Goal: Task Accomplishment & Management: Manage account settings

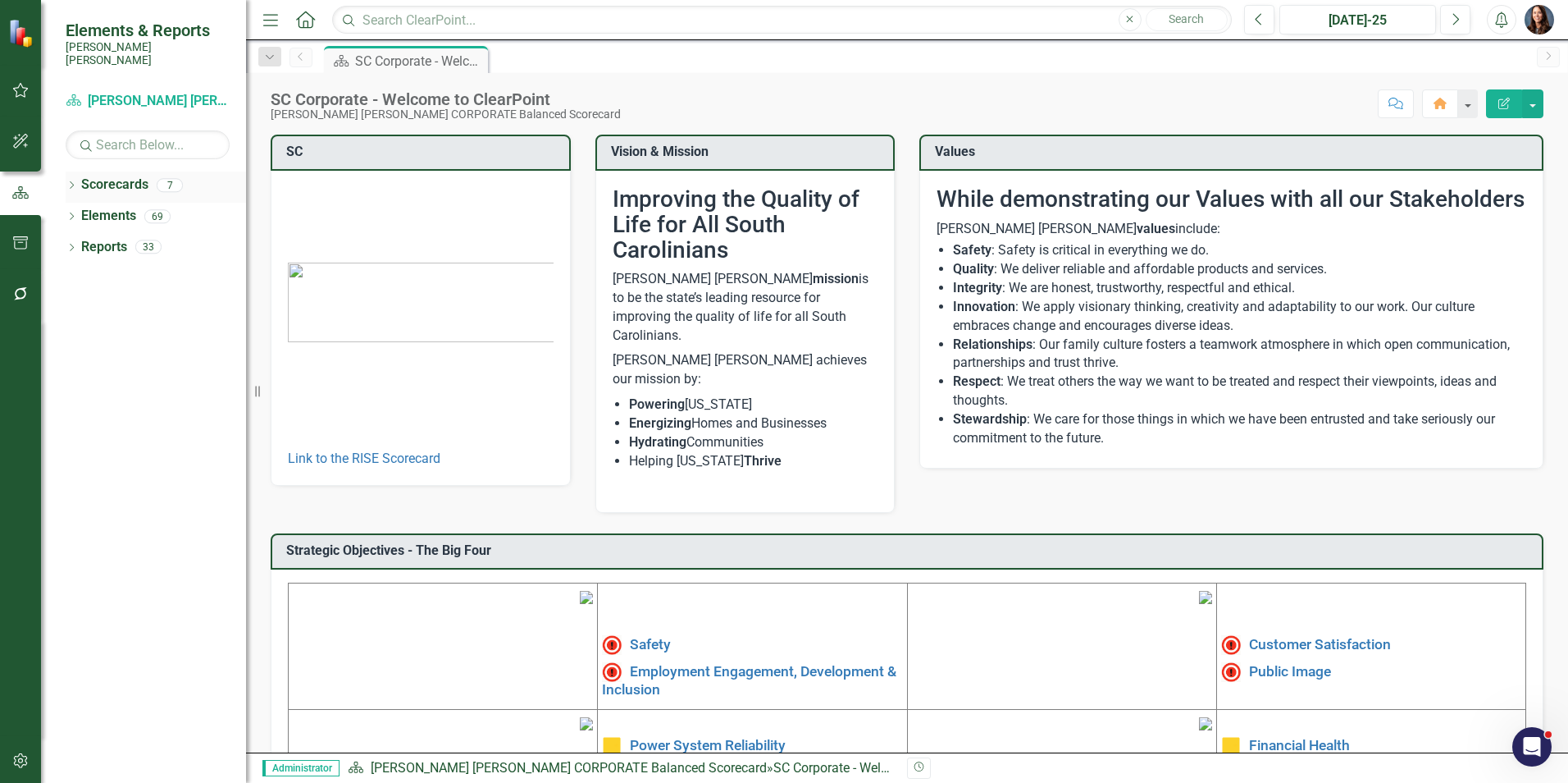
click at [73, 182] on icon "Dropdown" at bounding box center [71, 187] width 12 height 9
click at [79, 211] on icon "Dropdown" at bounding box center [80, 216] width 13 height 10
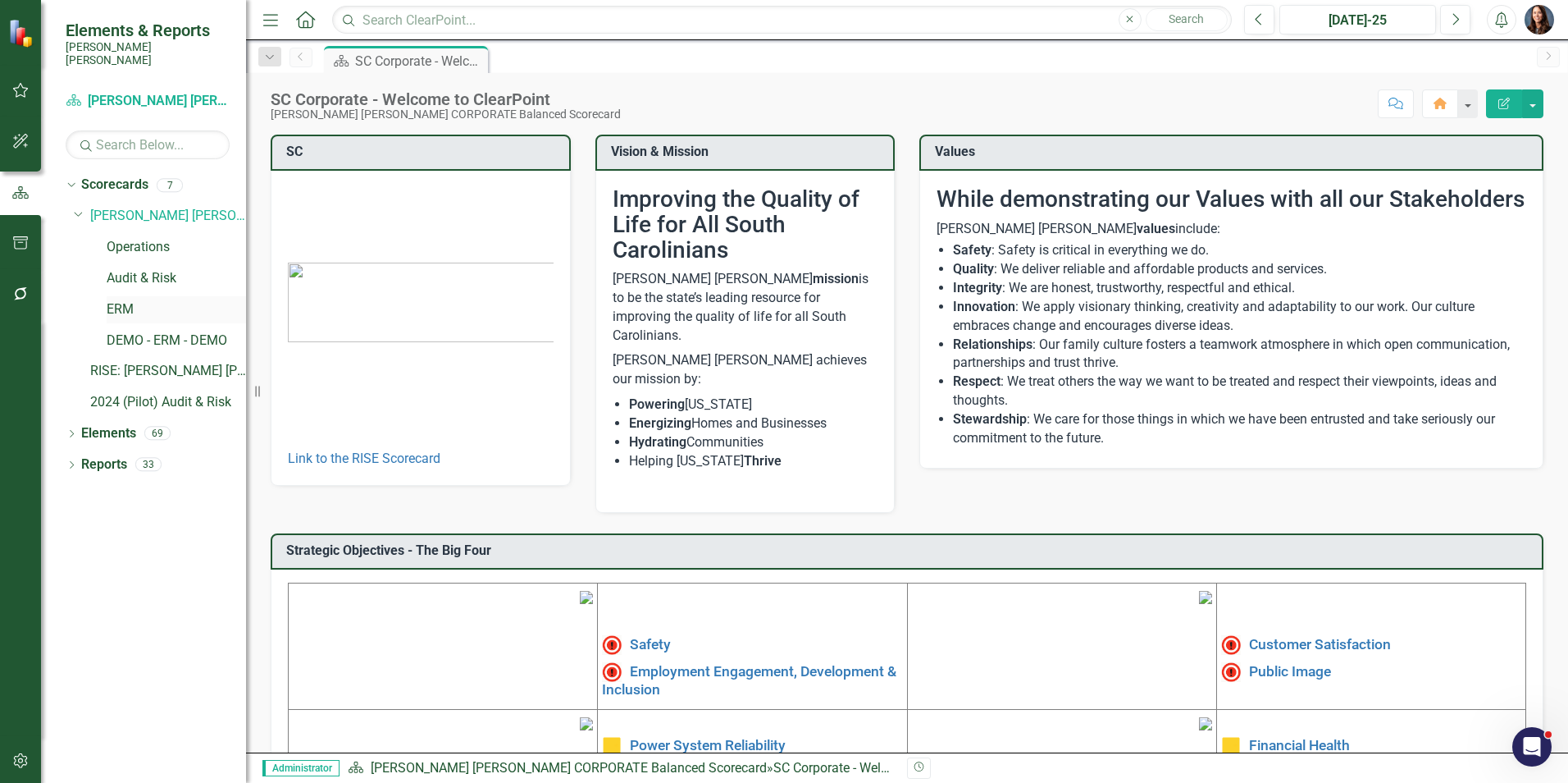
click at [117, 300] on link "ERM" at bounding box center [177, 309] width 139 height 19
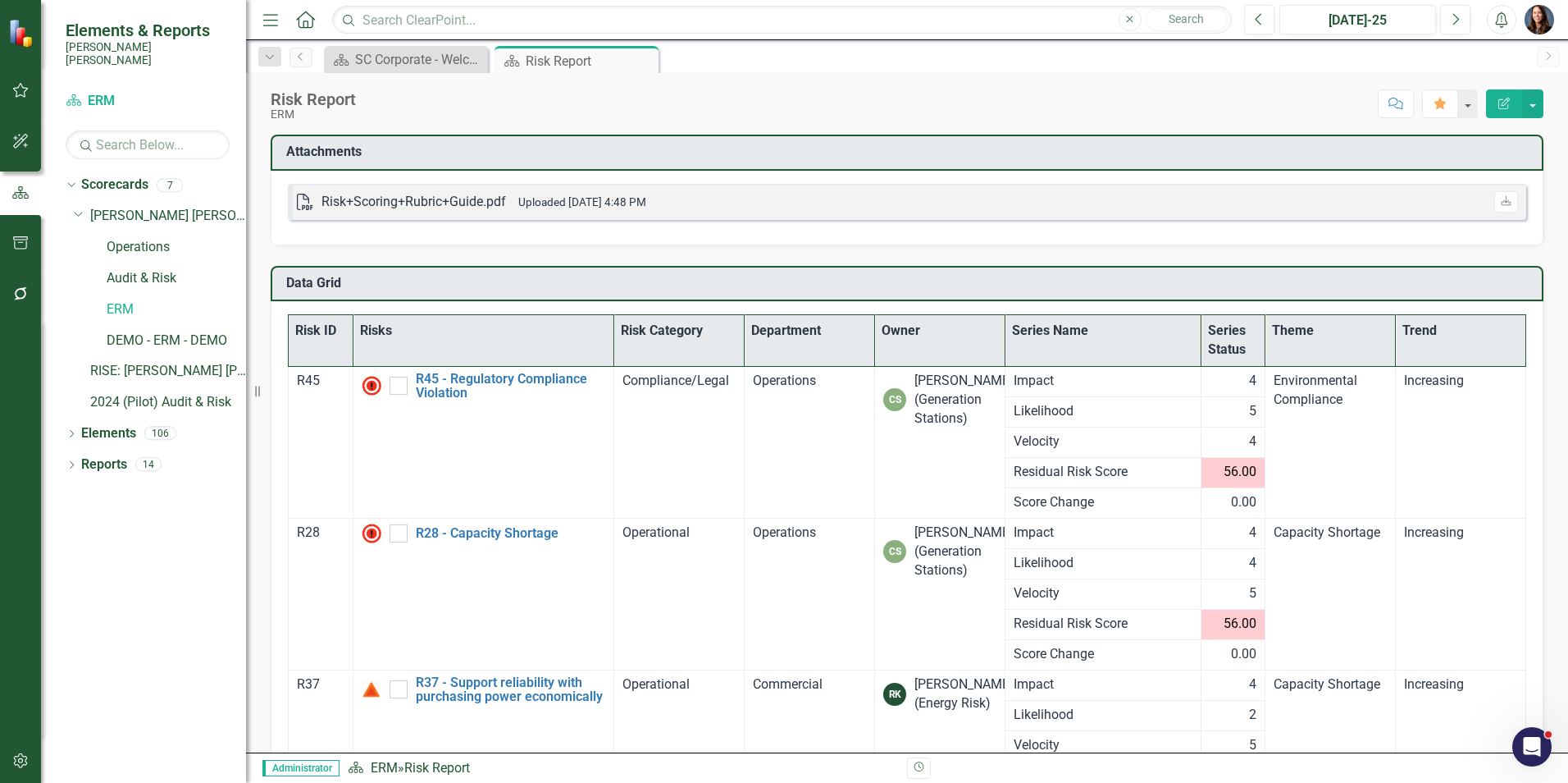
click at [22, 298] on icon "button" at bounding box center [21, 294] width 17 height 13
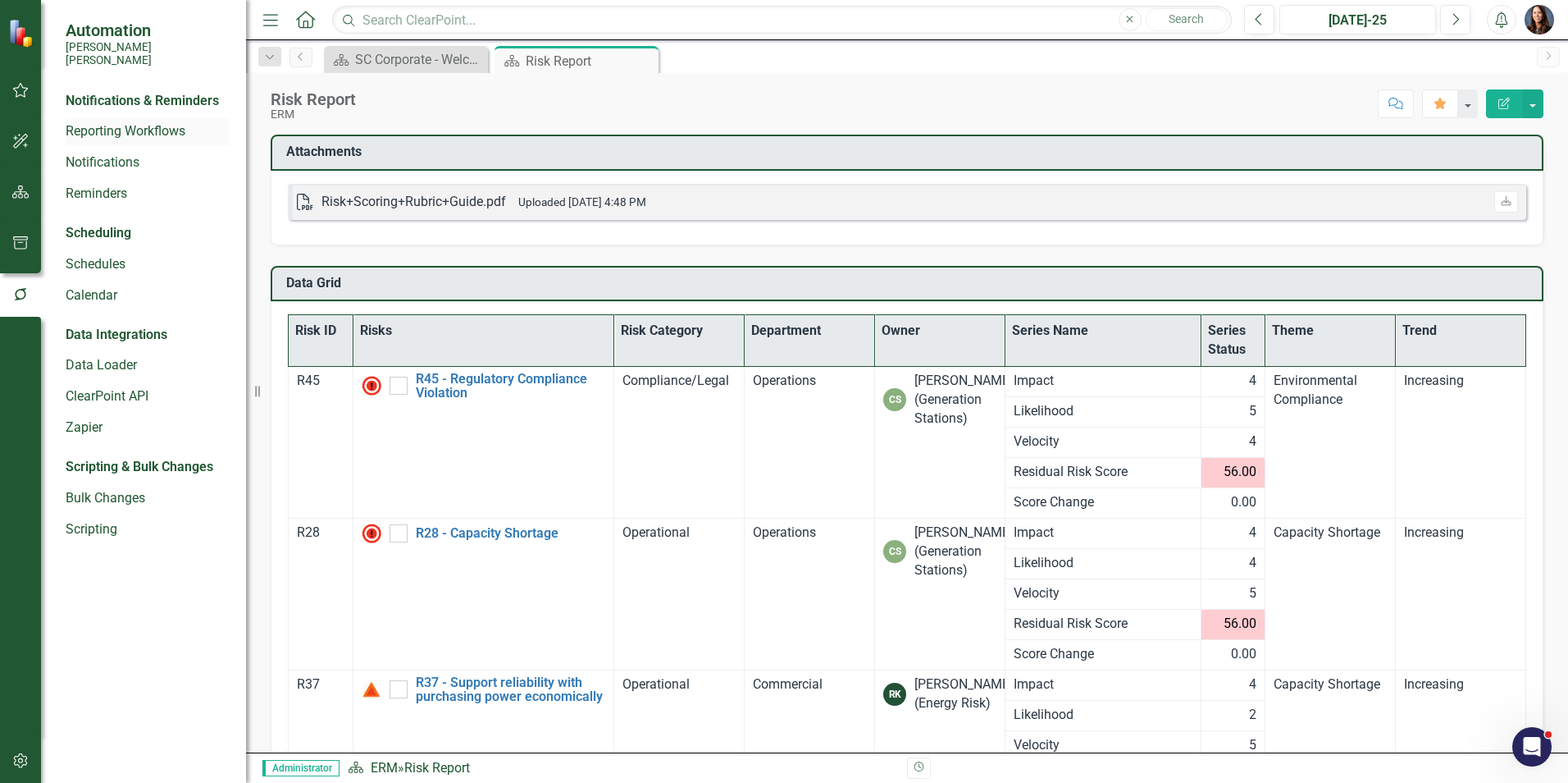
click at [120, 122] on link "Reporting Workflows" at bounding box center [147, 131] width 164 height 19
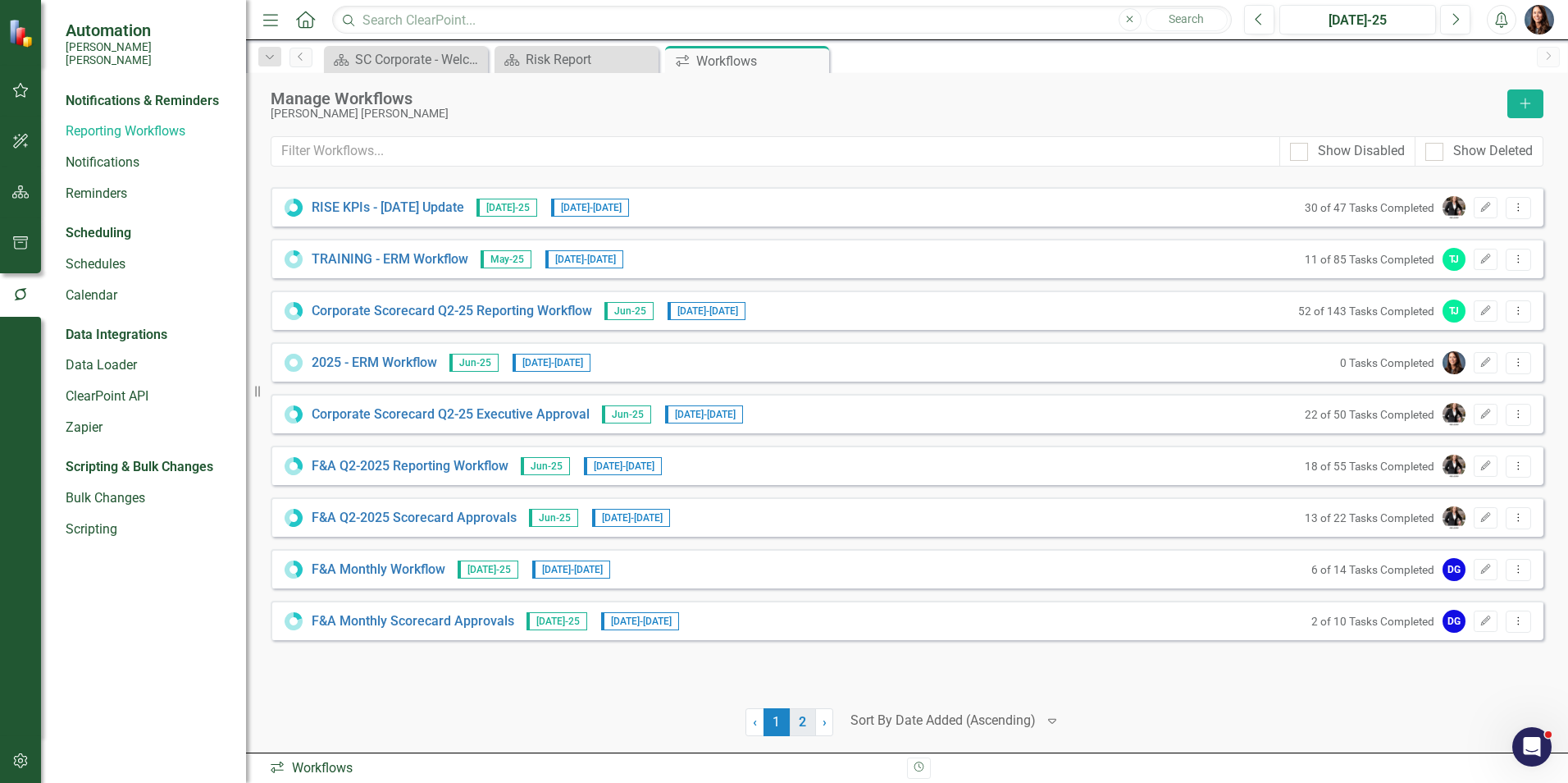
click at [805, 722] on link "2" at bounding box center [803, 721] width 26 height 28
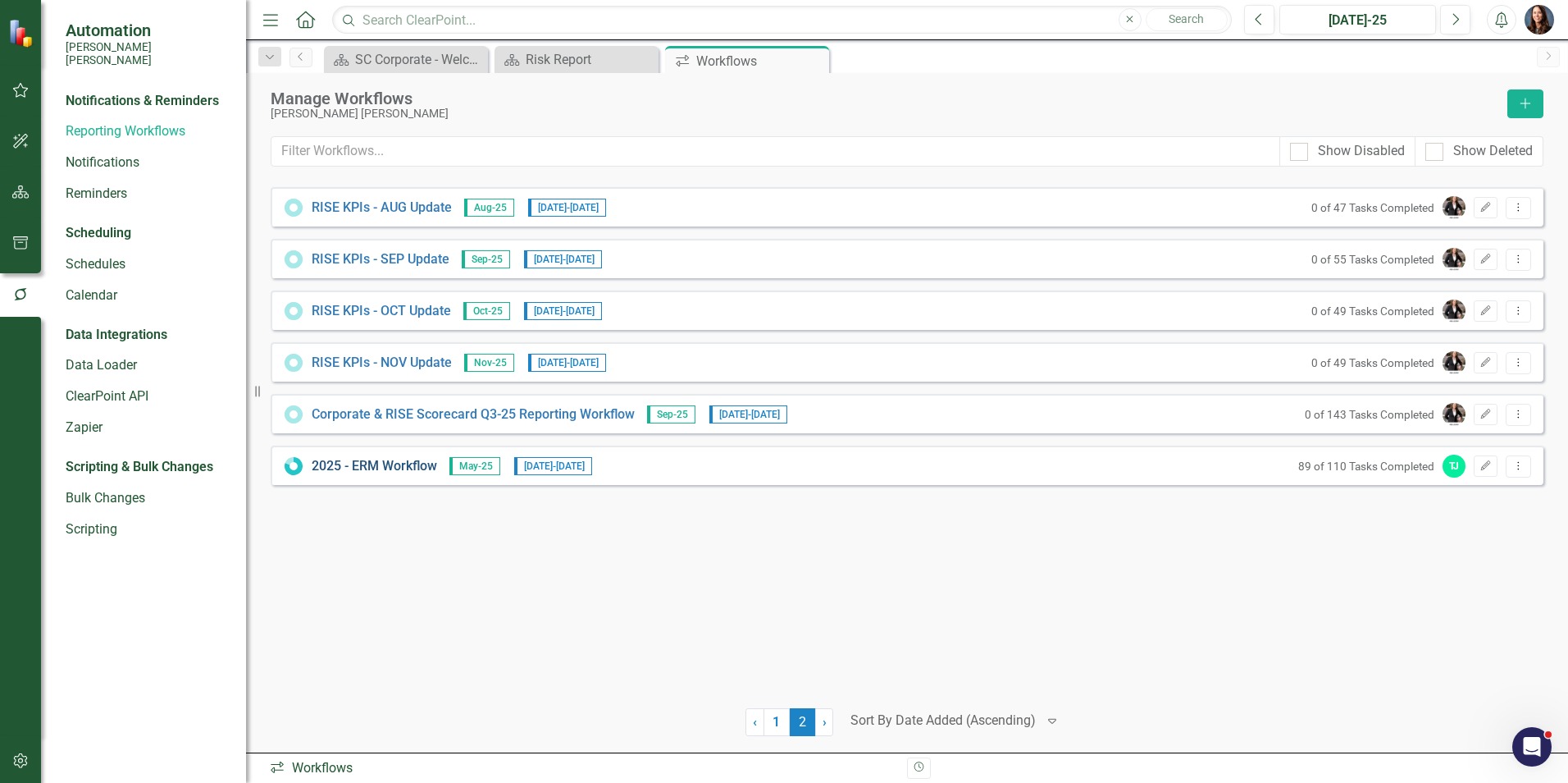
click at [336, 469] on link "2025 - ERM Workflow" at bounding box center [374, 466] width 125 height 19
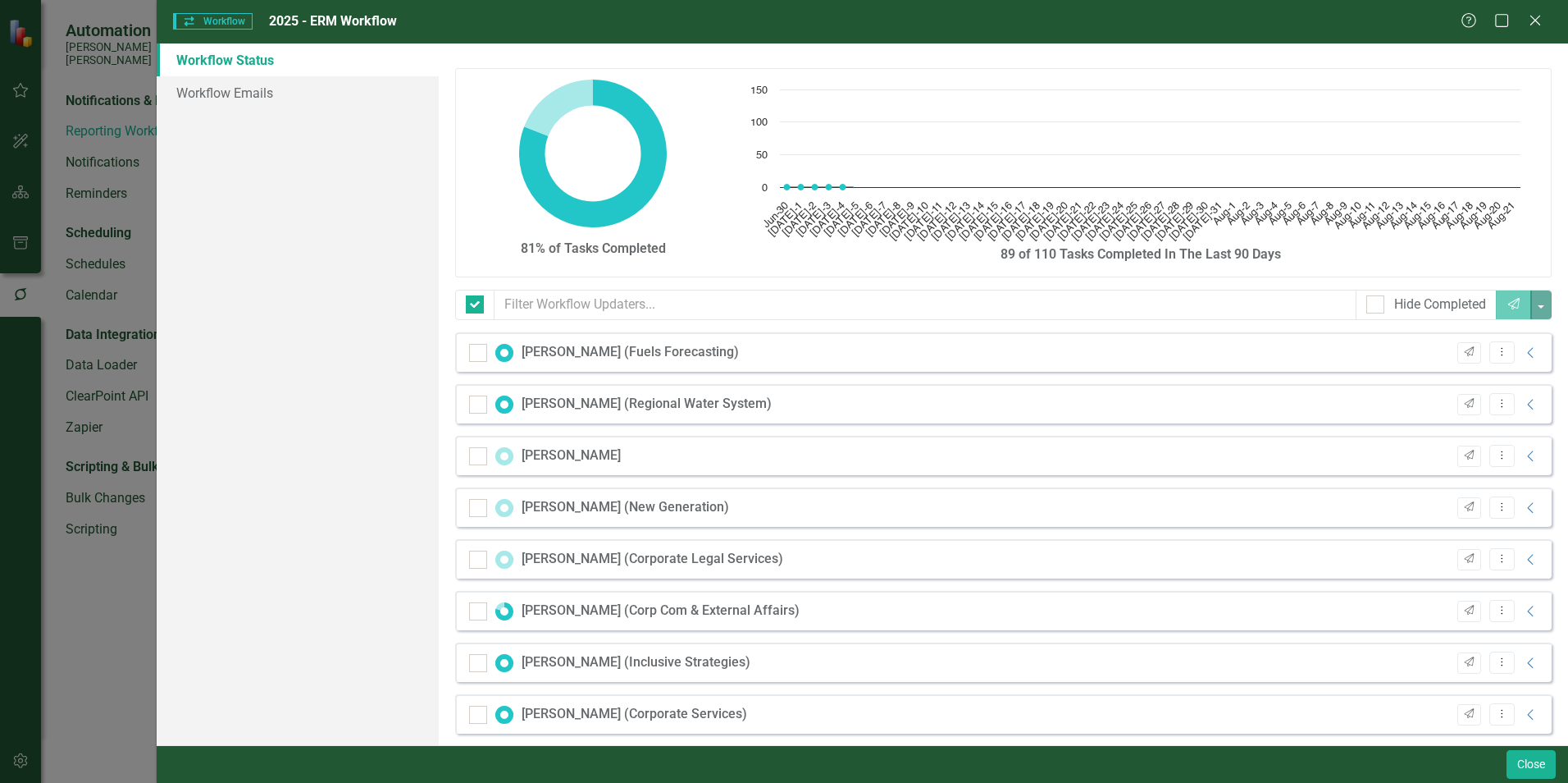
checkbox input "false"
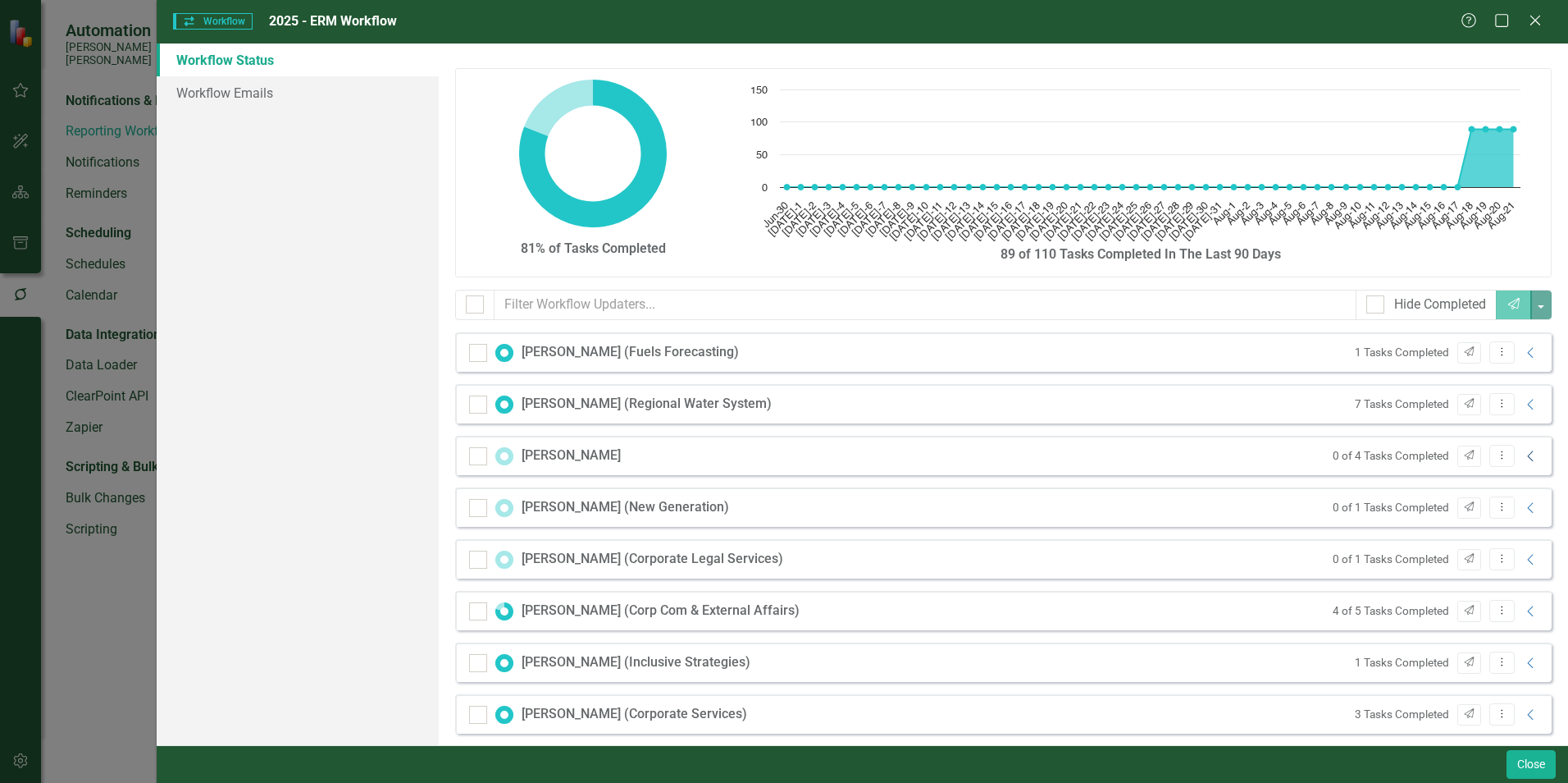
click at [1523, 454] on icon "Collapse" at bounding box center [1531, 456] width 16 height 13
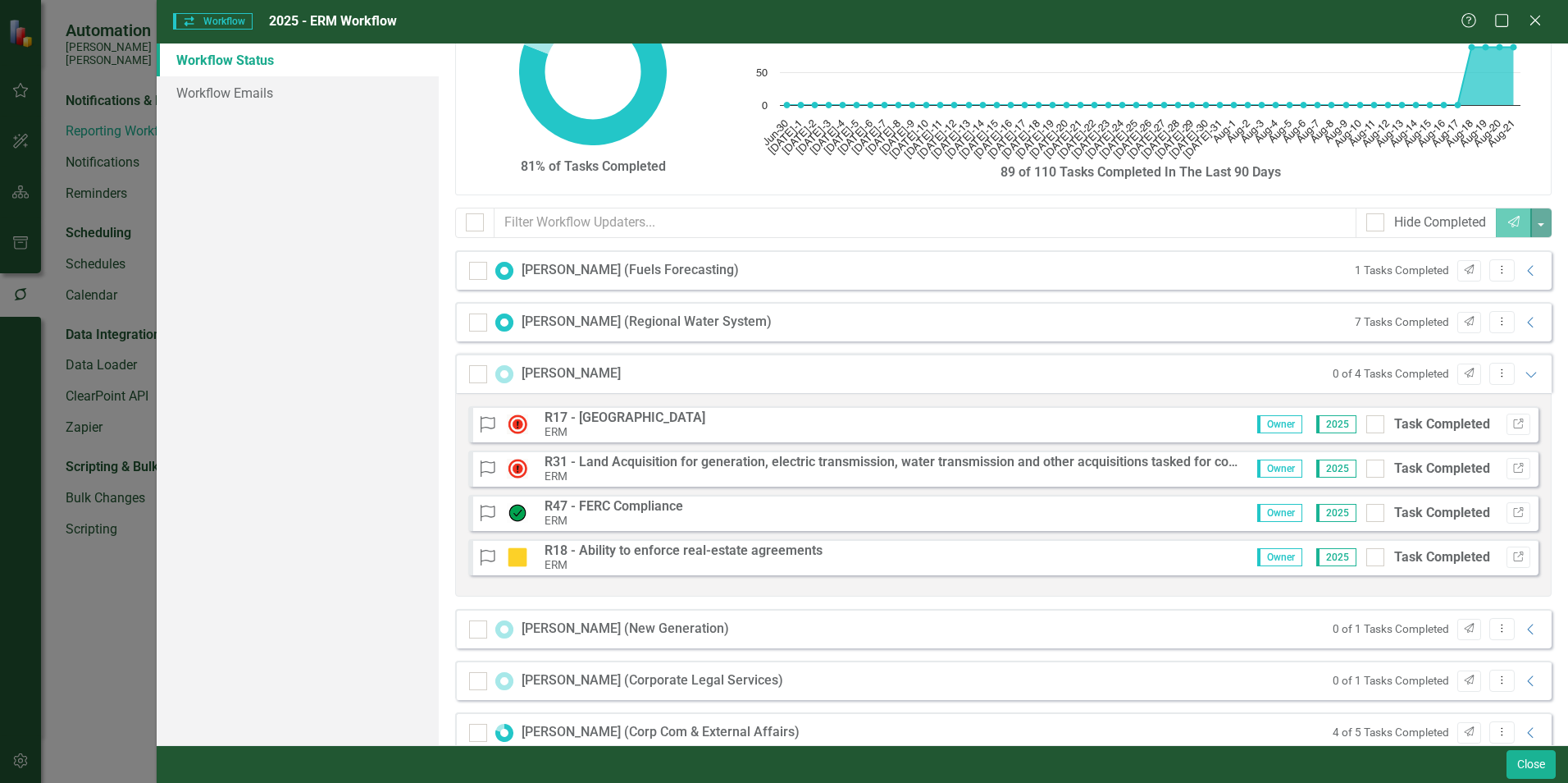
scroll to position [164, 0]
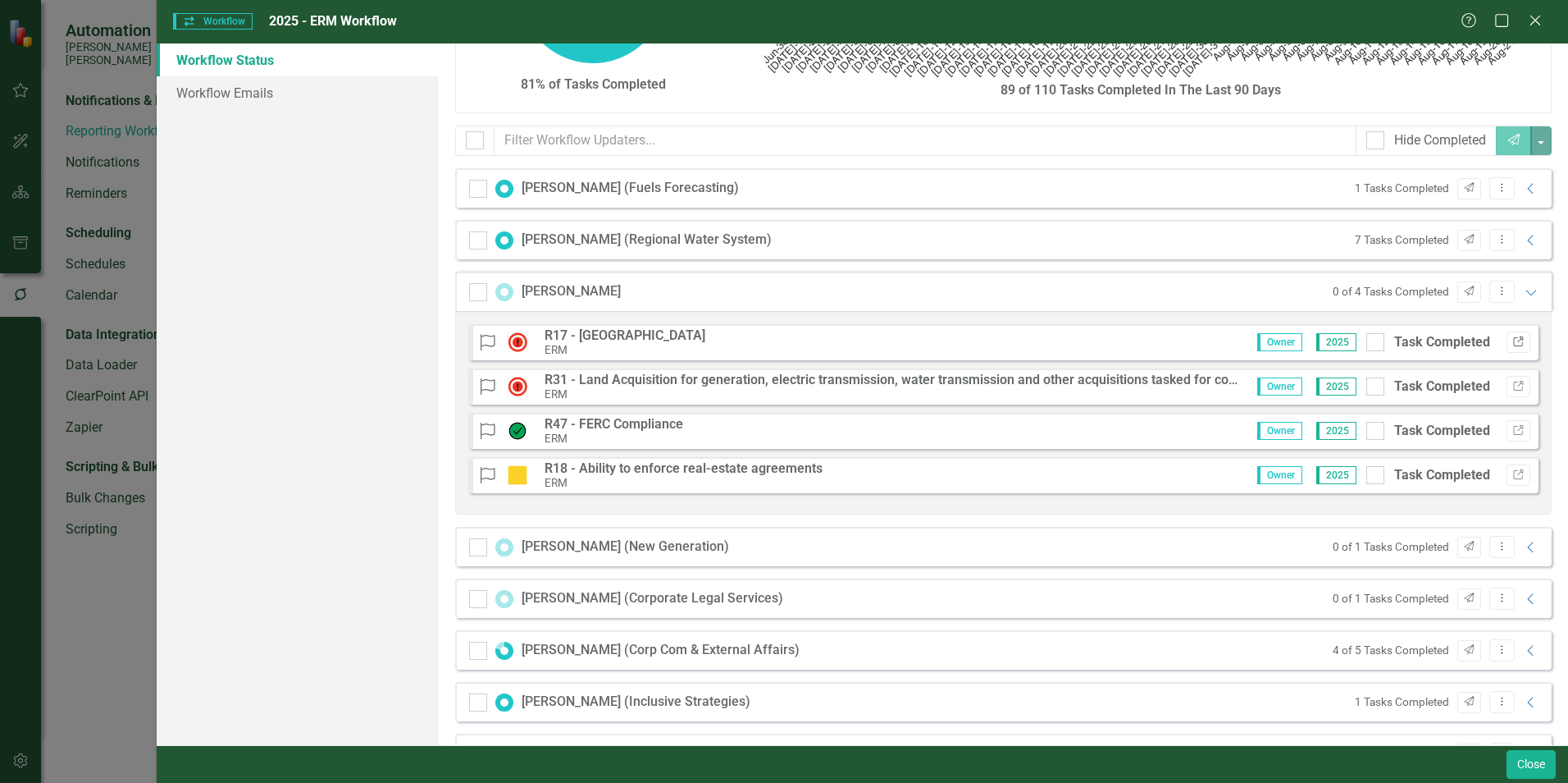
click at [1512, 341] on icon "Link" at bounding box center [1518, 342] width 13 height 10
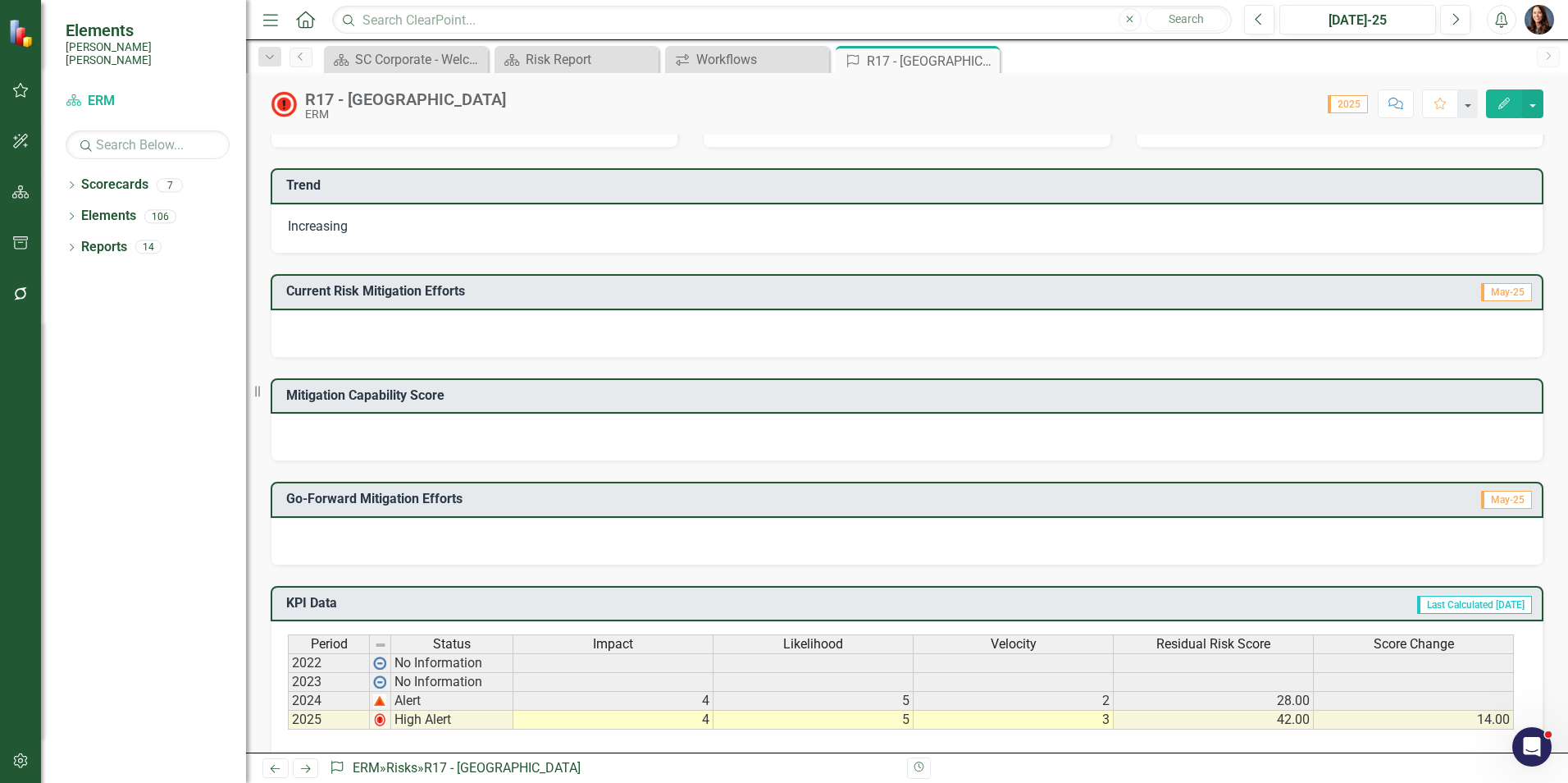
scroll to position [204, 0]
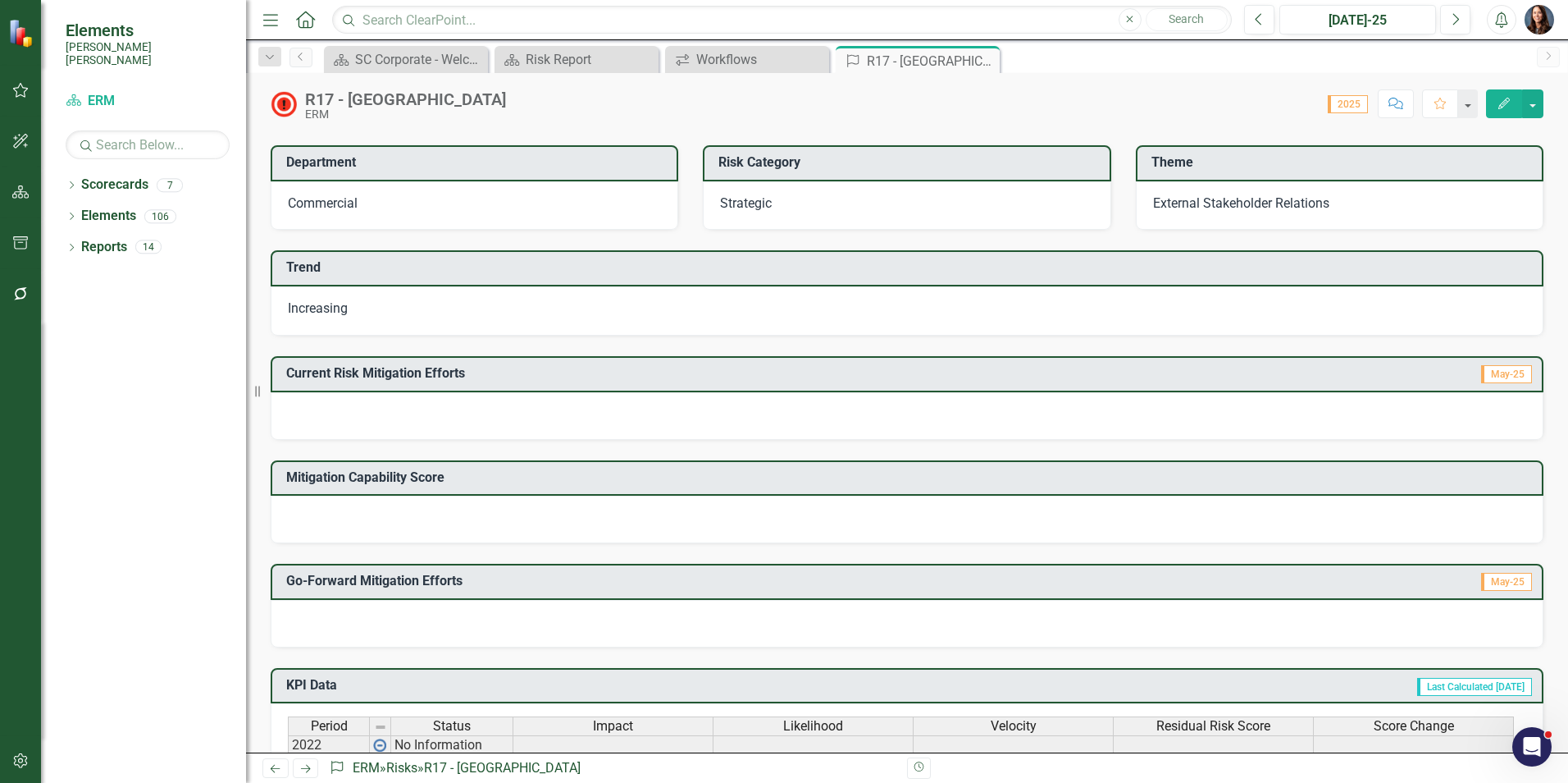
click at [349, 417] on div at bounding box center [907, 416] width 1273 height 48
click at [349, 416] on div at bounding box center [907, 416] width 1273 height 48
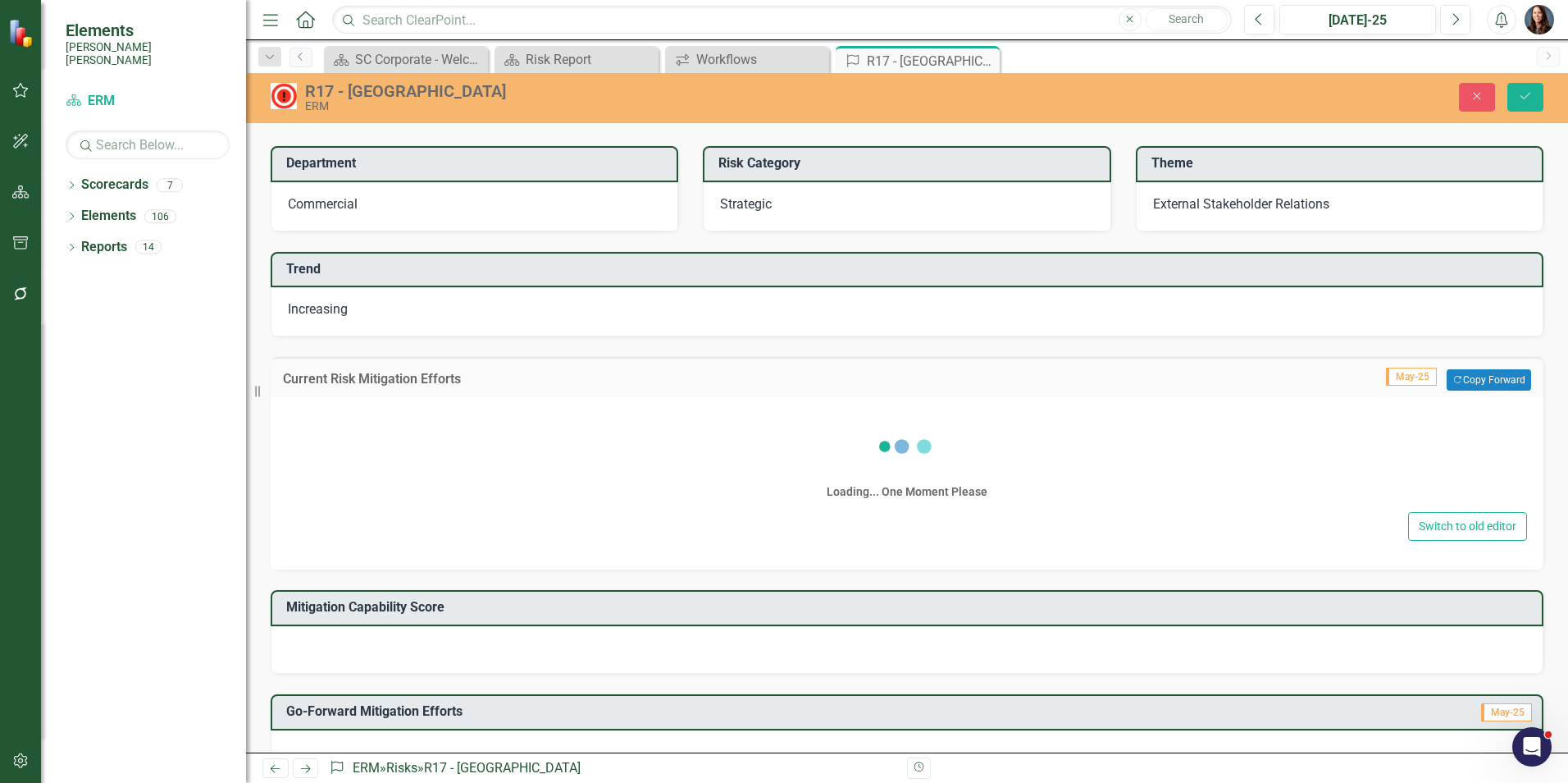
click at [349, 416] on div "Loading... One Moment Please" at bounding box center [907, 460] width 1240 height 94
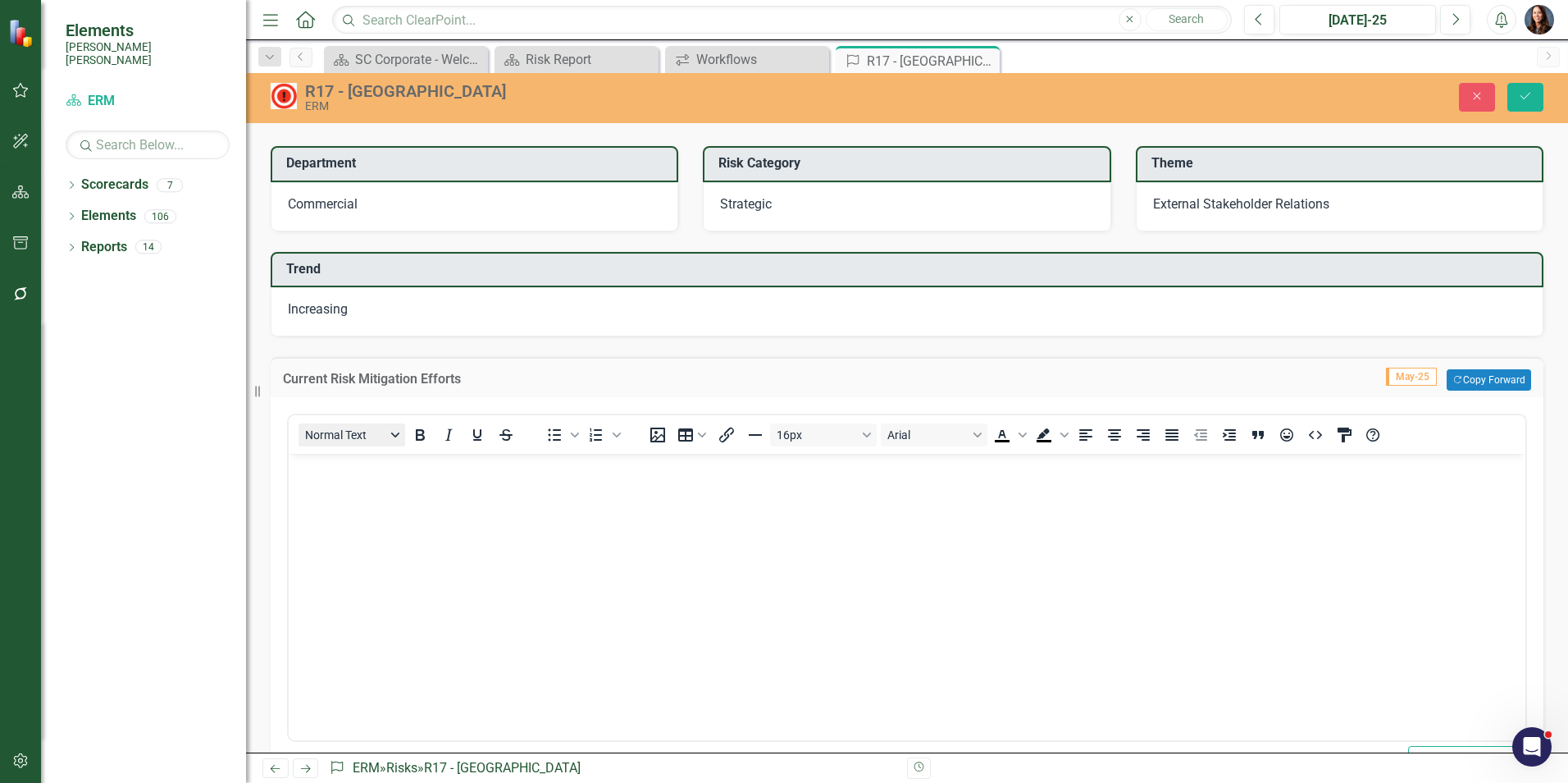
scroll to position [0, 0]
click at [316, 497] on body "Rich Text Area. Press ALT-0 for help." at bounding box center [907, 577] width 1236 height 246
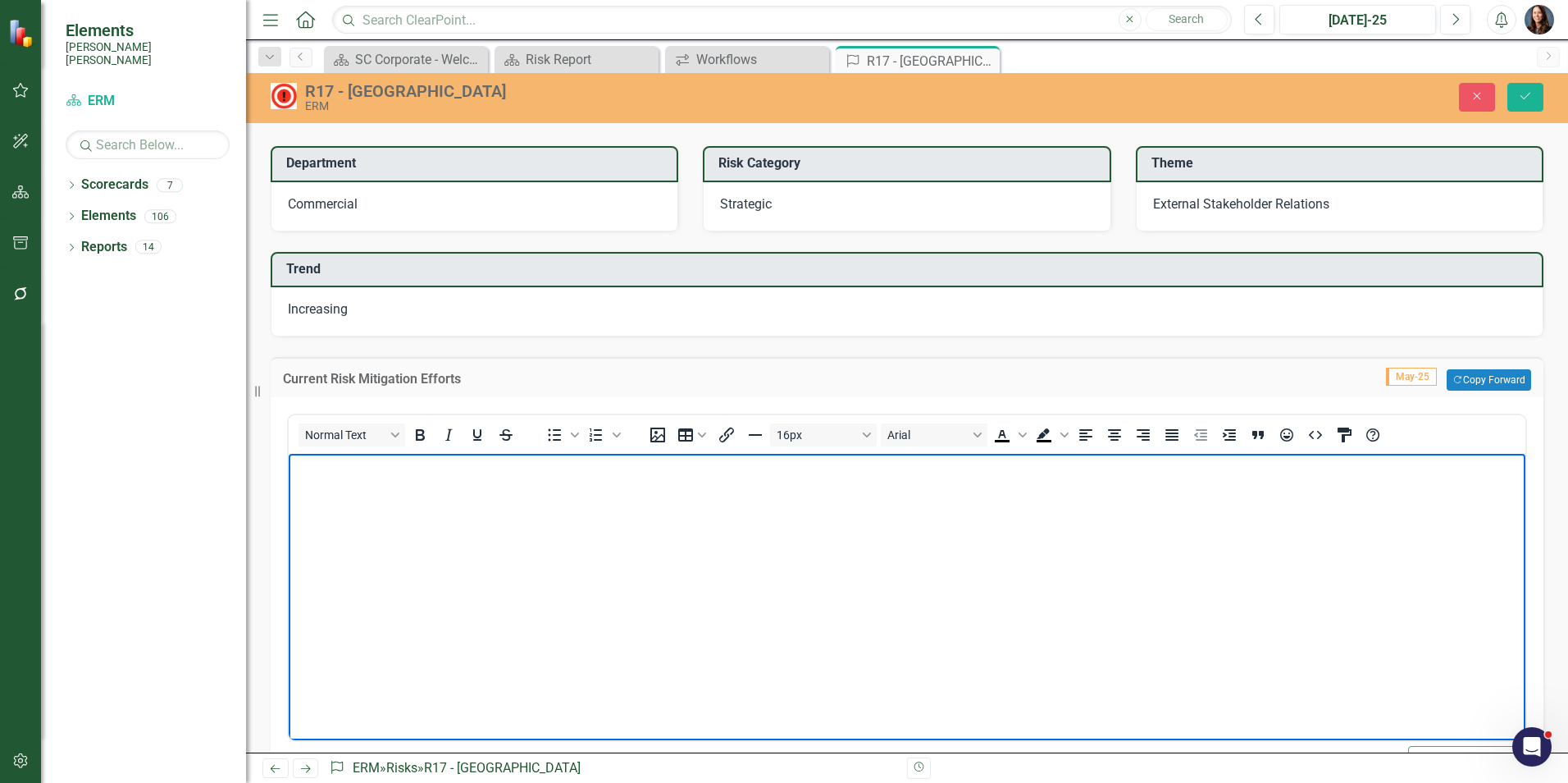
click at [510, 376] on h3 "Current Risk Mitigation Efforts" at bounding box center [626, 379] width 687 height 14
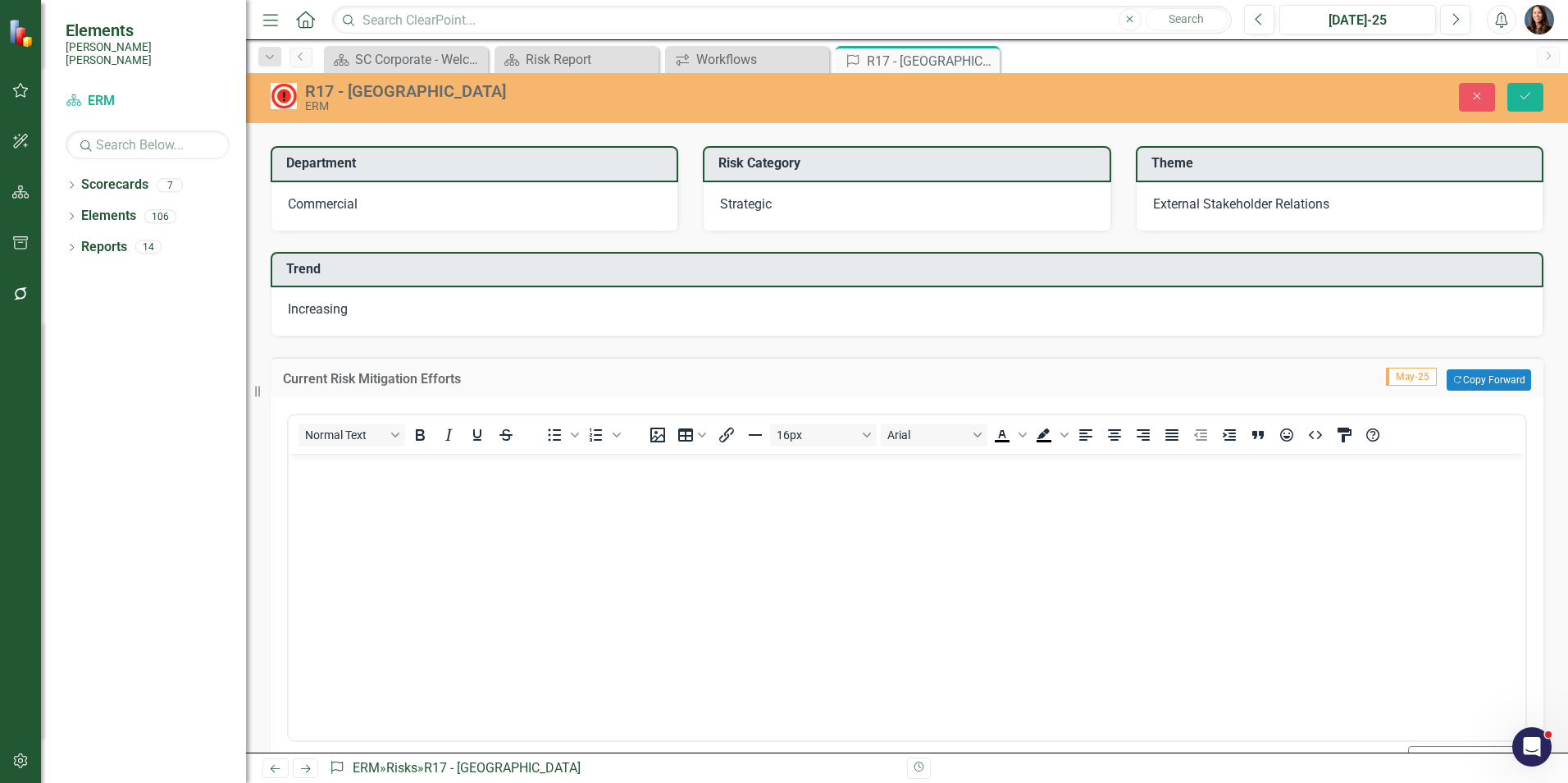
click at [546, 345] on div "Current Risk Mitigation Efforts May-25 Copy Forward Copy Forward Normal Text To…" at bounding box center [907, 569] width 1297 height 467
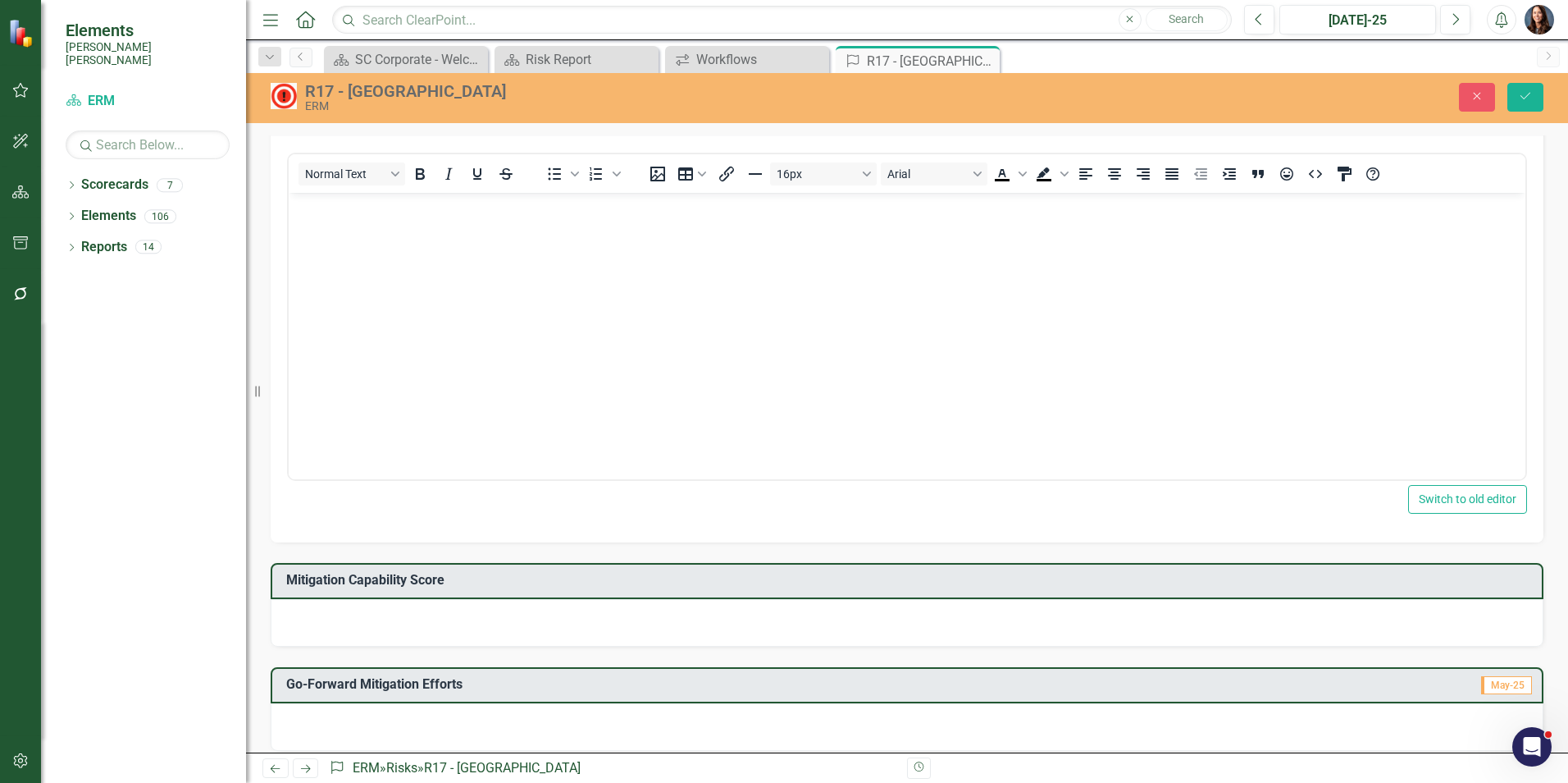
scroll to position [532, 0]
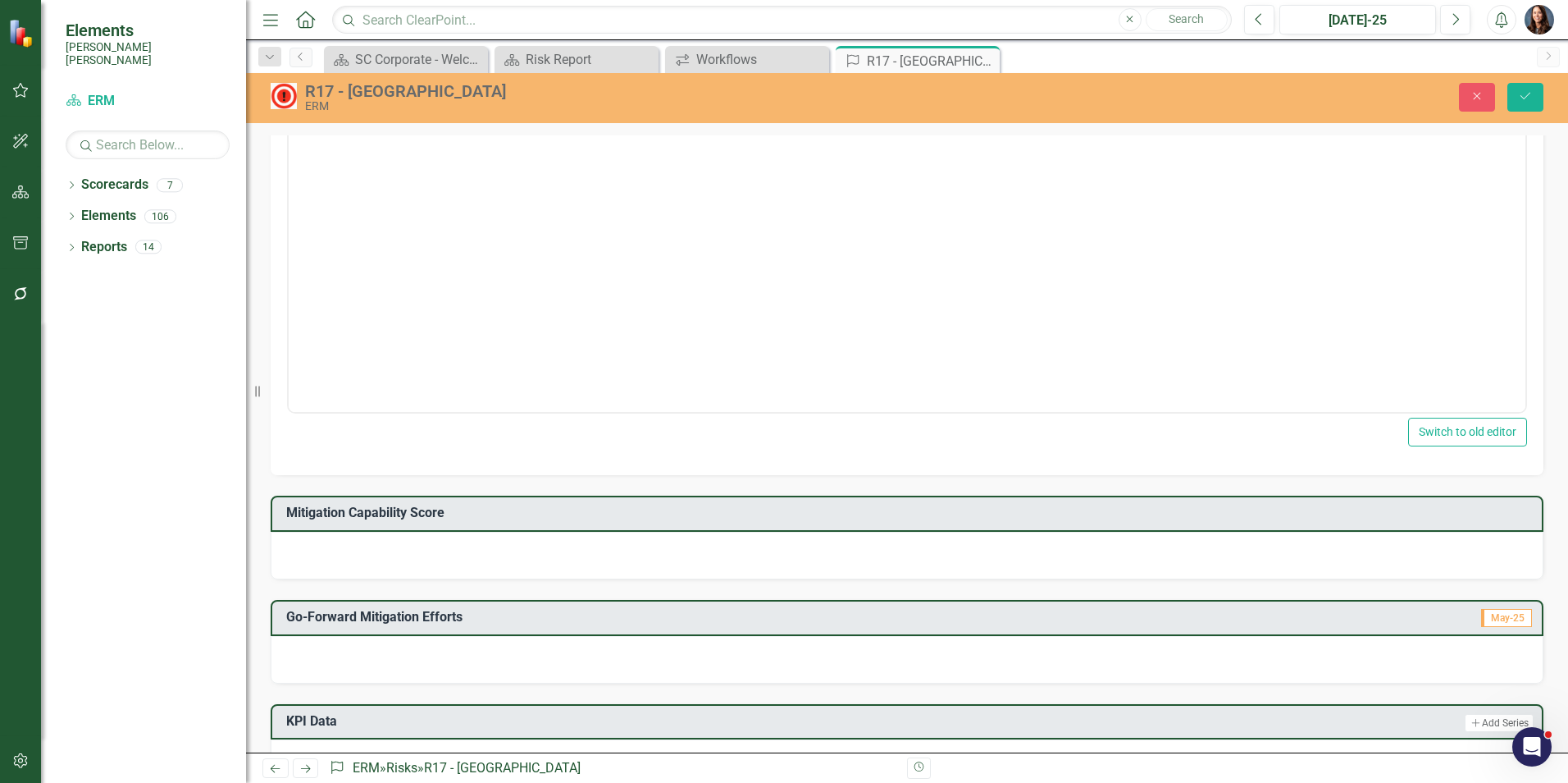
click at [217, 601] on div "Dropdown Scorecards 7 Dropdown Santee Cooper CORPORATE Balanced Scorecard Opera…" at bounding box center [143, 477] width 205 height 611
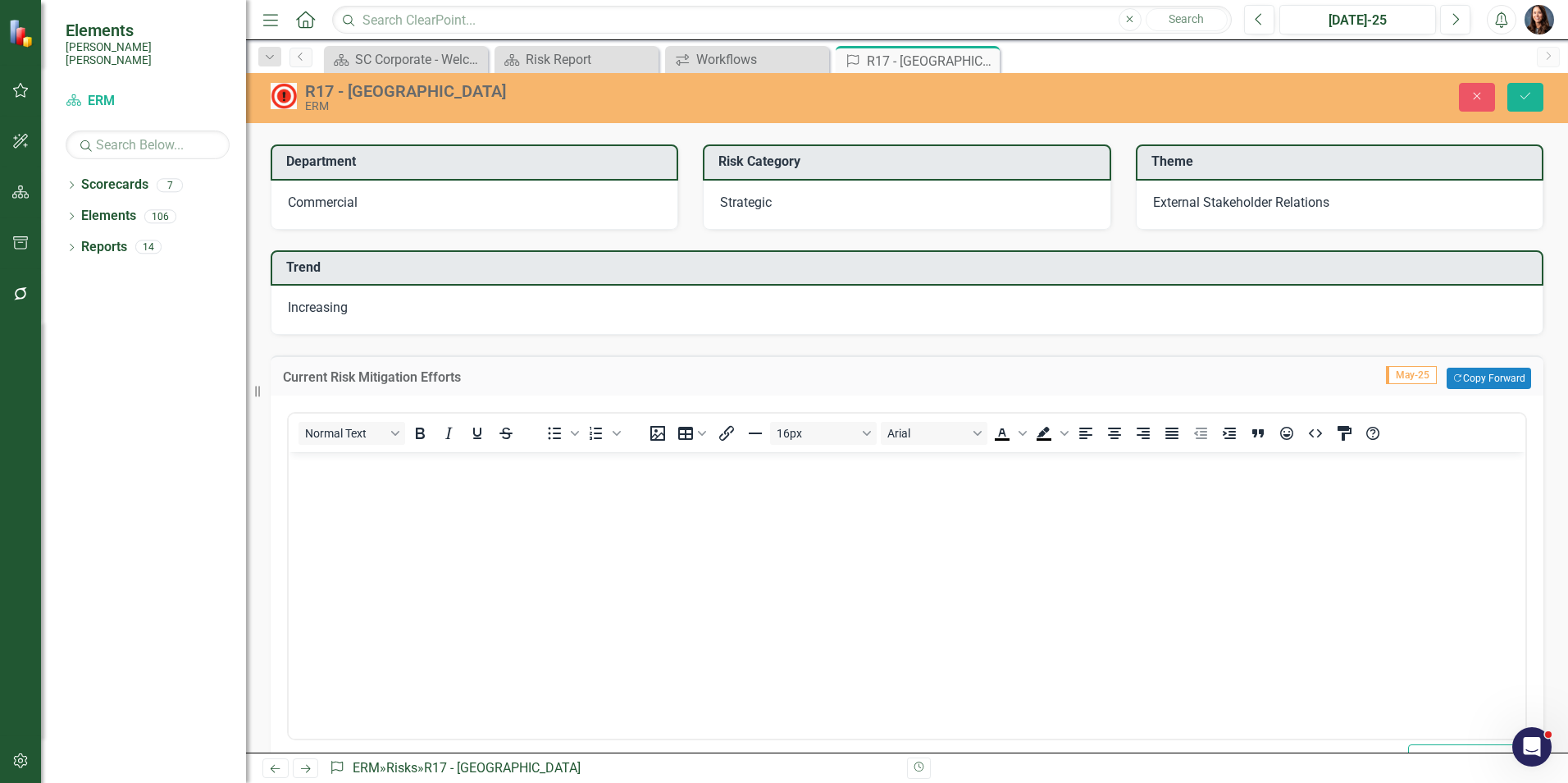
scroll to position [204, 0]
click at [1477, 96] on icon "button" at bounding box center [1477, 96] width 7 height 7
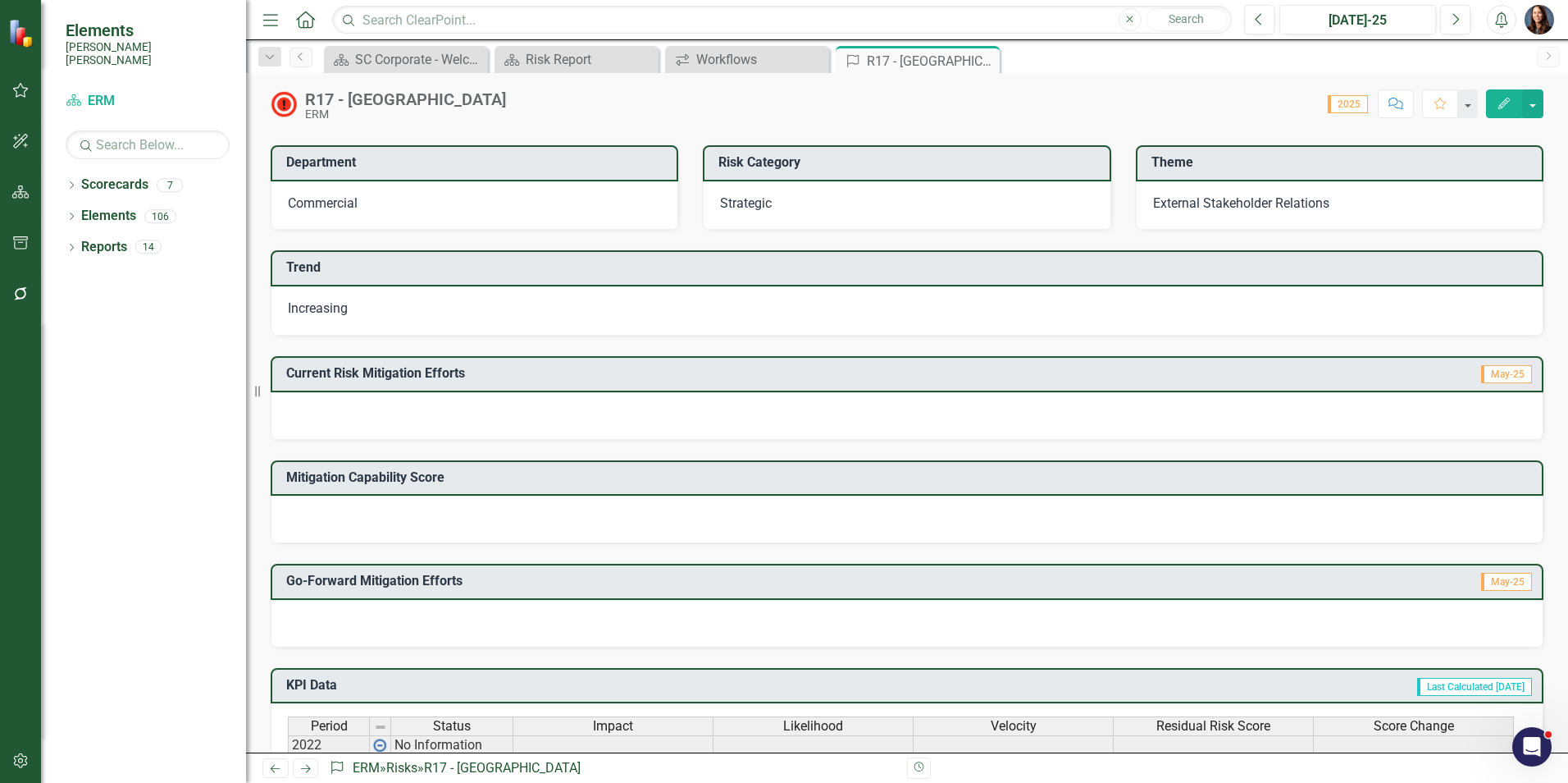
click at [1397, 111] on button "Comment" at bounding box center [1396, 104] width 36 height 29
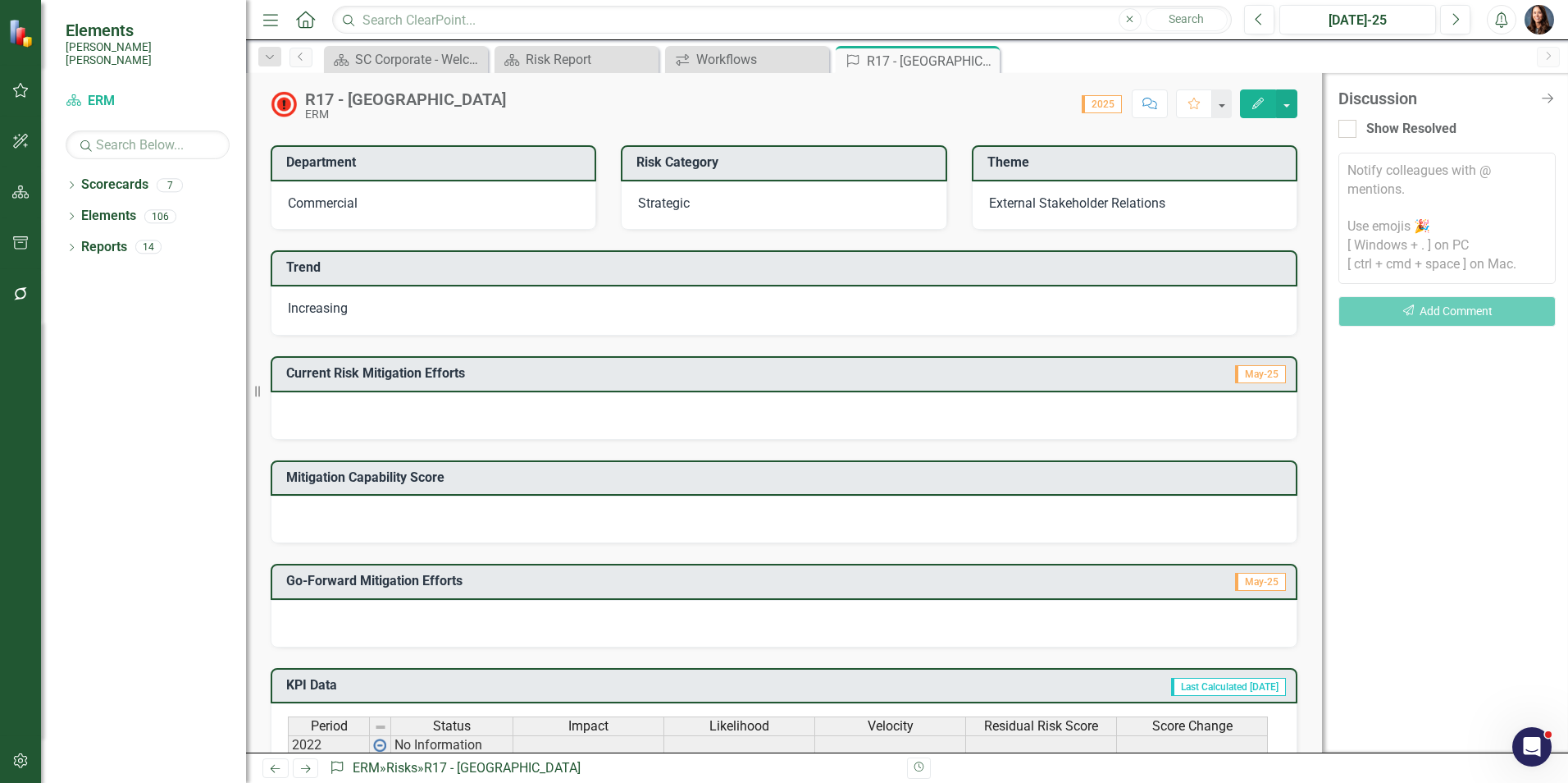
click at [1373, 172] on textarea at bounding box center [1447, 218] width 217 height 131
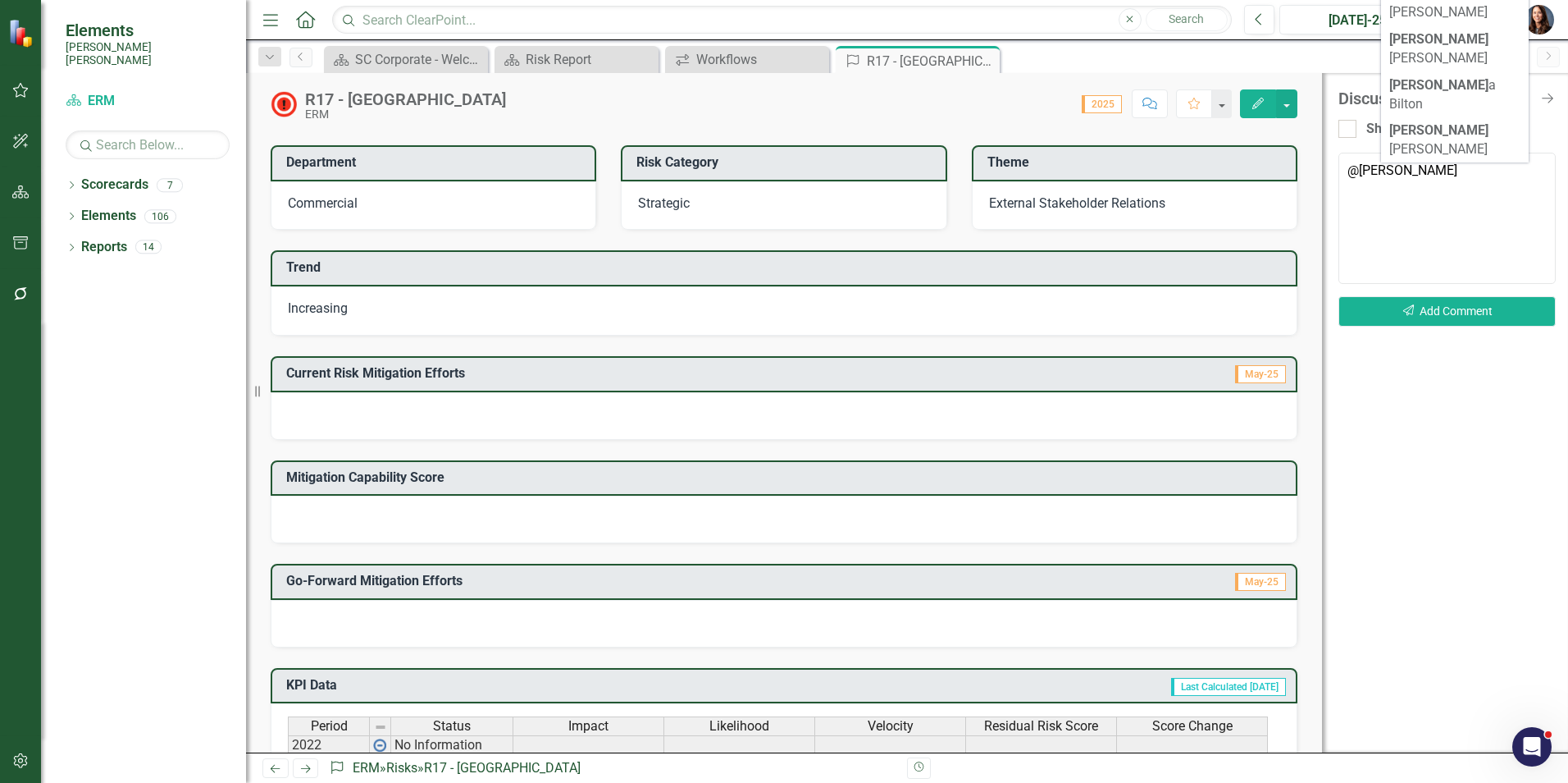
click at [1448, 169] on span "Dan Camp" at bounding box center [1451, 186] width 126 height 34
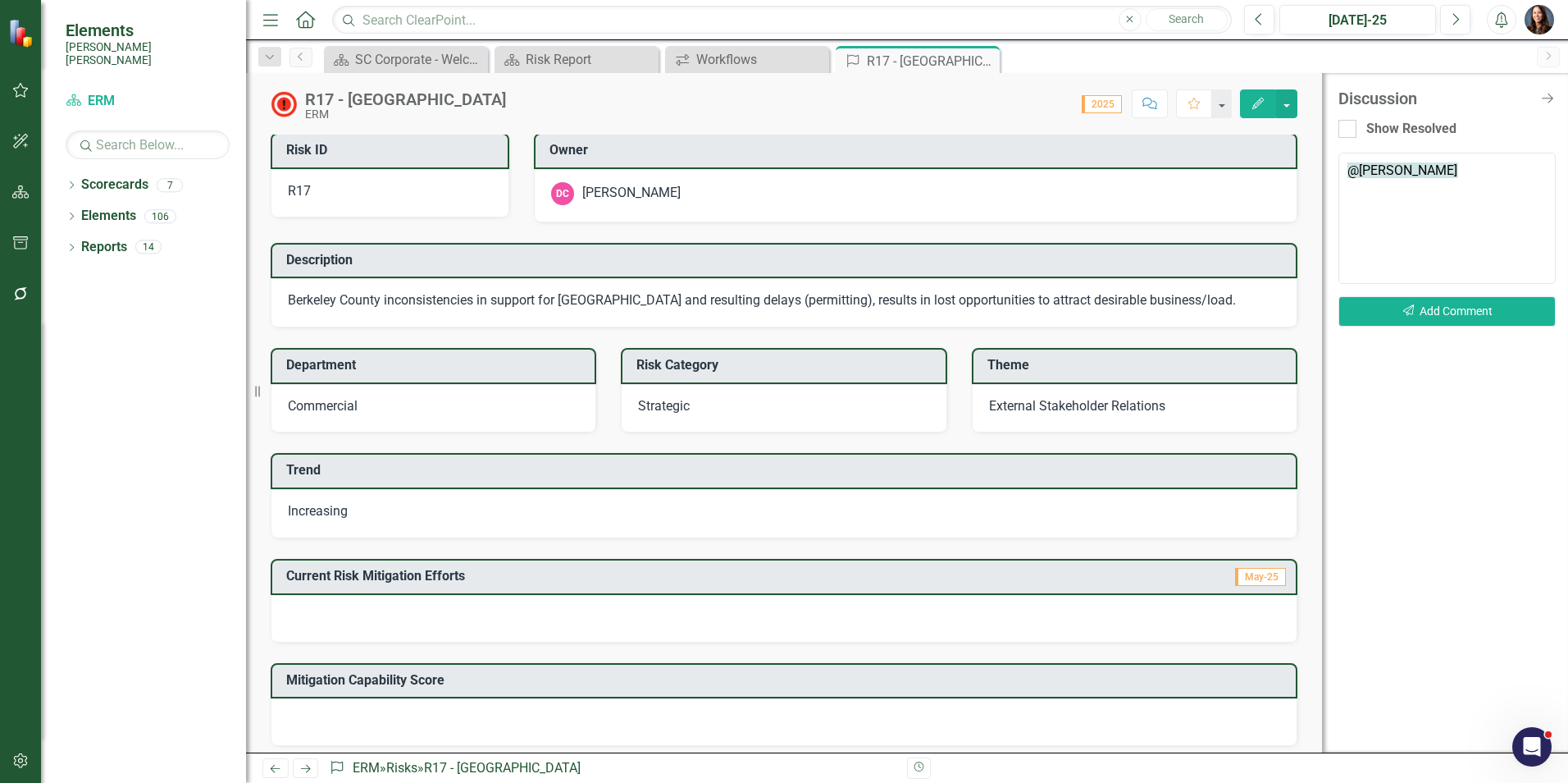
scroll to position [0, 0]
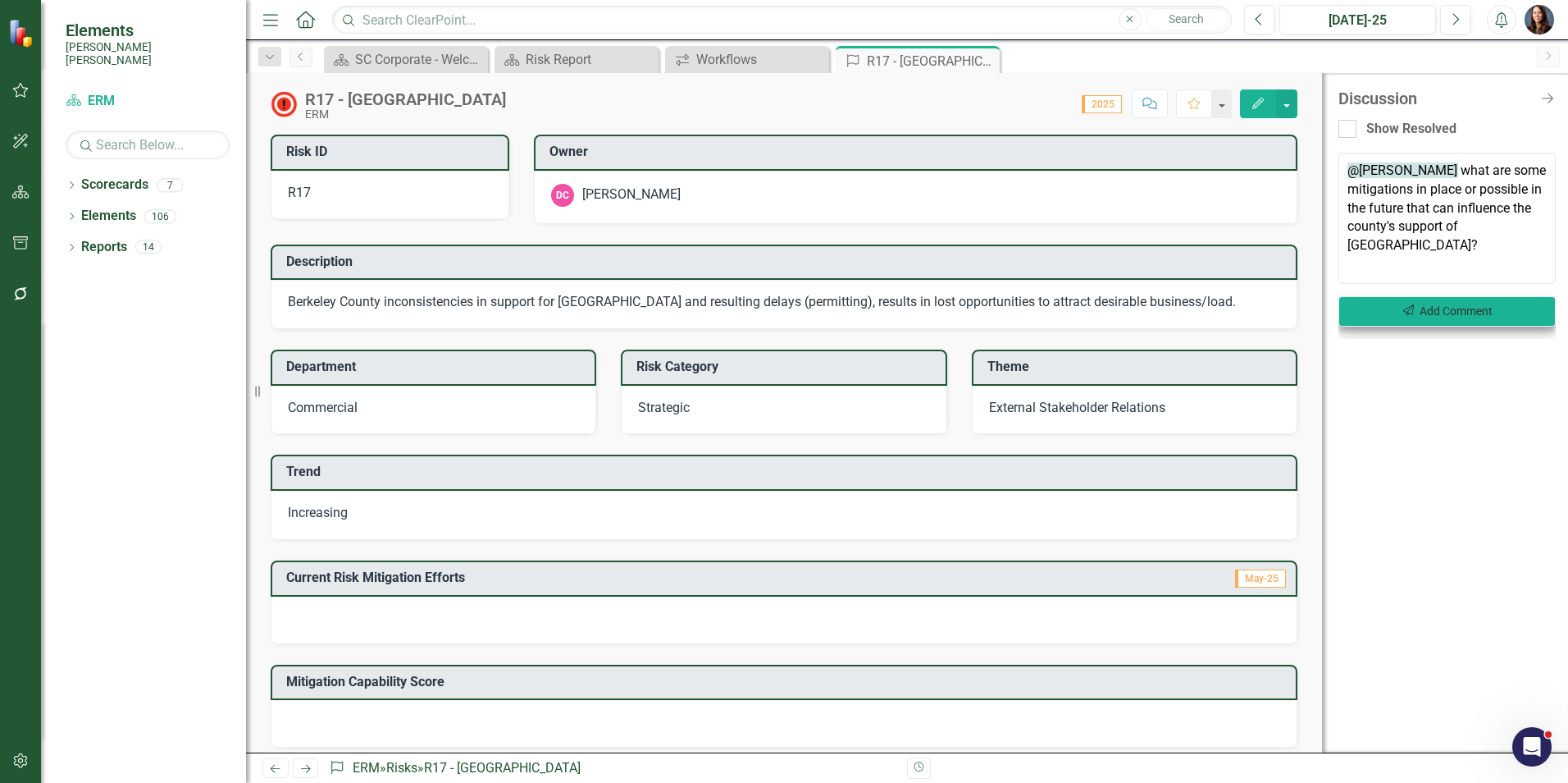
type textarea "@Dan Camp what are some mitigations in place or possible in the future that can…"
click at [1422, 310] on button "Send Add Comment" at bounding box center [1447, 311] width 217 height 30
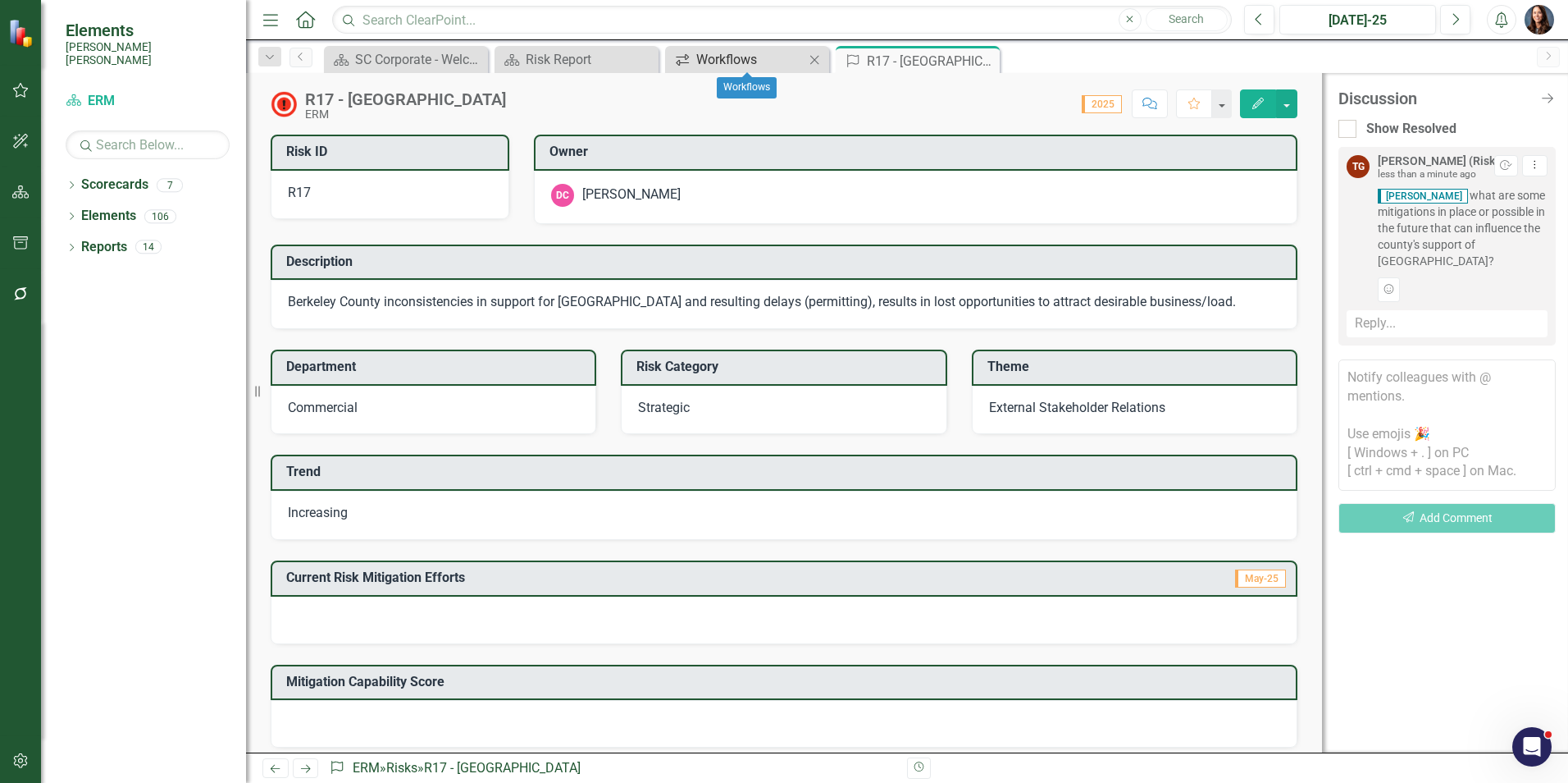
click at [760, 63] on div "Workflows" at bounding box center [750, 59] width 108 height 21
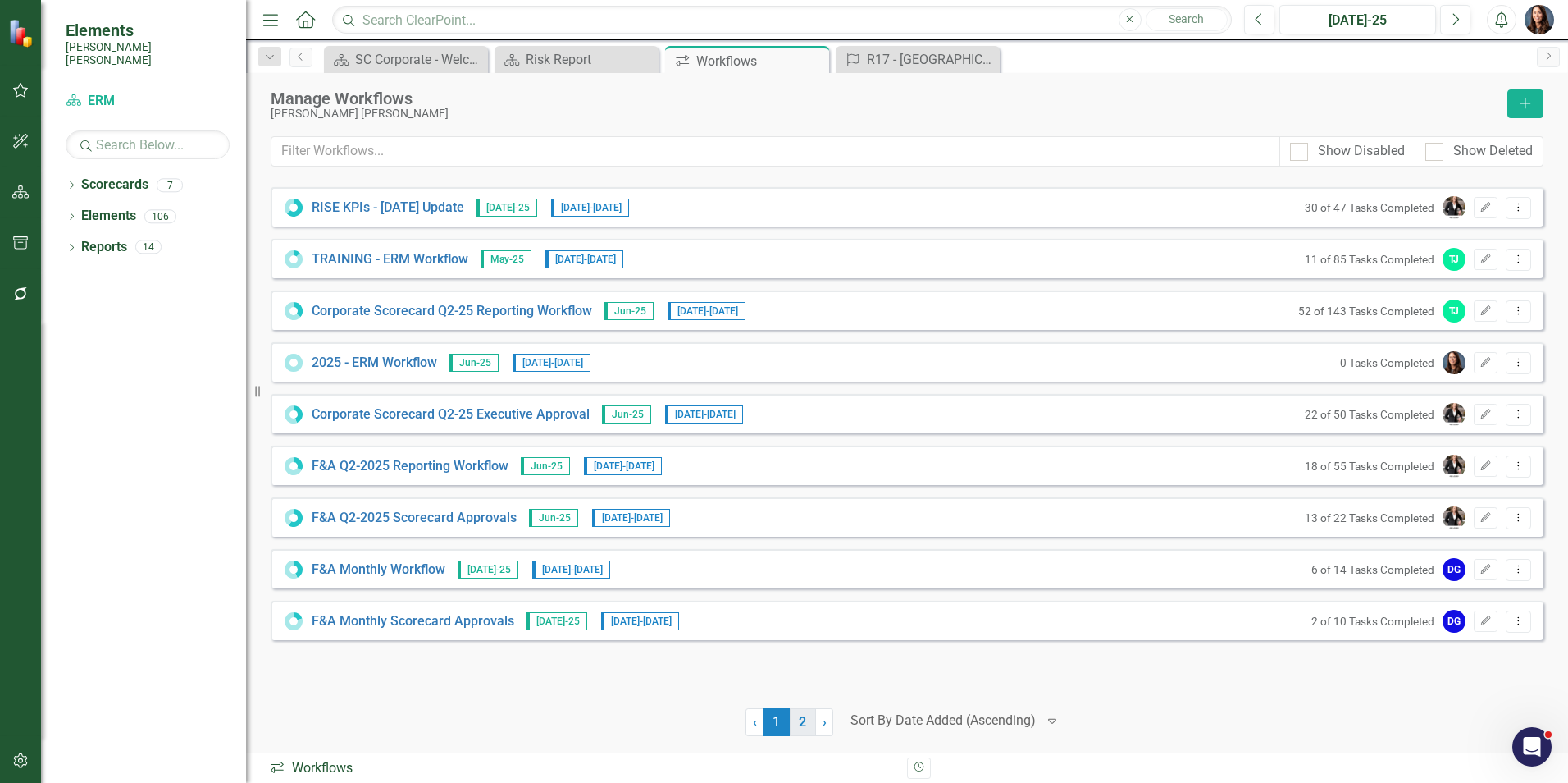
click at [806, 720] on link "2" at bounding box center [803, 721] width 26 height 28
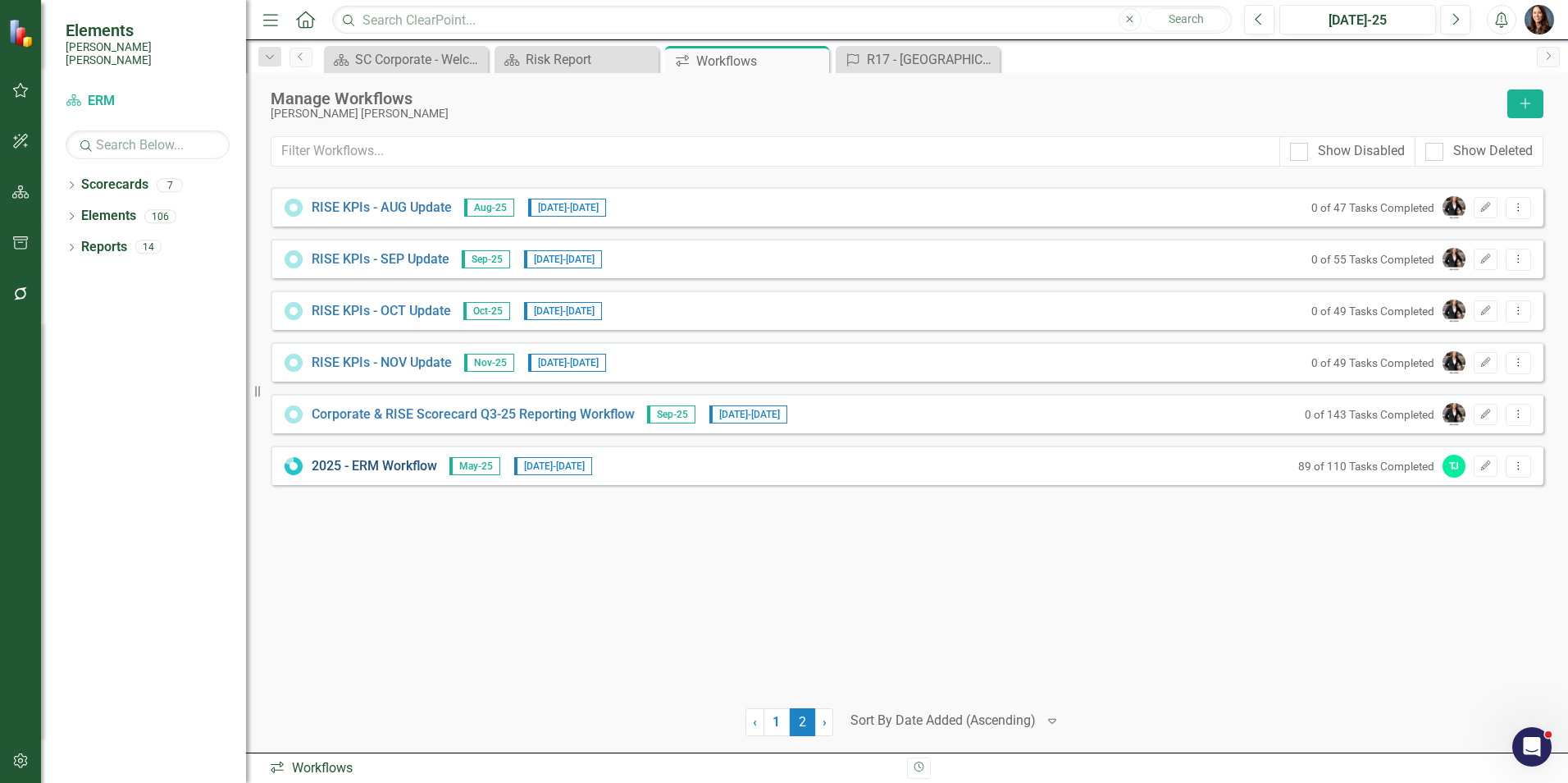
click at [409, 465] on link "2025 - ERM Workflow" at bounding box center [374, 466] width 125 height 19
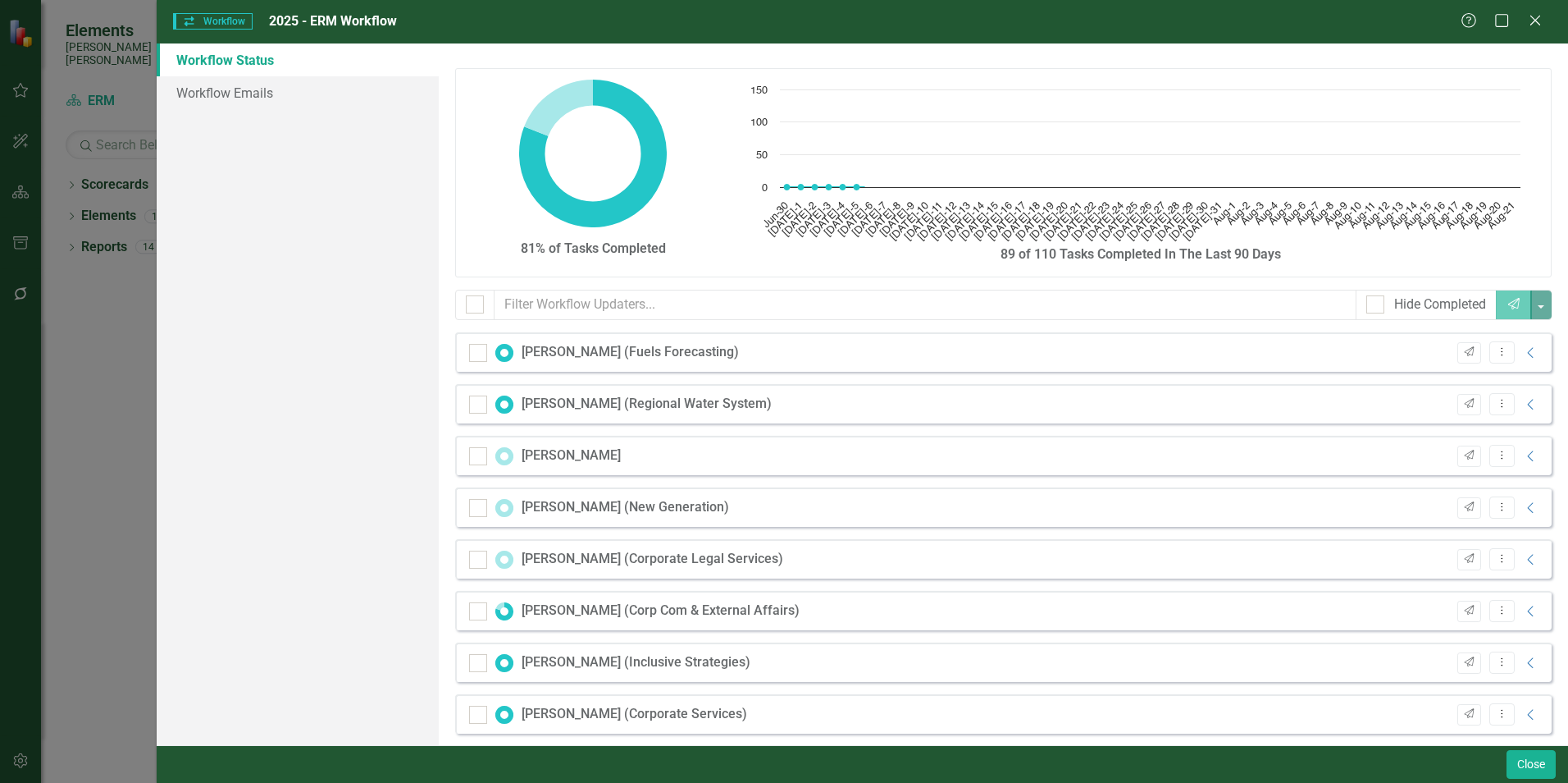
checkbox input "false"
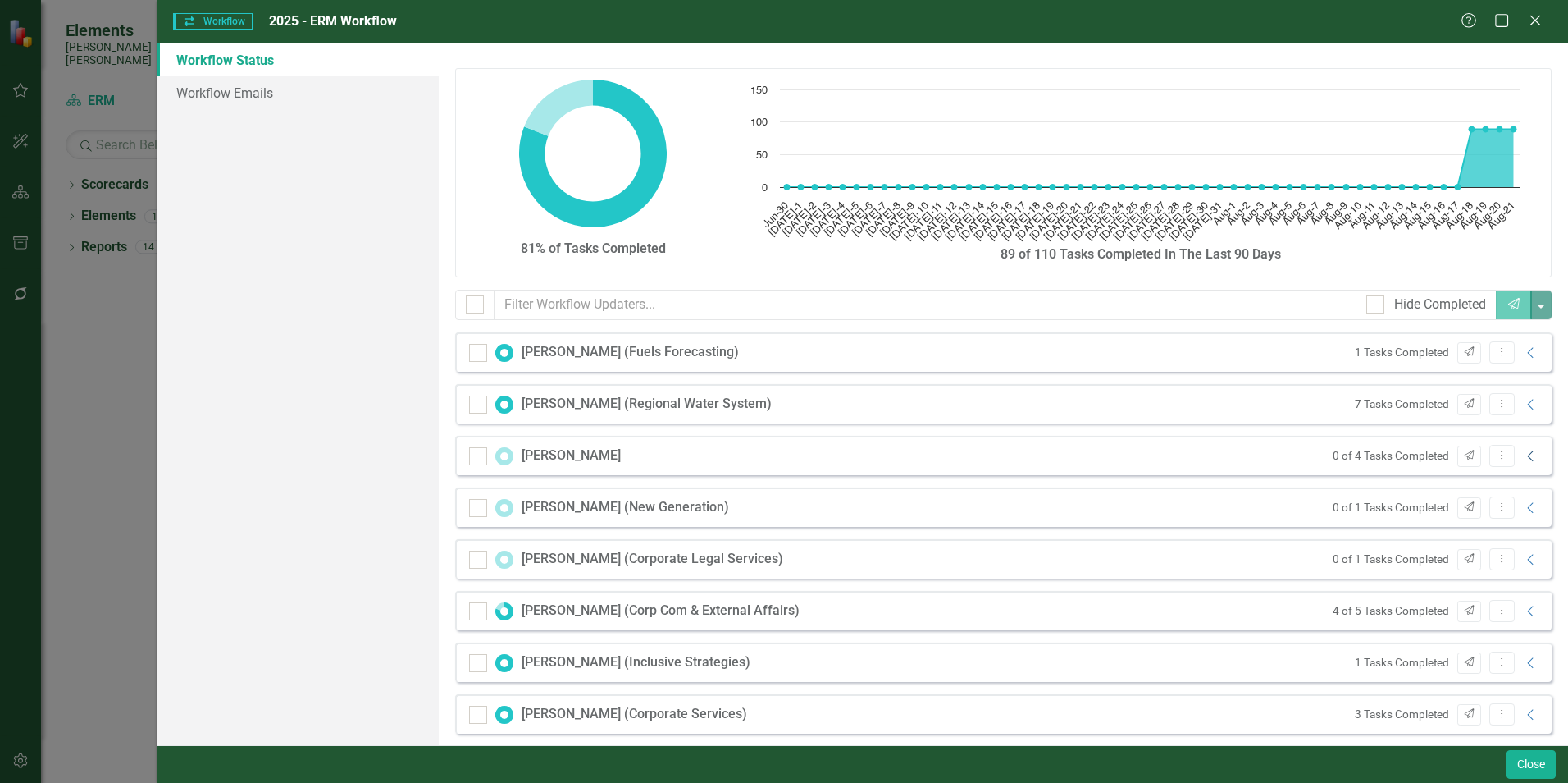
click at [1523, 462] on icon "Collapse" at bounding box center [1531, 456] width 16 height 13
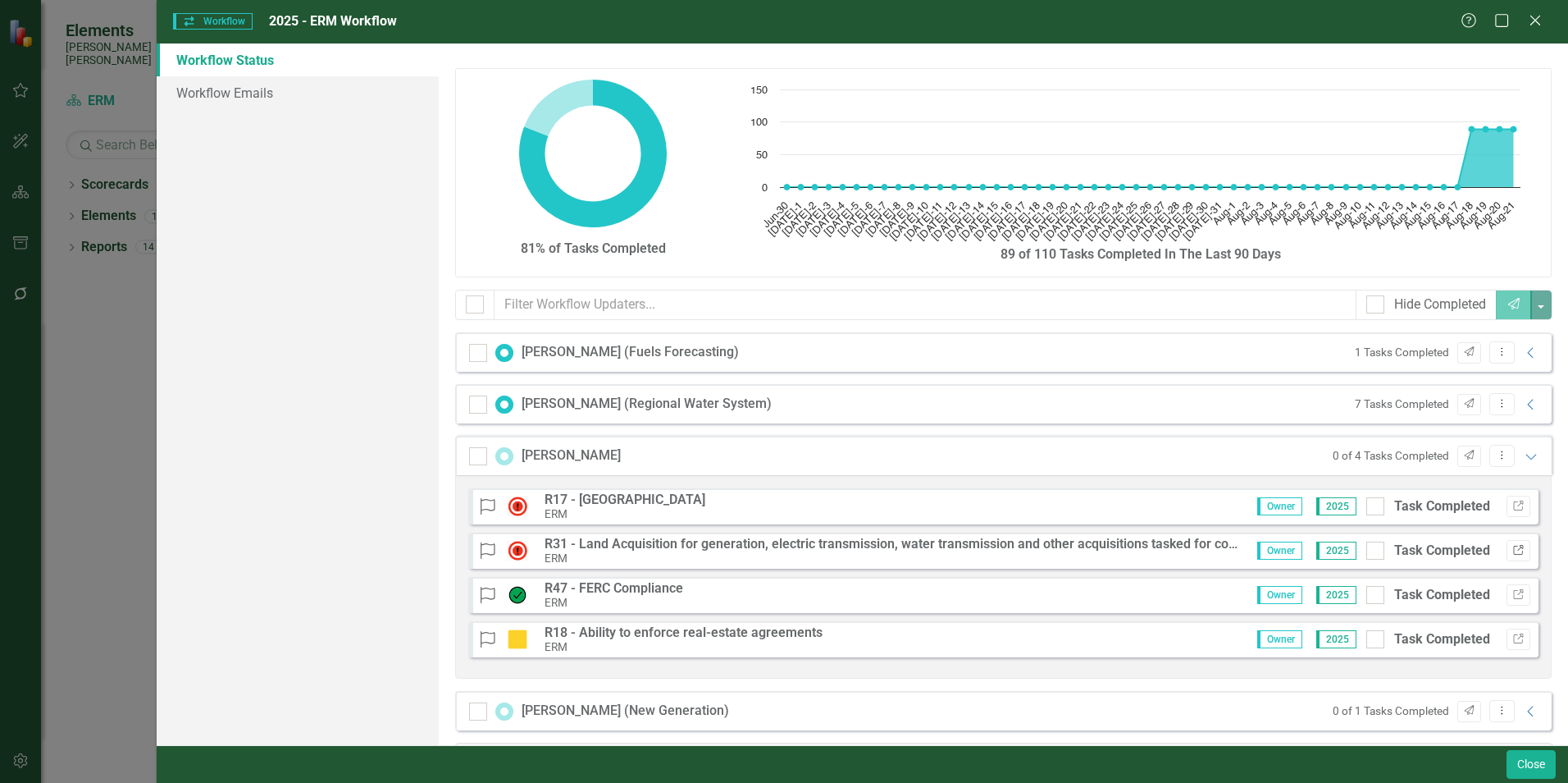
click at [1512, 554] on icon "Link" at bounding box center [1518, 550] width 13 height 10
click at [1512, 596] on icon "Link" at bounding box center [1518, 594] width 13 height 10
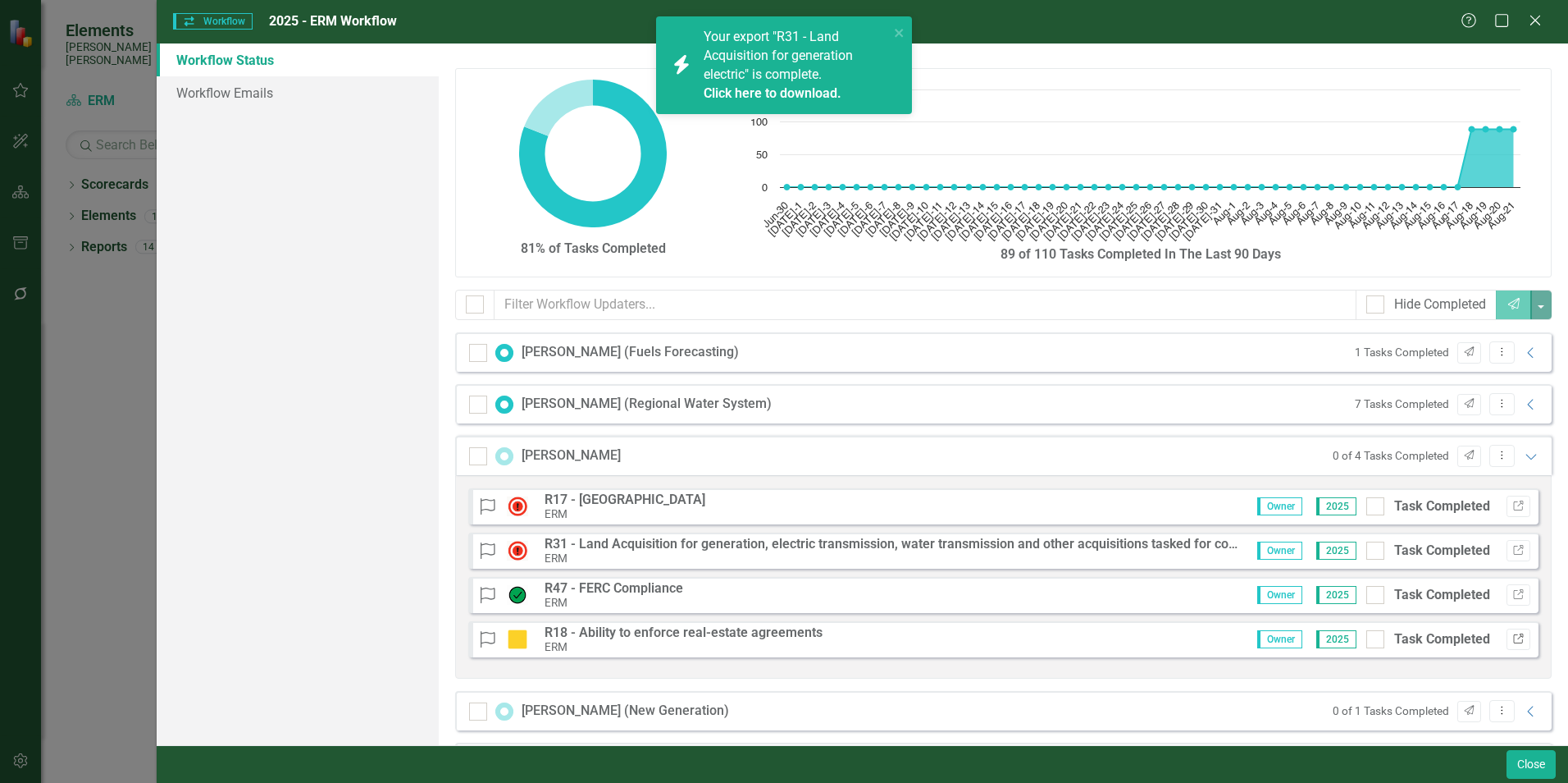
click at [1512, 641] on icon "Link" at bounding box center [1518, 639] width 13 height 10
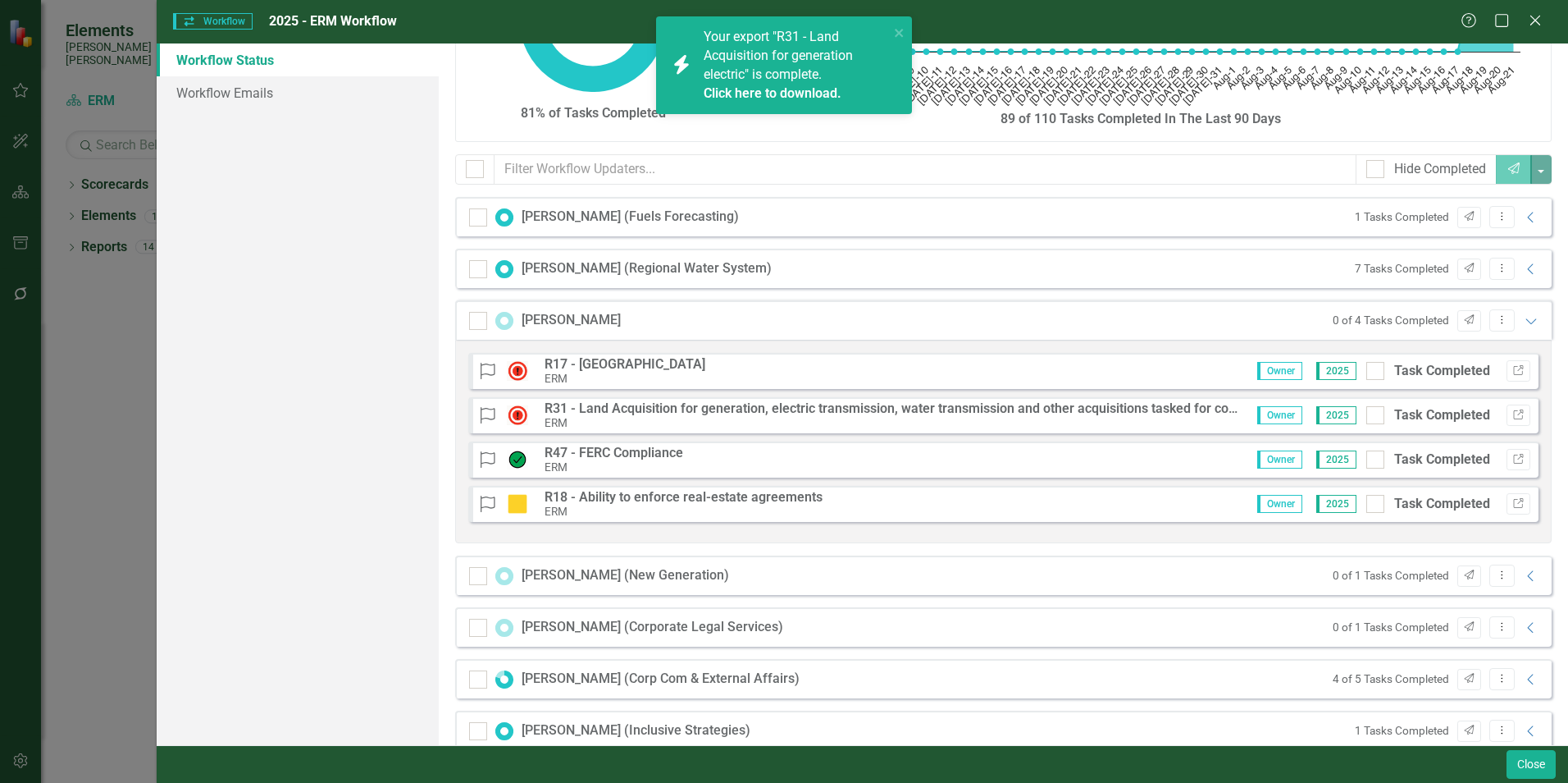
scroll to position [164, 0]
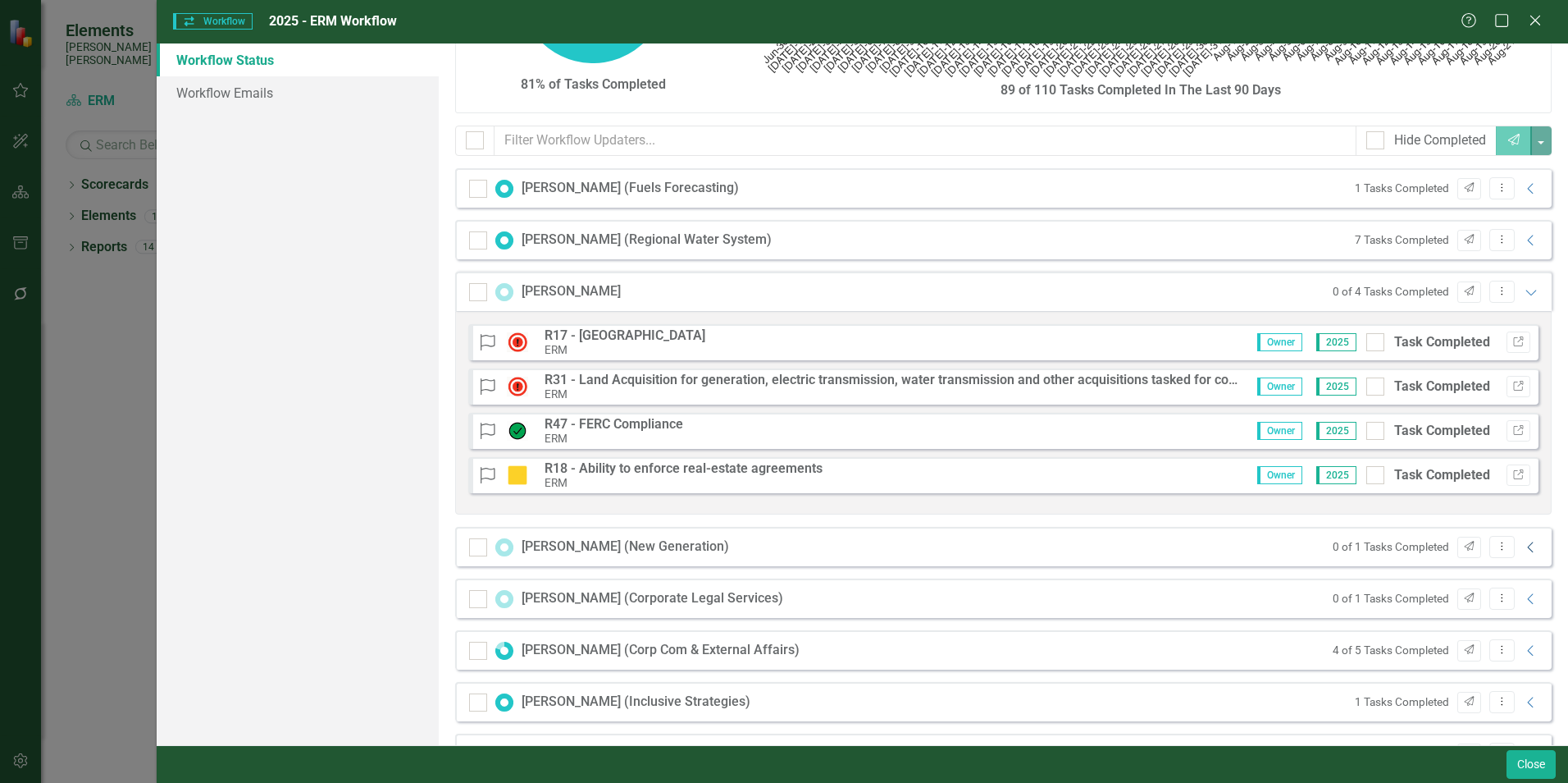
click at [1523, 547] on icon "Collapse" at bounding box center [1531, 547] width 16 height 13
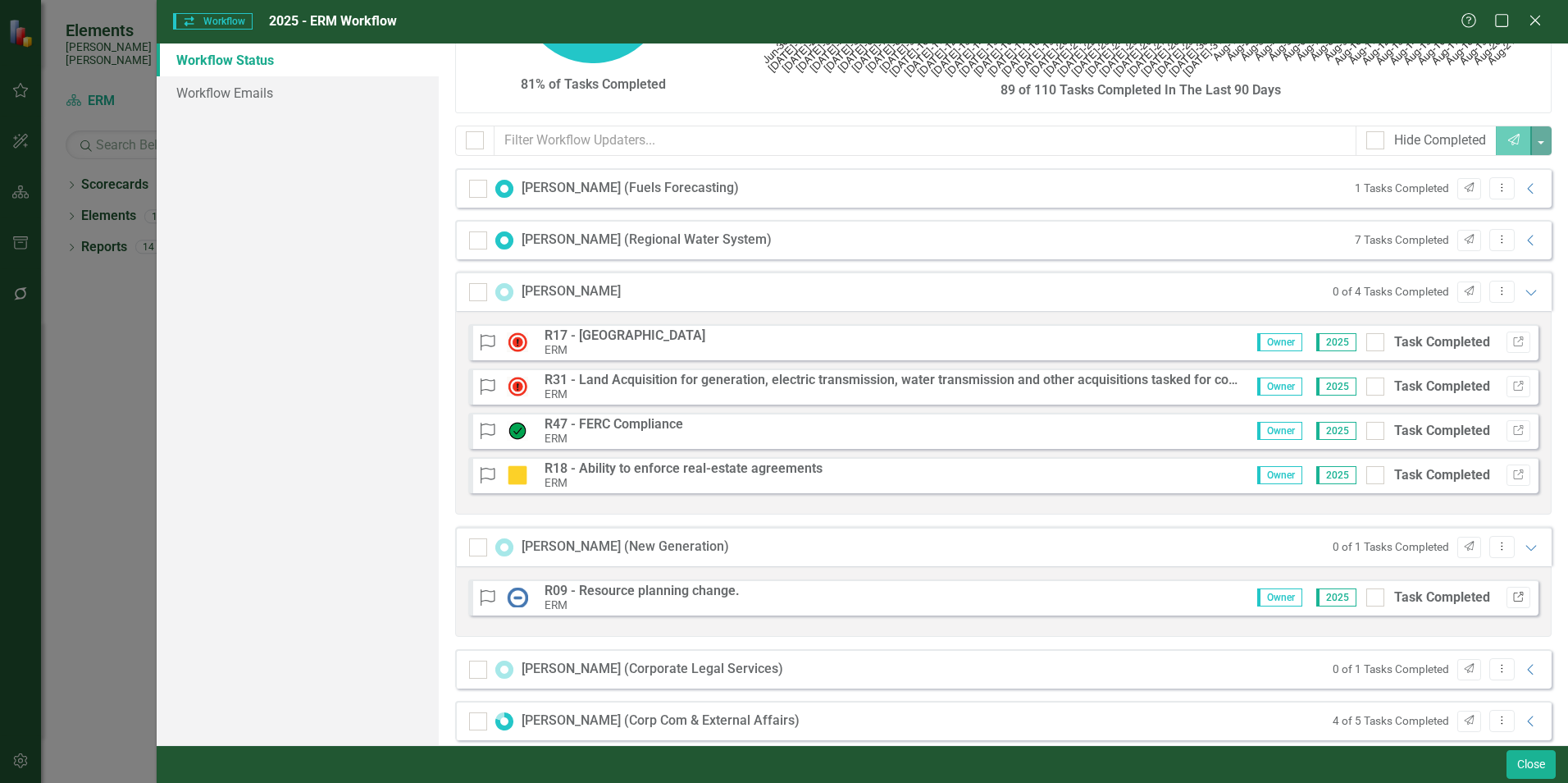
click at [1512, 600] on icon "Link" at bounding box center [1518, 597] width 13 height 10
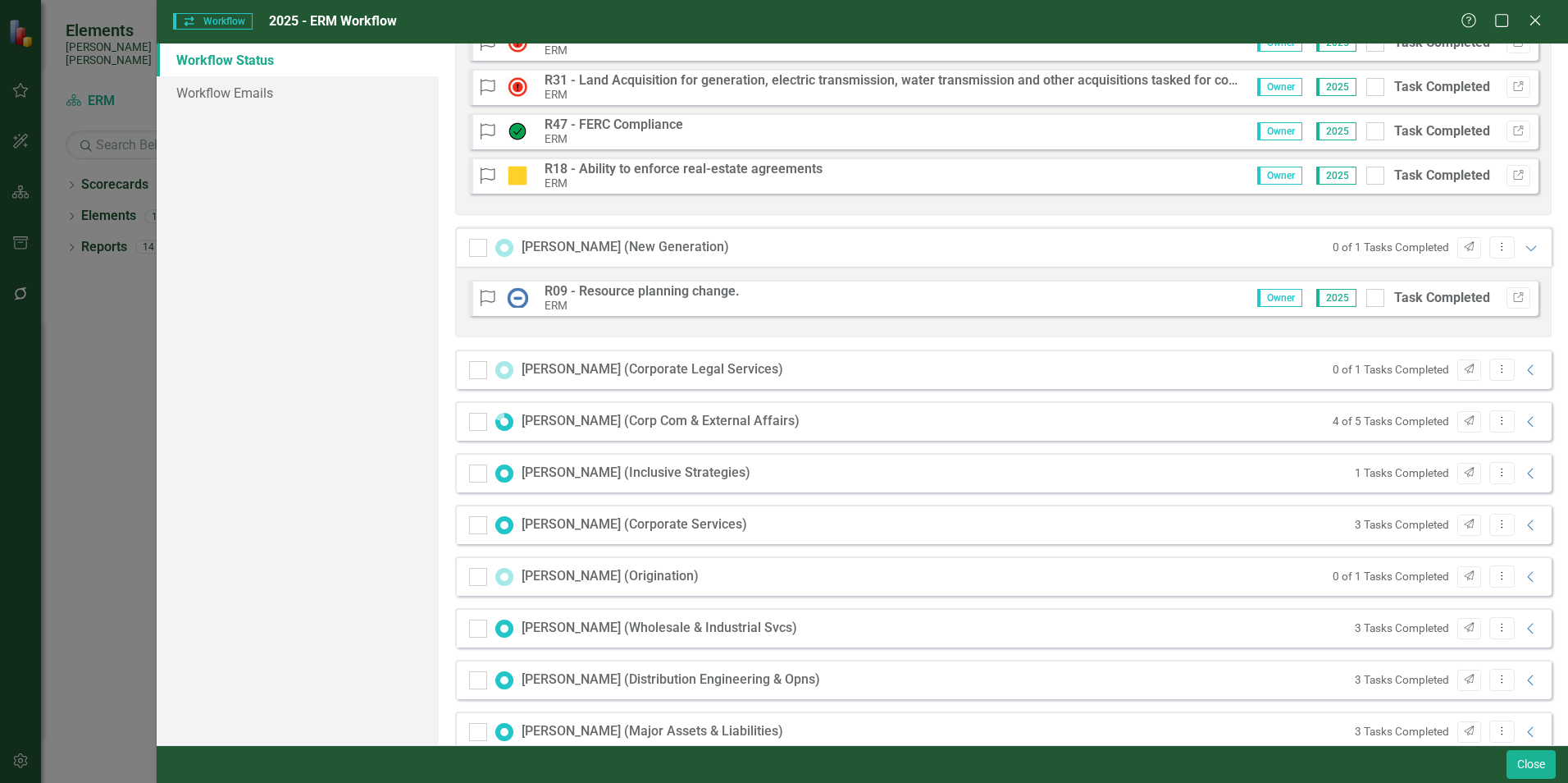
scroll to position [492, 0]
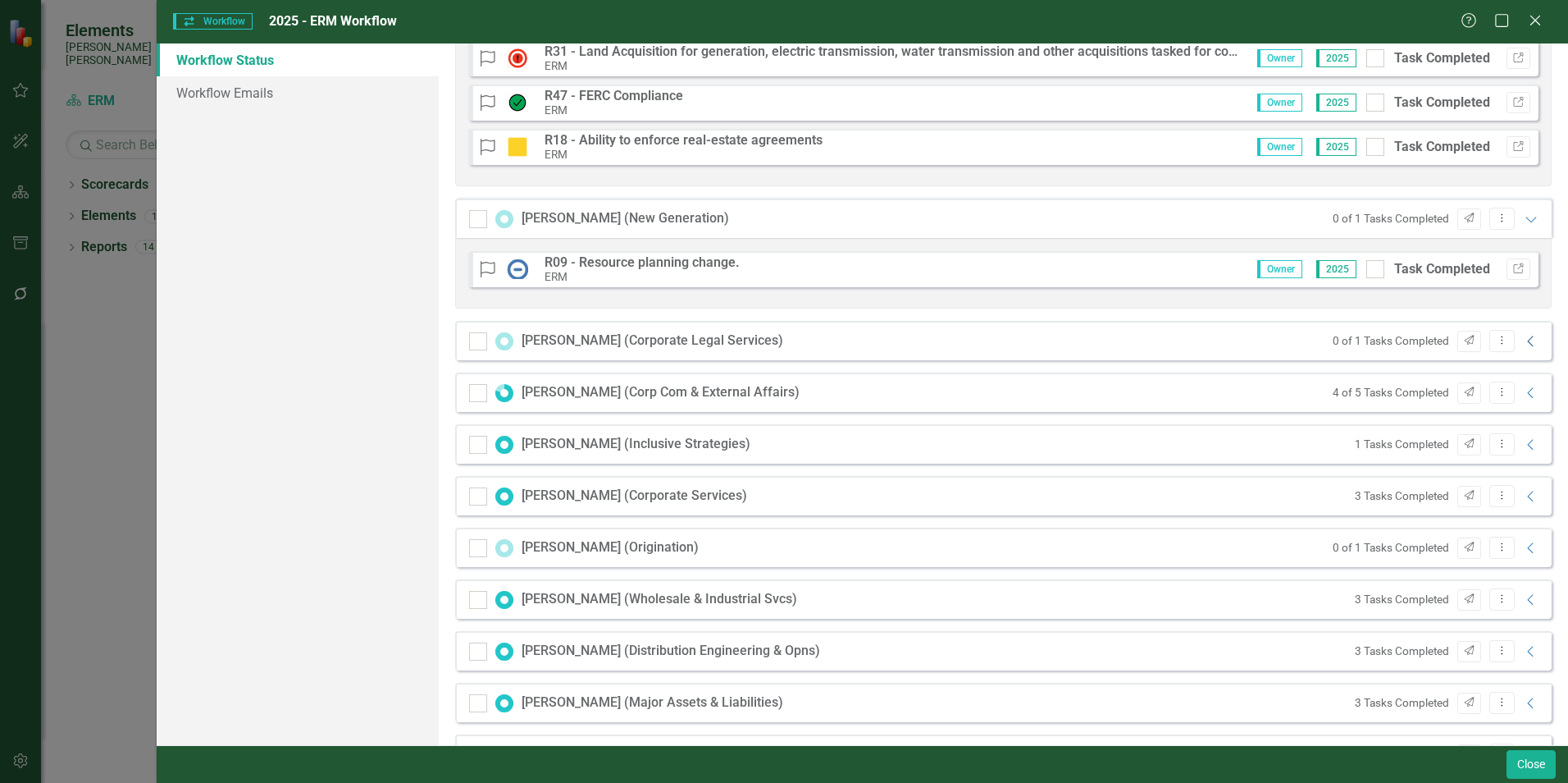
click at [1526, 338] on icon at bounding box center [1529, 341] width 5 height 11
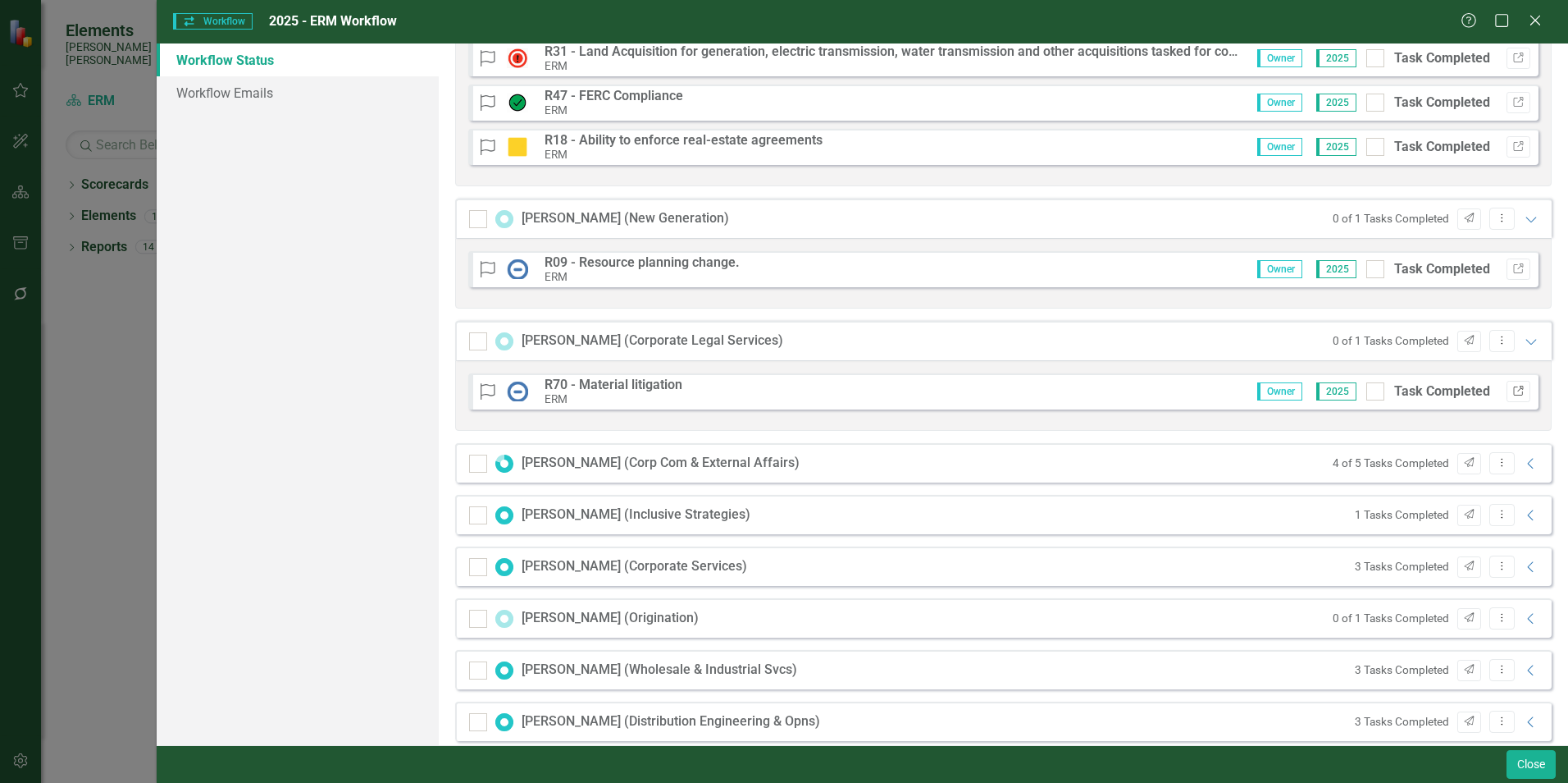
click at [1512, 387] on icon "Link" at bounding box center [1518, 391] width 13 height 10
click at [1495, 344] on icon "Dropdown Menu" at bounding box center [1501, 340] width 14 height 11
click at [1417, 372] on link "Send Send Workflow Email" at bounding box center [1419, 367] width 162 height 30
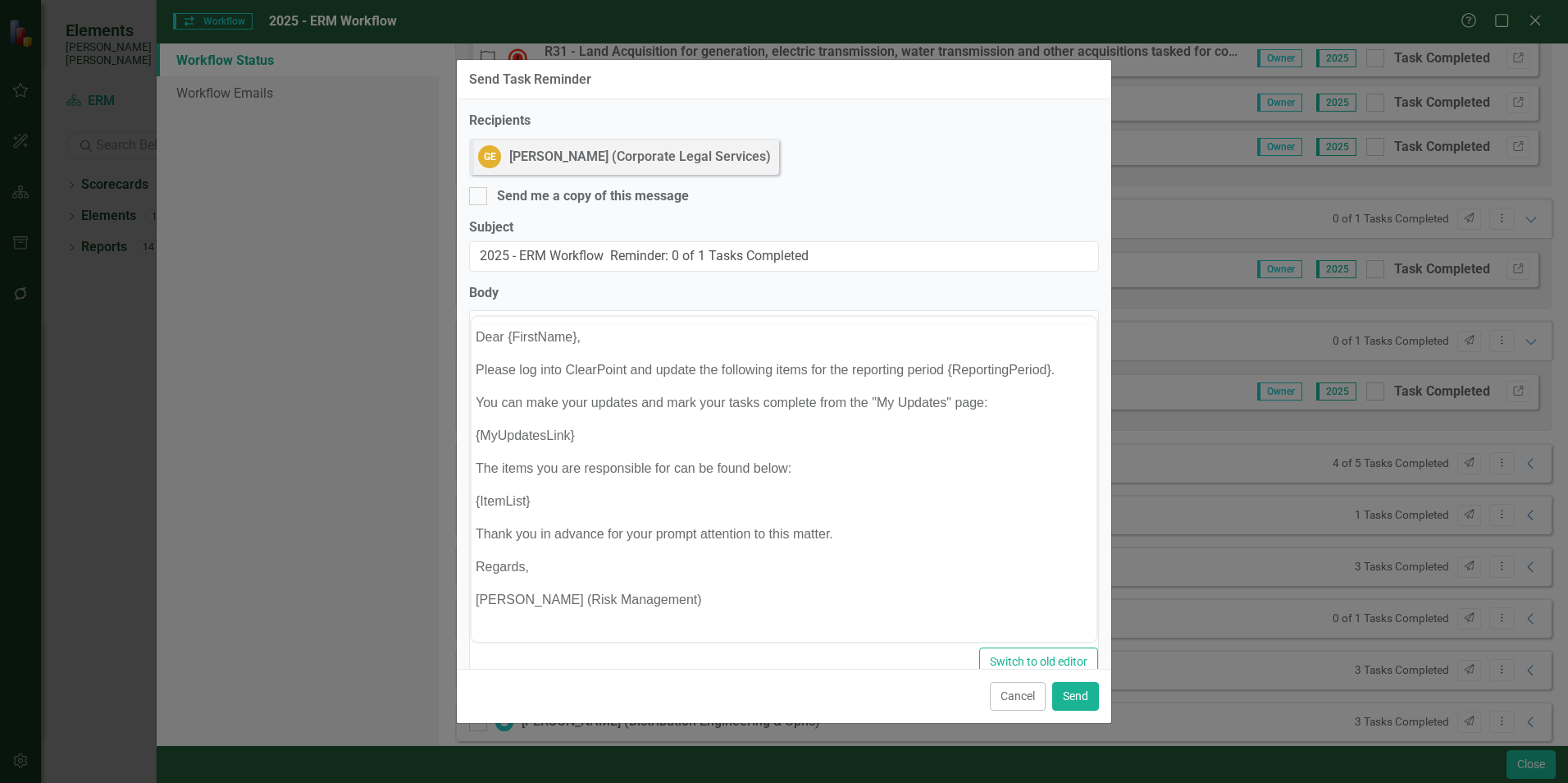
scroll to position [0, 0]
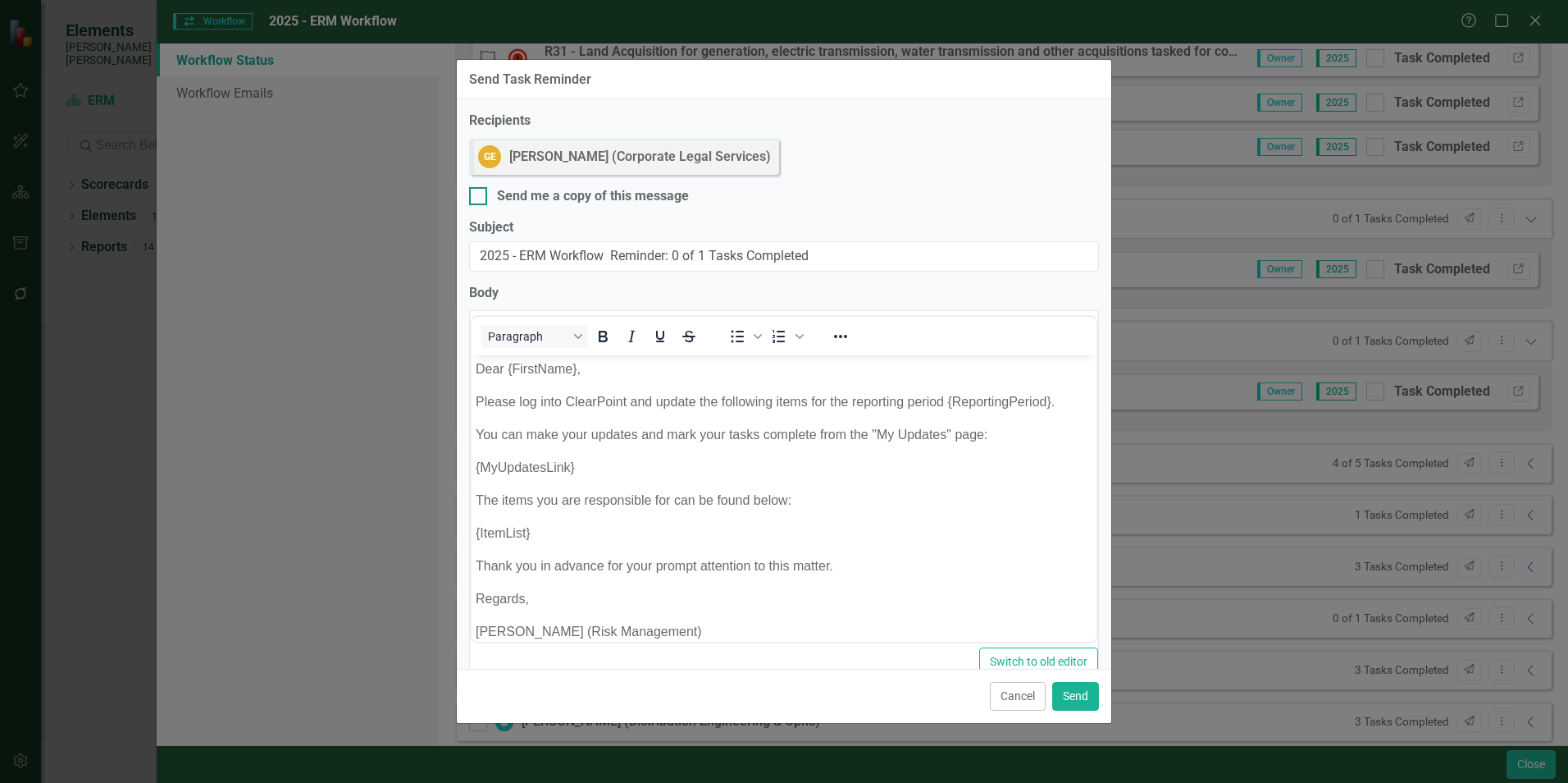
click at [476, 189] on input "Send me a copy of this message" at bounding box center [475, 192] width 11 height 11
checkbox input "true"
click at [1056, 402] on p "Please log into ClearPoint and update the following items for the reporting per…" at bounding box center [784, 402] width 617 height 20
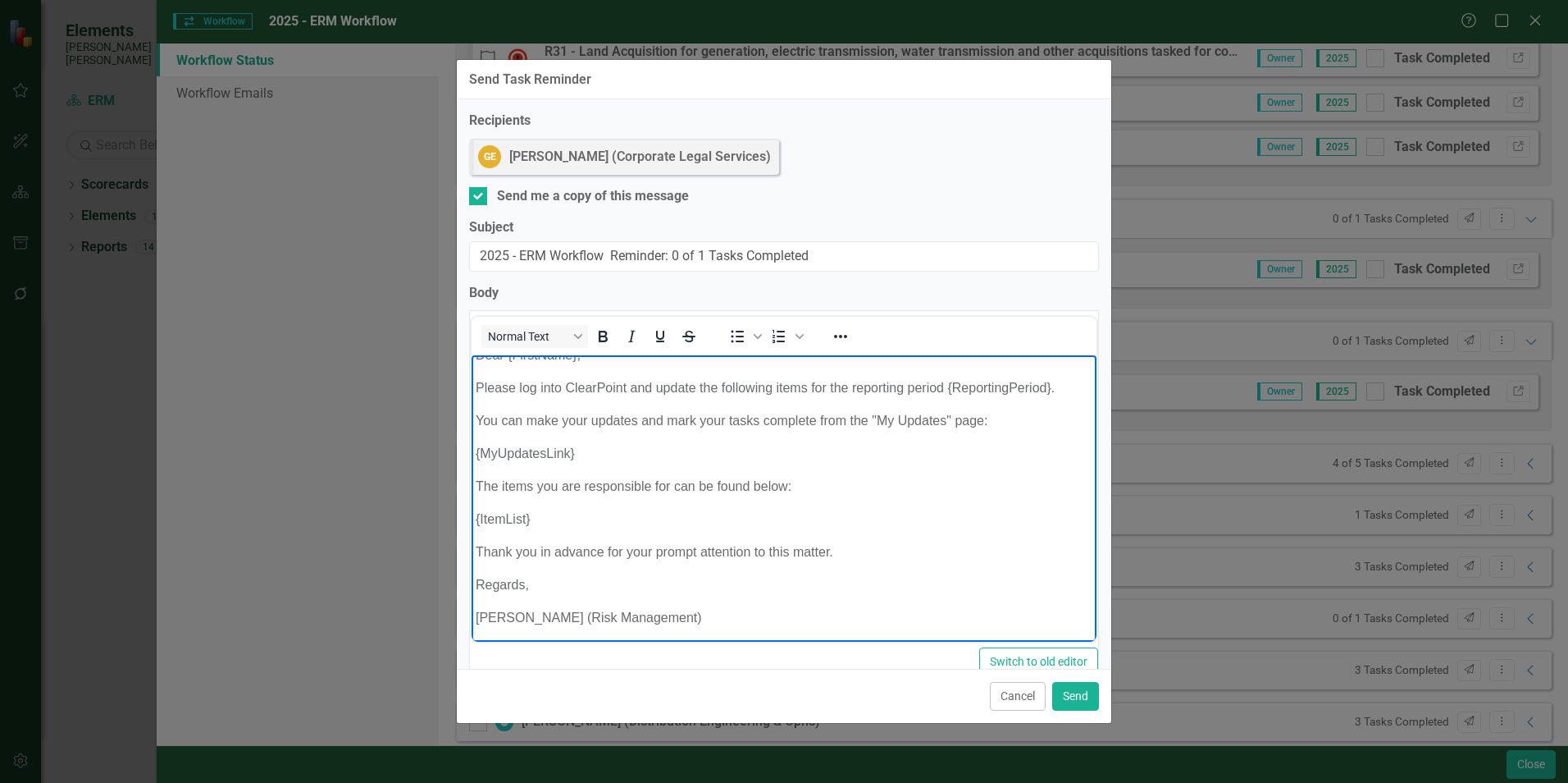
scroll to position [17, 0]
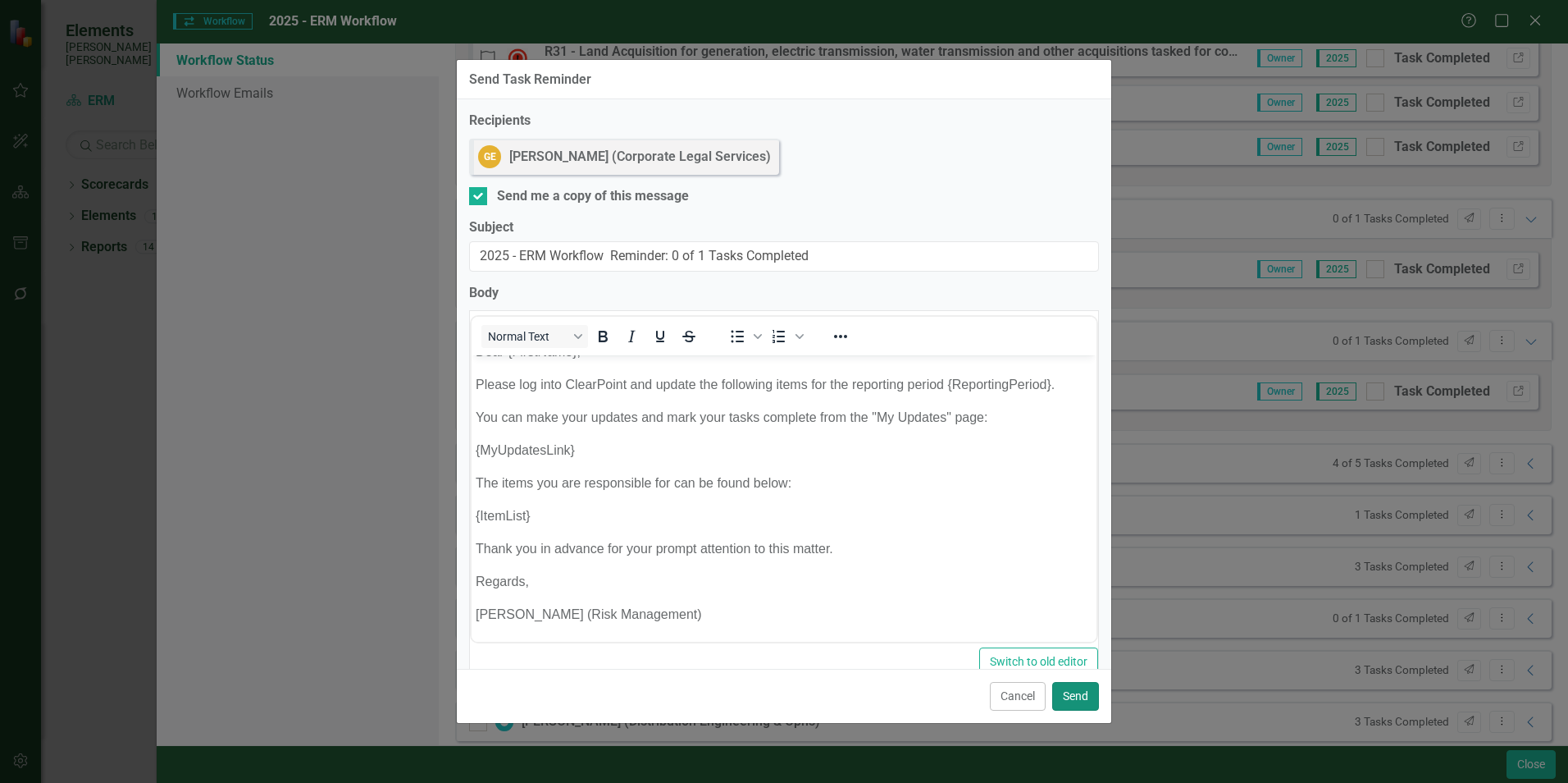
click at [1081, 698] on button "Send" at bounding box center [1075, 696] width 47 height 29
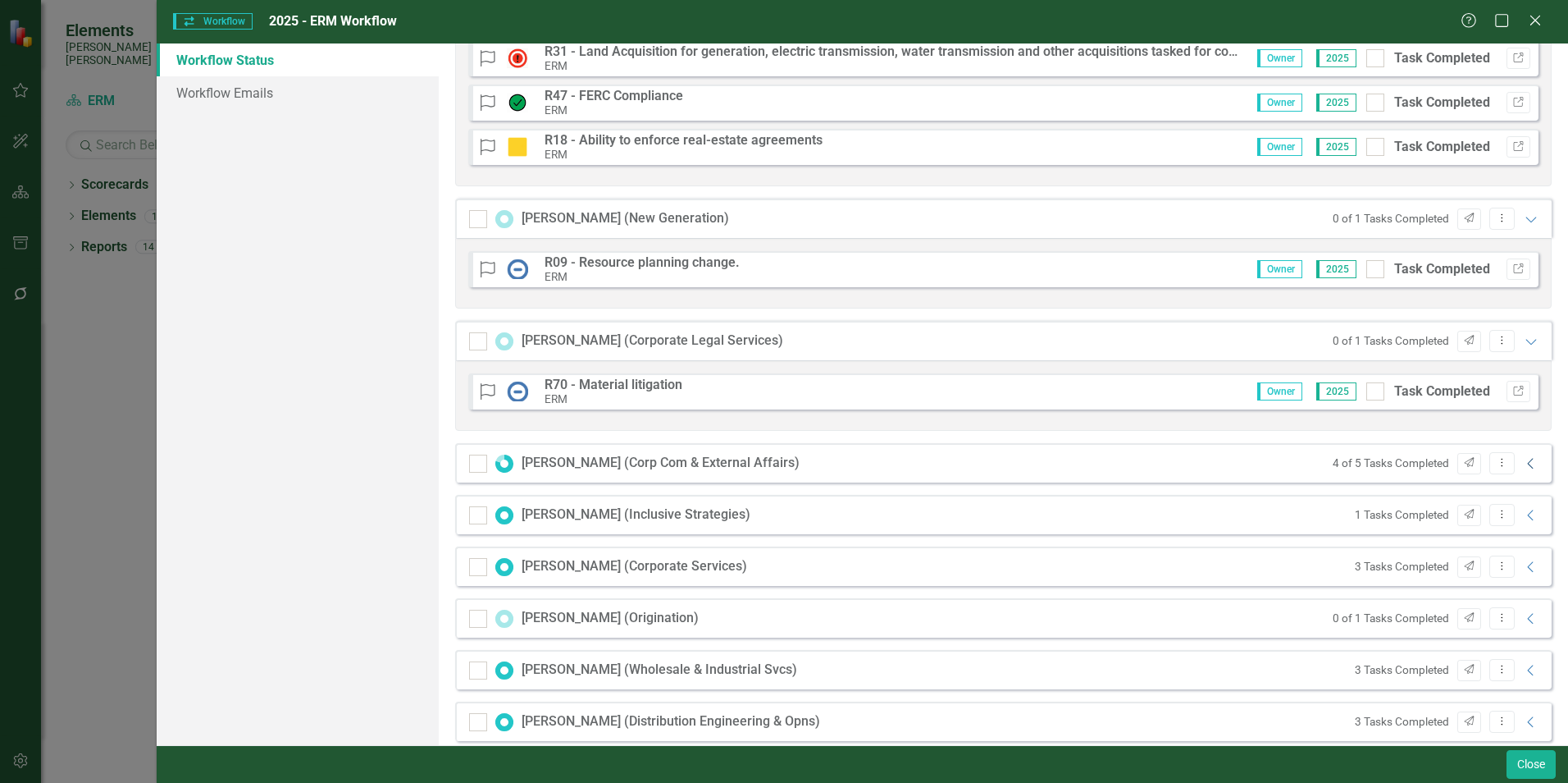
click at [1523, 462] on icon "Collapse" at bounding box center [1531, 463] width 16 height 13
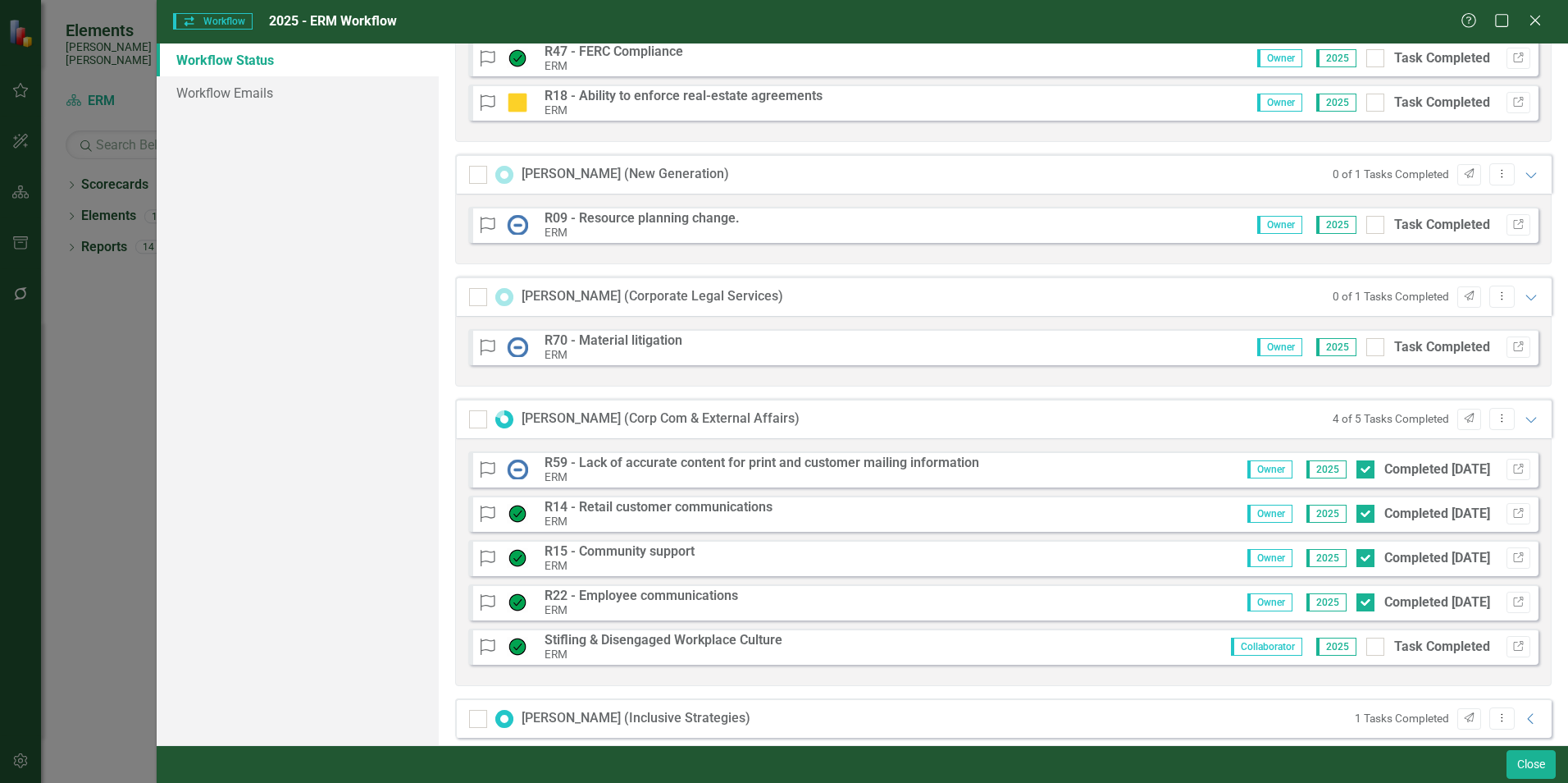
scroll to position [575, 0]
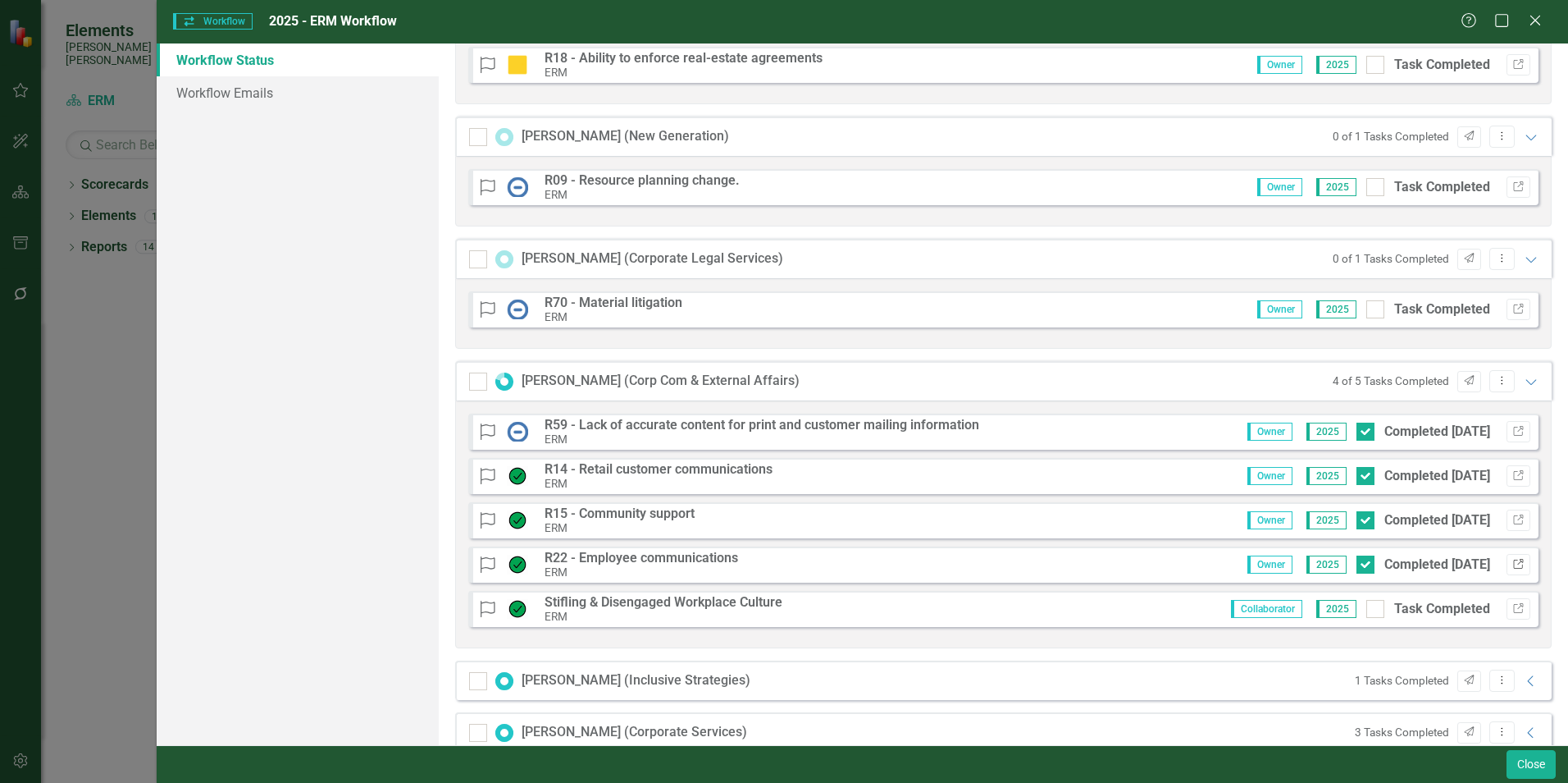
click at [1512, 561] on icon "Link" at bounding box center [1518, 564] width 13 height 10
click at [1513, 517] on icon "button" at bounding box center [1517, 519] width 10 height 10
click at [1512, 430] on icon "Link" at bounding box center [1518, 431] width 13 height 10
click at [1356, 435] on div at bounding box center [1365, 431] width 18 height 18
click at [1356, 433] on input "Completed [DATE]" at bounding box center [1361, 428] width 11 height 11
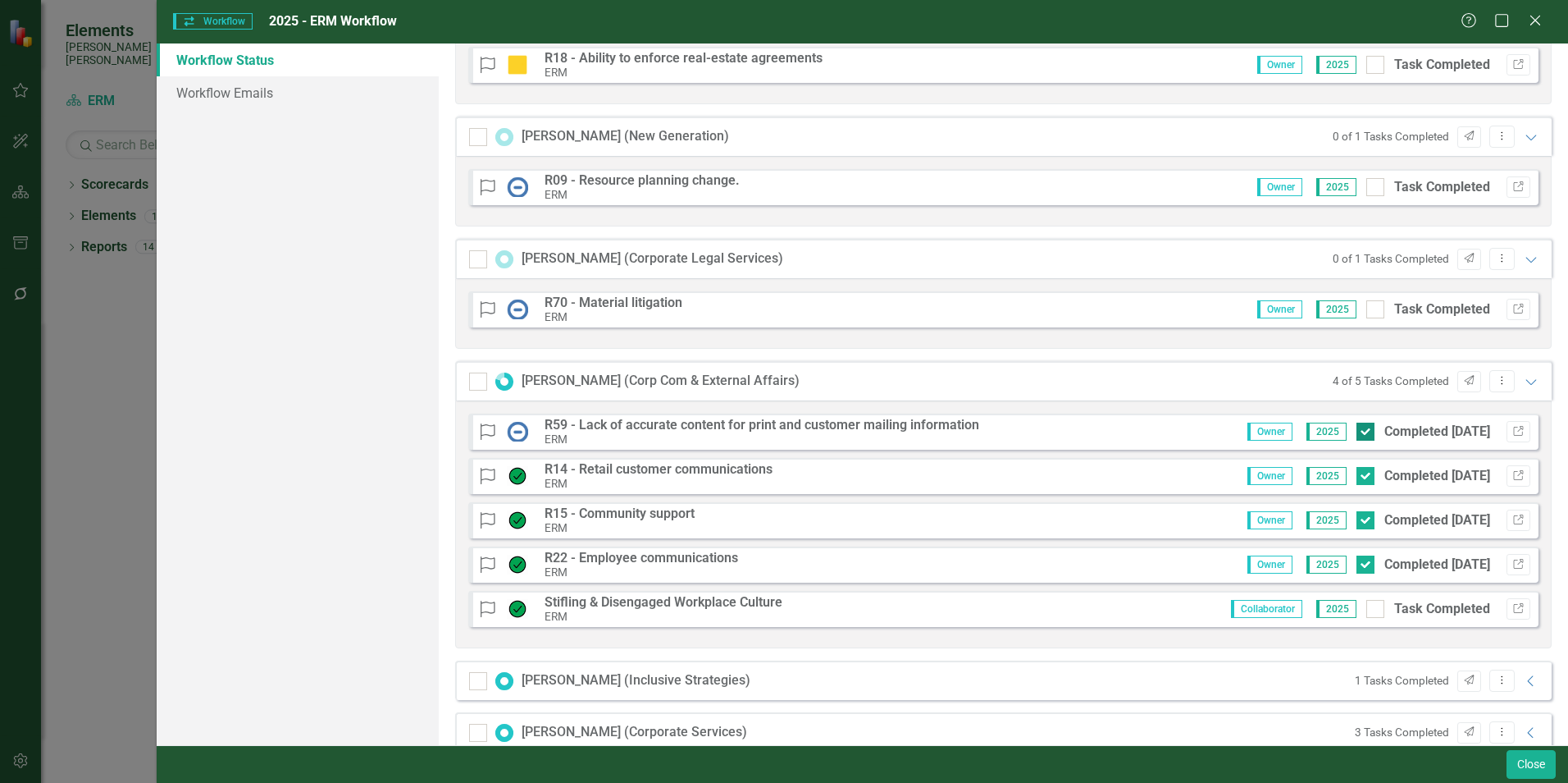
checkbox input "false"
click at [1512, 609] on icon "Link" at bounding box center [1518, 608] width 13 height 10
click at [1495, 380] on icon "Dropdown Menu" at bounding box center [1501, 381] width 14 height 11
click at [1401, 408] on link "Send Send Workflow Email" at bounding box center [1419, 408] width 162 height 30
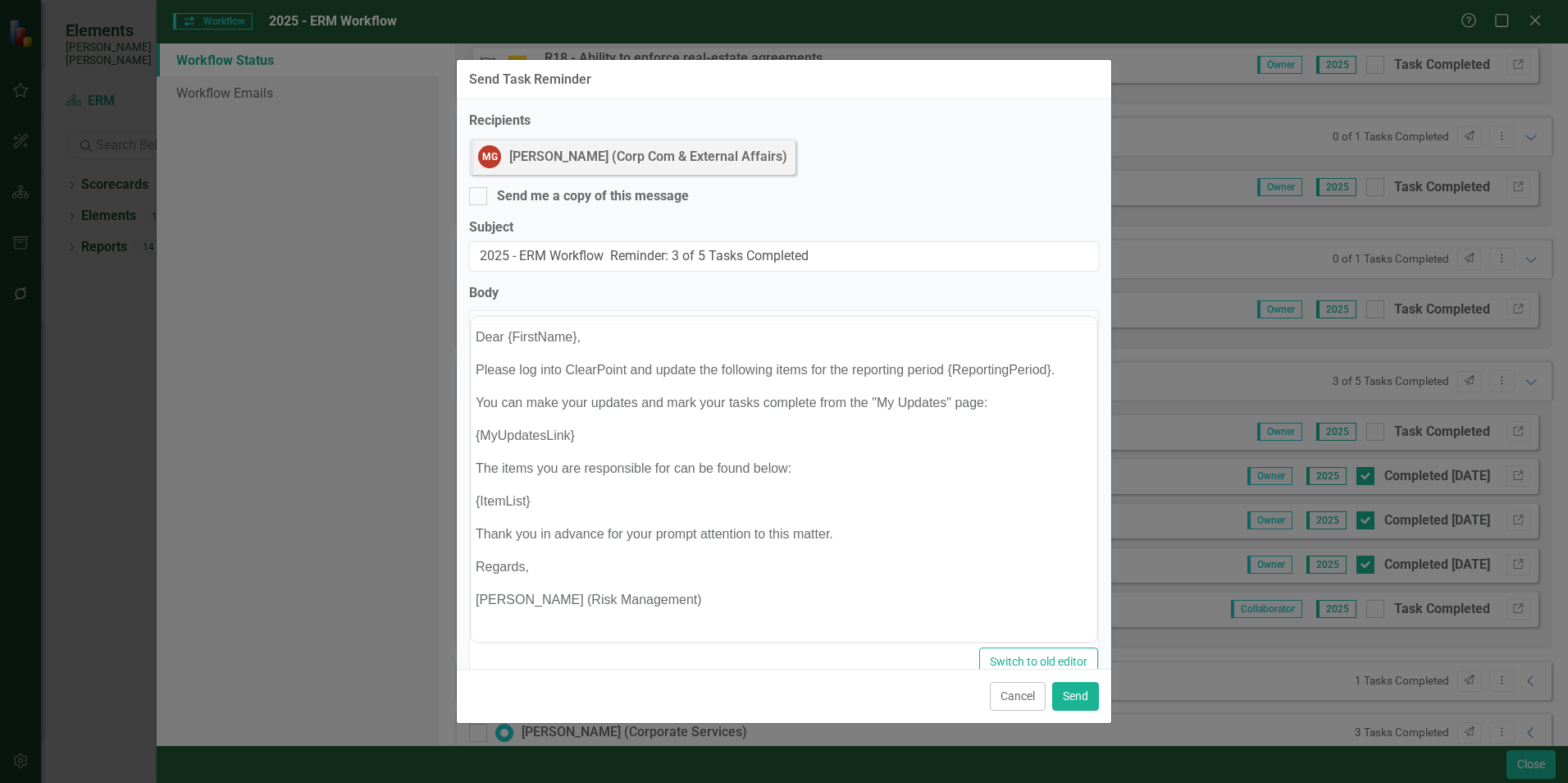
scroll to position [0, 0]
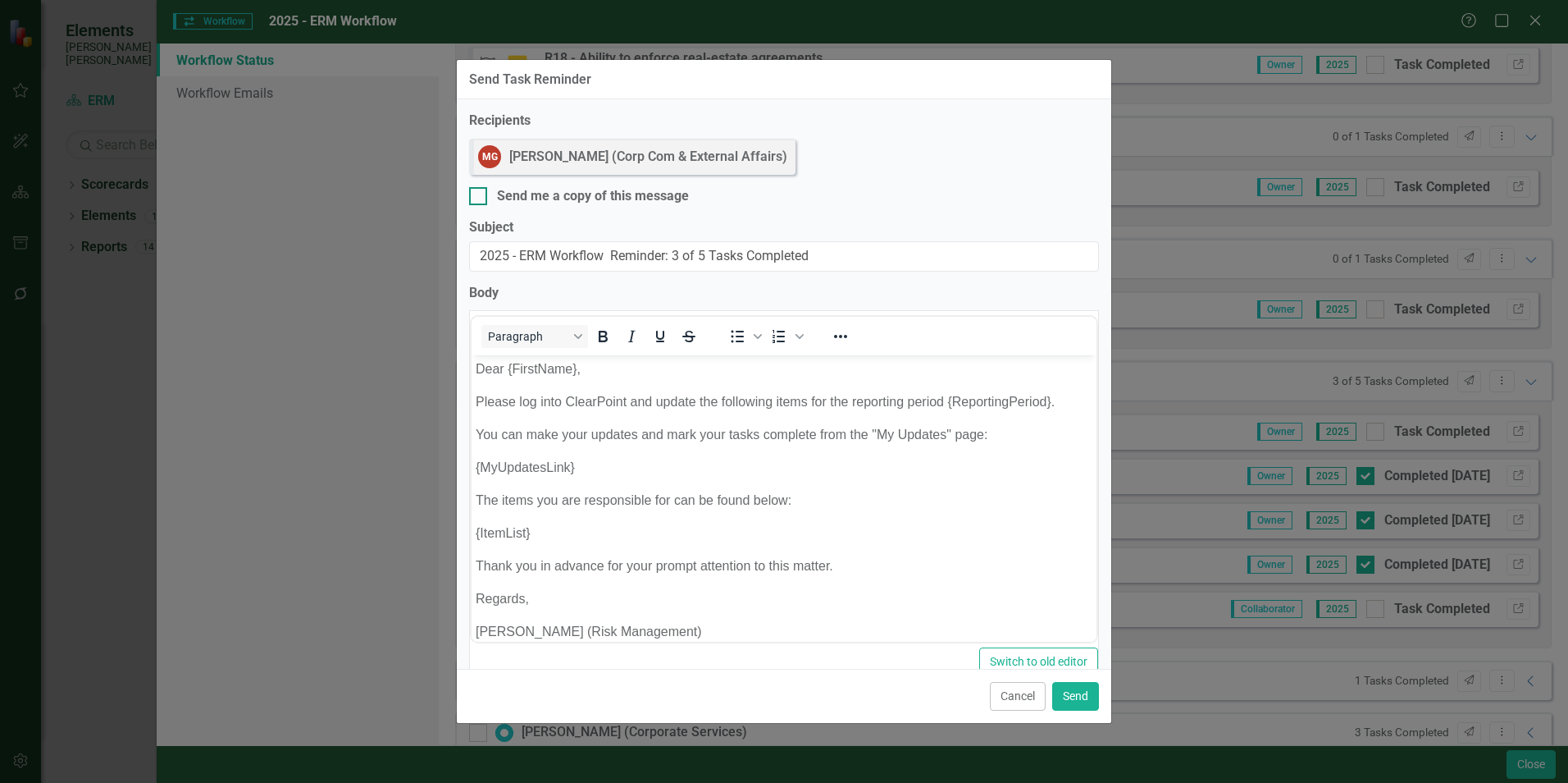
click at [476, 196] on input "Send me a copy of this message" at bounding box center [475, 192] width 11 height 11
checkbox input "true"
click at [1078, 696] on button "Send" at bounding box center [1075, 696] width 47 height 29
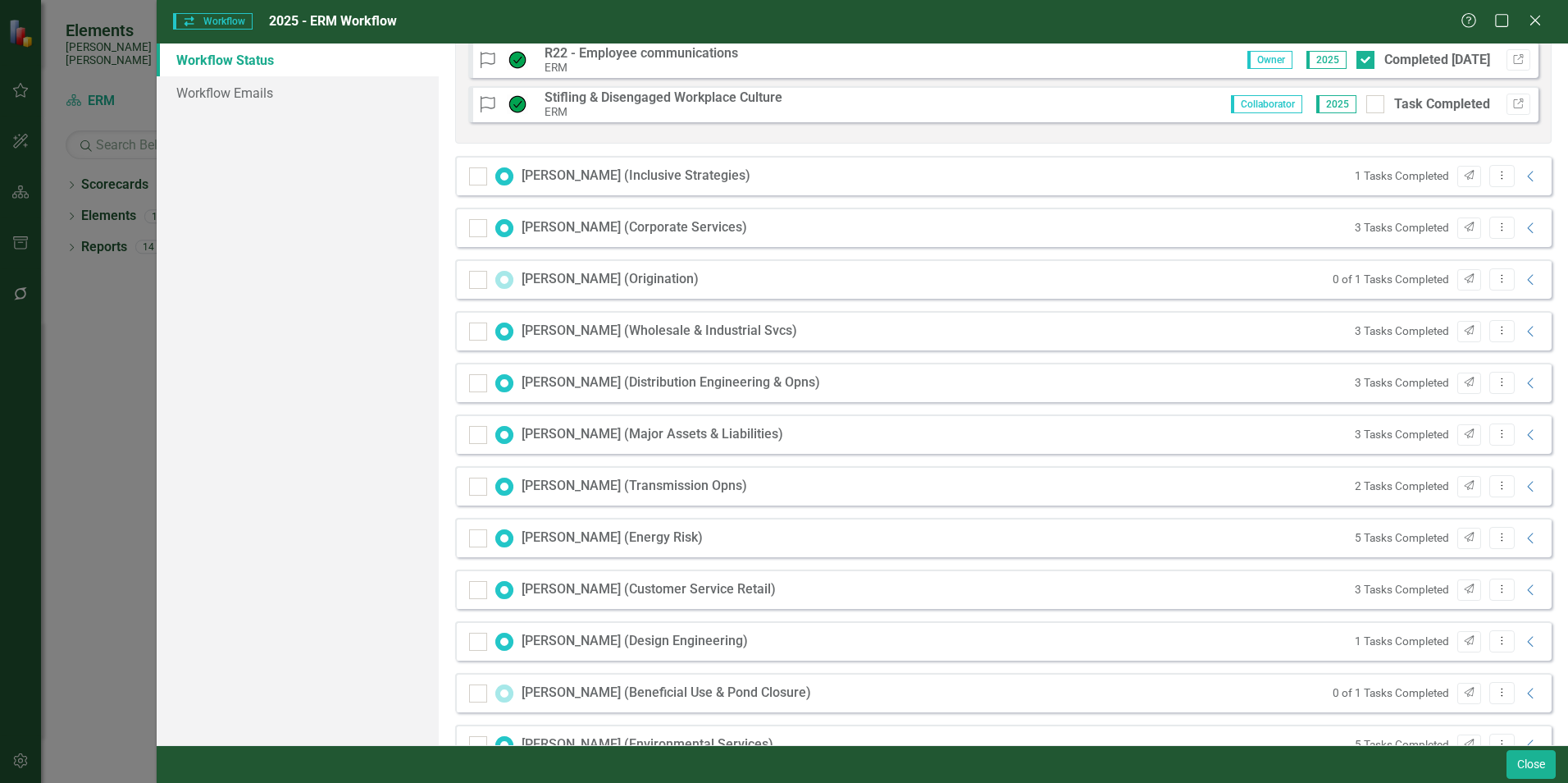
scroll to position [1067, 0]
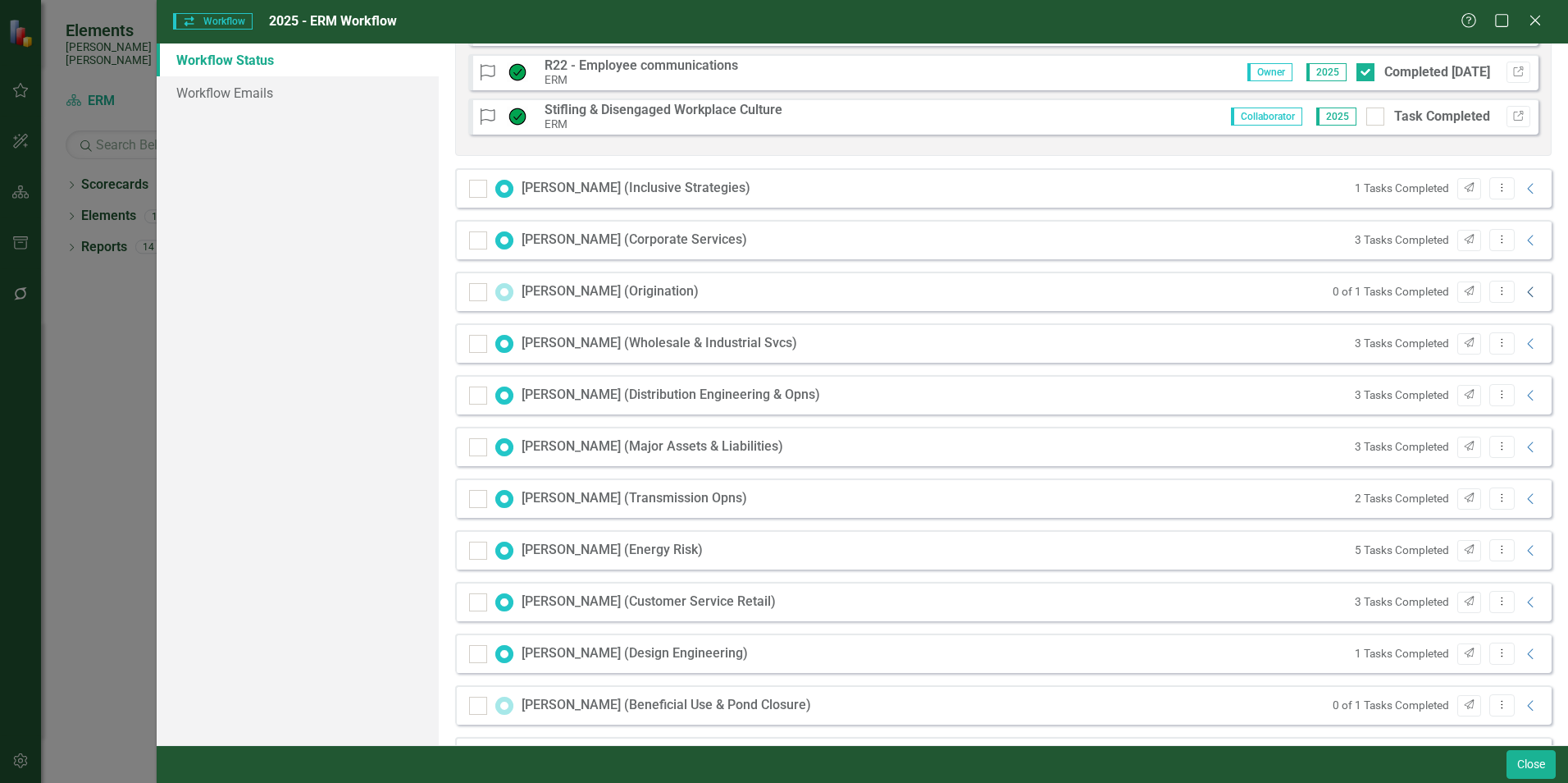
click at [1523, 294] on icon "Collapse" at bounding box center [1531, 292] width 16 height 13
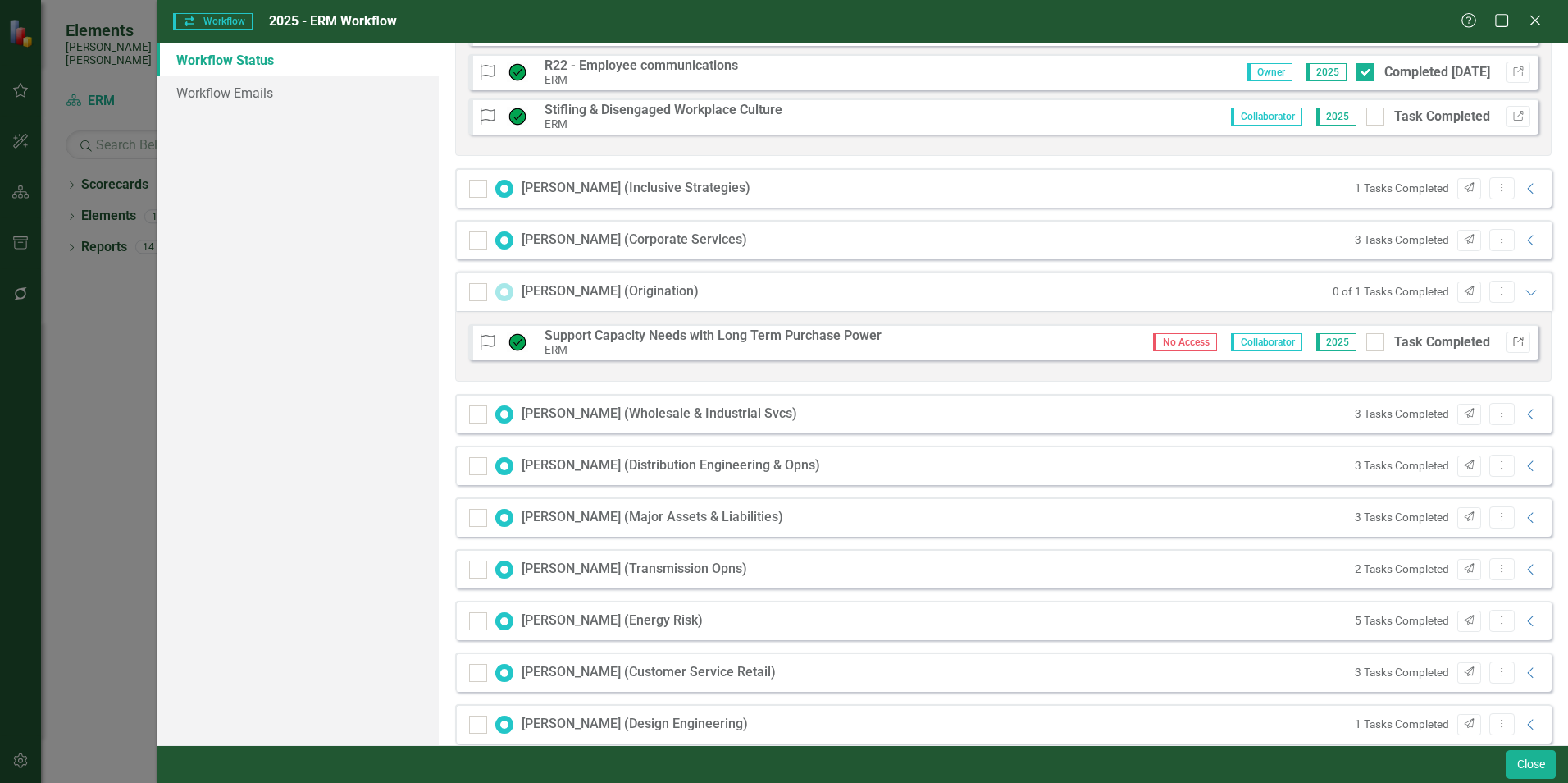
click at [1512, 341] on icon "Link" at bounding box center [1518, 342] width 13 height 10
click at [1366, 343] on input "Task Completed" at bounding box center [1371, 339] width 11 height 11
checkbox input "true"
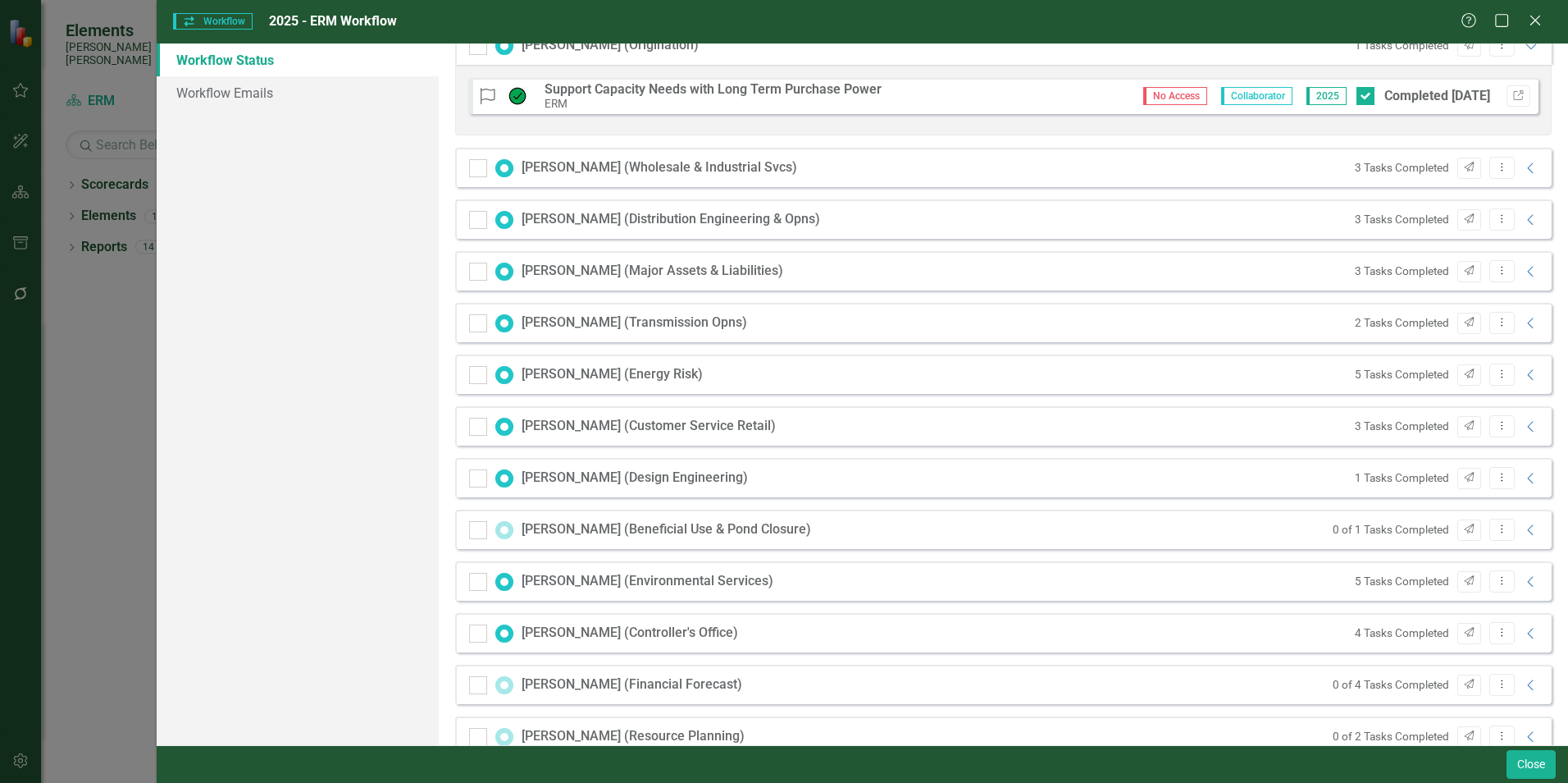
scroll to position [1395, 0]
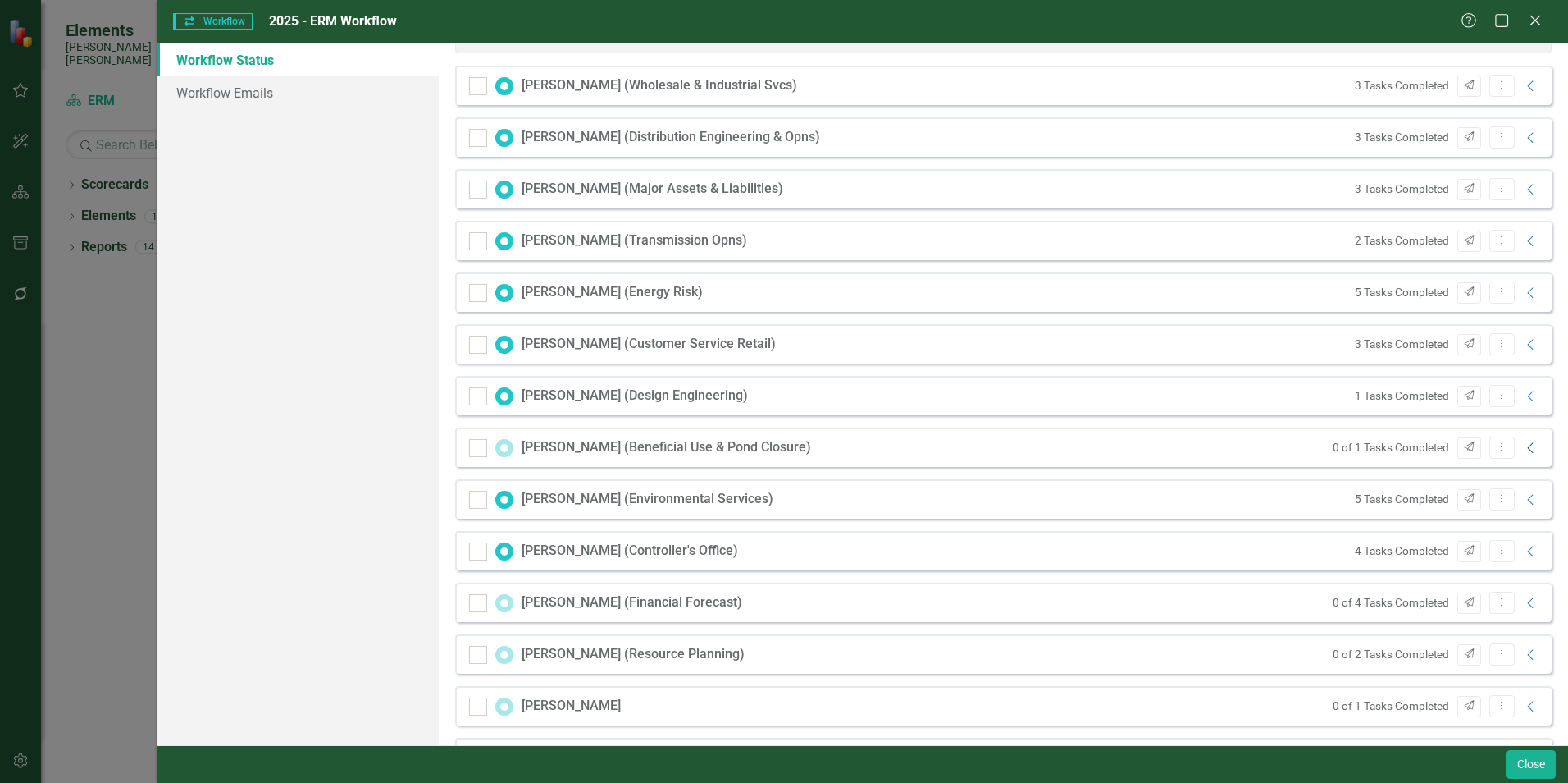
click at [1523, 450] on icon "Collapse" at bounding box center [1531, 448] width 16 height 13
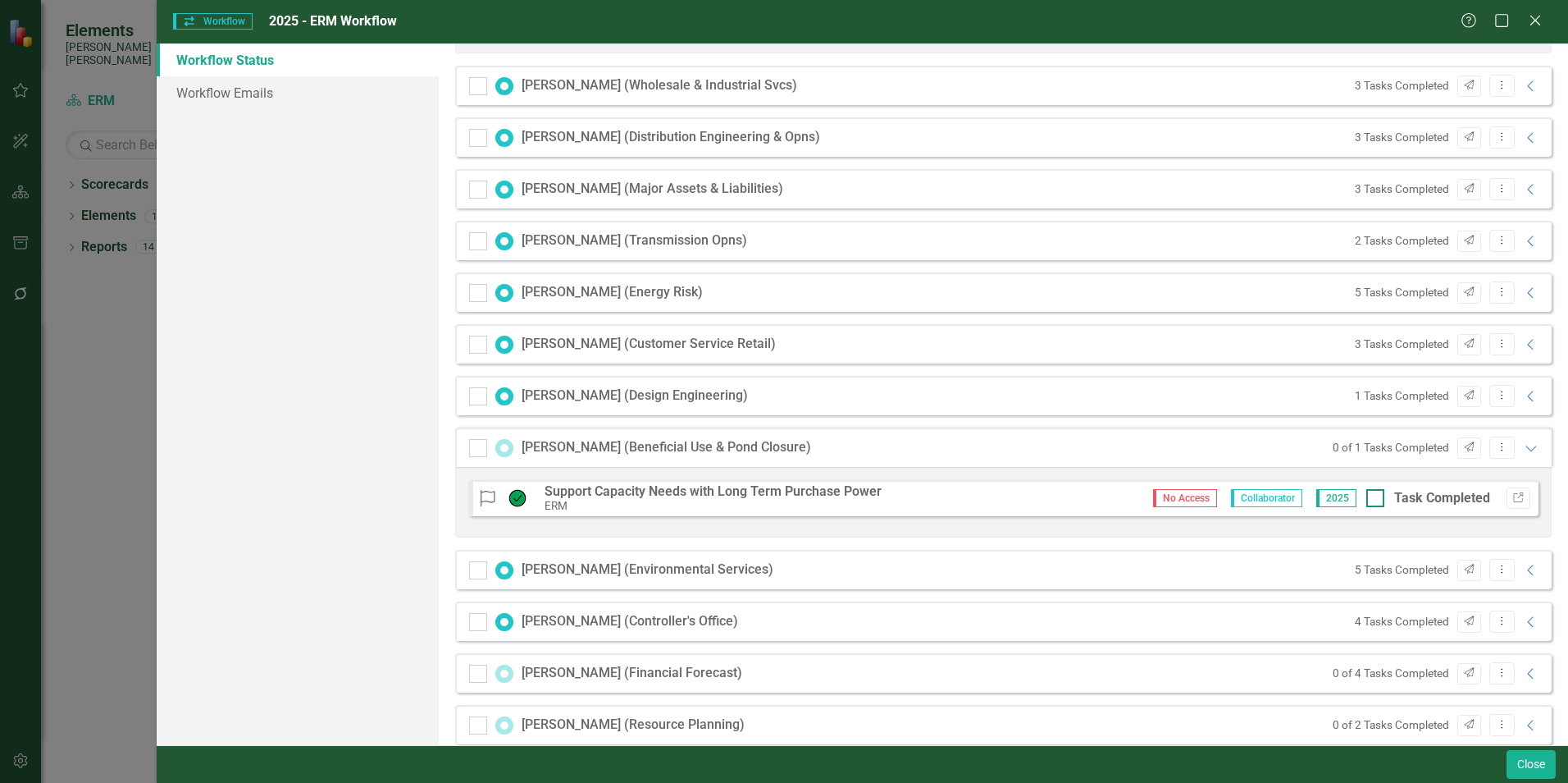
click at [1366, 498] on input "Task Completed" at bounding box center [1371, 494] width 11 height 11
checkbox input "true"
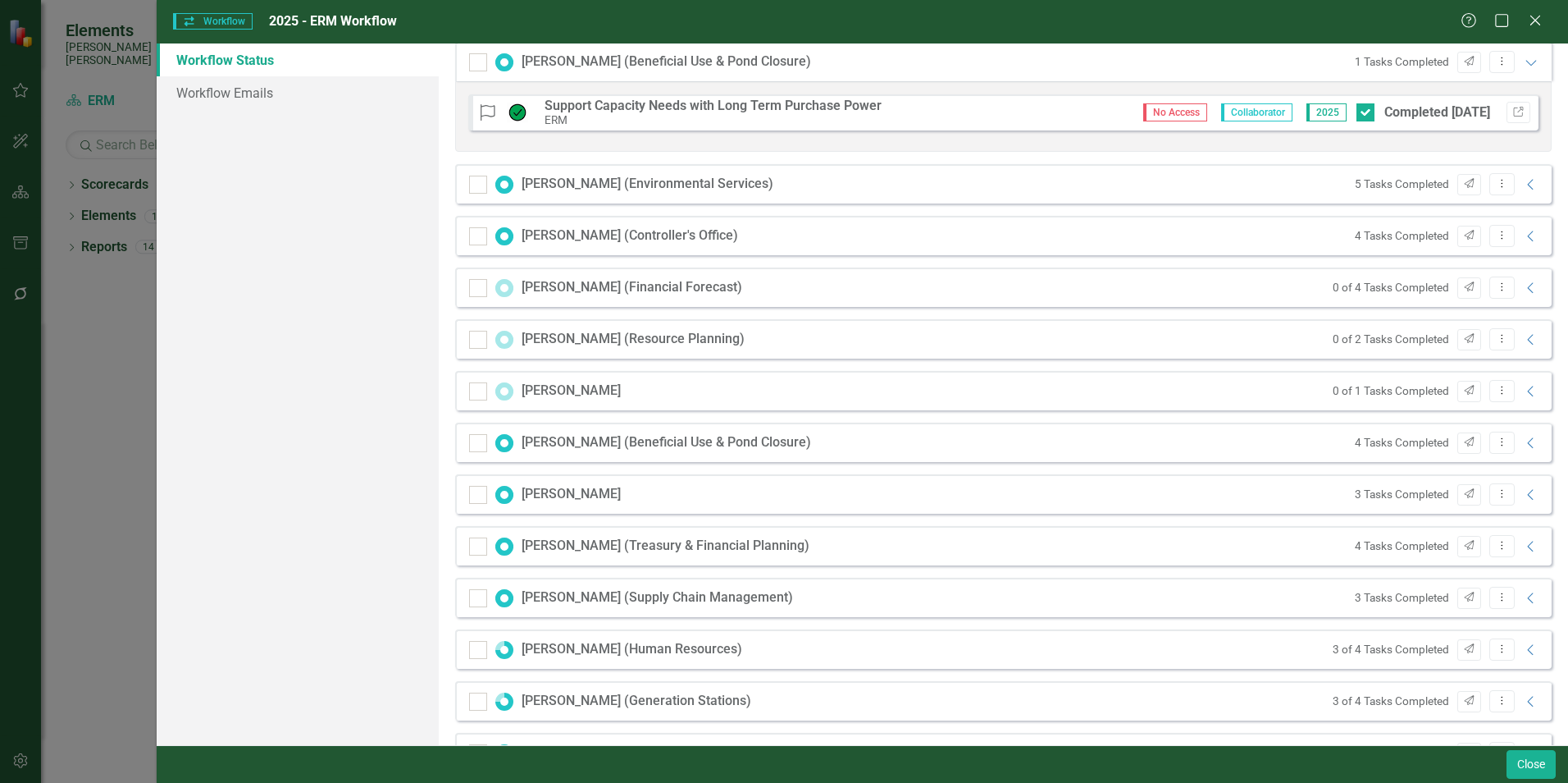
scroll to position [1804, 0]
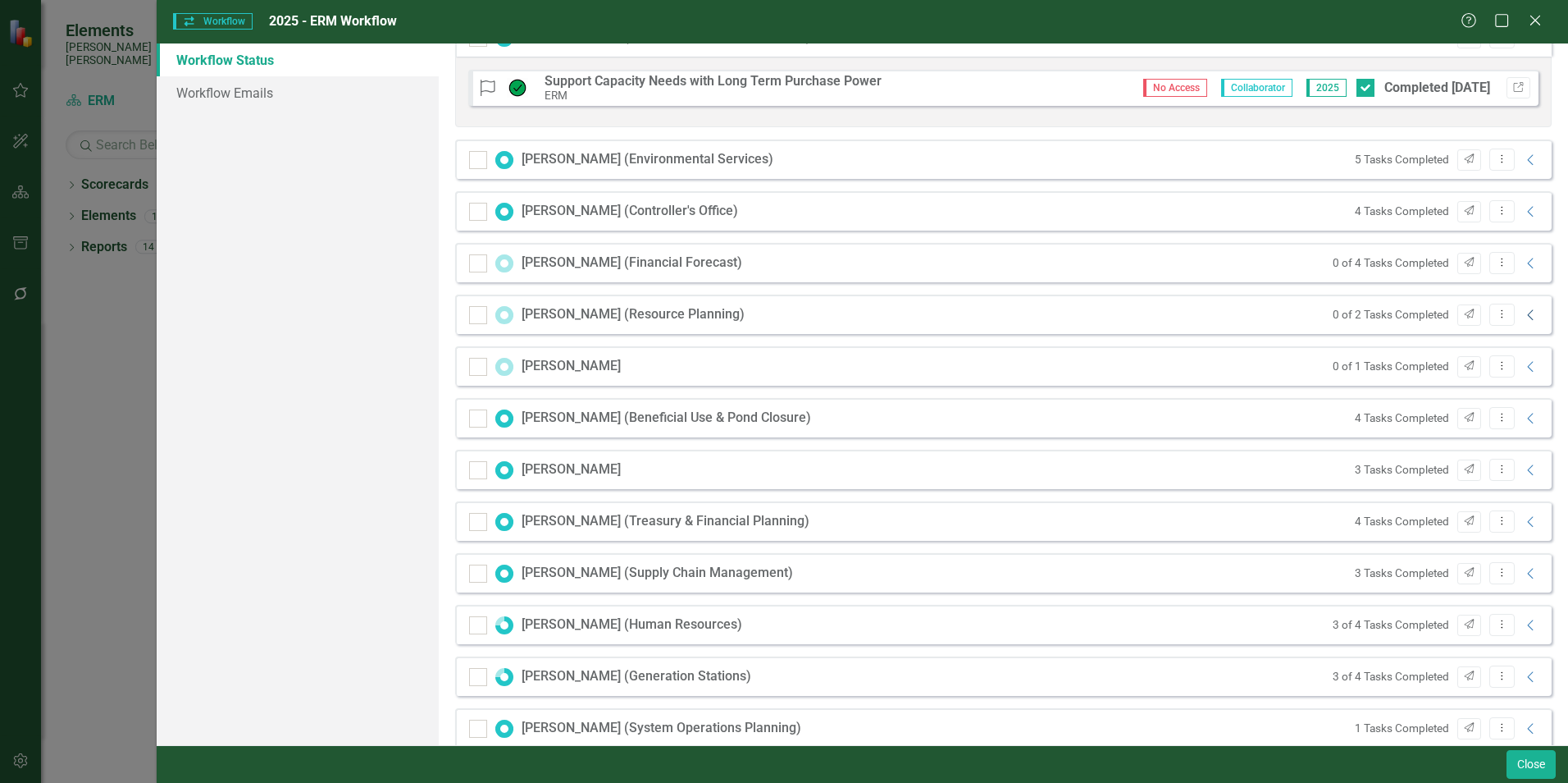
click at [1526, 314] on icon at bounding box center [1529, 314] width 5 height 11
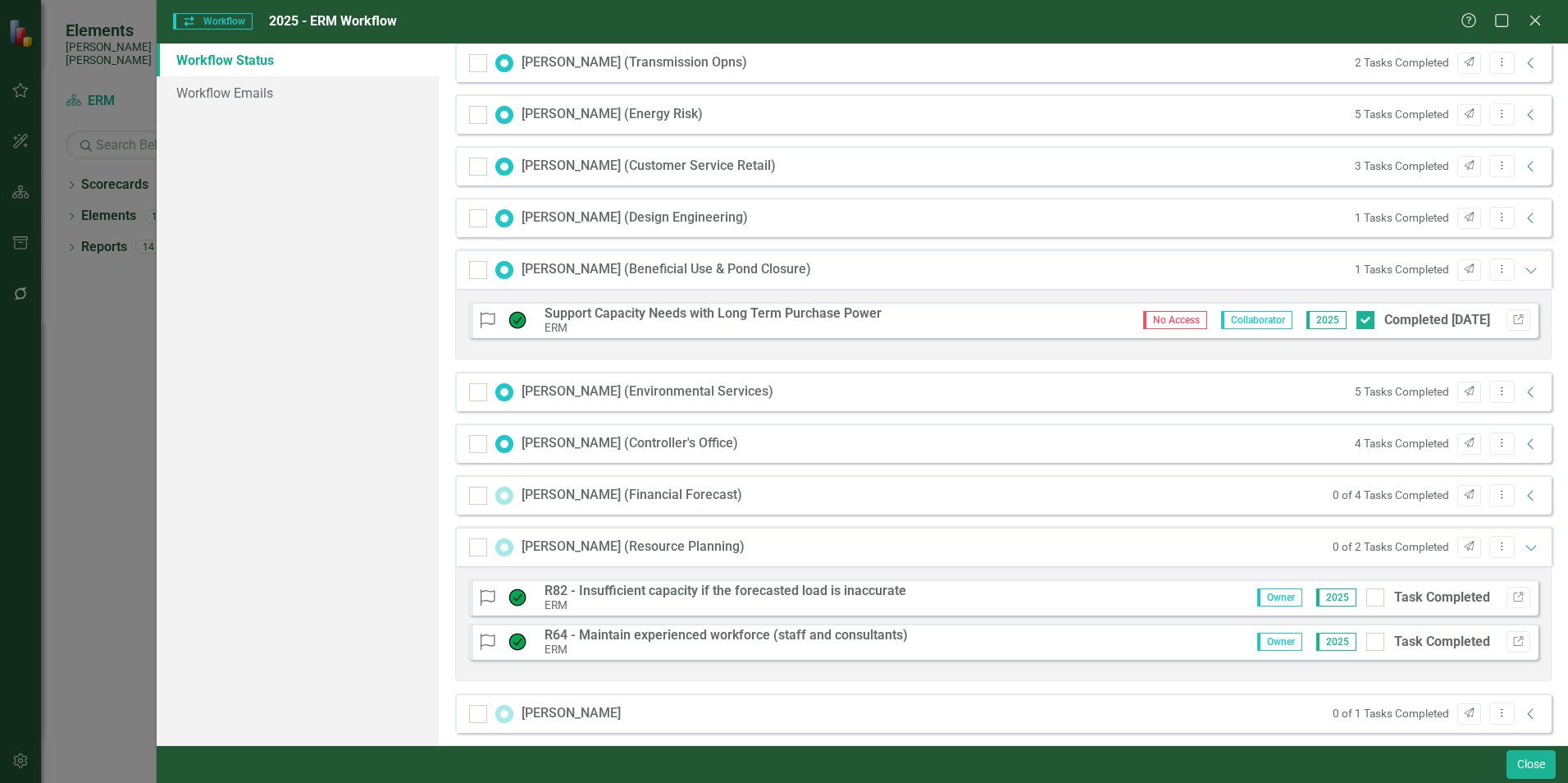
scroll to position [1470, 0]
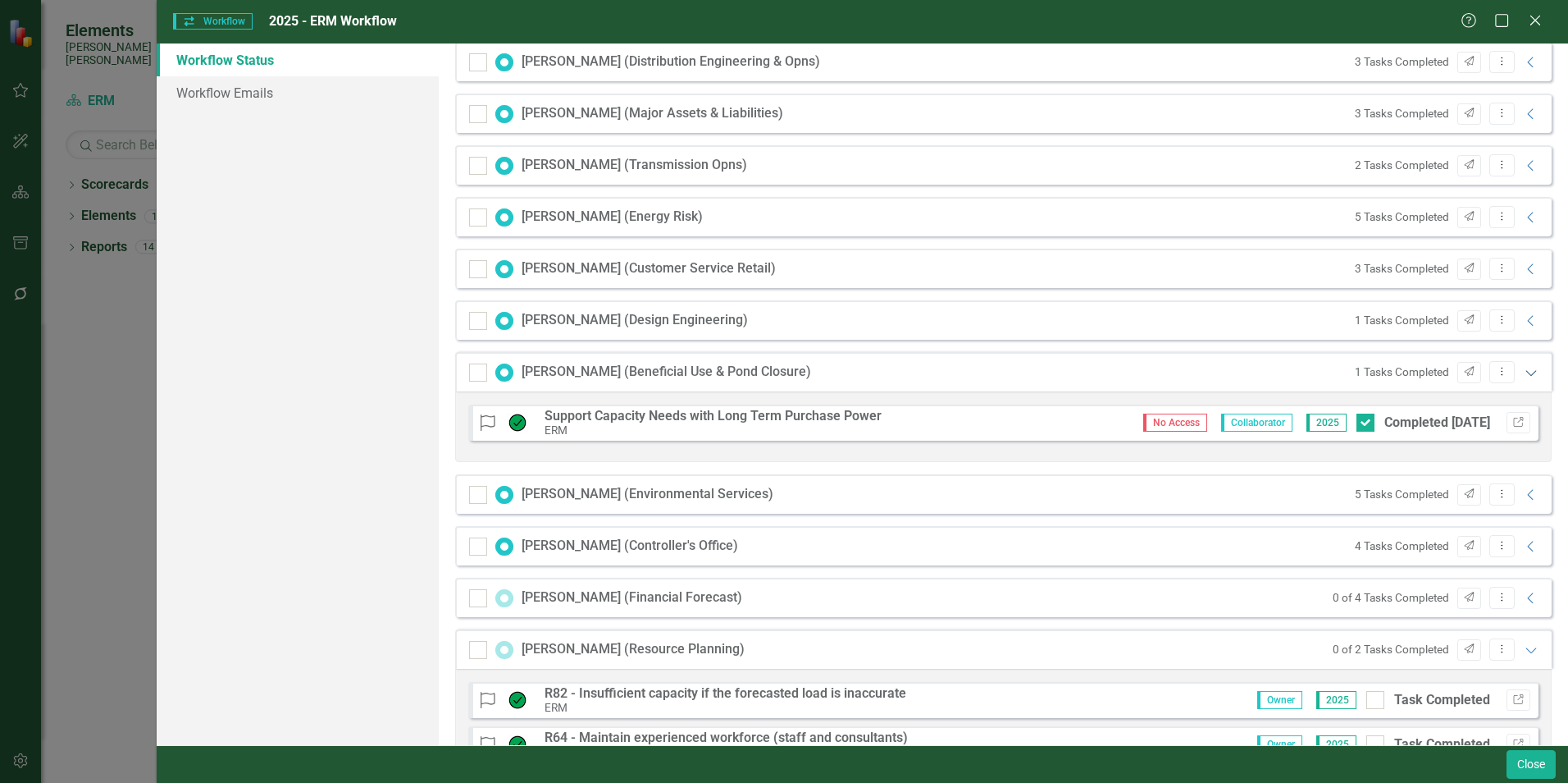
click at [1523, 376] on icon "Expanded" at bounding box center [1531, 372] width 16 height 13
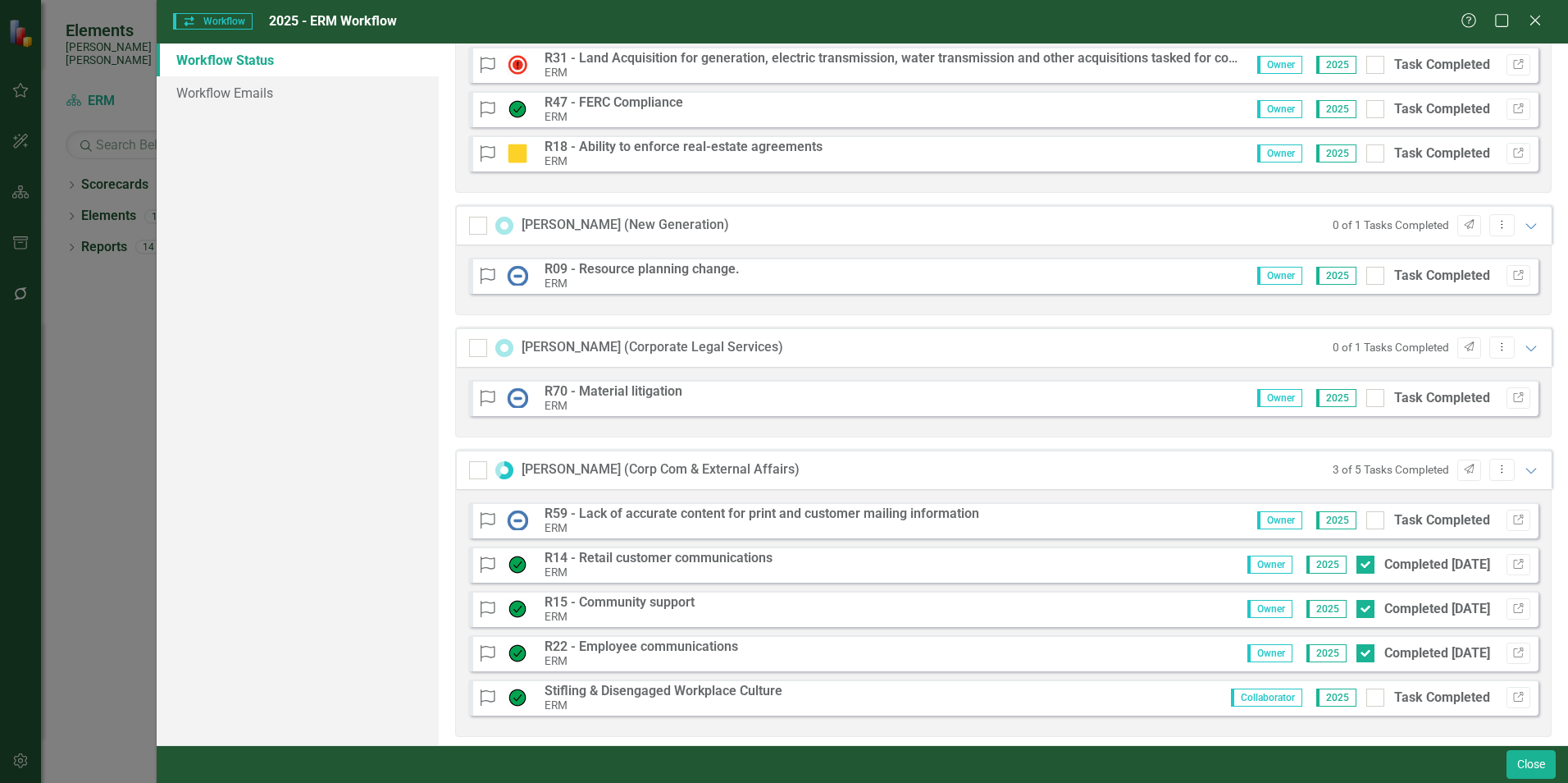
scroll to position [0, 0]
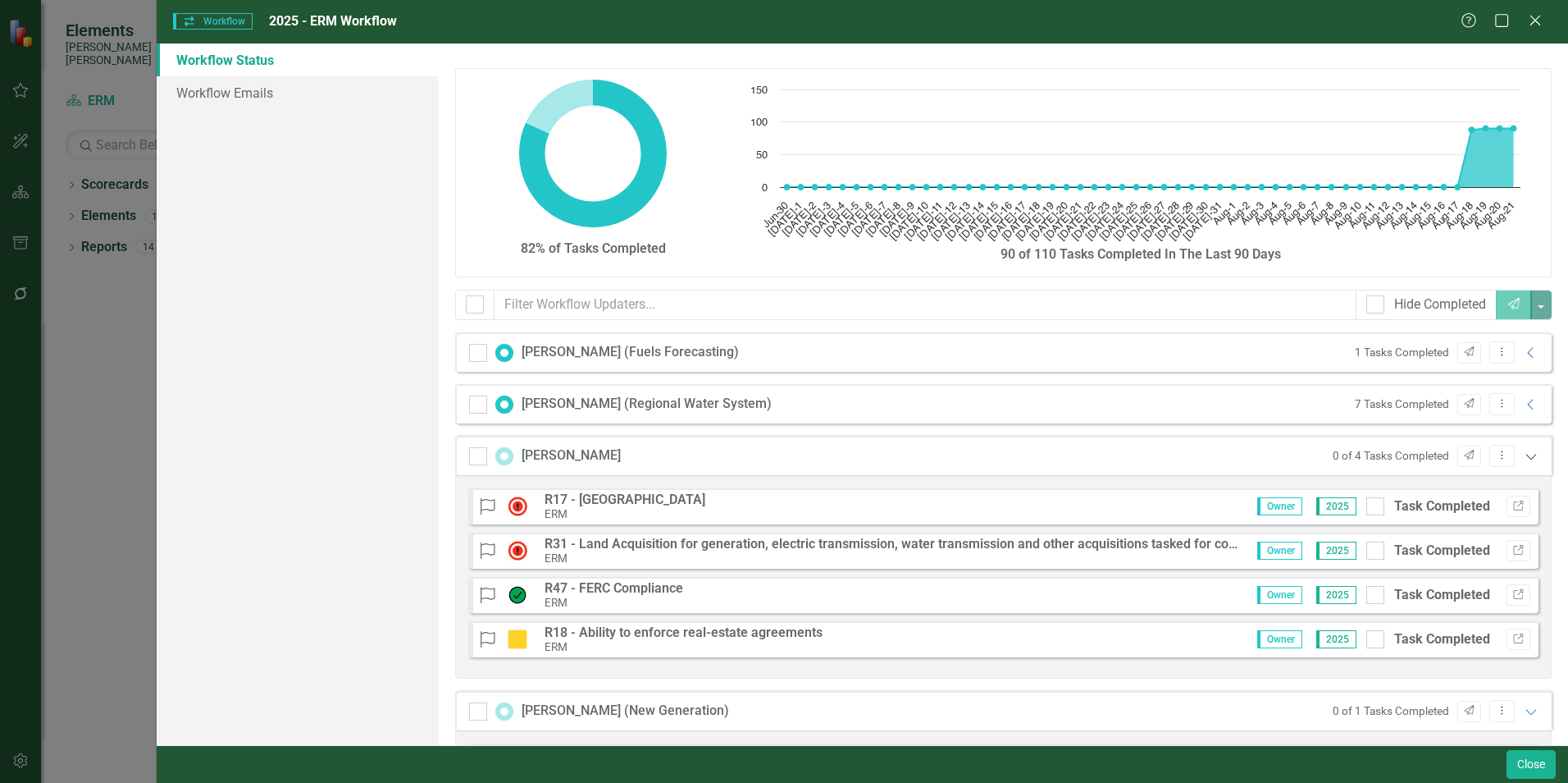
click at [1523, 455] on icon "Expanded" at bounding box center [1531, 456] width 16 height 13
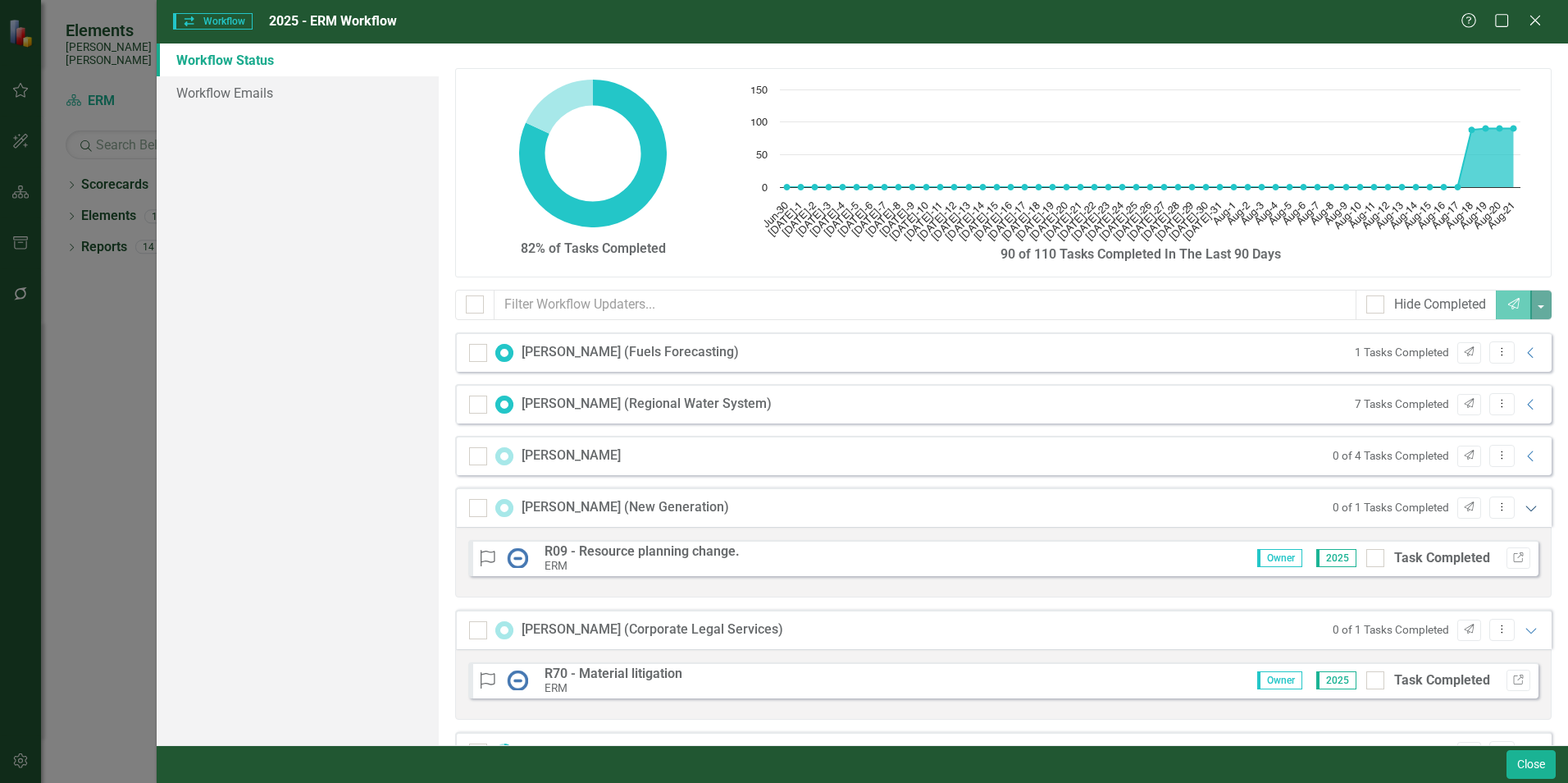
click at [1523, 509] on icon "Expanded" at bounding box center [1531, 508] width 16 height 13
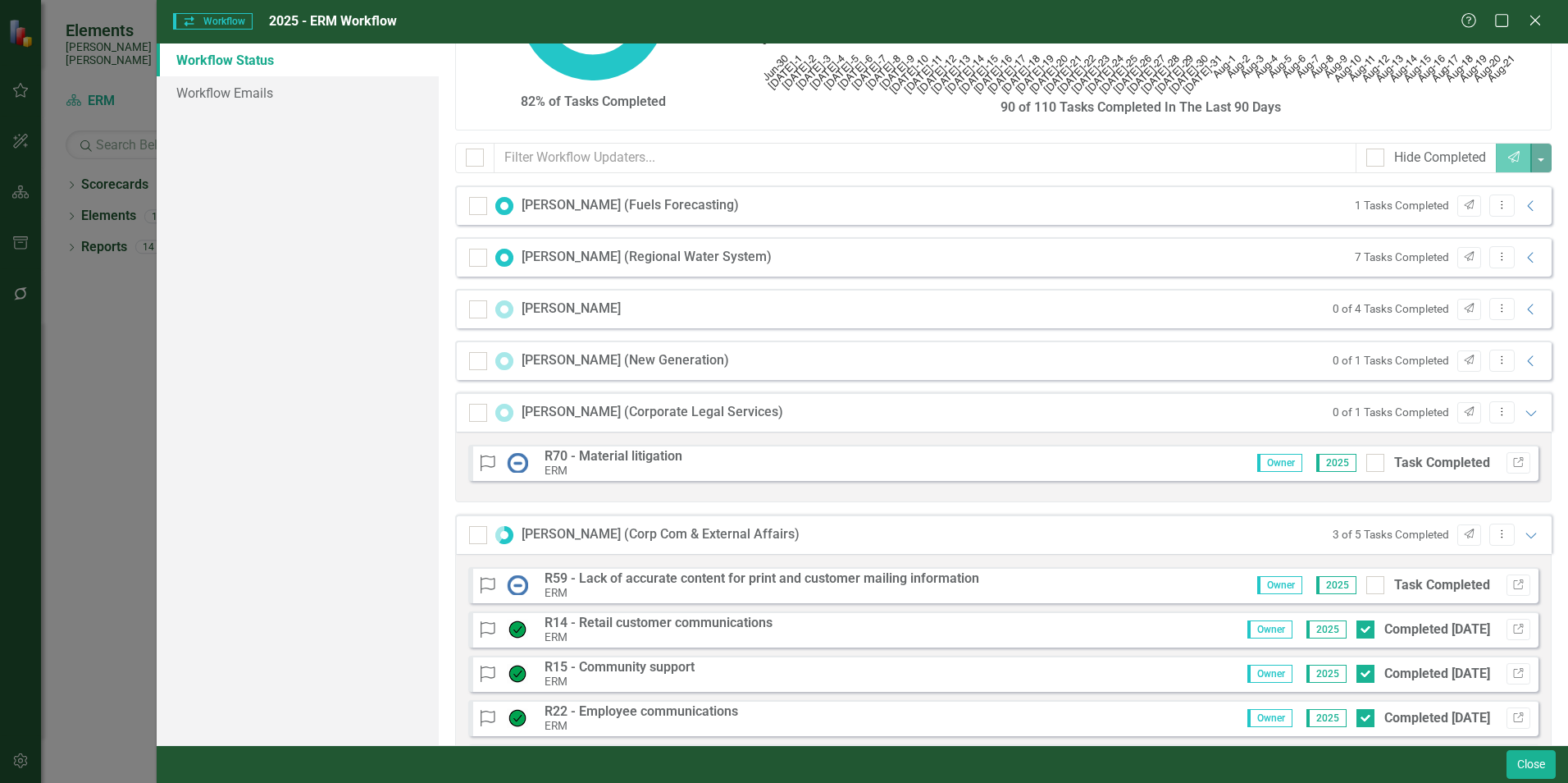
scroll to position [164, 0]
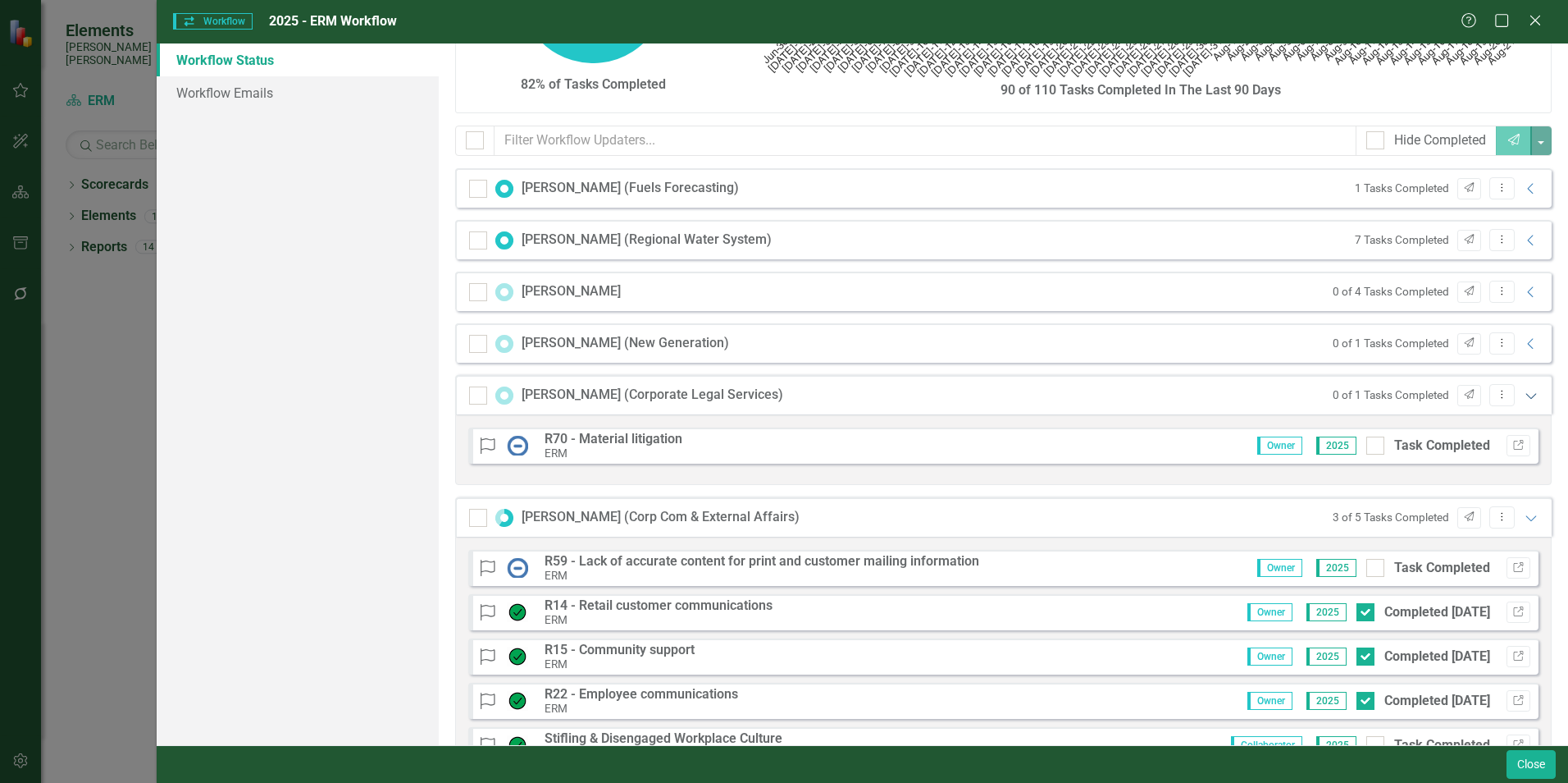
click at [1523, 395] on icon "Expanded" at bounding box center [1531, 395] width 16 height 13
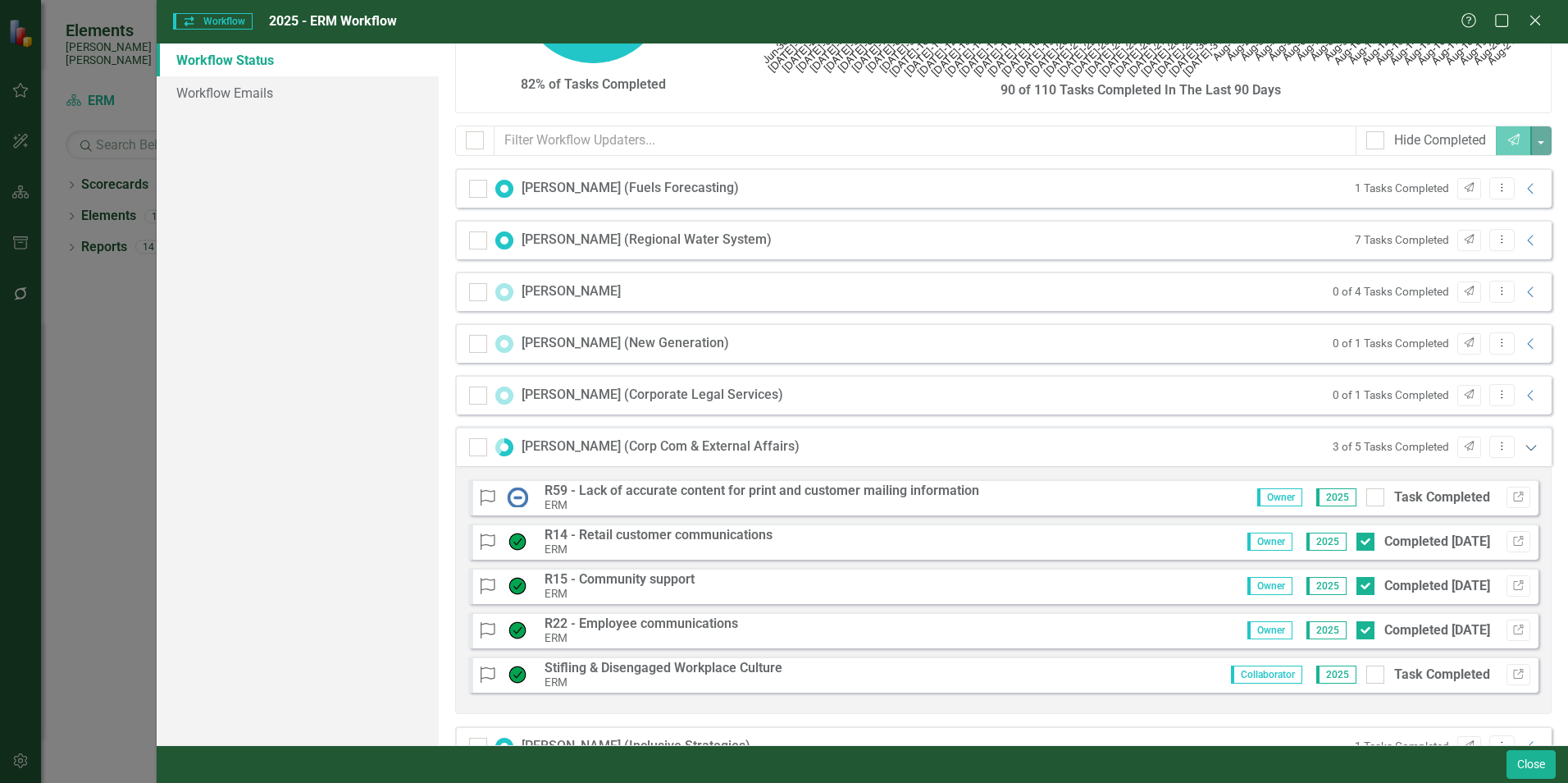
click at [1523, 448] on icon "Expanded" at bounding box center [1531, 447] width 16 height 13
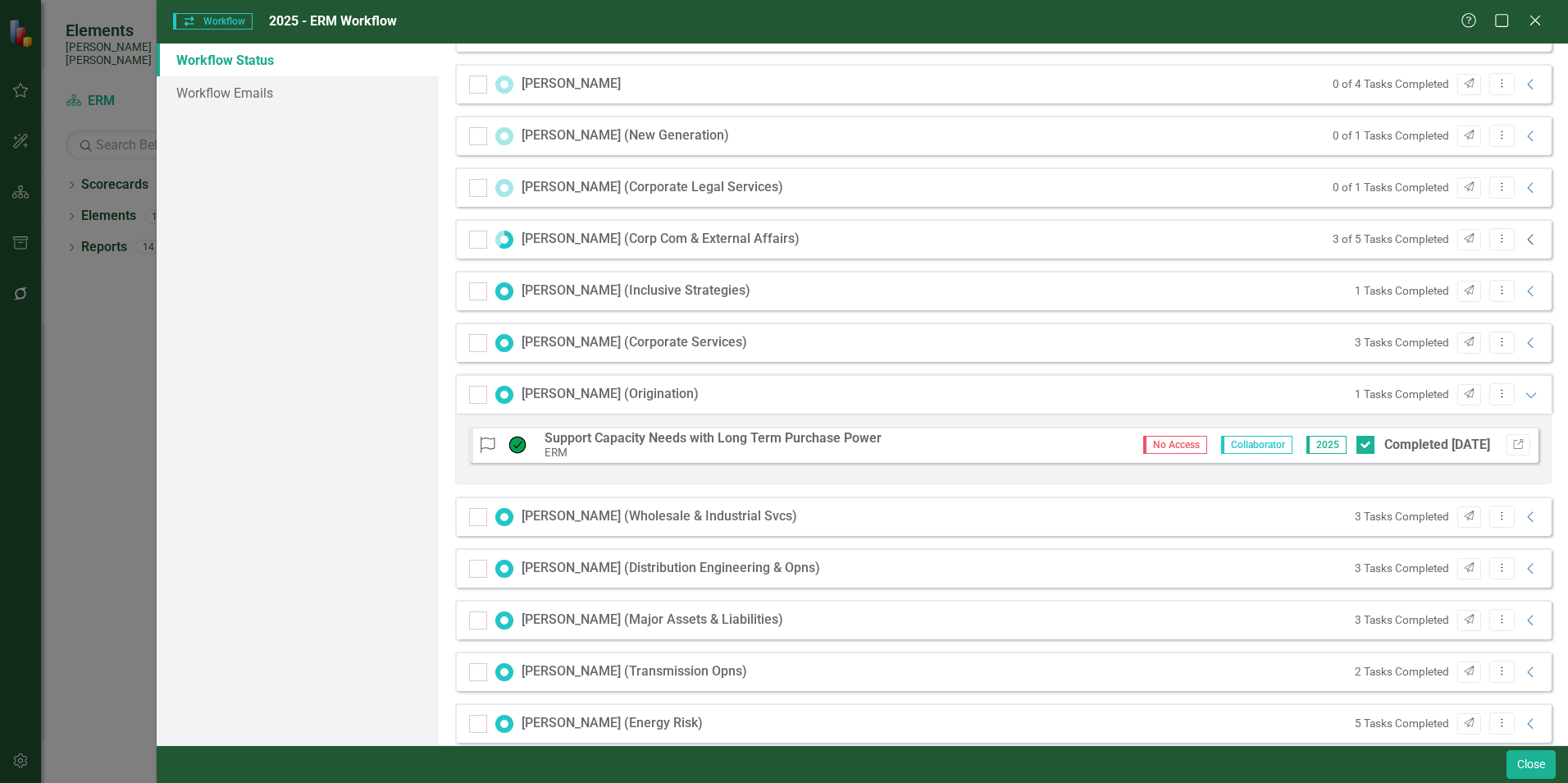
scroll to position [411, 0]
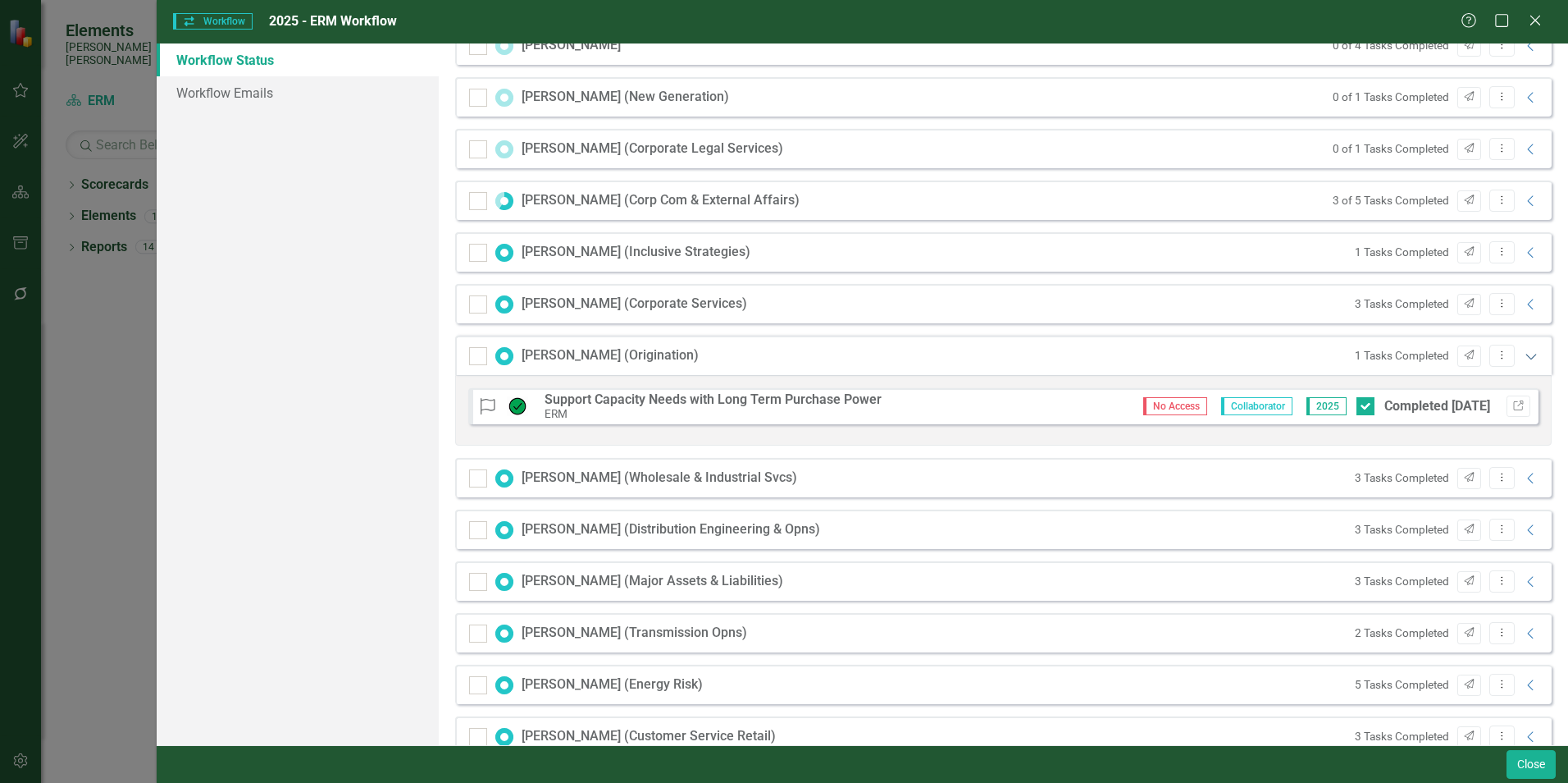
click at [1523, 353] on icon "Expanded" at bounding box center [1531, 356] width 16 height 13
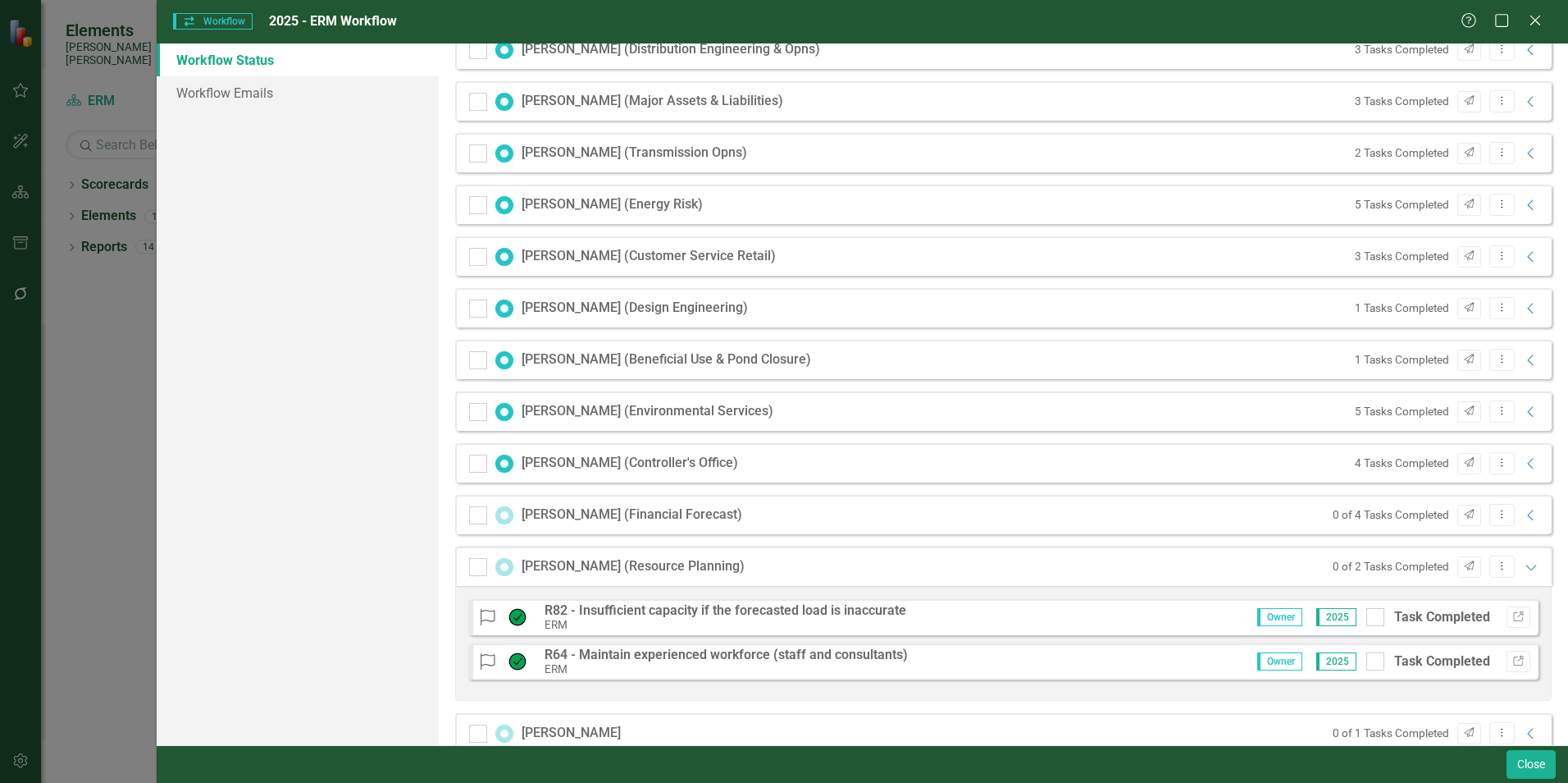
scroll to position [820, 0]
click at [1523, 511] on icon "Collapse" at bounding box center [1531, 514] width 16 height 13
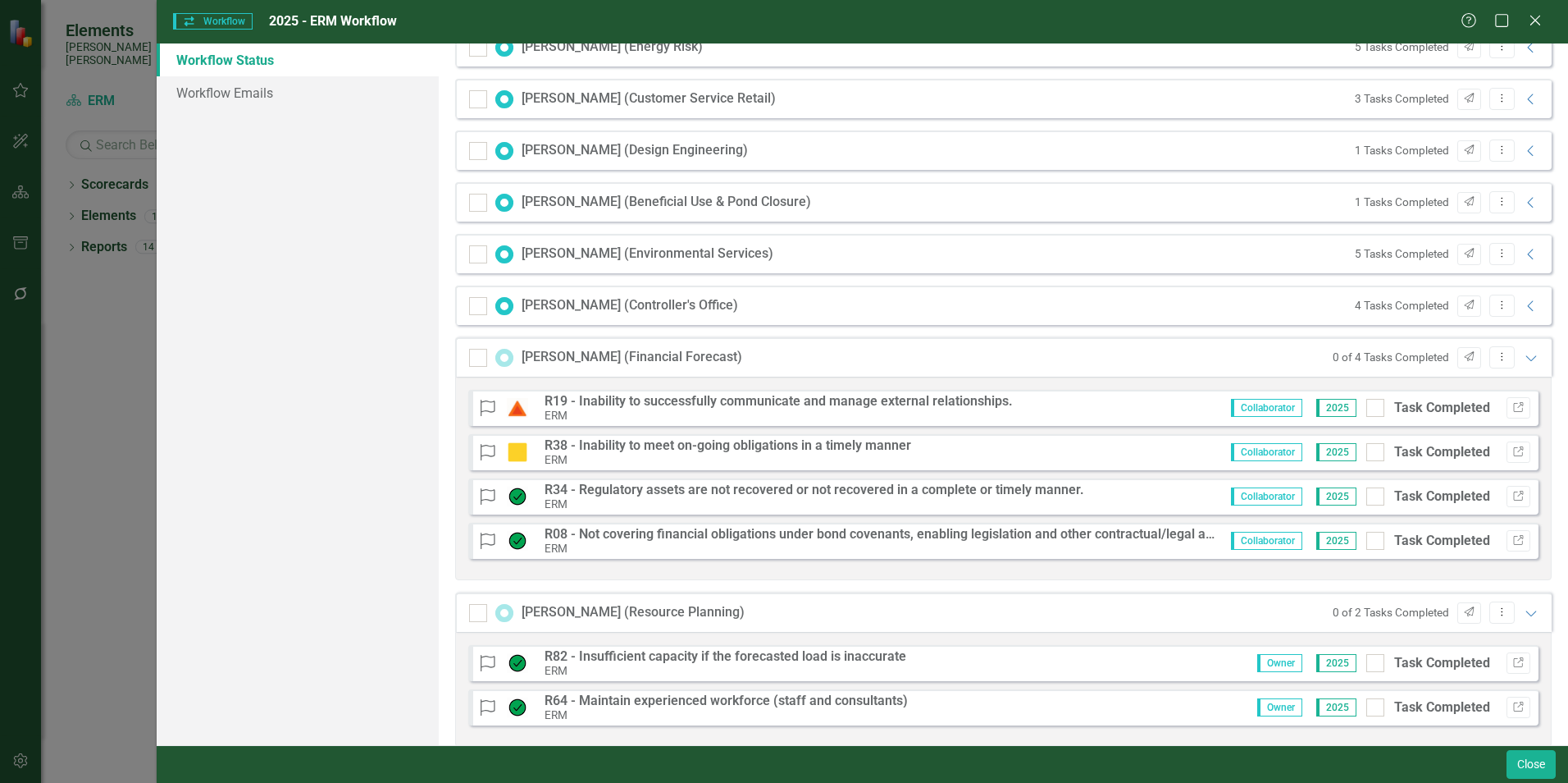
scroll to position [984, 0]
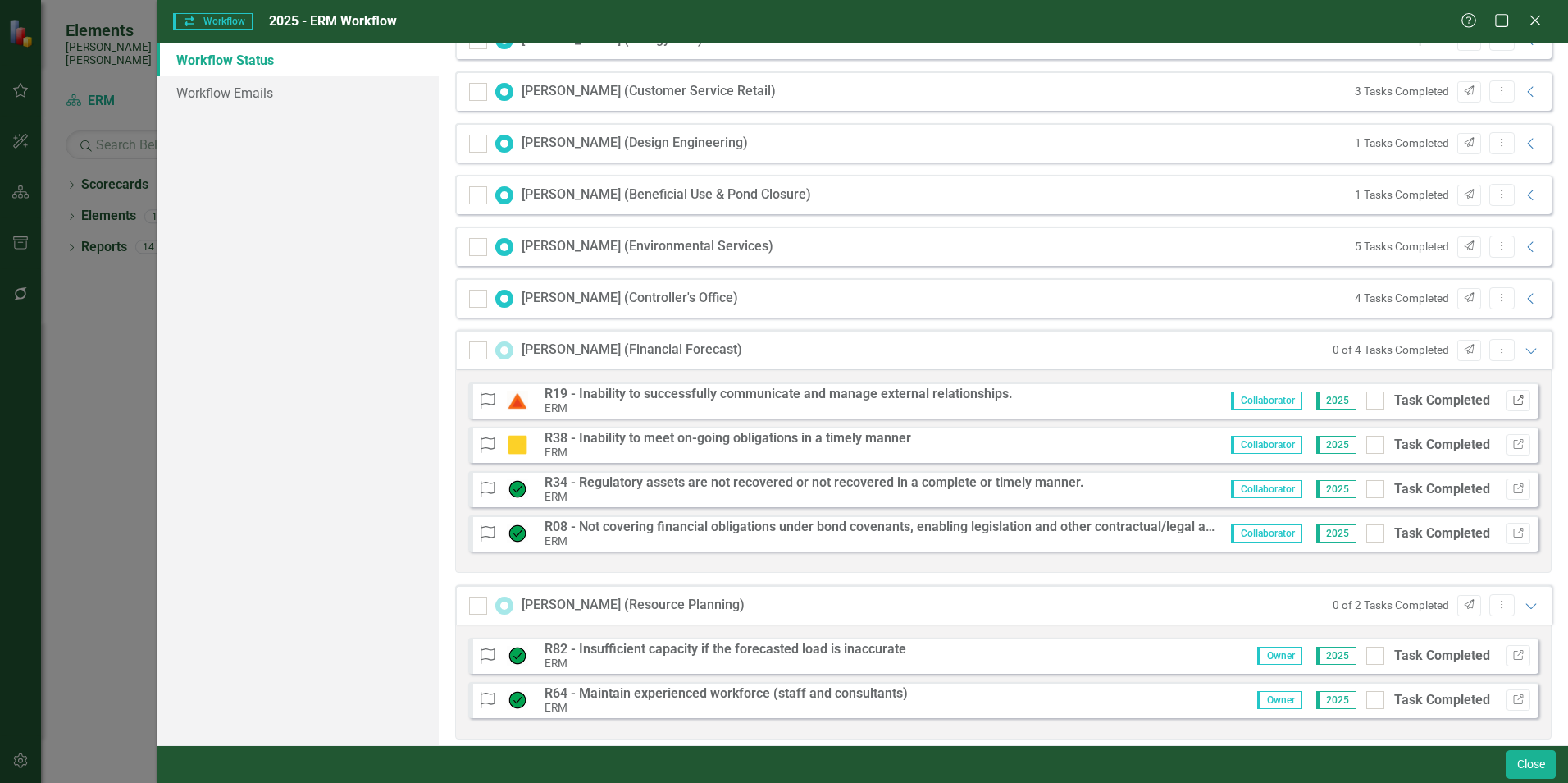
click at [1512, 401] on icon "Link" at bounding box center [1518, 400] width 13 height 10
click at [1366, 403] on div at bounding box center [1375, 401] width 18 height 18
click at [1366, 402] on input "Task Completed" at bounding box center [1371, 397] width 11 height 11
checkbox input "true"
click at [1512, 443] on icon "Link" at bounding box center [1518, 444] width 13 height 10
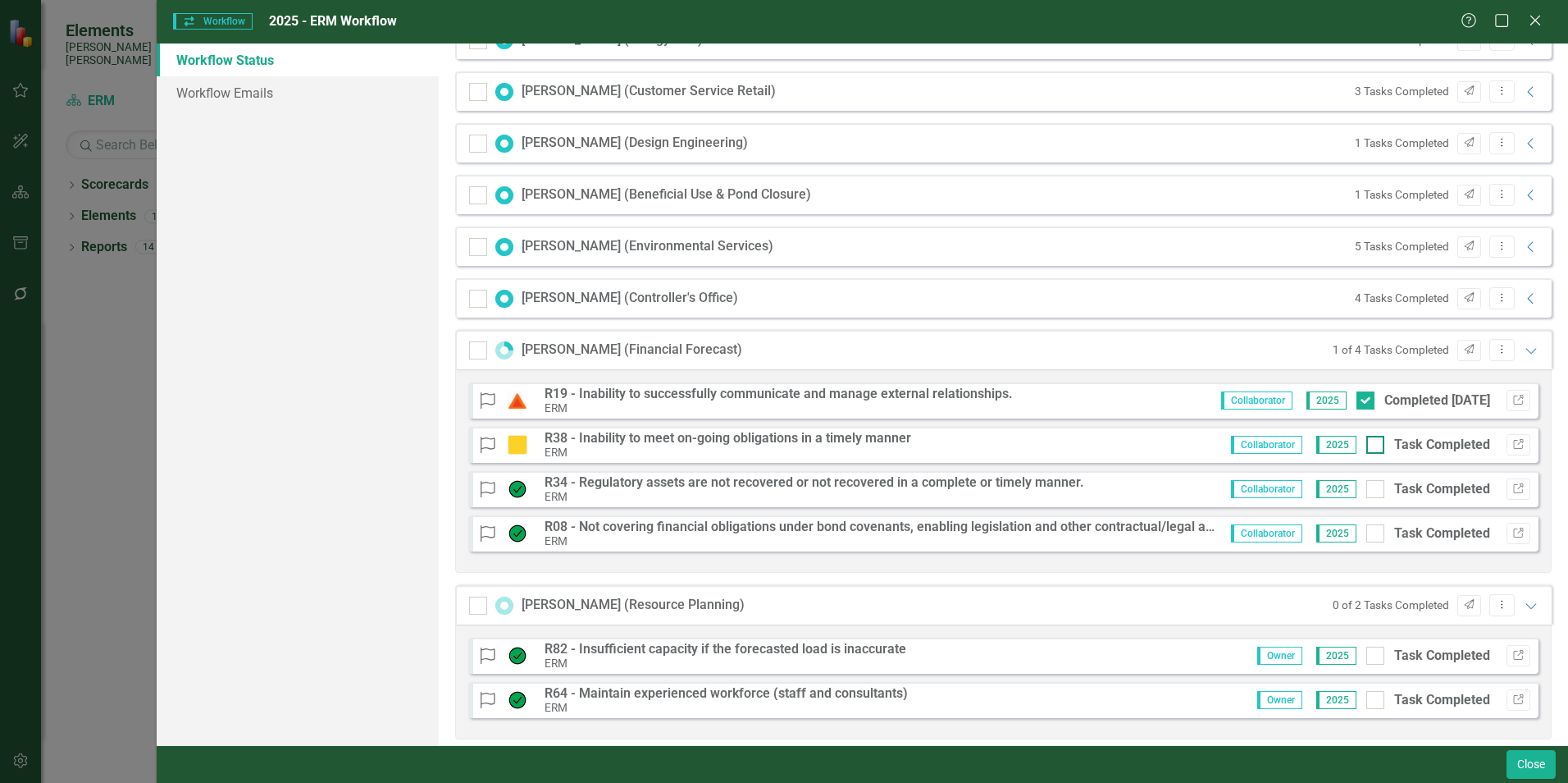
click at [1366, 443] on input "Task Completed" at bounding box center [1371, 441] width 11 height 11
checkbox input "true"
click at [1513, 488] on icon "button" at bounding box center [1517, 488] width 10 height 10
click at [1366, 488] on input "Task Completed" at bounding box center [1371, 486] width 11 height 11
checkbox input "true"
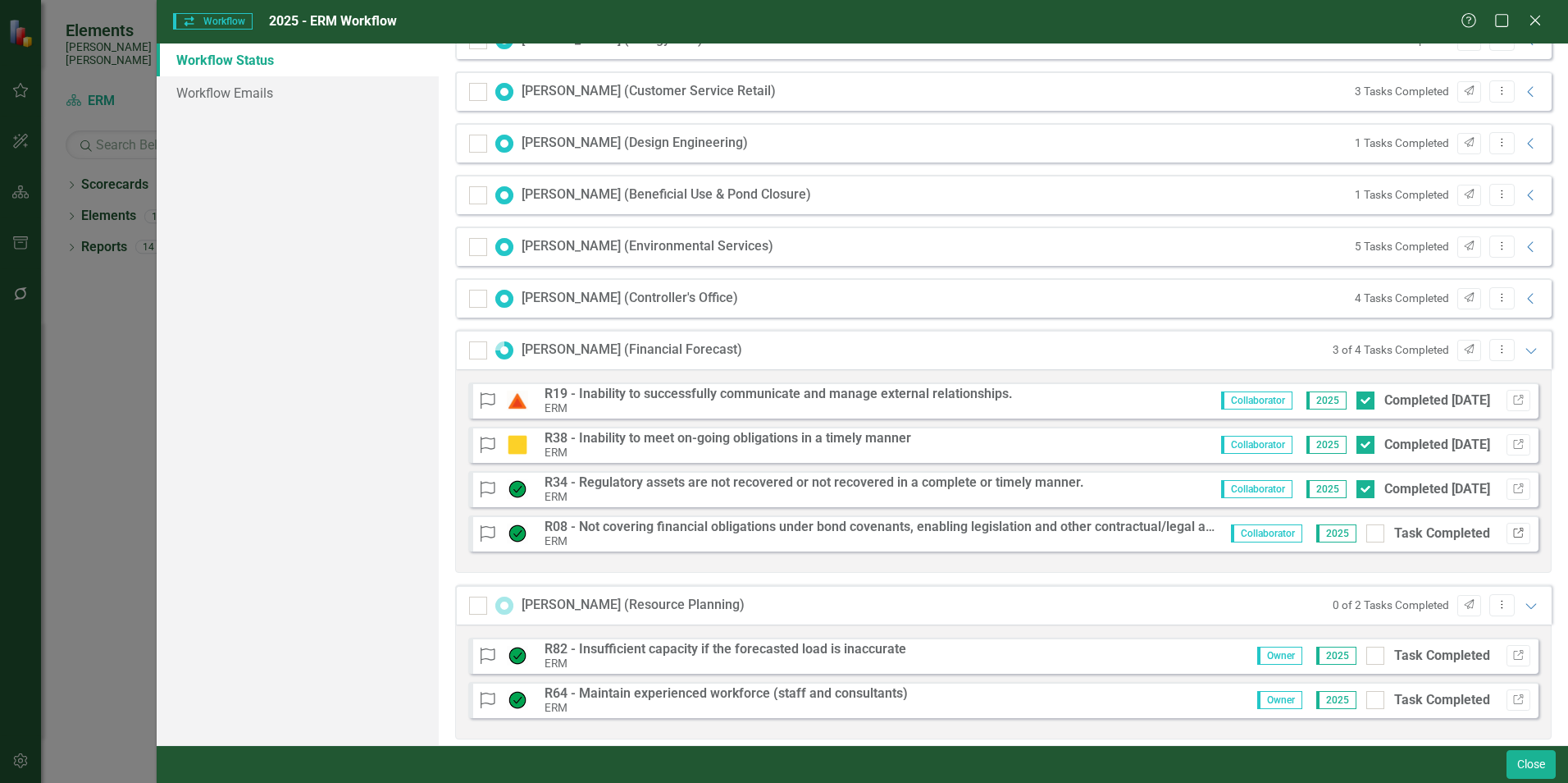
click at [1512, 532] on icon "Link" at bounding box center [1518, 533] width 13 height 10
click at [1369, 534] on div at bounding box center [1375, 533] width 18 height 18
click at [1369, 534] on input "Task Completed" at bounding box center [1371, 529] width 11 height 11
checkbox input "true"
click at [1523, 349] on icon "Expanded" at bounding box center [1531, 350] width 16 height 13
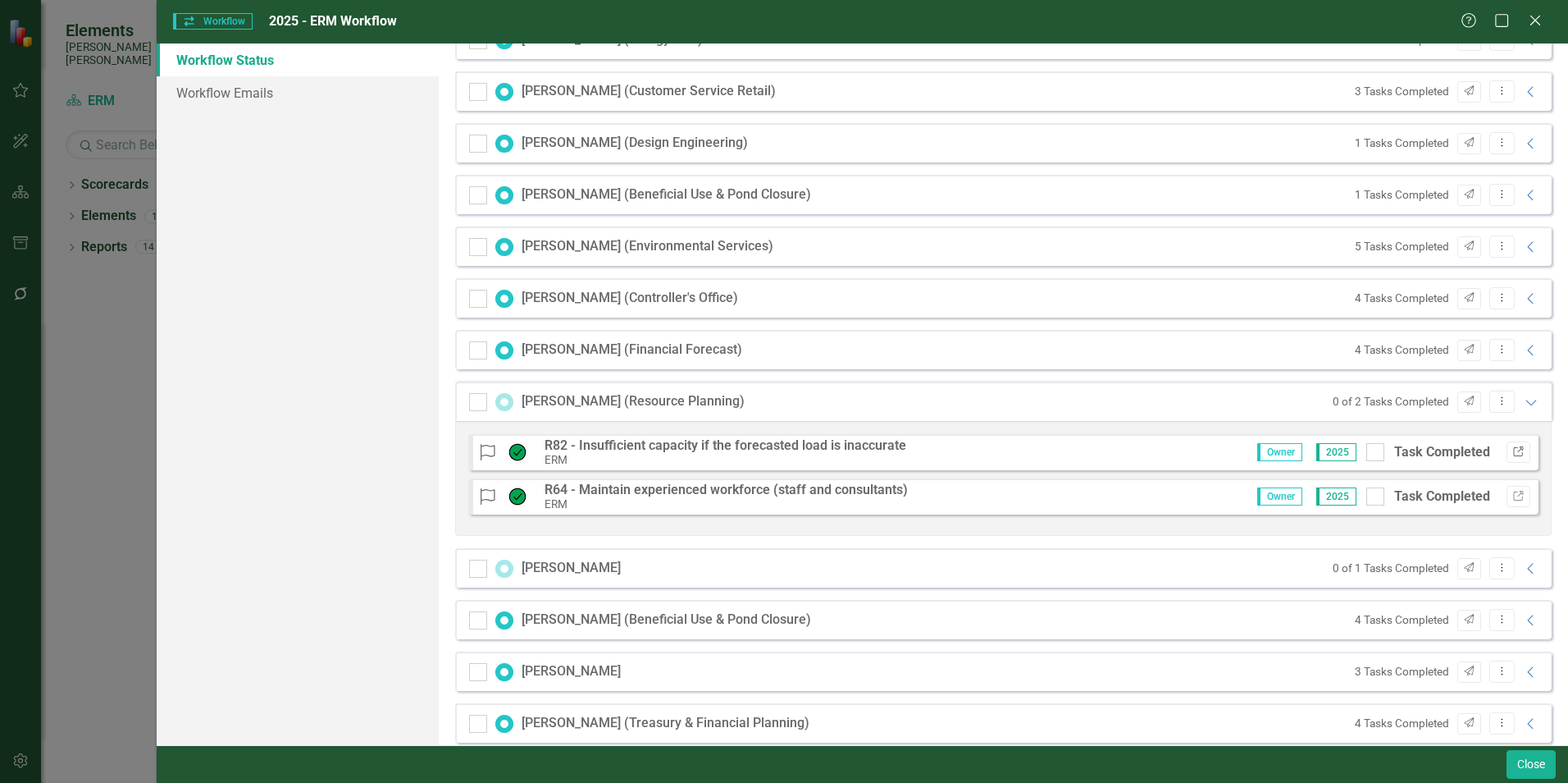
click at [1512, 450] on icon "Link" at bounding box center [1518, 451] width 13 height 10
click at [1512, 498] on icon "Link" at bounding box center [1518, 496] width 13 height 10
click at [1512, 497] on icon "Link" at bounding box center [1518, 496] width 13 height 10
click at [1366, 458] on div at bounding box center [1375, 452] width 18 height 18
click at [1366, 454] on input "Task Completed" at bounding box center [1371, 449] width 11 height 11
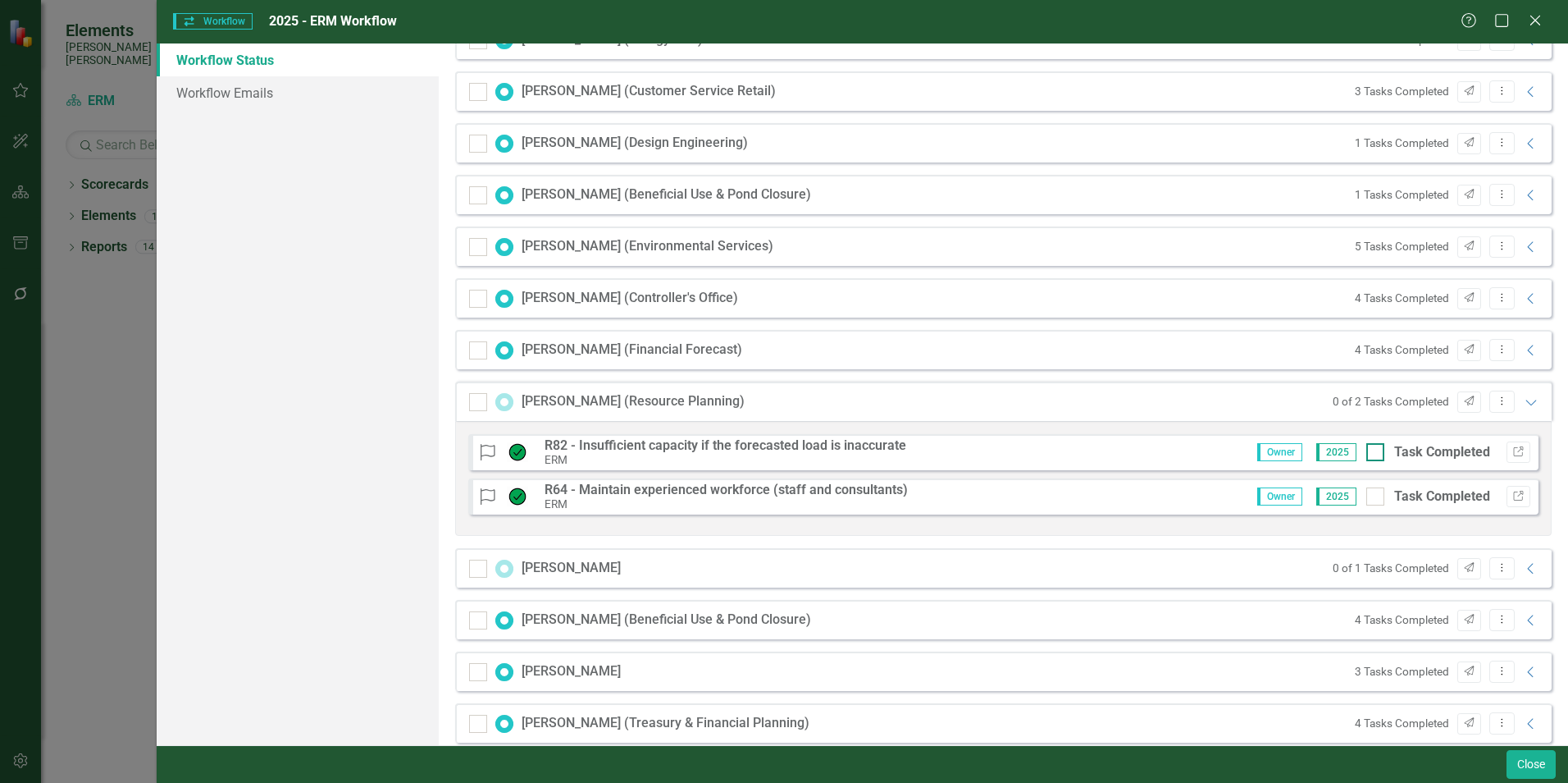
checkbox input "true"
click at [1366, 490] on input "Task Completed" at bounding box center [1371, 493] width 11 height 11
checkbox input "true"
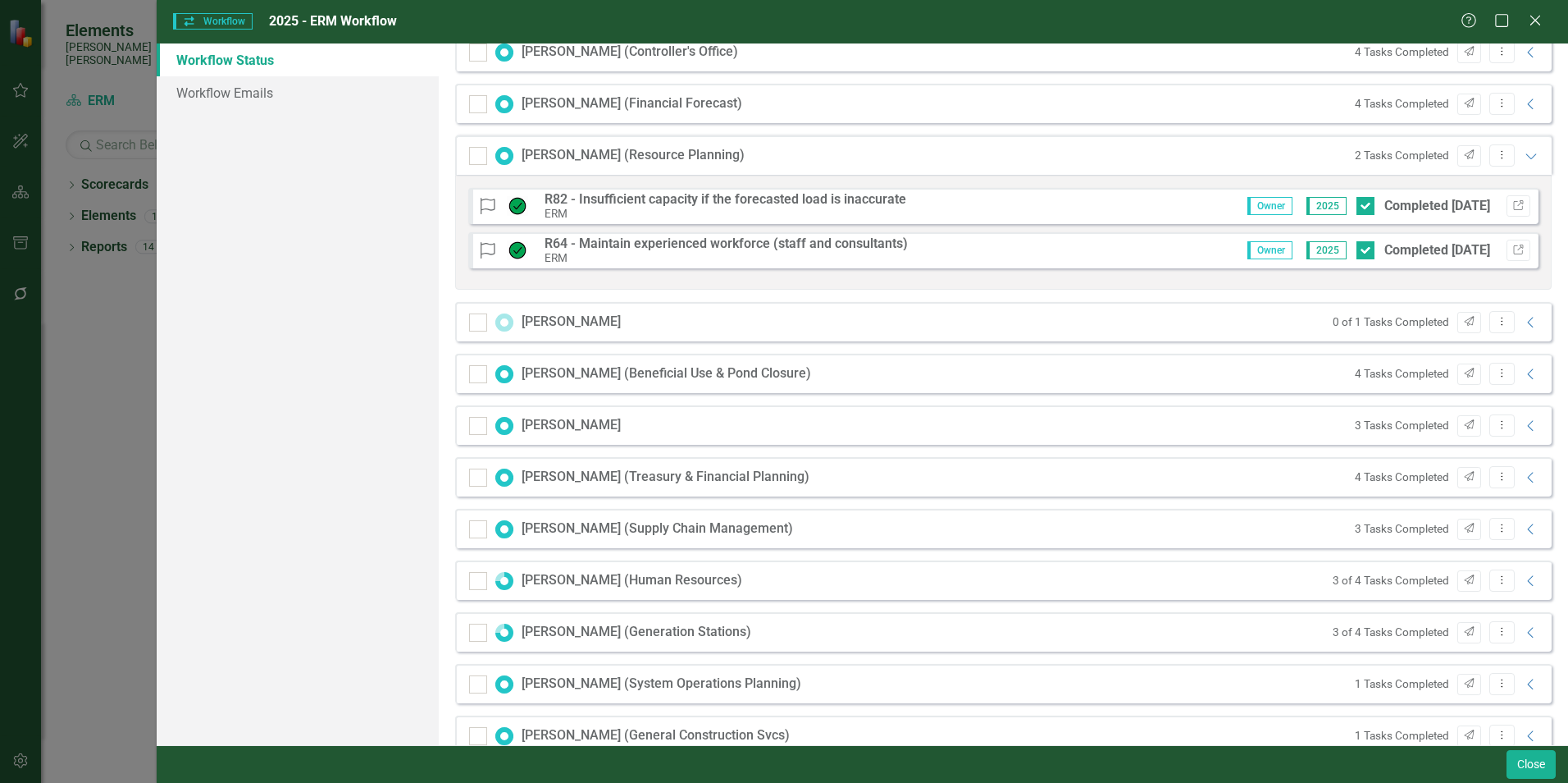
scroll to position [1312, 0]
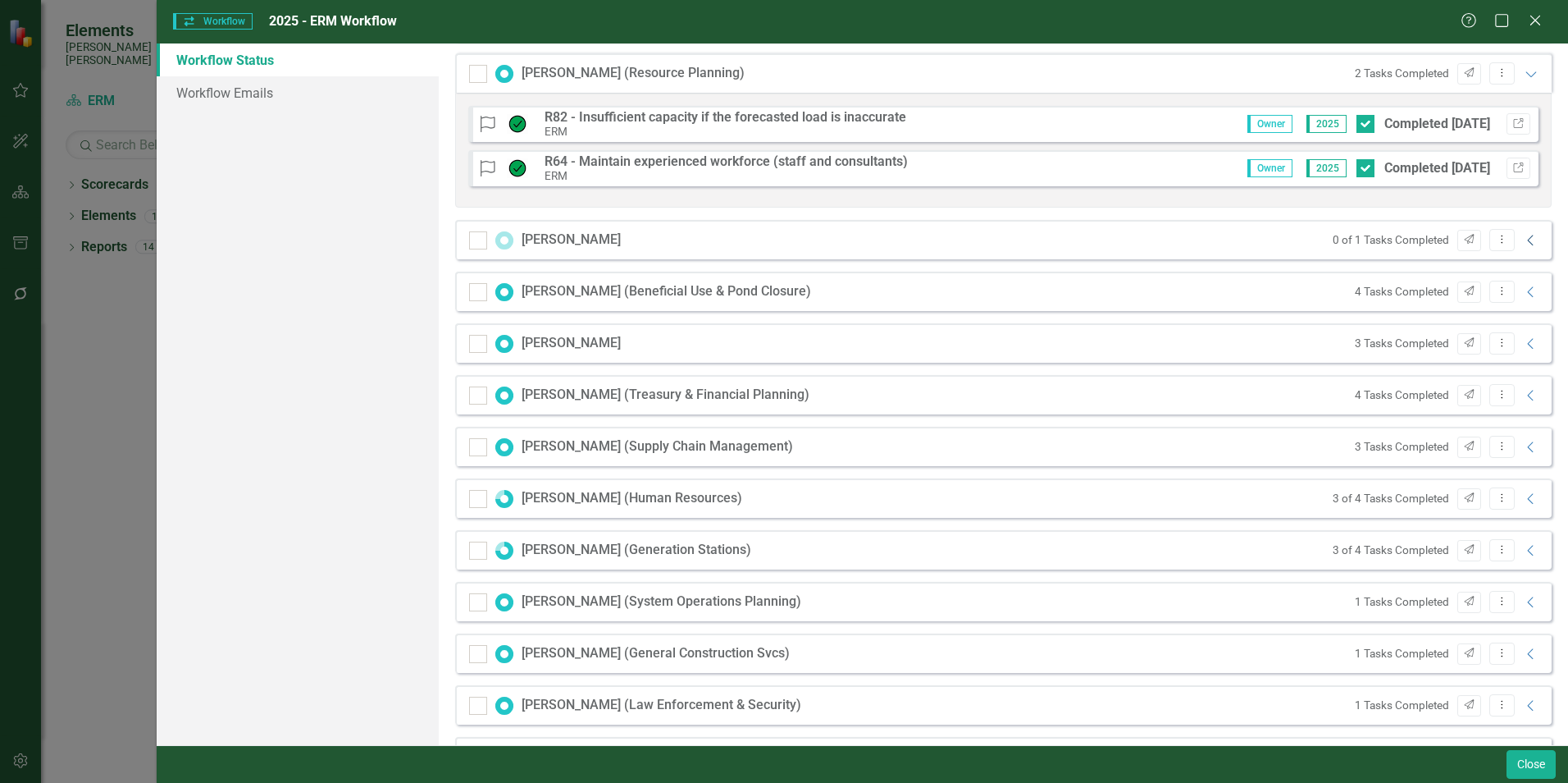
click at [1523, 239] on icon "Collapse" at bounding box center [1531, 240] width 16 height 13
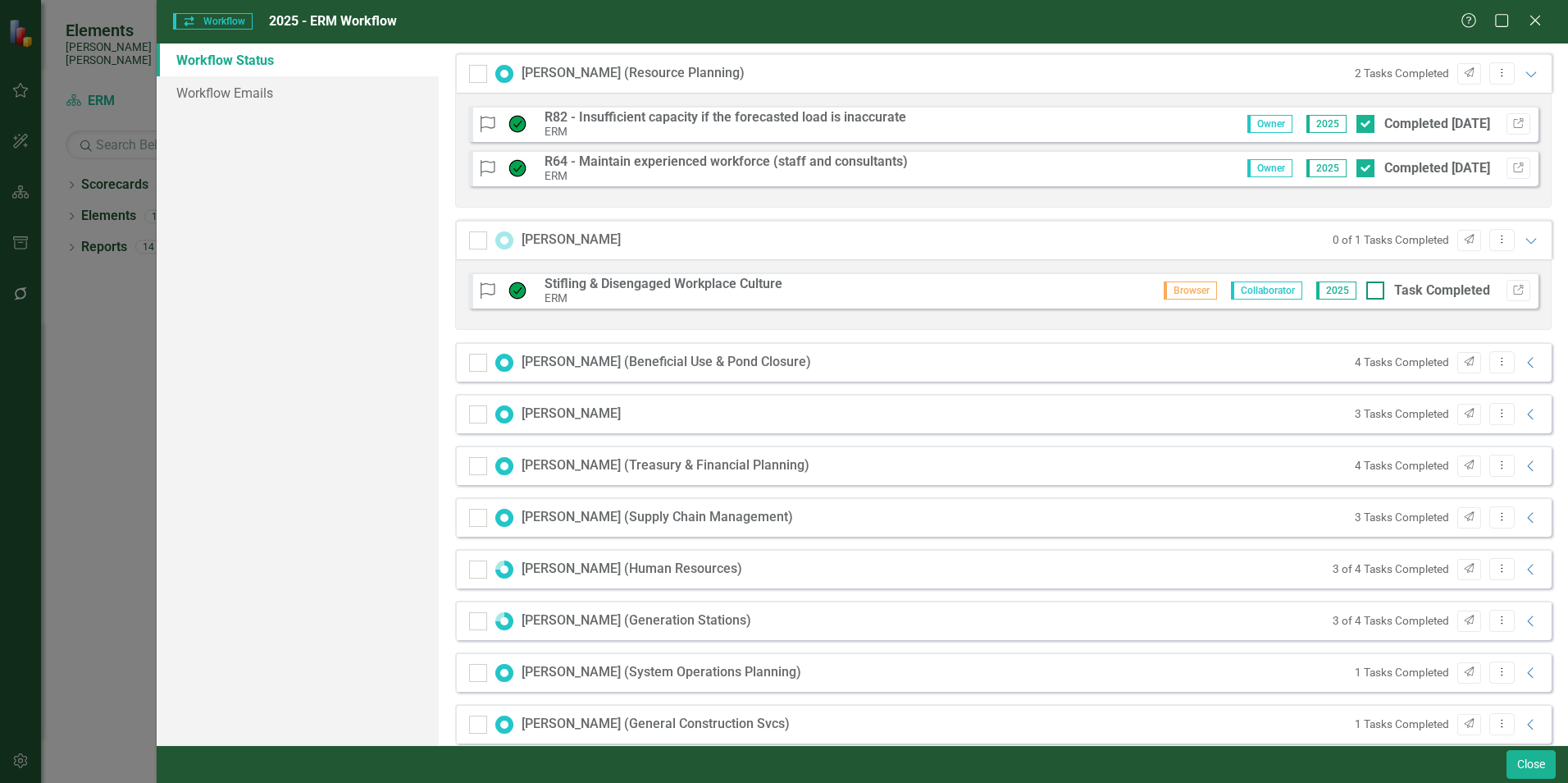
click at [1366, 295] on div at bounding box center [1375, 290] width 18 height 18
click at [1366, 292] on input "Task Completed" at bounding box center [1371, 286] width 11 height 11
checkbox input "true"
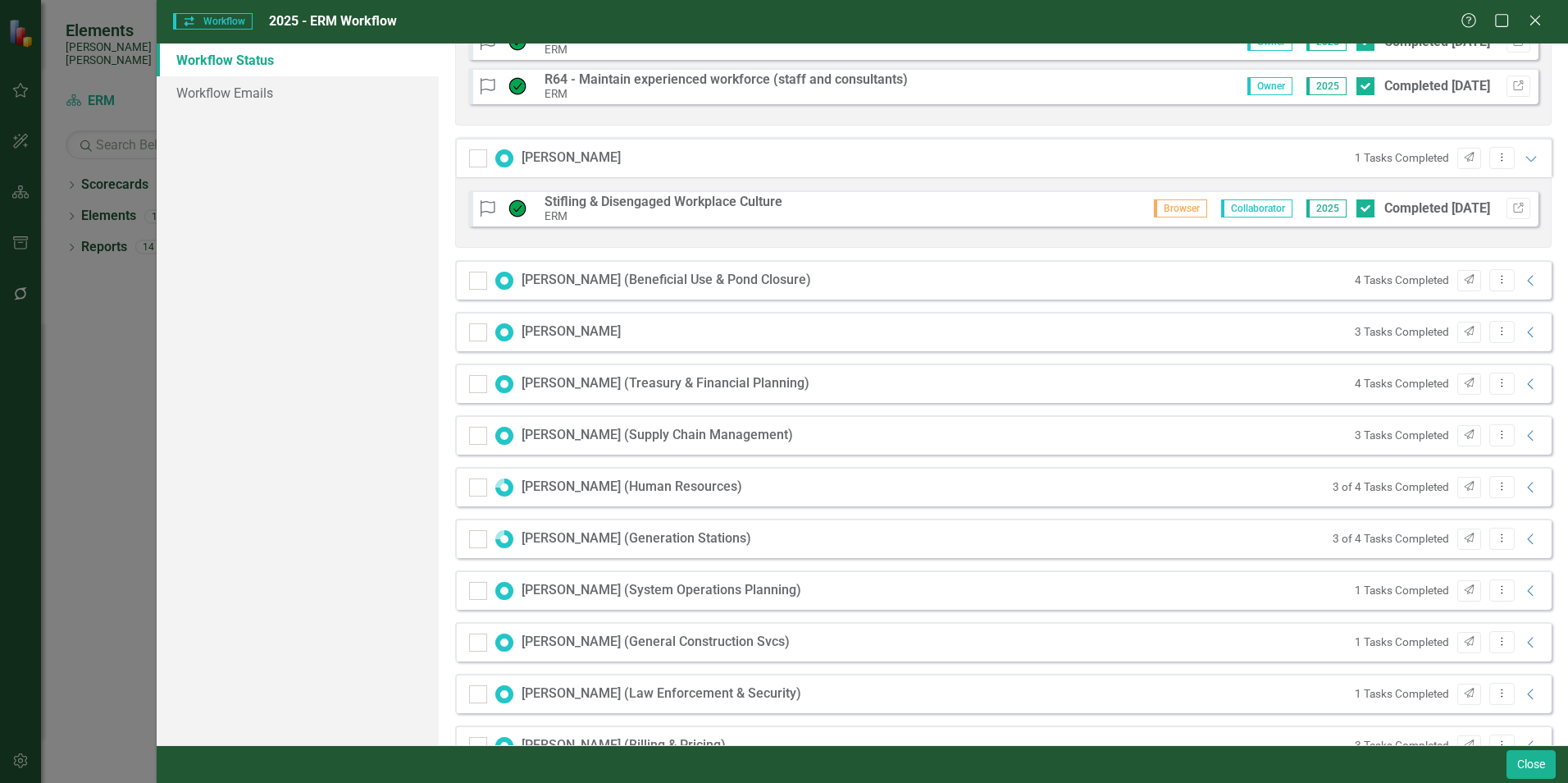
scroll to position [1476, 0]
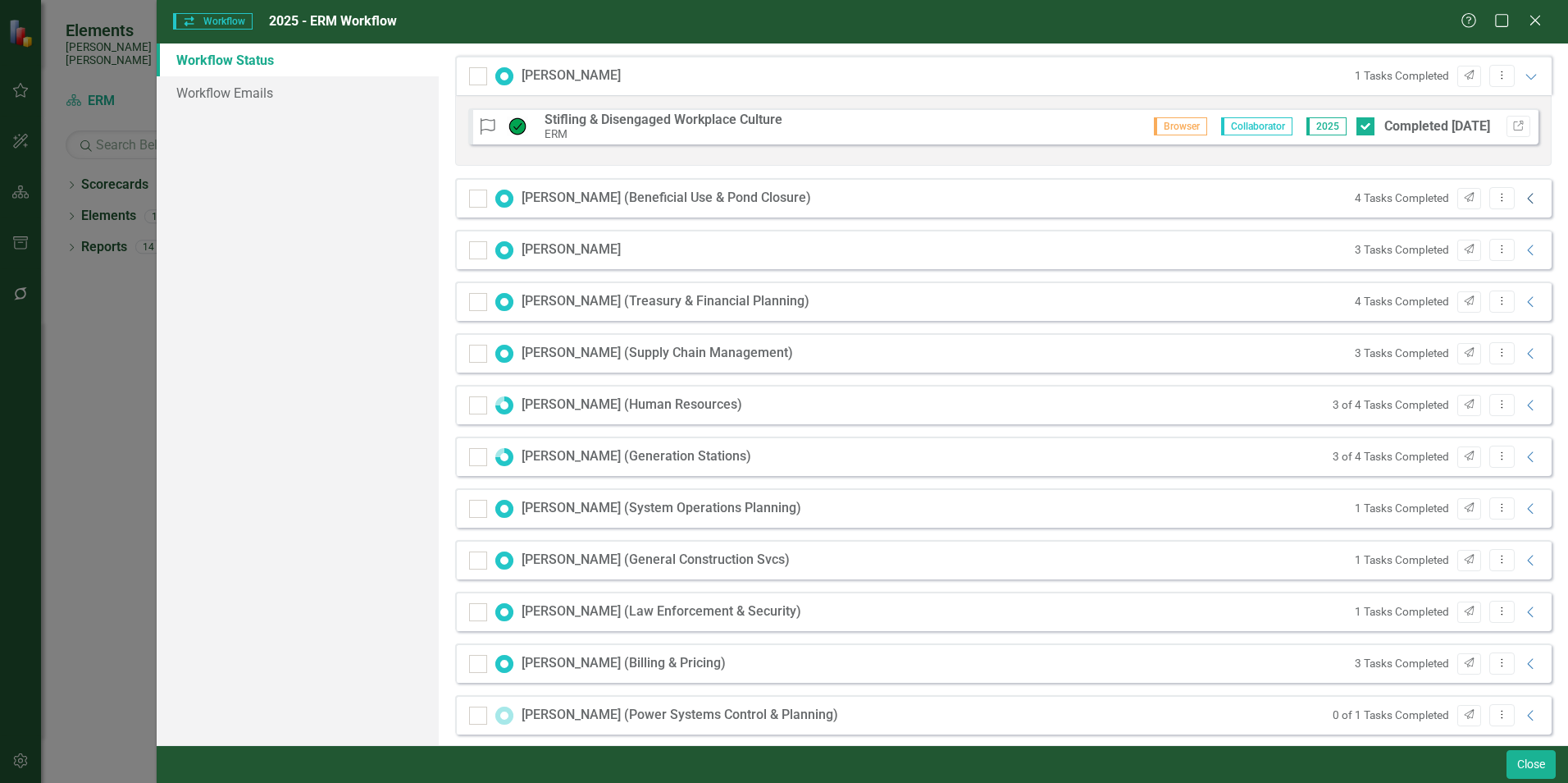
click at [1523, 199] on icon "Collapse" at bounding box center [1531, 198] width 16 height 13
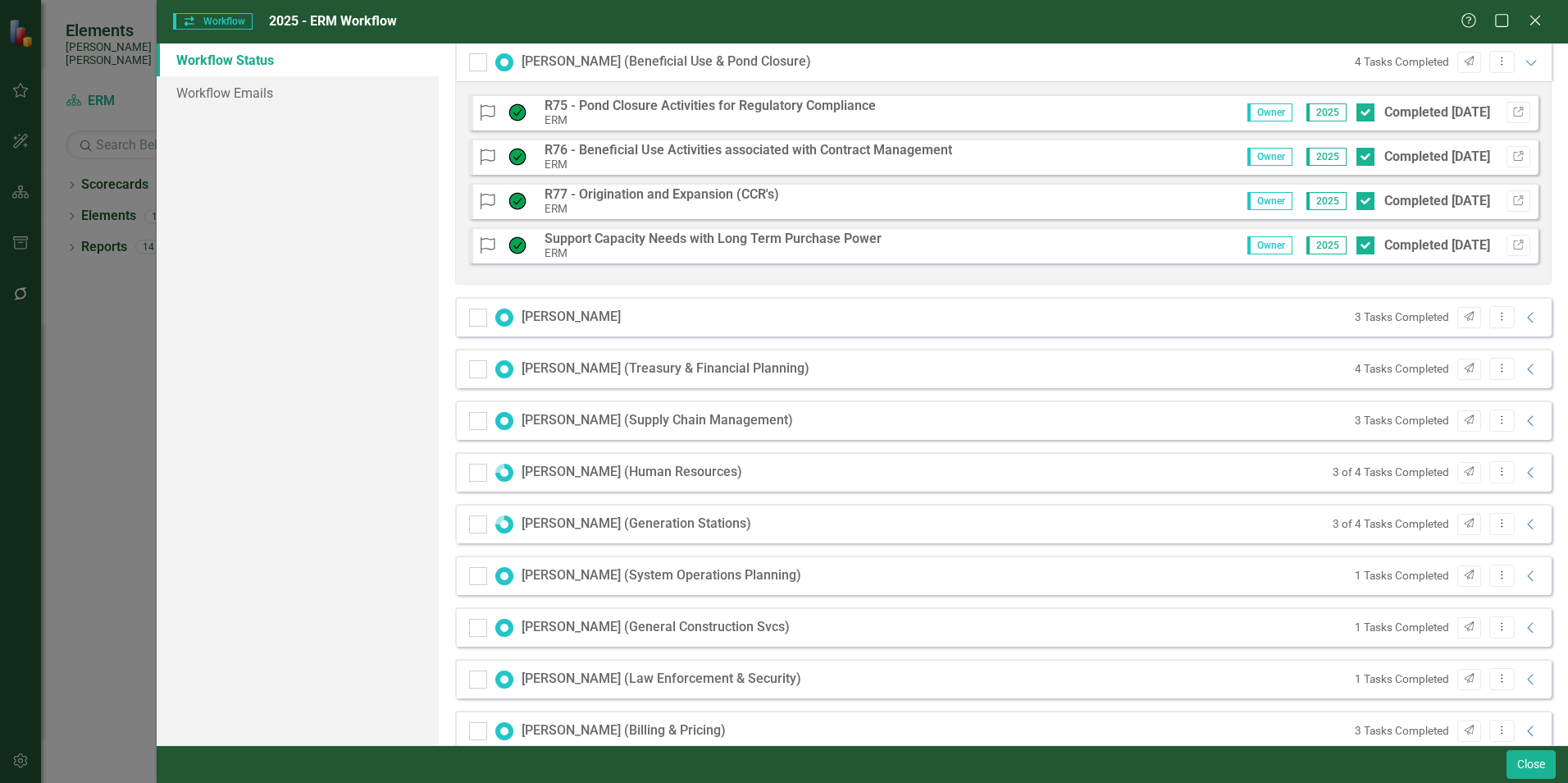
scroll to position [1640, 0]
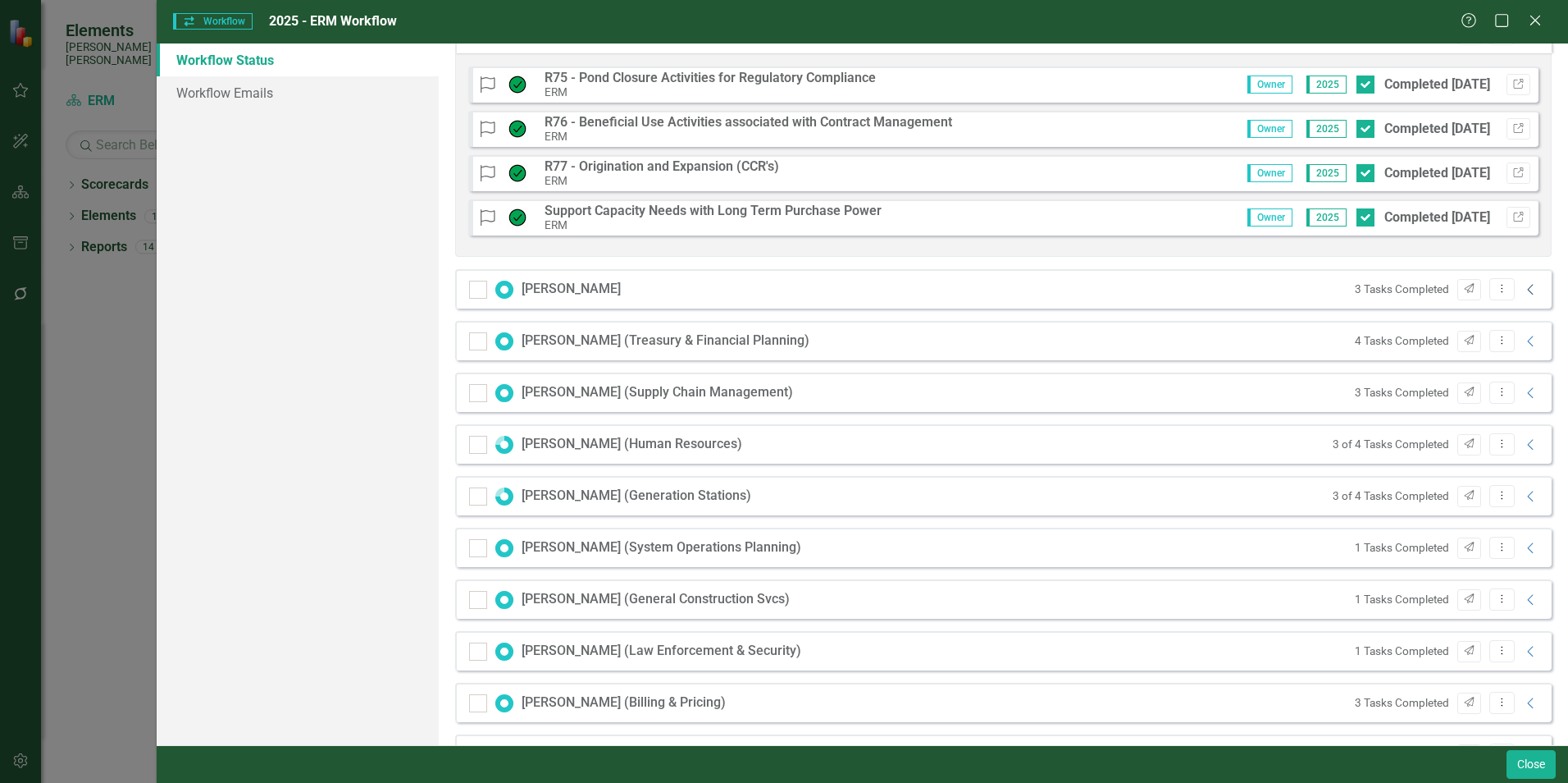
click at [1526, 289] on icon at bounding box center [1529, 289] width 5 height 11
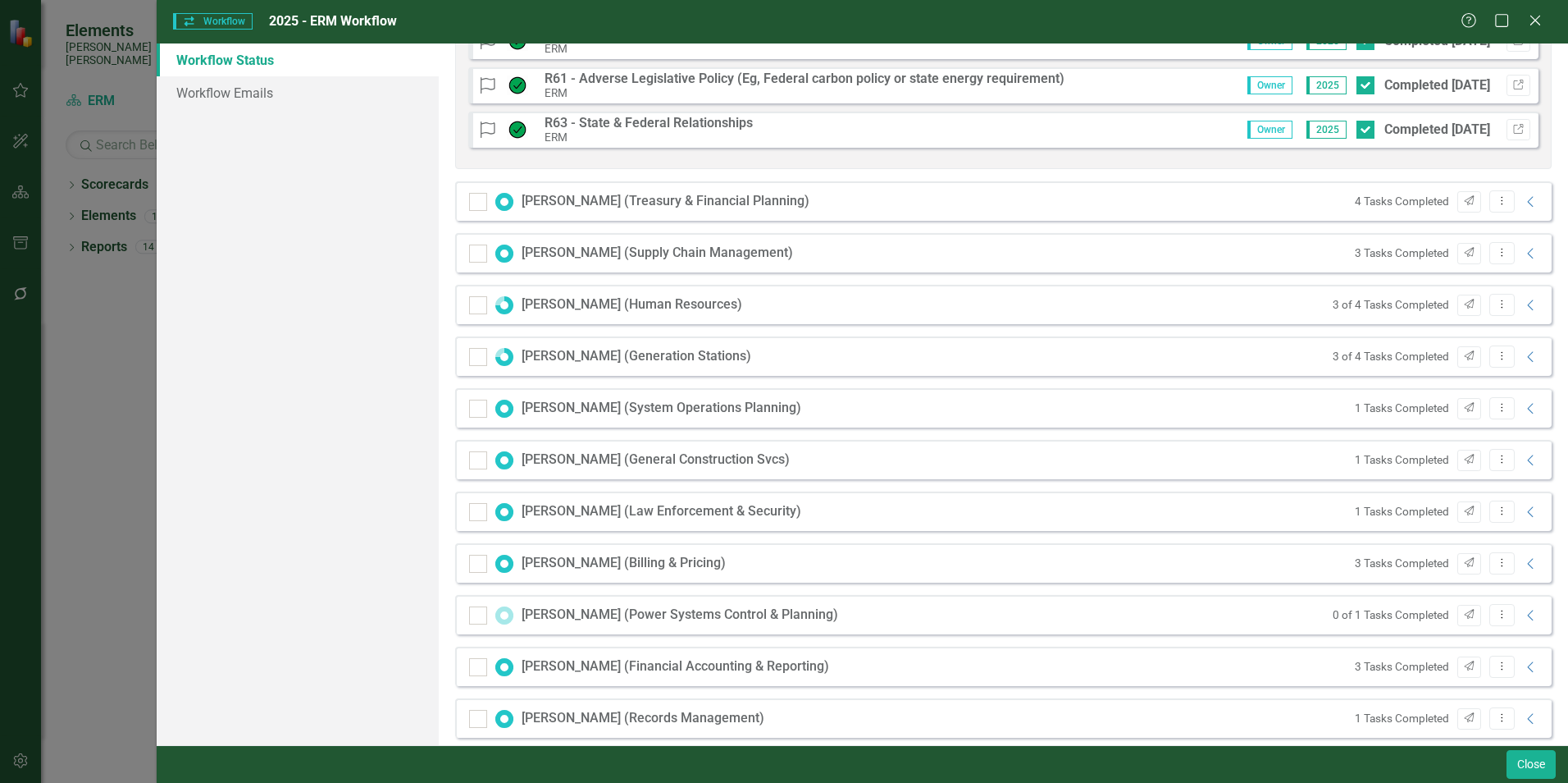
scroll to position [1968, 0]
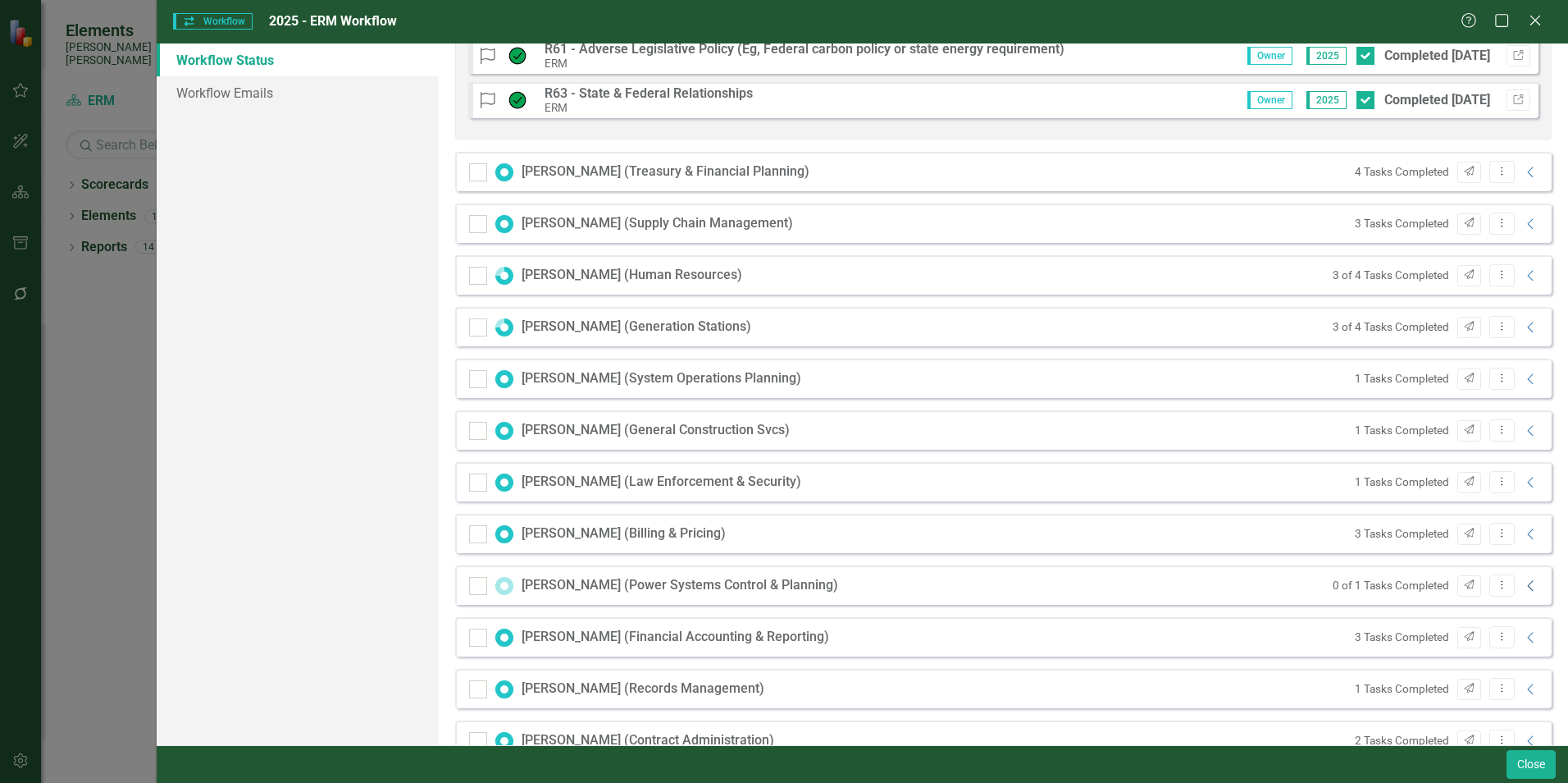
click at [1526, 585] on icon at bounding box center [1529, 585] width 5 height 11
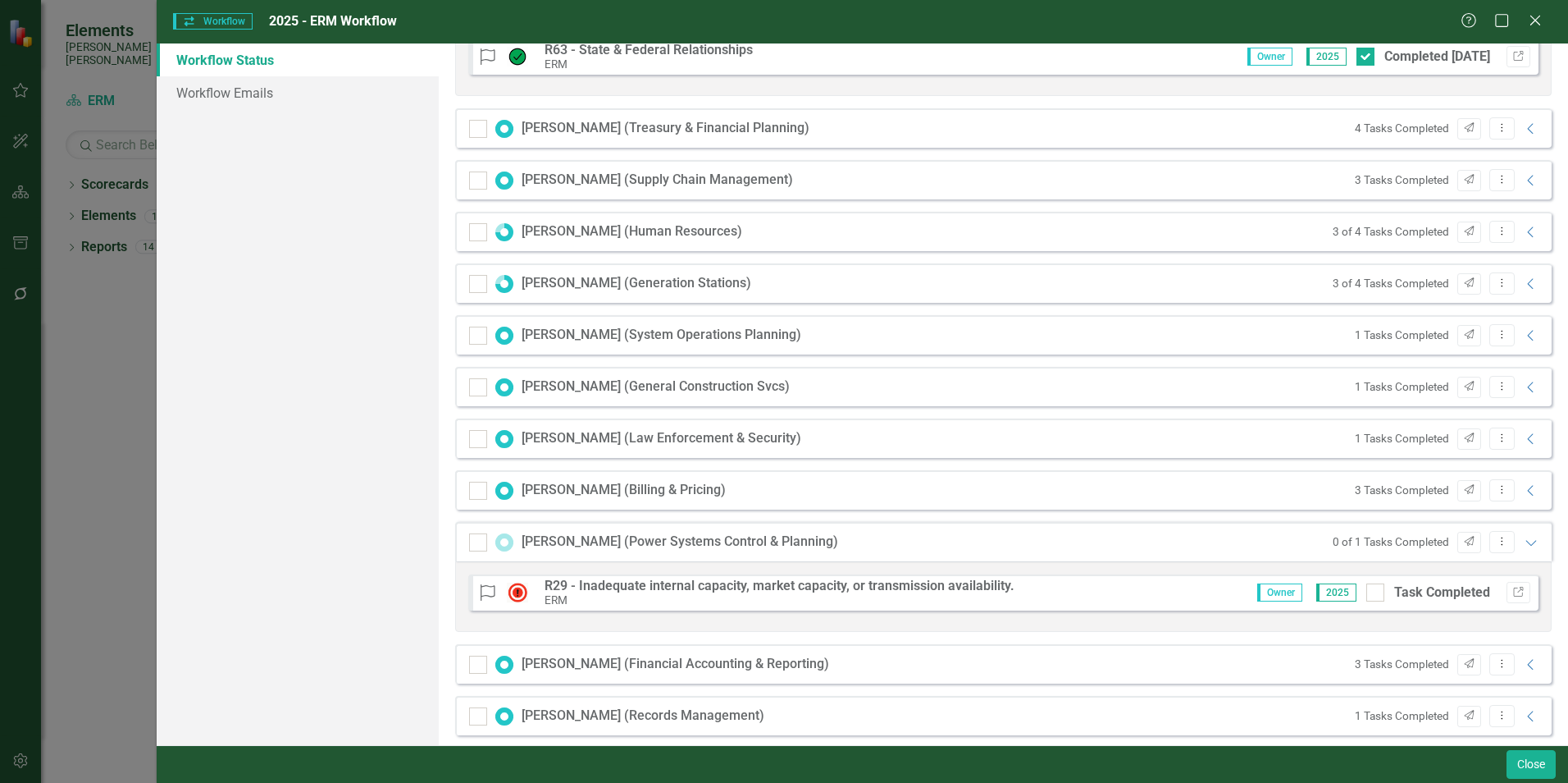
scroll to position [2051, 0]
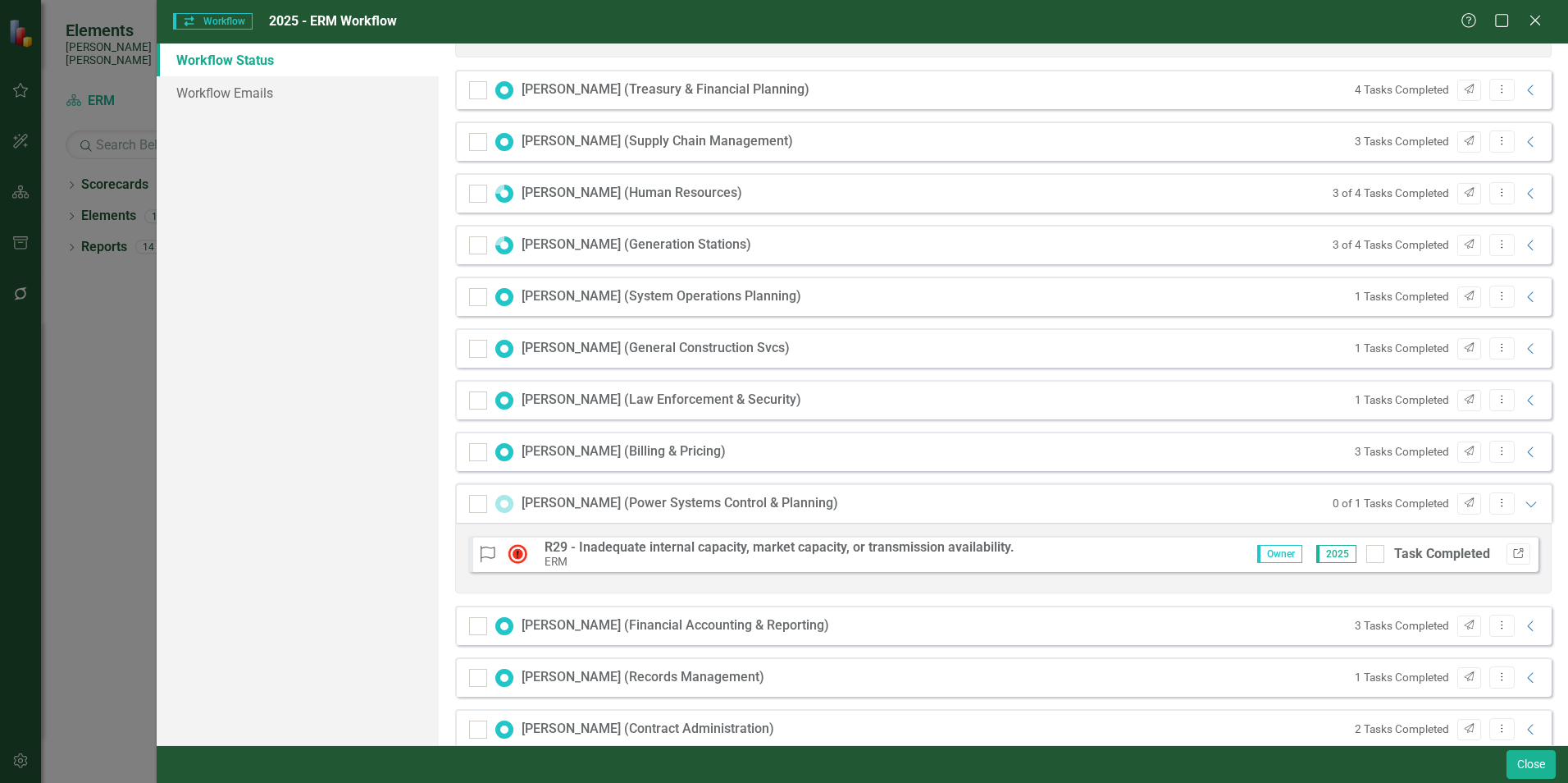
click at [1512, 550] on icon "Link" at bounding box center [1518, 554] width 13 height 10
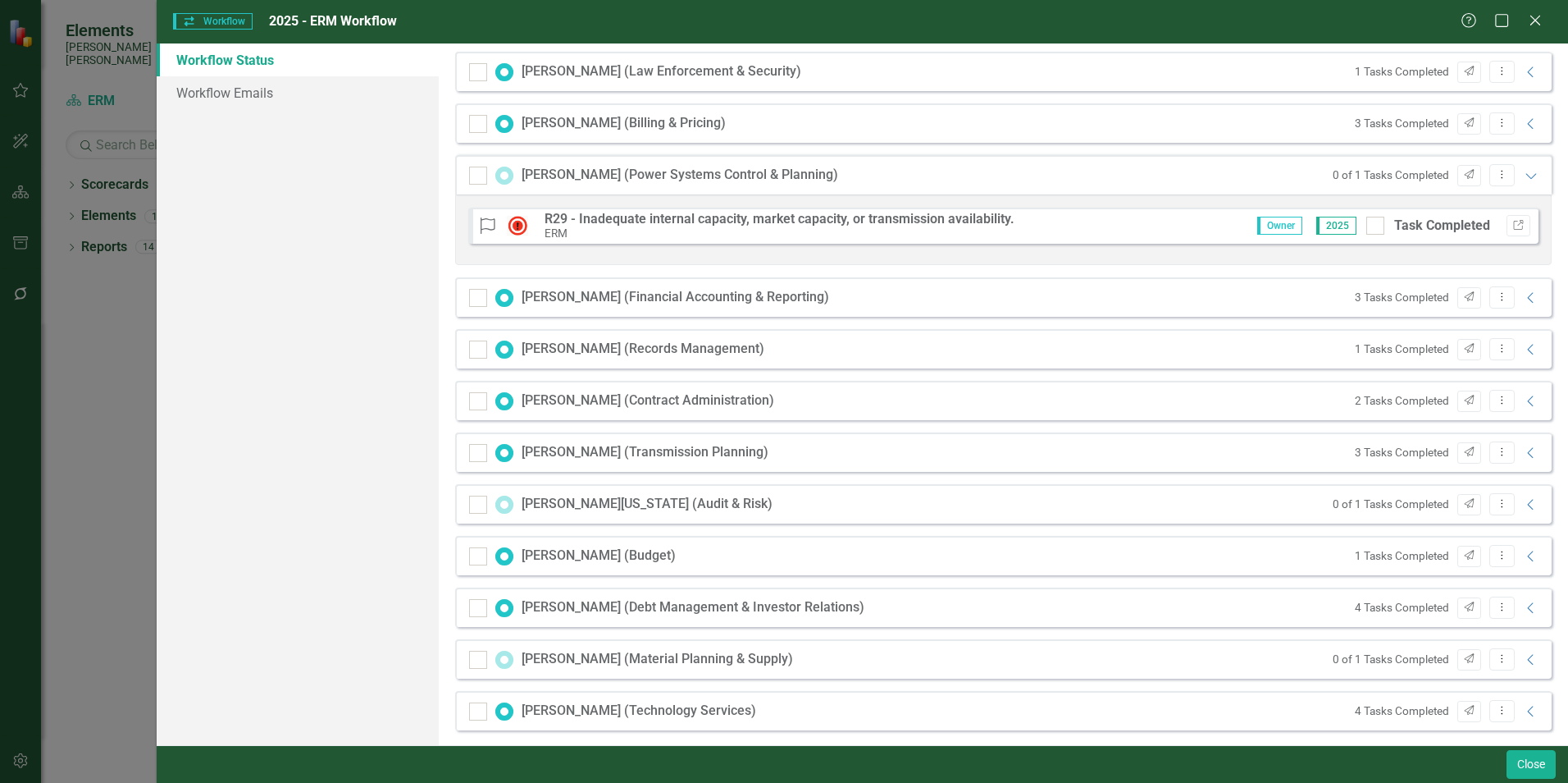
scroll to position [2389, 0]
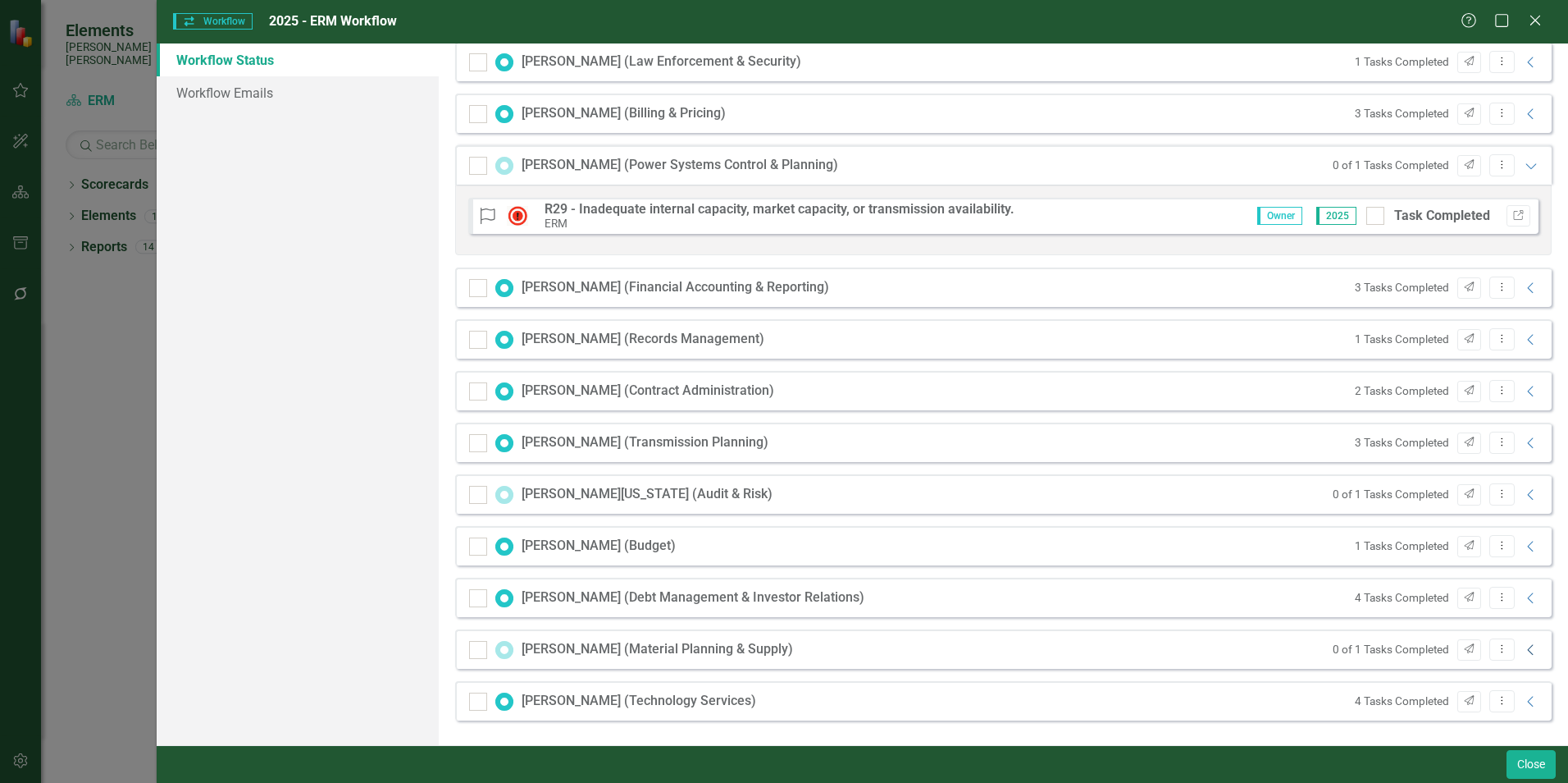
click at [1526, 649] on icon at bounding box center [1529, 650] width 5 height 11
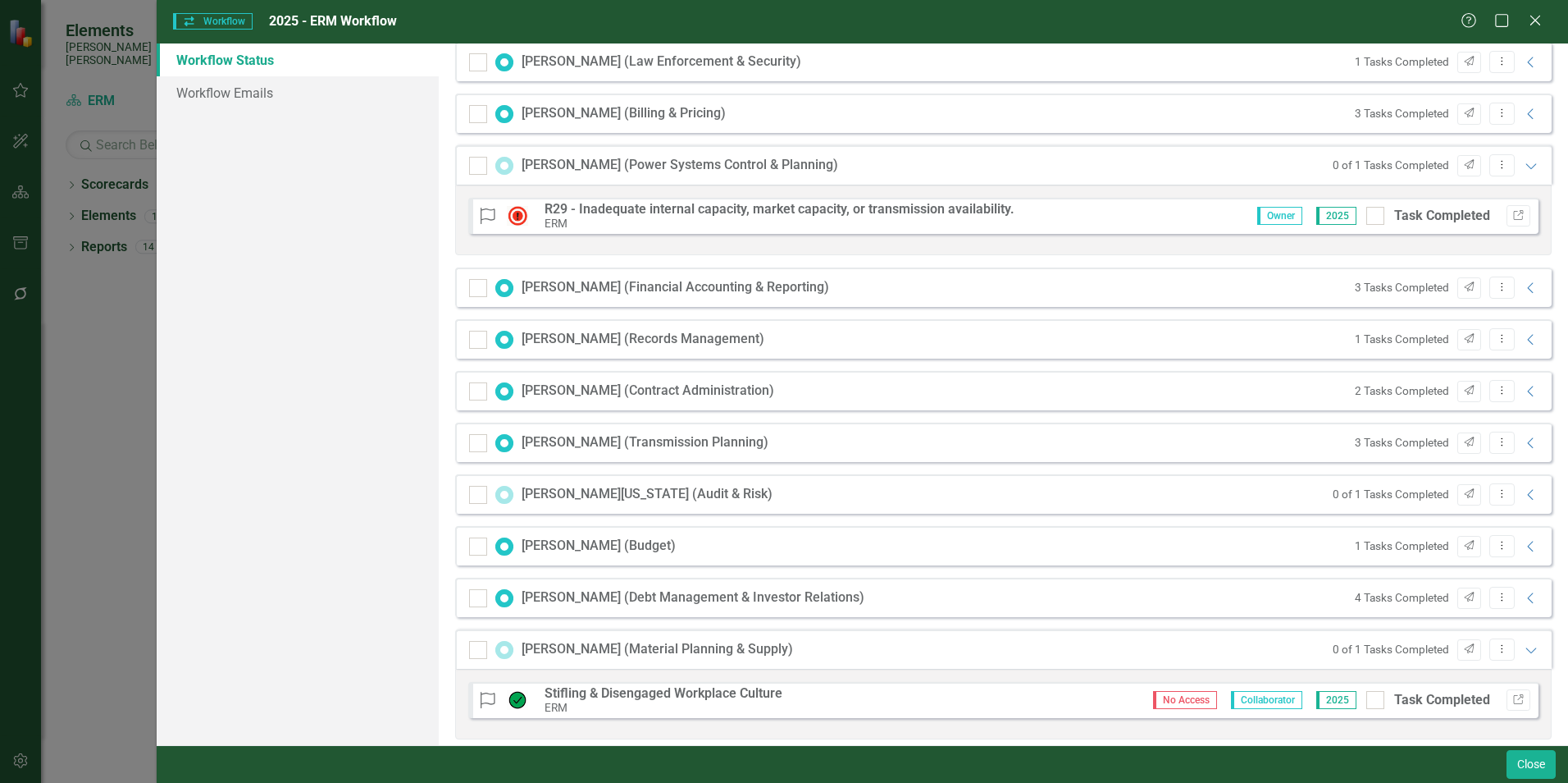
scroll to position [2460, 0]
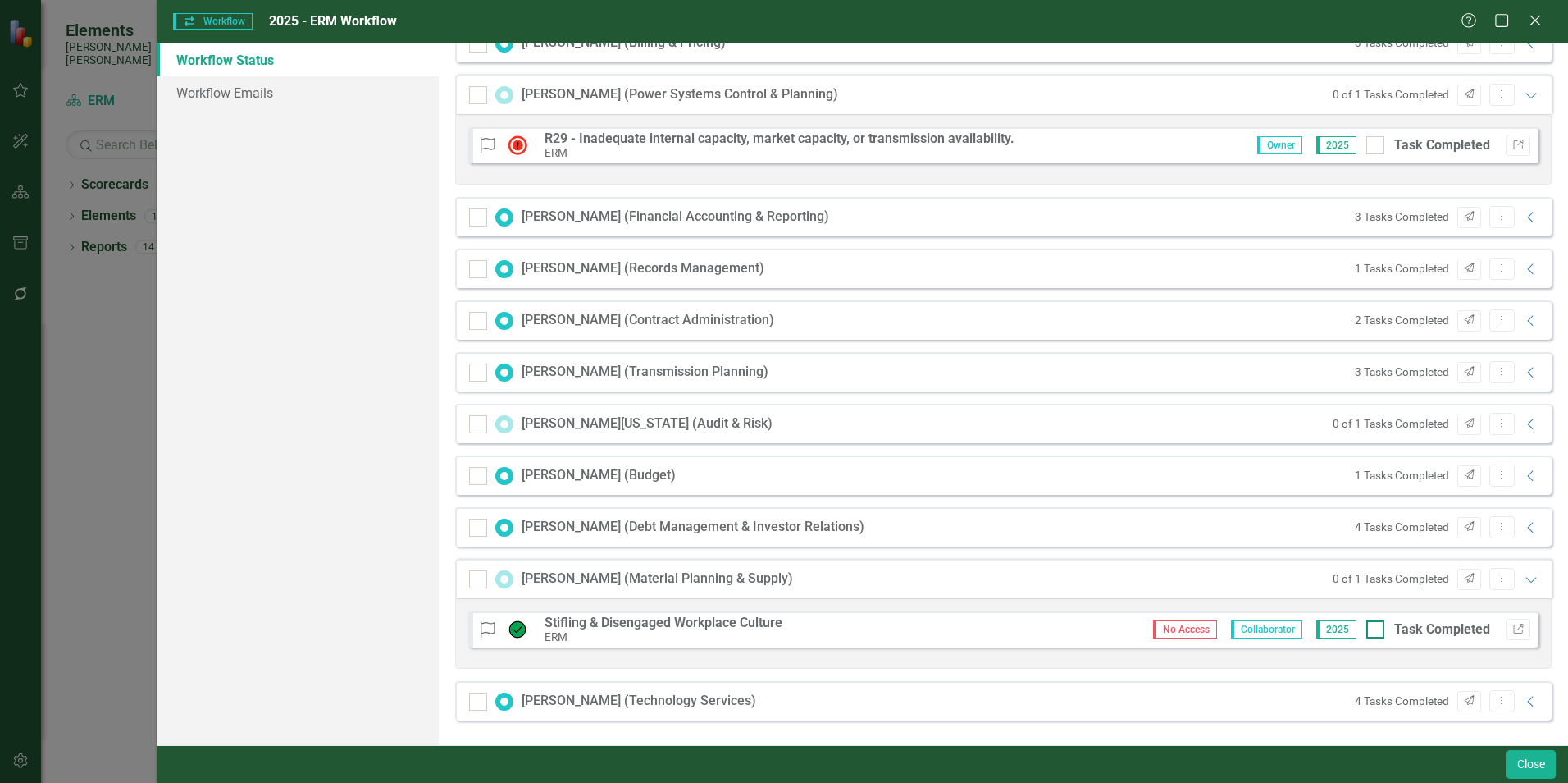
click at [1366, 628] on div at bounding box center [1375, 629] width 18 height 18
click at [1366, 628] on input "Task Completed" at bounding box center [1371, 625] width 11 height 11
checkbox input "true"
click at [1520, 765] on button "Close" at bounding box center [1531, 764] width 49 height 29
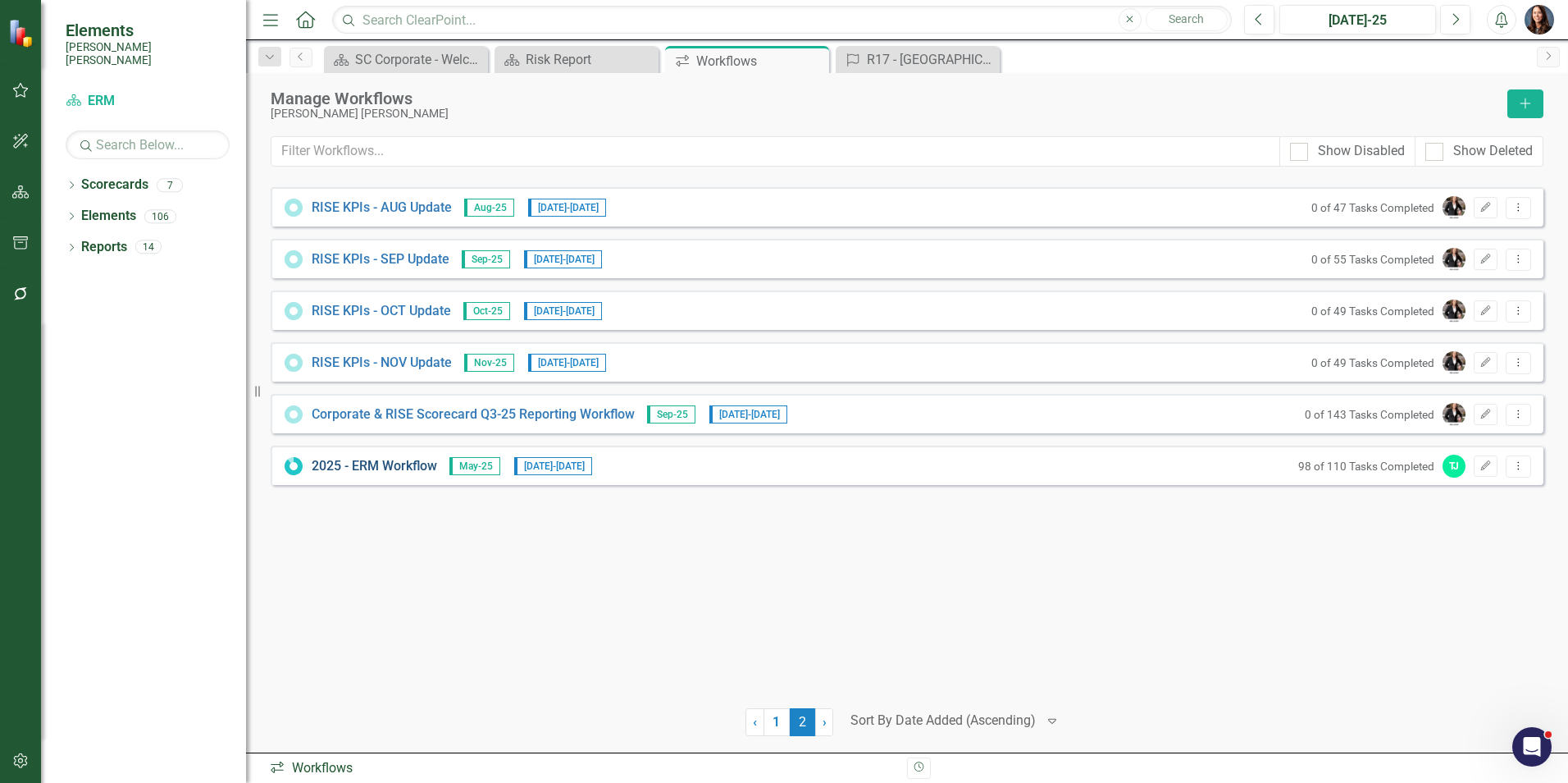
click at [395, 465] on link "2025 - ERM Workflow" at bounding box center [374, 466] width 125 height 19
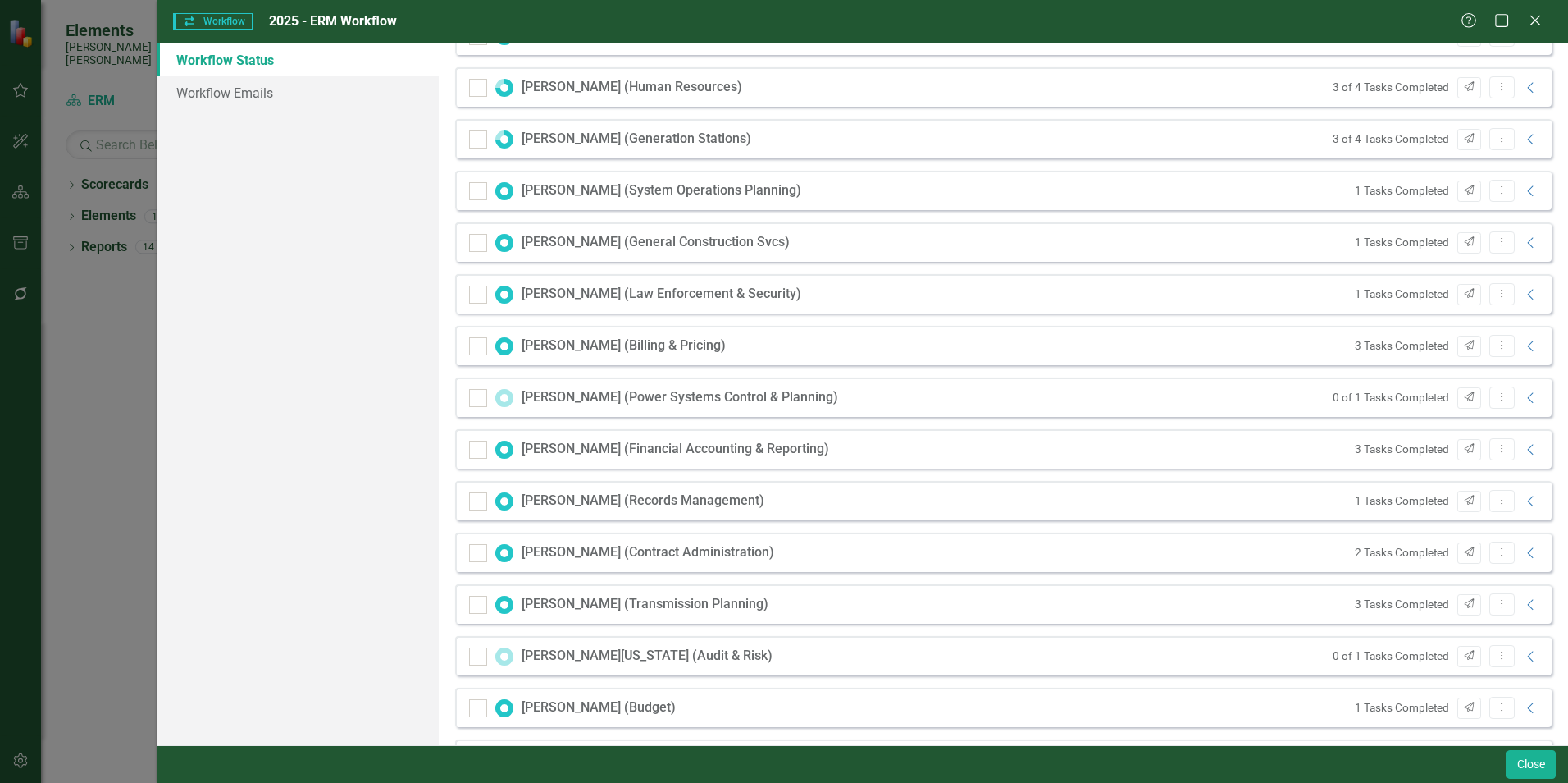
scroll to position [1278, 0]
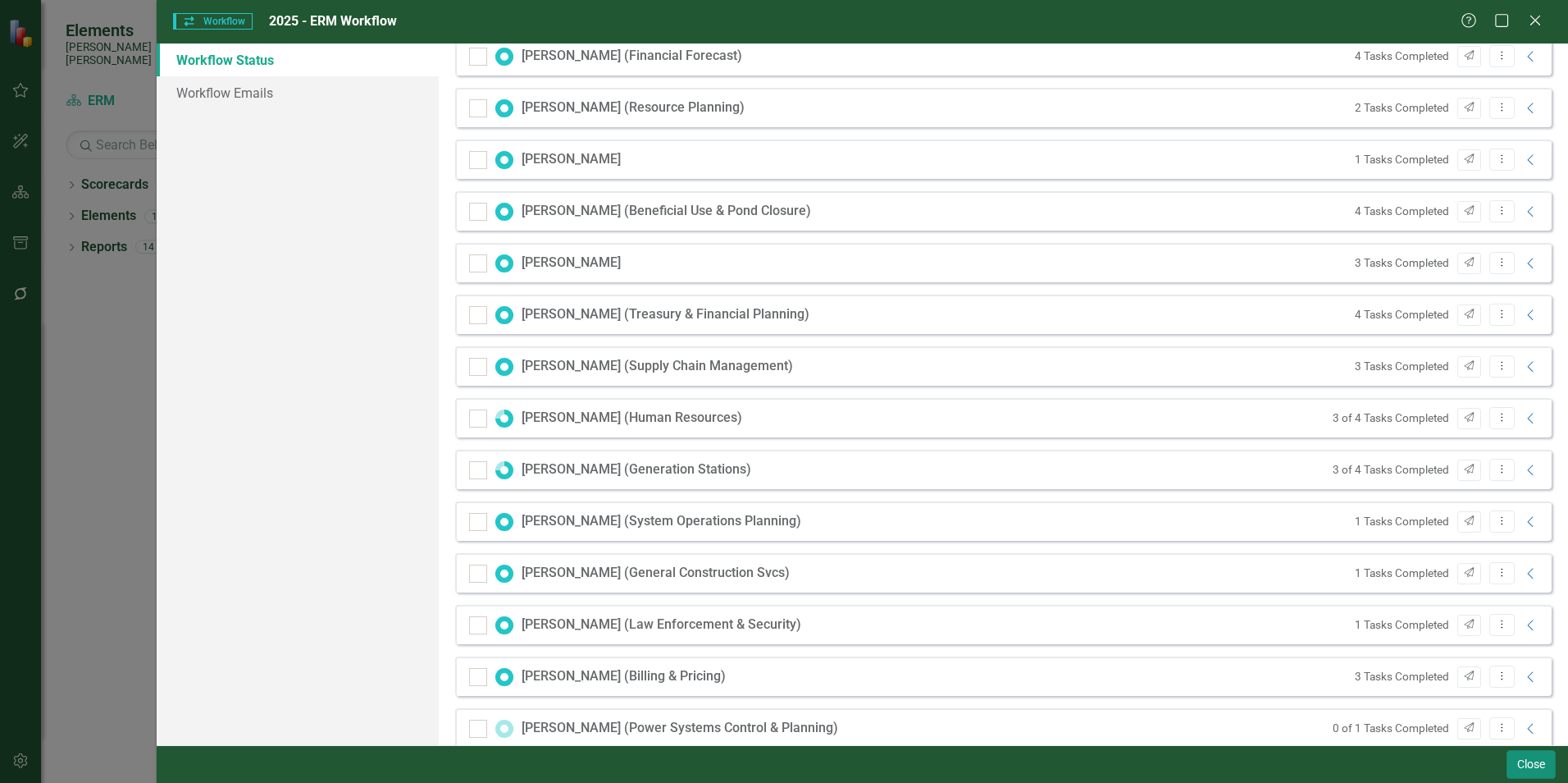
click at [1533, 764] on button "Close" at bounding box center [1531, 764] width 49 height 29
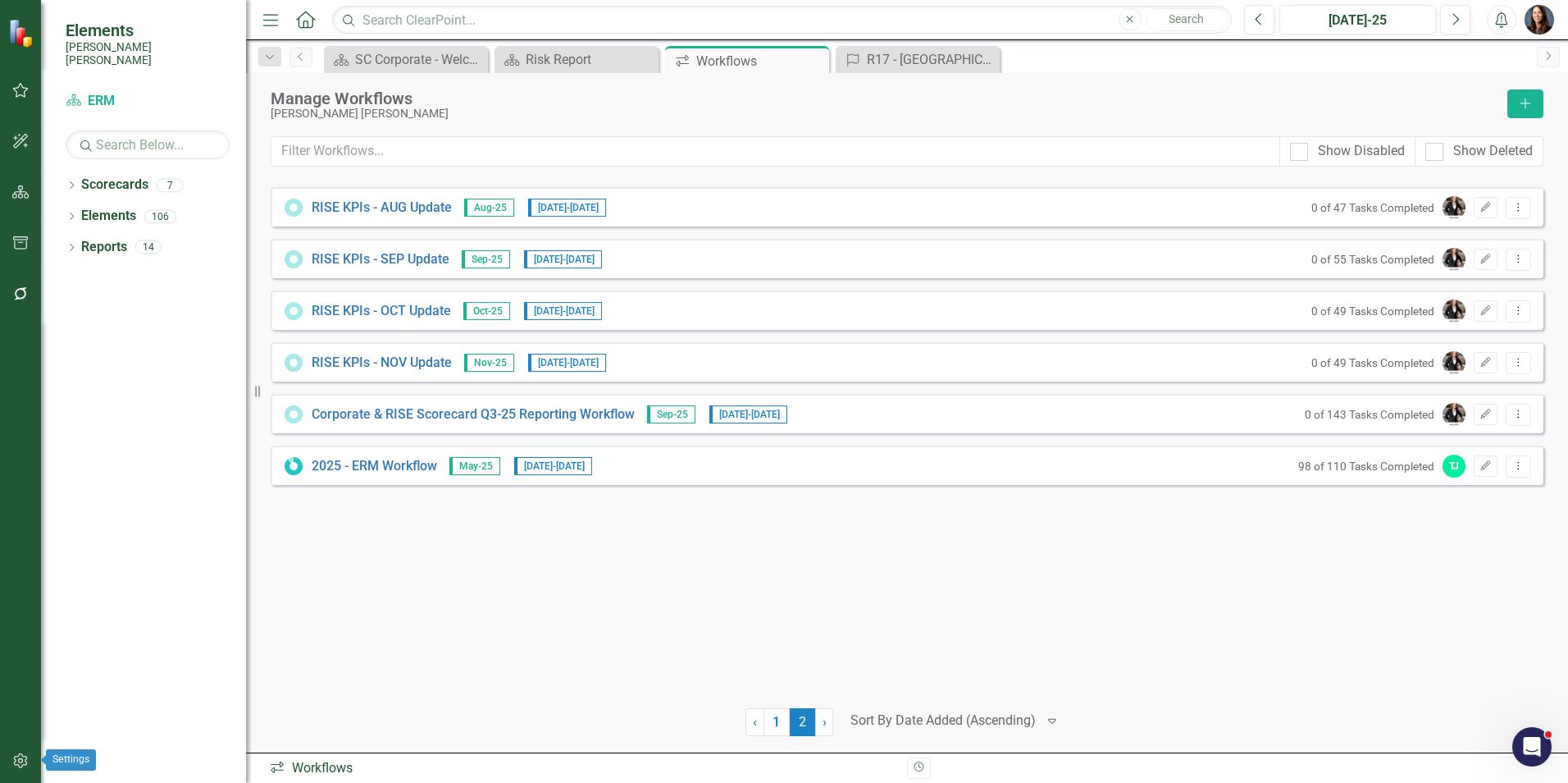
click at [19, 760] on icon "button" at bounding box center [21, 760] width 17 height 13
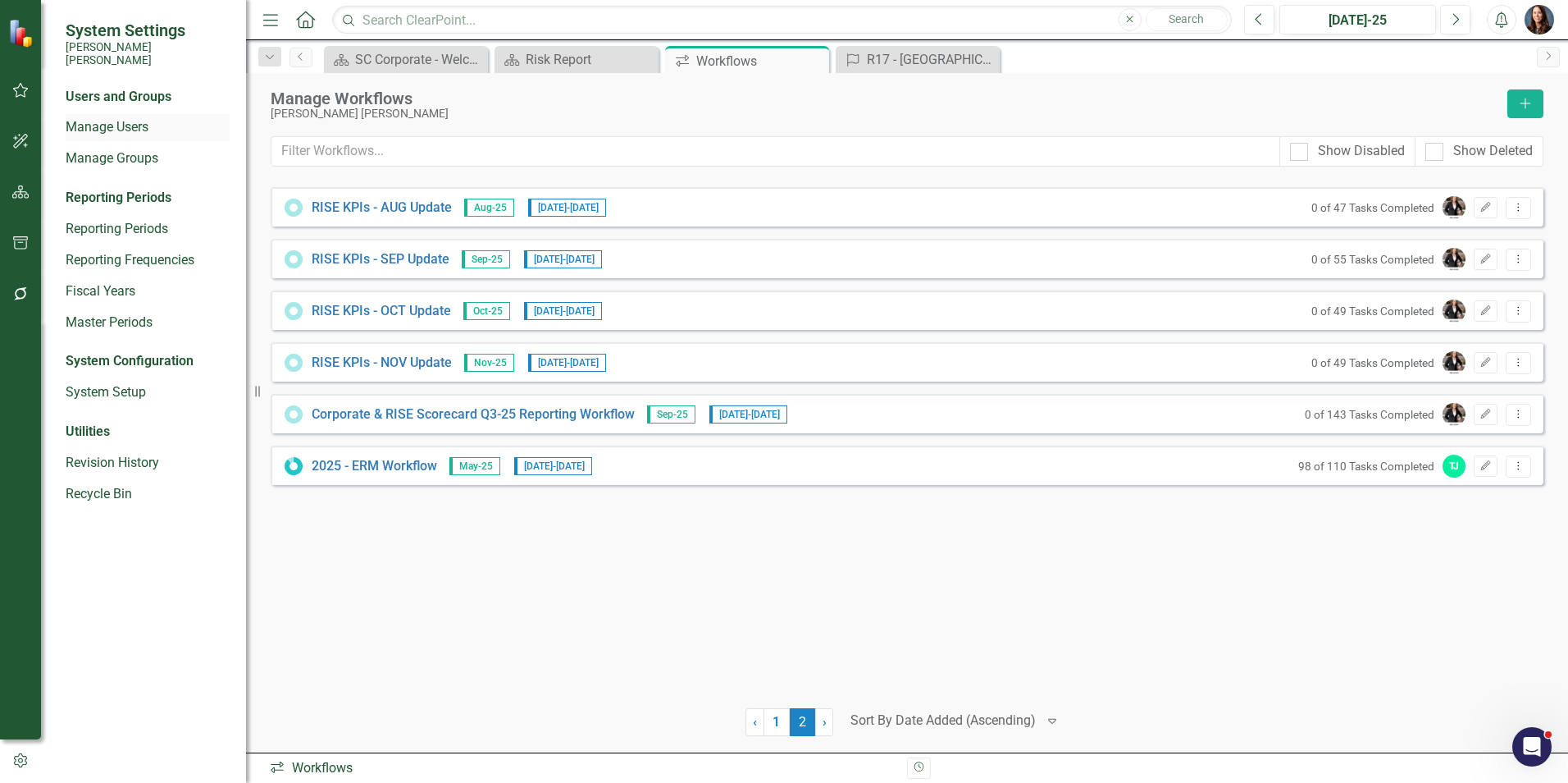
click at [121, 118] on link "Manage Users" at bounding box center [147, 127] width 164 height 19
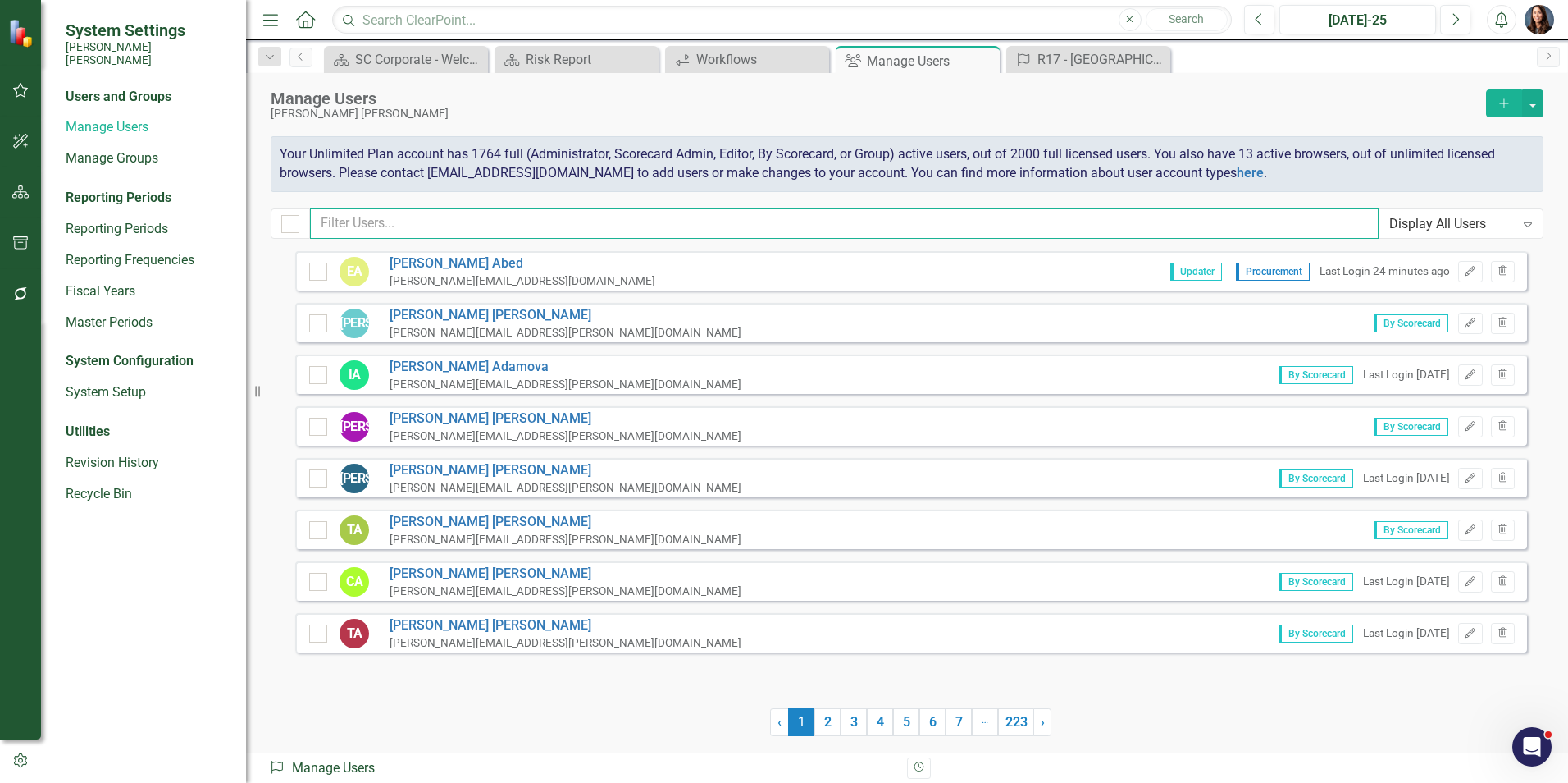
click at [366, 229] on input "text" at bounding box center [843, 223] width 1068 height 30
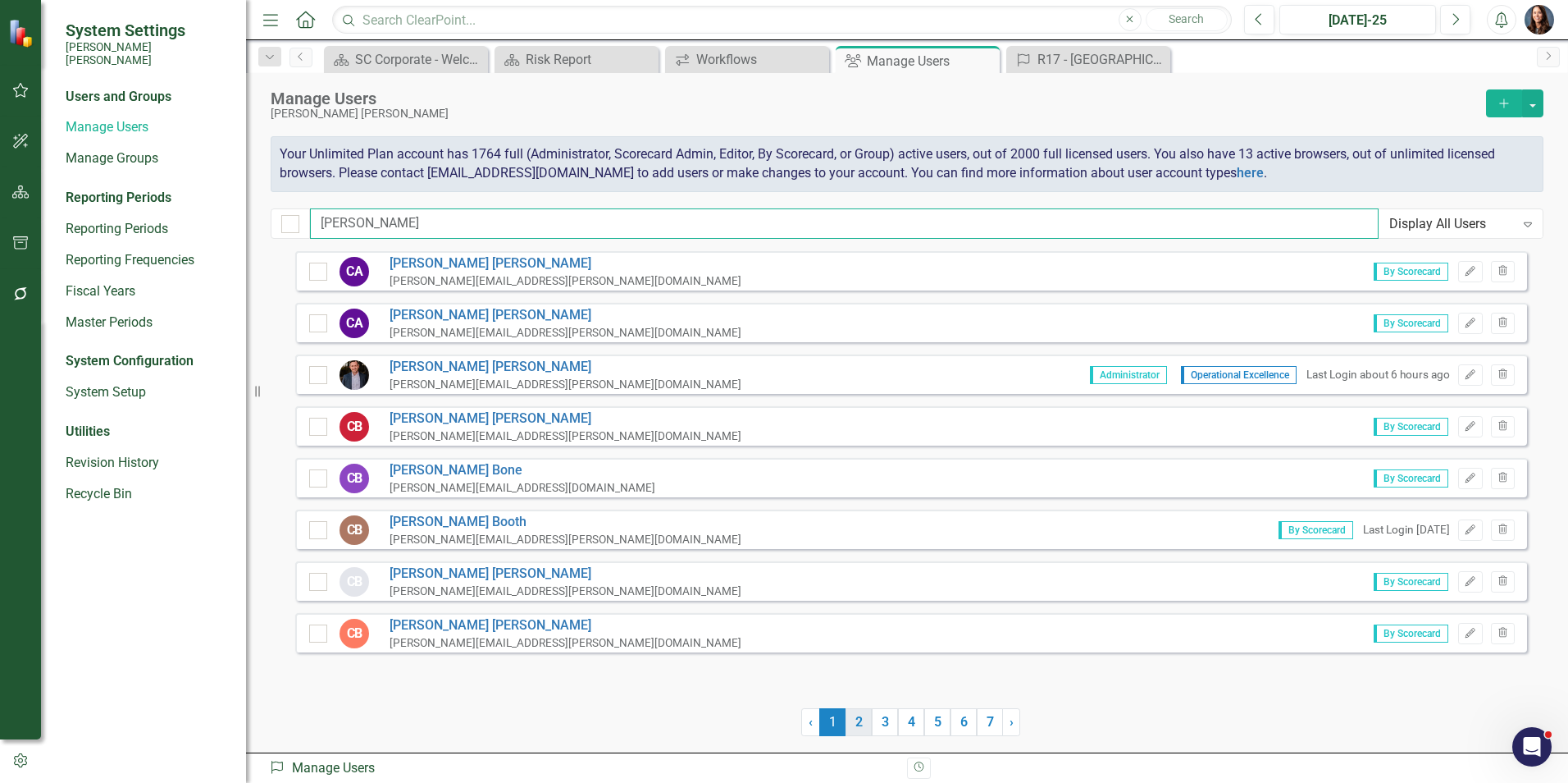
type input "chris"
click at [854, 724] on link "2" at bounding box center [858, 721] width 26 height 28
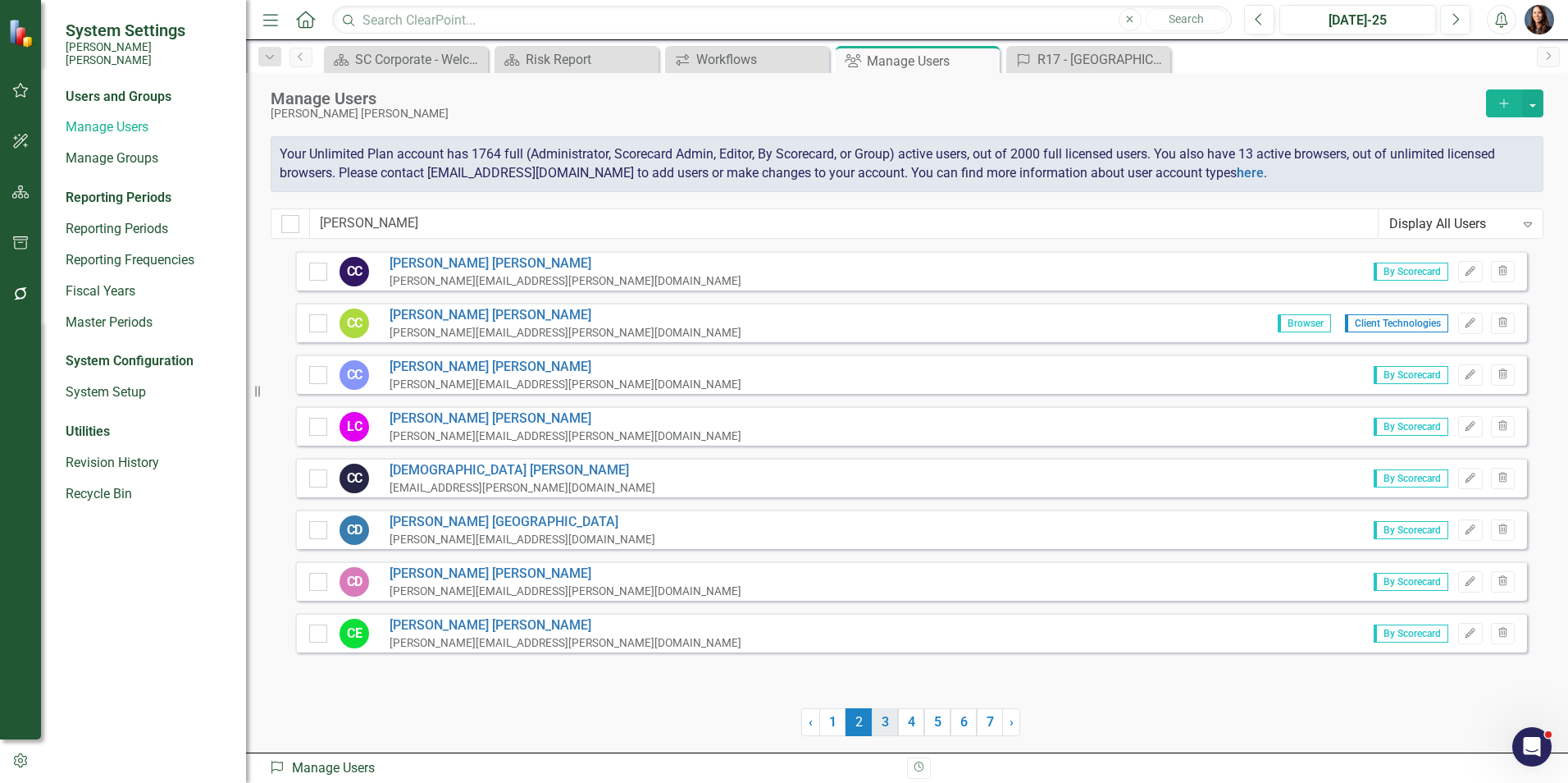
click at [881, 721] on link "3" at bounding box center [884, 721] width 26 height 28
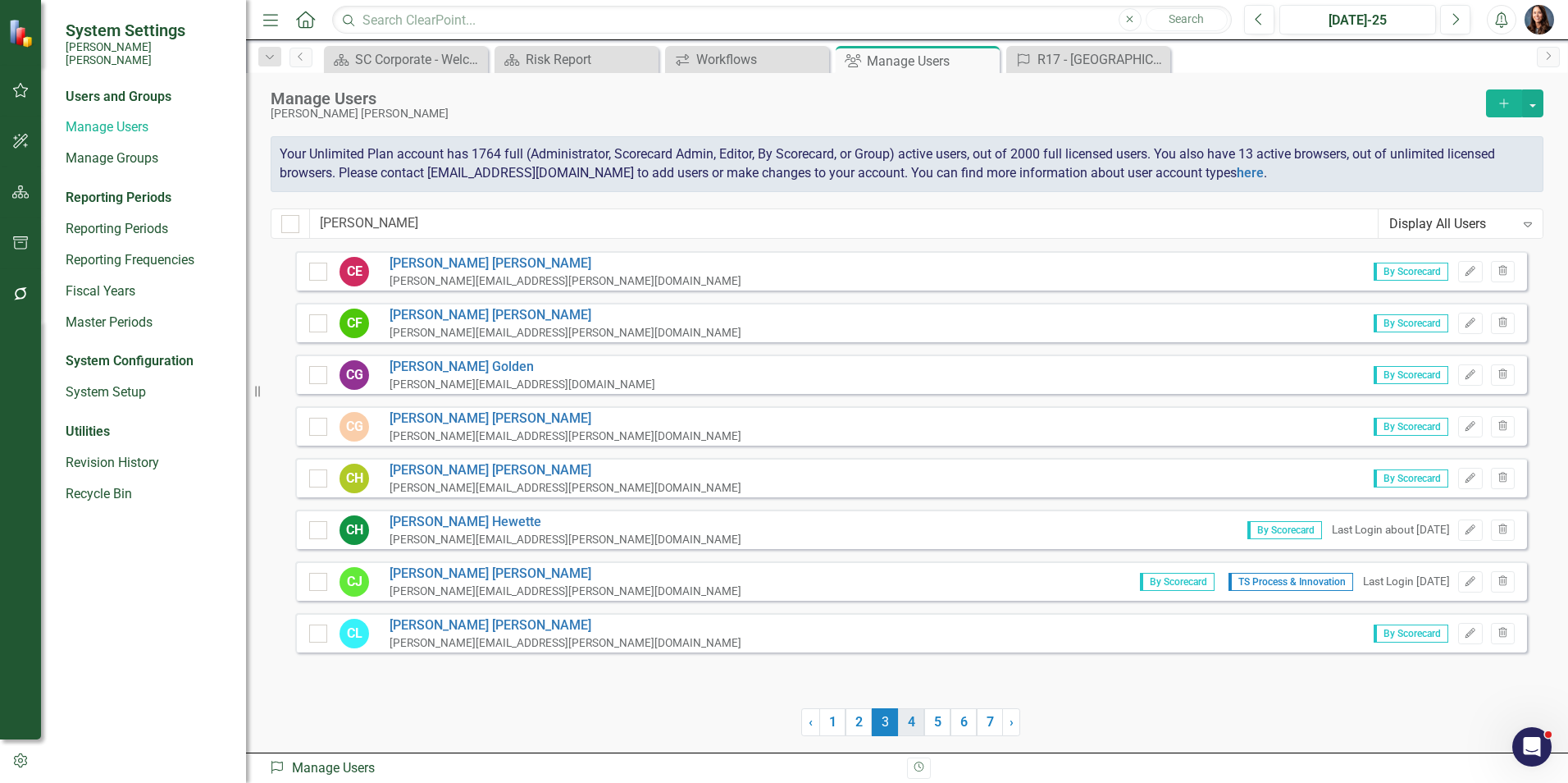
click at [908, 724] on link "4" at bounding box center [910, 721] width 26 height 28
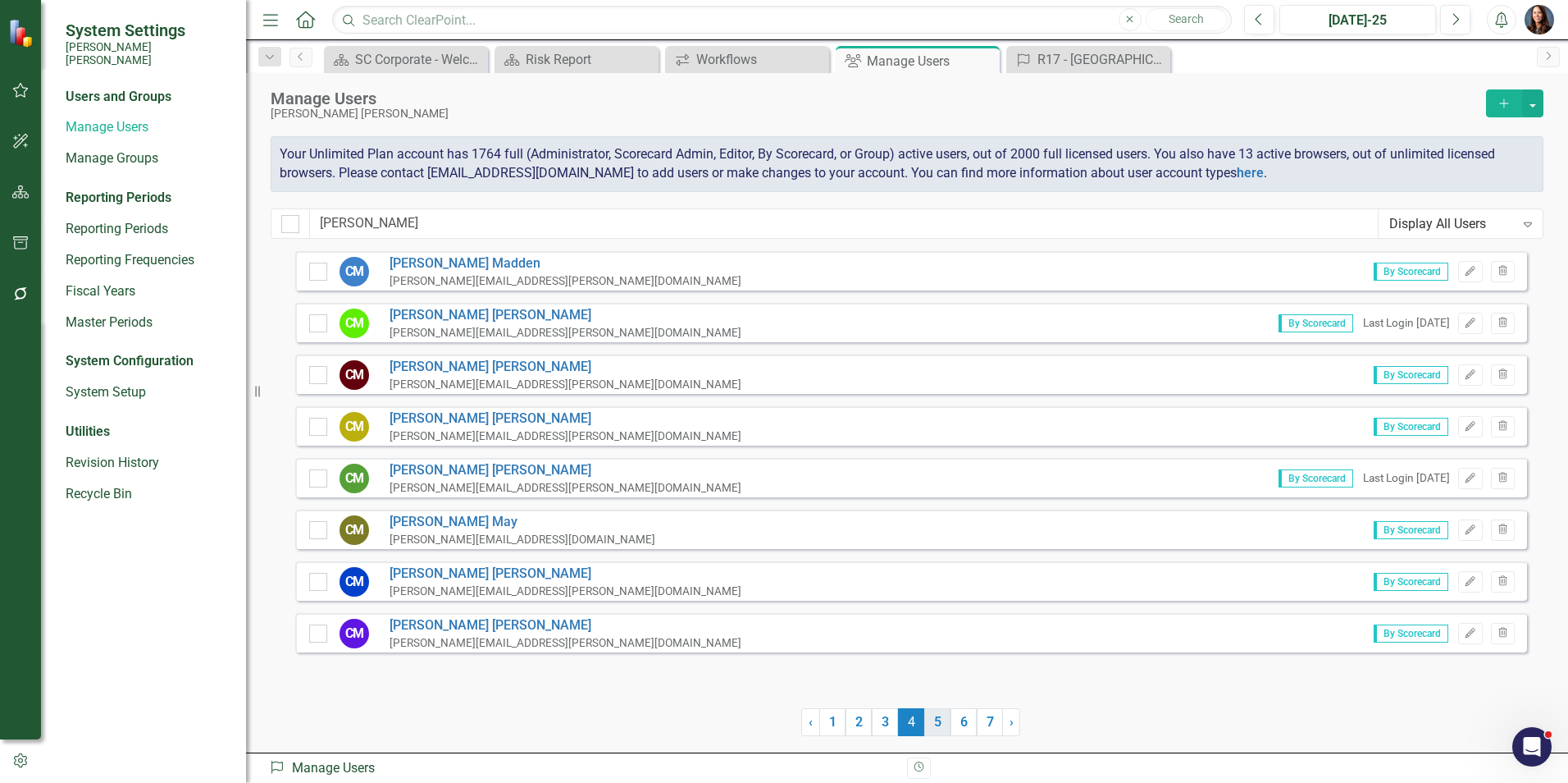
click at [938, 726] on link "5" at bounding box center [937, 721] width 26 height 28
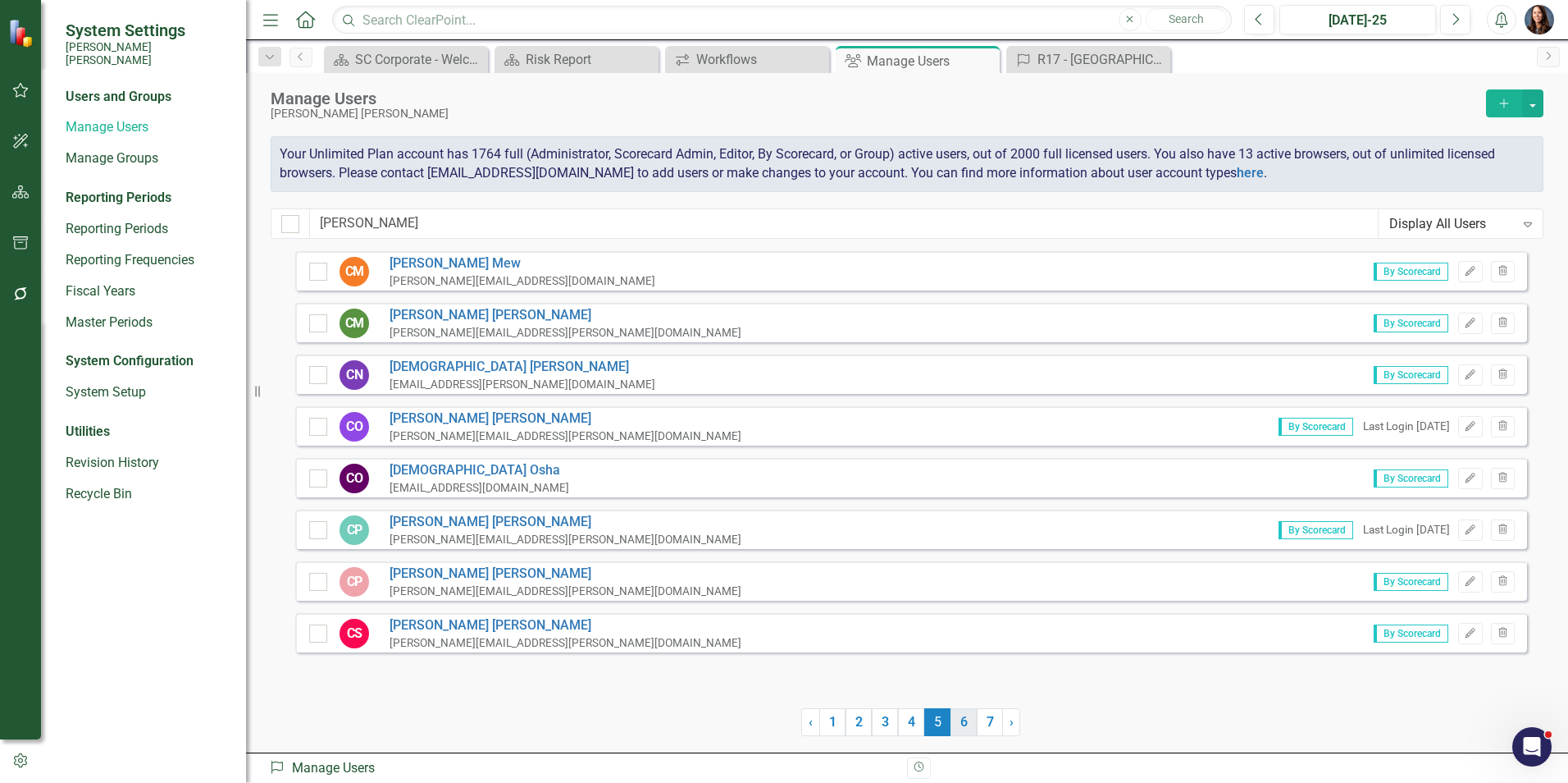
click at [967, 727] on link "6" at bounding box center [963, 721] width 26 height 28
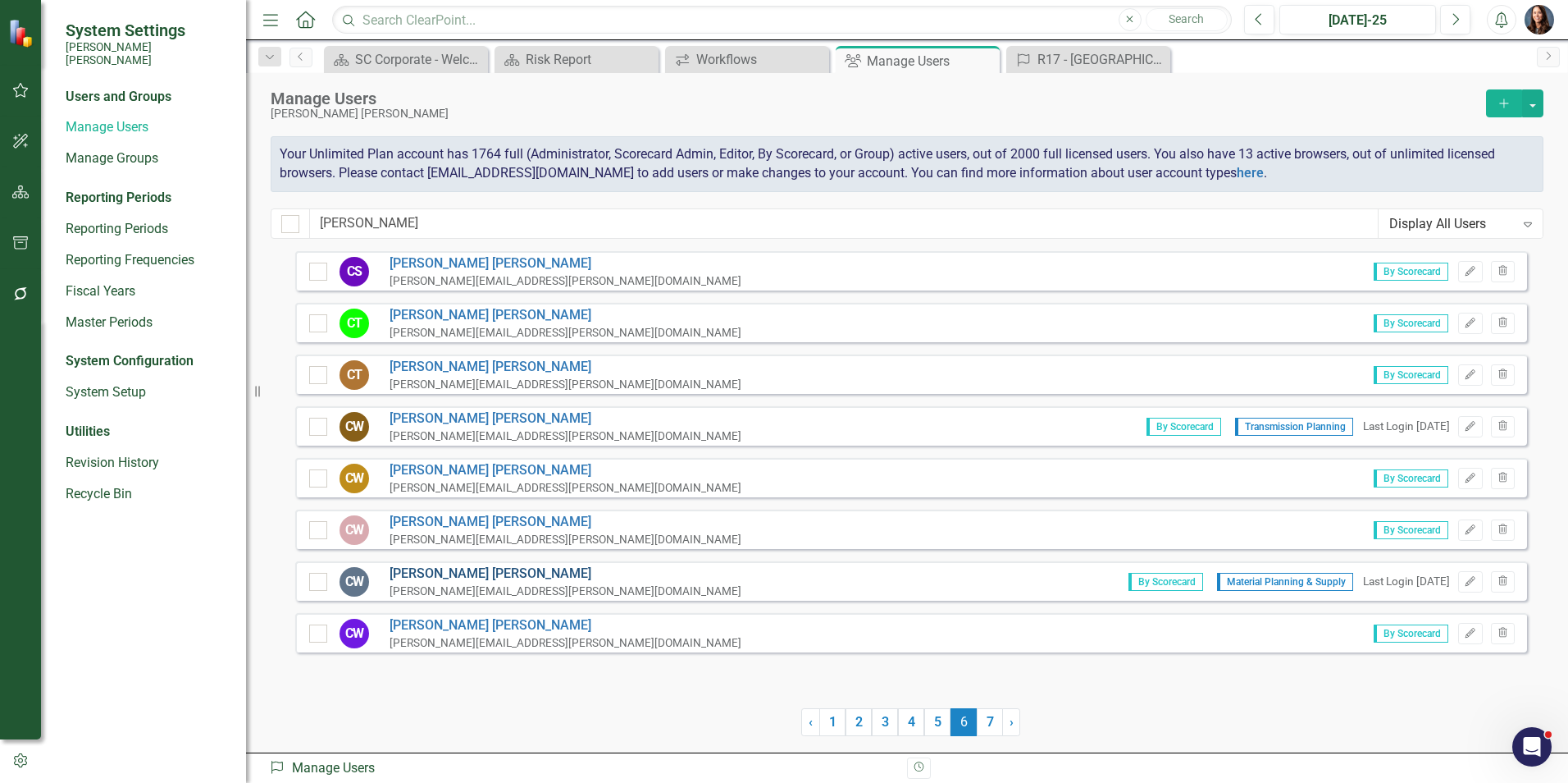
click at [431, 569] on link "Chris Wilson" at bounding box center [565, 574] width 351 height 19
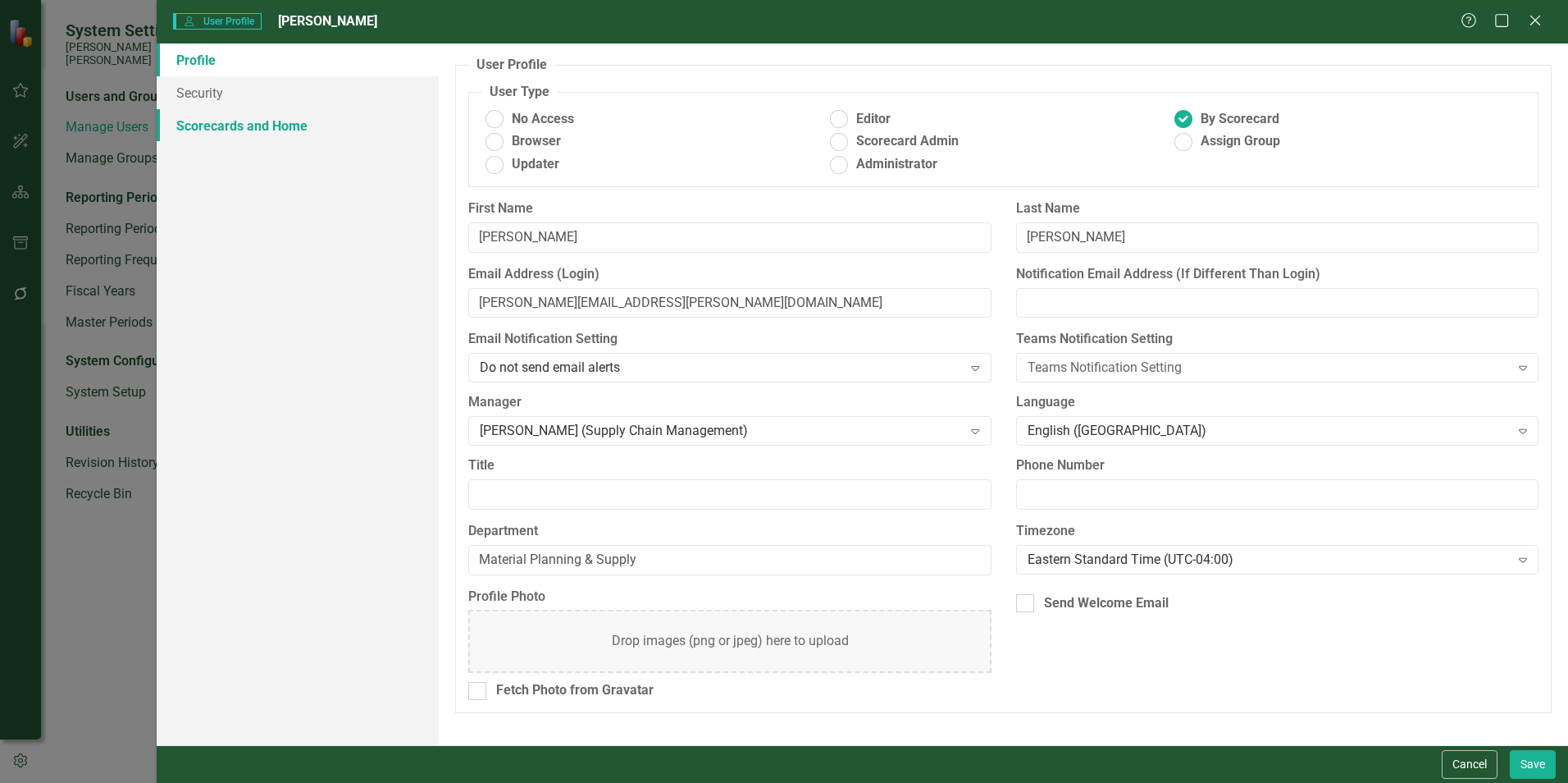
click at [263, 121] on link "Scorecards and Home" at bounding box center [297, 125] width 282 height 33
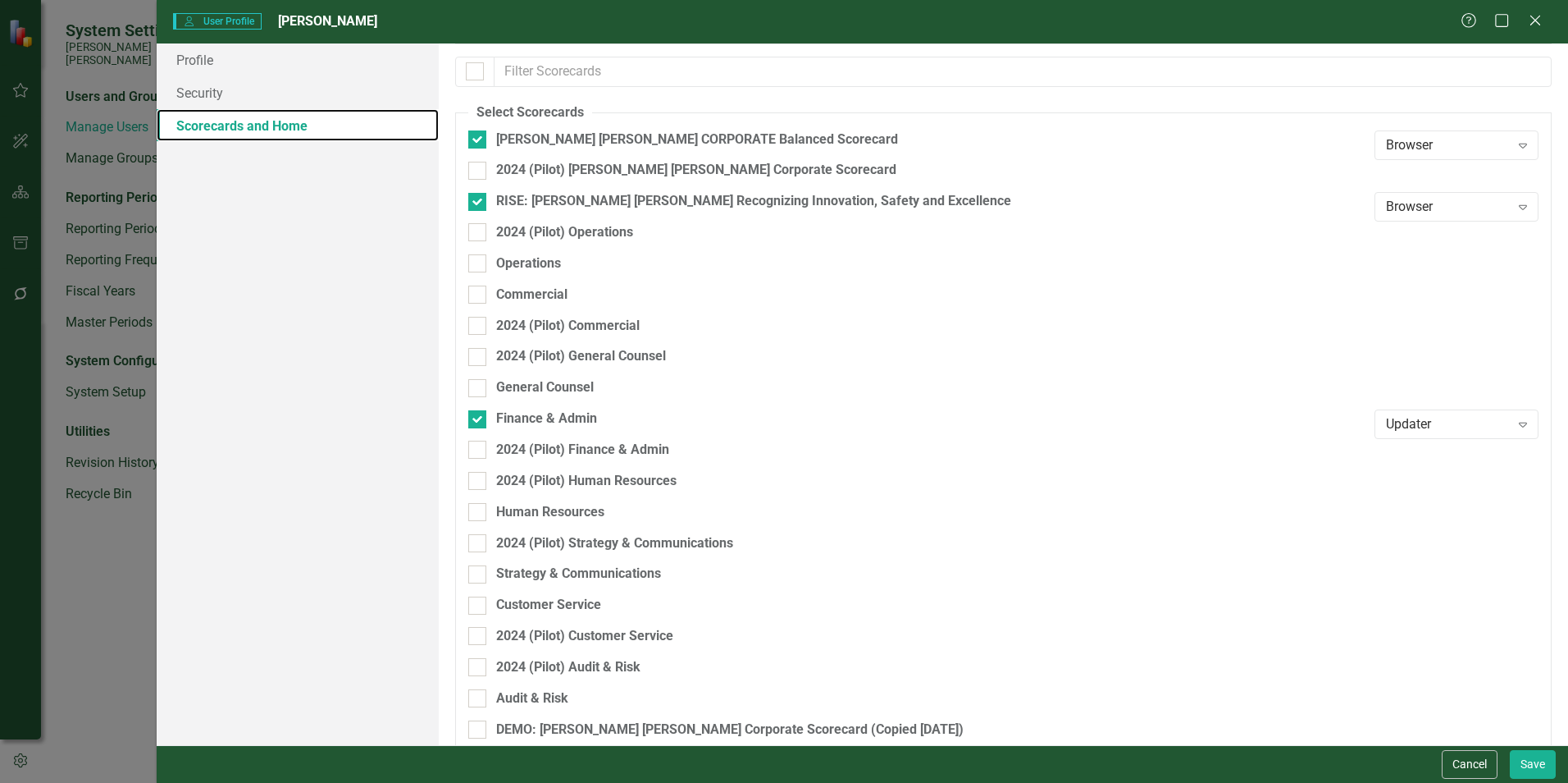
scroll to position [203, 0]
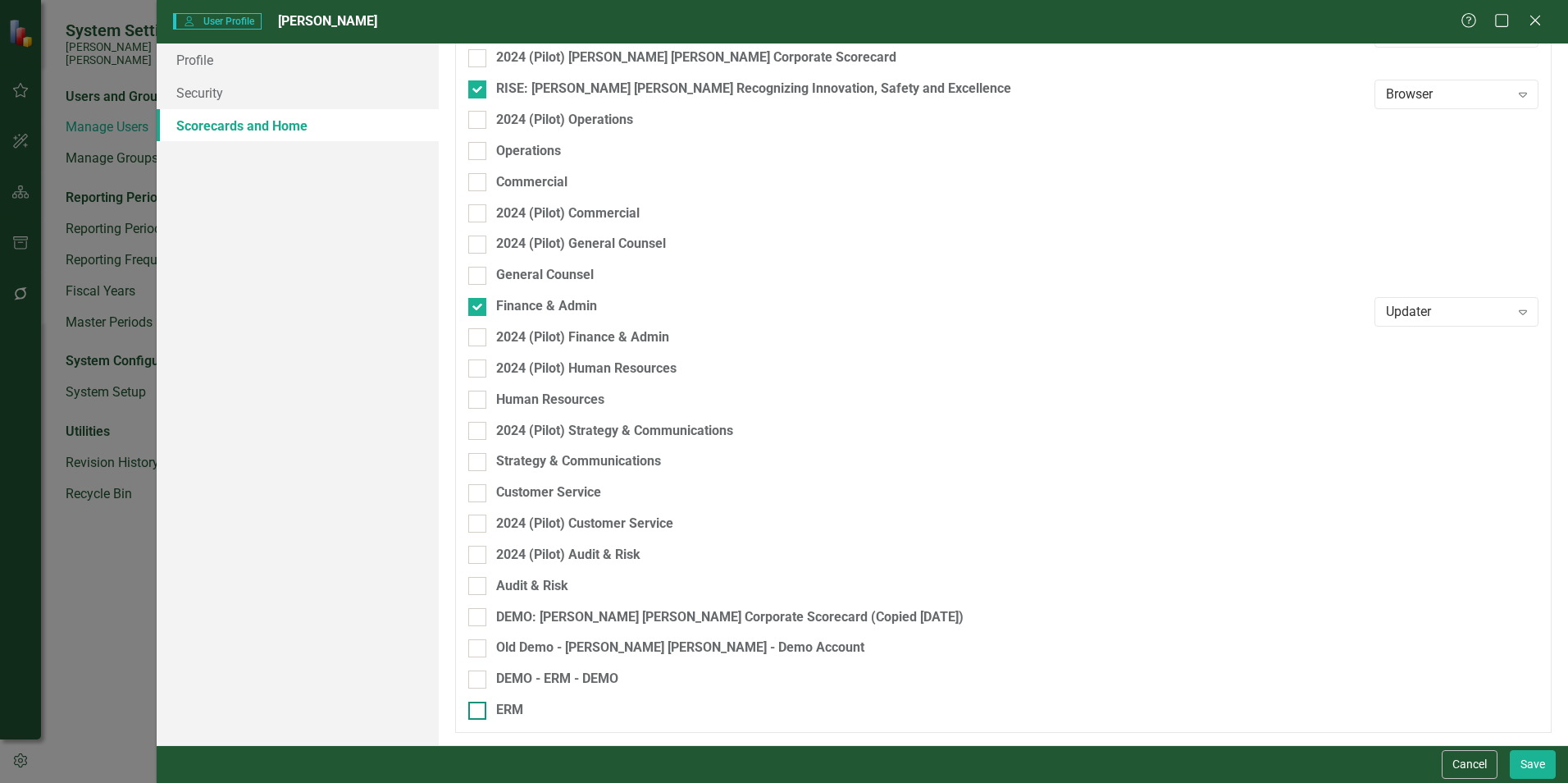
click at [480, 714] on div at bounding box center [477, 710] width 18 height 18
click at [479, 712] on input "ERM" at bounding box center [474, 707] width 11 height 11
checkbox input "true"
click at [1464, 715] on div "Browser" at bounding box center [1448, 715] width 124 height 19
click at [1439, 635] on div "Updater" at bounding box center [1448, 633] width 138 height 19
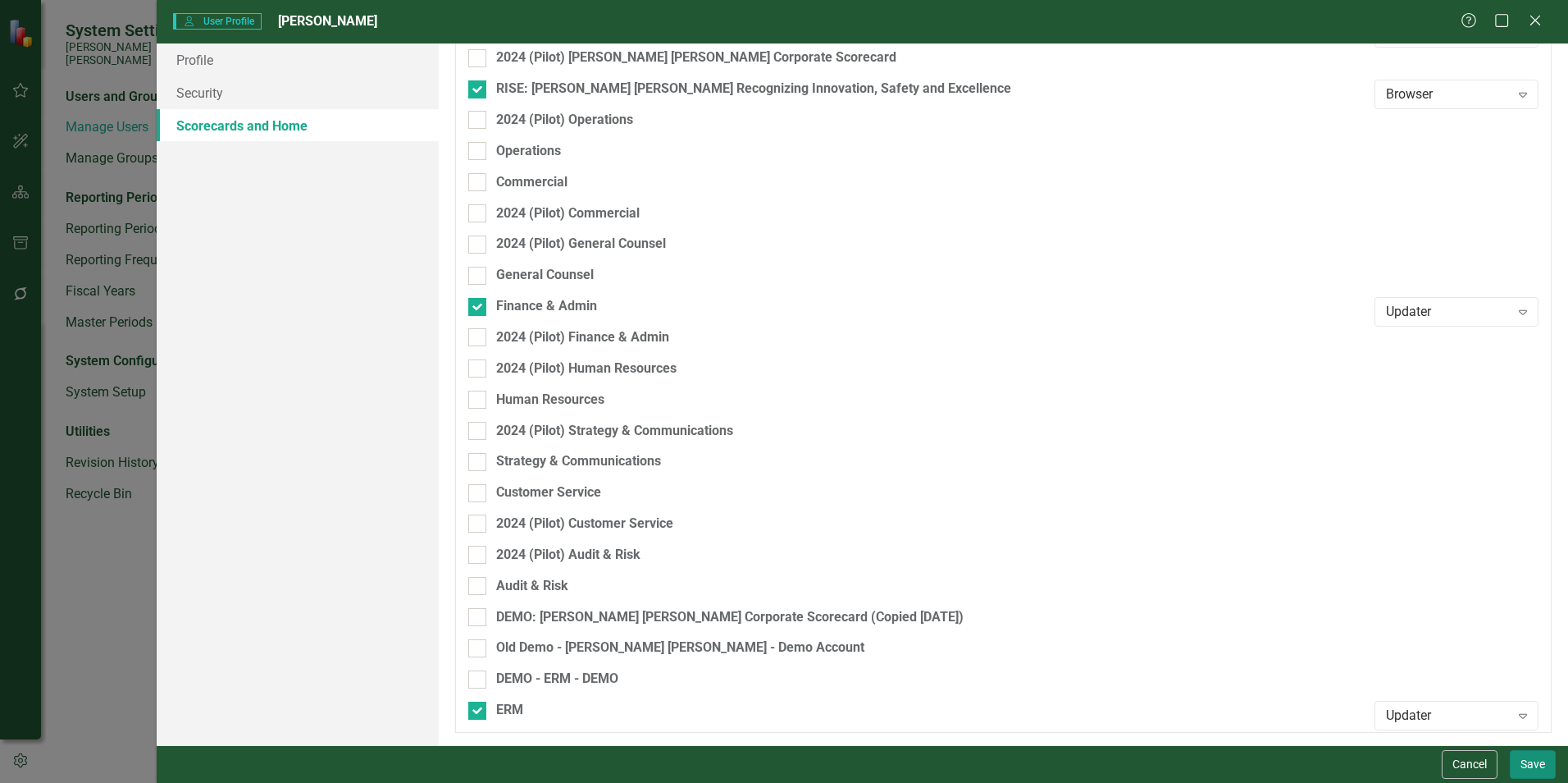
click at [1537, 764] on button "Save" at bounding box center [1532, 764] width 46 height 29
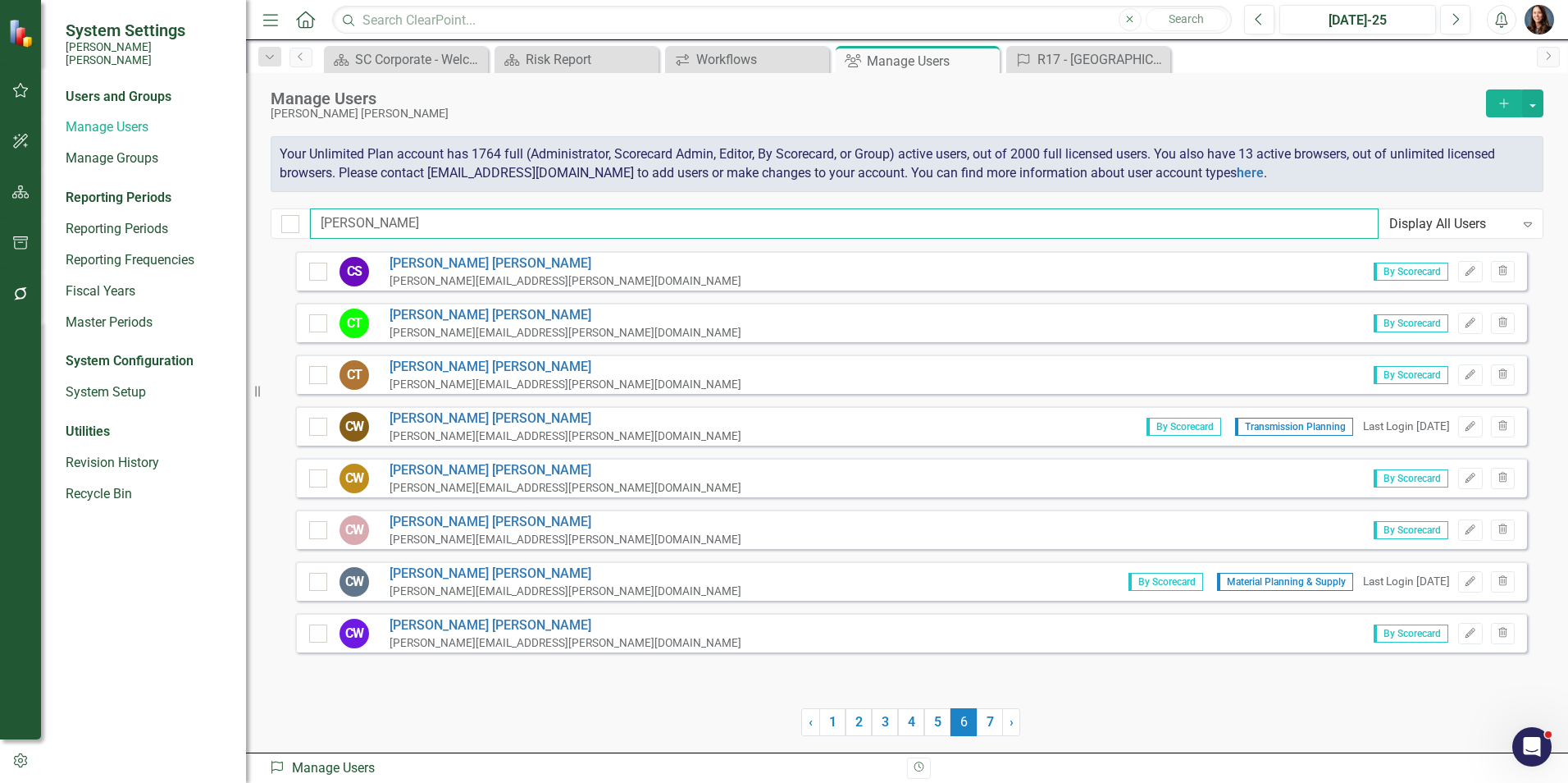
drag, startPoint x: 370, startPoint y: 225, endPoint x: 256, endPoint y: 234, distance: 114.4
click at [256, 235] on div "System Settings Santee Cooper Users and Groups Manage Users Manage Groups Repor…" at bounding box center [784, 392] width 1568 height 783
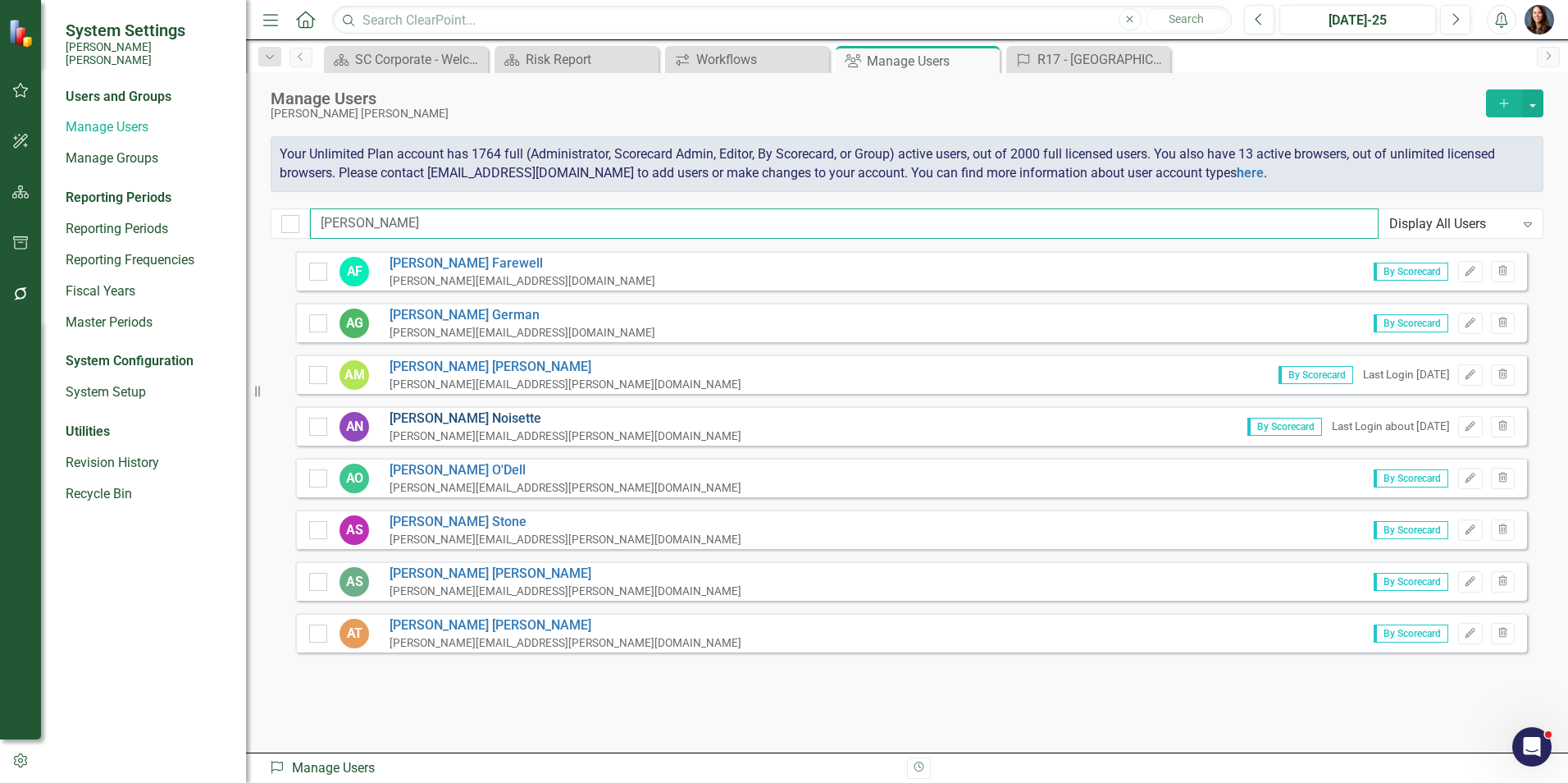
type input "anthony"
click at [462, 420] on link "Anthony Noisette" at bounding box center [565, 419] width 351 height 19
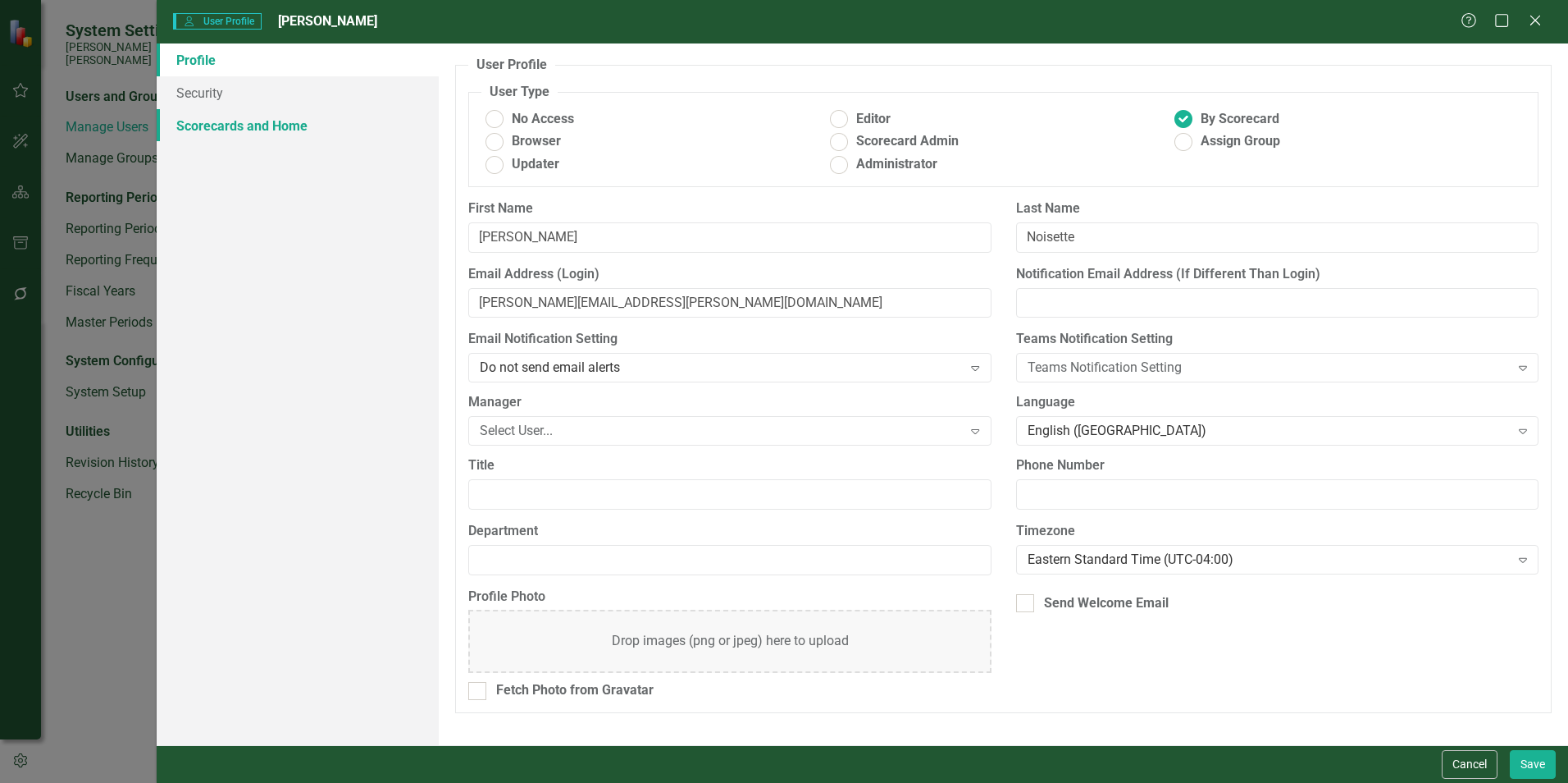
click at [279, 122] on link "Scorecards and Home" at bounding box center [297, 125] width 282 height 33
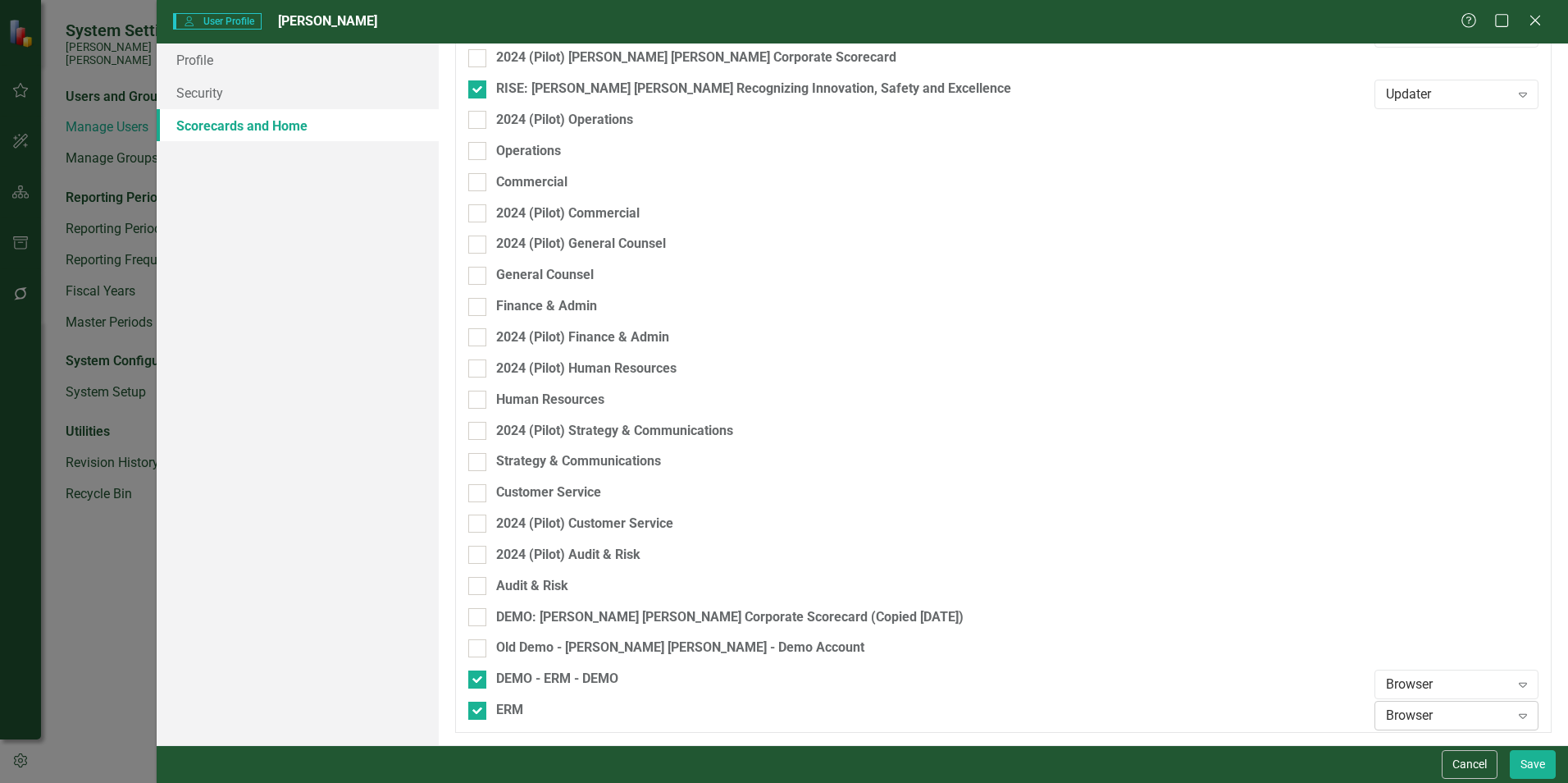
click at [1438, 722] on div "Browser" at bounding box center [1448, 715] width 124 height 19
click at [1414, 634] on div "Updater" at bounding box center [1448, 633] width 138 height 19
click at [1541, 763] on button "Save" at bounding box center [1532, 764] width 46 height 29
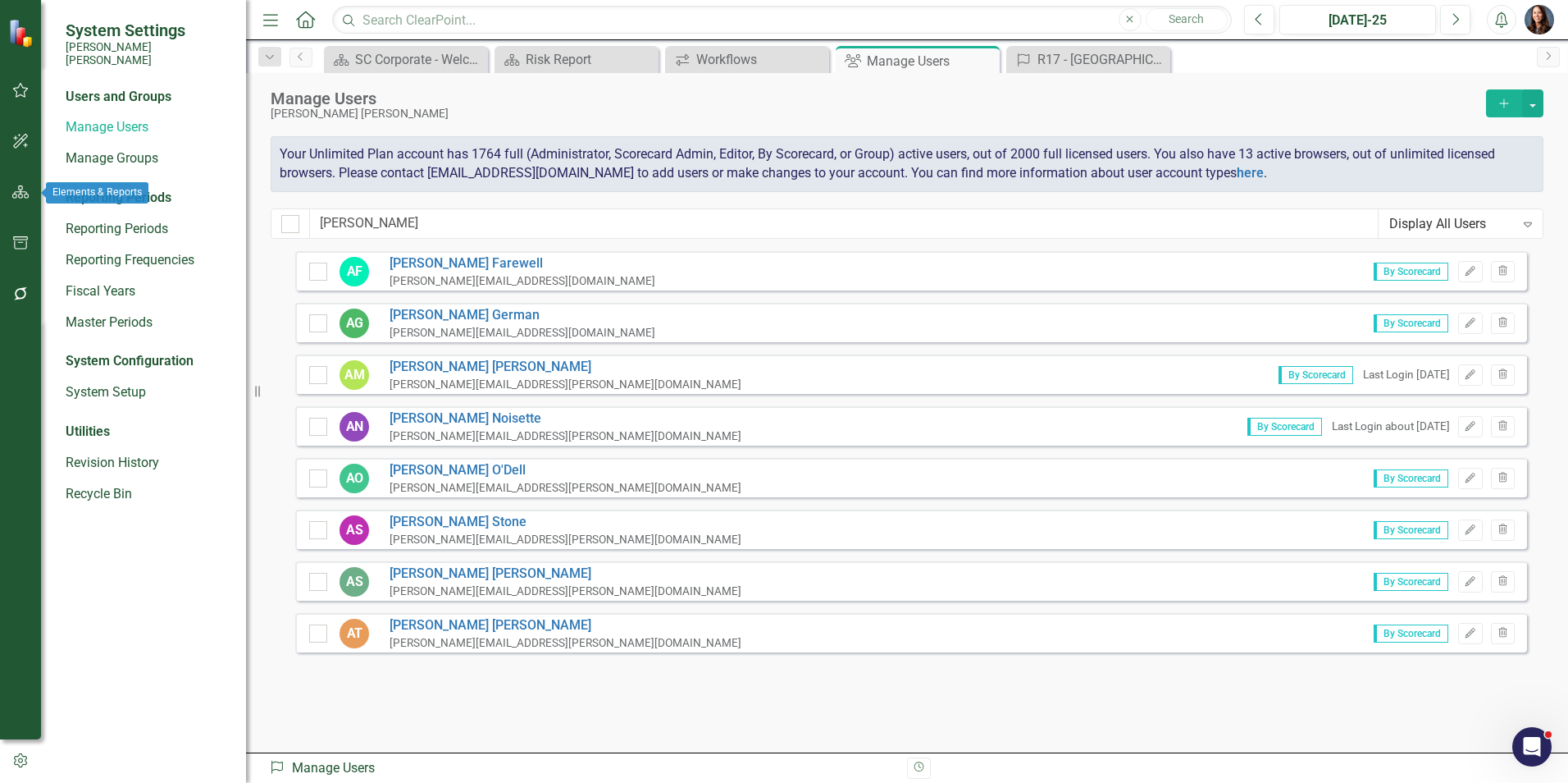
click at [24, 195] on icon "button" at bounding box center [21, 192] width 17 height 13
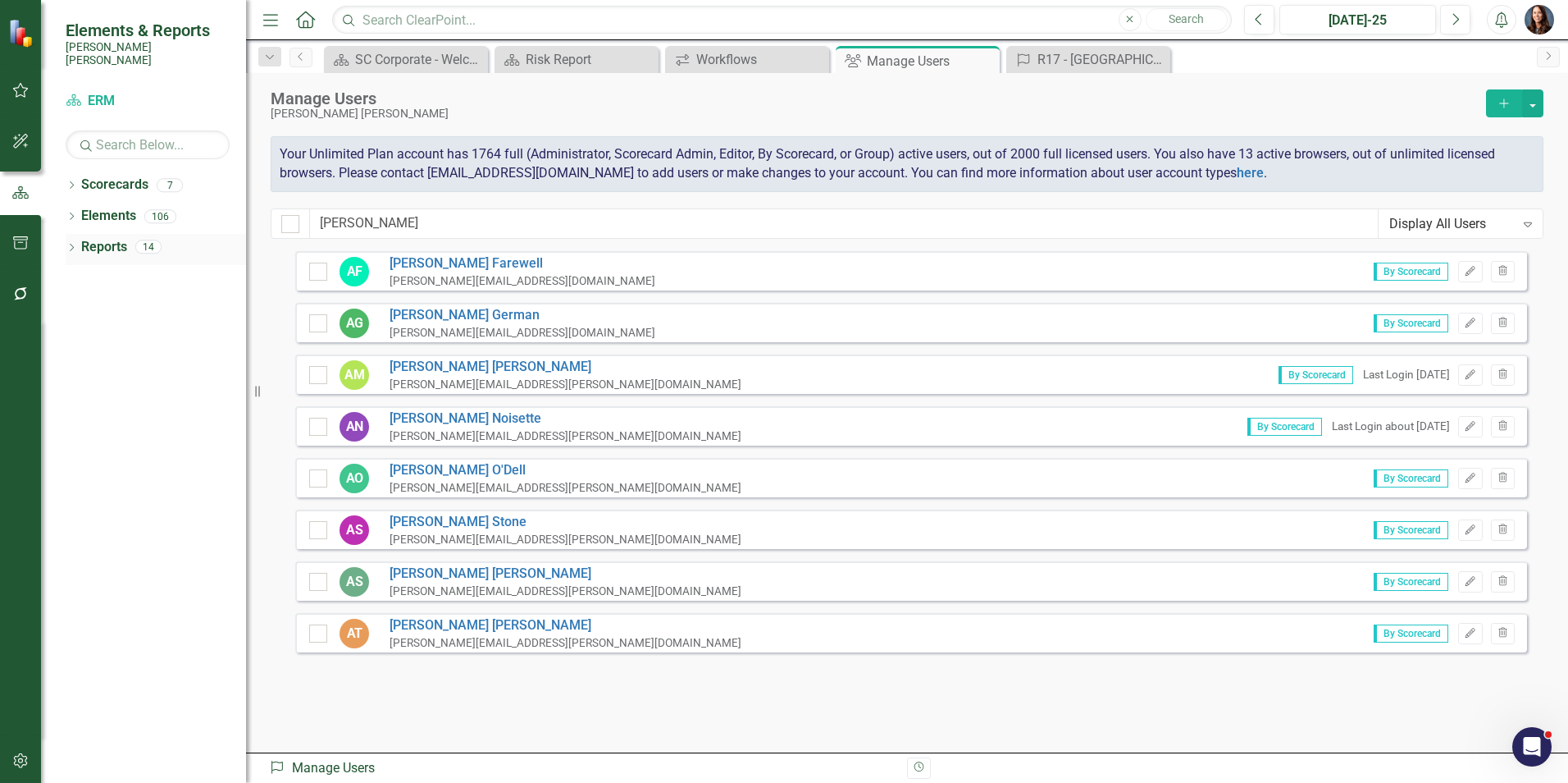
click at [72, 245] on icon "Dropdown" at bounding box center [71, 249] width 12 height 9
click at [81, 459] on icon "Dropdown" at bounding box center [79, 464] width 12 height 9
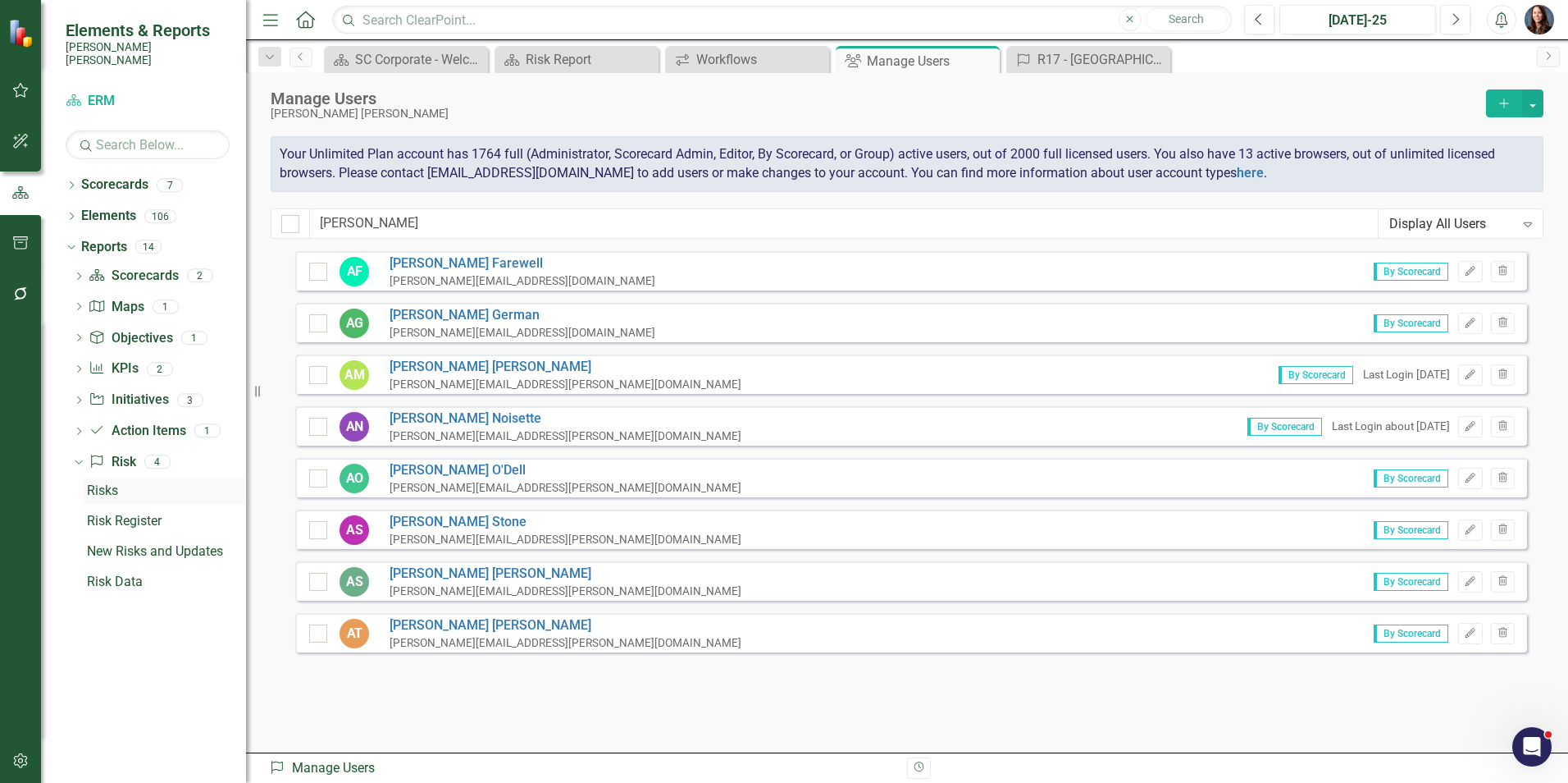
click at [101, 483] on div "Risks" at bounding box center [167, 490] width 159 height 14
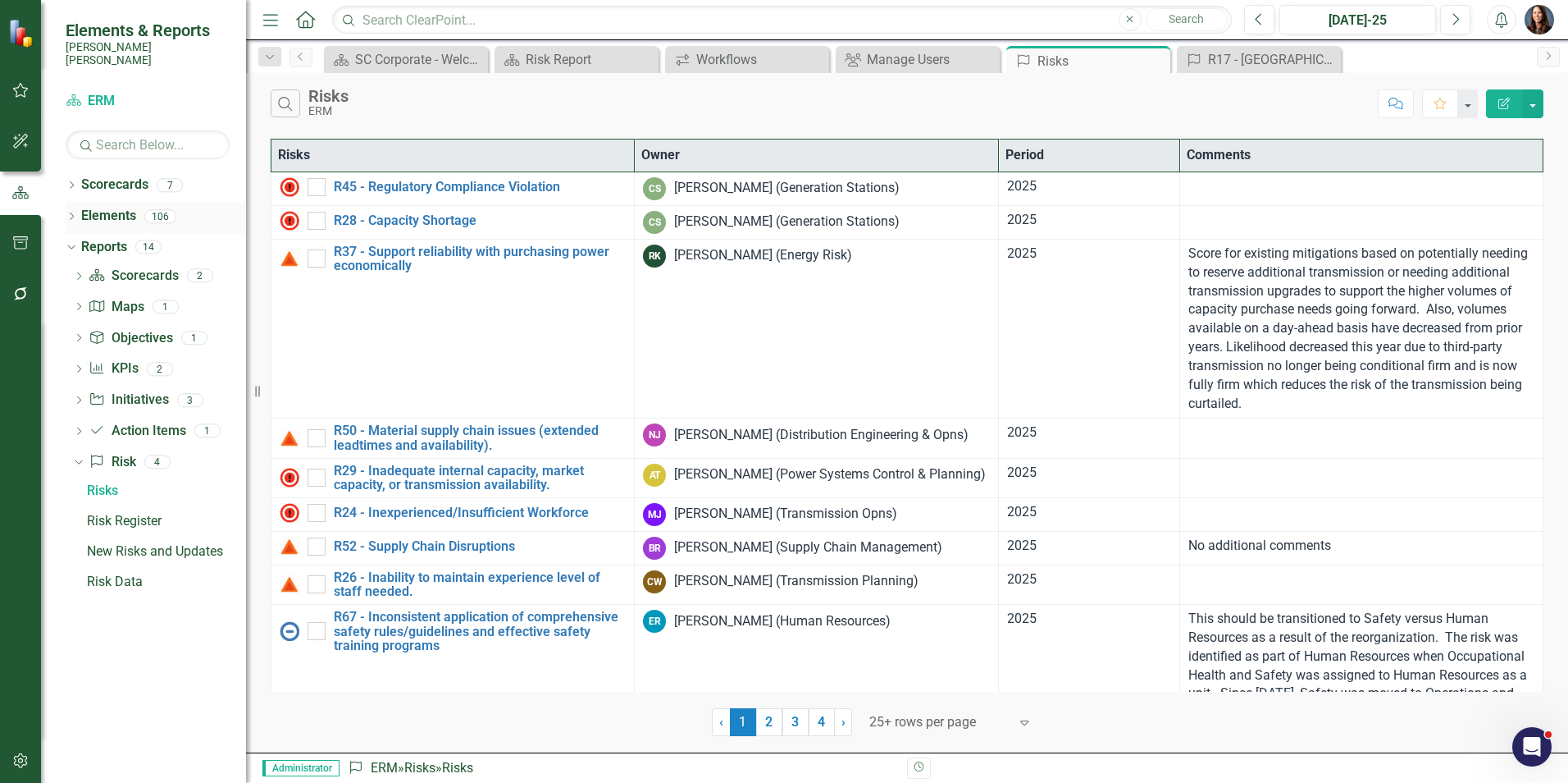
click at [72, 213] on icon "Dropdown" at bounding box center [71, 218] width 12 height 9
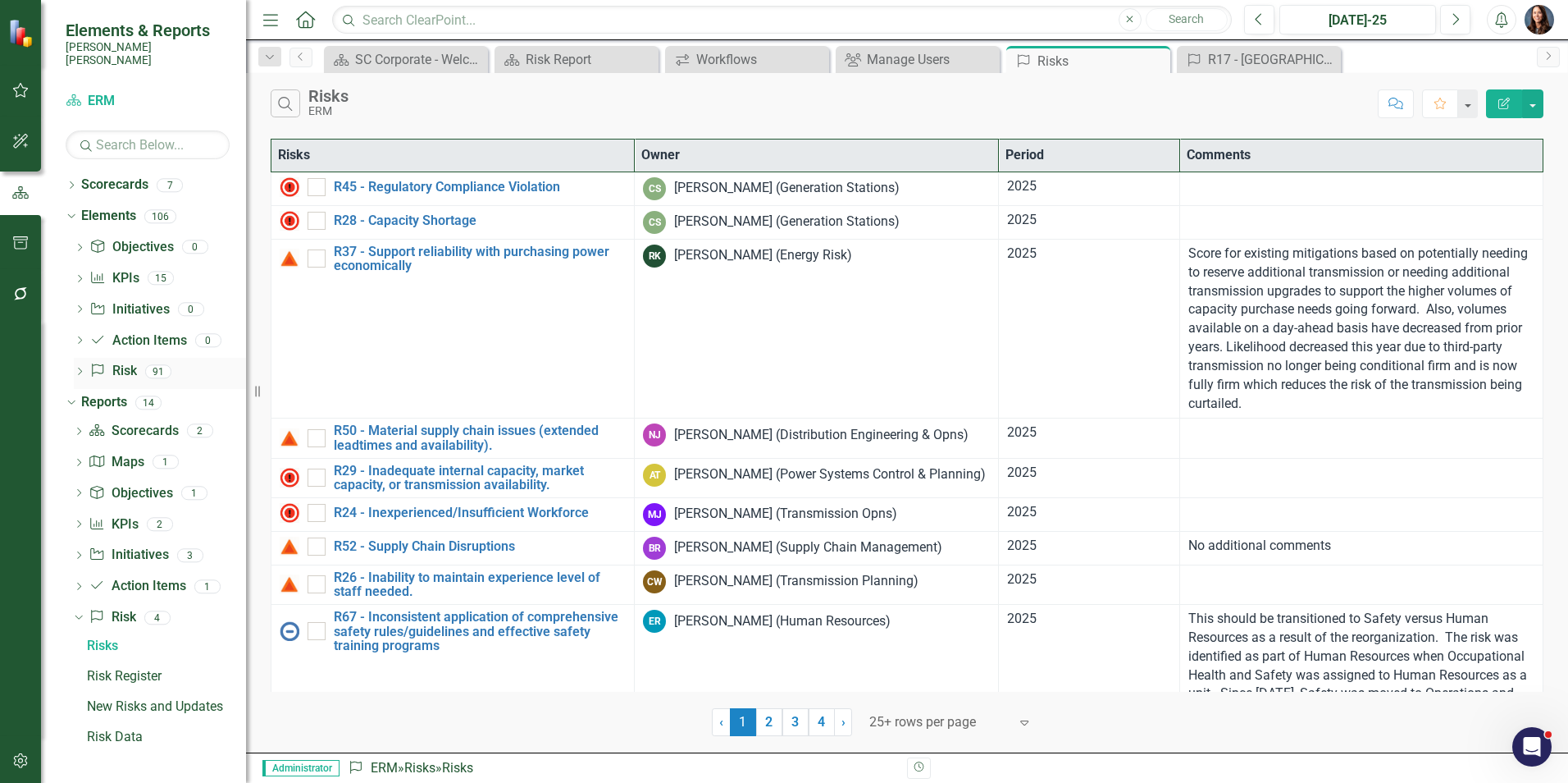
click at [119, 362] on link "Risk Risk" at bounding box center [113, 371] width 47 height 19
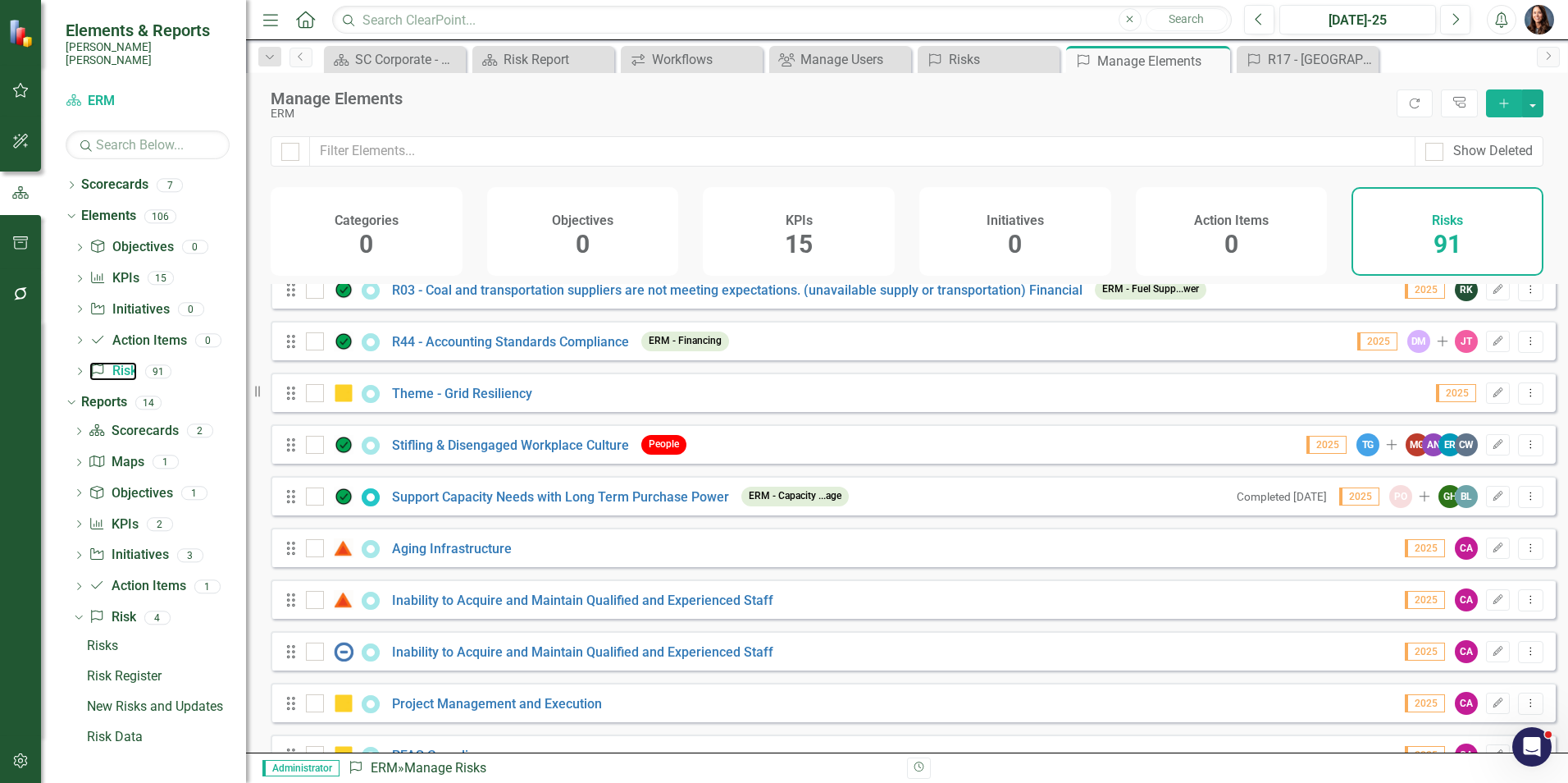
scroll to position [4165, 0]
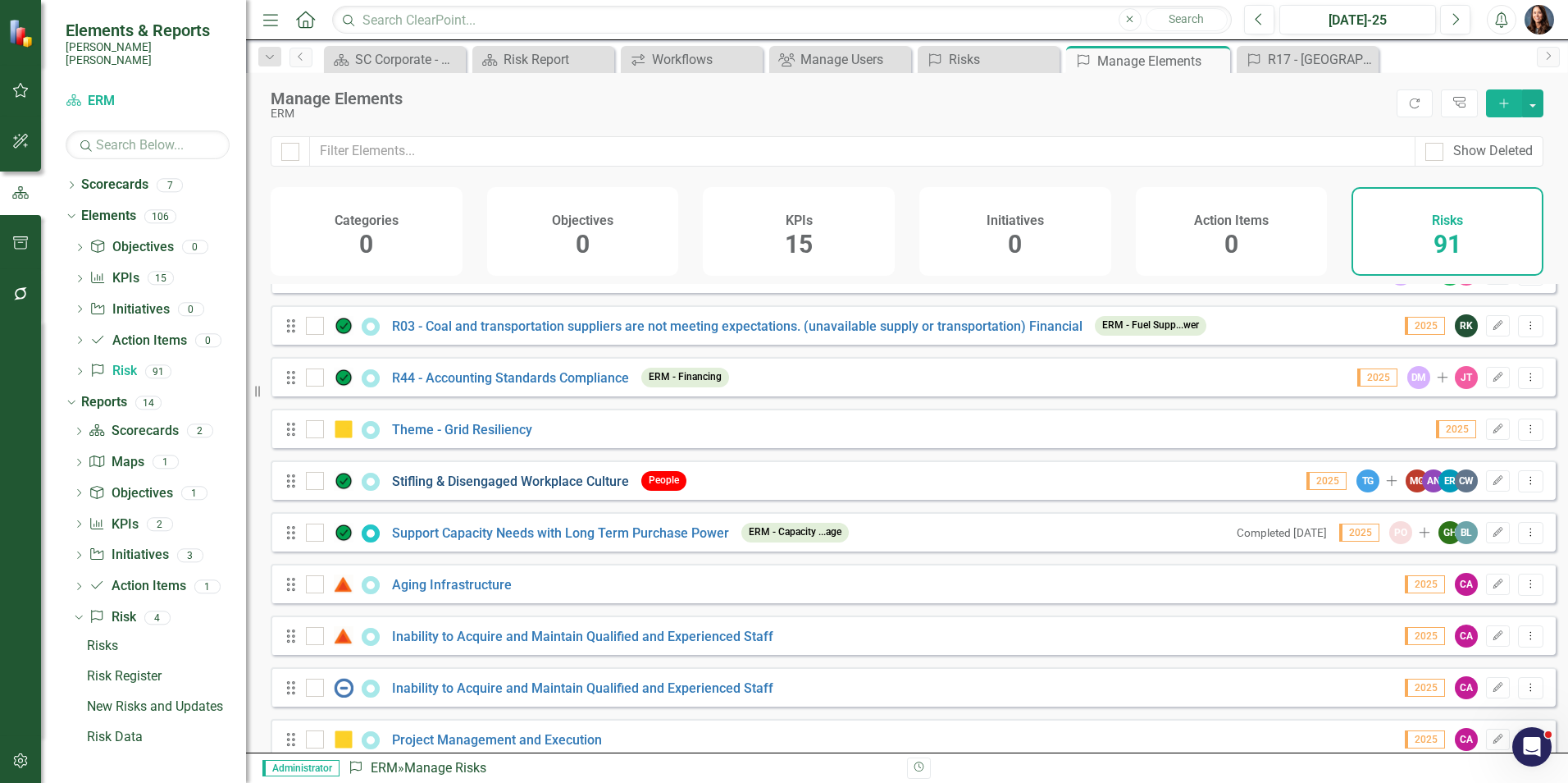
click at [529, 488] on link "Stifling & Disengaged Workplace Culture" at bounding box center [511, 480] width 237 height 15
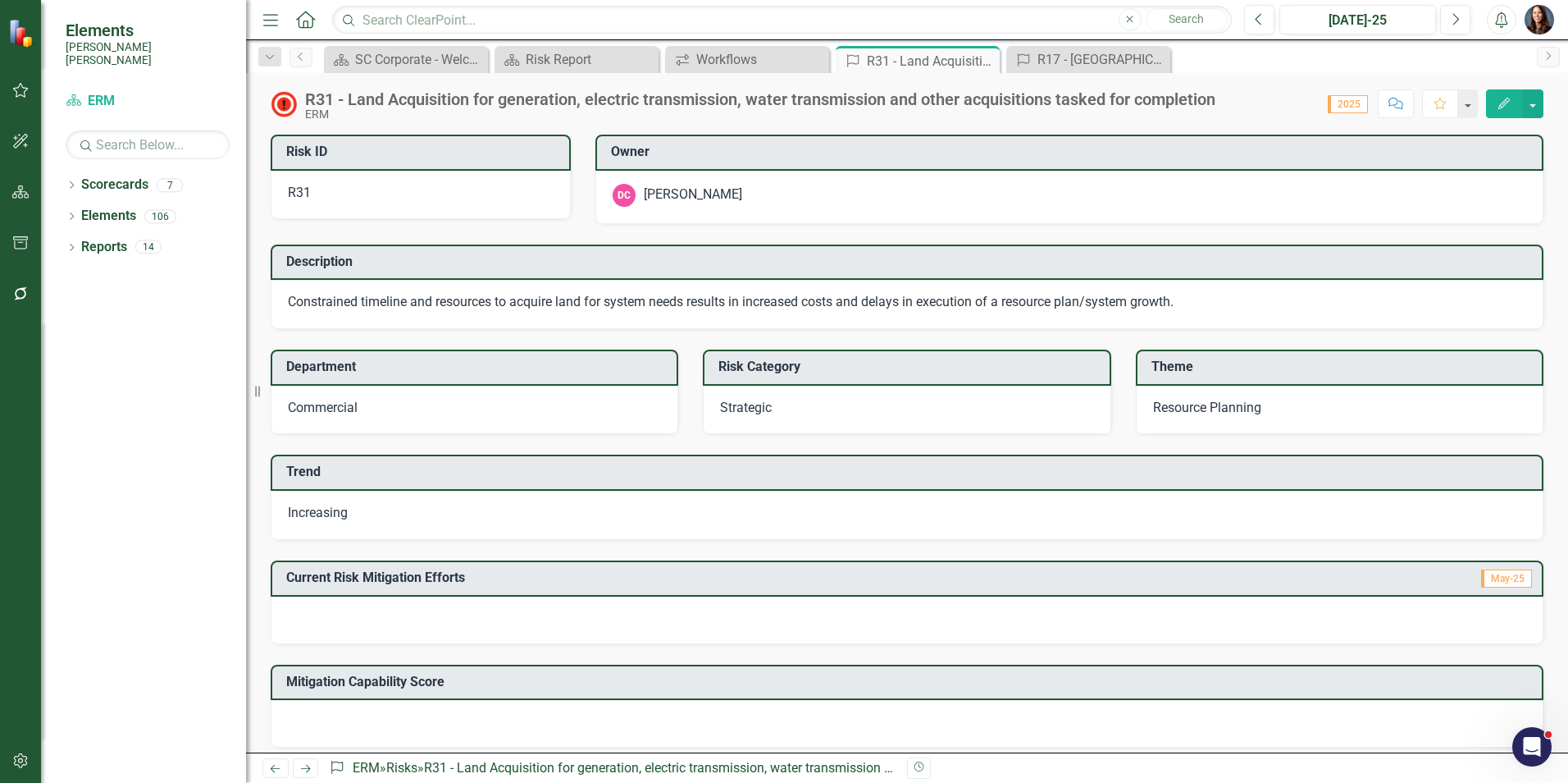
click at [1402, 108] on icon "button" at bounding box center [1396, 103] width 14 height 12
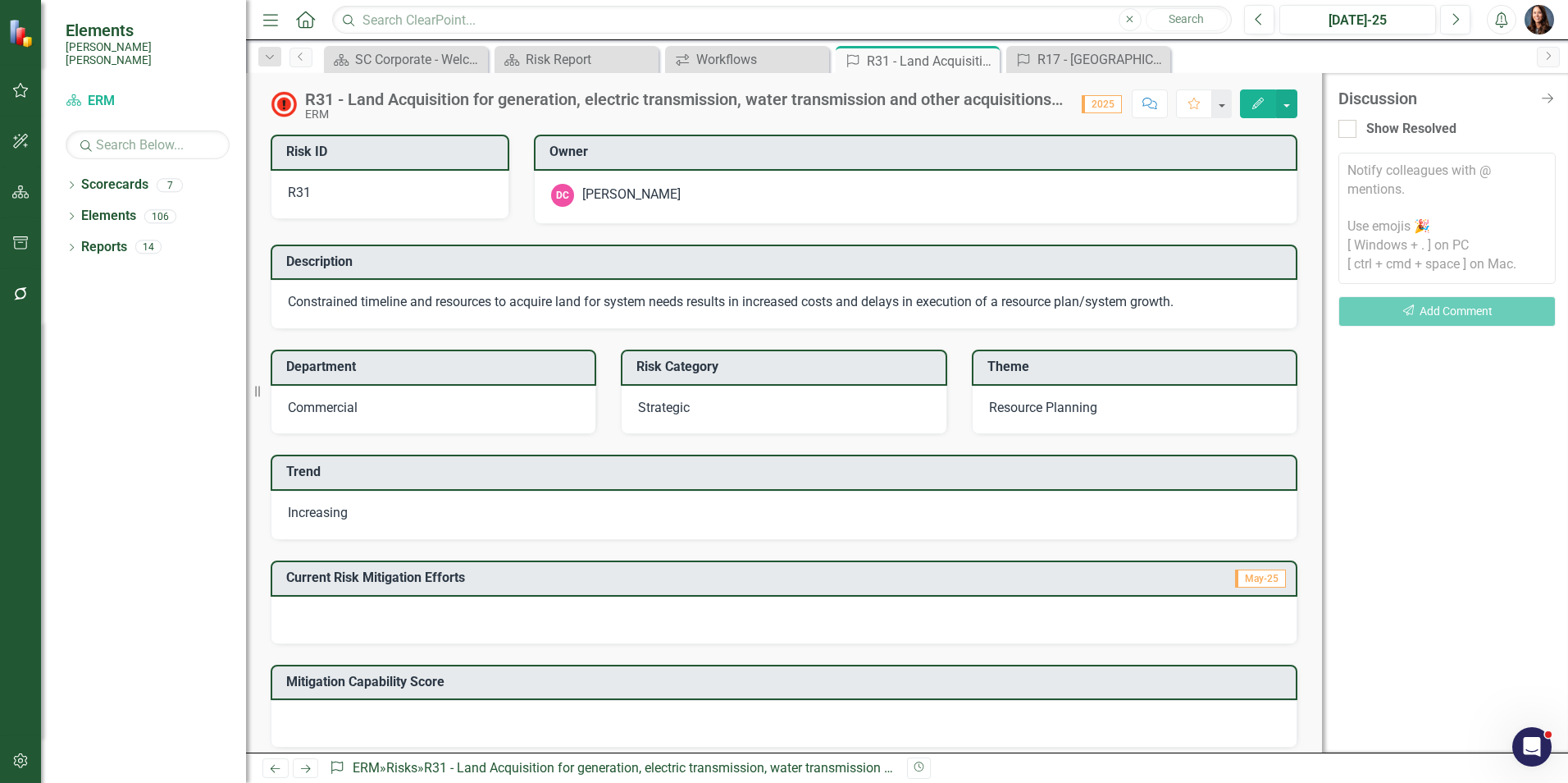
click at [1377, 169] on textarea at bounding box center [1447, 218] width 217 height 131
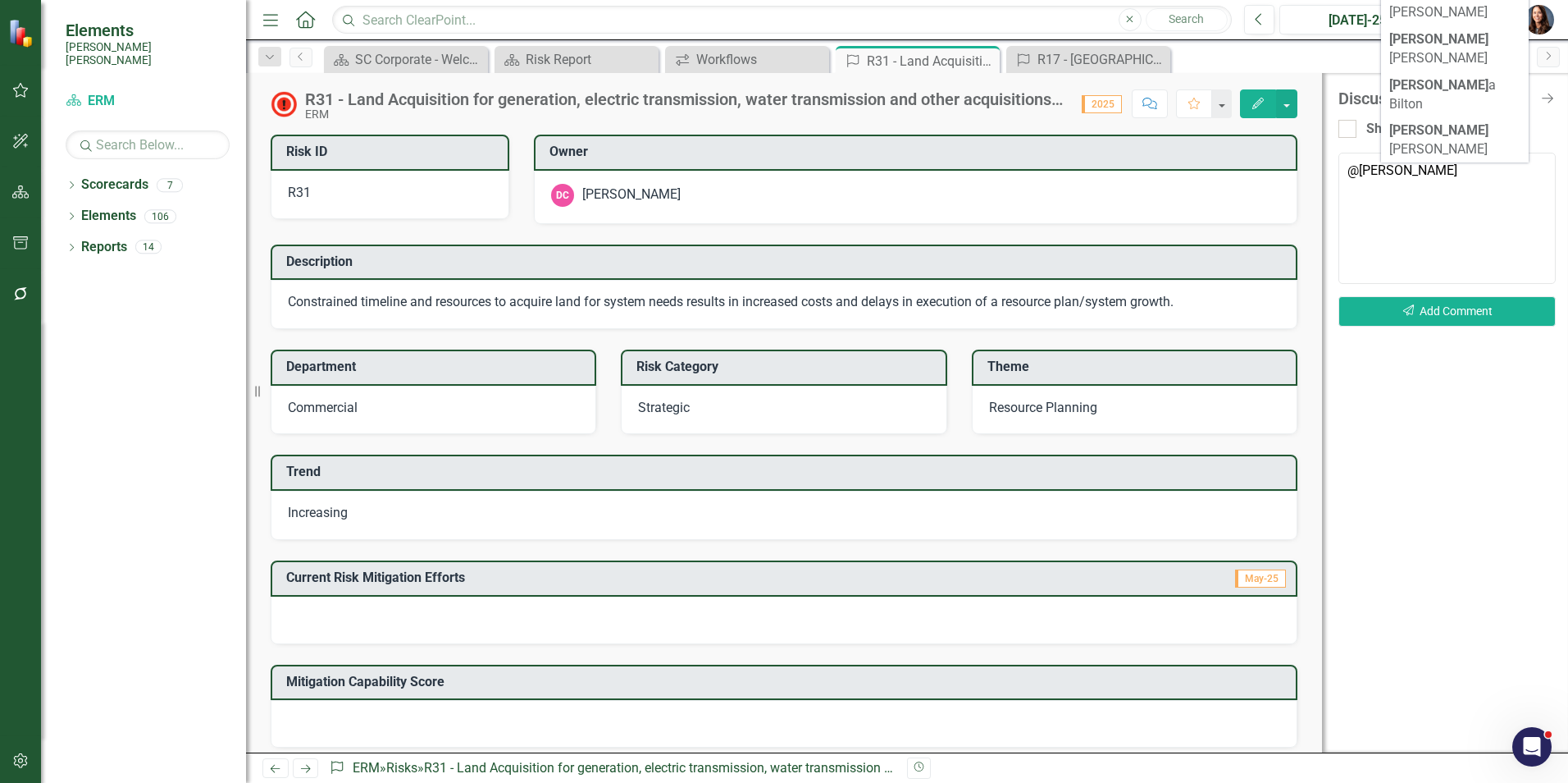
click at [1417, 169] on span "[PERSON_NAME]" at bounding box center [1451, 186] width 126 height 34
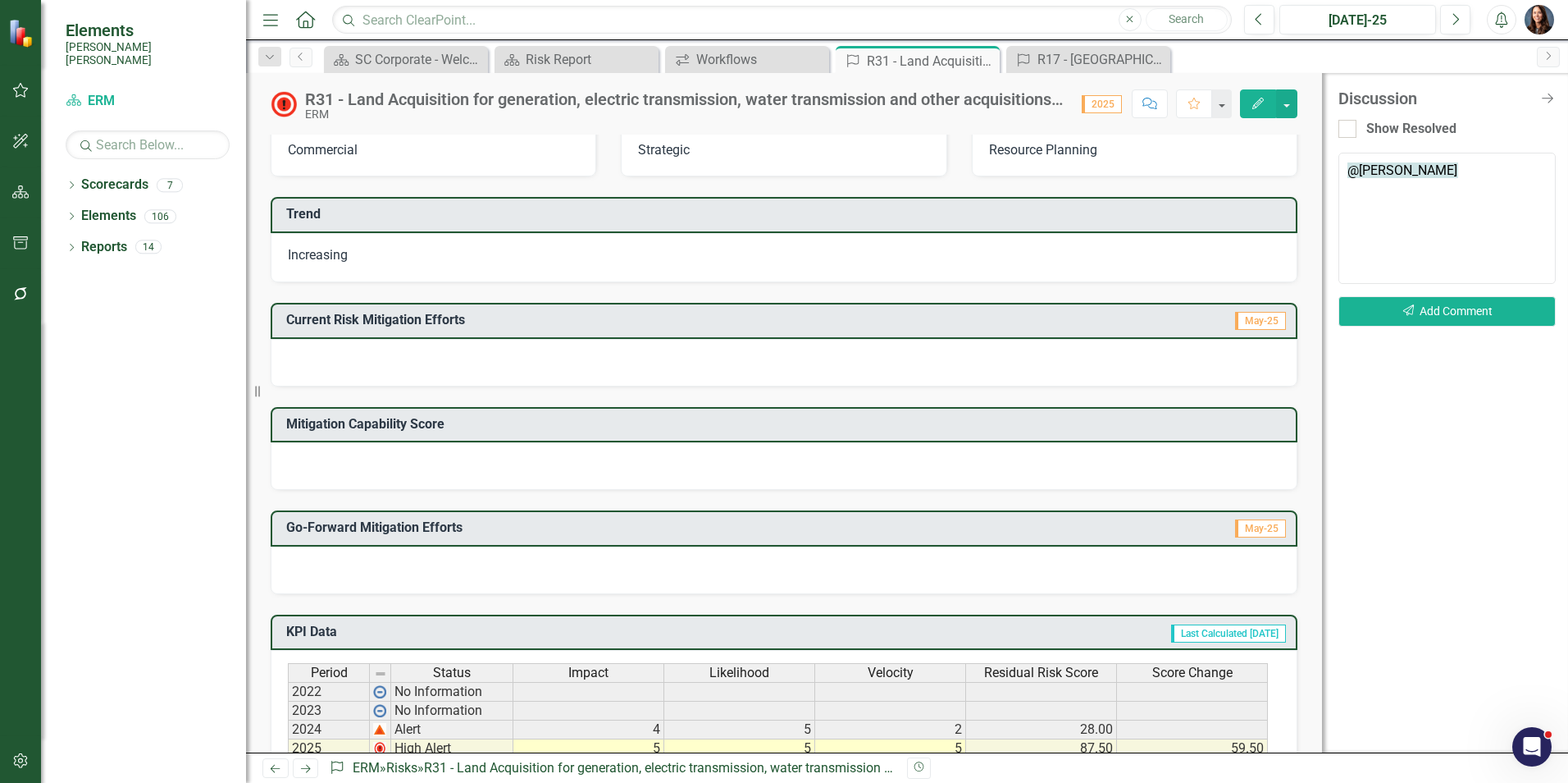
scroll to position [254, 0]
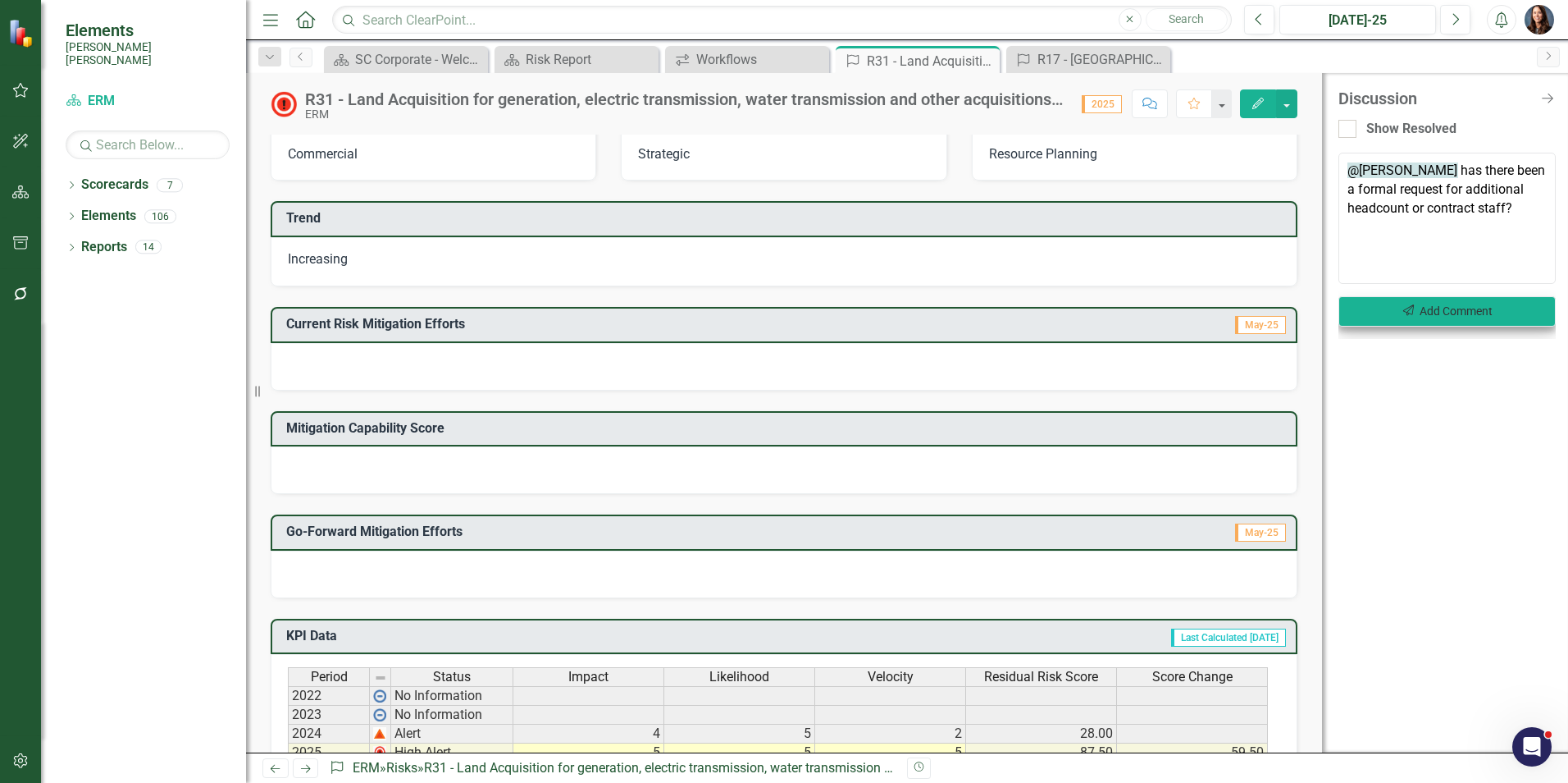
type textarea "@Dan Camp has there been a formal request for additional headcount or contract …"
click at [1428, 309] on button "Send Add Comment" at bounding box center [1447, 311] width 217 height 30
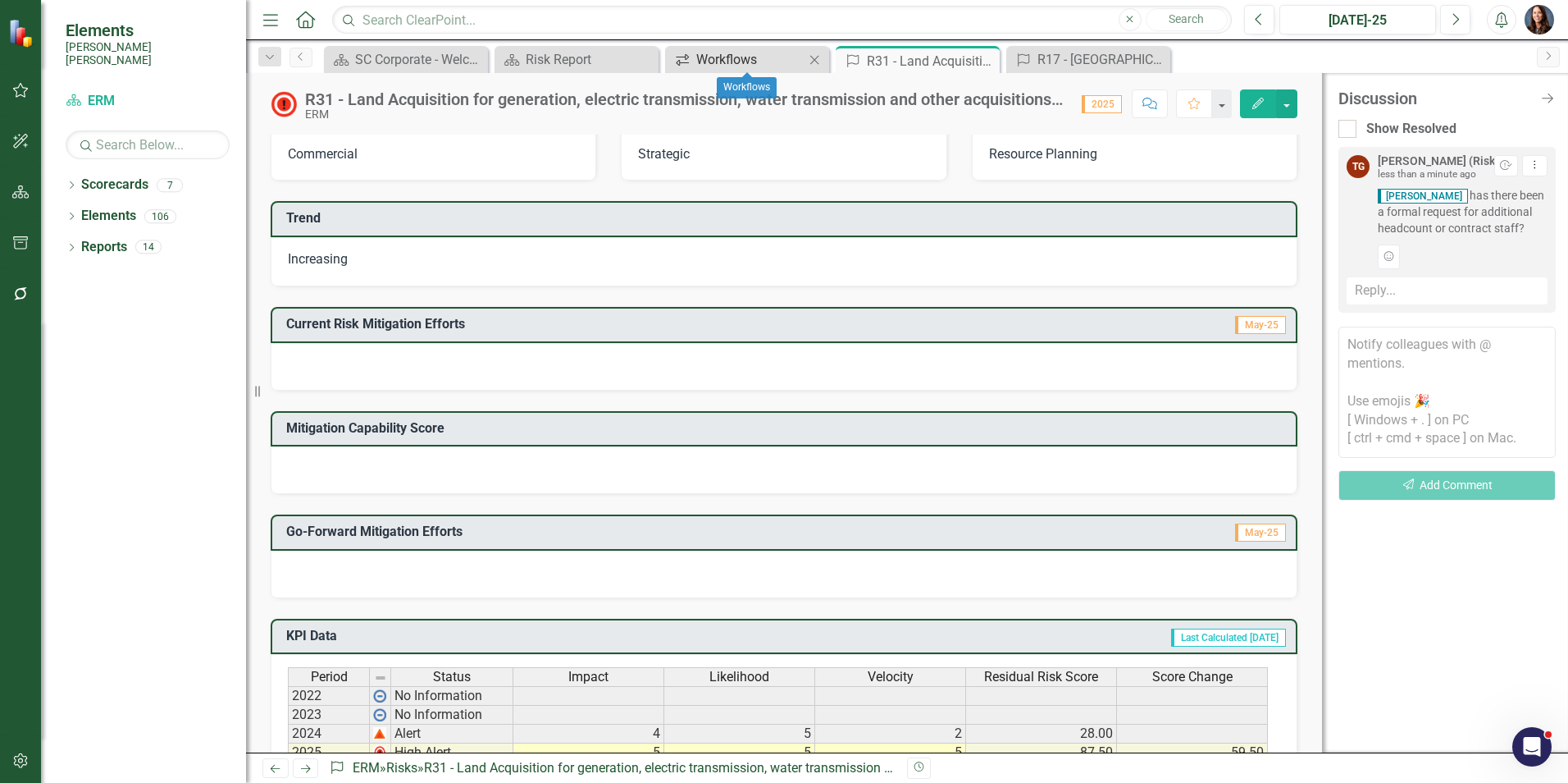
click at [750, 57] on div "Workflows" at bounding box center [750, 59] width 108 height 21
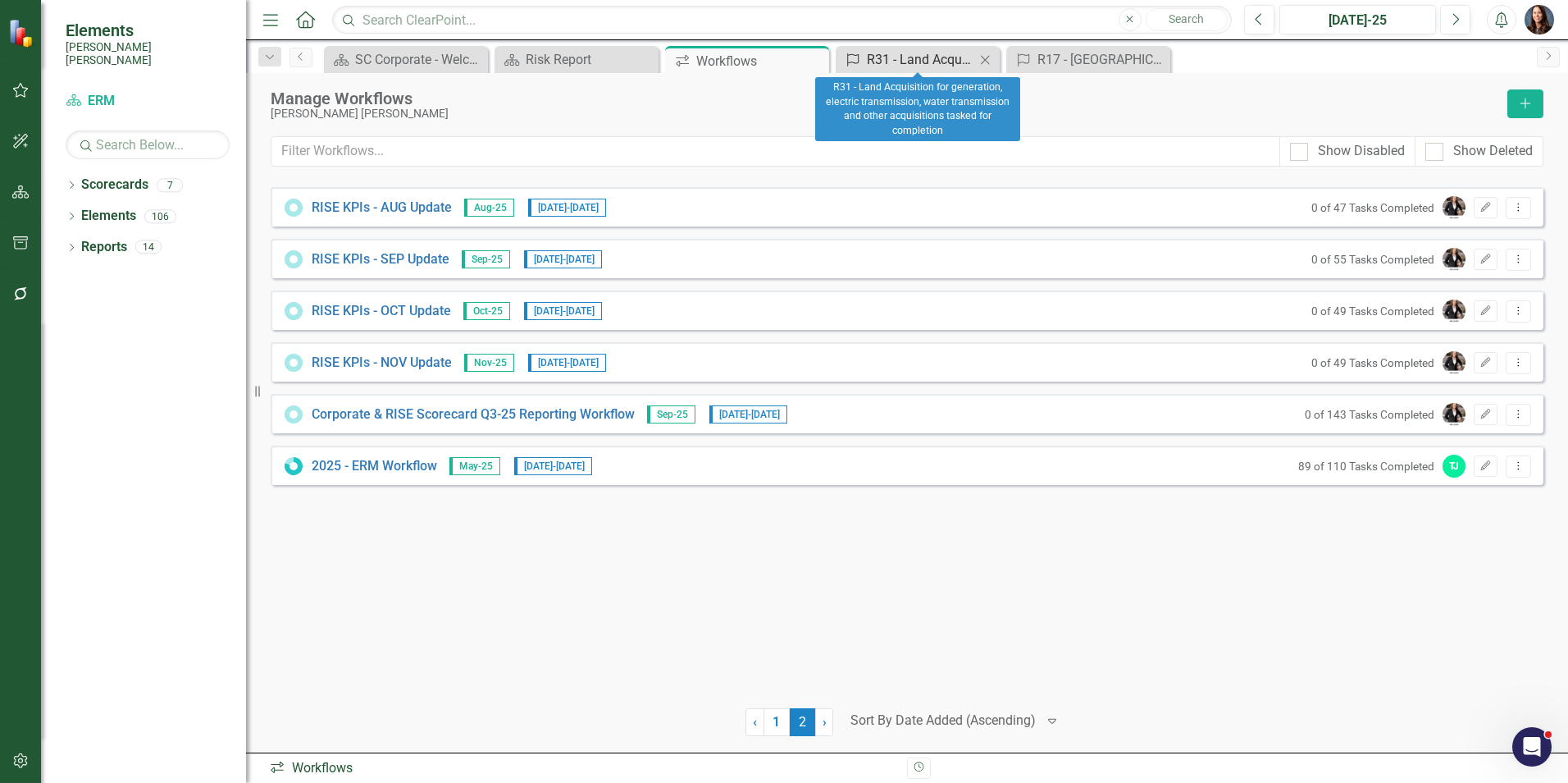
click at [869, 63] on div "R31 - Land Acquisition for generation, electric transmission, water transmissio…" at bounding box center [920, 59] width 108 height 21
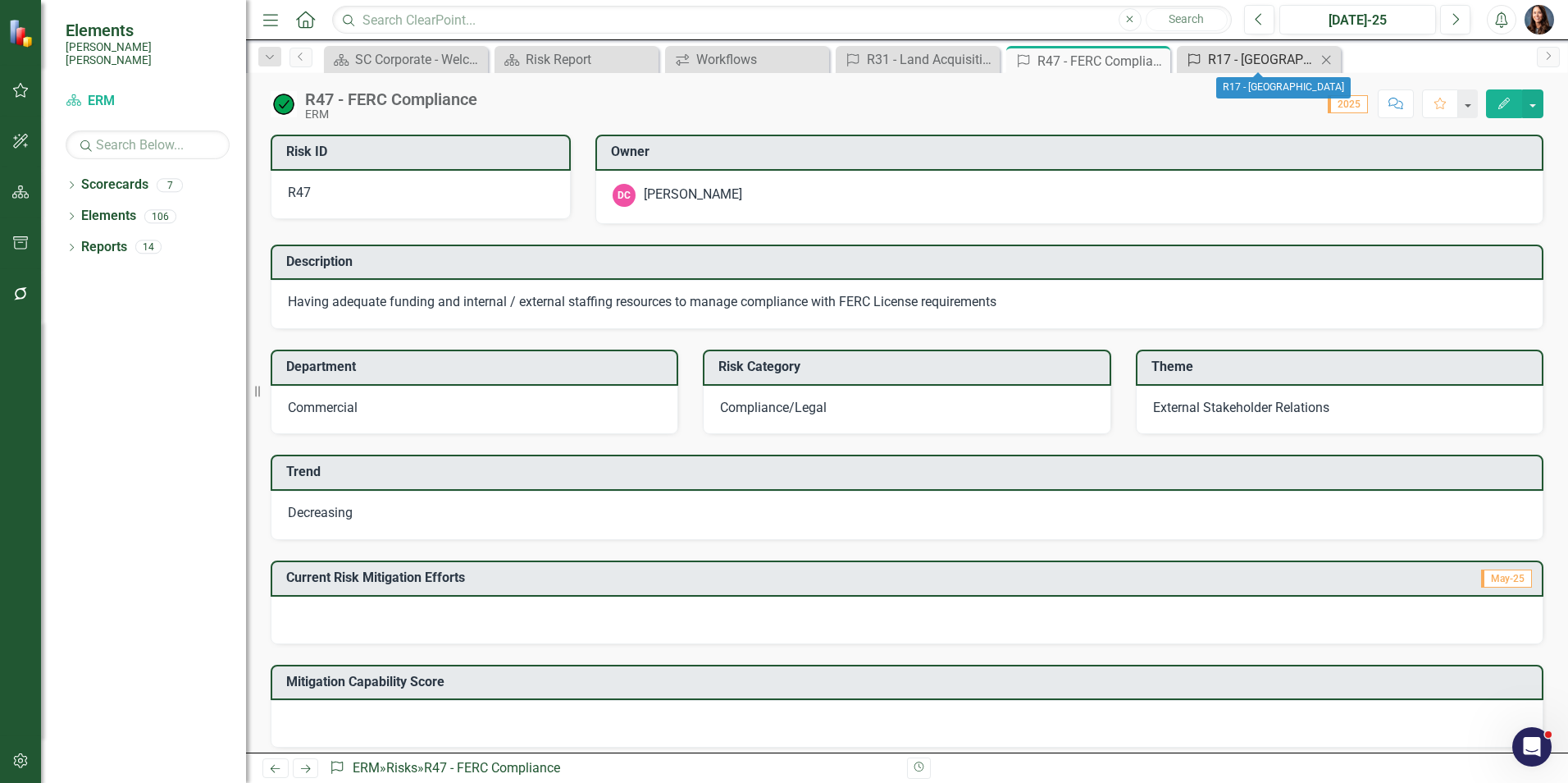
click at [1216, 63] on div "R17 - [GEOGRAPHIC_DATA]" at bounding box center [1261, 59] width 108 height 21
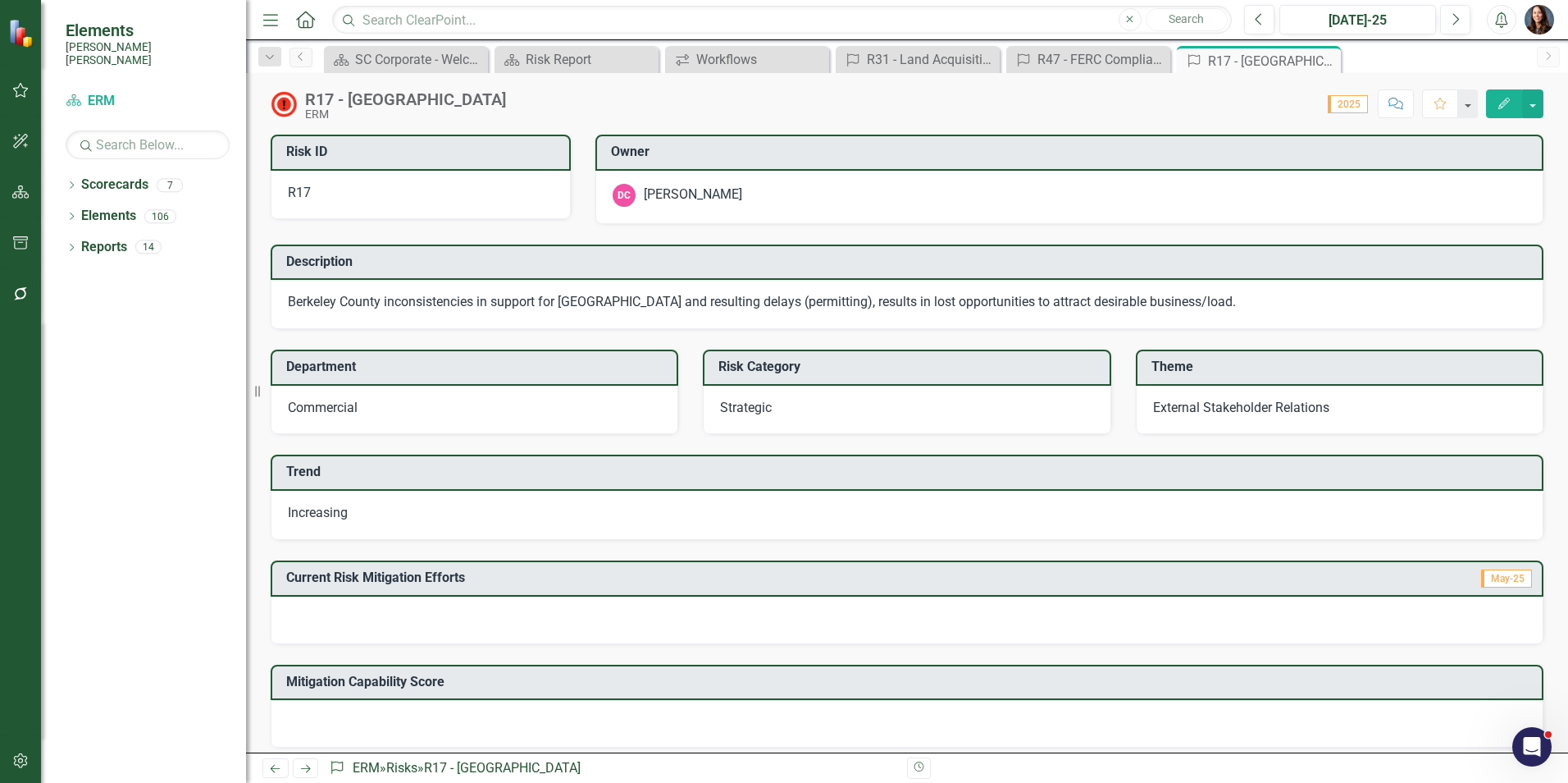
click at [1386, 102] on button "Comment" at bounding box center [1396, 104] width 36 height 29
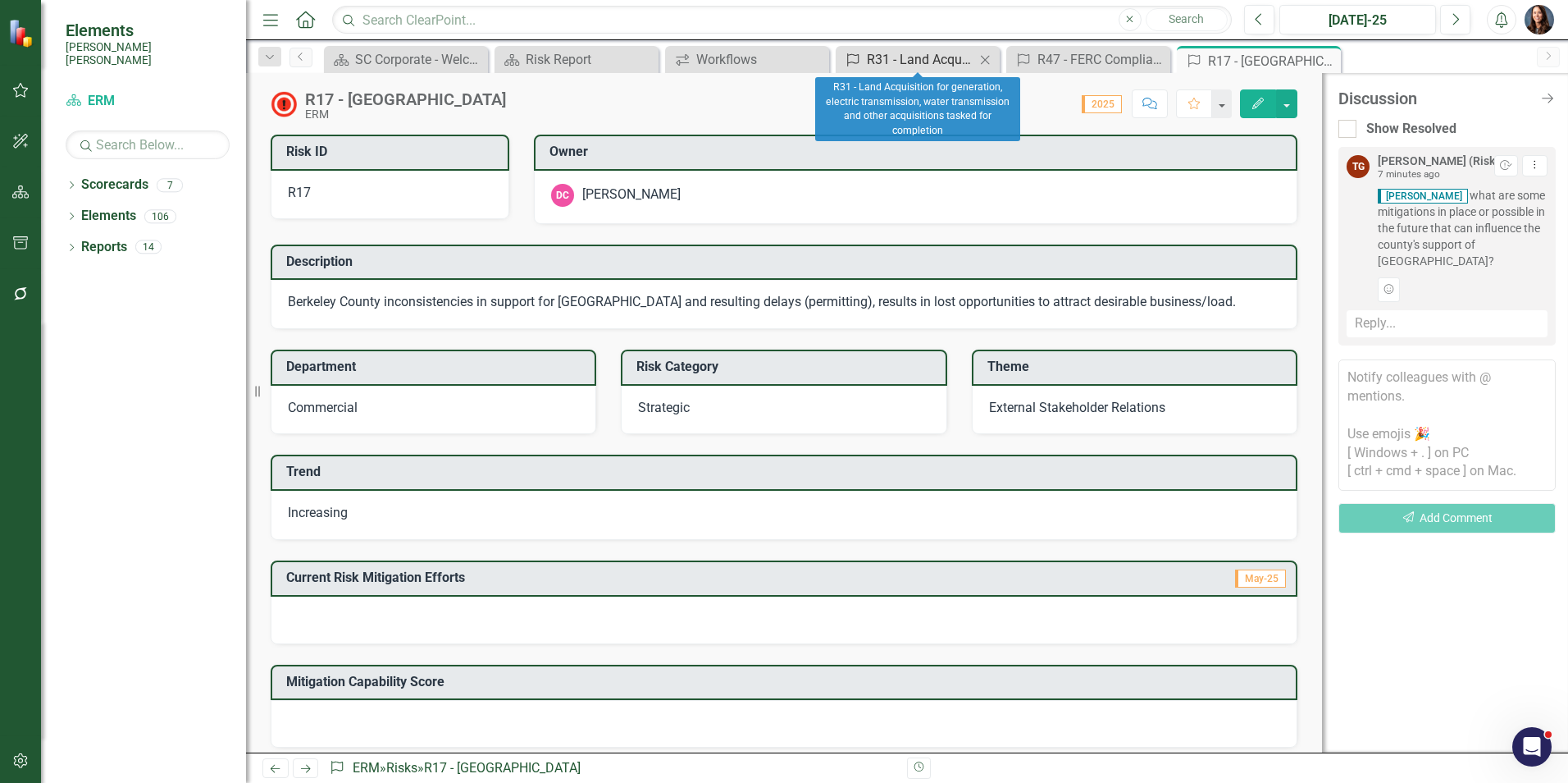
click at [909, 59] on div "R31 - Land Acquisition for generation, electric transmission, water transmissio…" at bounding box center [920, 59] width 108 height 21
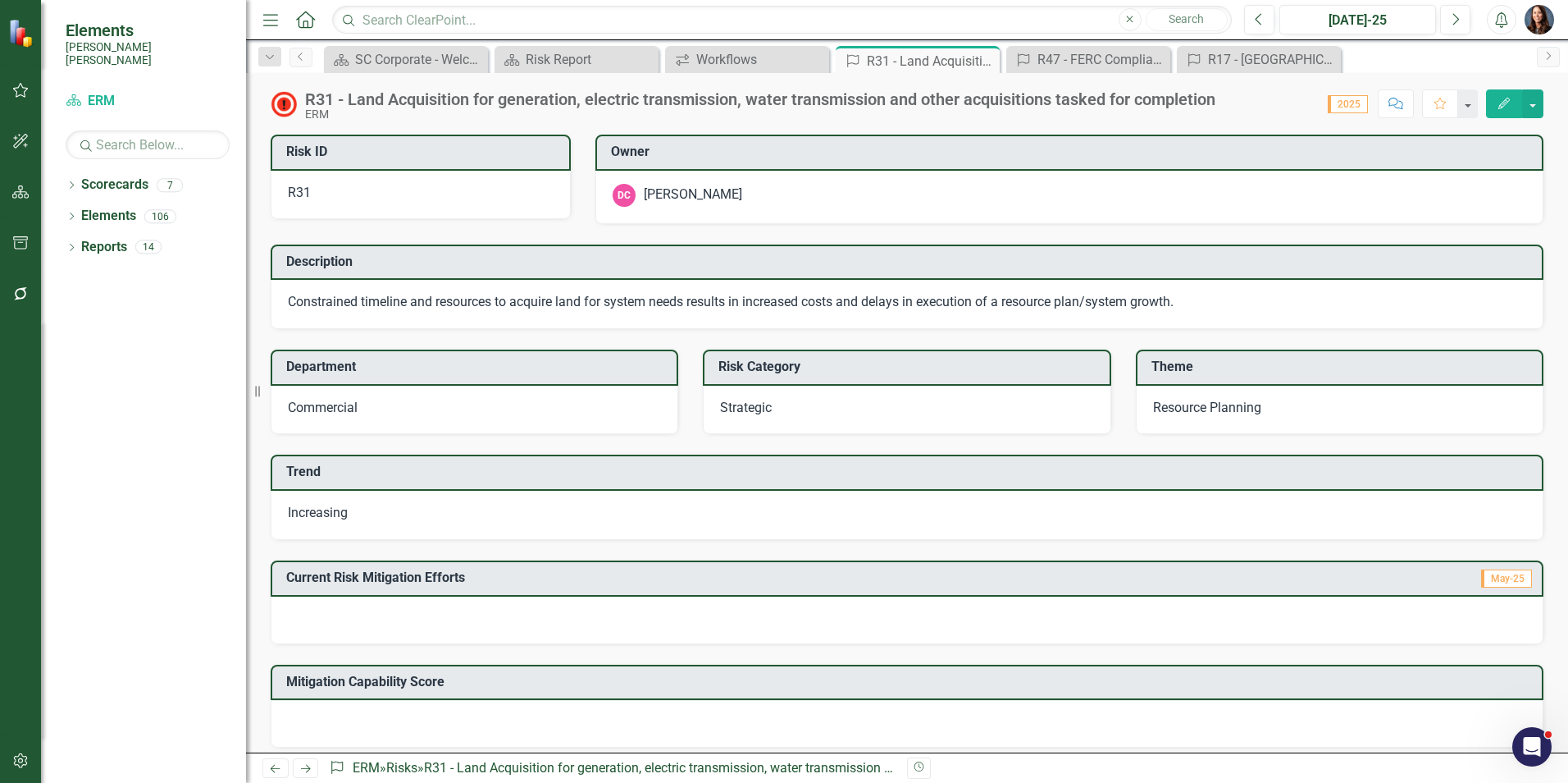
click at [1391, 102] on icon "Comment" at bounding box center [1396, 103] width 14 height 12
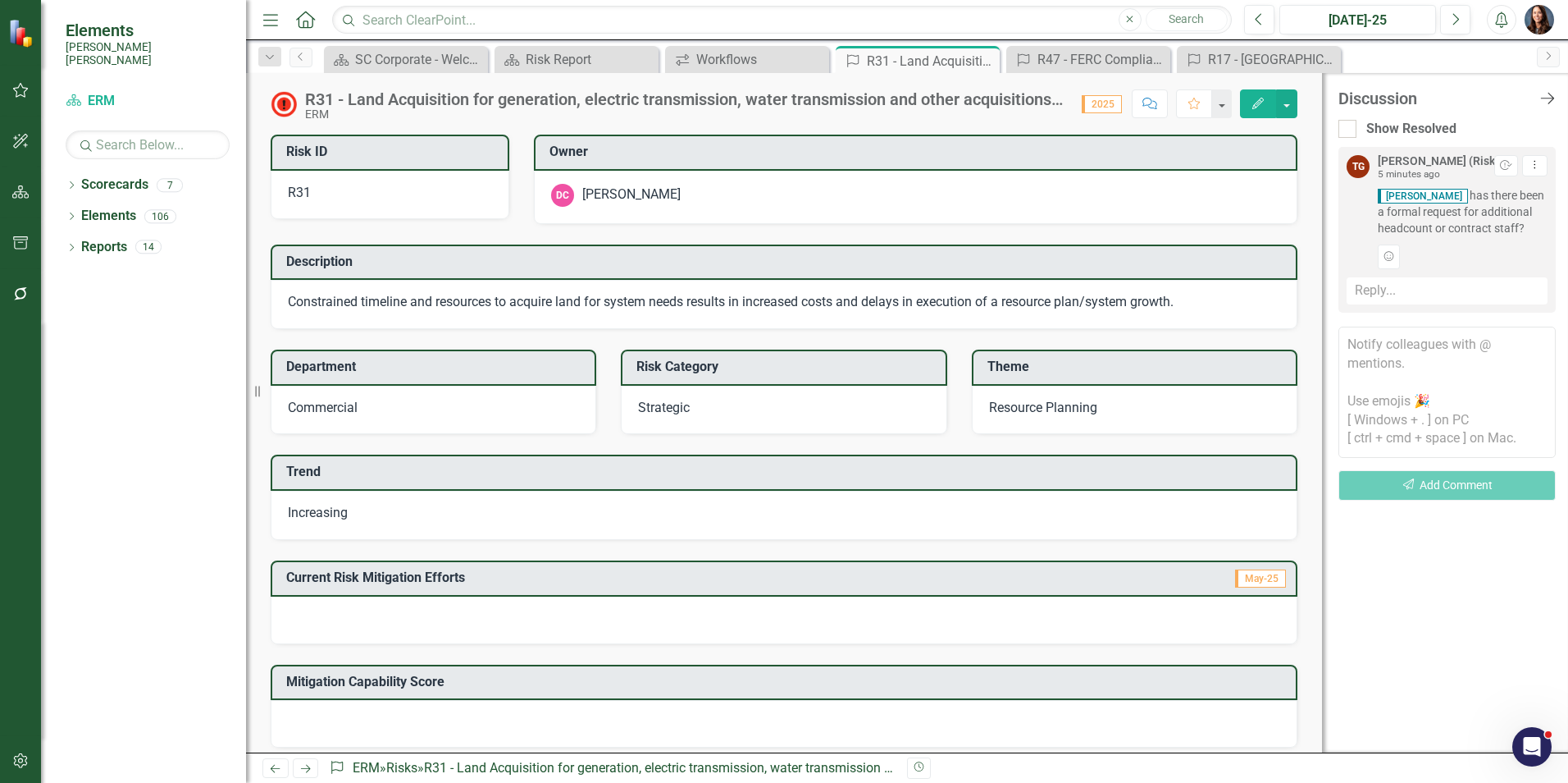
click at [1553, 100] on icon at bounding box center [1546, 98] width 14 height 12
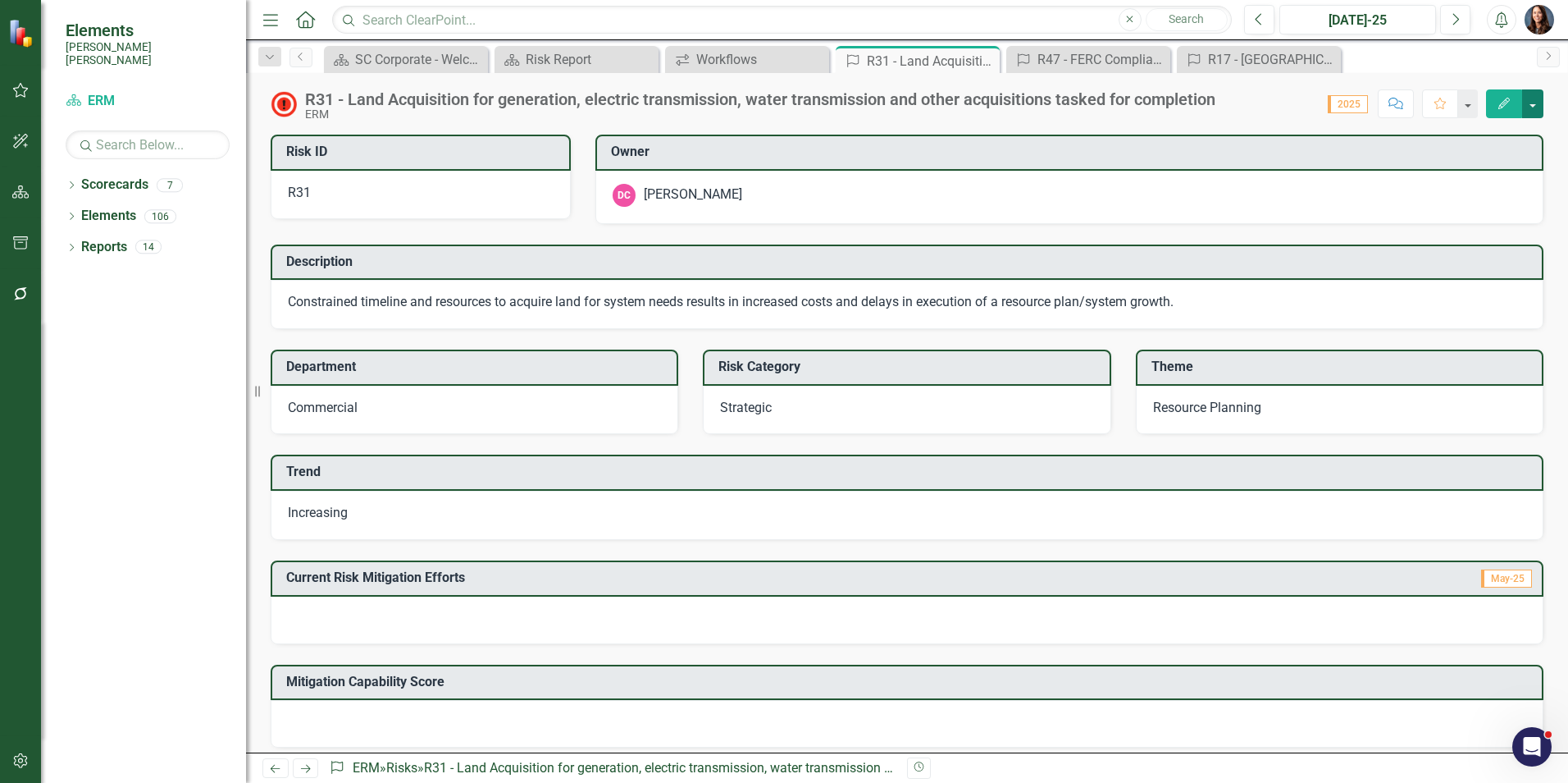
click at [1536, 109] on button "button" at bounding box center [1533, 104] width 22 height 29
click at [1450, 262] on link "PDF Export to PDF" at bounding box center [1475, 260] width 134 height 30
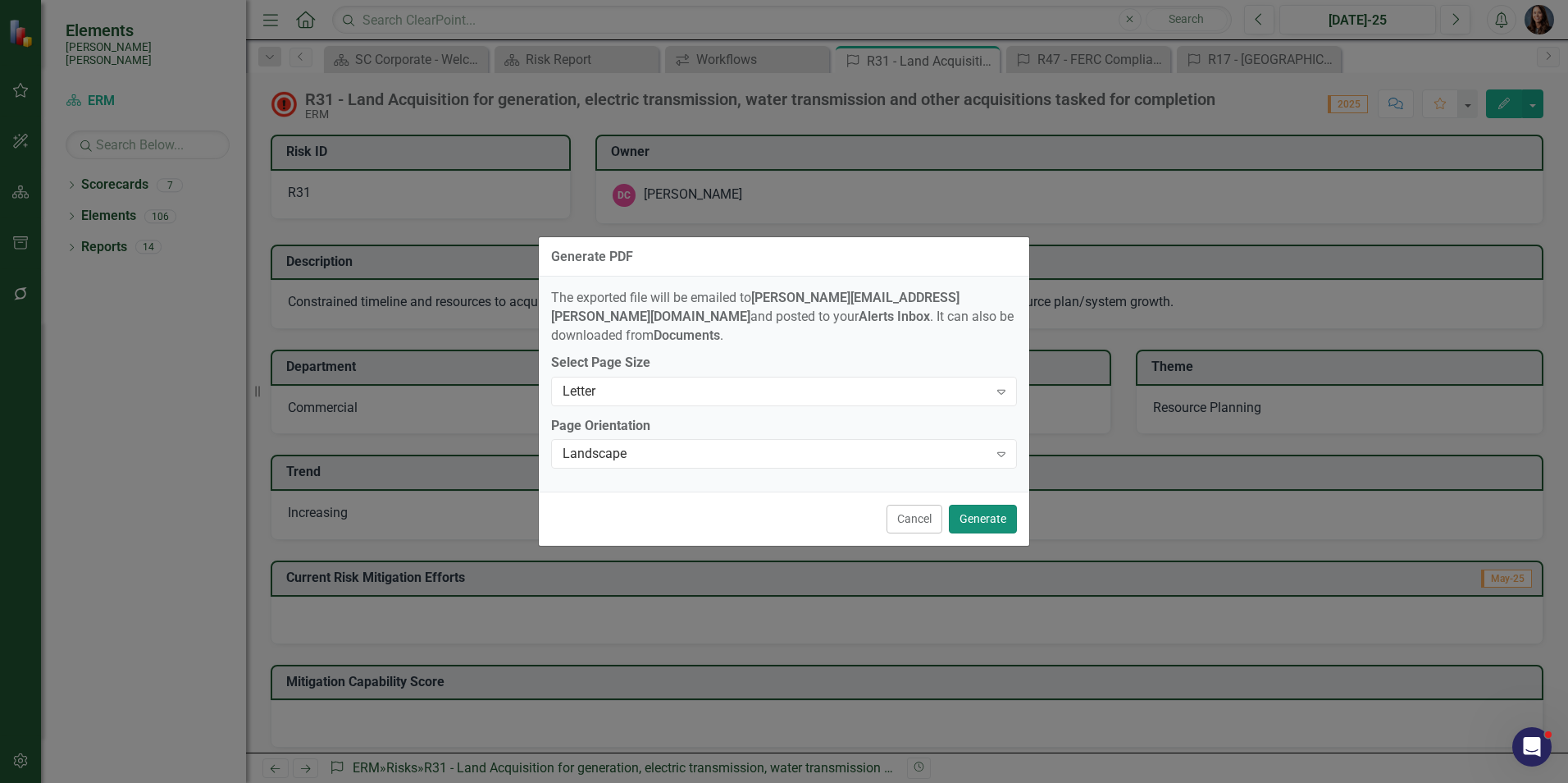
click at [976, 511] on button "Generate" at bounding box center [982, 519] width 68 height 29
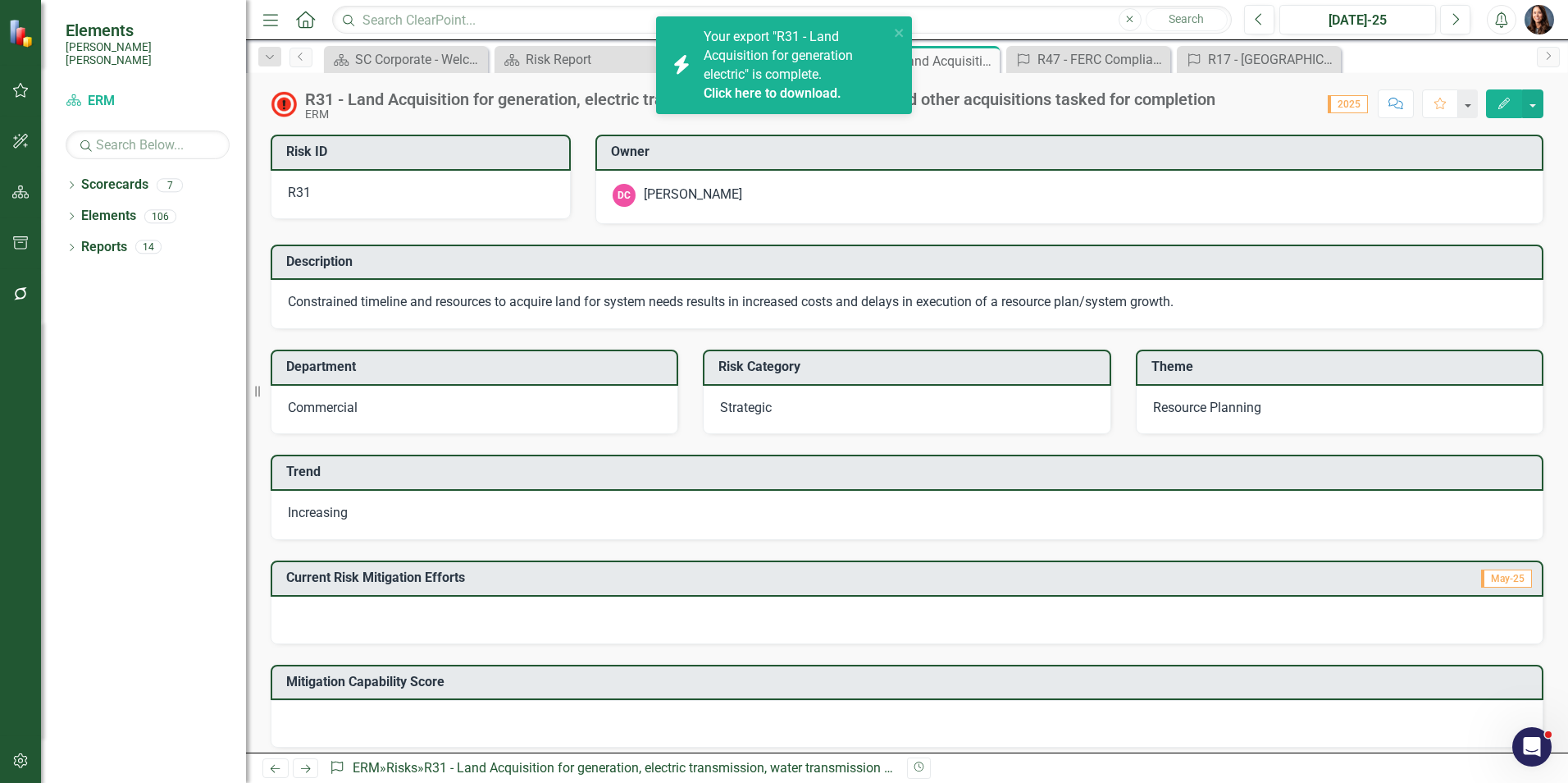
click at [765, 89] on link "Click here to download." at bounding box center [773, 92] width 138 height 15
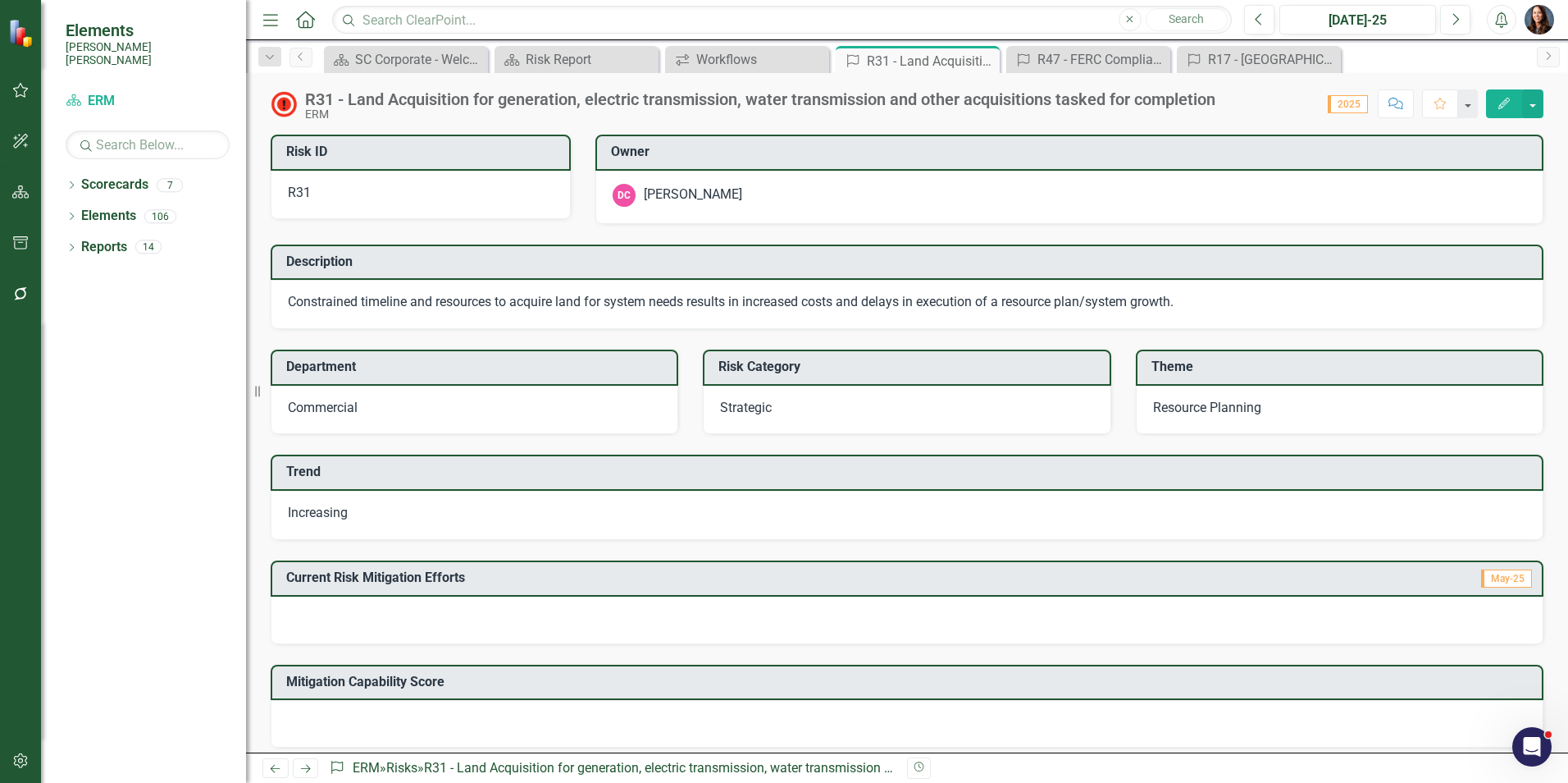
click at [956, 232] on div "Description Constrained timeline and resources to acquire land for system needs…" at bounding box center [907, 276] width 1297 height 105
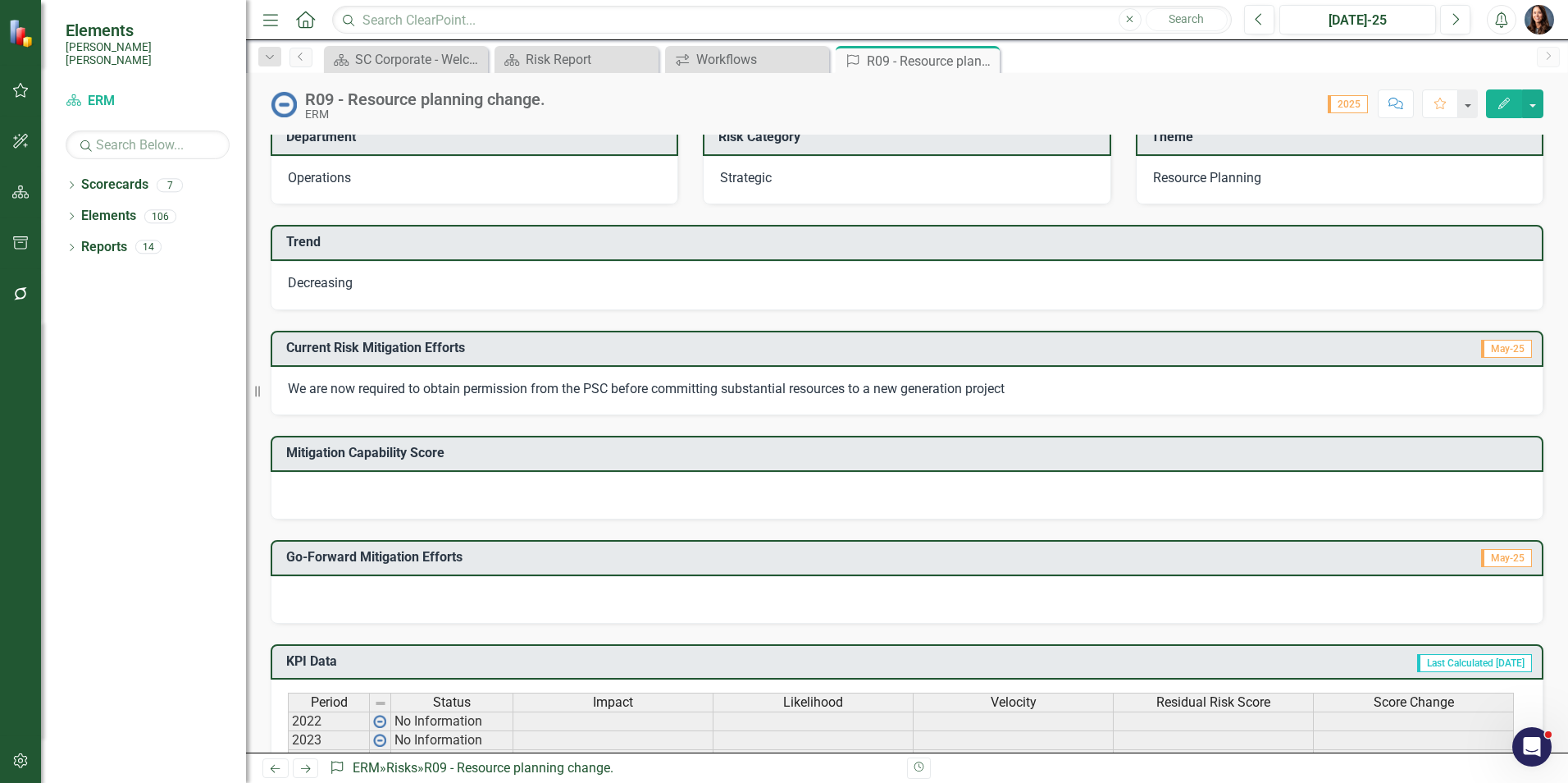
scroll to position [204, 0]
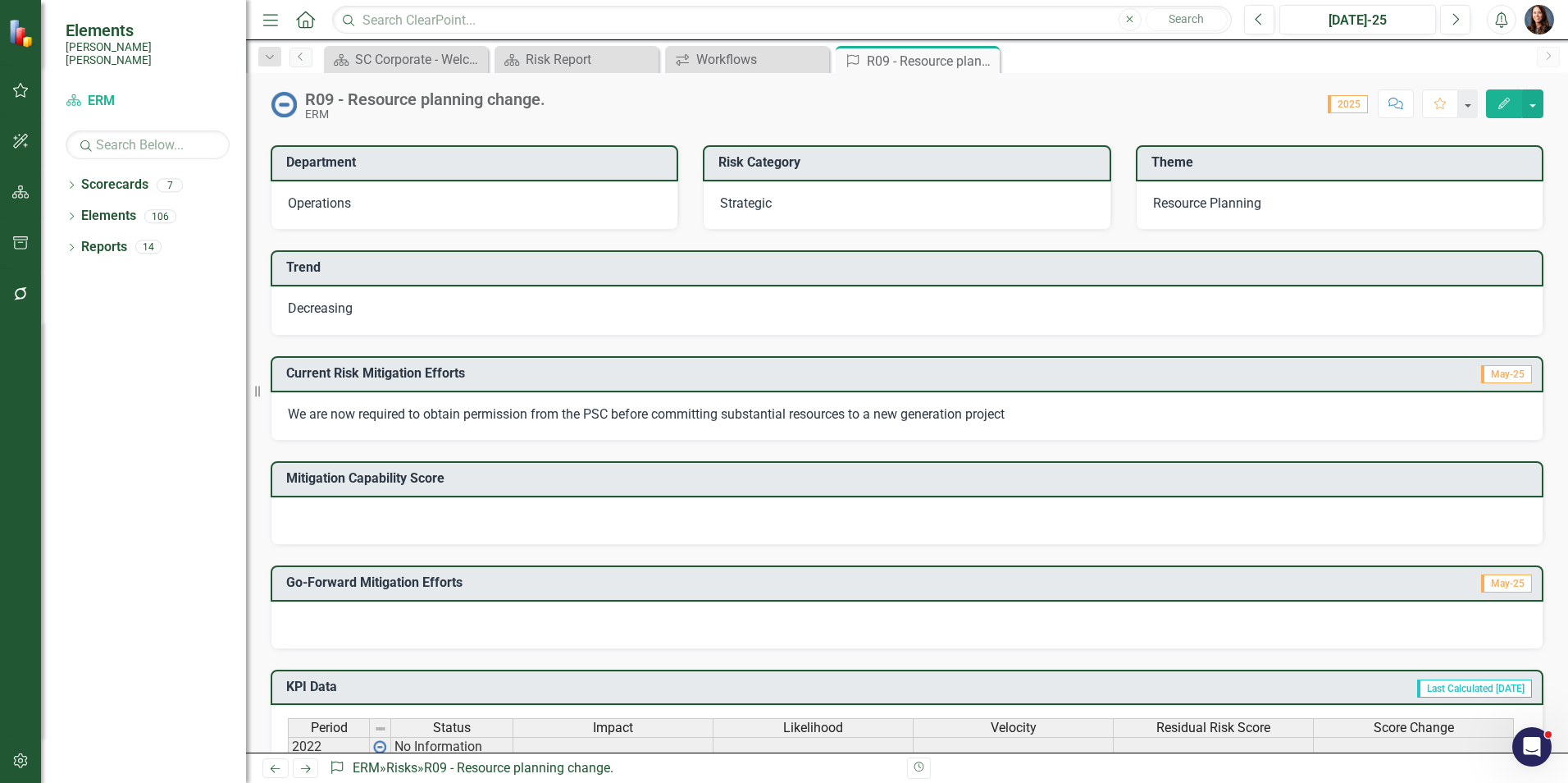
click at [1400, 96] on button "Comment" at bounding box center [1396, 104] width 36 height 29
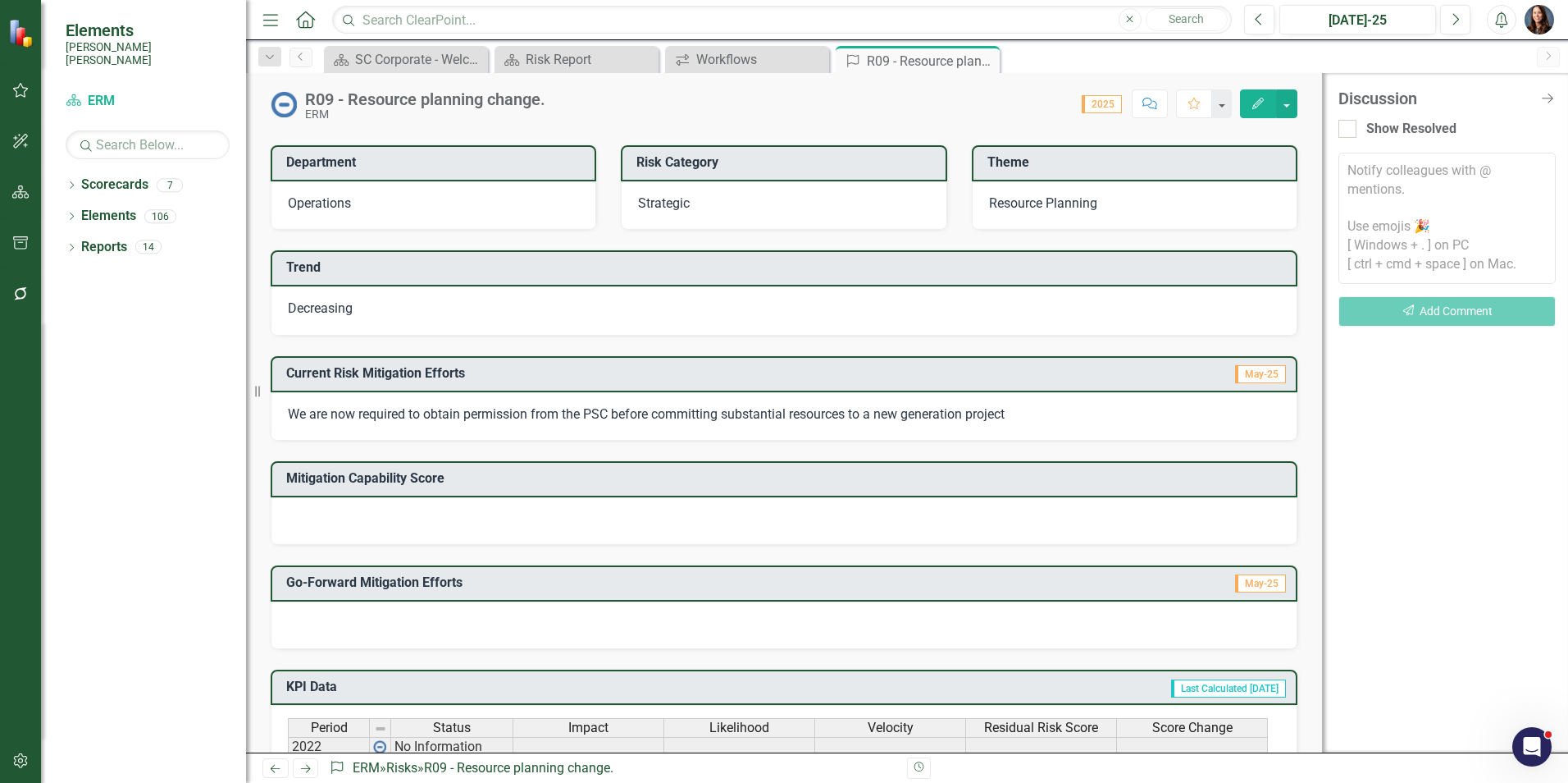
click at [1380, 184] on textarea at bounding box center [1447, 218] width 217 height 131
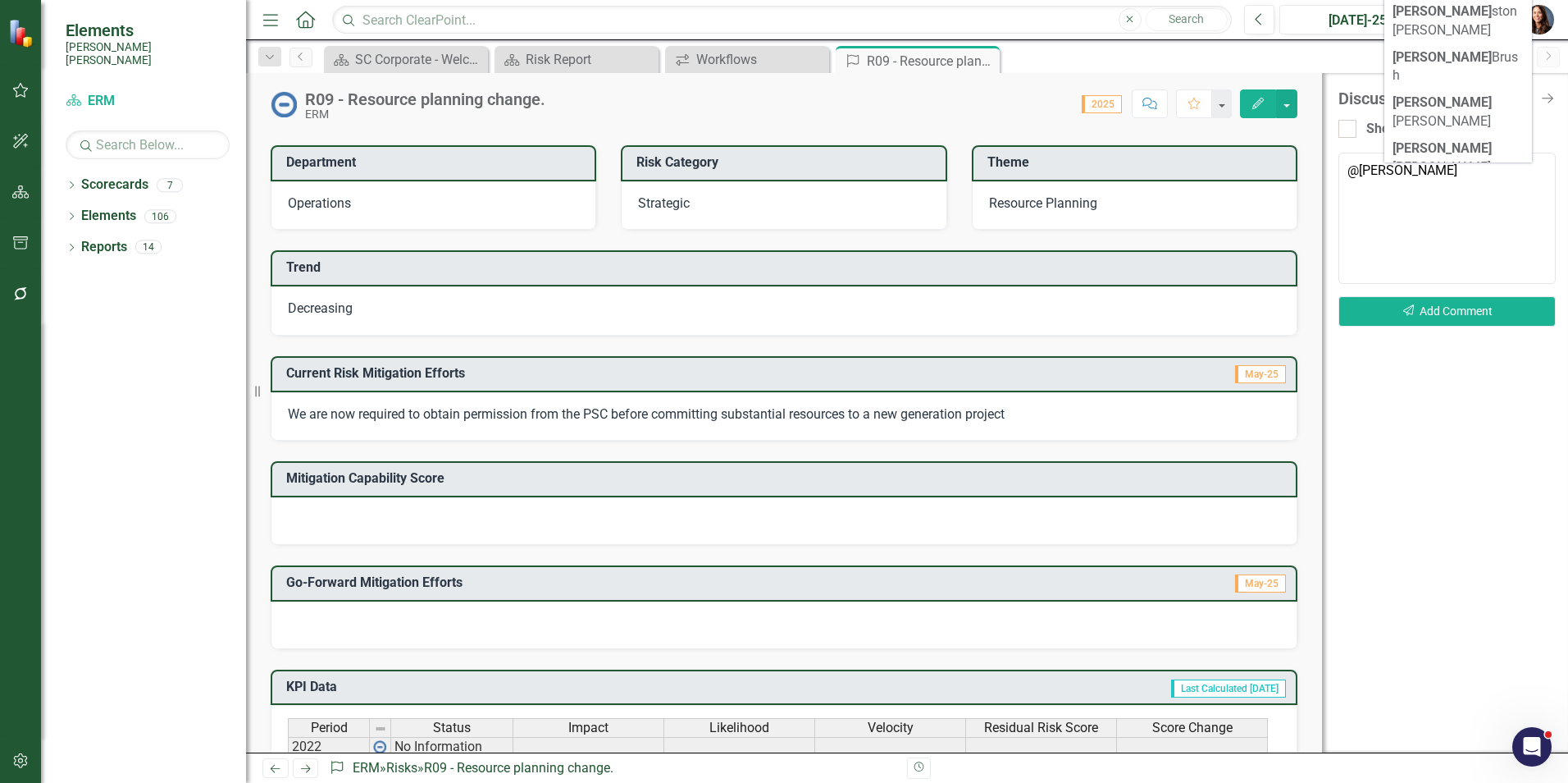
scroll to position [246, 0]
click at [1442, 368] on span "John Dills (New Generation)" at bounding box center [1457, 394] width 131 height 53
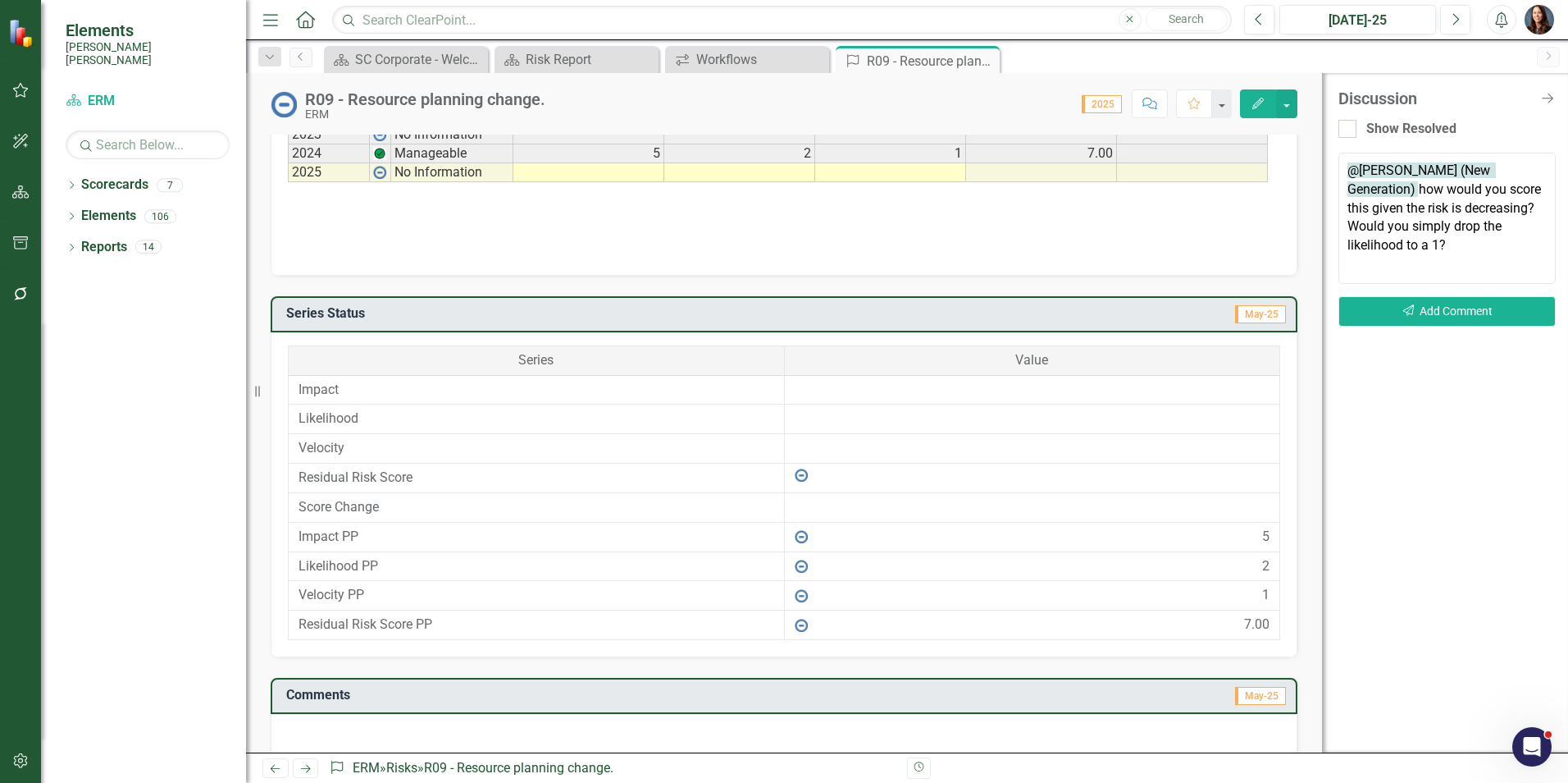
scroll to position [861, 0]
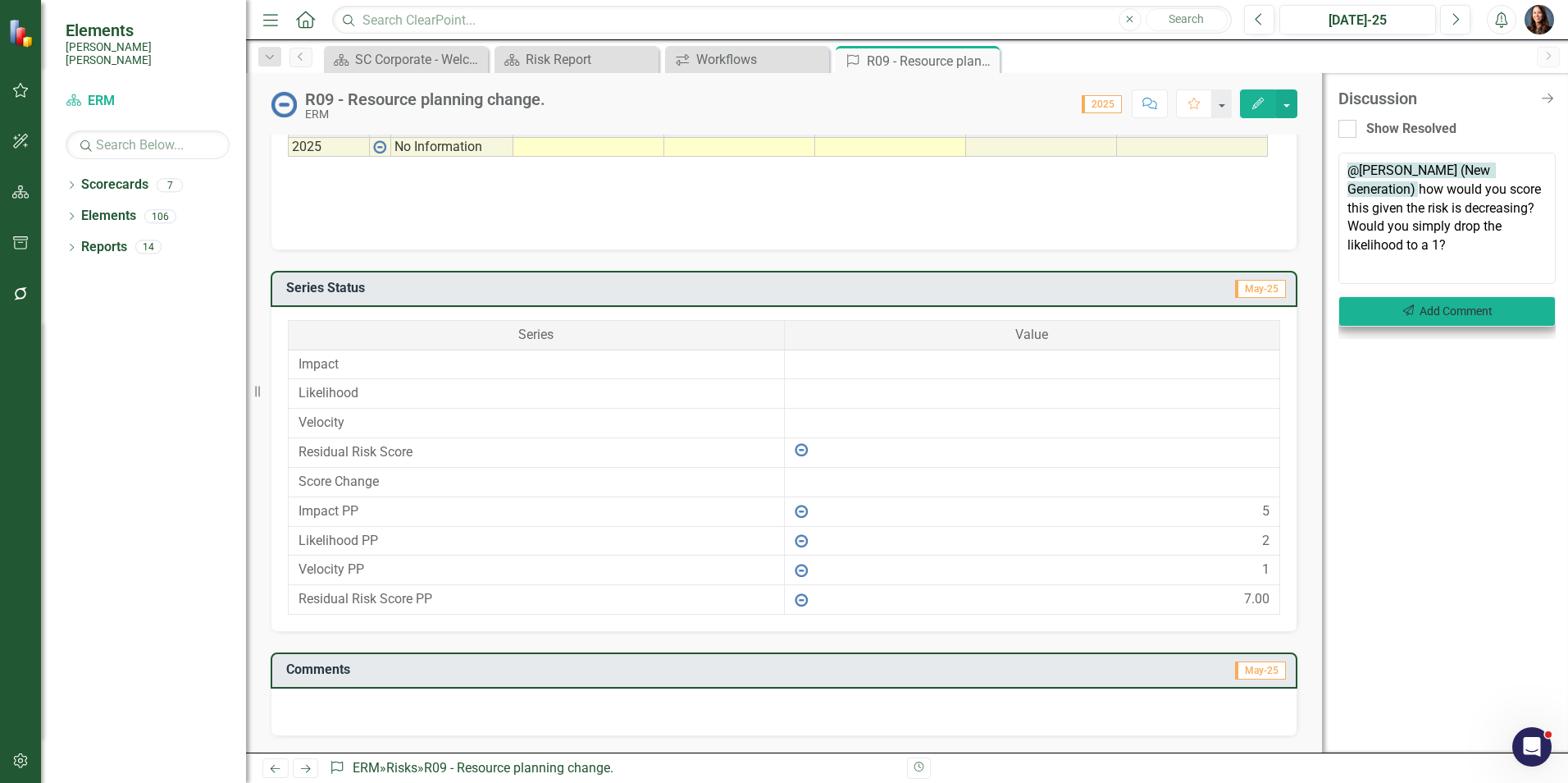
type textarea "@John Dills (New Generation) how would you score this given the risk is decreas…"
click at [1411, 310] on icon "Send" at bounding box center [1409, 311] width 14 height 12
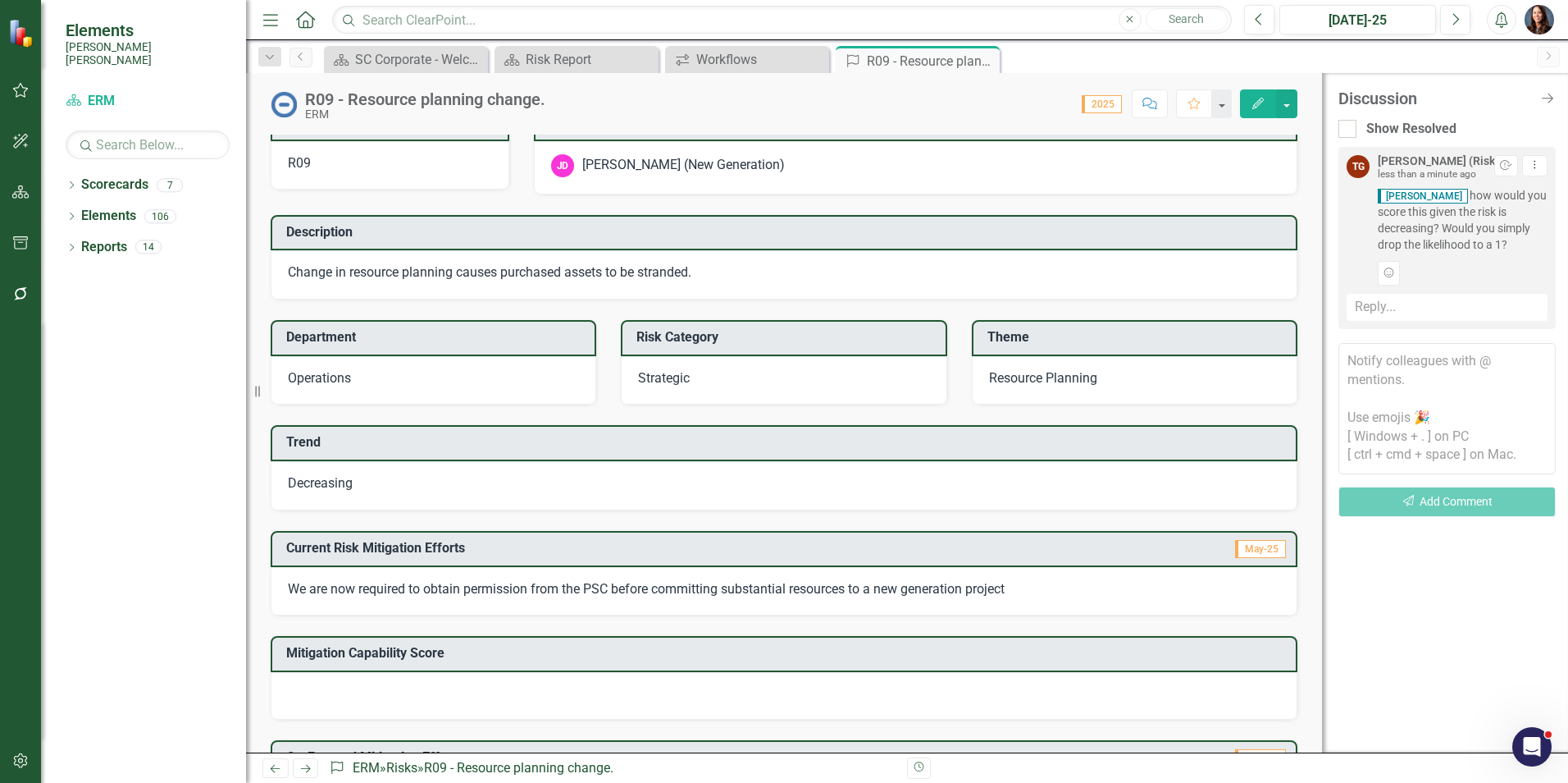
scroll to position [0, 0]
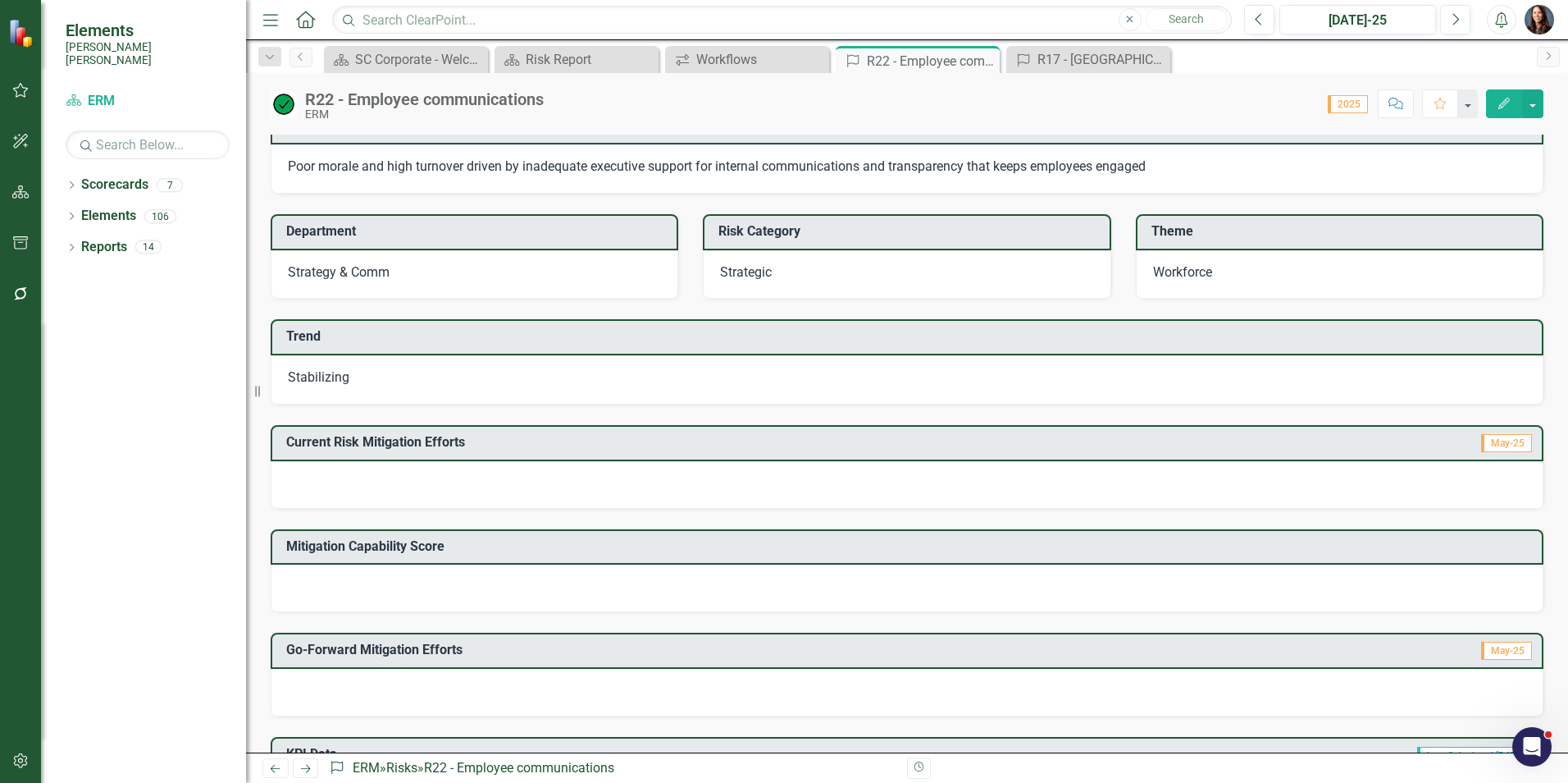
scroll to position [328, 0]
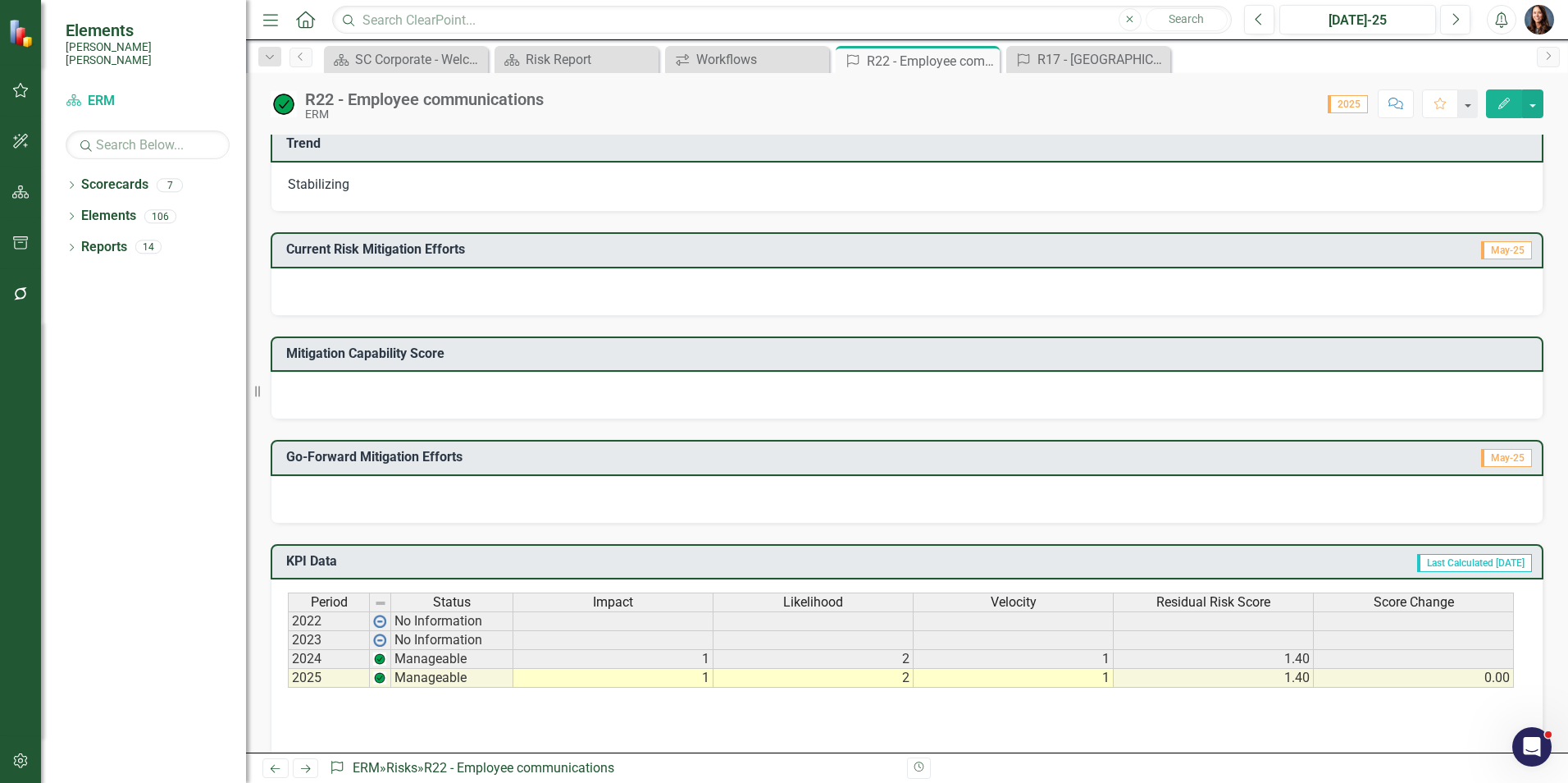
click at [403, 395] on div at bounding box center [907, 395] width 1273 height 48
click at [364, 401] on div at bounding box center [907, 395] width 1273 height 48
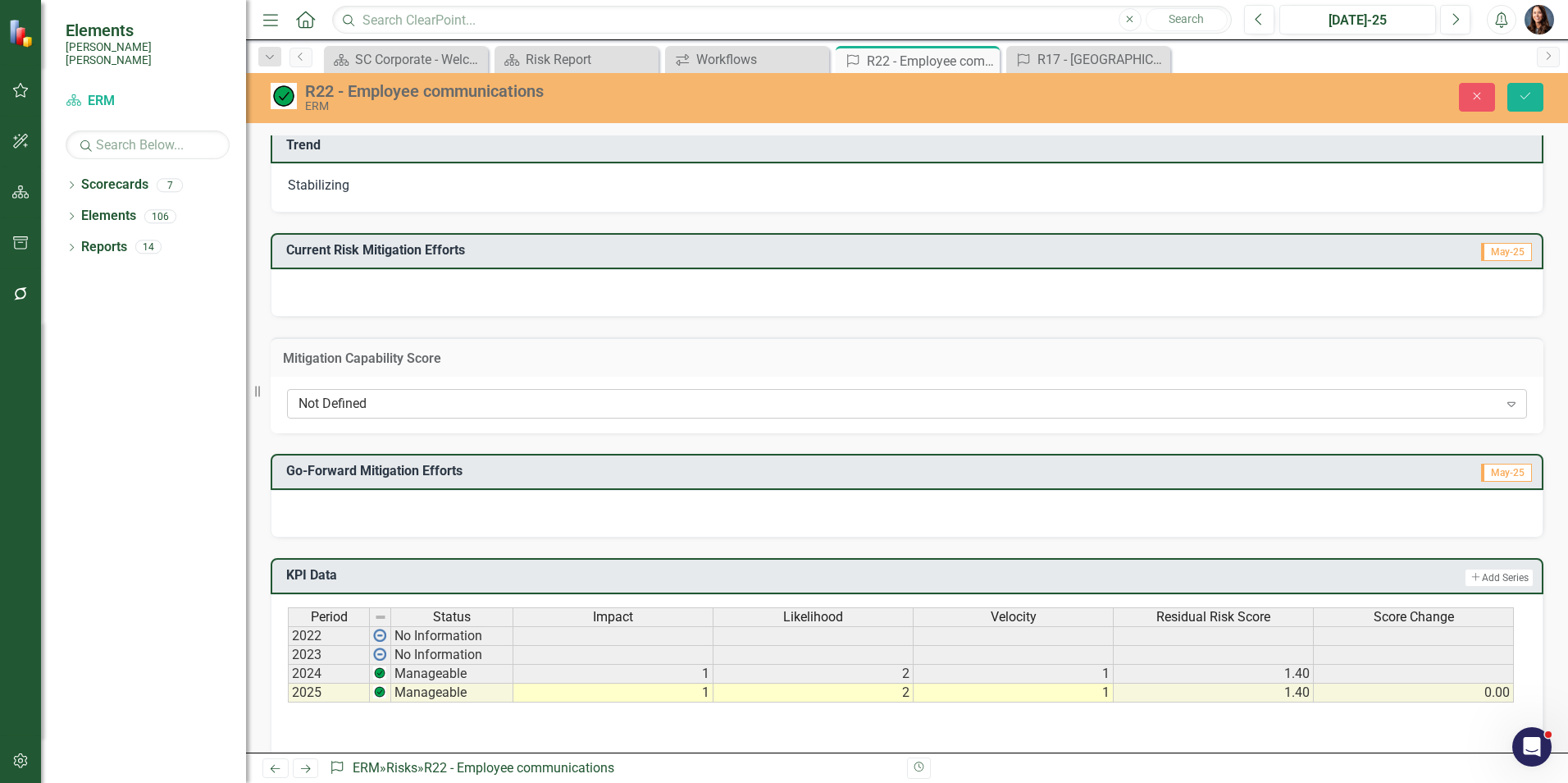
click at [395, 403] on div "Not Defined" at bounding box center [898, 403] width 1199 height 19
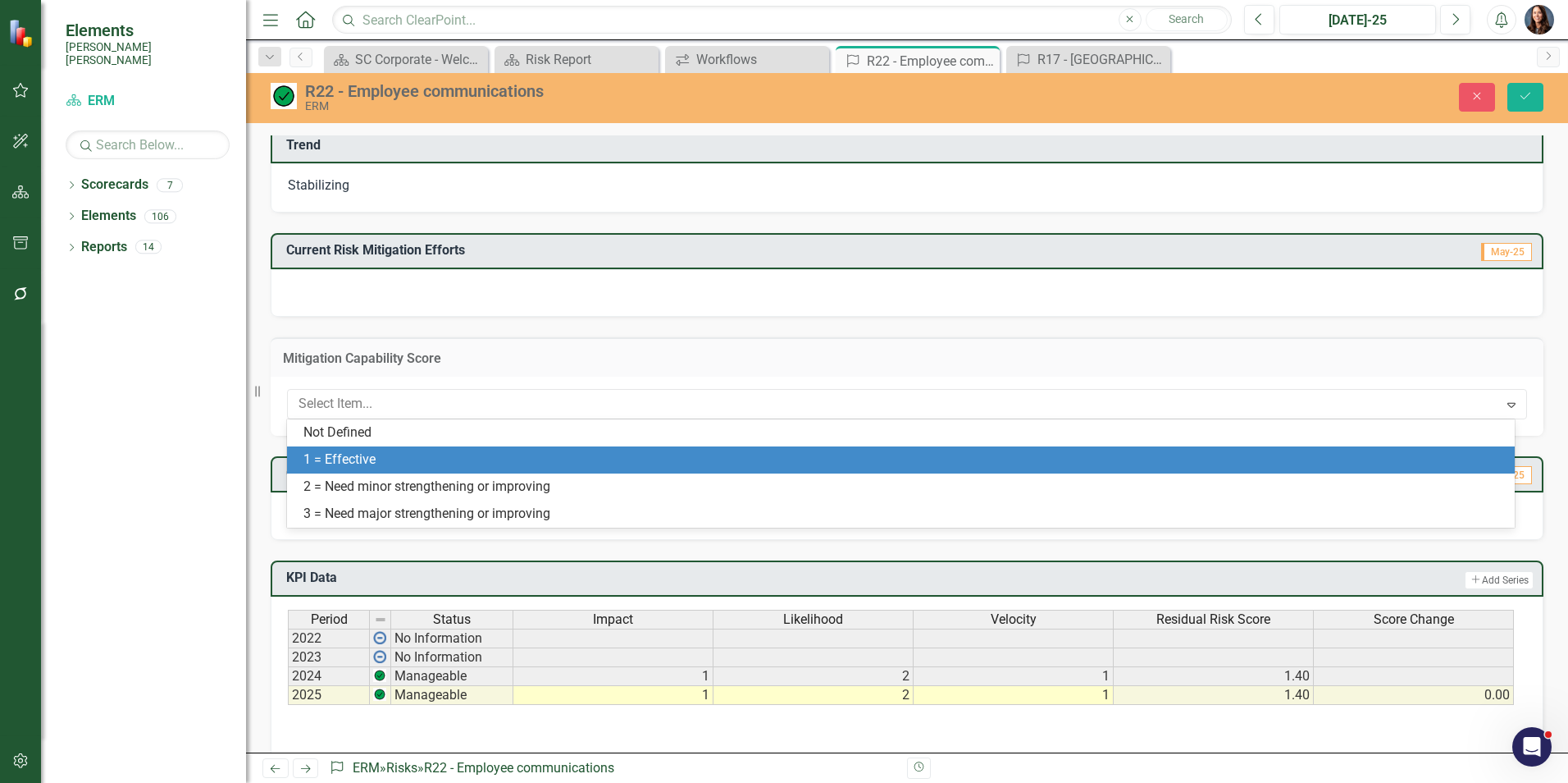
click at [363, 466] on div "1 = Effective" at bounding box center [904, 459] width 1201 height 19
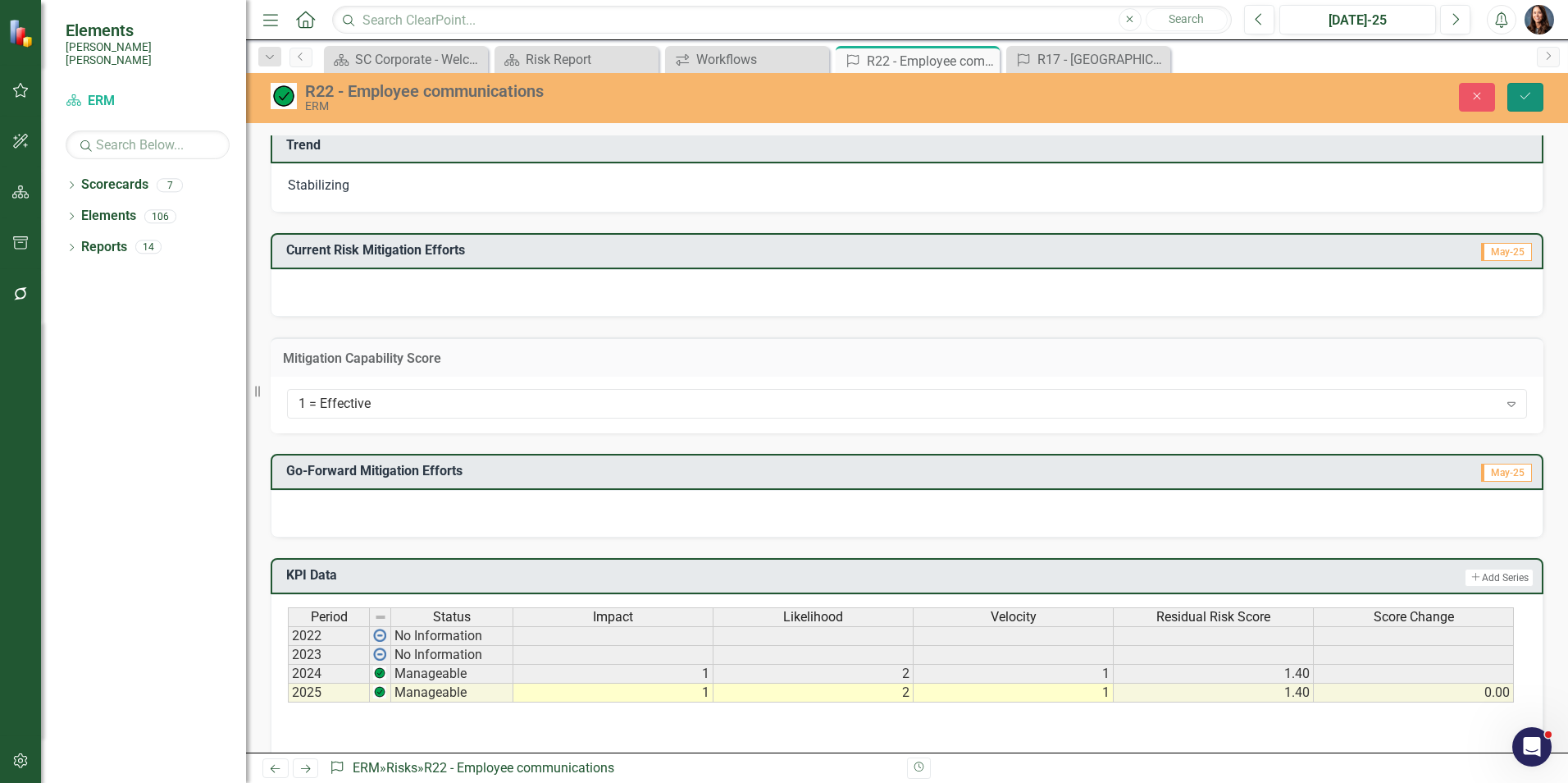
click at [1526, 98] on icon "Save" at bounding box center [1525, 96] width 14 height 12
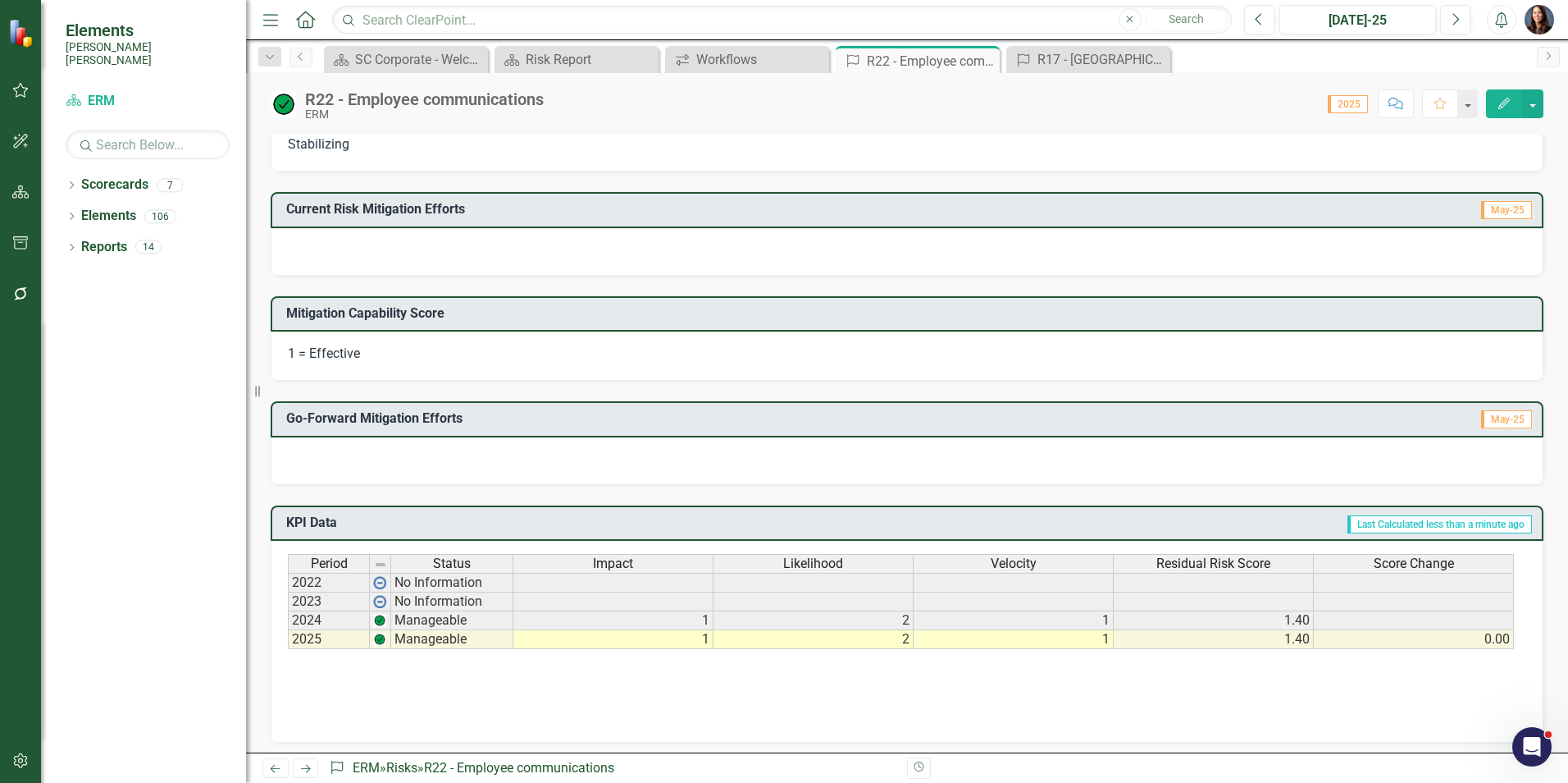
scroll to position [0, 0]
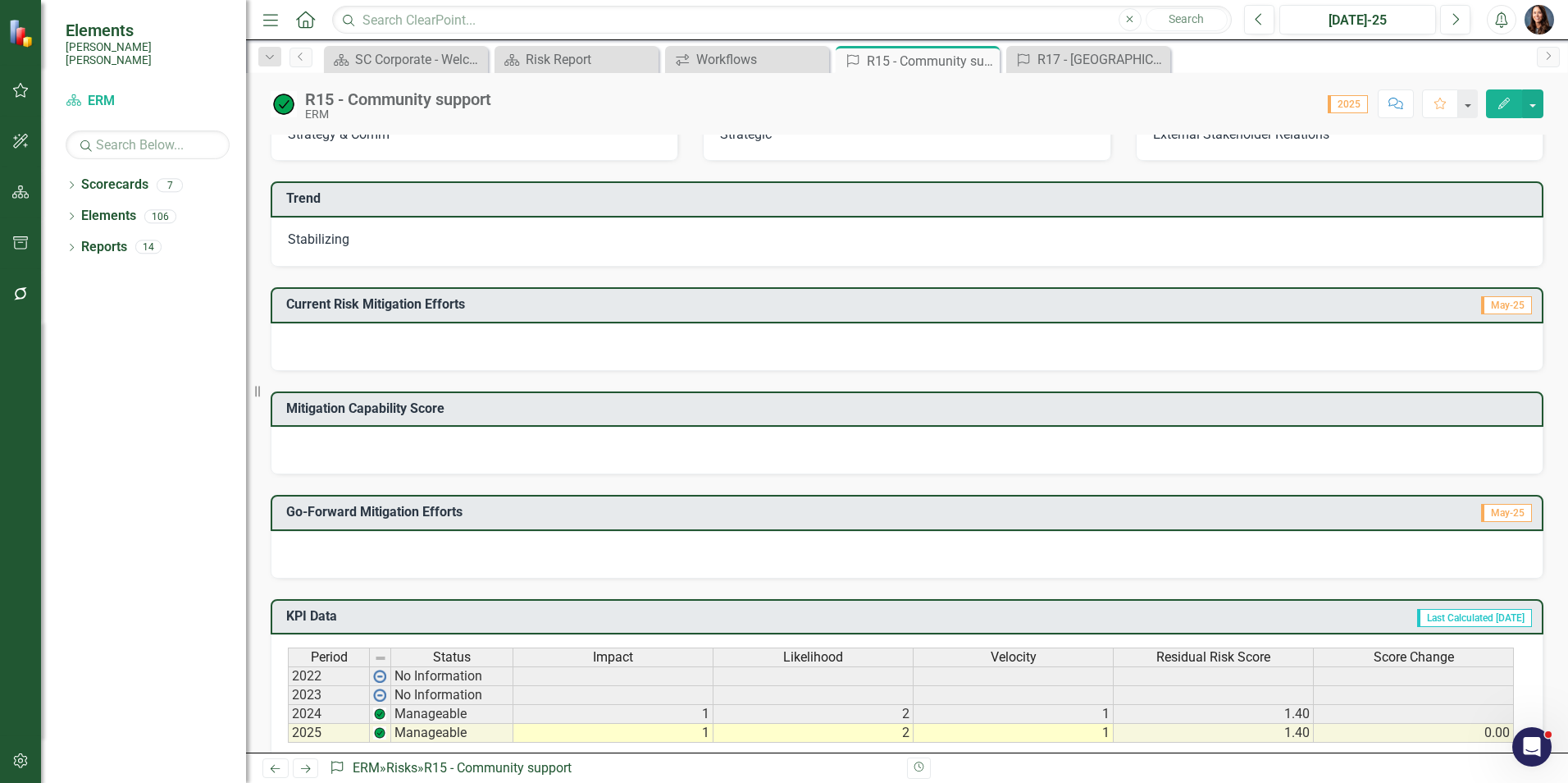
scroll to position [164, 0]
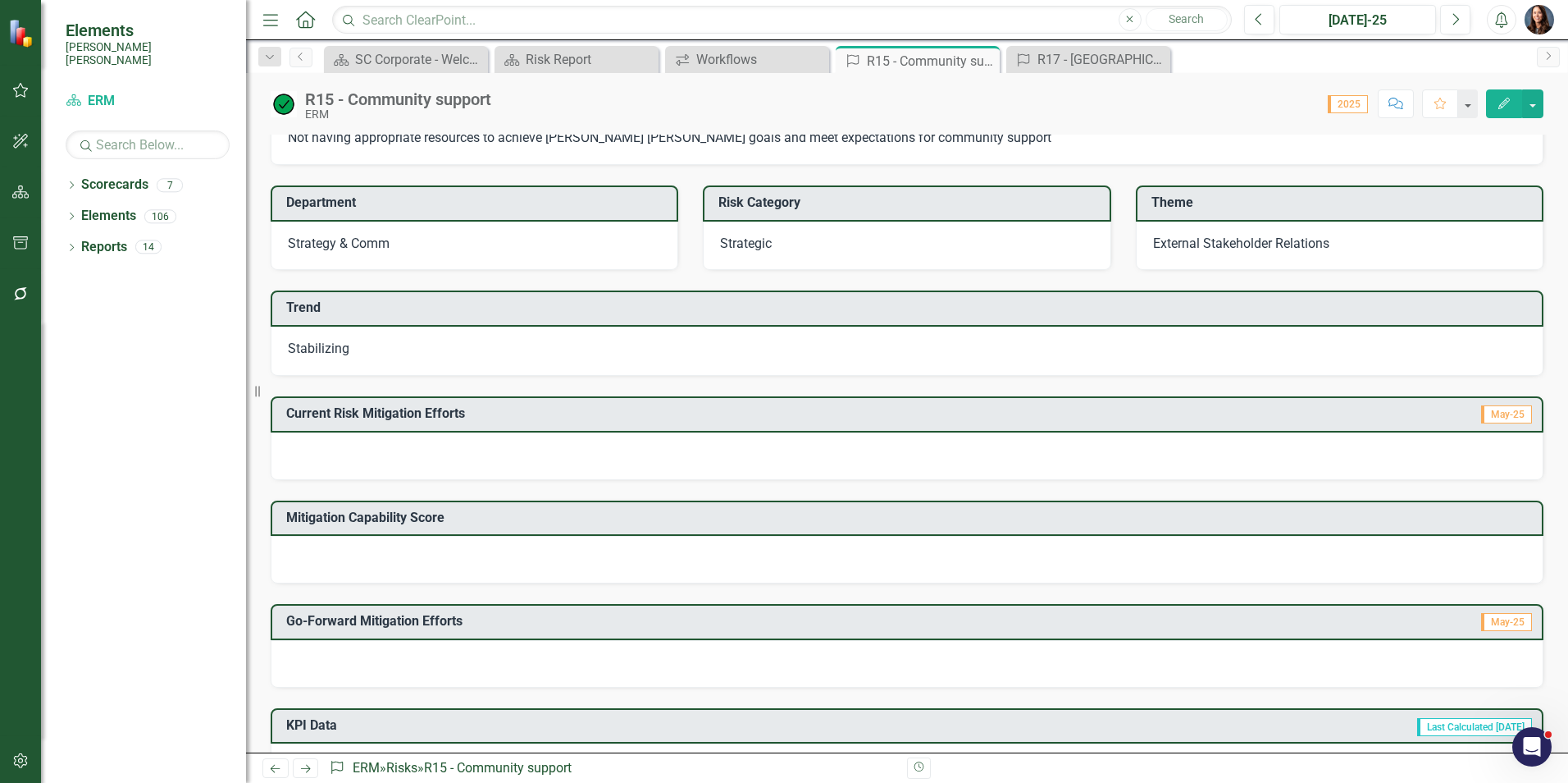
click at [581, 566] on div at bounding box center [907, 559] width 1273 height 48
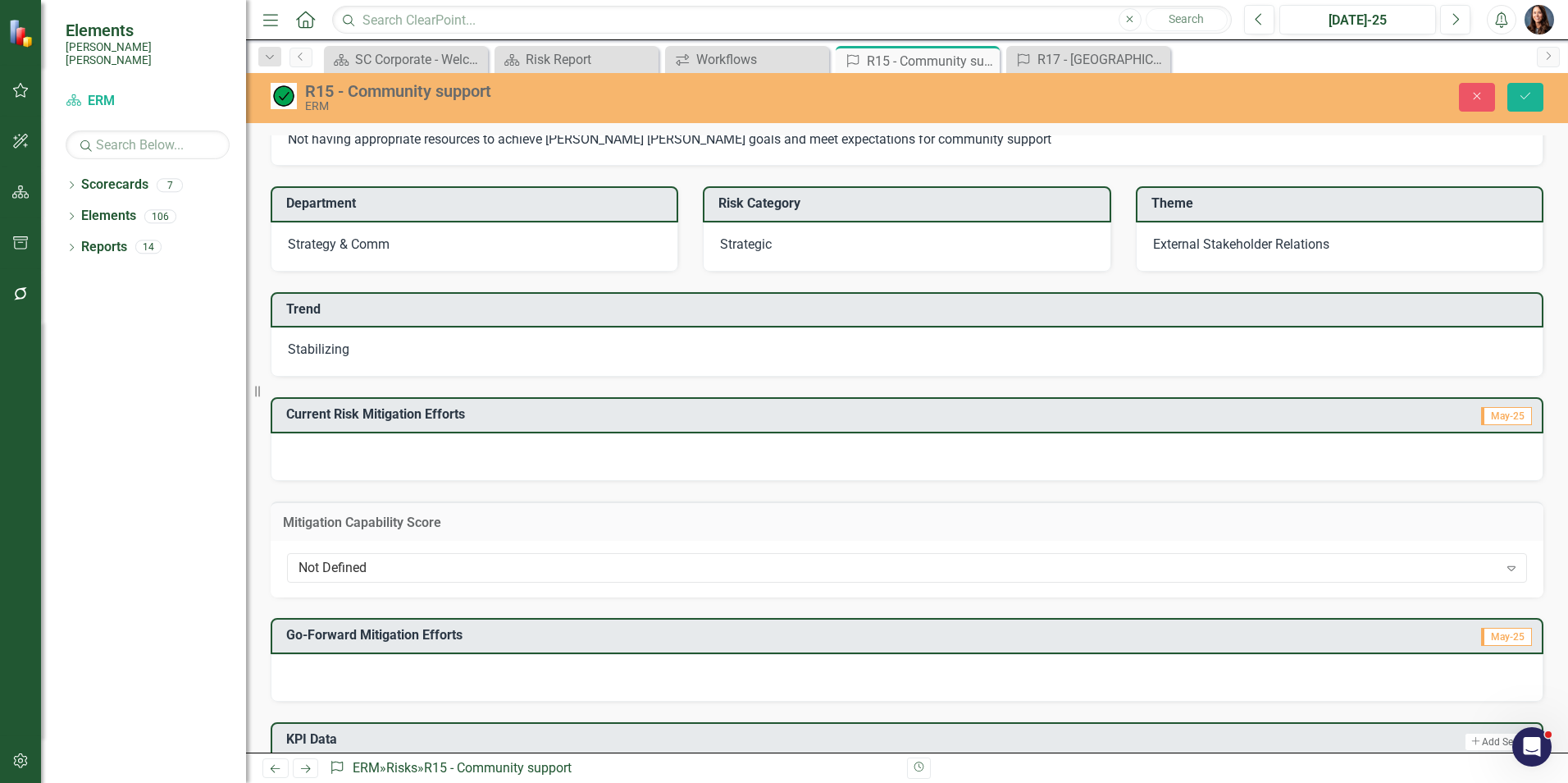
click at [581, 566] on div "Not Defined" at bounding box center [898, 567] width 1199 height 19
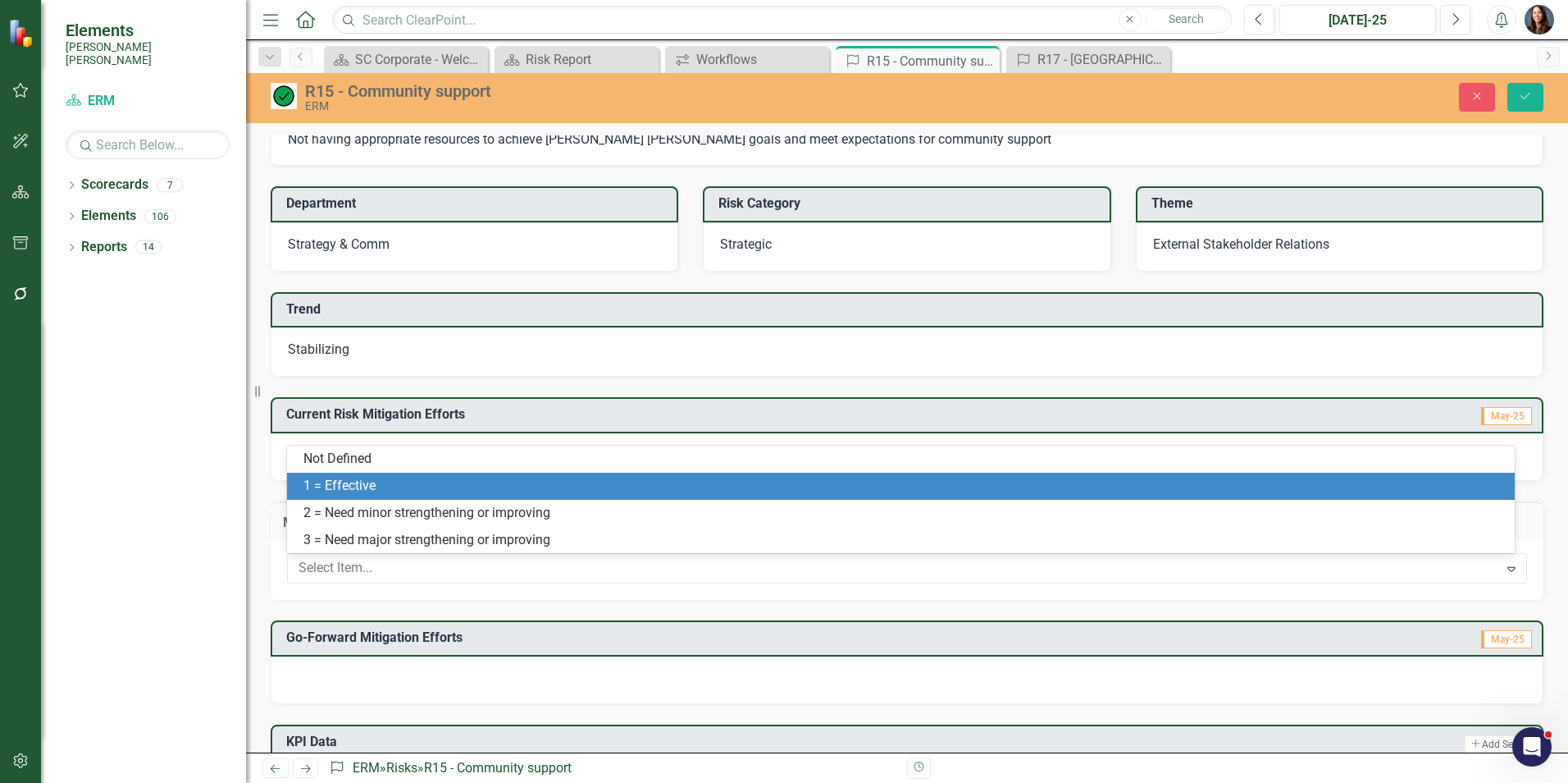
click at [541, 487] on div "1 = Effective" at bounding box center [904, 486] width 1201 height 19
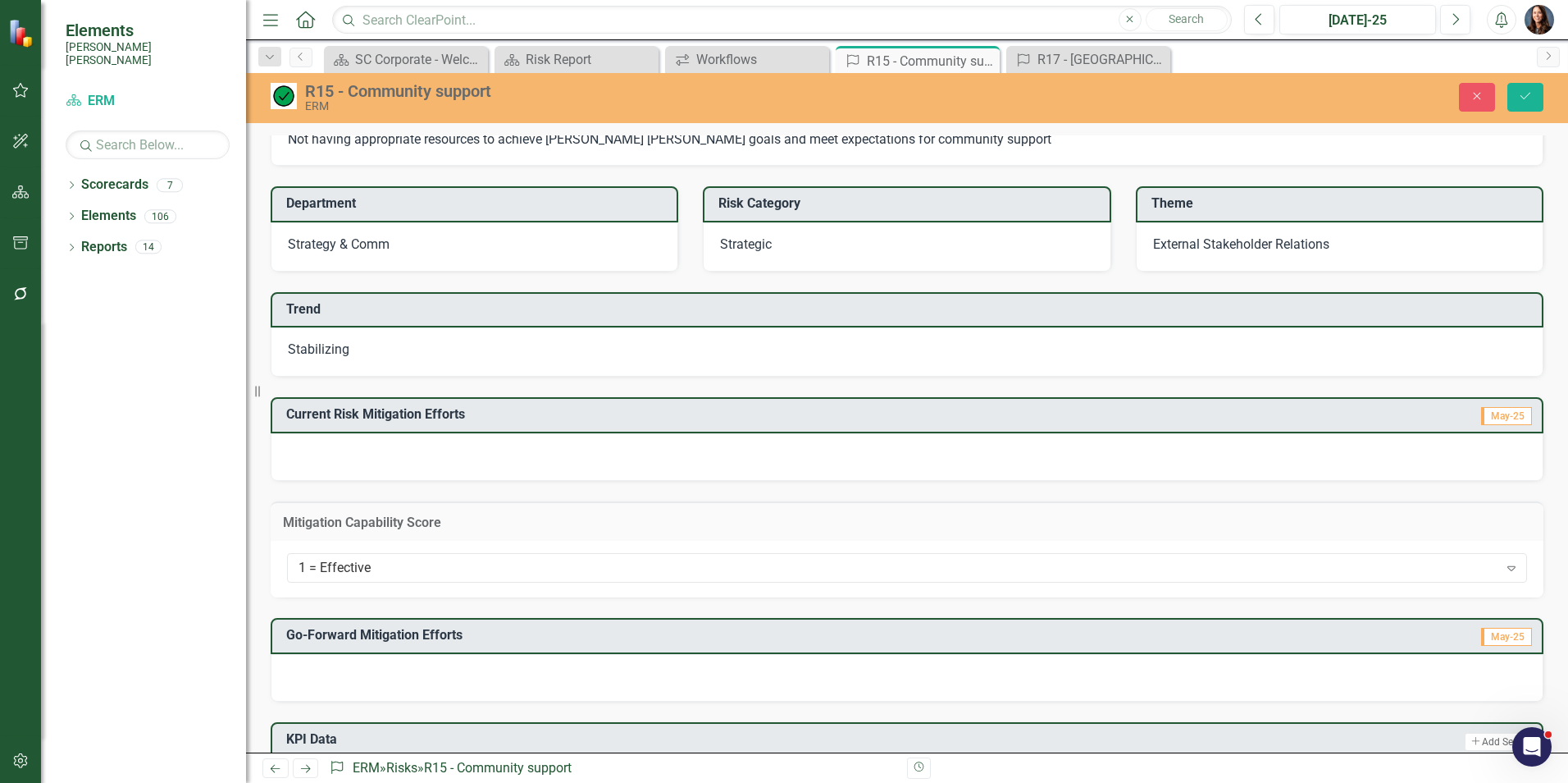
click at [653, 446] on div at bounding box center [907, 457] width 1273 height 48
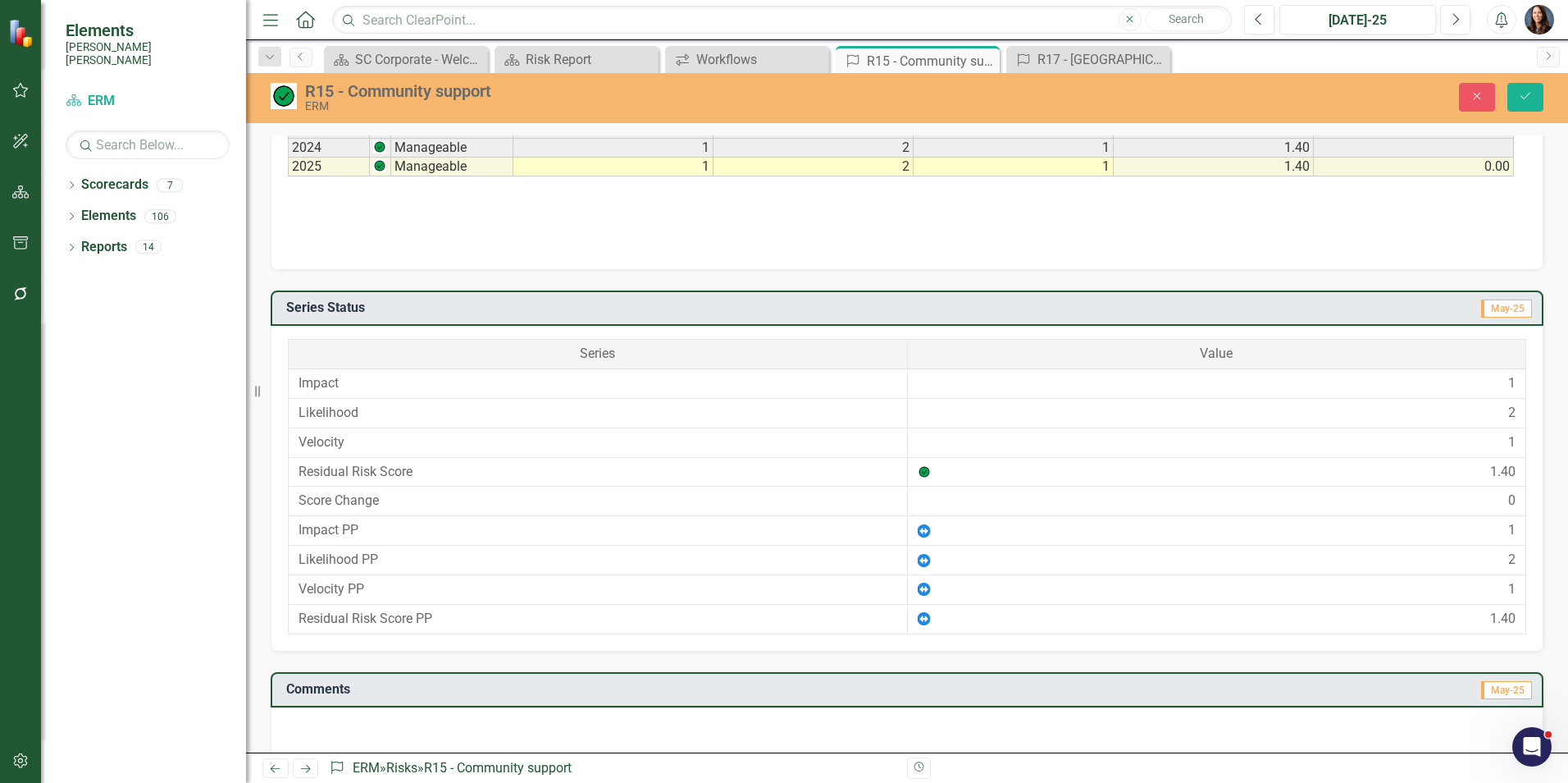
scroll to position [873, 0]
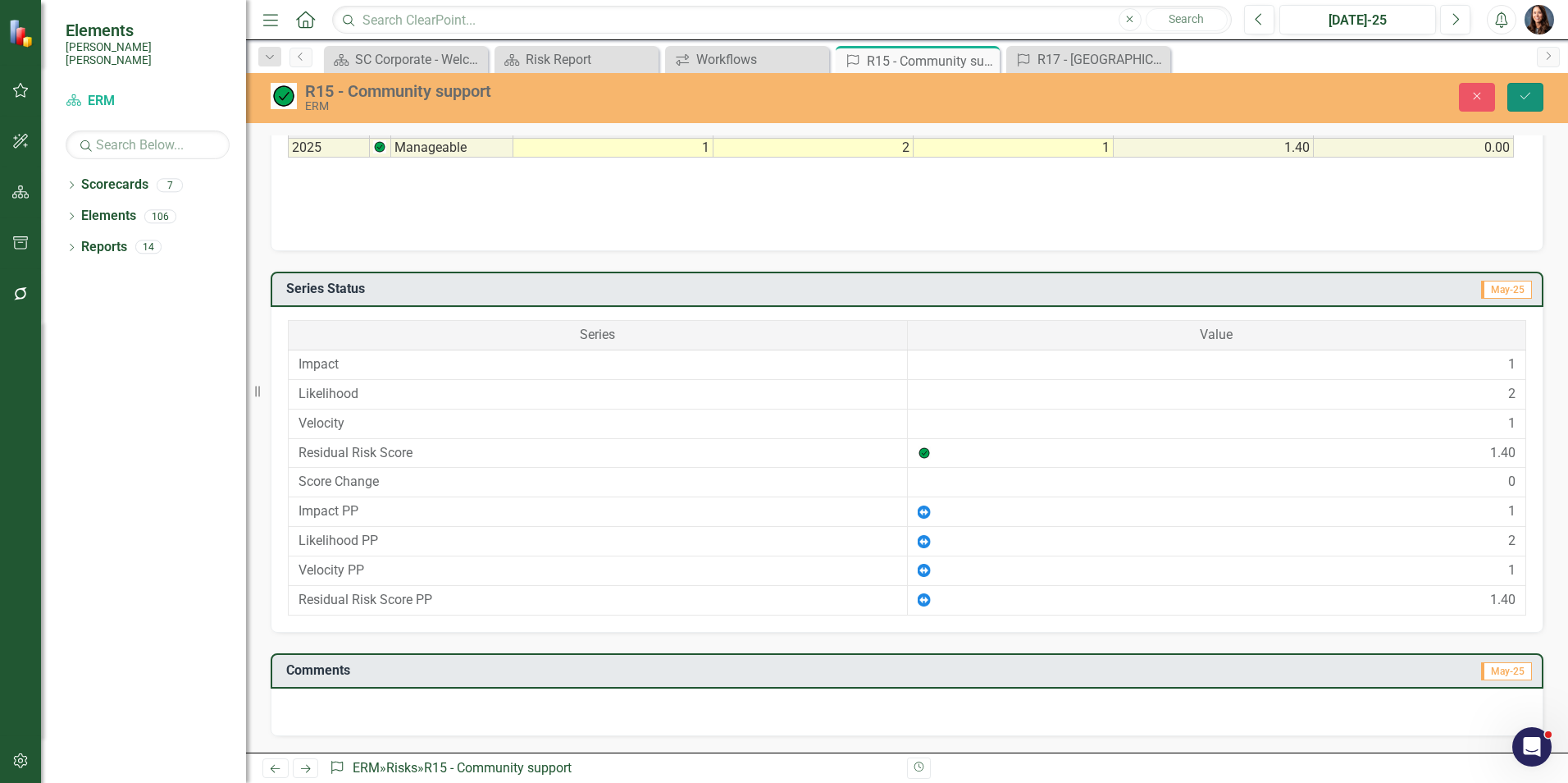
click at [1534, 96] on button "Save" at bounding box center [1525, 97] width 36 height 29
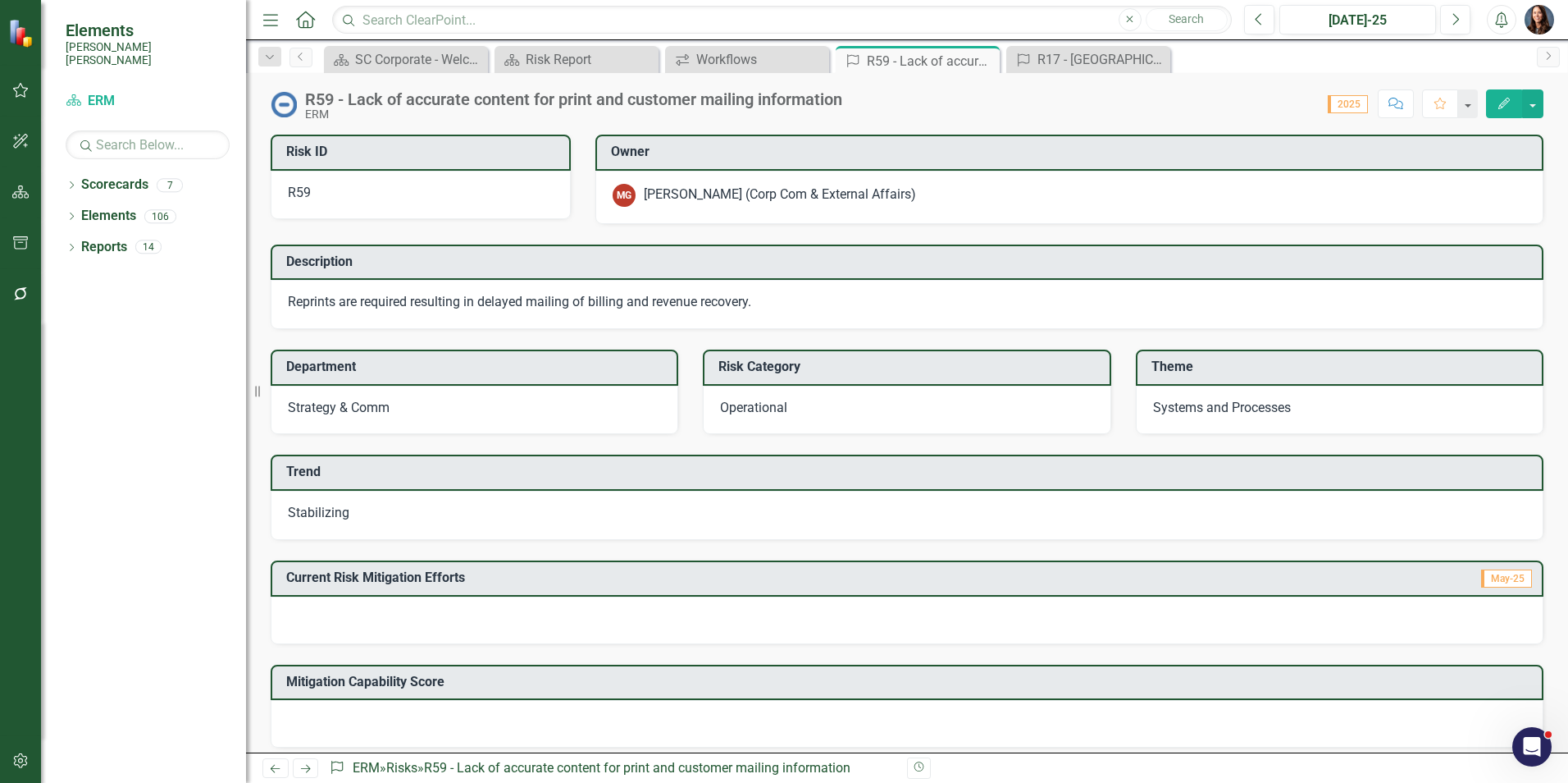
click at [1392, 98] on icon "Comment" at bounding box center [1396, 103] width 14 height 12
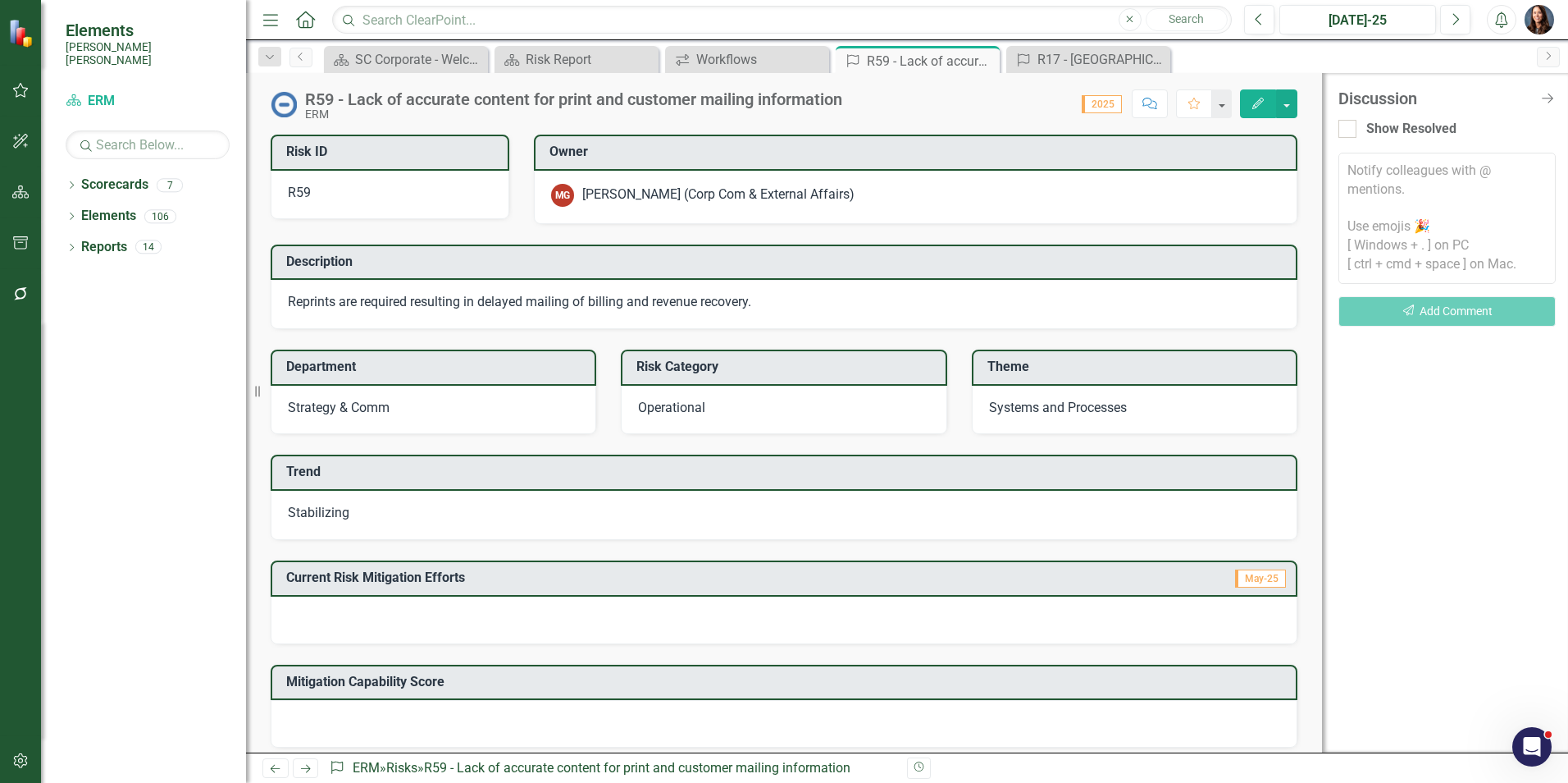
click at [1375, 174] on textarea at bounding box center [1447, 218] width 217 height 131
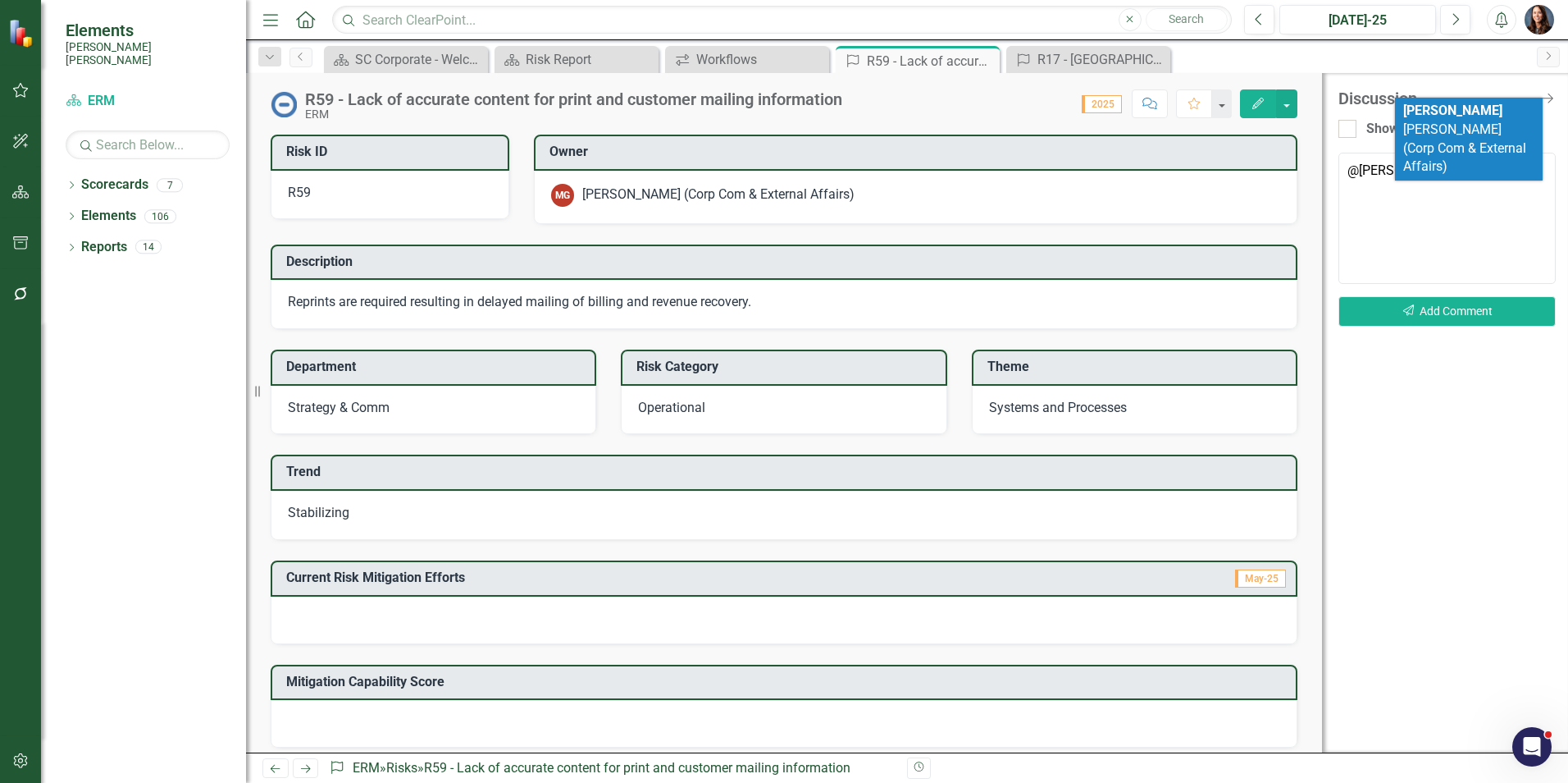
click at [1441, 121] on span "Mollie Gore (Corp Com & External Affairs)" at bounding box center [1465, 139] width 123 height 72
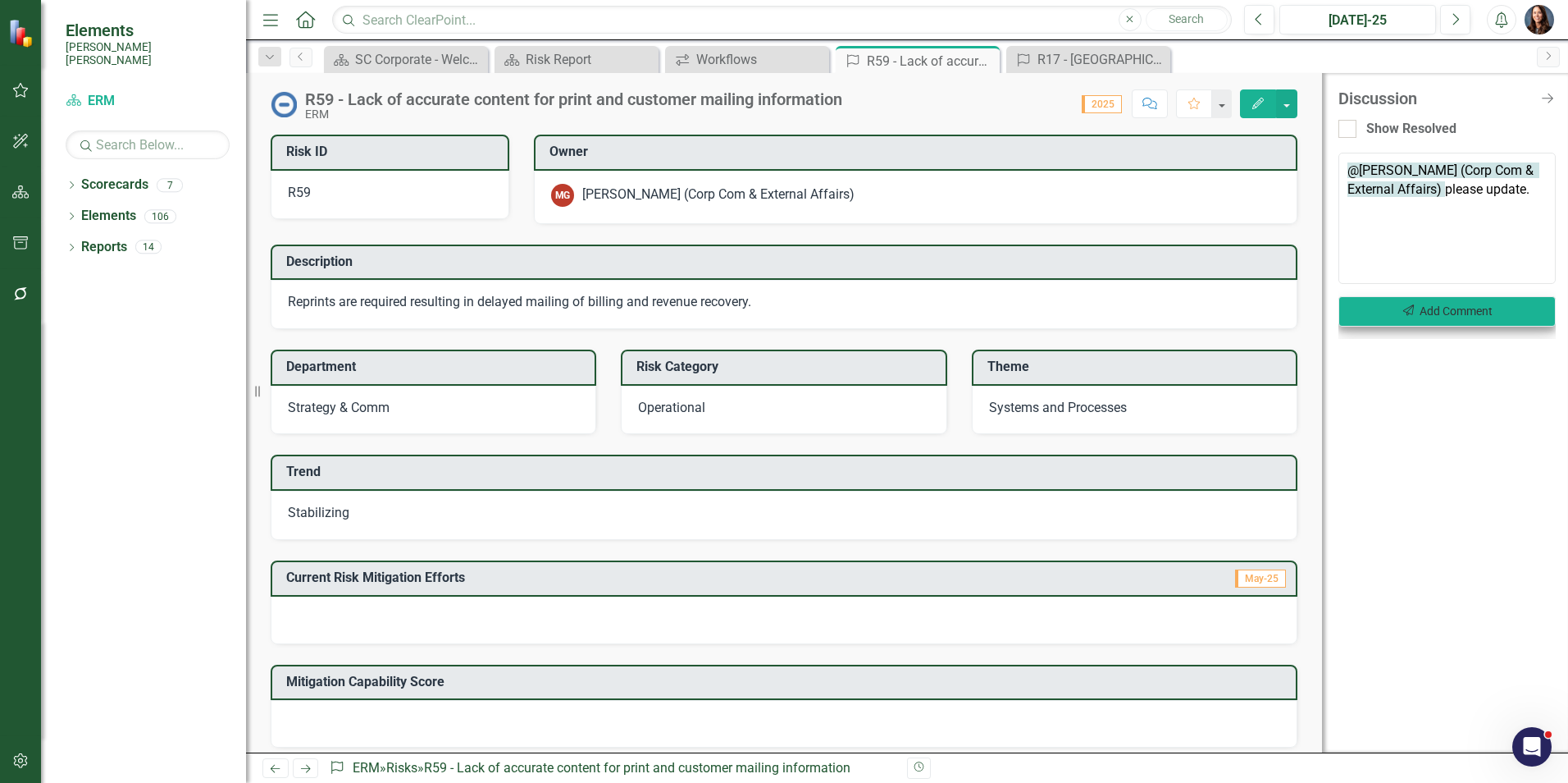
type textarea "@Mollie Gore (Corp Com & External Affairs) please update."
click at [1429, 310] on button "Send Add Comment" at bounding box center [1447, 311] width 217 height 30
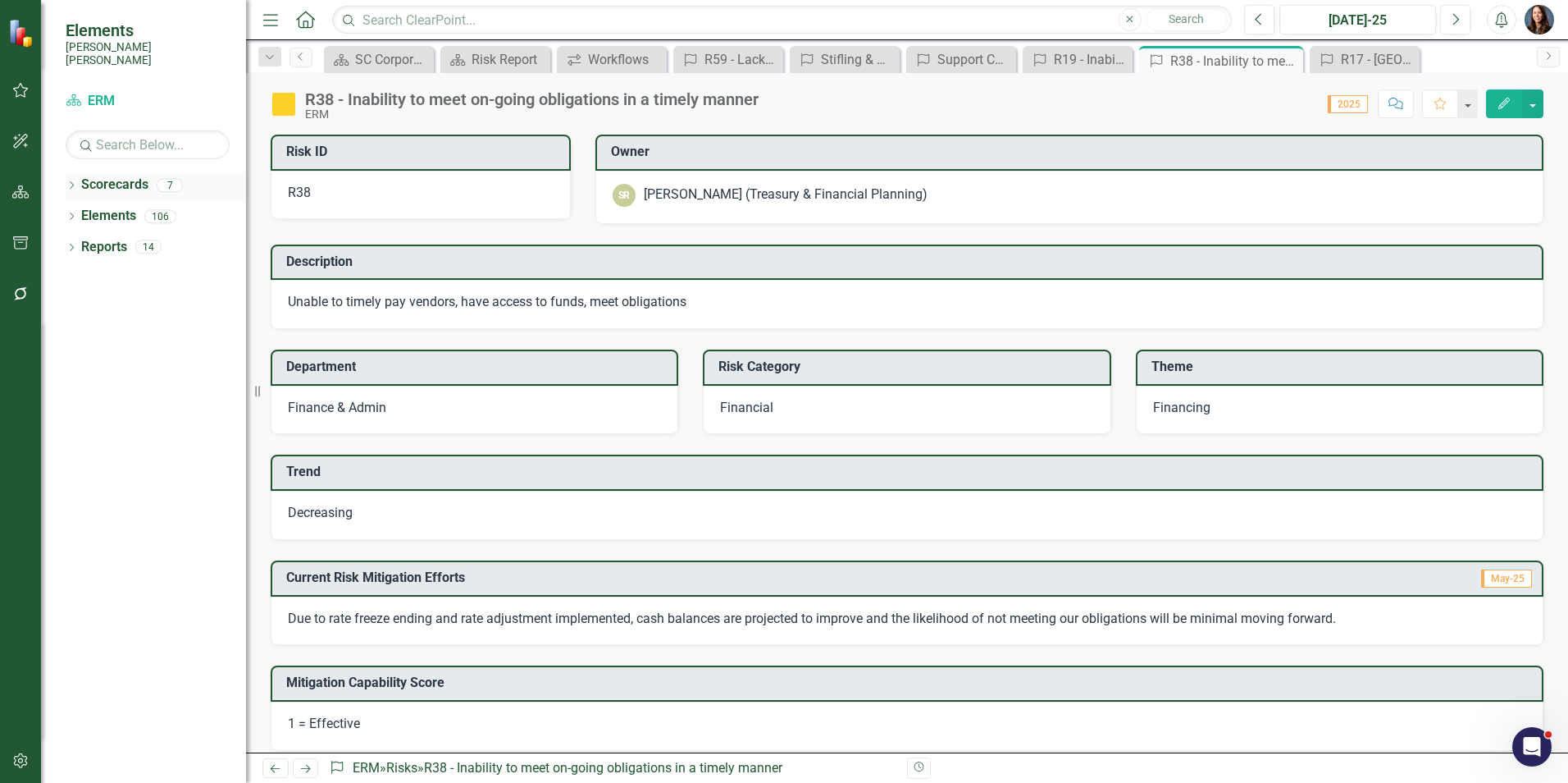
click at [71, 182] on icon "Dropdown" at bounding box center [71, 187] width 12 height 9
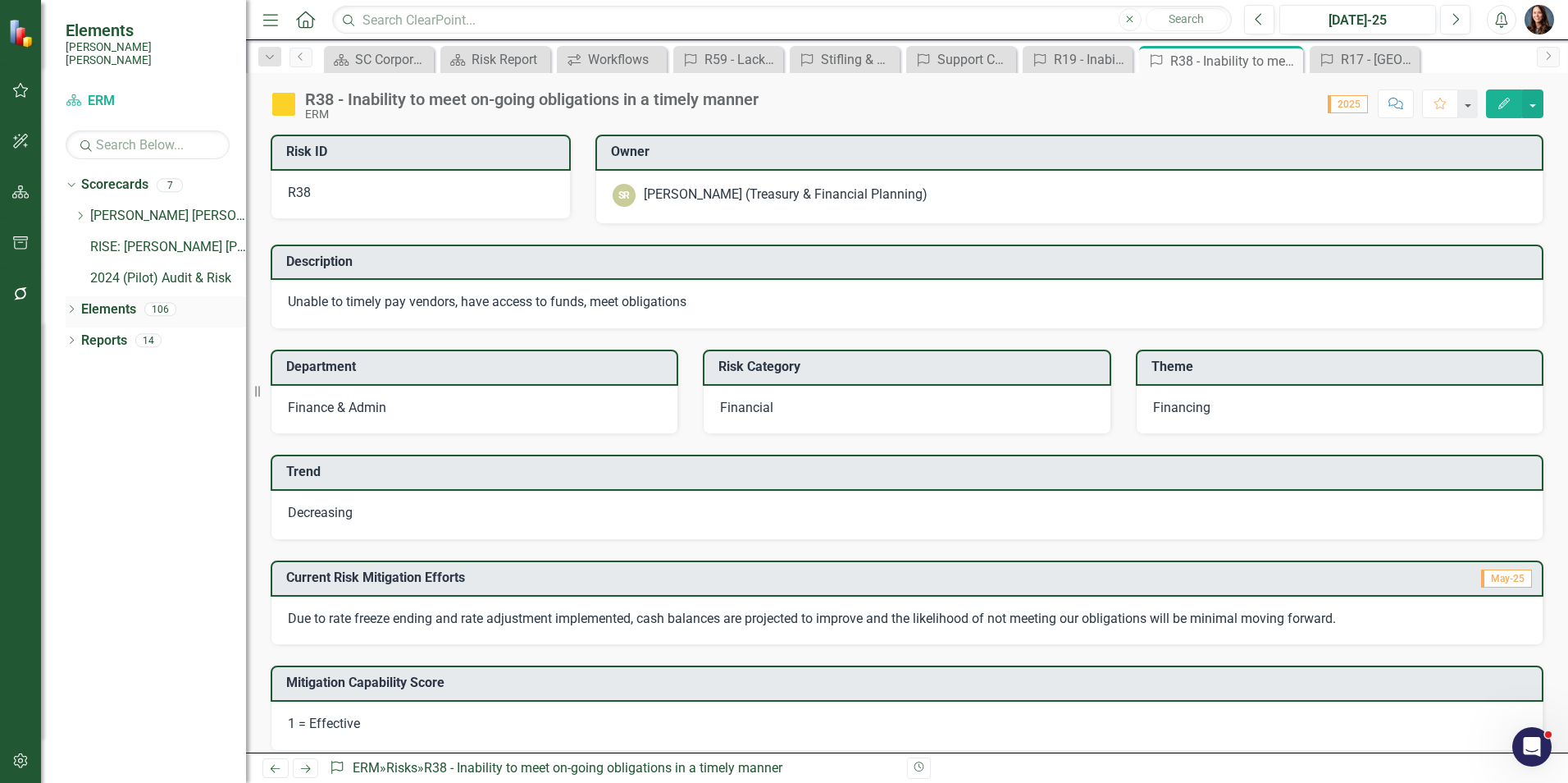
click at [73, 306] on icon "Dropdown" at bounding box center [71, 311] width 12 height 9
click at [127, 455] on link "Risk Risk" at bounding box center [113, 464] width 47 height 19
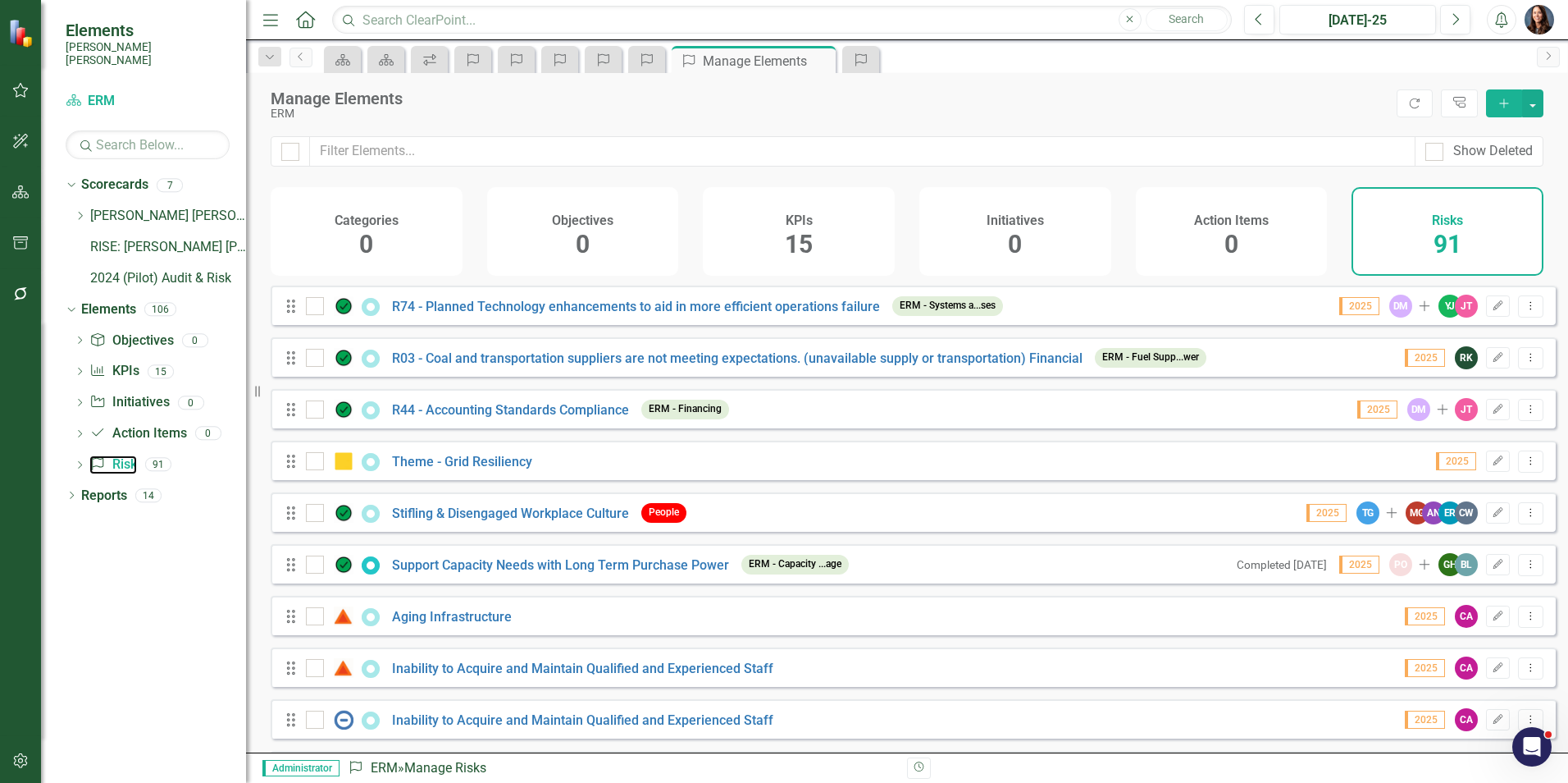
scroll to position [4247, 0]
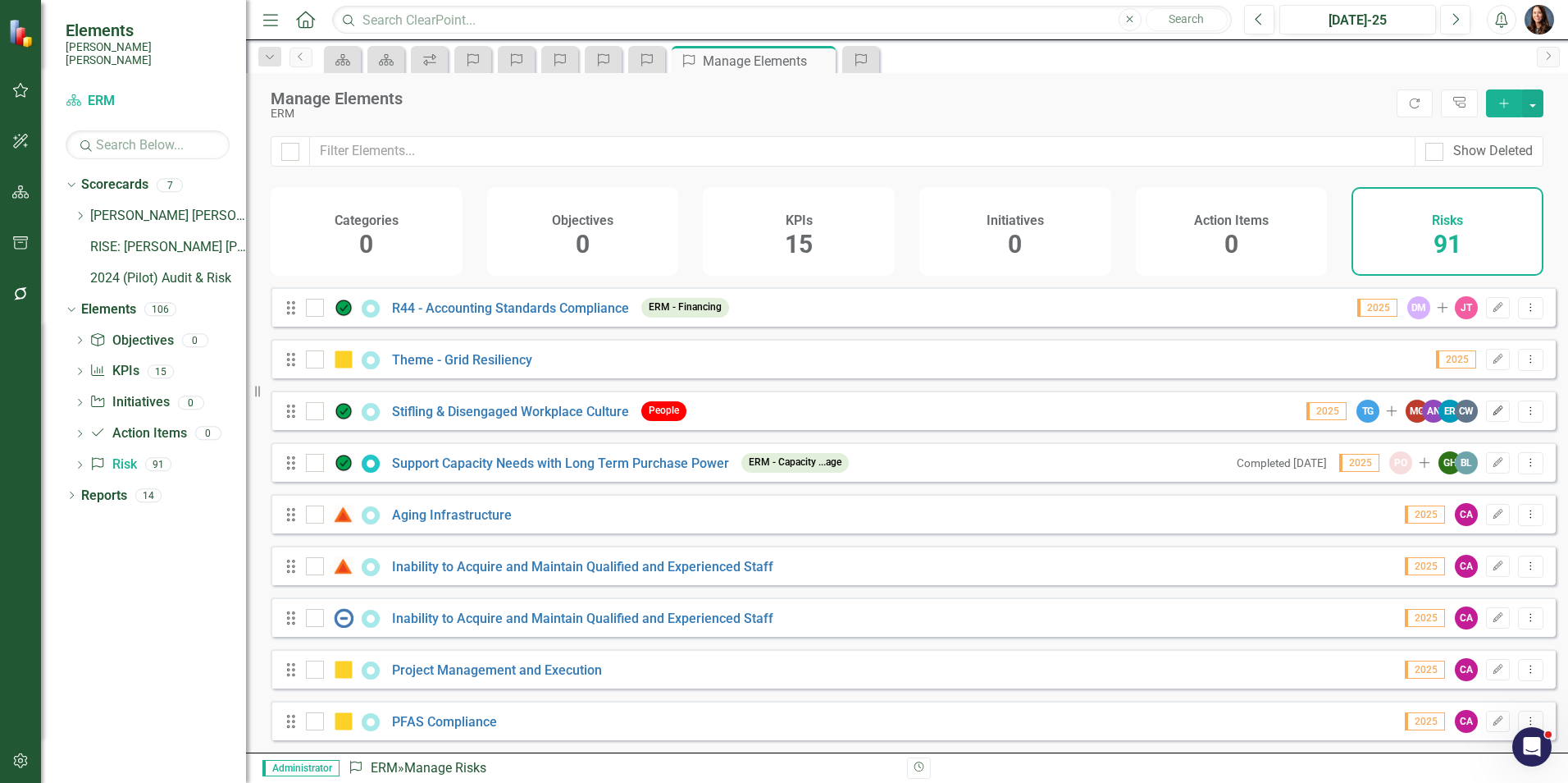
click at [1492, 413] on icon "Edit" at bounding box center [1498, 411] width 13 height 10
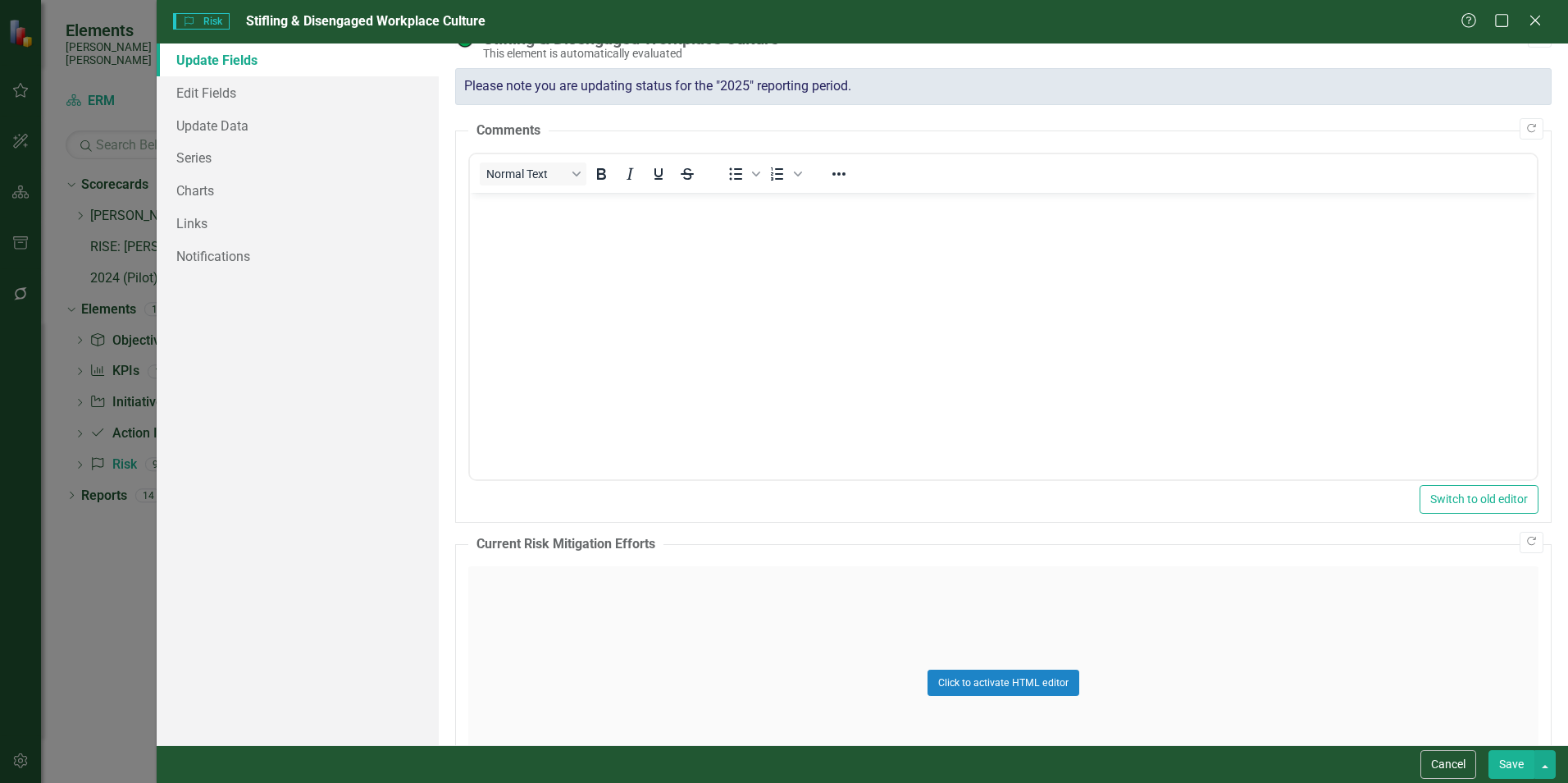
scroll to position [0, 0]
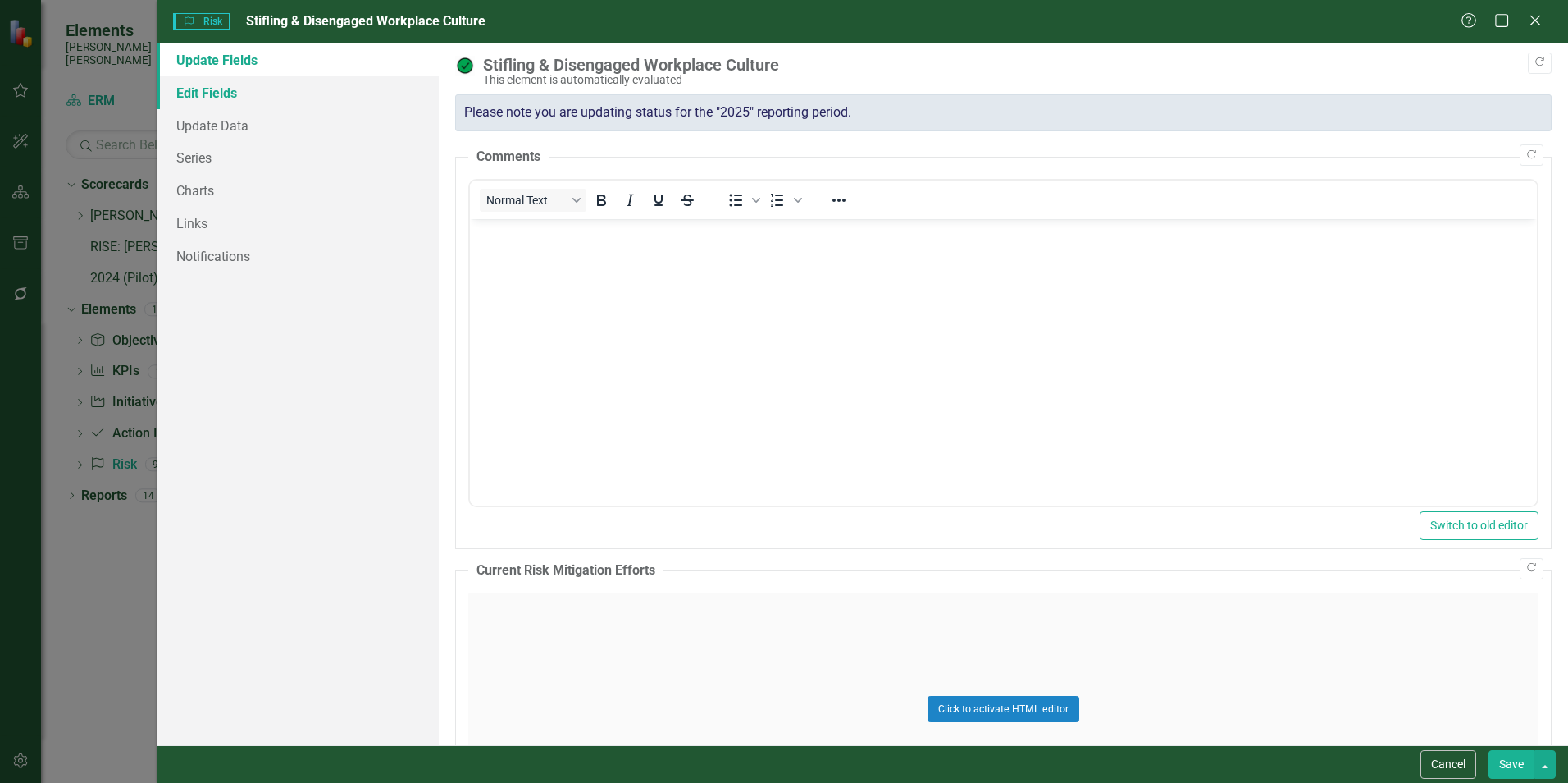
click at [219, 89] on link "Edit Fields" at bounding box center [297, 92] width 282 height 33
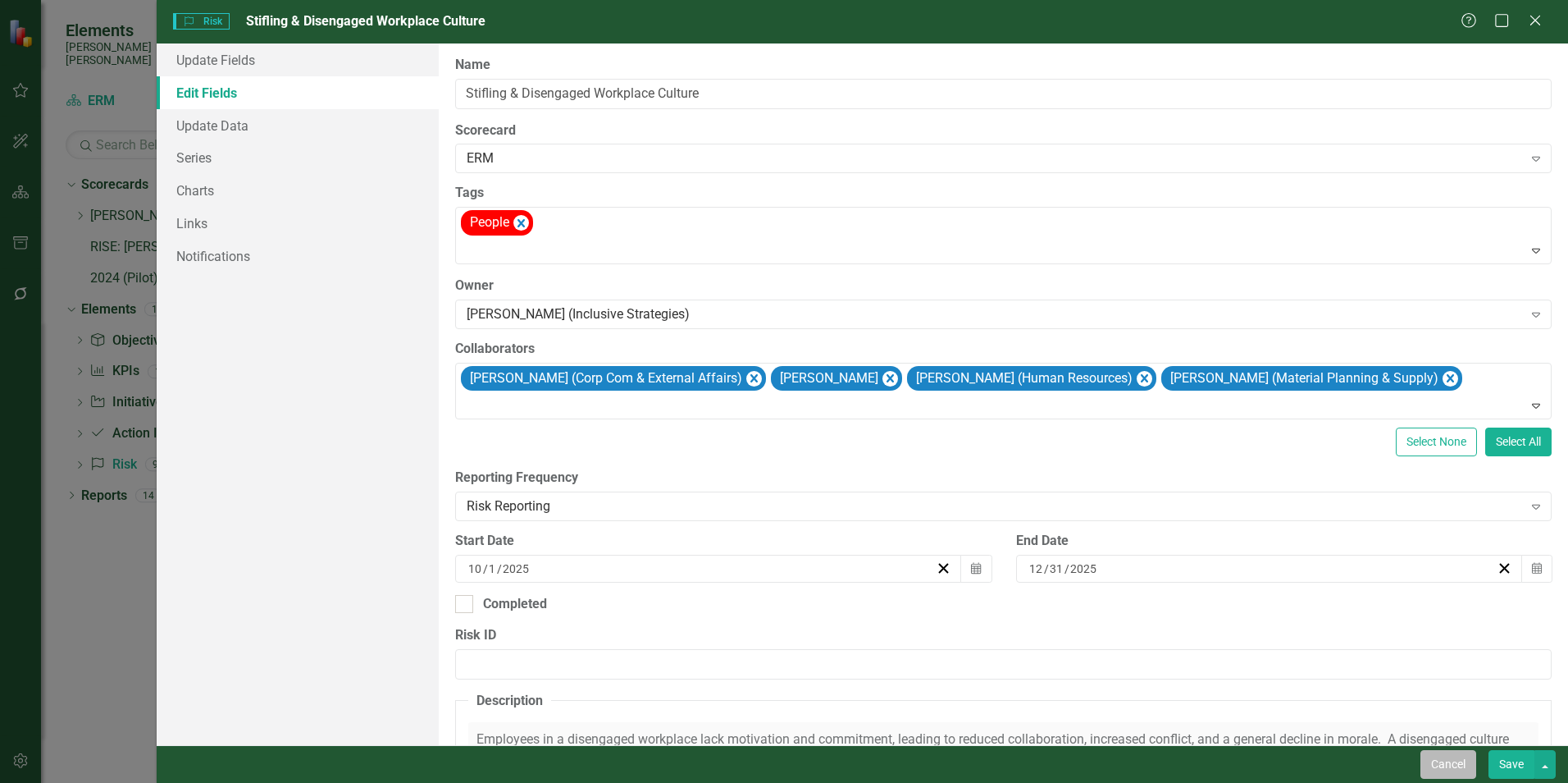
click at [1439, 769] on button "Cancel" at bounding box center [1448, 764] width 56 height 29
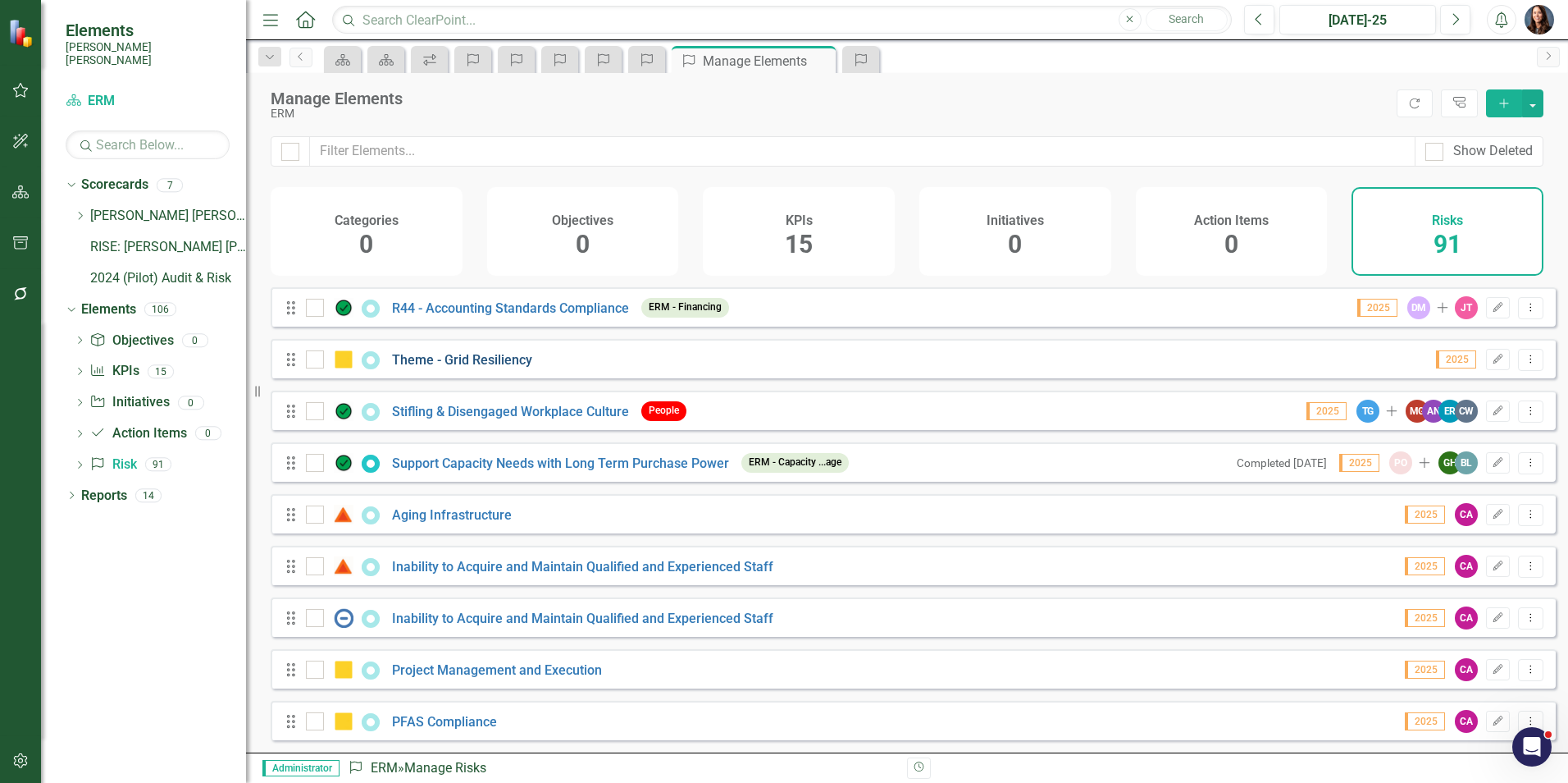
click at [465, 359] on link "Theme - Grid Resiliency" at bounding box center [462, 359] width 140 height 15
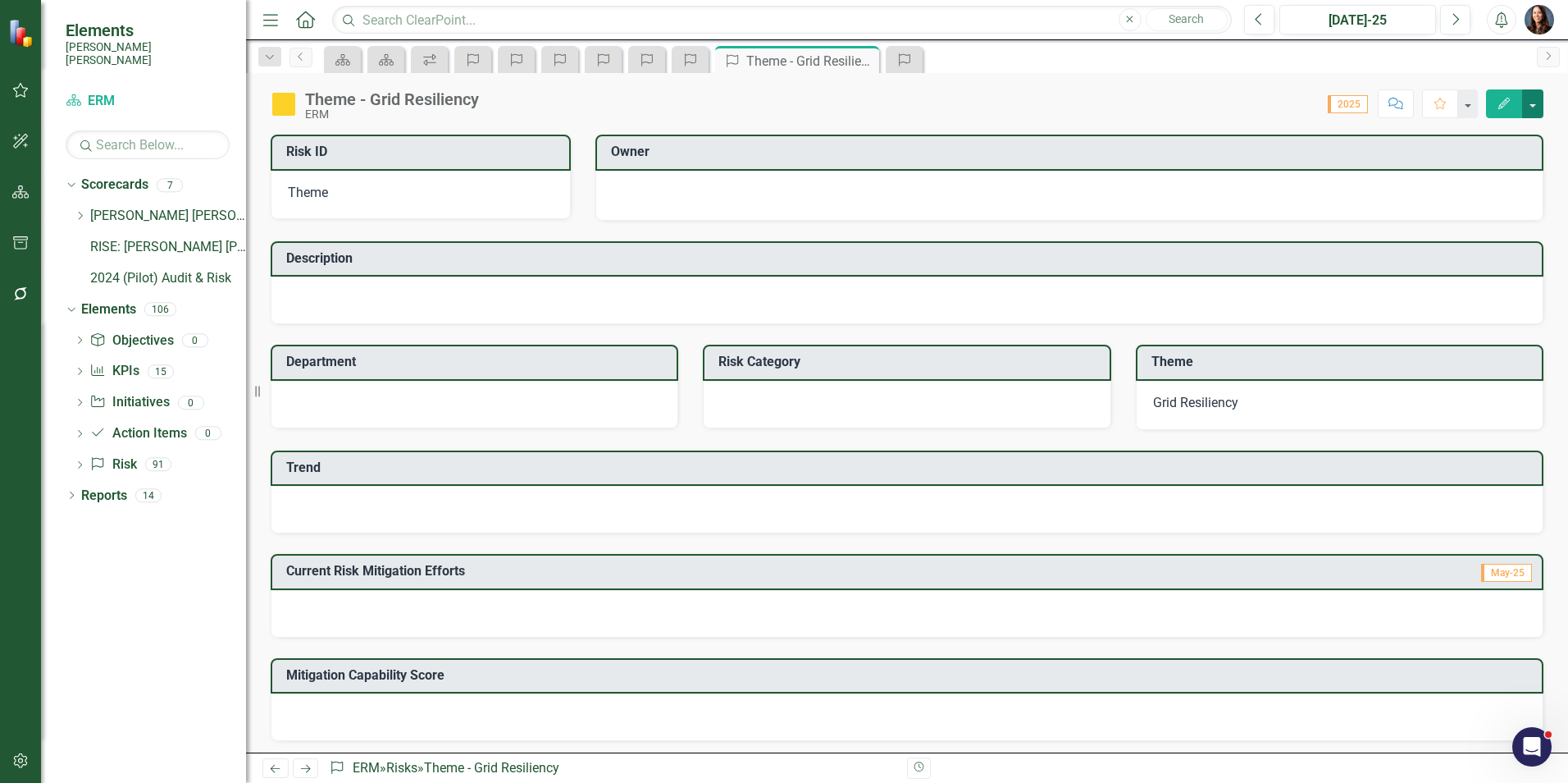
click at [1532, 107] on button "button" at bounding box center [1533, 104] width 22 height 29
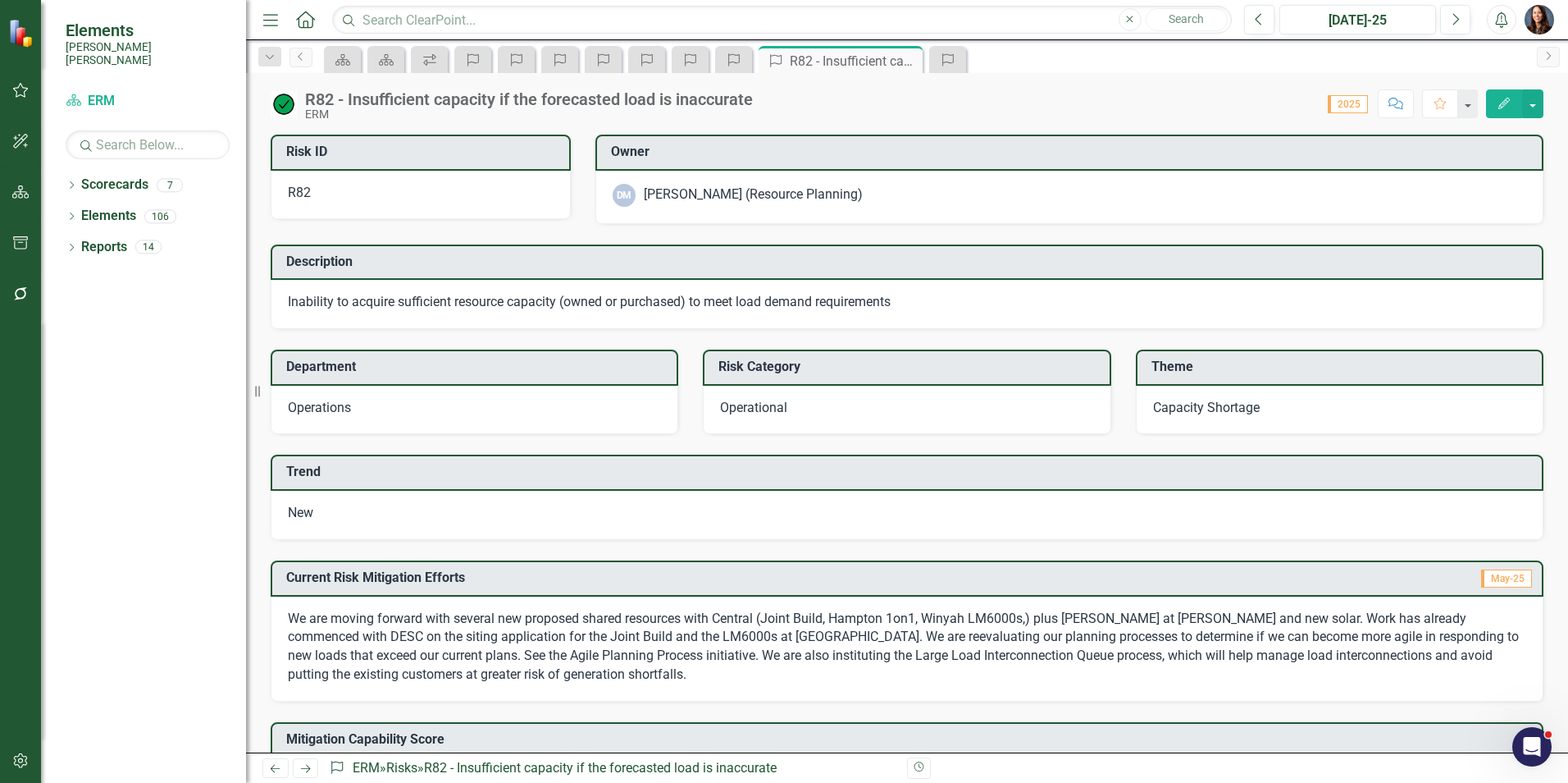
click at [558, 518] on div "New" at bounding box center [907, 515] width 1273 height 49
click at [491, 517] on div "New" at bounding box center [907, 515] width 1273 height 49
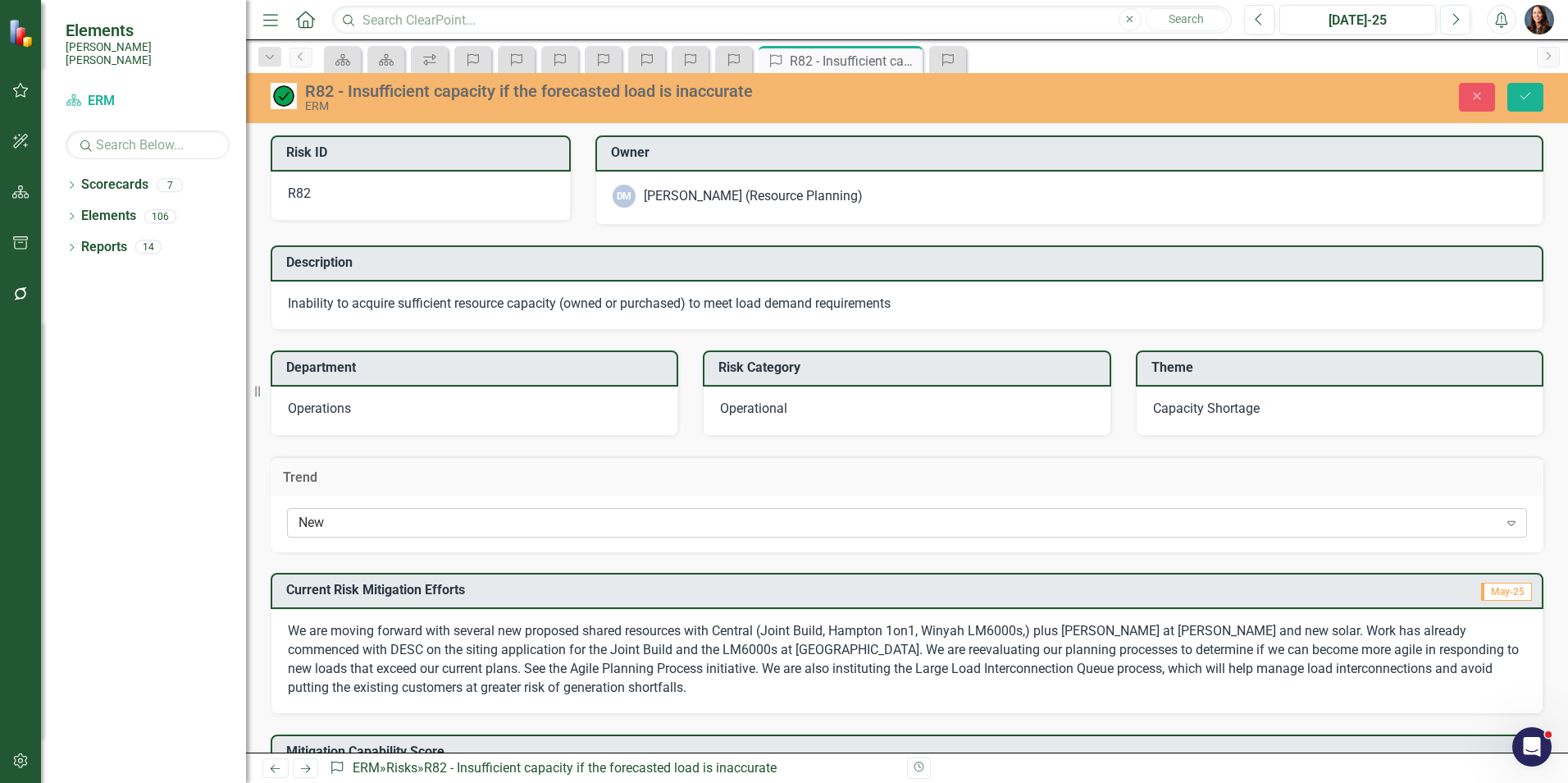
click at [461, 532] on div "New Expand" at bounding box center [907, 522] width 1240 height 30
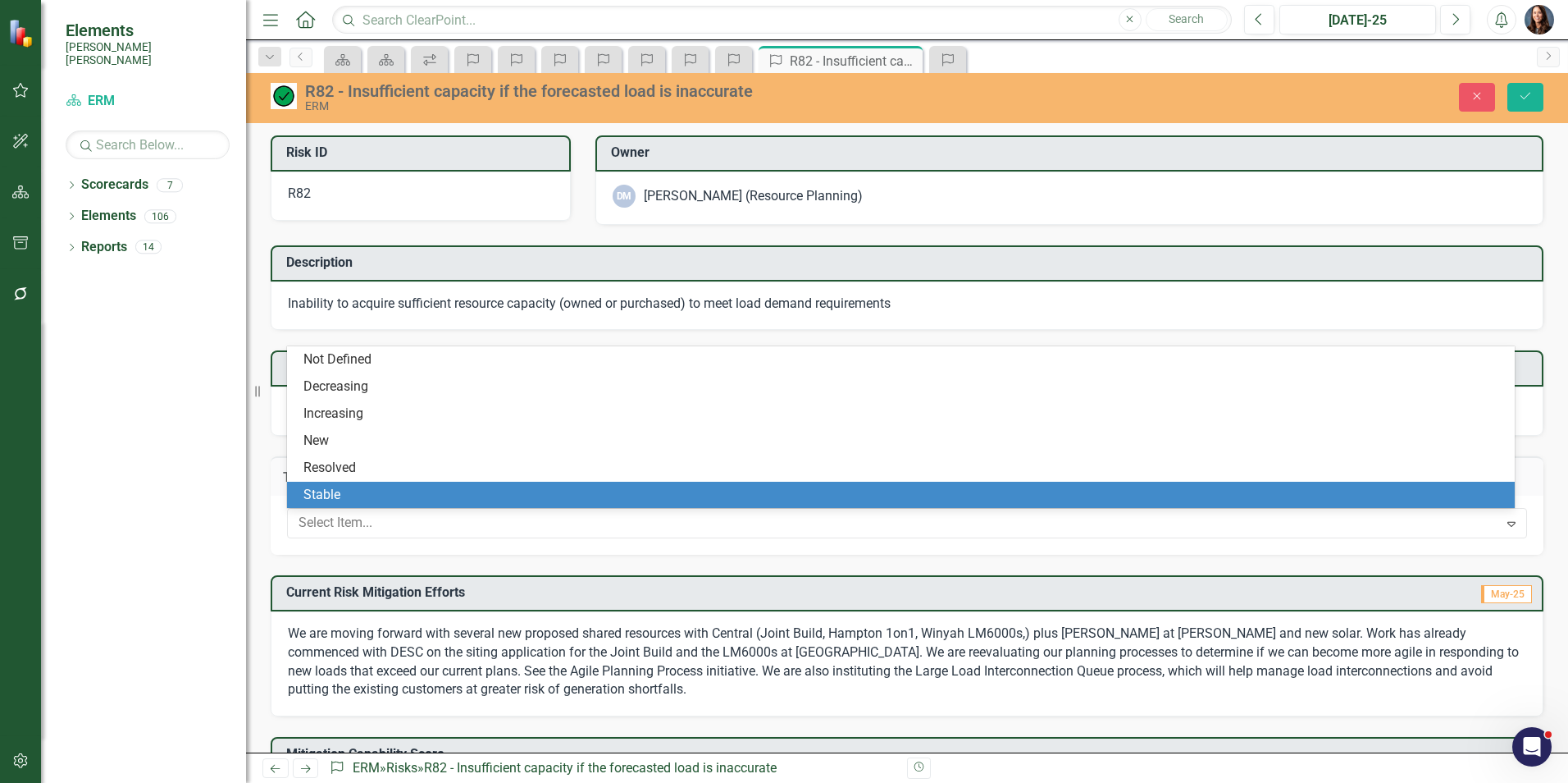
click at [409, 498] on div "Stable" at bounding box center [904, 495] width 1201 height 19
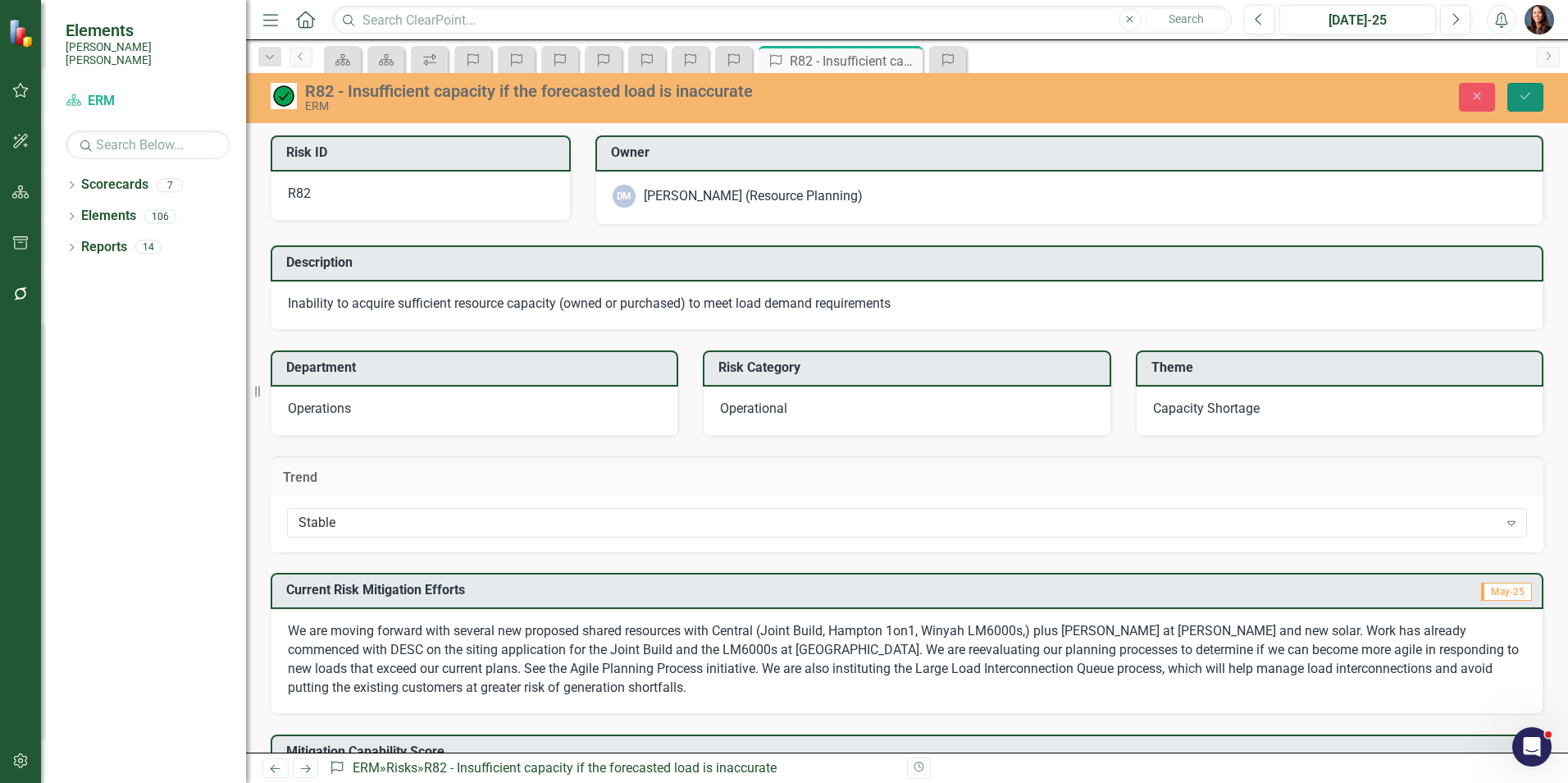
click at [1522, 92] on icon "Save" at bounding box center [1525, 96] width 14 height 12
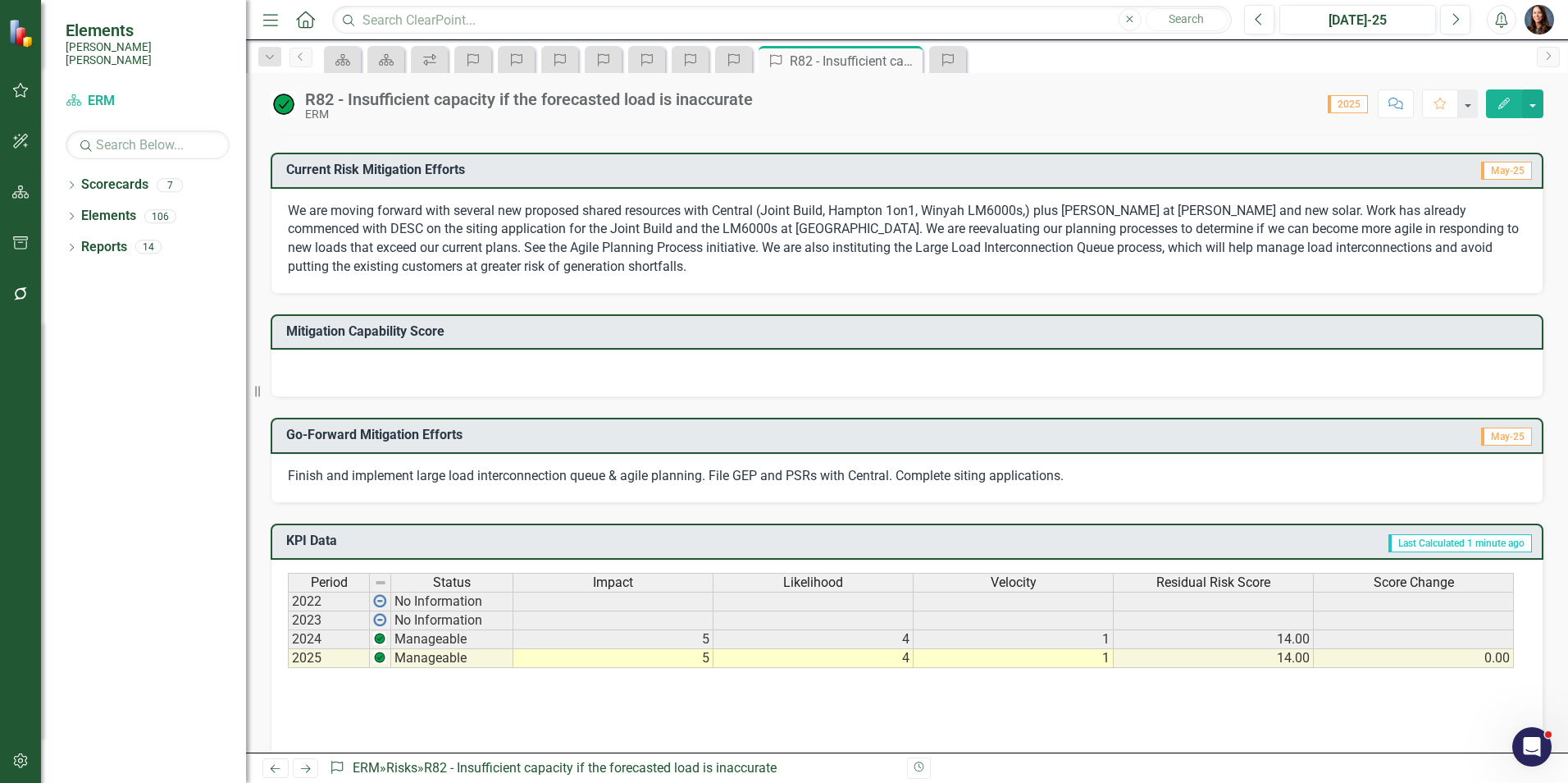
scroll to position [411, 0]
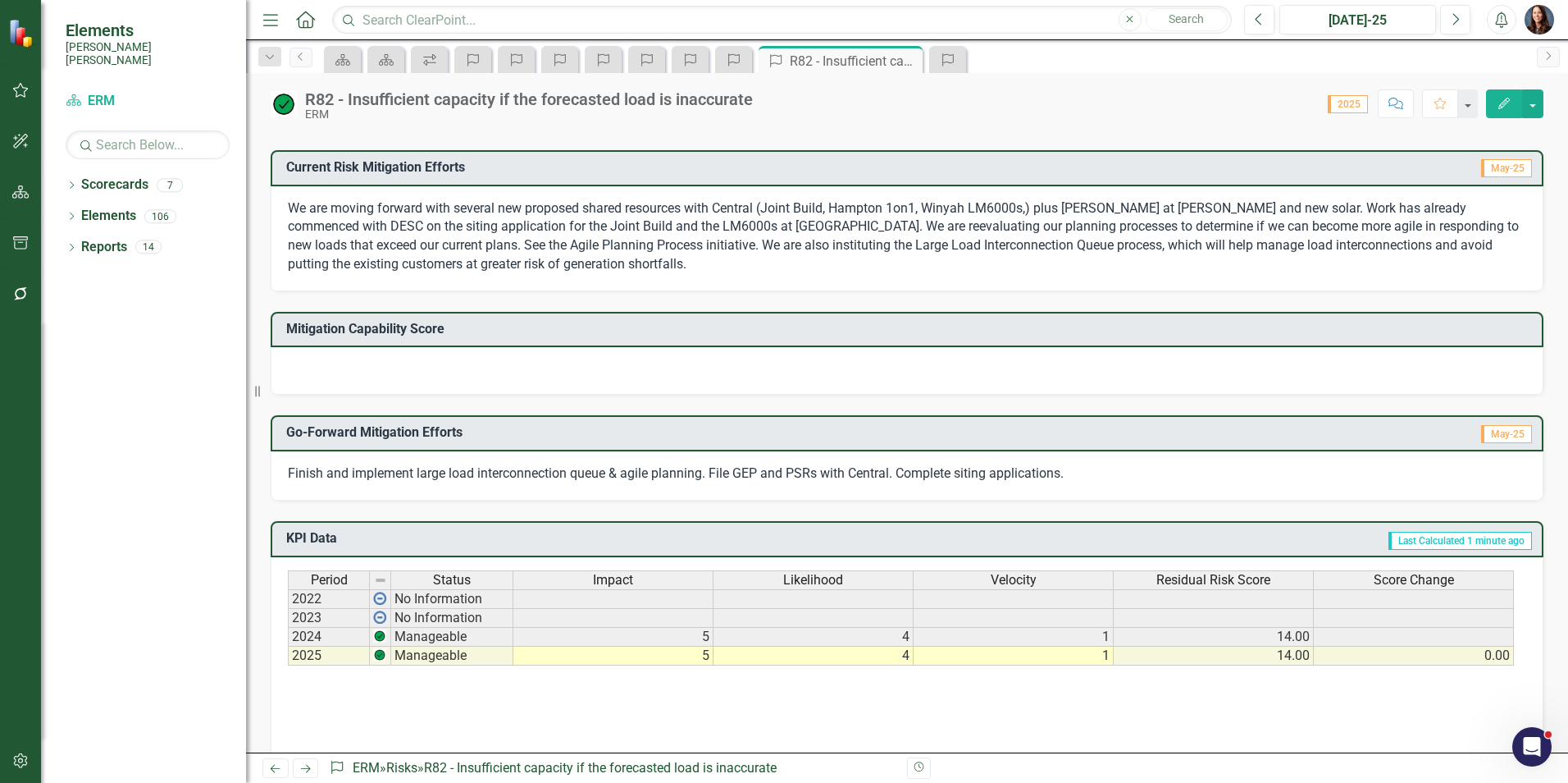
click at [544, 379] on div at bounding box center [907, 371] width 1273 height 48
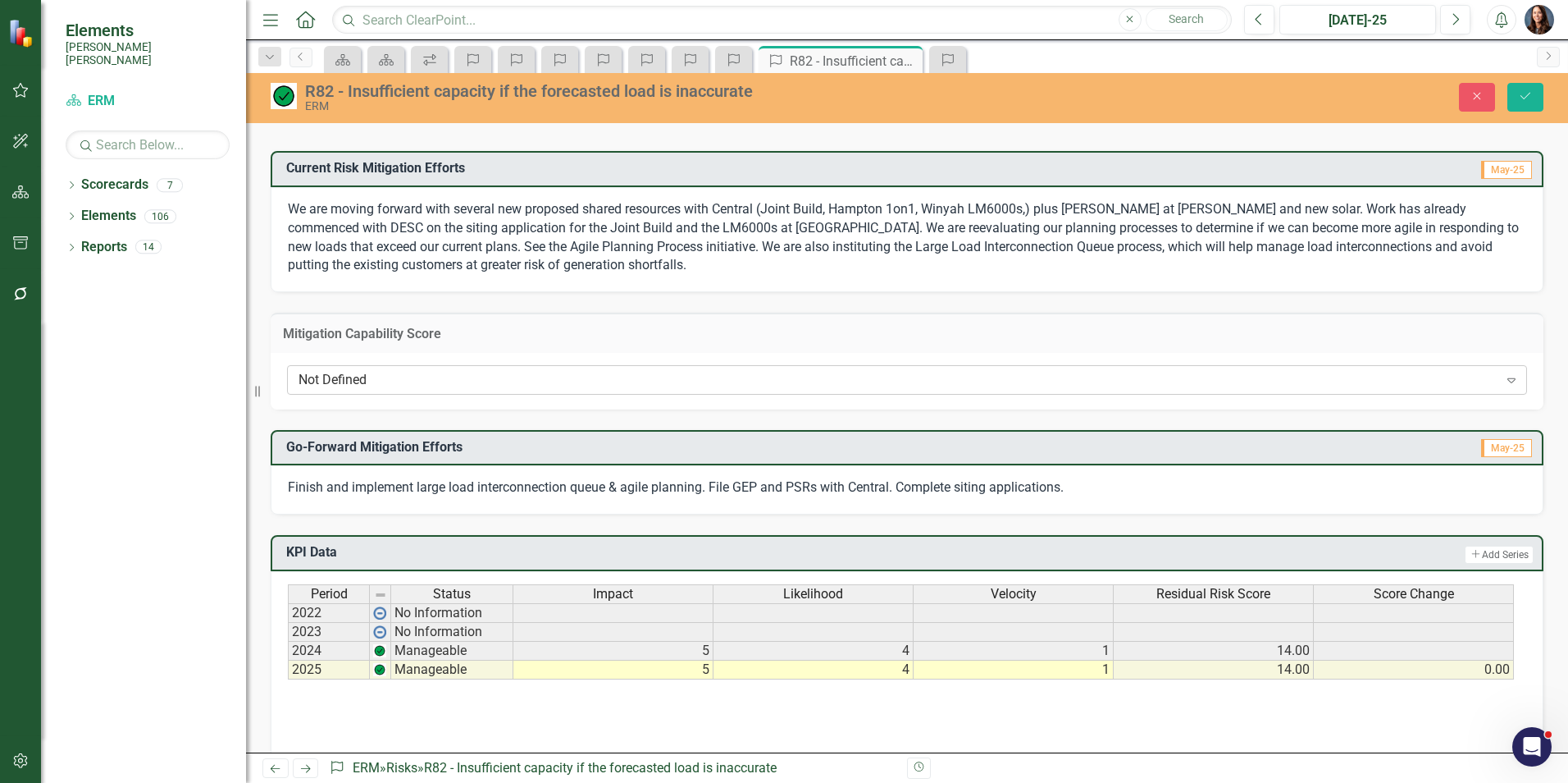
click at [515, 388] on div "Not Defined" at bounding box center [898, 380] width 1199 height 19
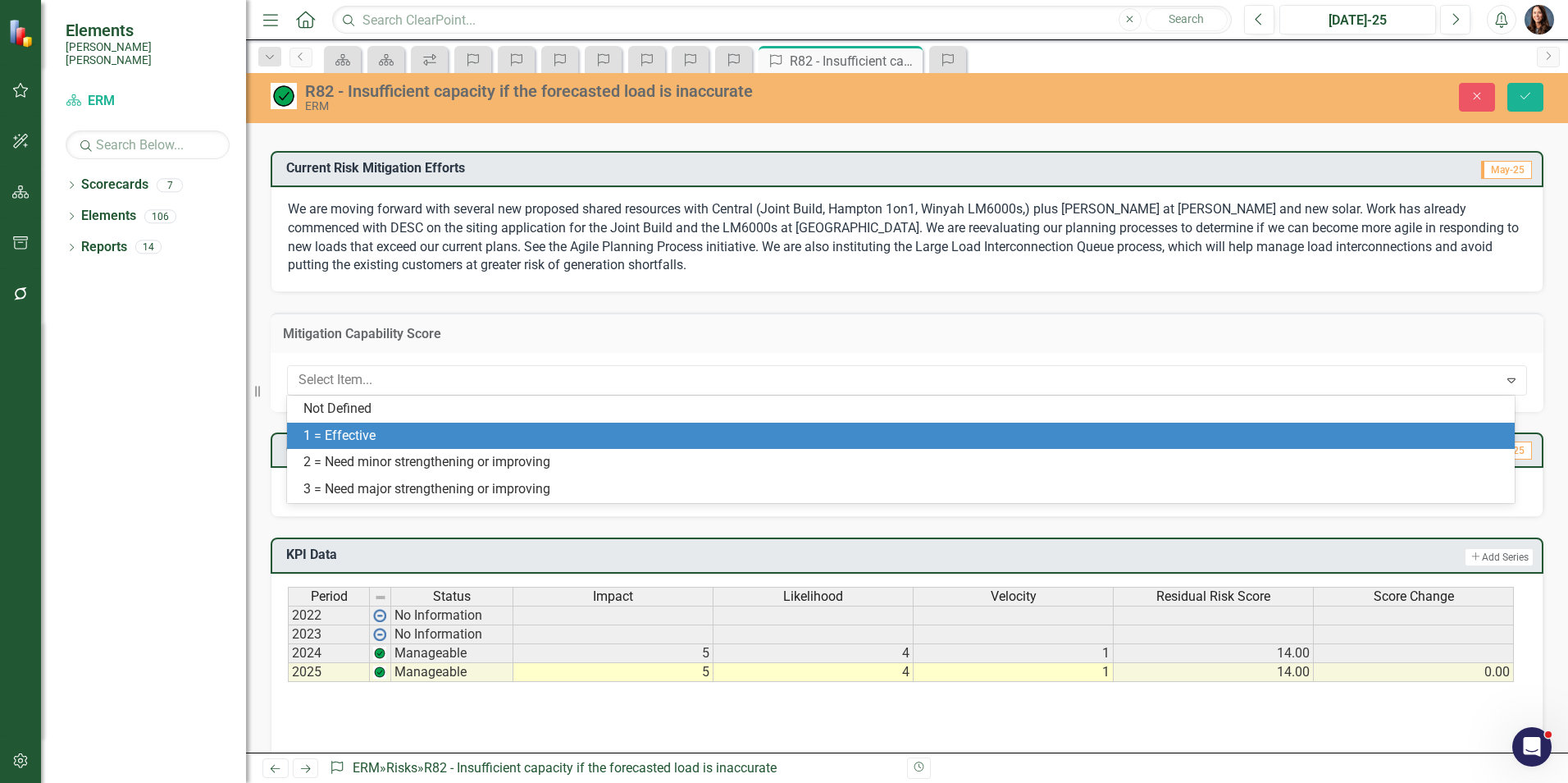
click at [476, 429] on div "1 = Effective" at bounding box center [904, 436] width 1201 height 19
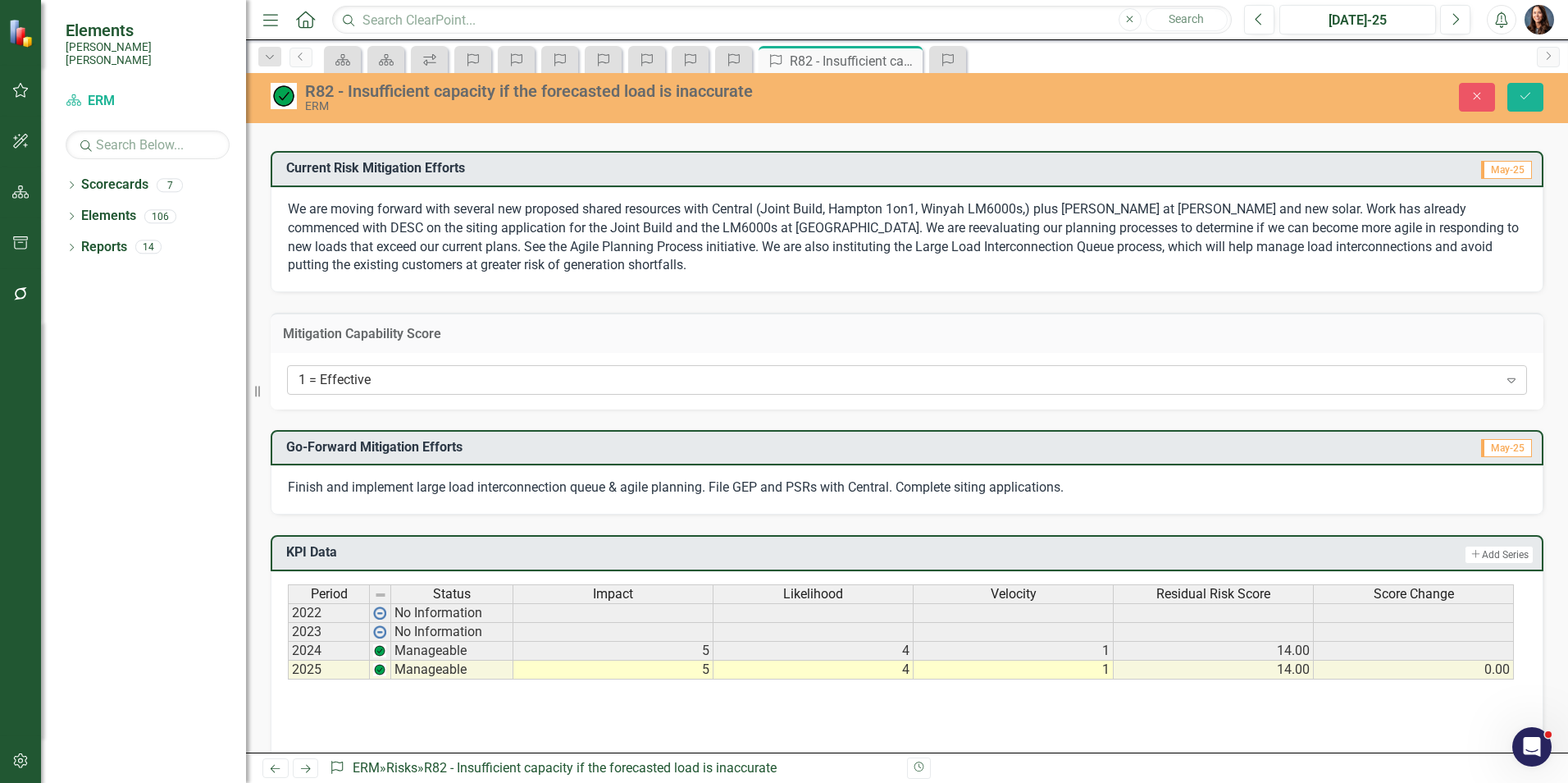
click at [476, 385] on div "1 = Effective" at bounding box center [898, 380] width 1199 height 19
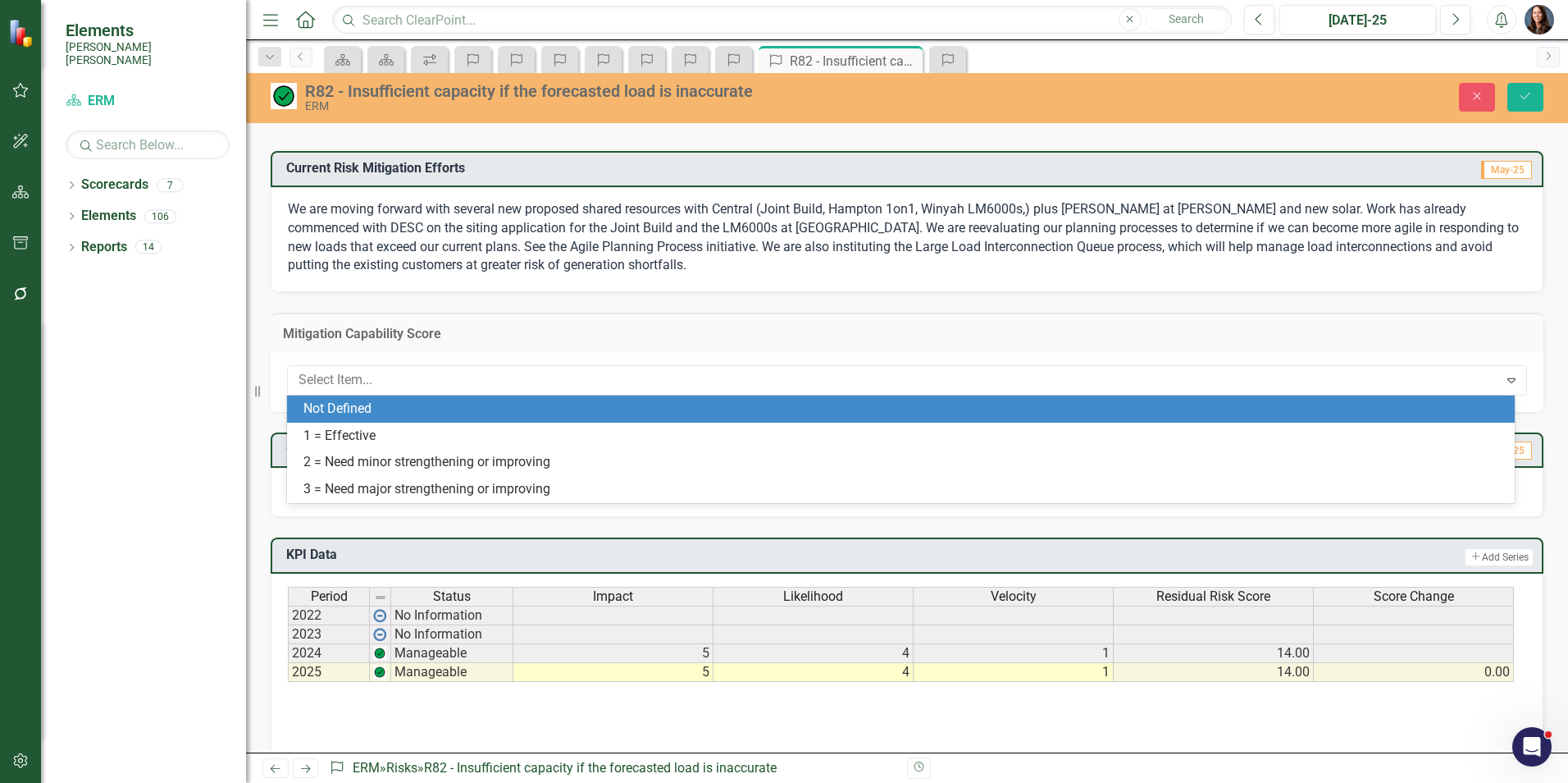
click at [454, 413] on div "Not Defined" at bounding box center [904, 409] width 1201 height 19
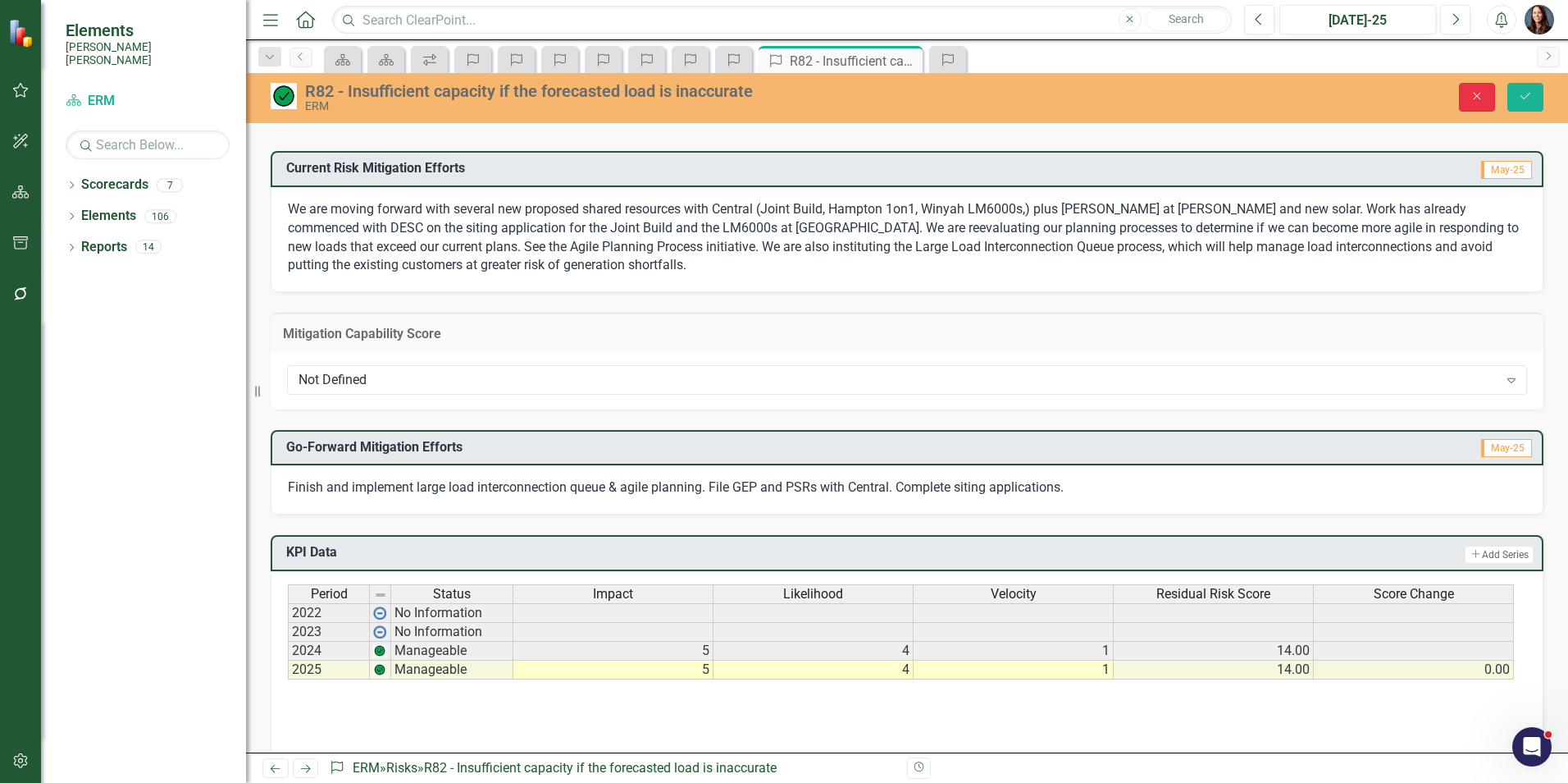
click at [1475, 102] on button "Close" at bounding box center [1477, 97] width 36 height 29
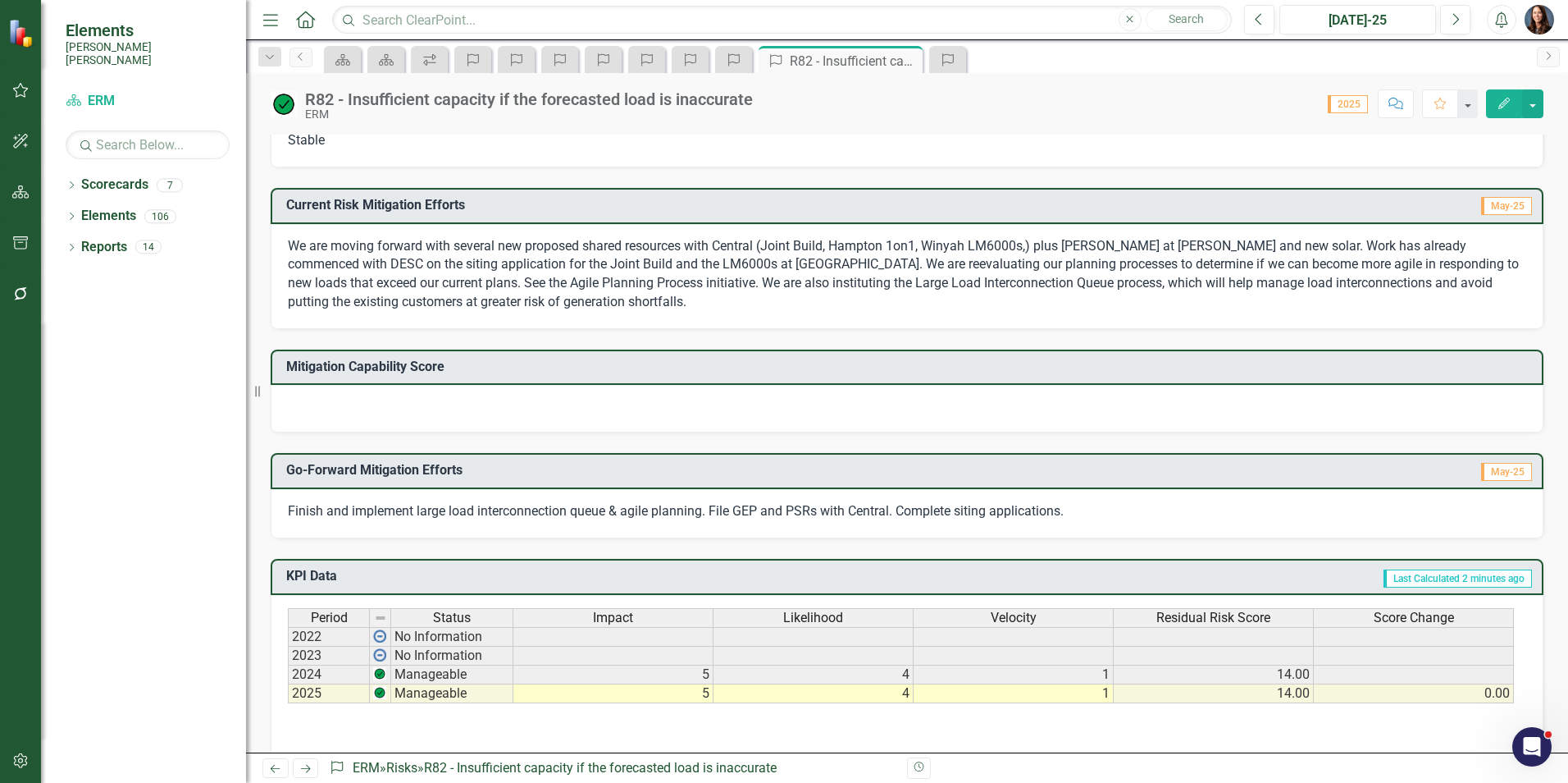
scroll to position [343, 0]
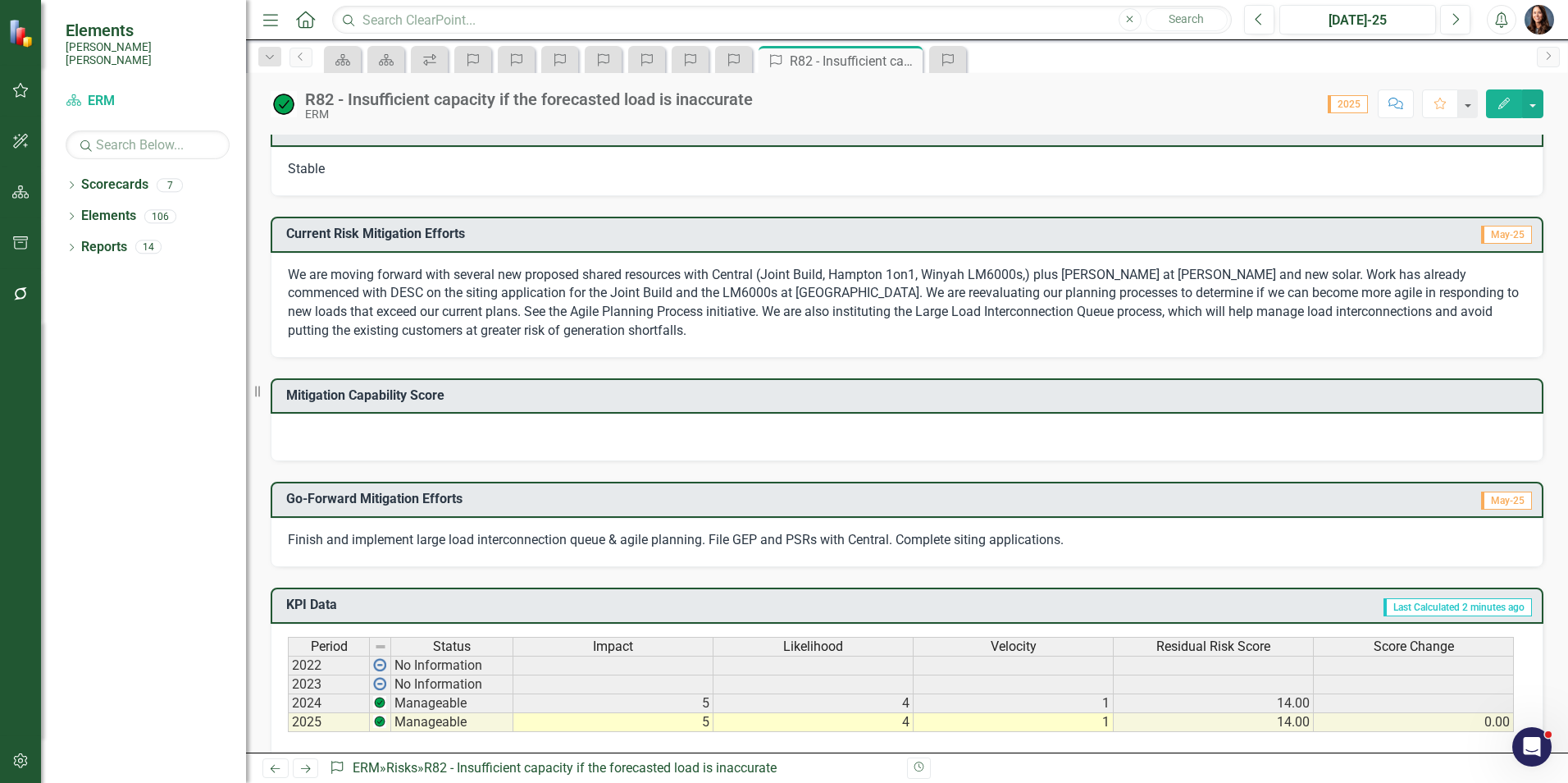
click at [323, 440] on div at bounding box center [907, 437] width 1273 height 48
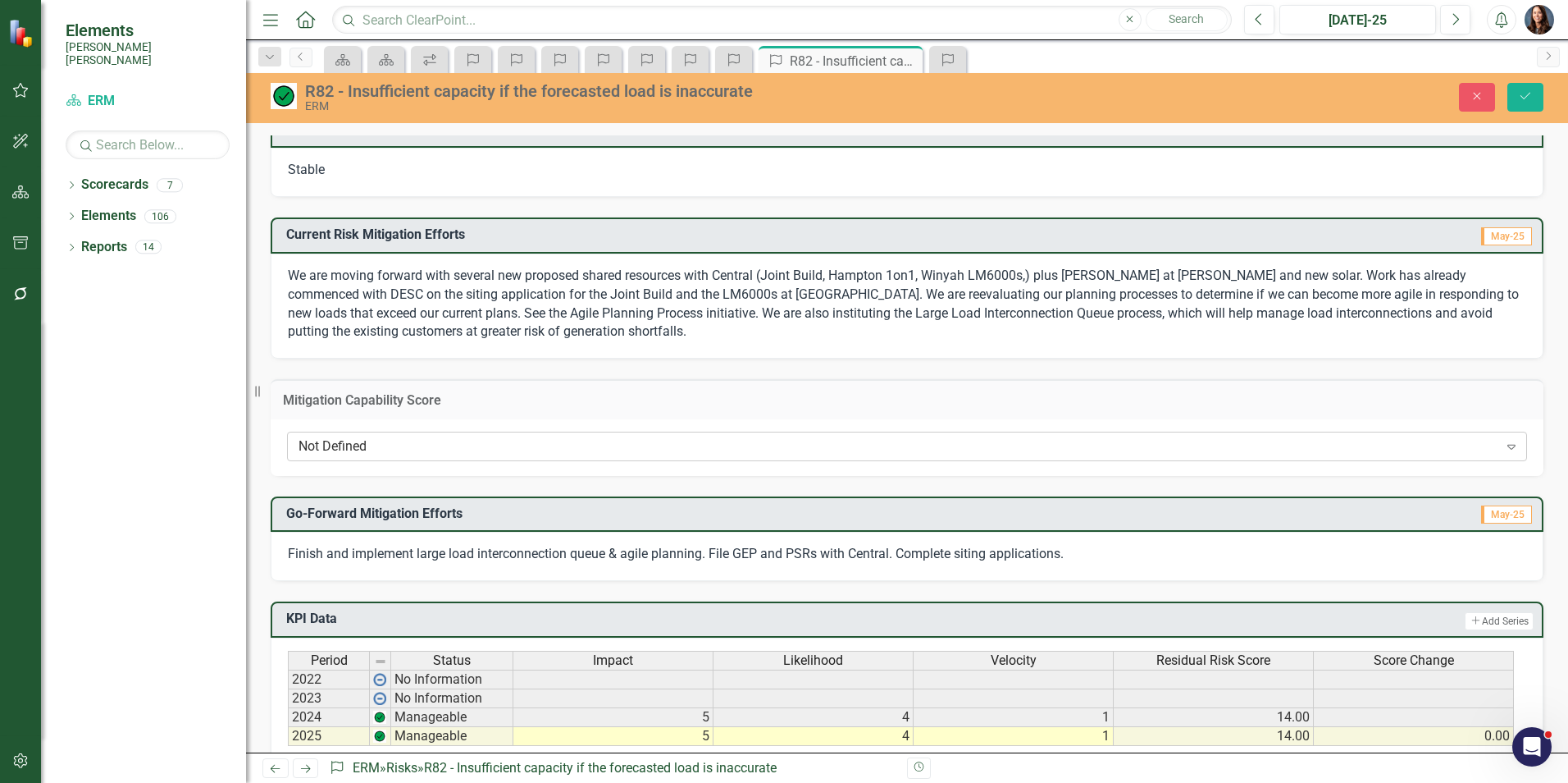
click at [323, 442] on div "Not Defined" at bounding box center [898, 446] width 1199 height 19
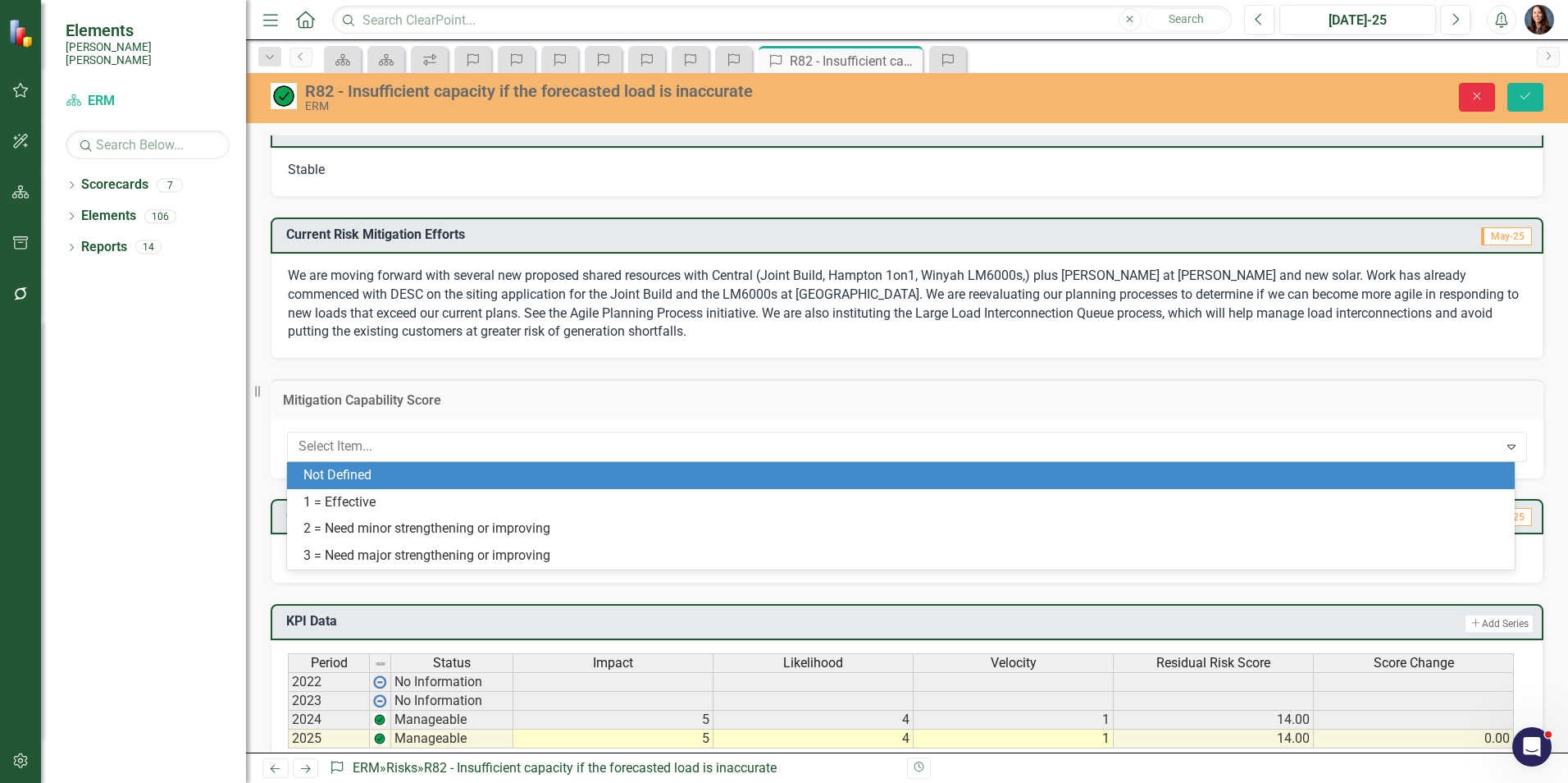
click at [1466, 92] on button "Close" at bounding box center [1477, 97] width 36 height 29
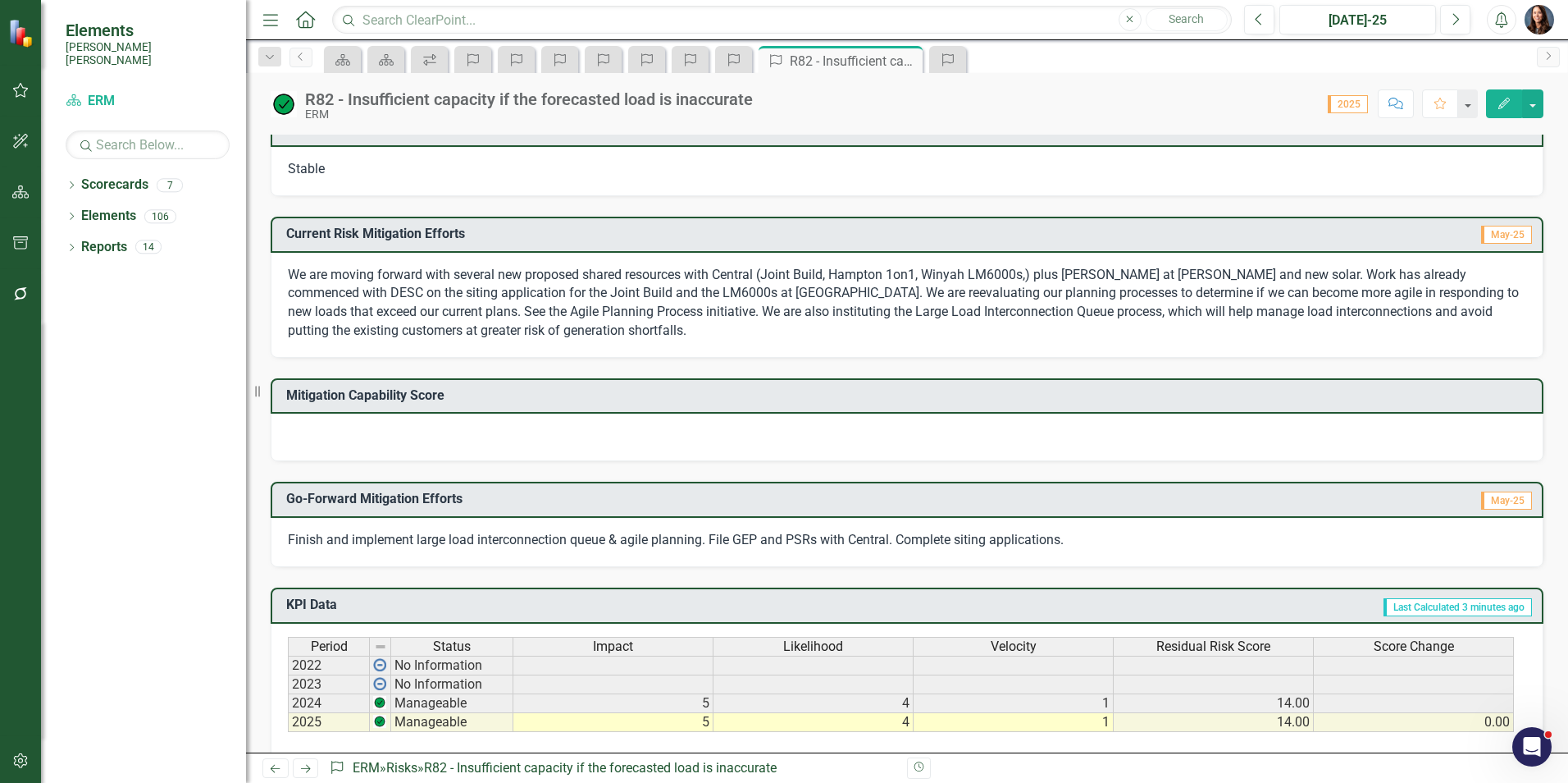
click at [1397, 102] on icon "Comment" at bounding box center [1396, 103] width 14 height 12
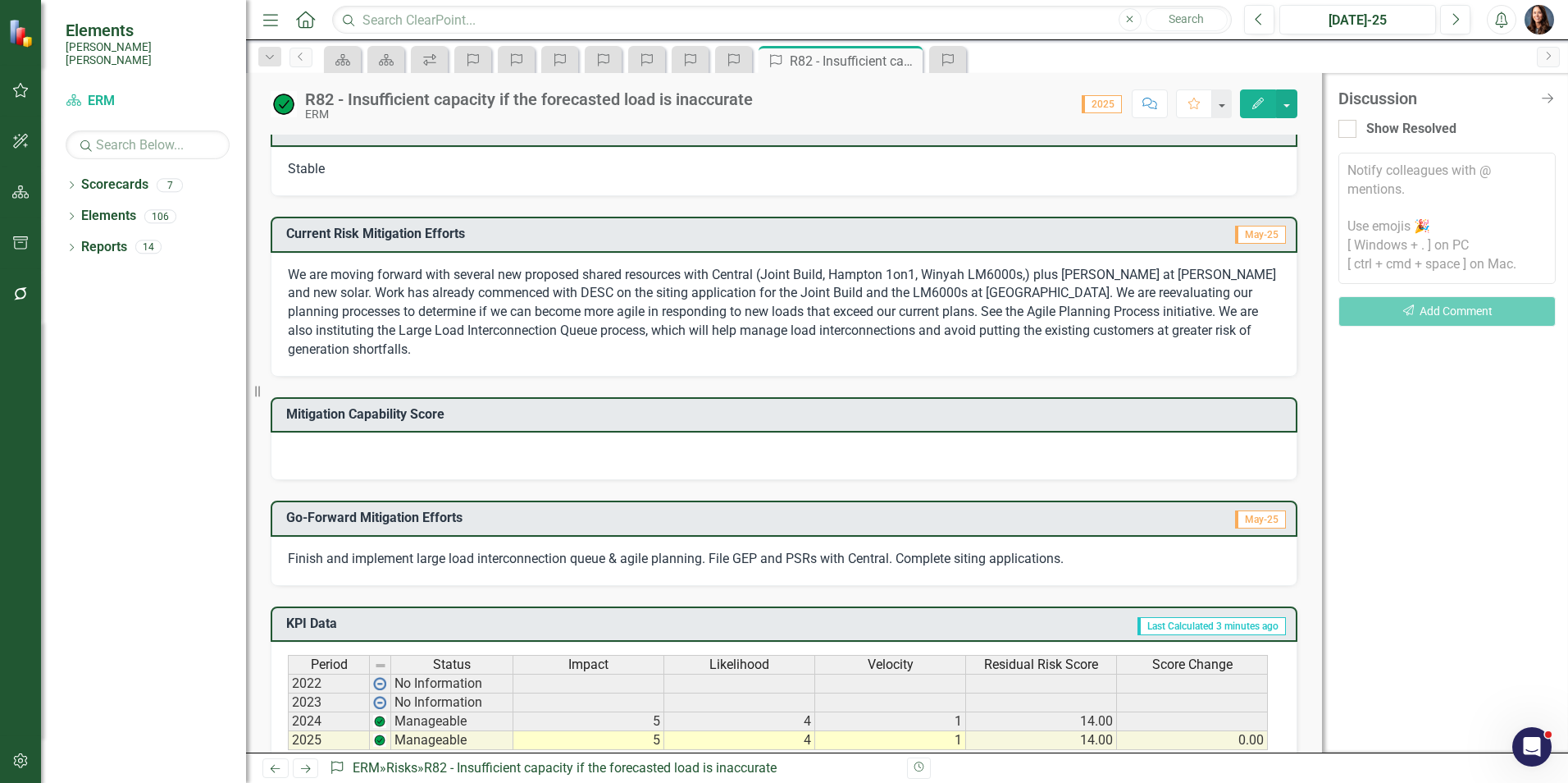
click at [1362, 172] on textarea at bounding box center [1447, 218] width 217 height 131
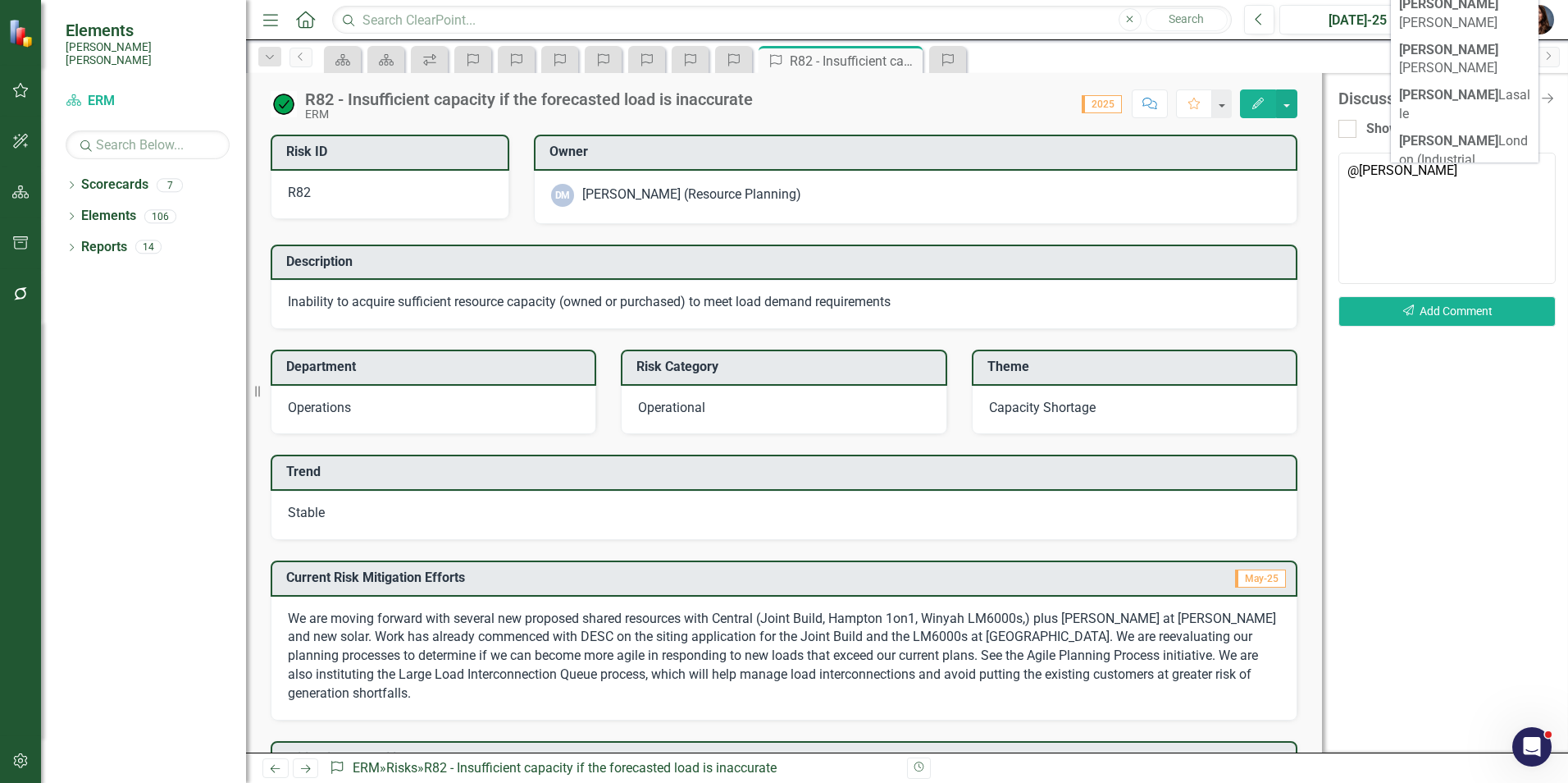
scroll to position [411, 0]
click at [1450, 417] on span "David Millar (Resource Planning)" at bounding box center [1457, 443] width 117 height 53
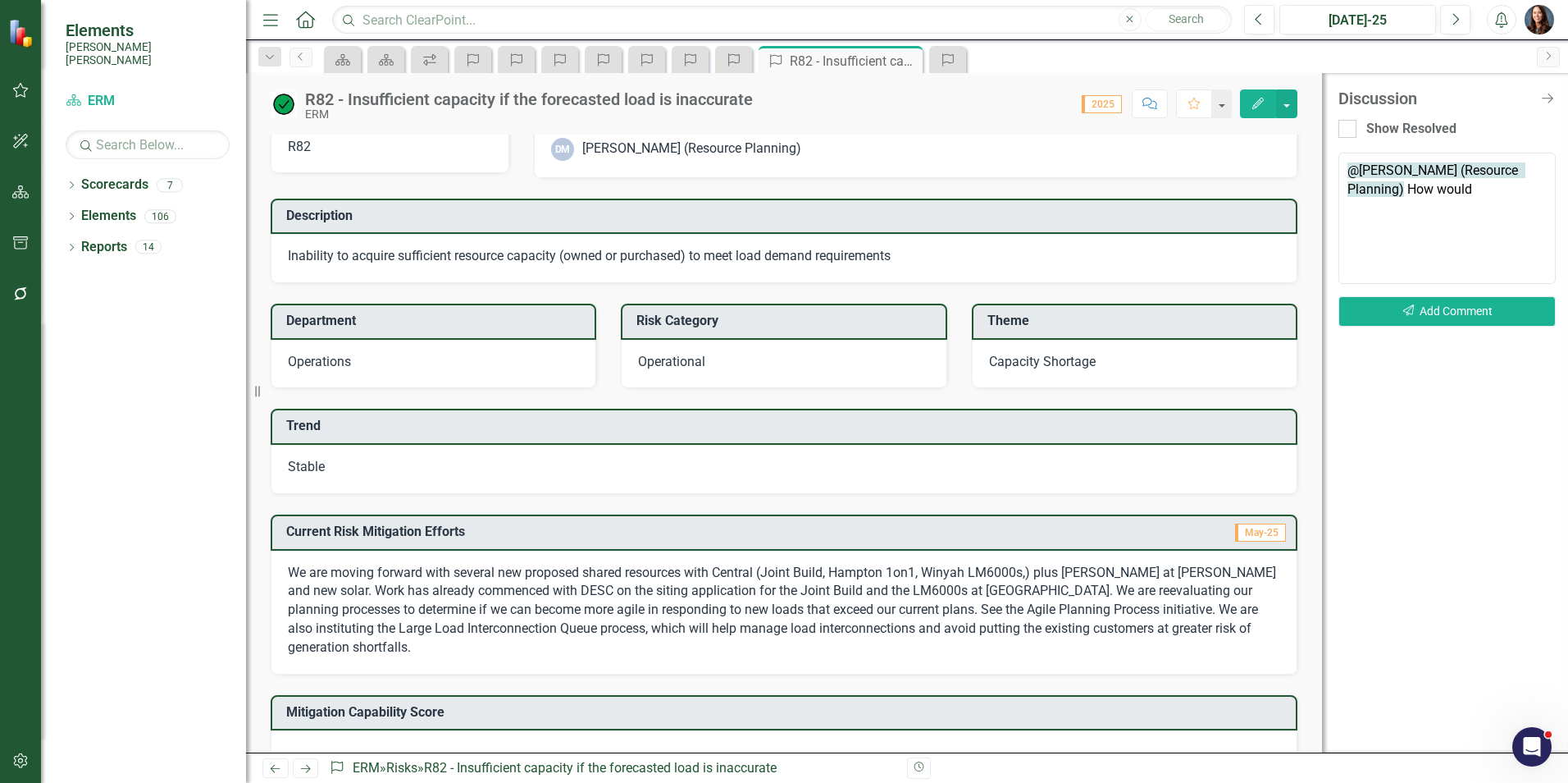
scroll to position [164, 0]
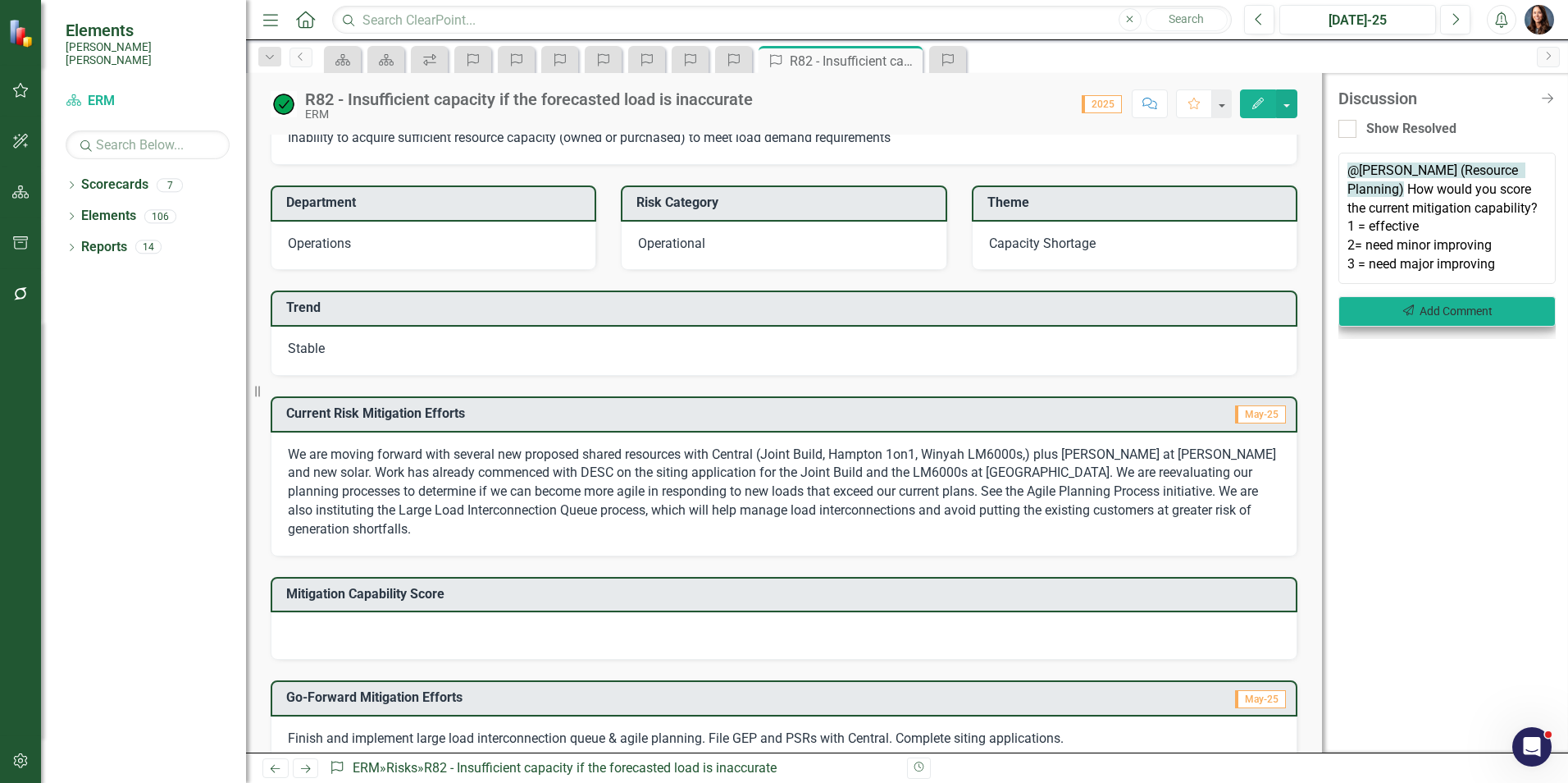
type textarea "@David Millar (Resource Planning) How would you score the current mitigation ca…"
click at [1427, 313] on button "Send Add Comment" at bounding box center [1447, 311] width 217 height 30
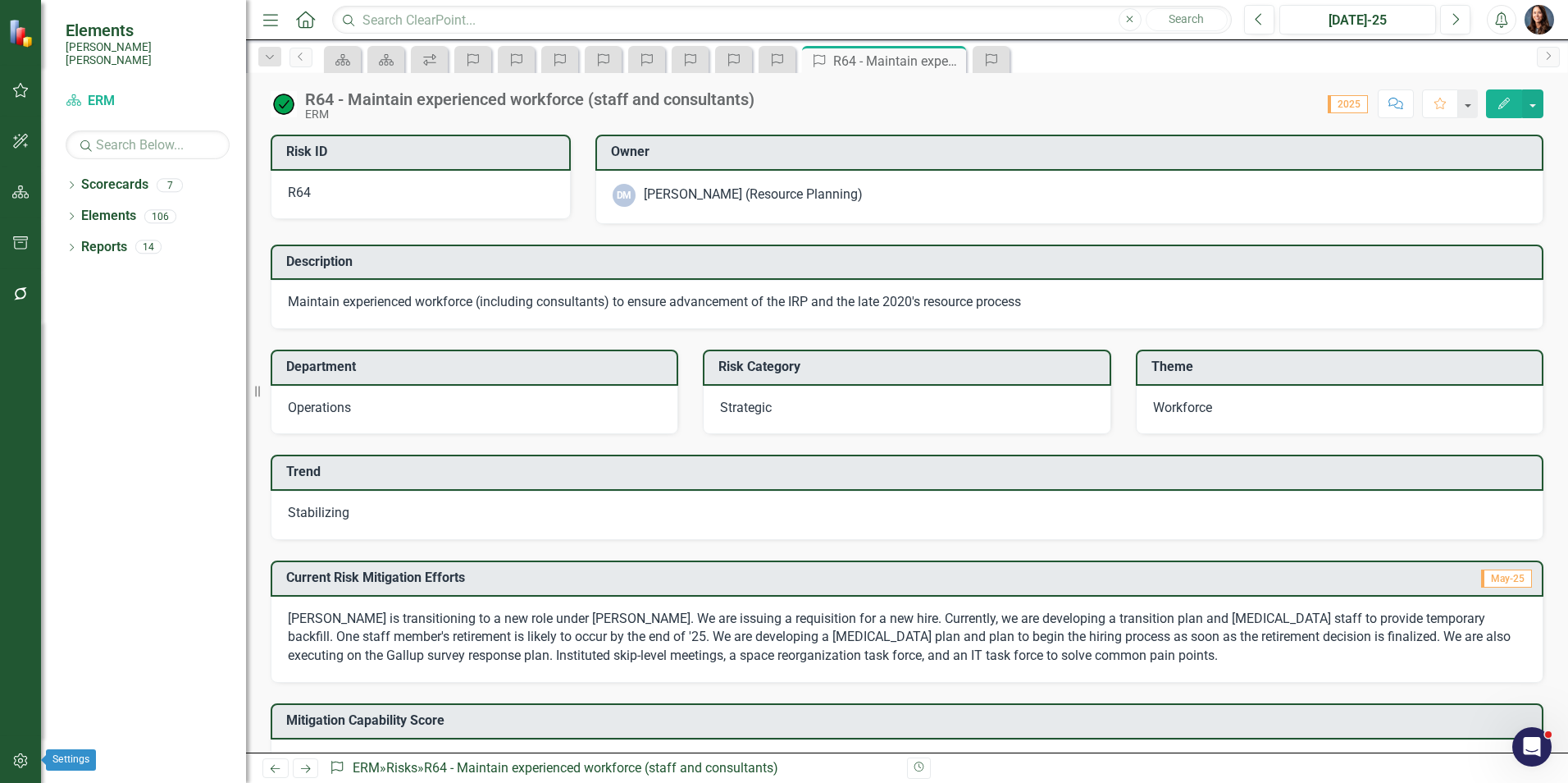
click at [24, 761] on icon "button" at bounding box center [21, 760] width 17 height 13
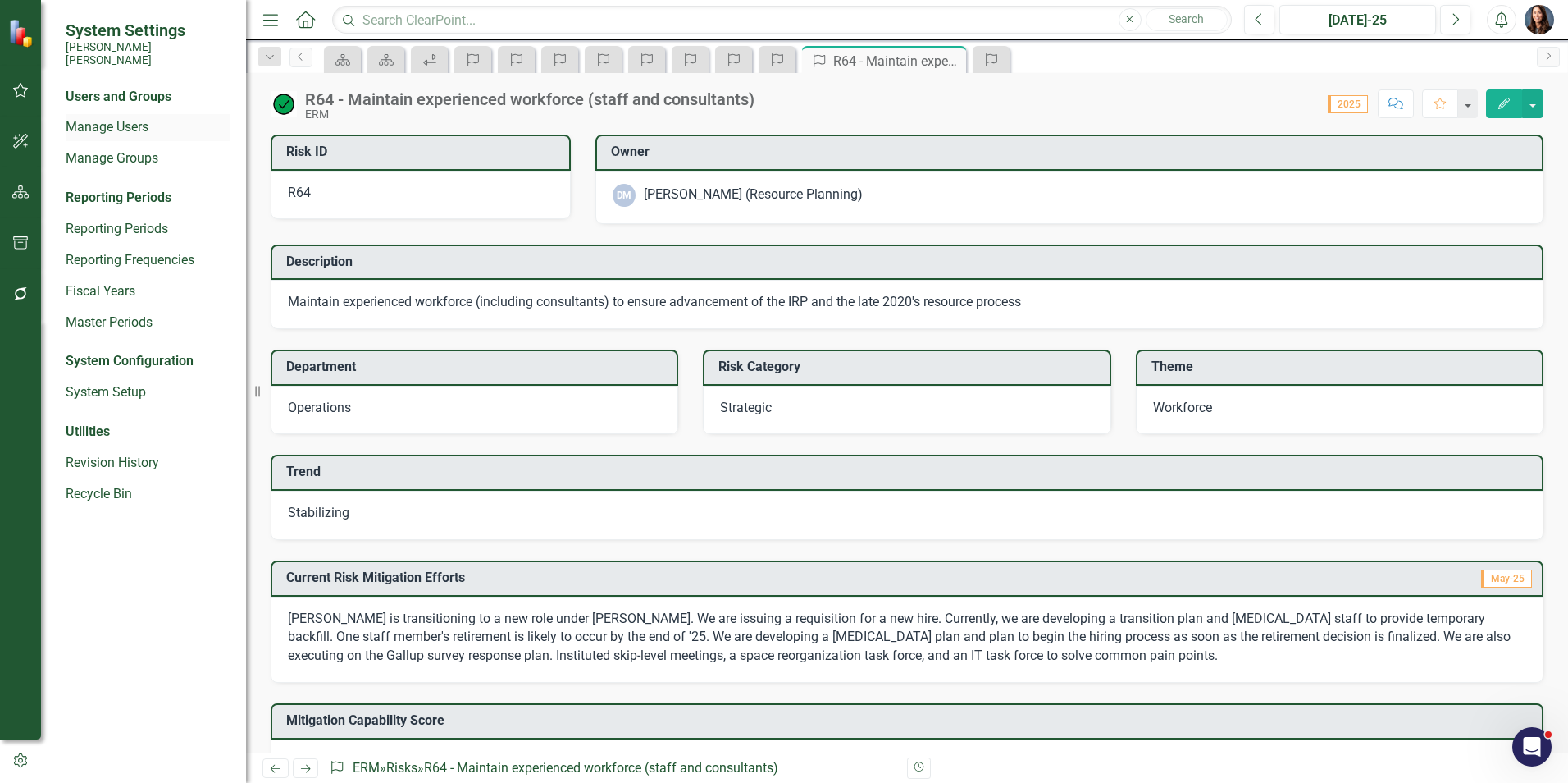
click at [115, 118] on link "Manage Users" at bounding box center [147, 127] width 164 height 19
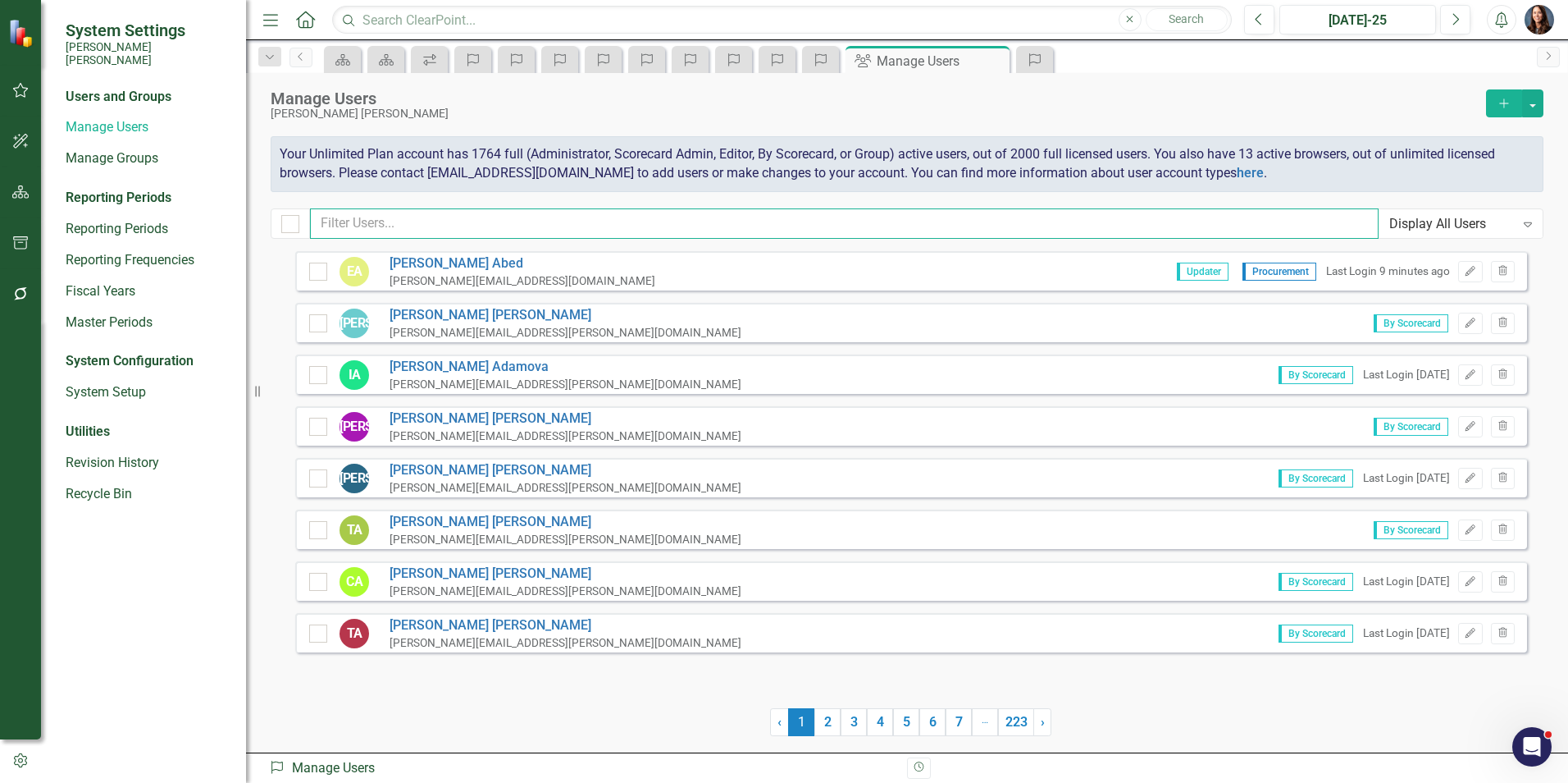
click at [391, 220] on input "text" at bounding box center [843, 223] width 1068 height 30
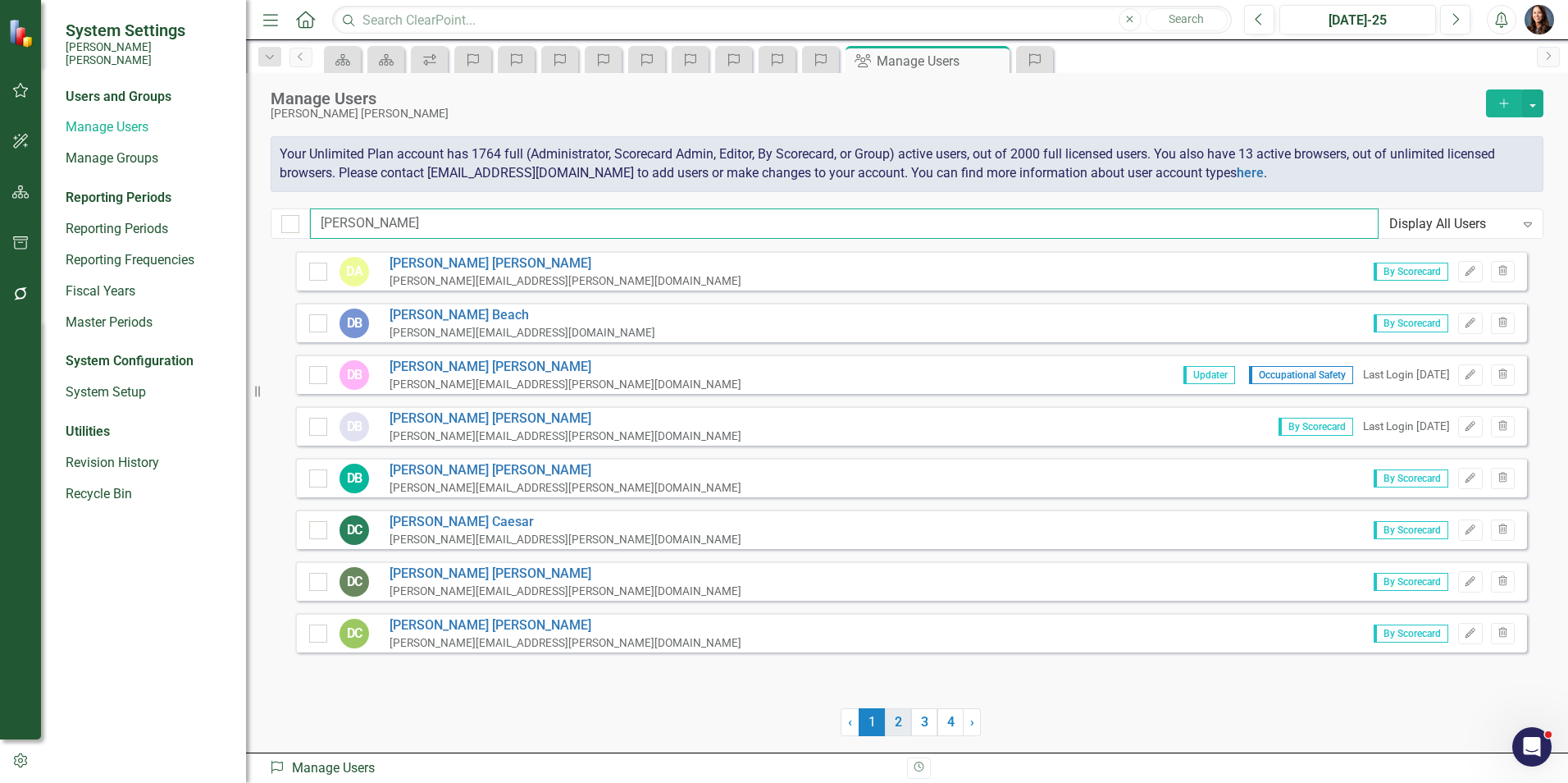
type input "[PERSON_NAME]"
click at [901, 730] on link "2" at bounding box center [898, 721] width 26 height 28
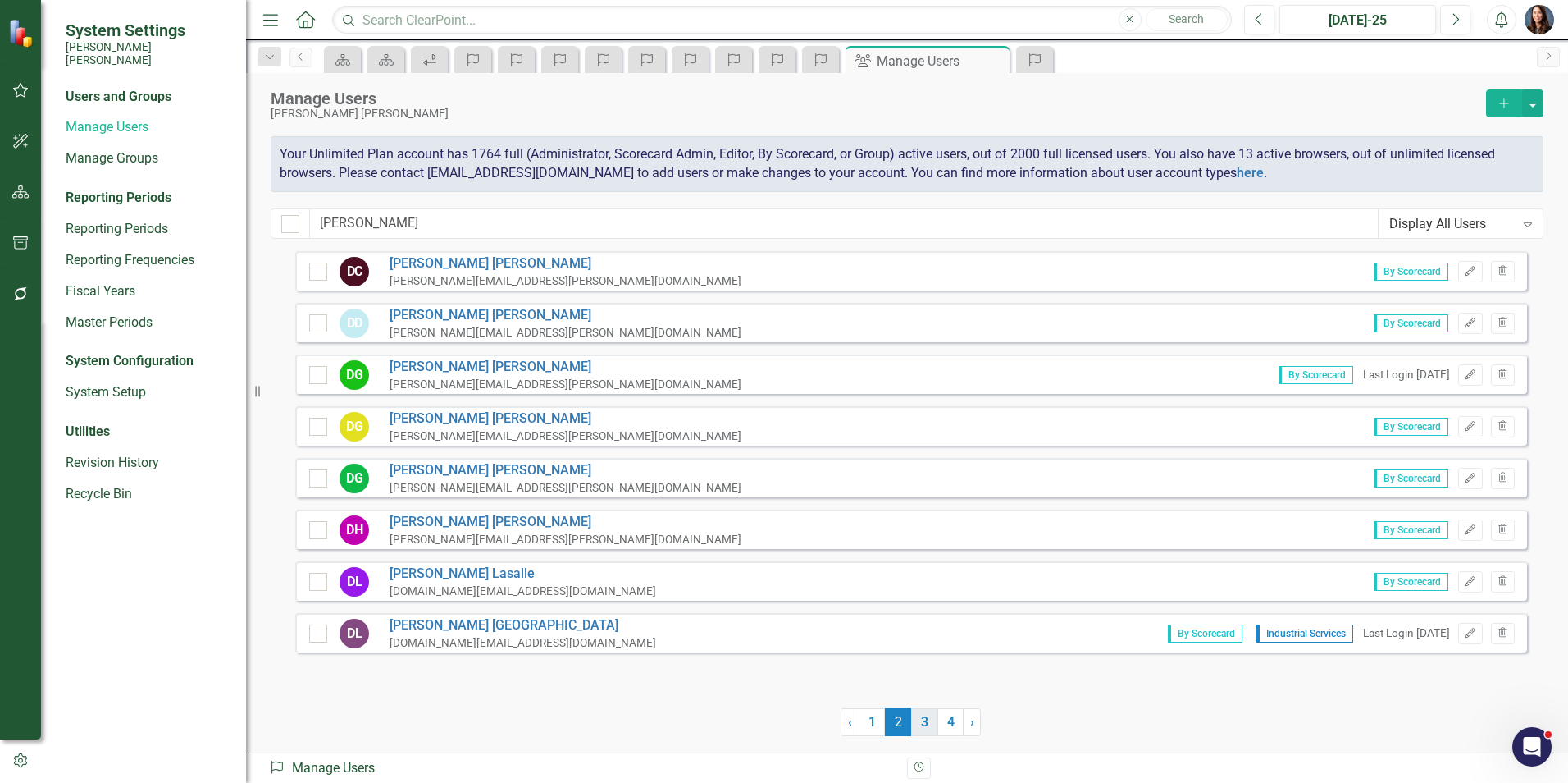
click at [921, 720] on link "3" at bounding box center [924, 721] width 26 height 28
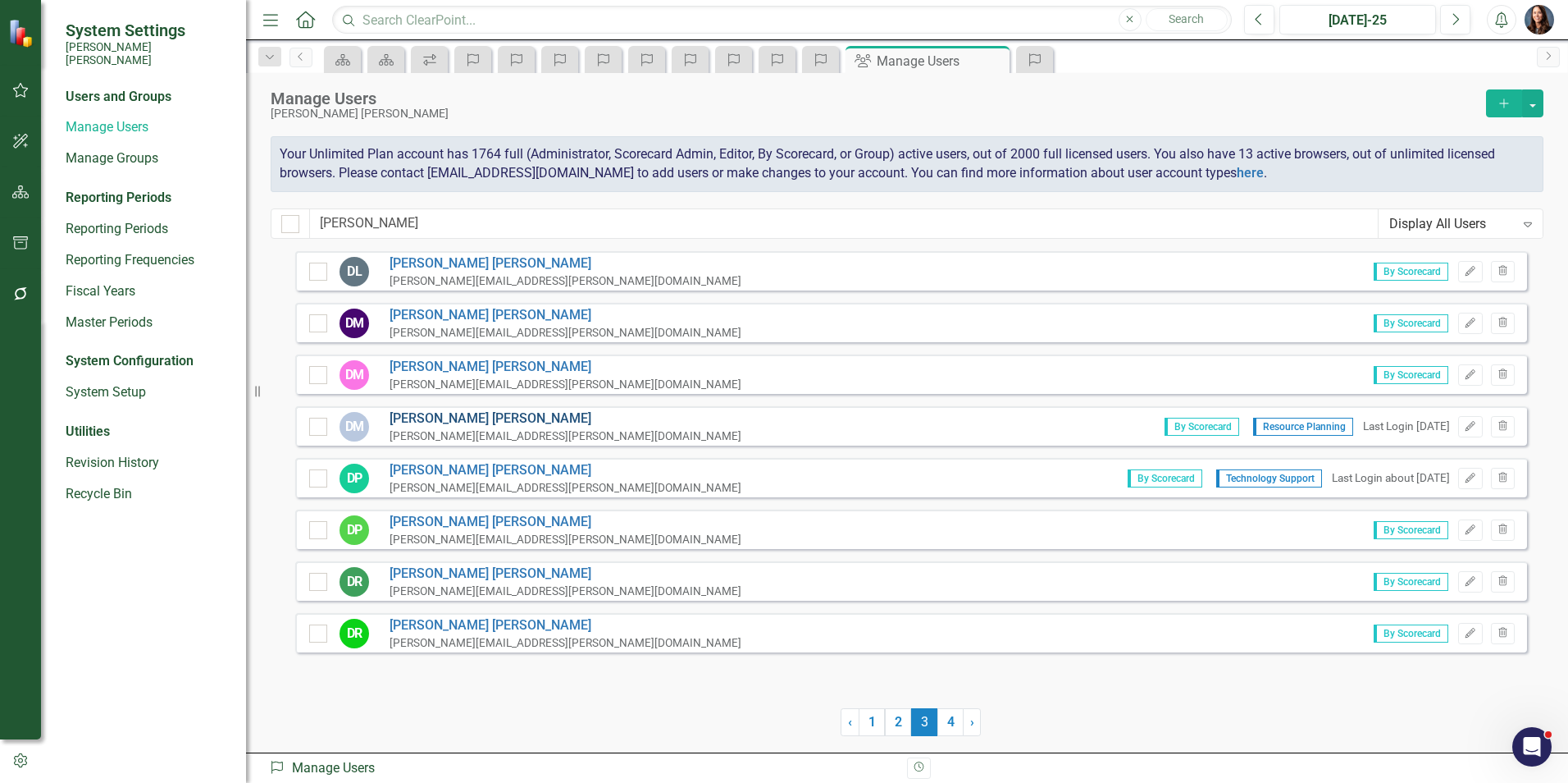
click at [428, 417] on link "[PERSON_NAME]" at bounding box center [565, 419] width 351 height 19
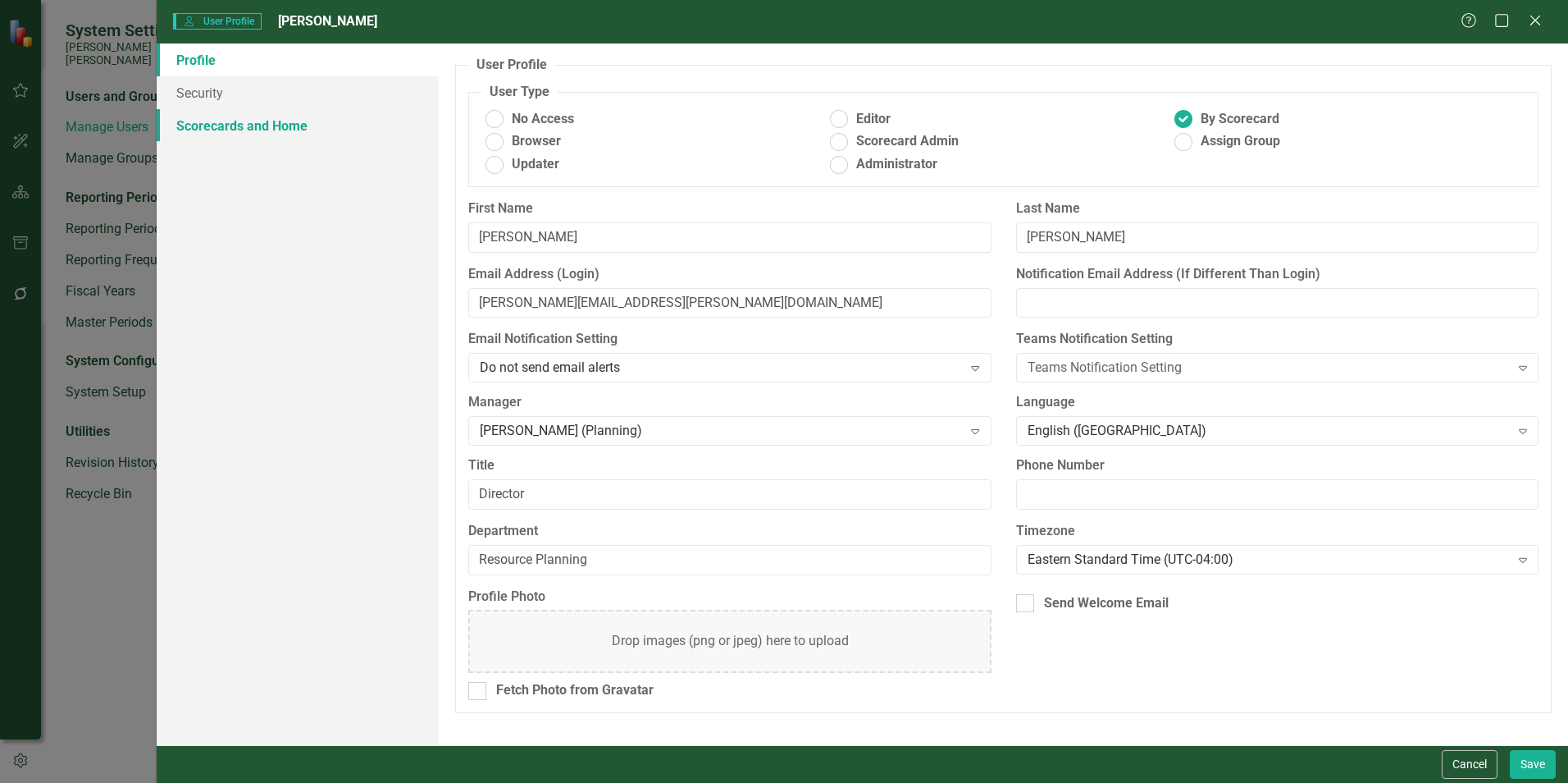
click at [265, 126] on link "Scorecards and Home" at bounding box center [297, 125] width 282 height 33
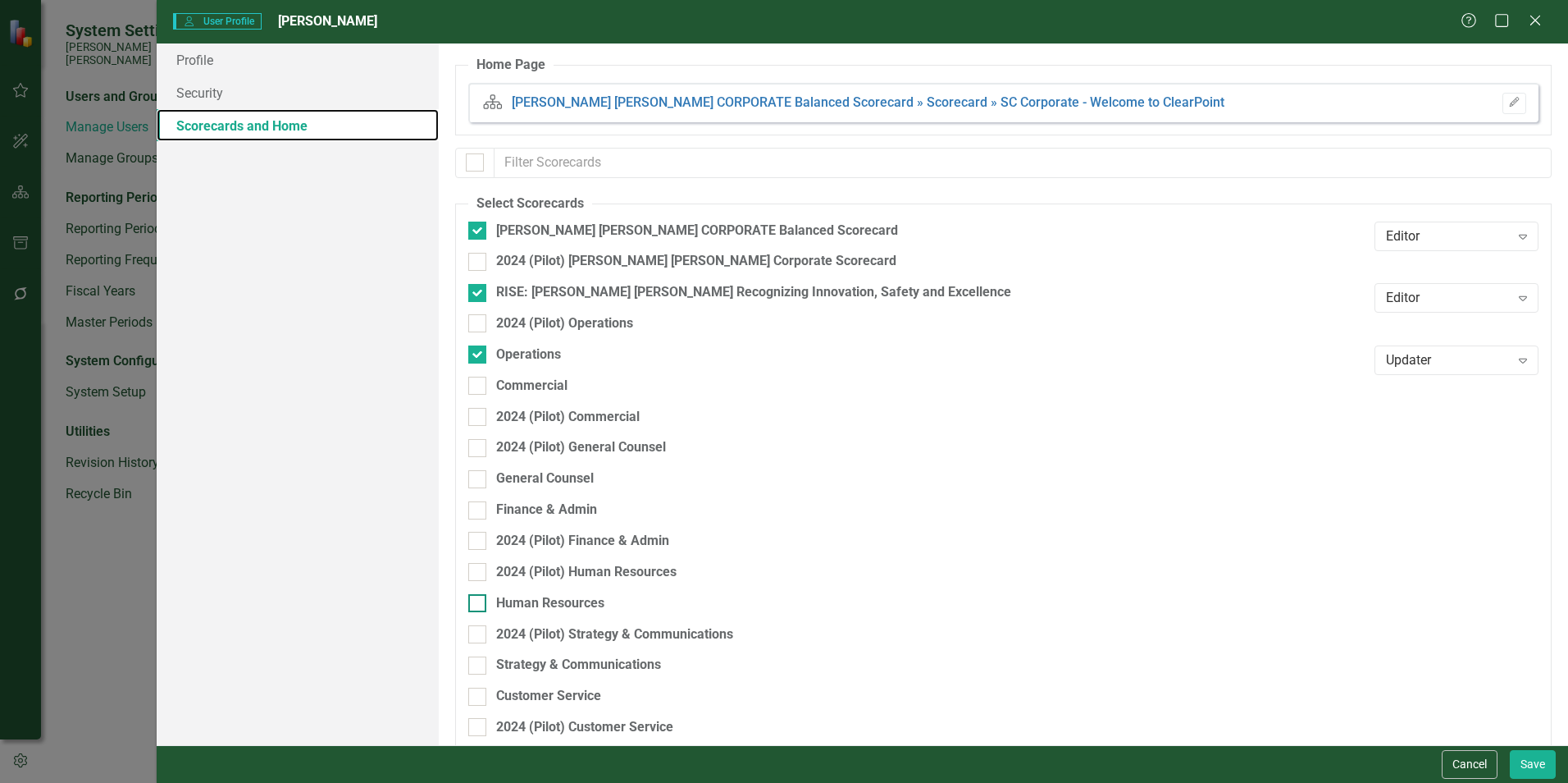
scroll to position [203, 0]
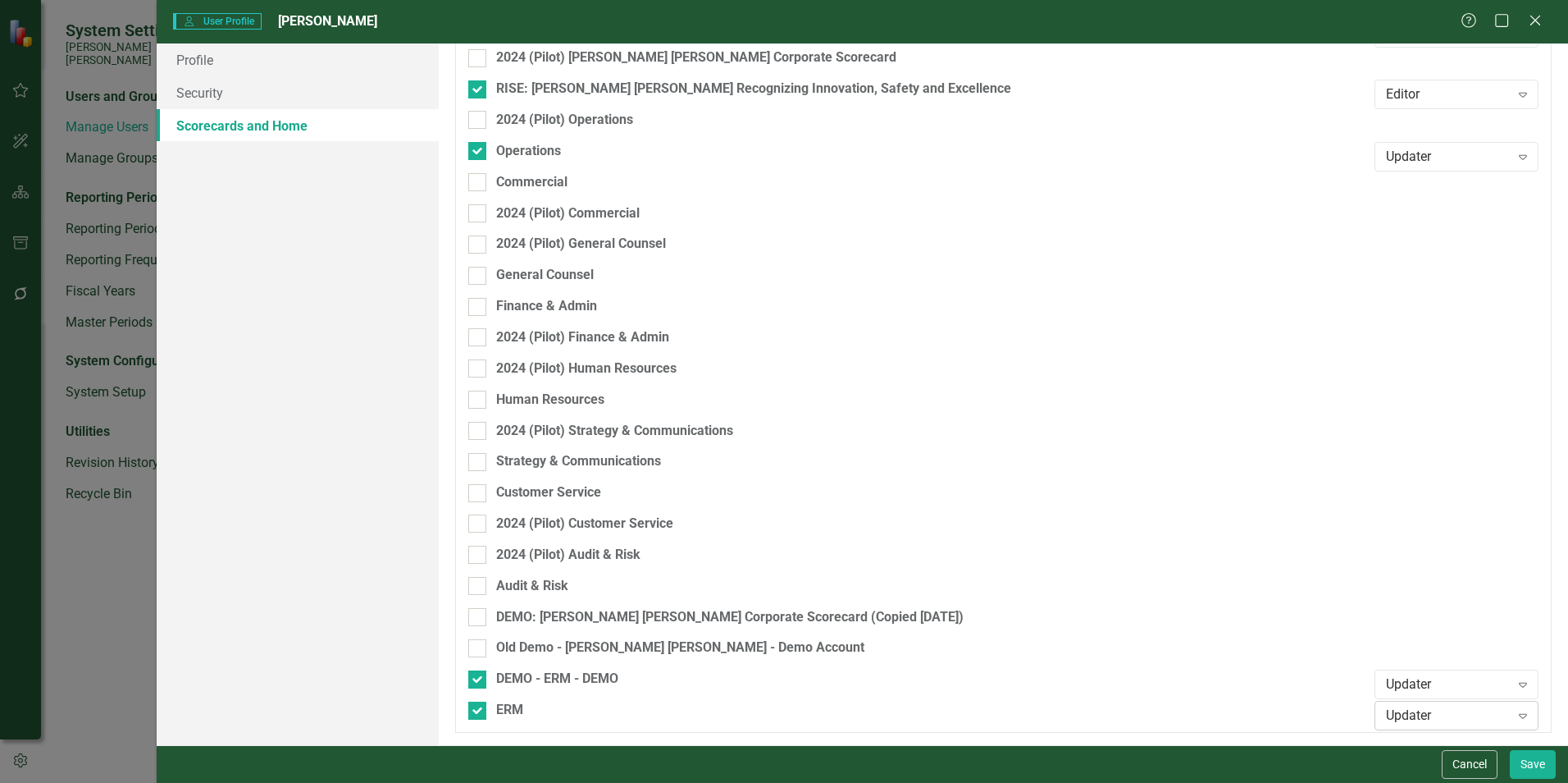
click at [1433, 721] on div "Updater" at bounding box center [1448, 715] width 124 height 19
click at [1409, 658] on div "Editor" at bounding box center [1448, 660] width 138 height 19
click at [1535, 764] on button "Save" at bounding box center [1532, 764] width 46 height 29
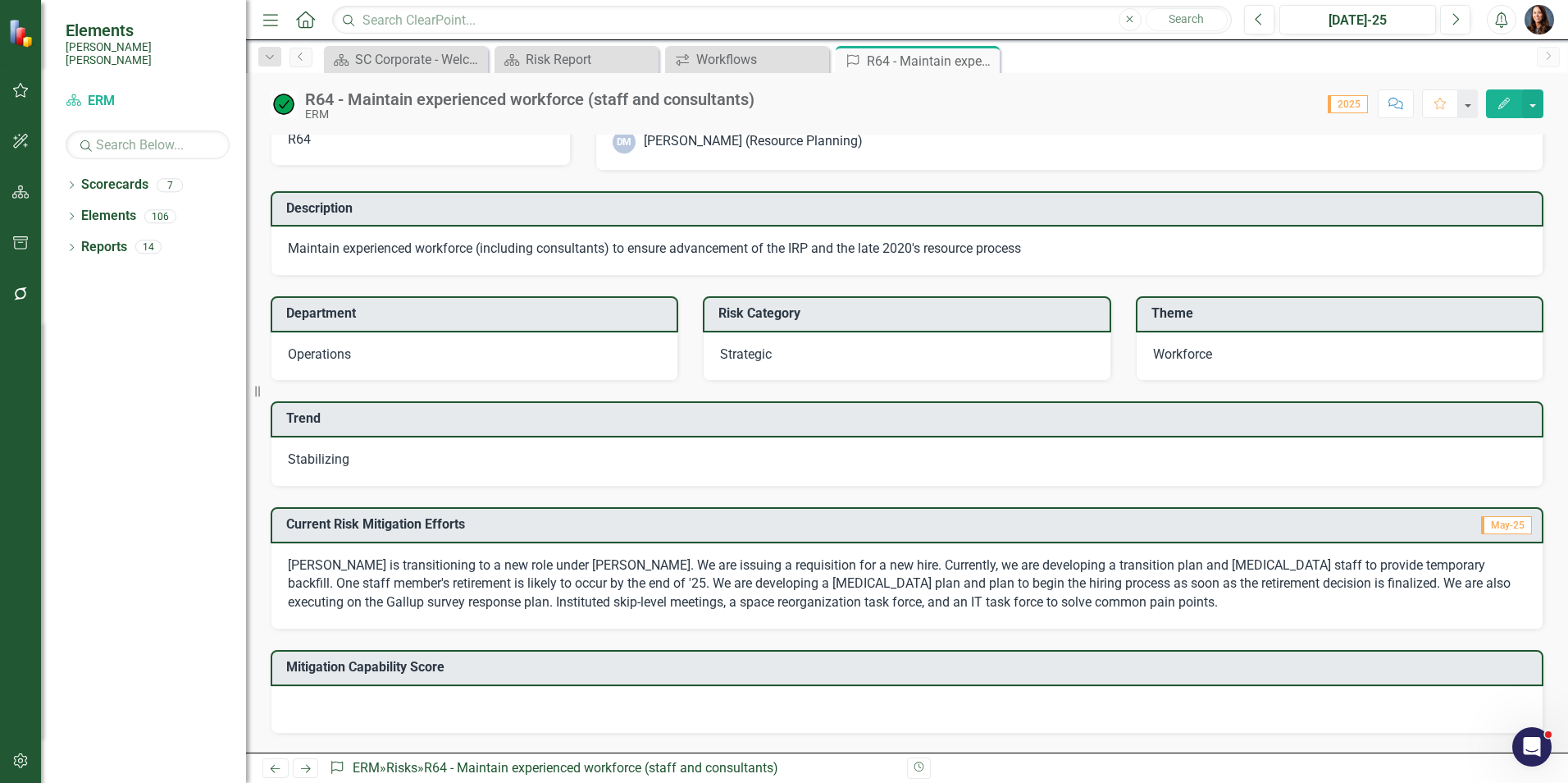
scroll to position [82, 0]
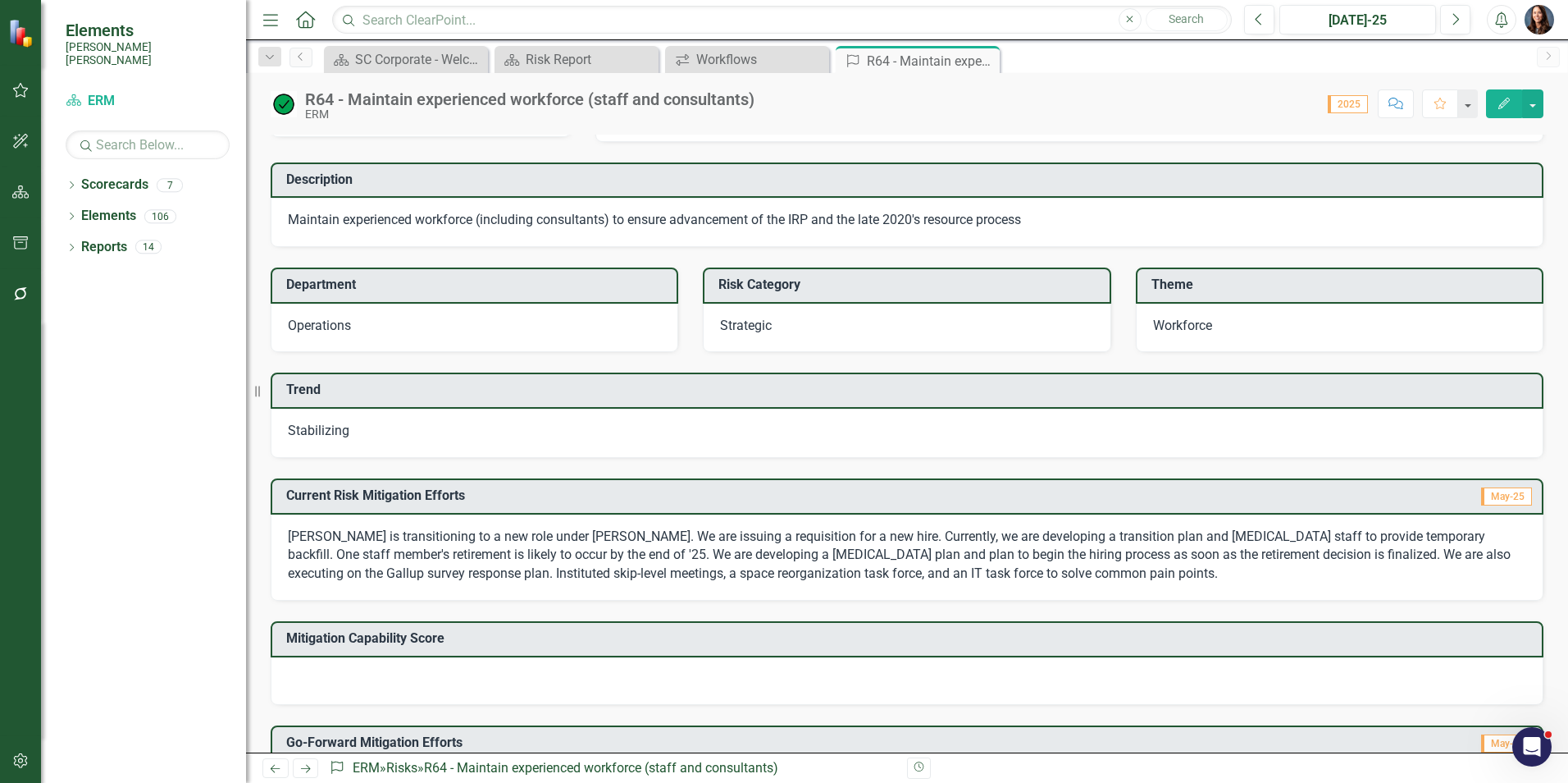
click at [1397, 102] on icon "Comment" at bounding box center [1396, 103] width 14 height 12
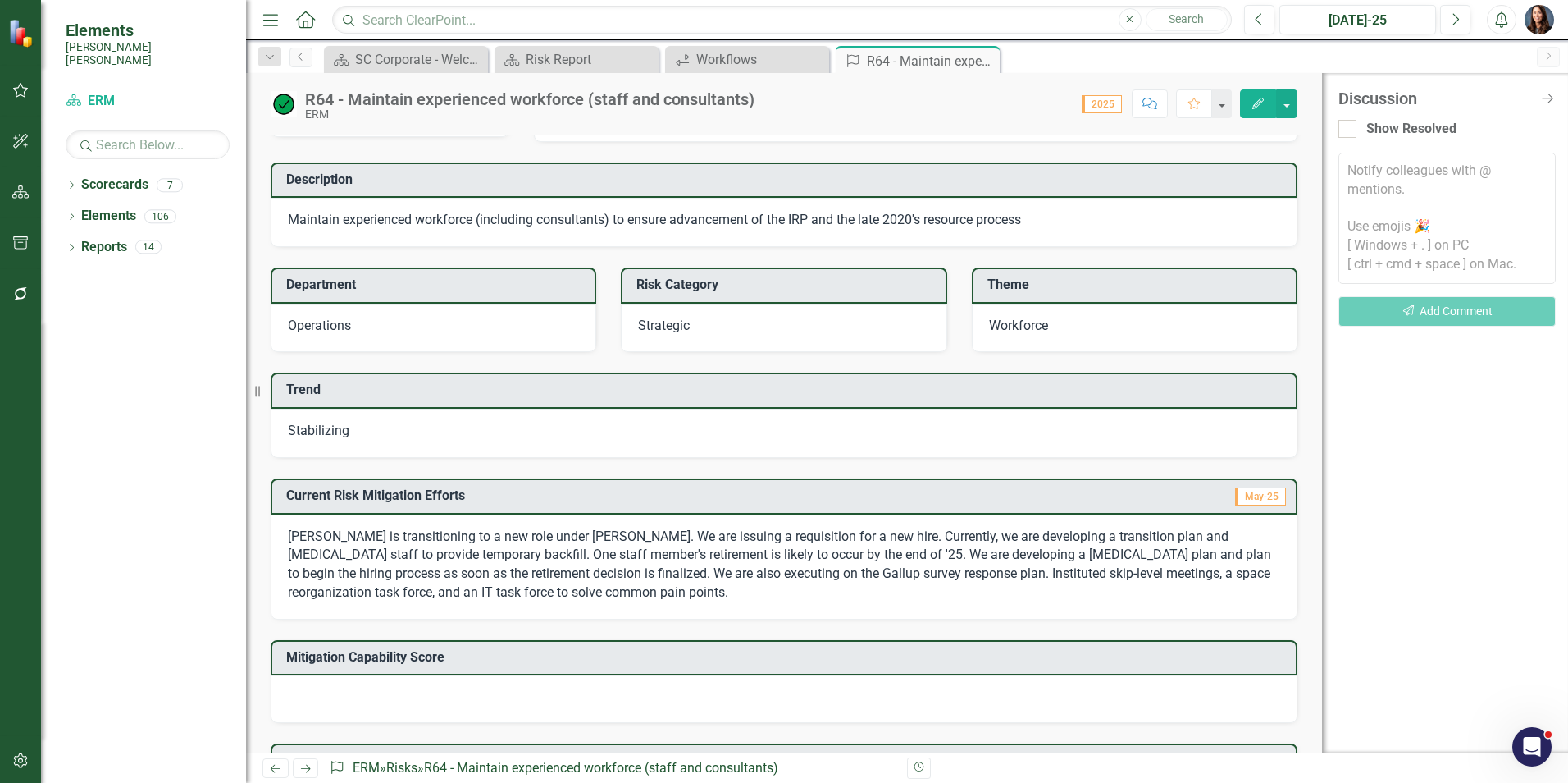
click at [1371, 177] on textarea at bounding box center [1447, 218] width 217 height 131
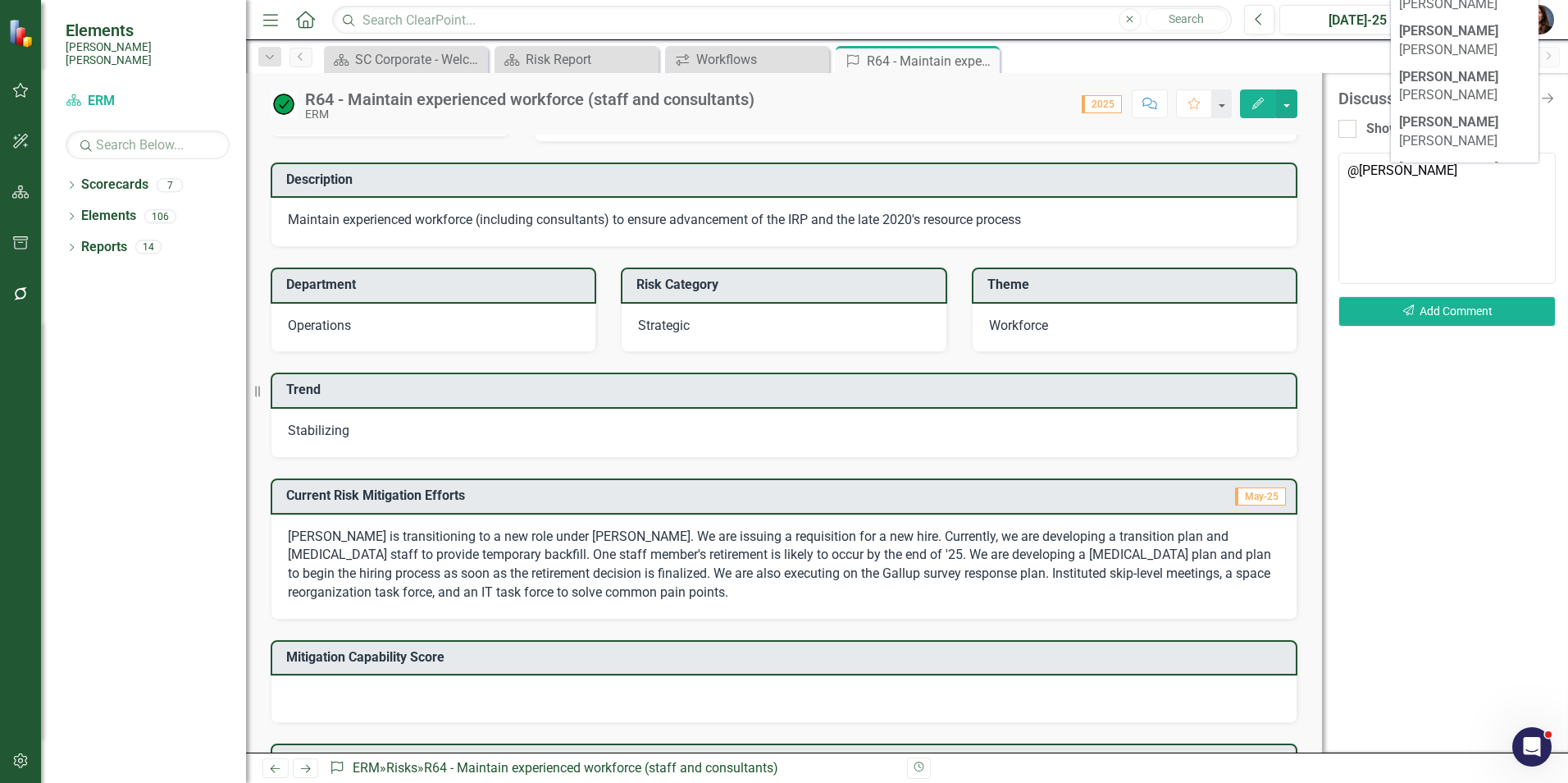
scroll to position [411, 0]
click at [1448, 411] on li "[PERSON_NAME] (Resource Planning)" at bounding box center [1464, 444] width 148 height 65
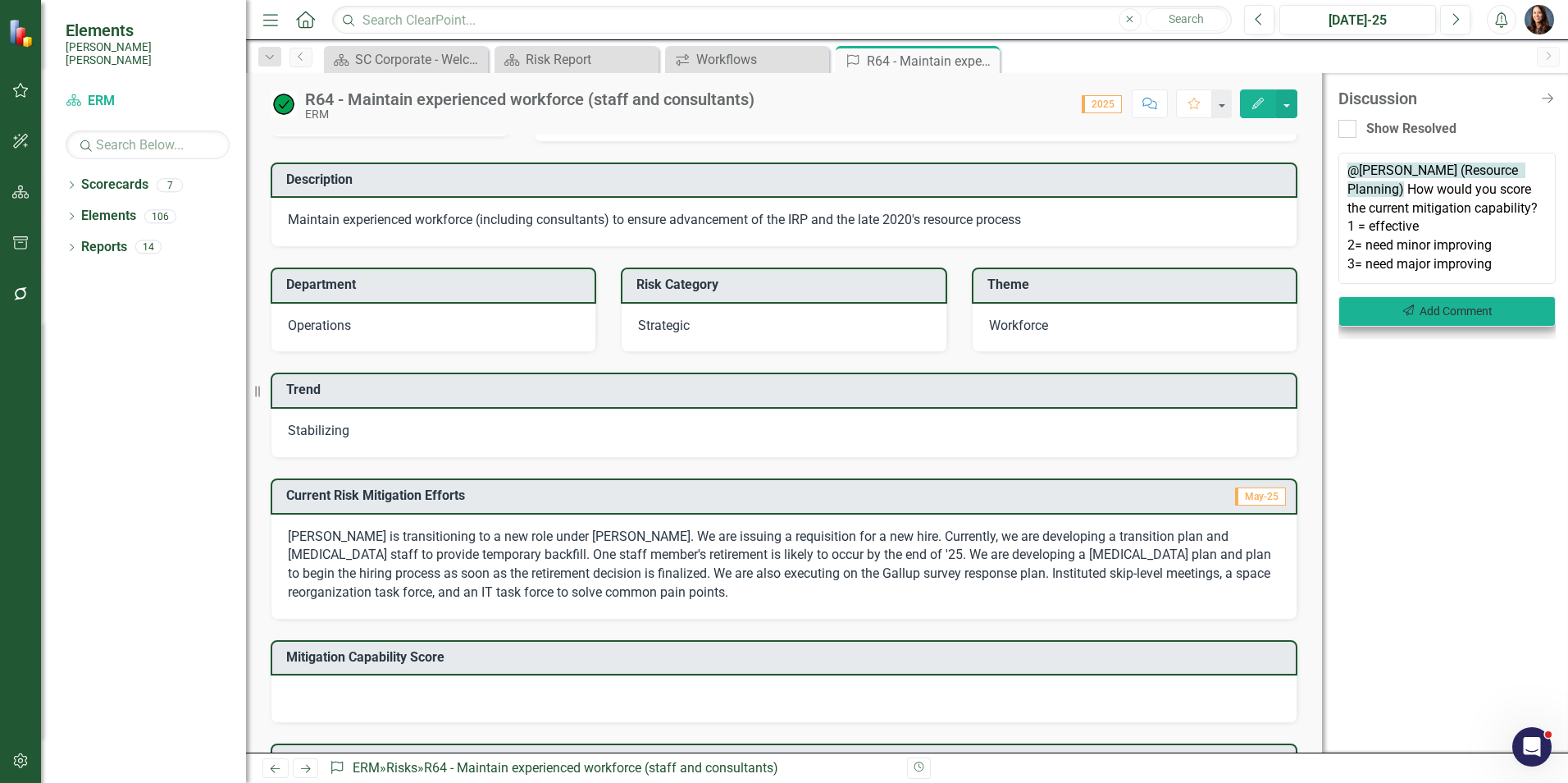
type textarea "@[PERSON_NAME] (Resource Planning) How would you score the current mitigation c…"
click at [1431, 309] on button "Send Add Comment" at bounding box center [1447, 311] width 217 height 30
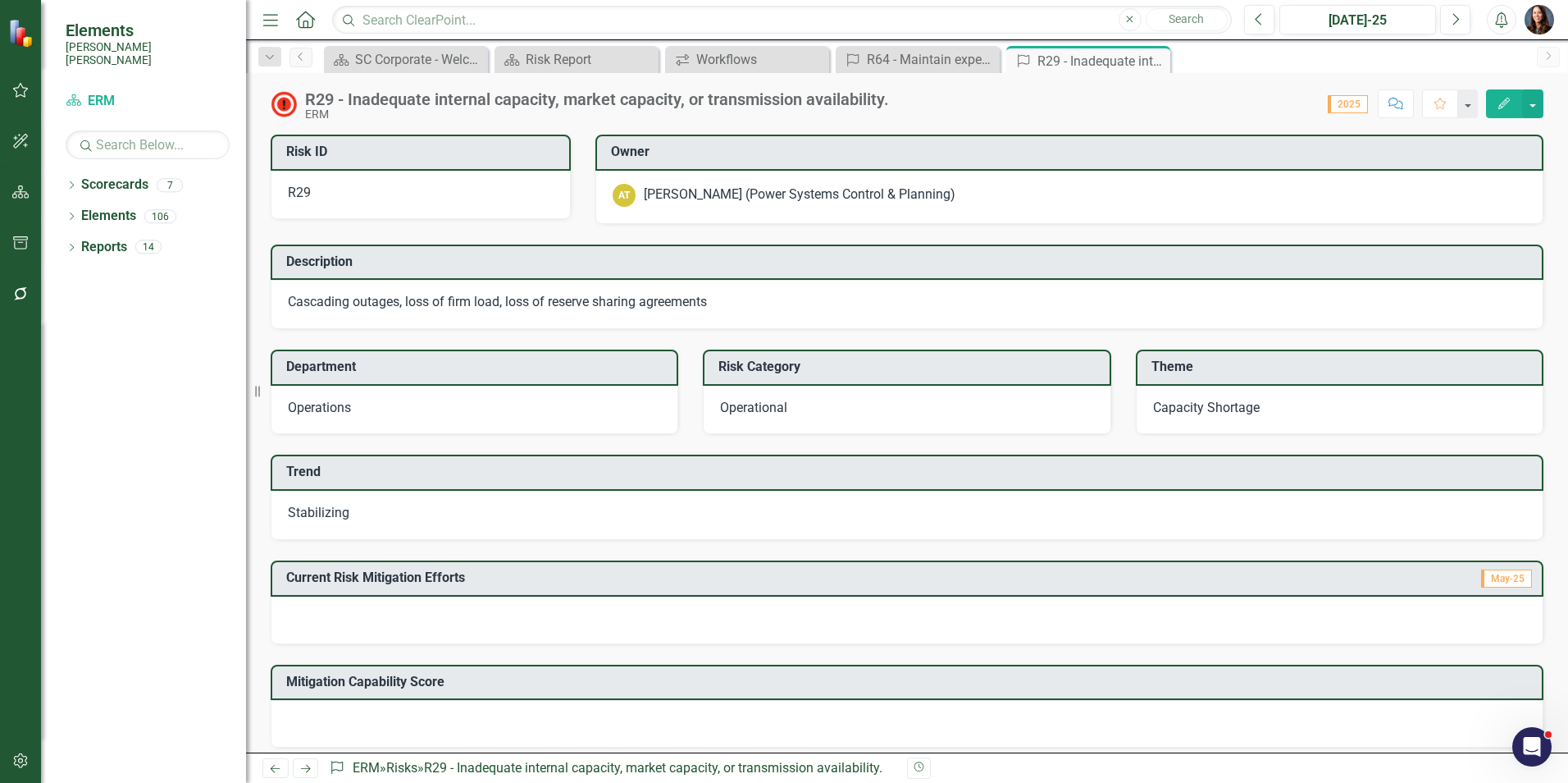
click at [1397, 104] on icon "Comment" at bounding box center [1396, 103] width 14 height 12
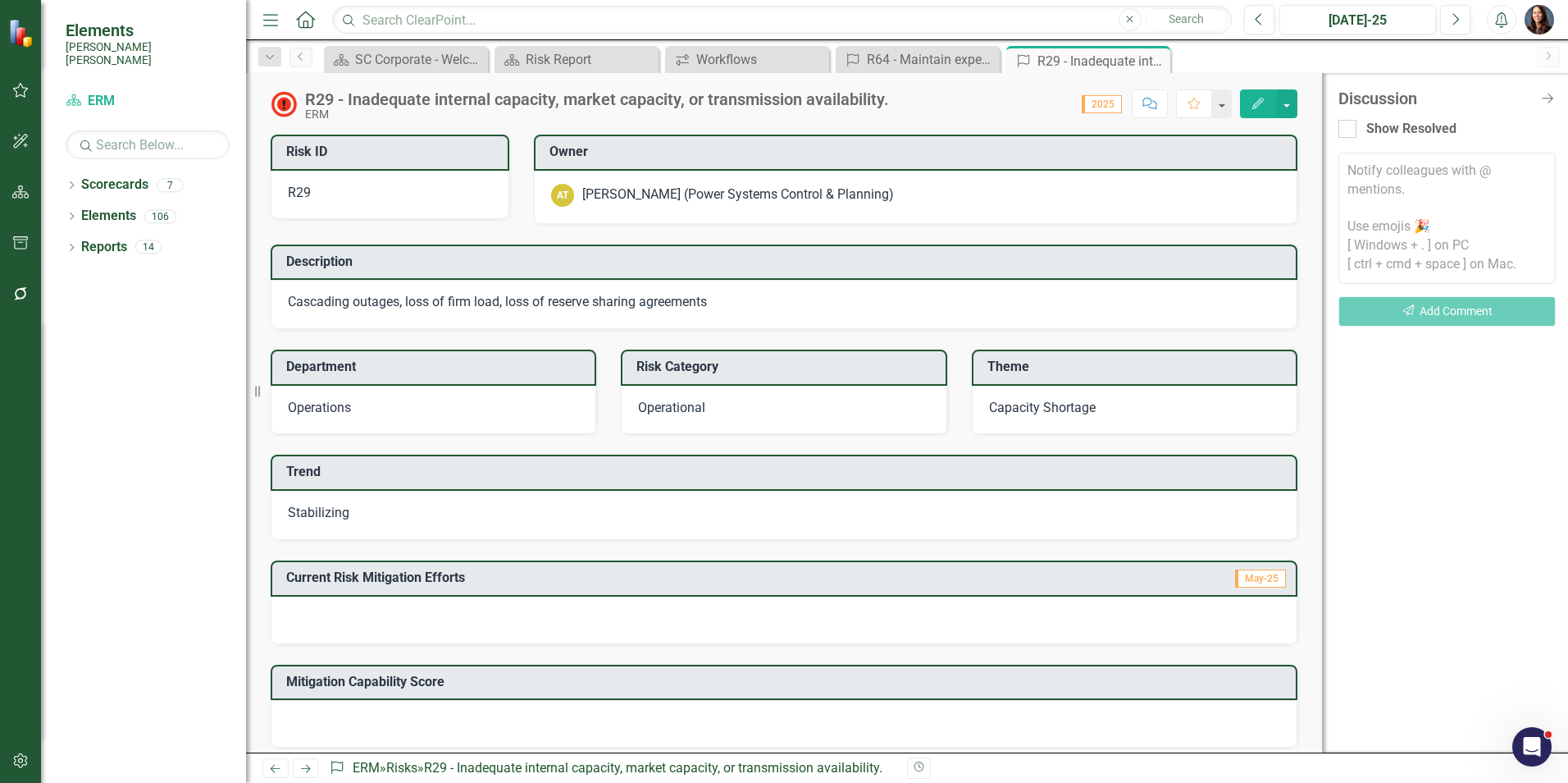
click at [1383, 174] on textarea at bounding box center [1447, 218] width 217 height 131
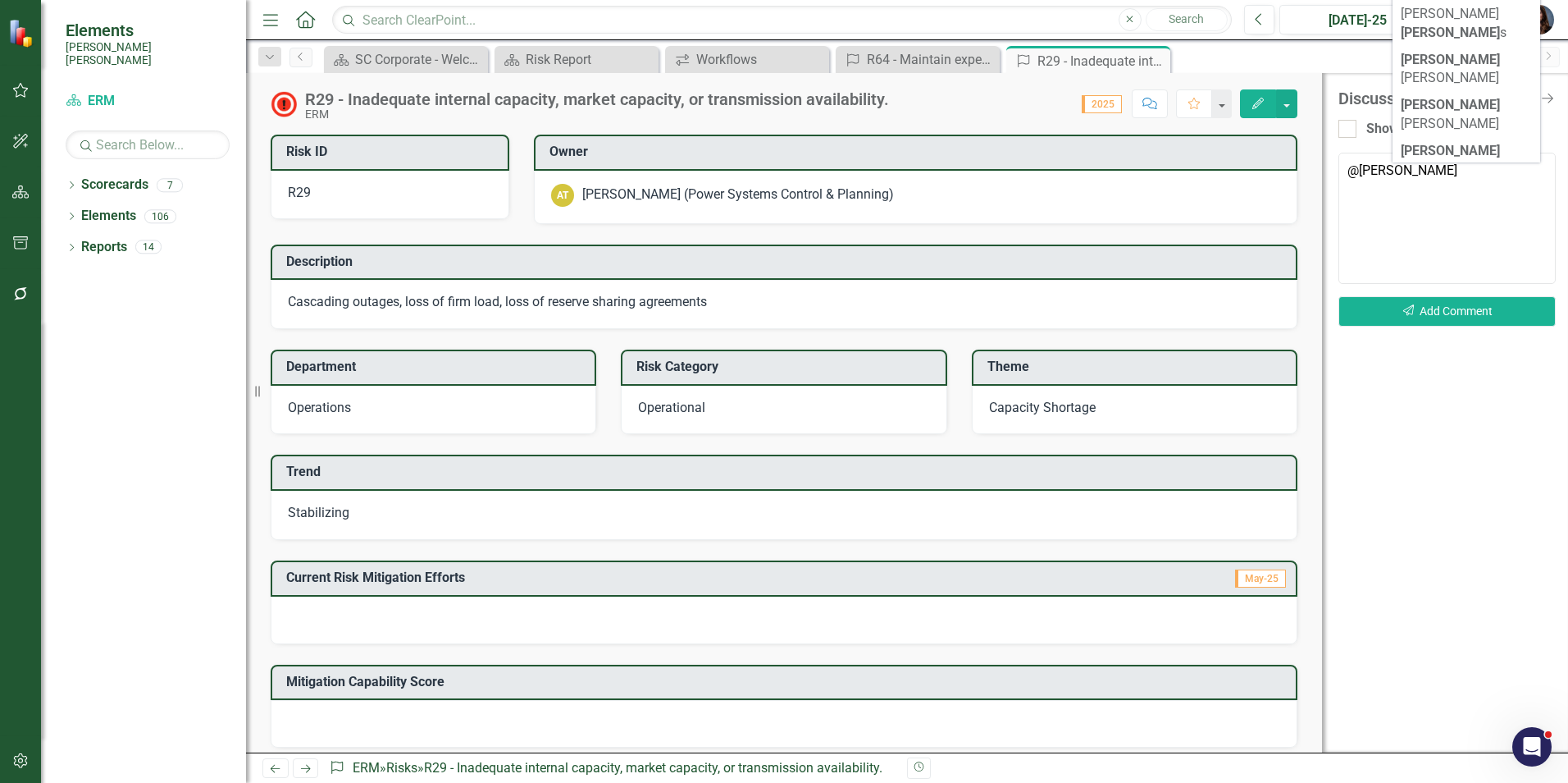
scroll to position [88, 0]
click at [1457, 198] on span "[PERSON_NAME] (Power Systems Control & Planning)" at bounding box center [1457, 235] width 113 height 72
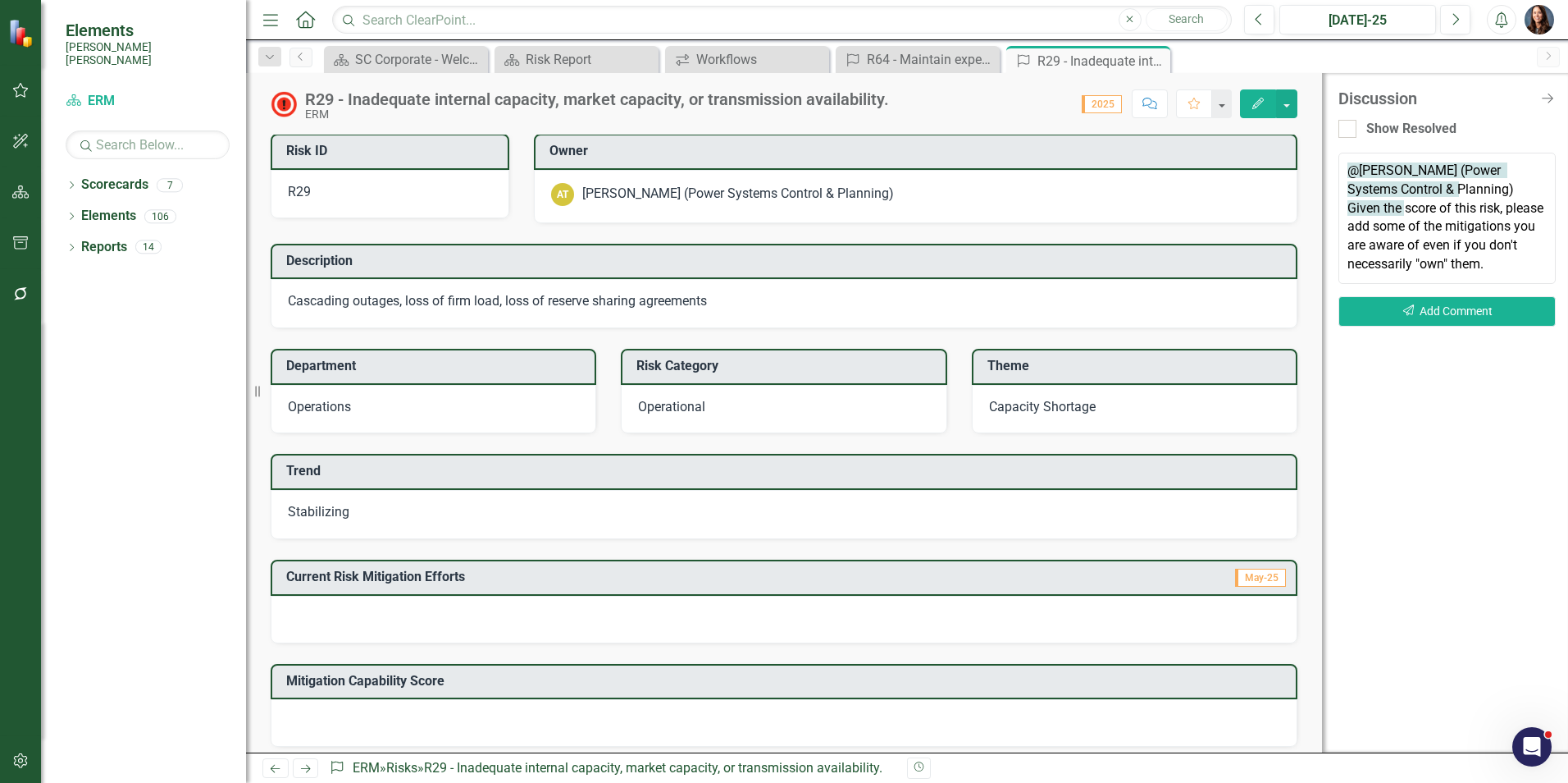
scroll to position [0, 0]
click at [1509, 264] on textarea "@[PERSON_NAME] (Power Systems Control & Planning) Given the score of this risk,…" at bounding box center [1447, 218] width 217 height 131
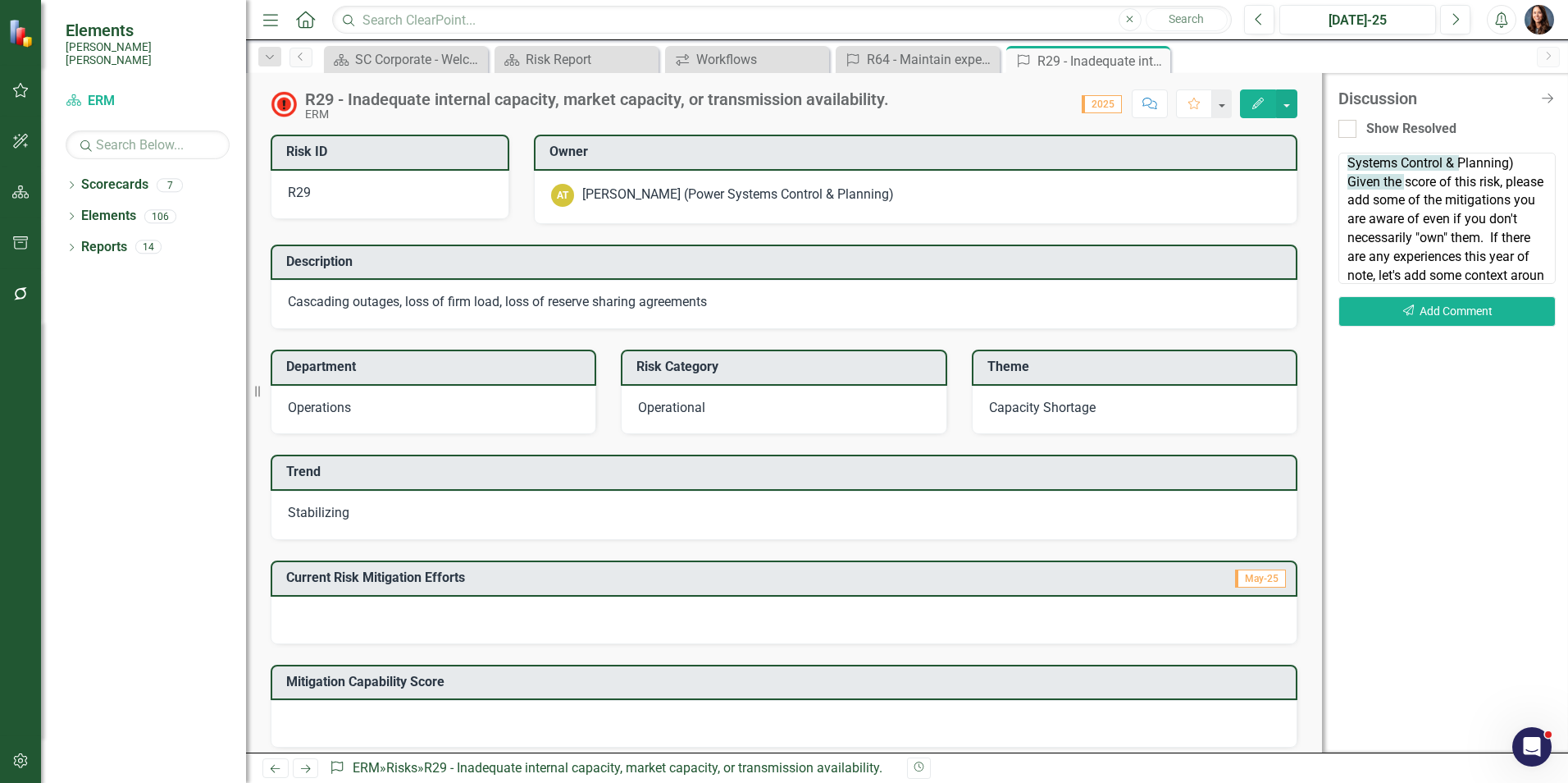
scroll to position [45, 0]
type textarea "@[PERSON_NAME] (Power Systems Control & Planning) Given the score of this risk,…"
click at [1405, 317] on button "Send Add Comment" at bounding box center [1447, 311] width 217 height 30
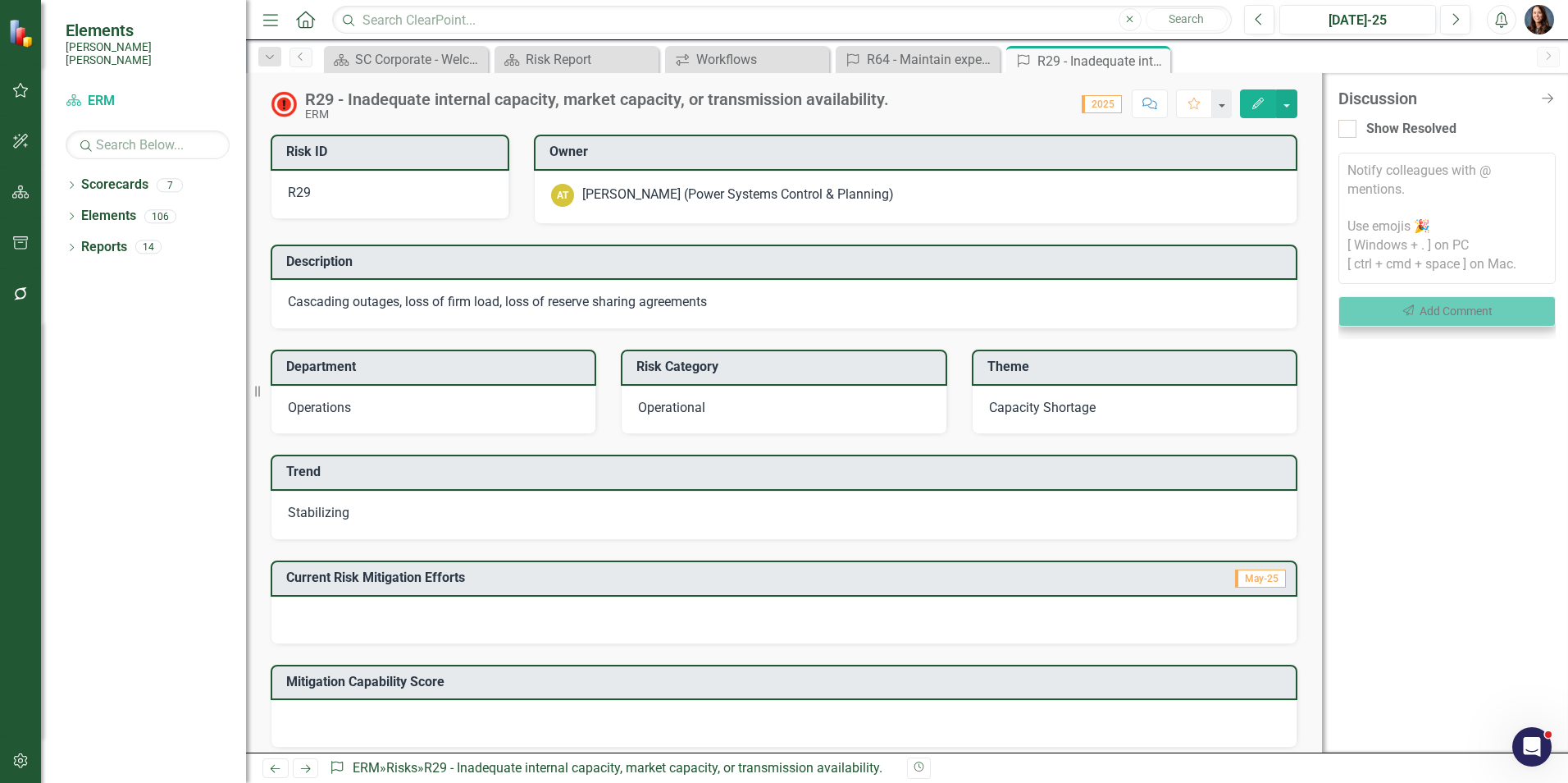
scroll to position [0, 0]
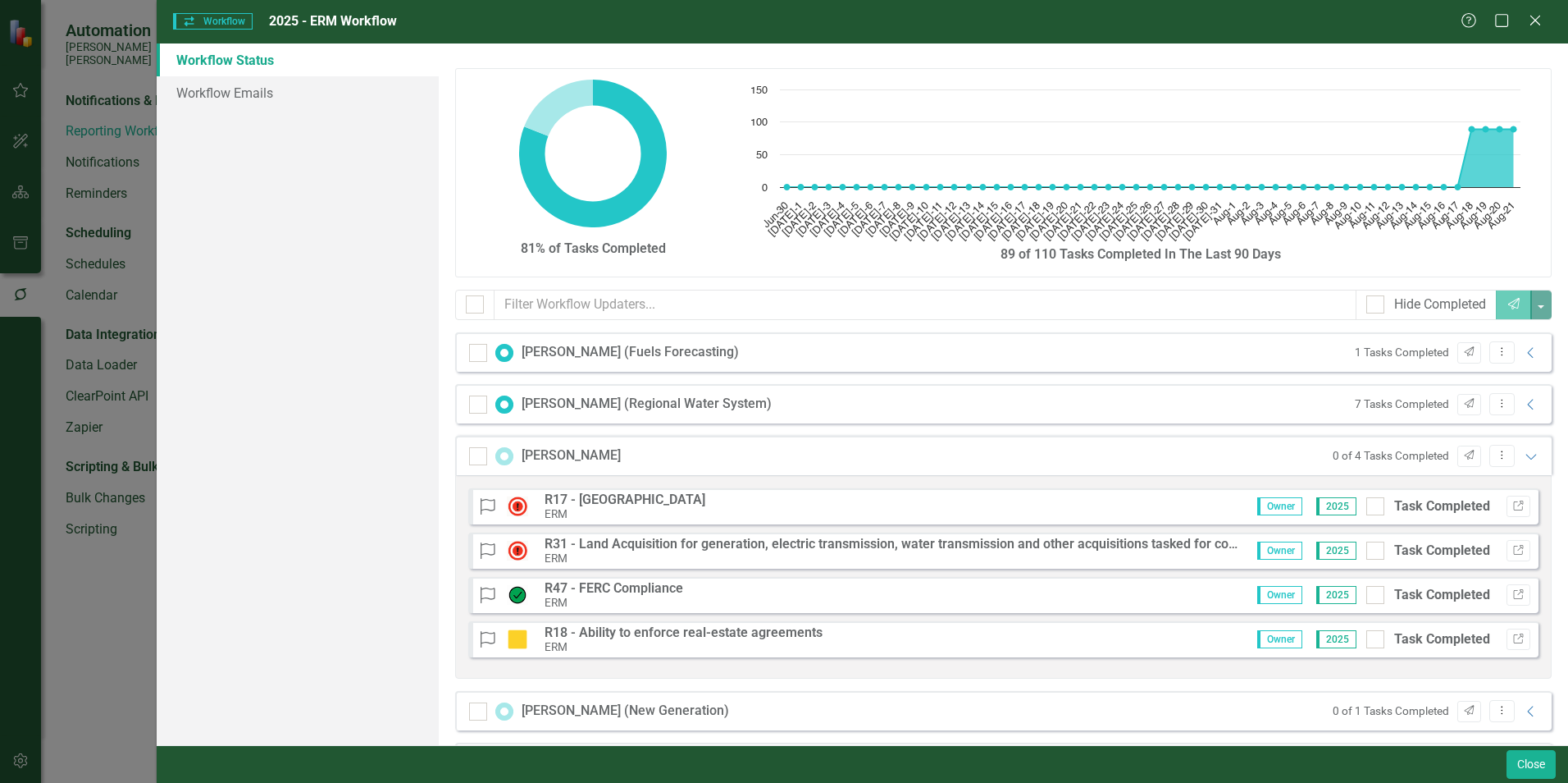
scroll to position [164, 0]
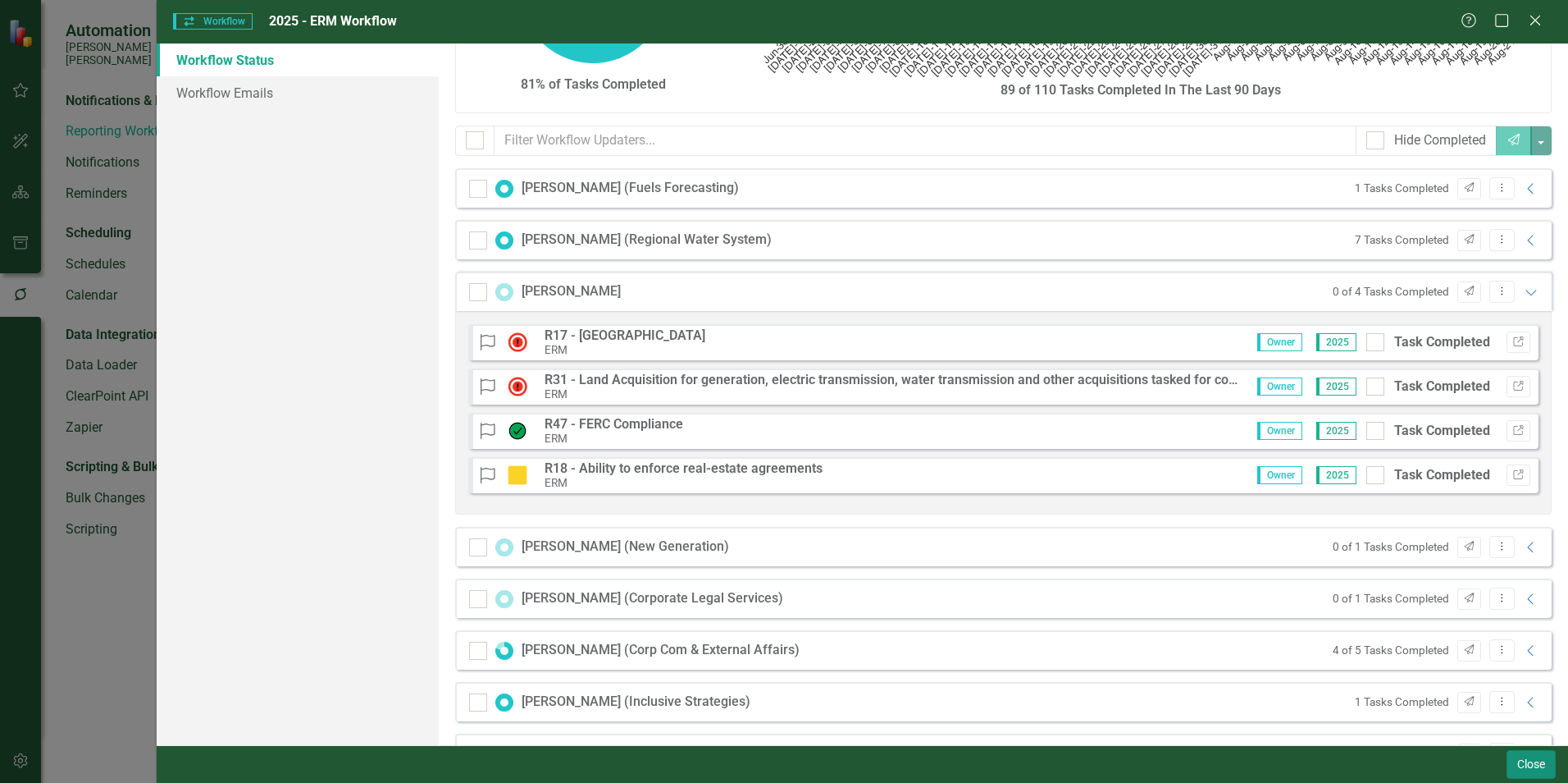
click at [1533, 766] on button "Close" at bounding box center [1531, 764] width 49 height 29
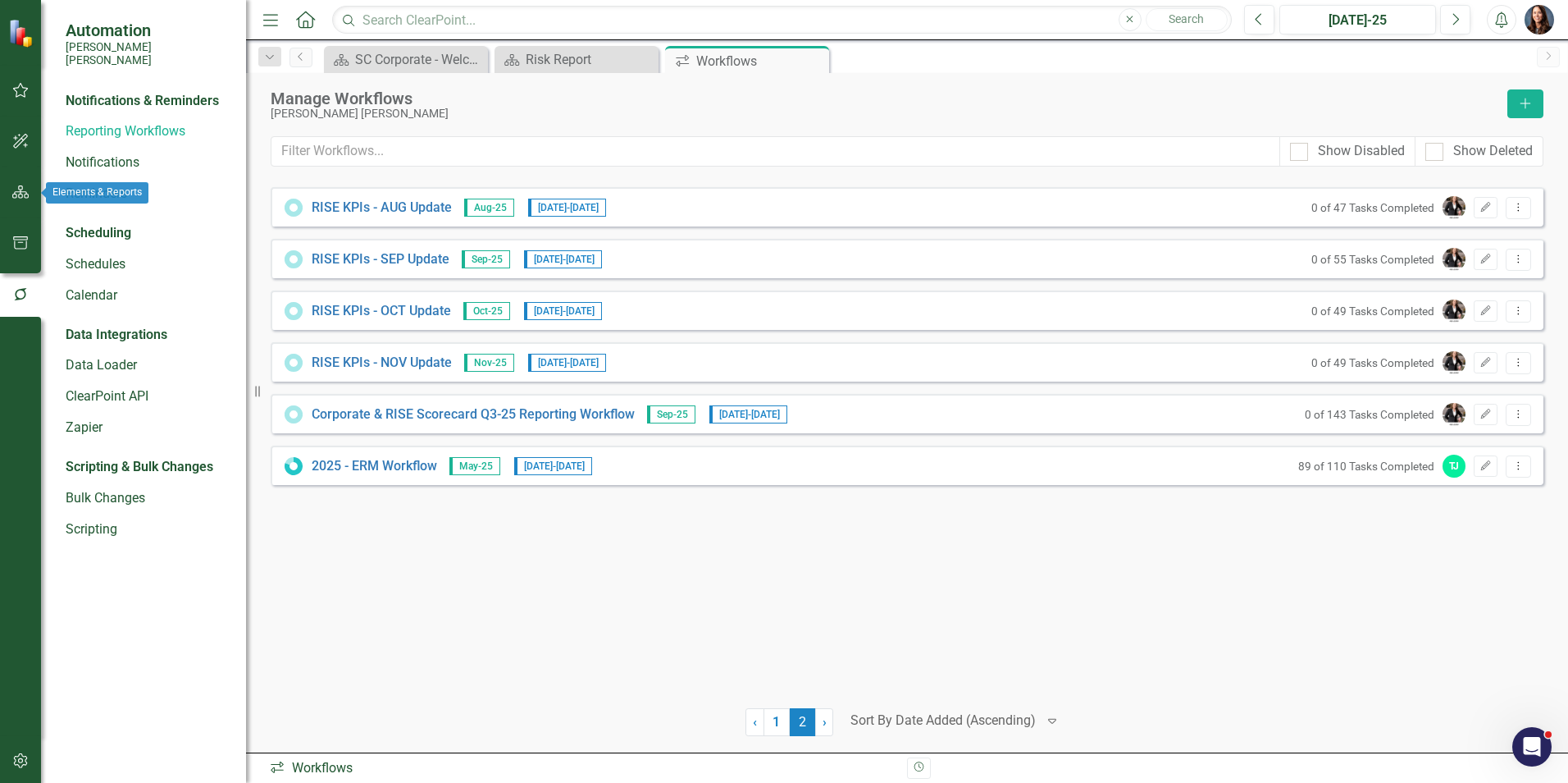
click at [16, 186] on icon "button" at bounding box center [21, 192] width 17 height 13
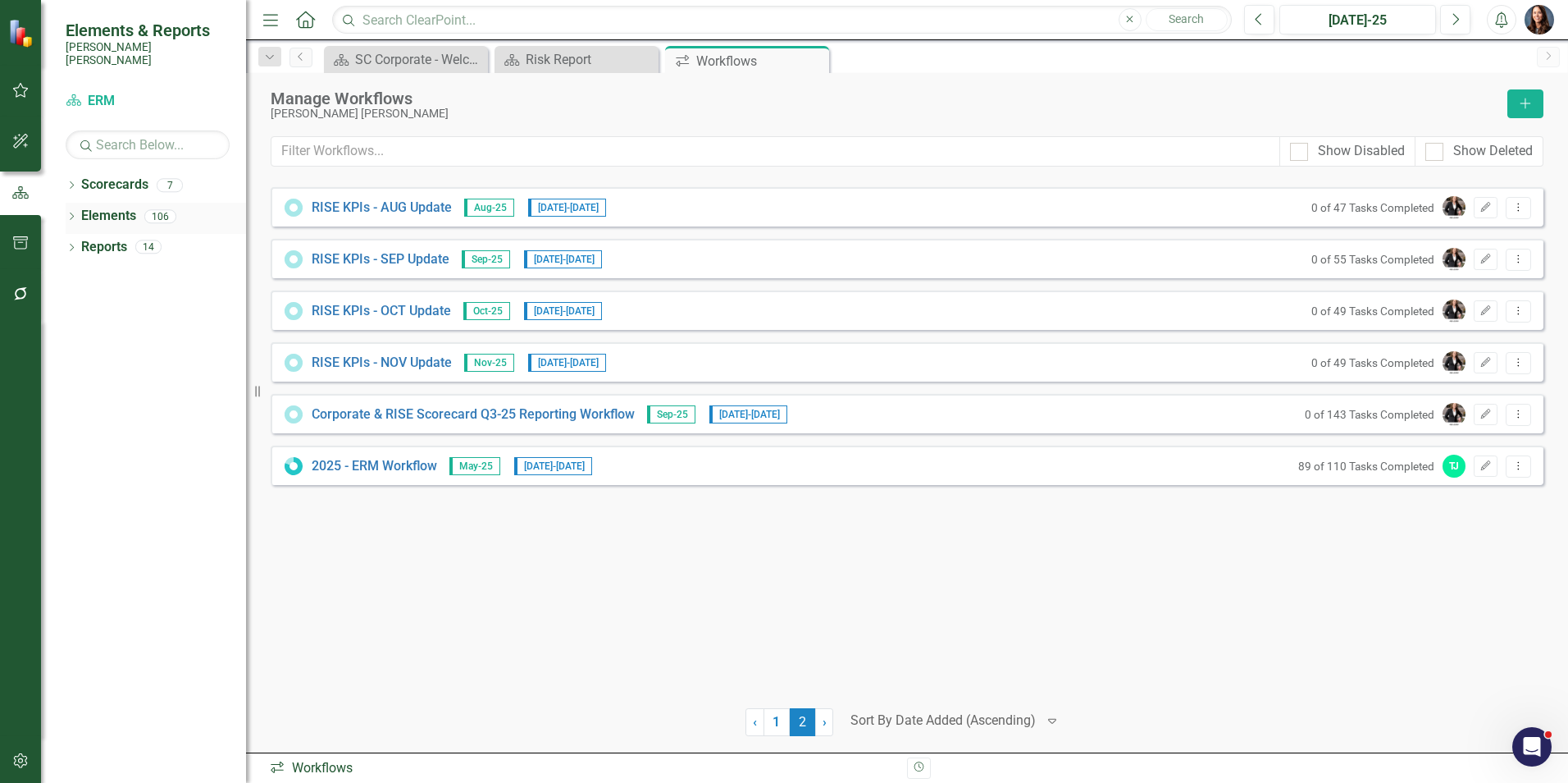
click at [71, 213] on icon "Dropdown" at bounding box center [71, 218] width 12 height 9
click at [117, 362] on link "Risk Risk" at bounding box center [113, 371] width 47 height 19
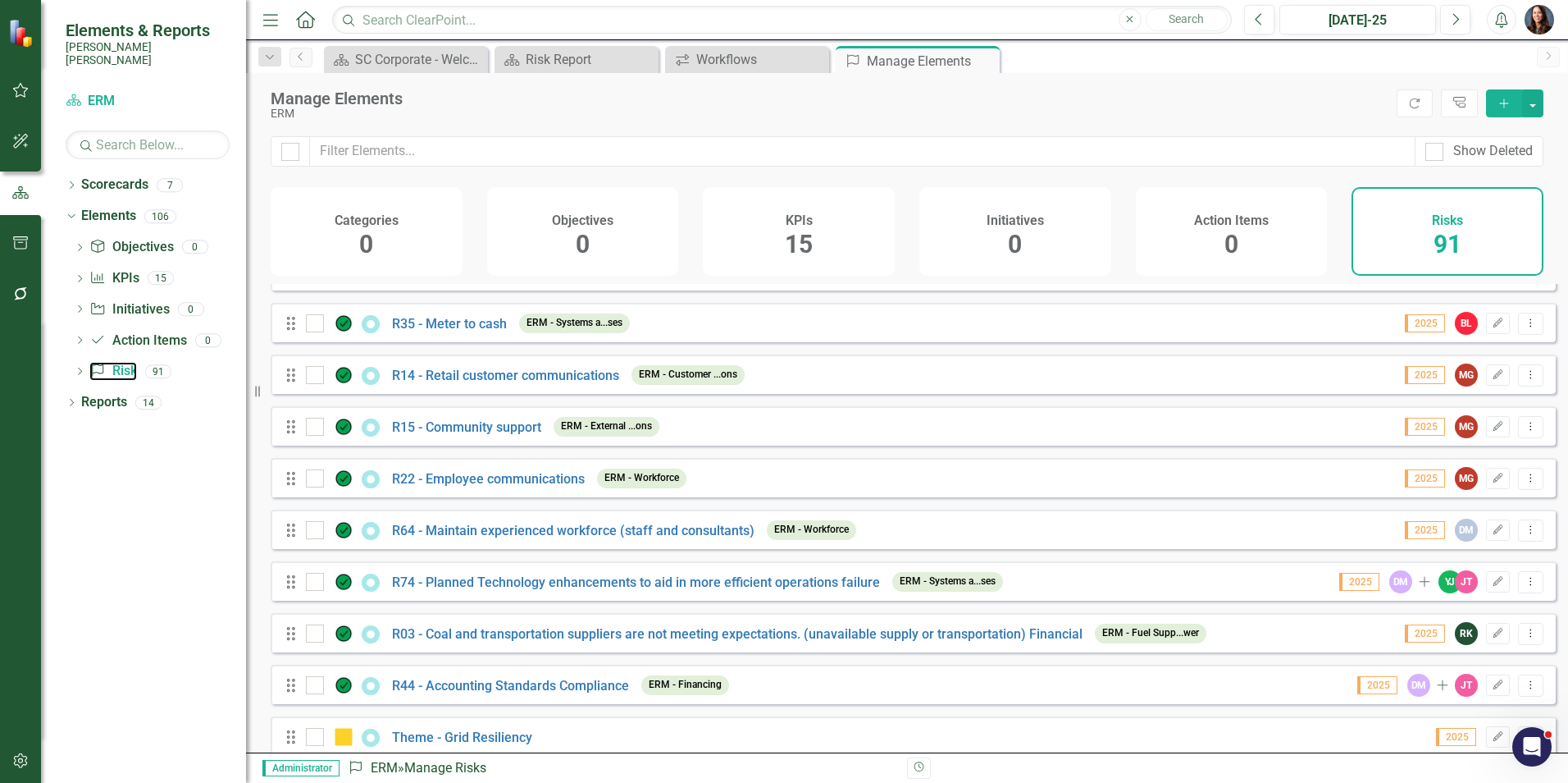
scroll to position [4247, 0]
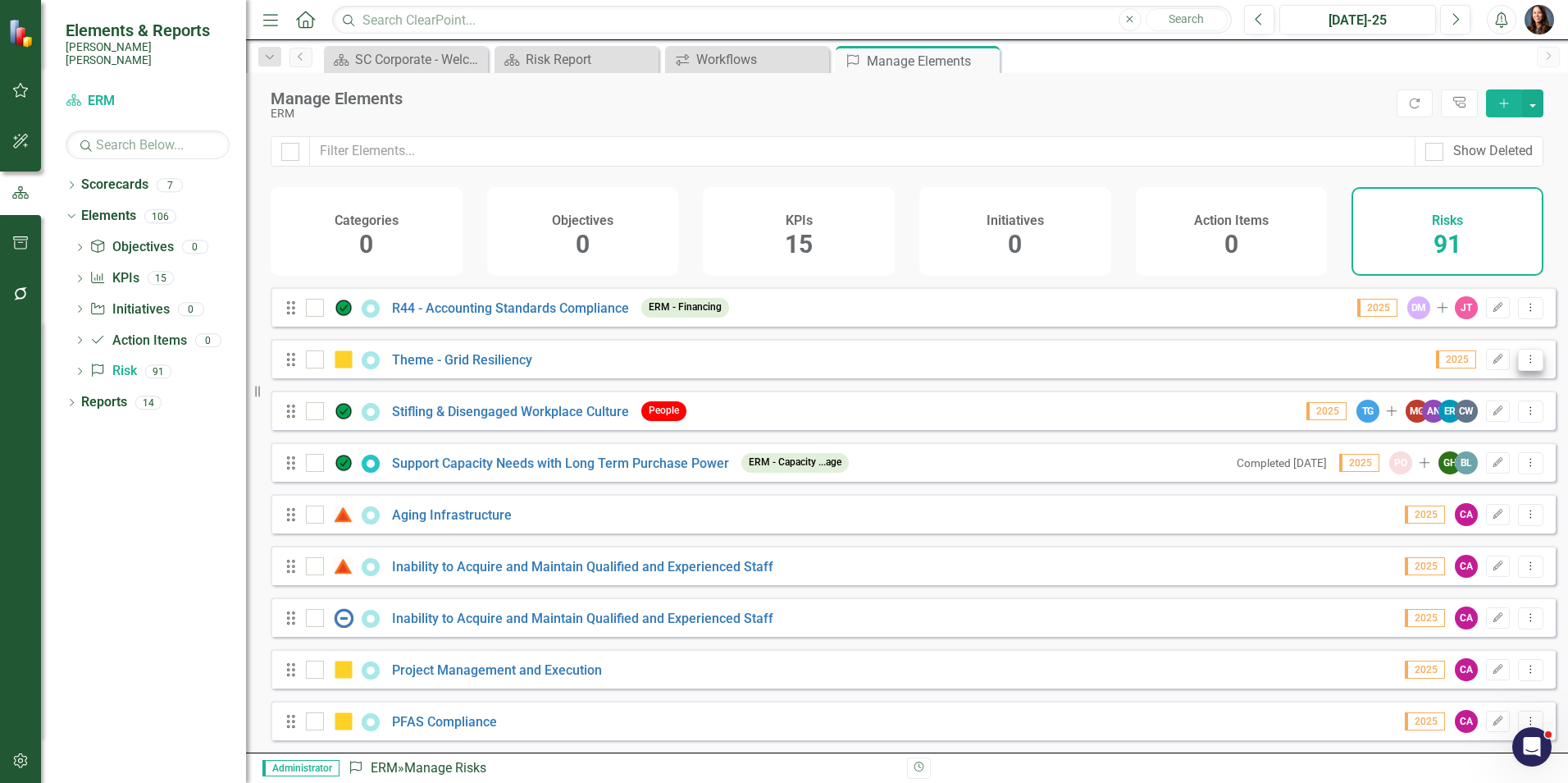
click at [1524, 363] on icon "Dropdown Menu" at bounding box center [1530, 359] width 14 height 11
click at [1441, 471] on link "Trash Delete Risk" at bounding box center [1465, 478] width 130 height 30
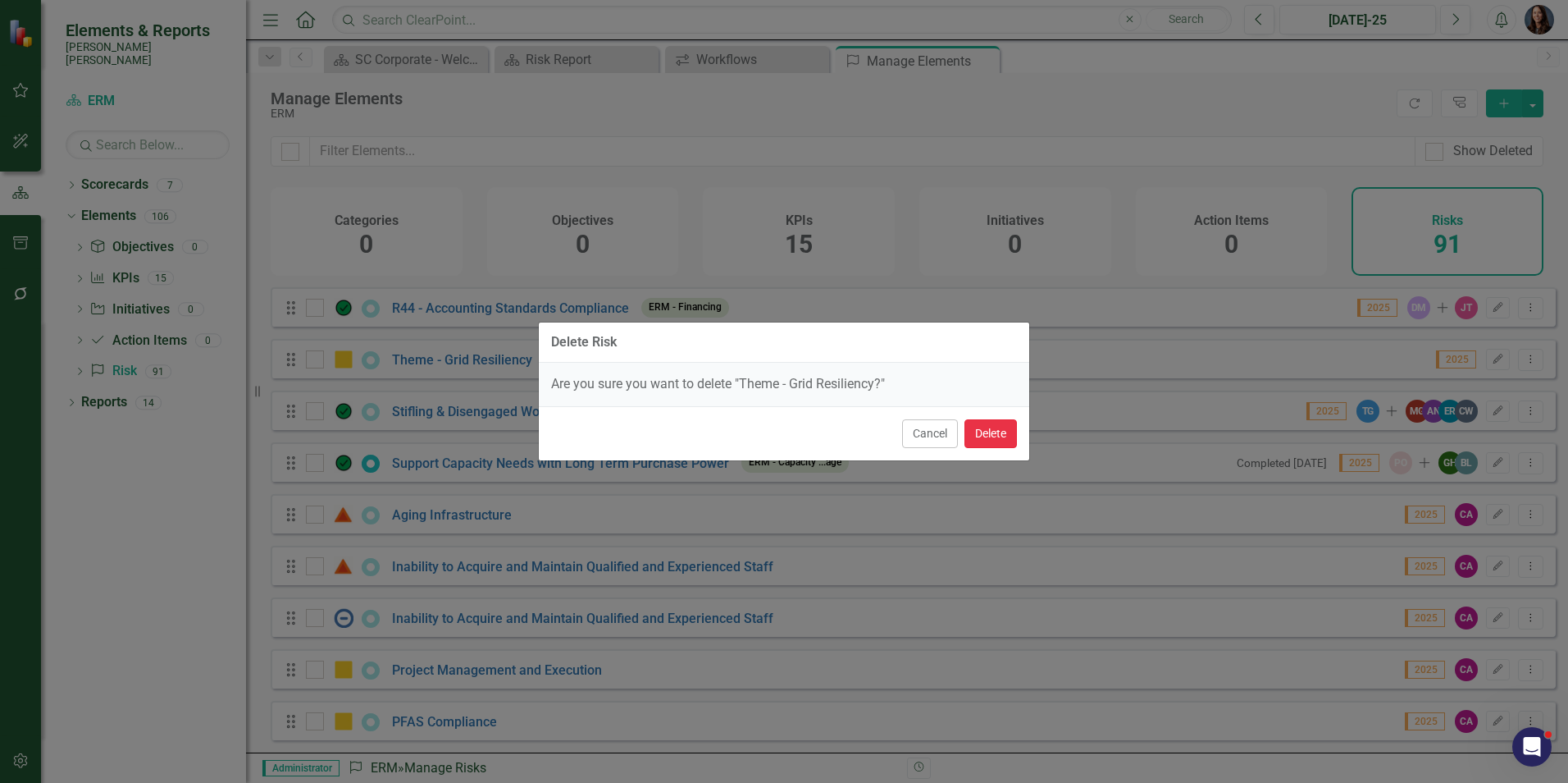
click at [990, 434] on button "Delete" at bounding box center [991, 434] width 53 height 29
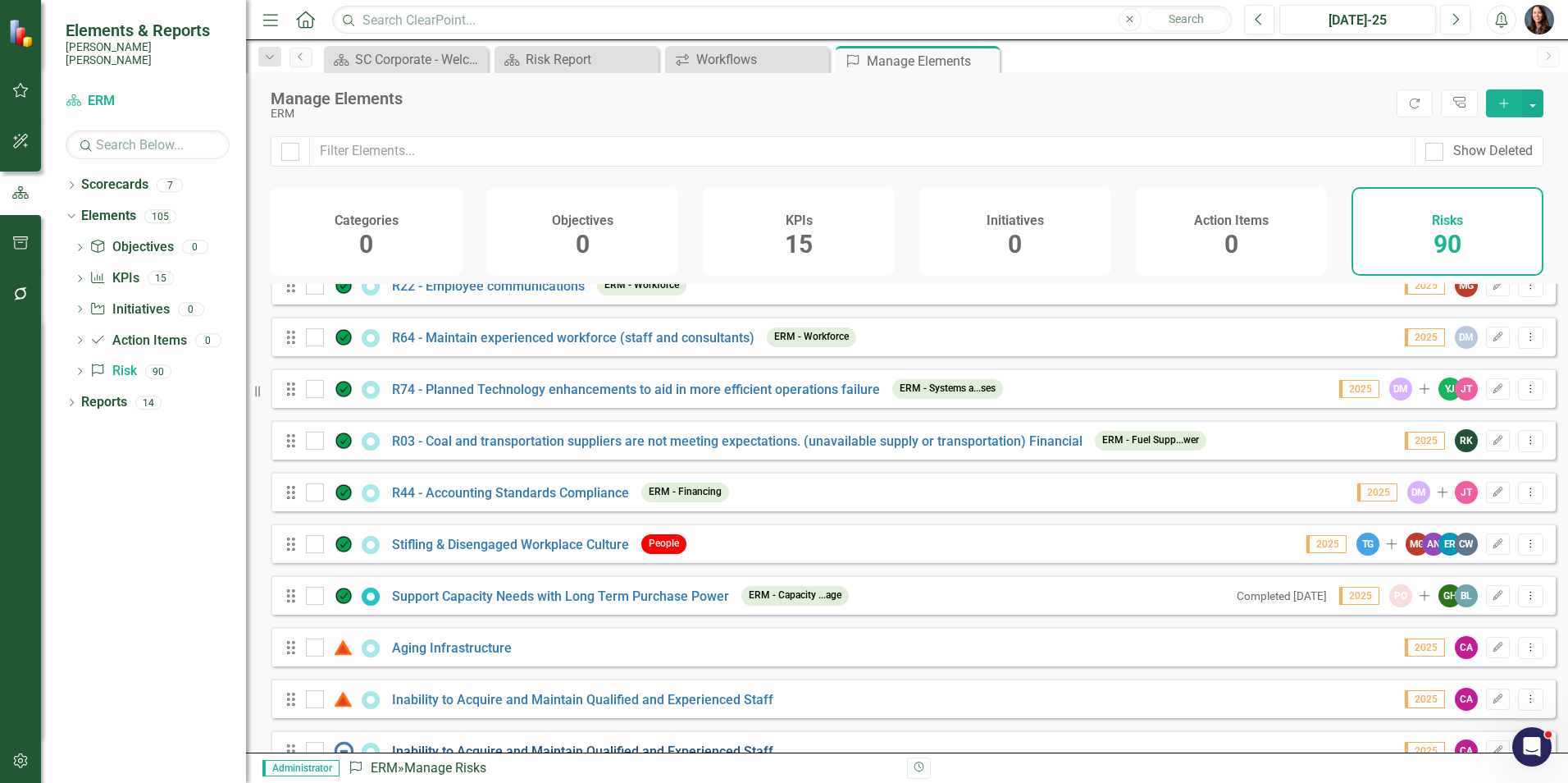
scroll to position [4195, 0]
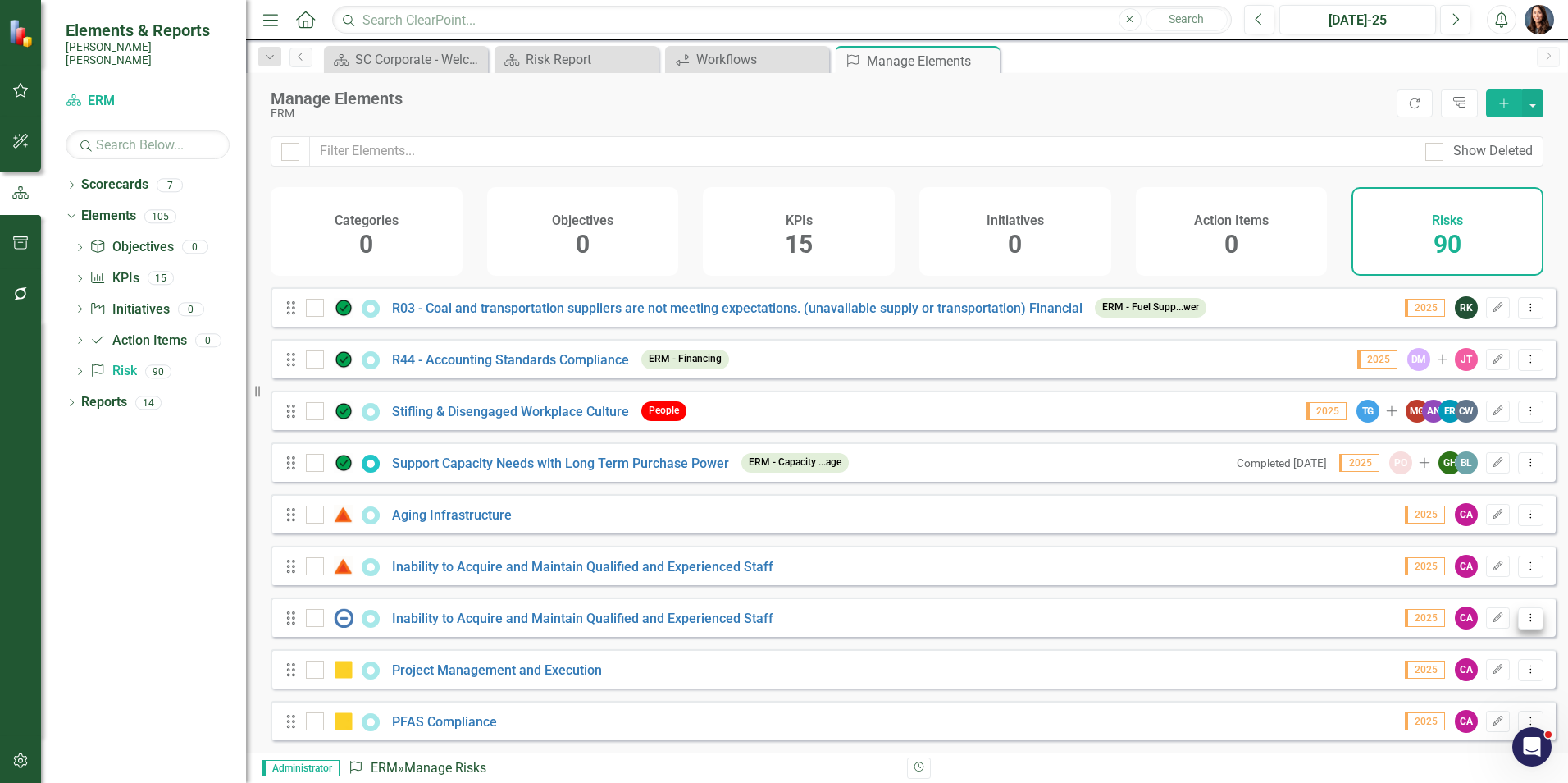
click at [1524, 622] on icon "Dropdown Menu" at bounding box center [1530, 617] width 14 height 11
click at [1448, 732] on link "Trash Delete Risk" at bounding box center [1465, 736] width 130 height 30
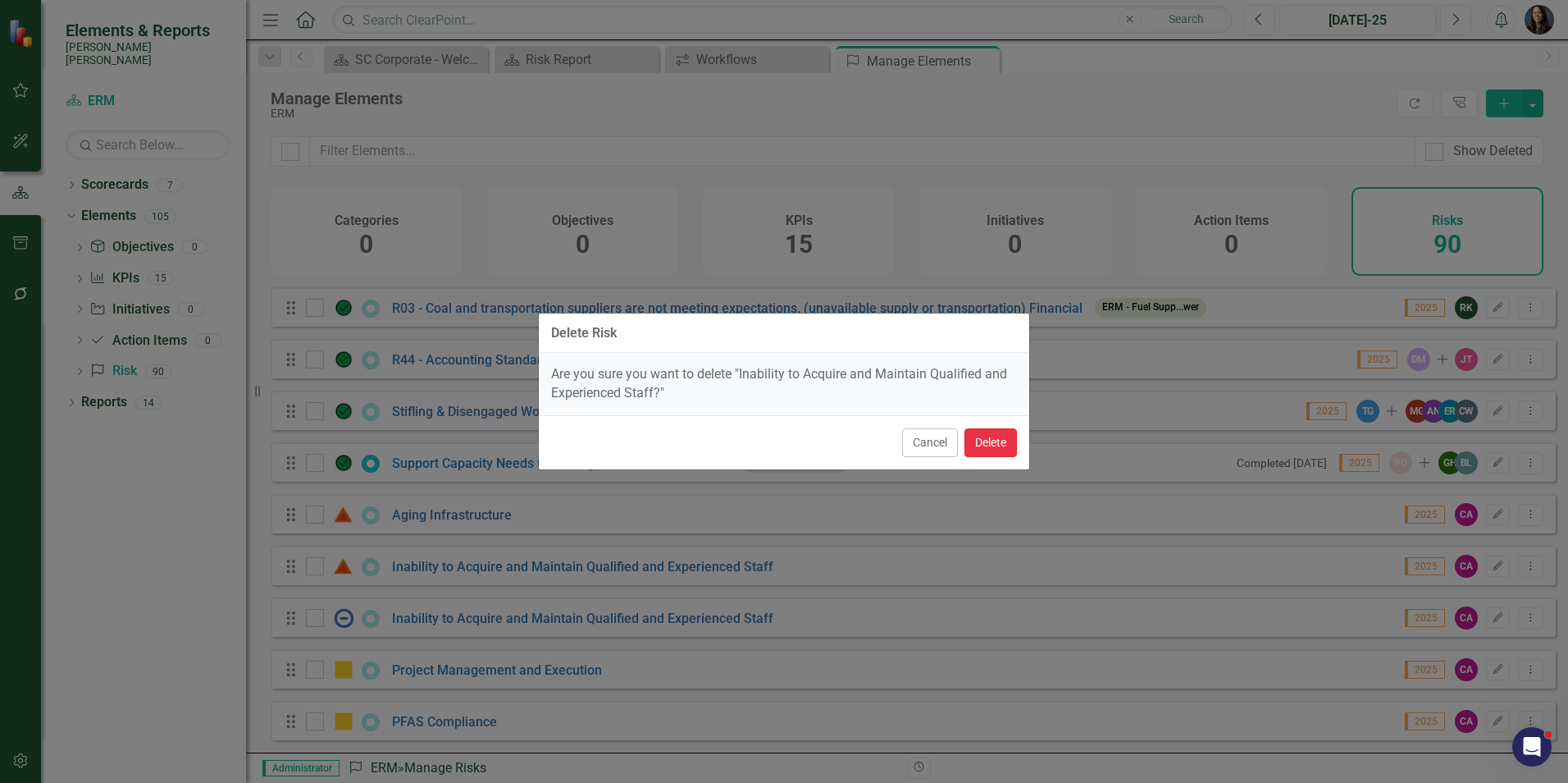
click at [988, 444] on button "Delete" at bounding box center [991, 443] width 53 height 29
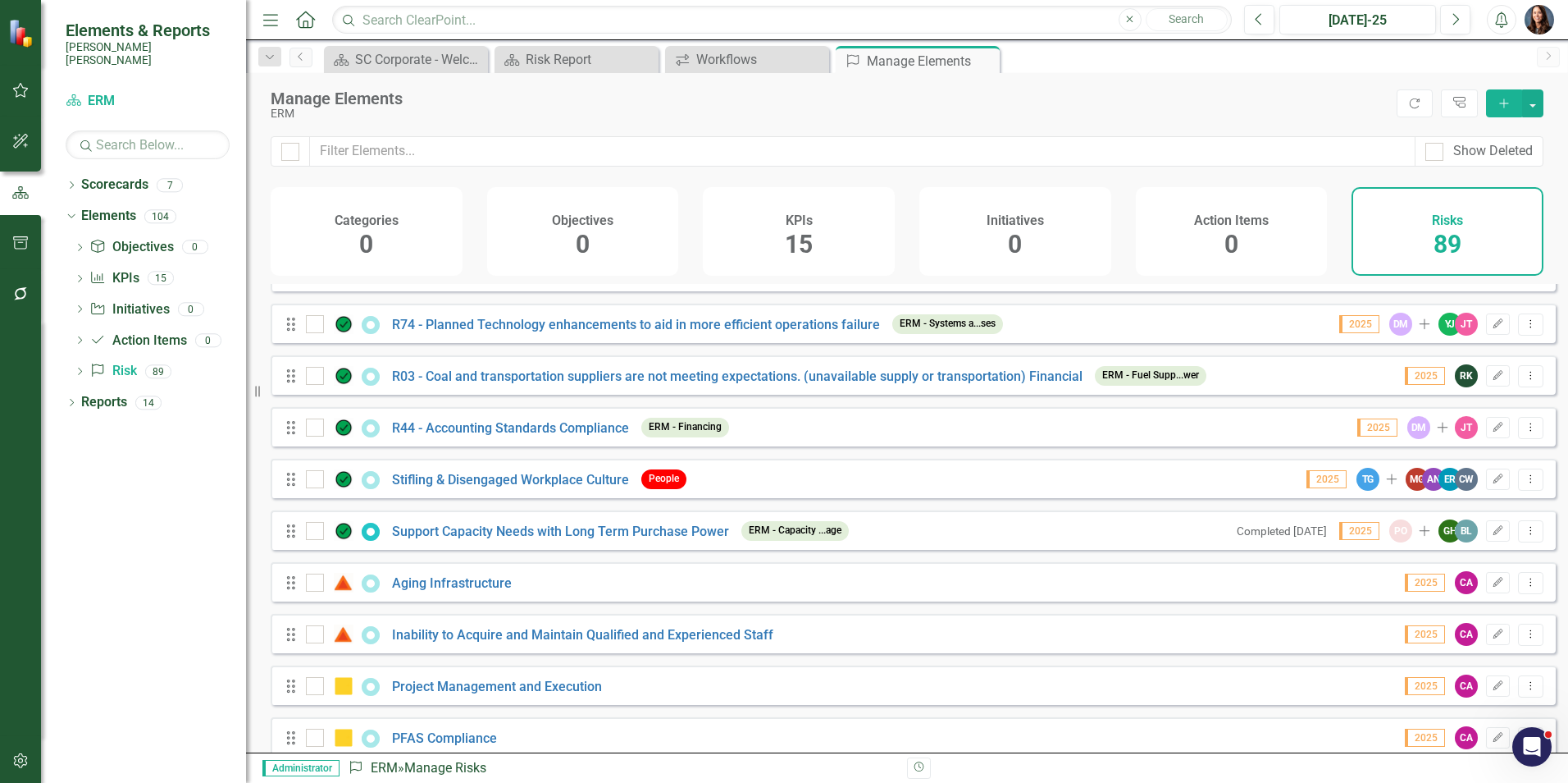
scroll to position [4143, 0]
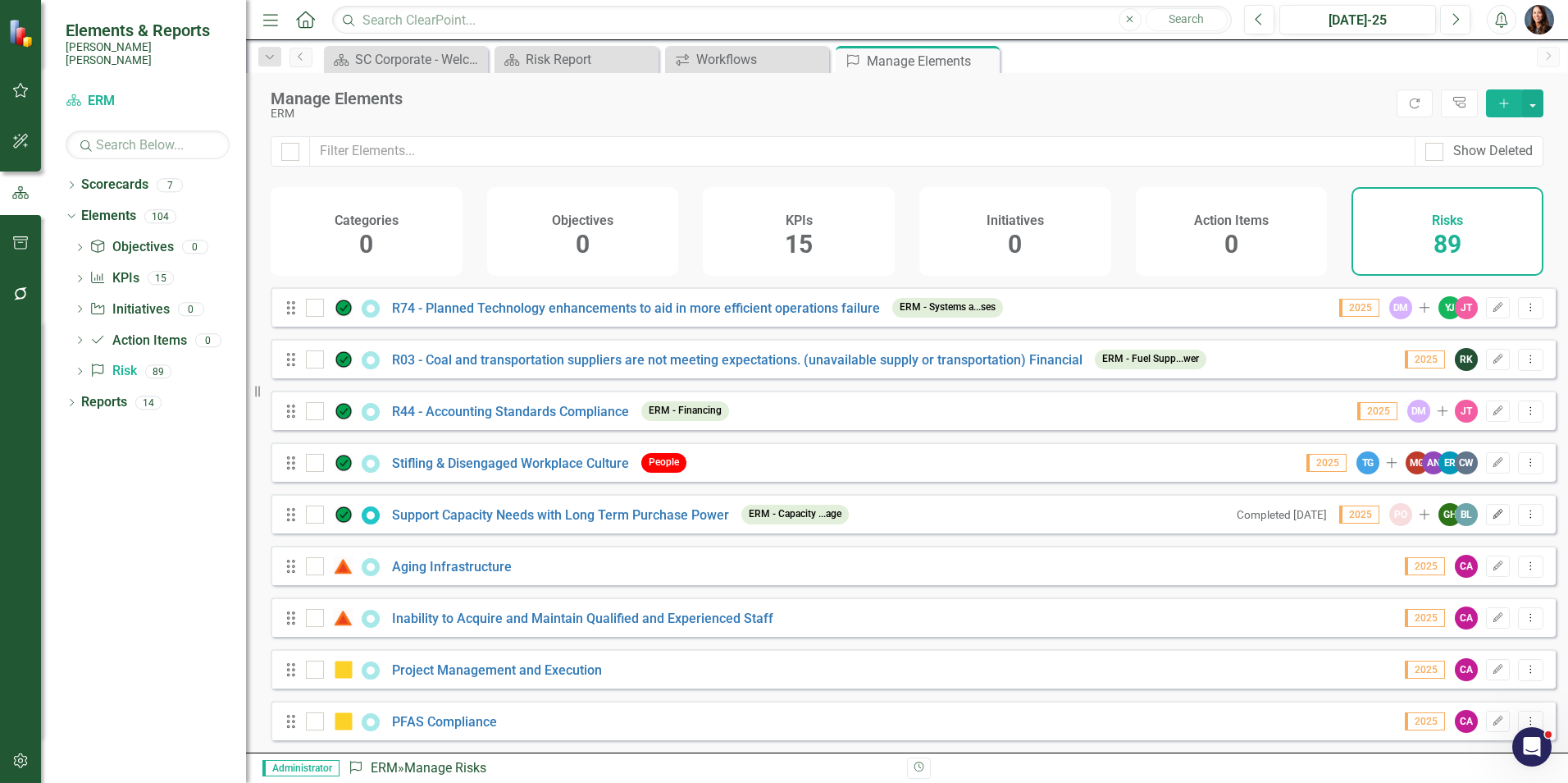
click at [1492, 517] on icon "Edit" at bounding box center [1498, 514] width 13 height 10
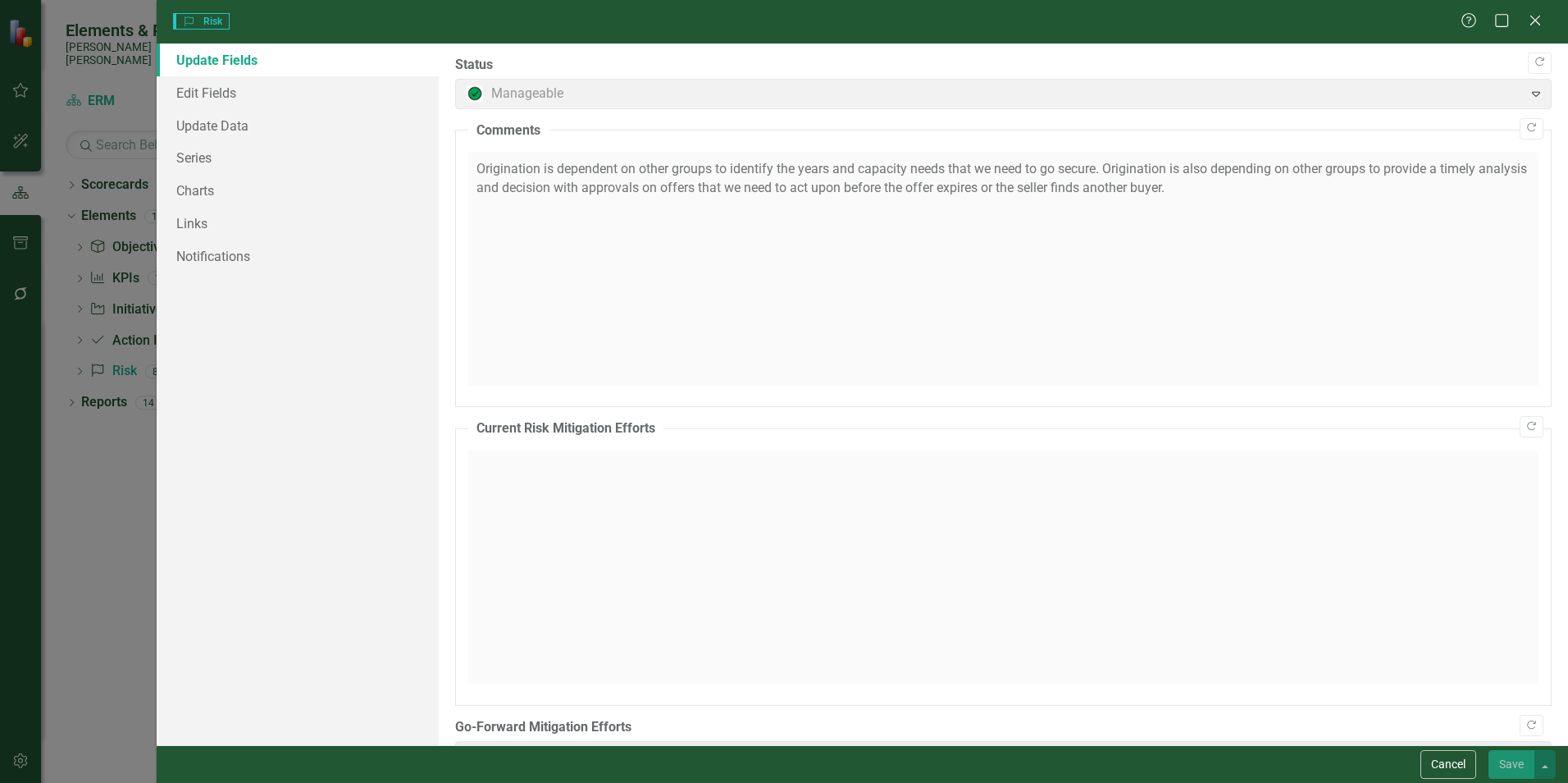
type input "In contact with Counterparties who have generation, monitor long term trans ava…"
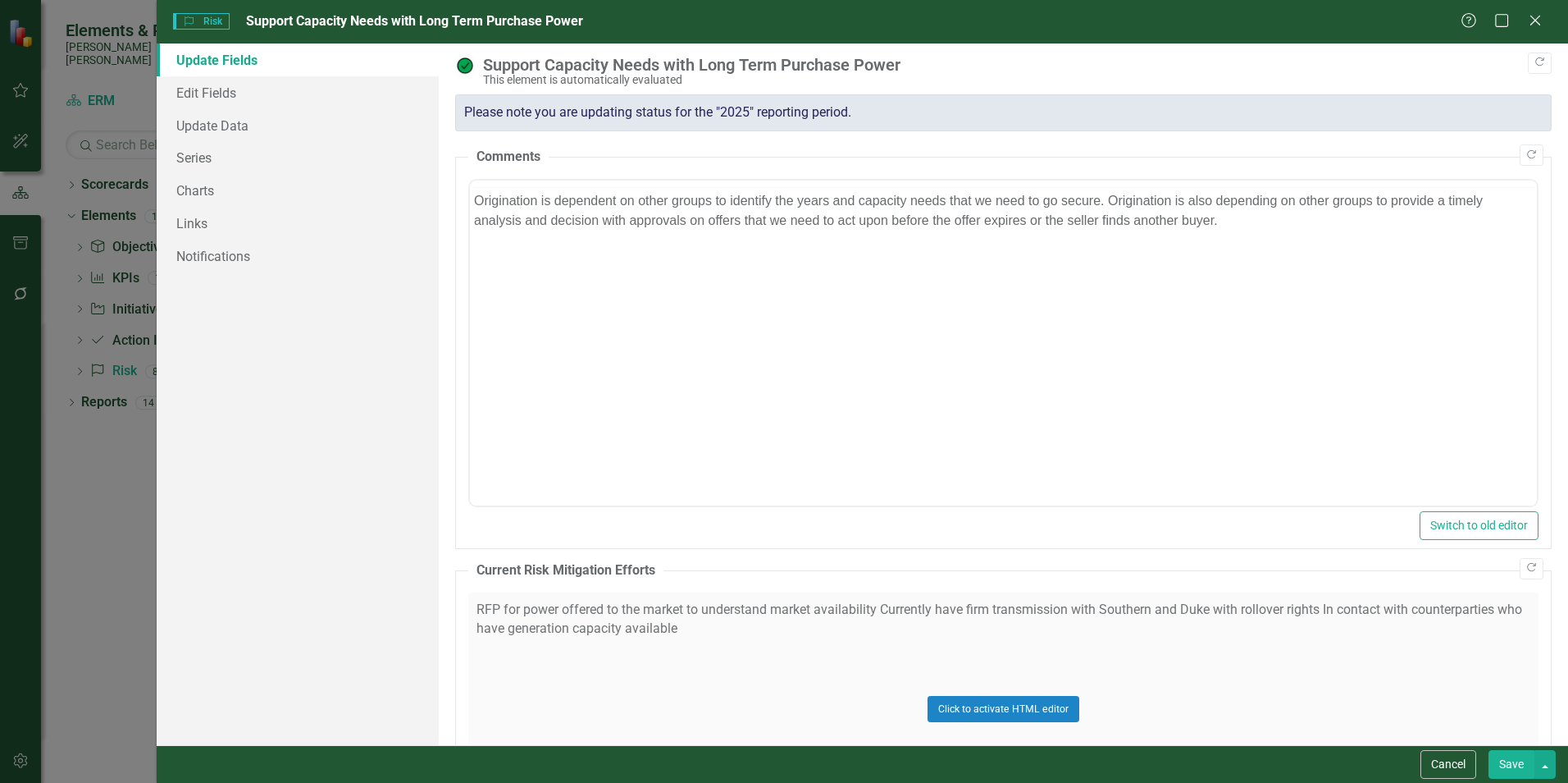
scroll to position [0, 0]
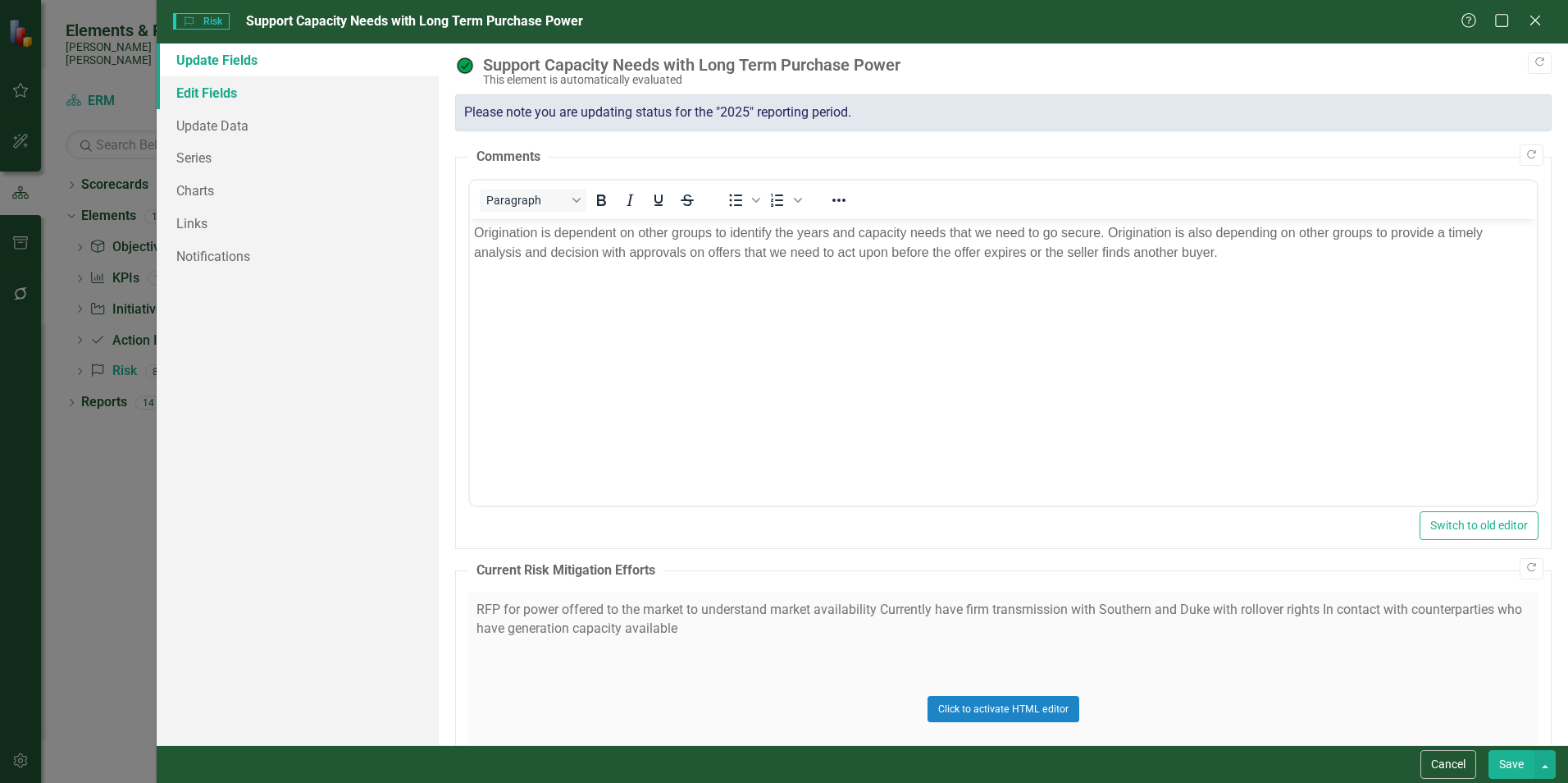
click at [224, 99] on link "Edit Fields" at bounding box center [297, 92] width 282 height 33
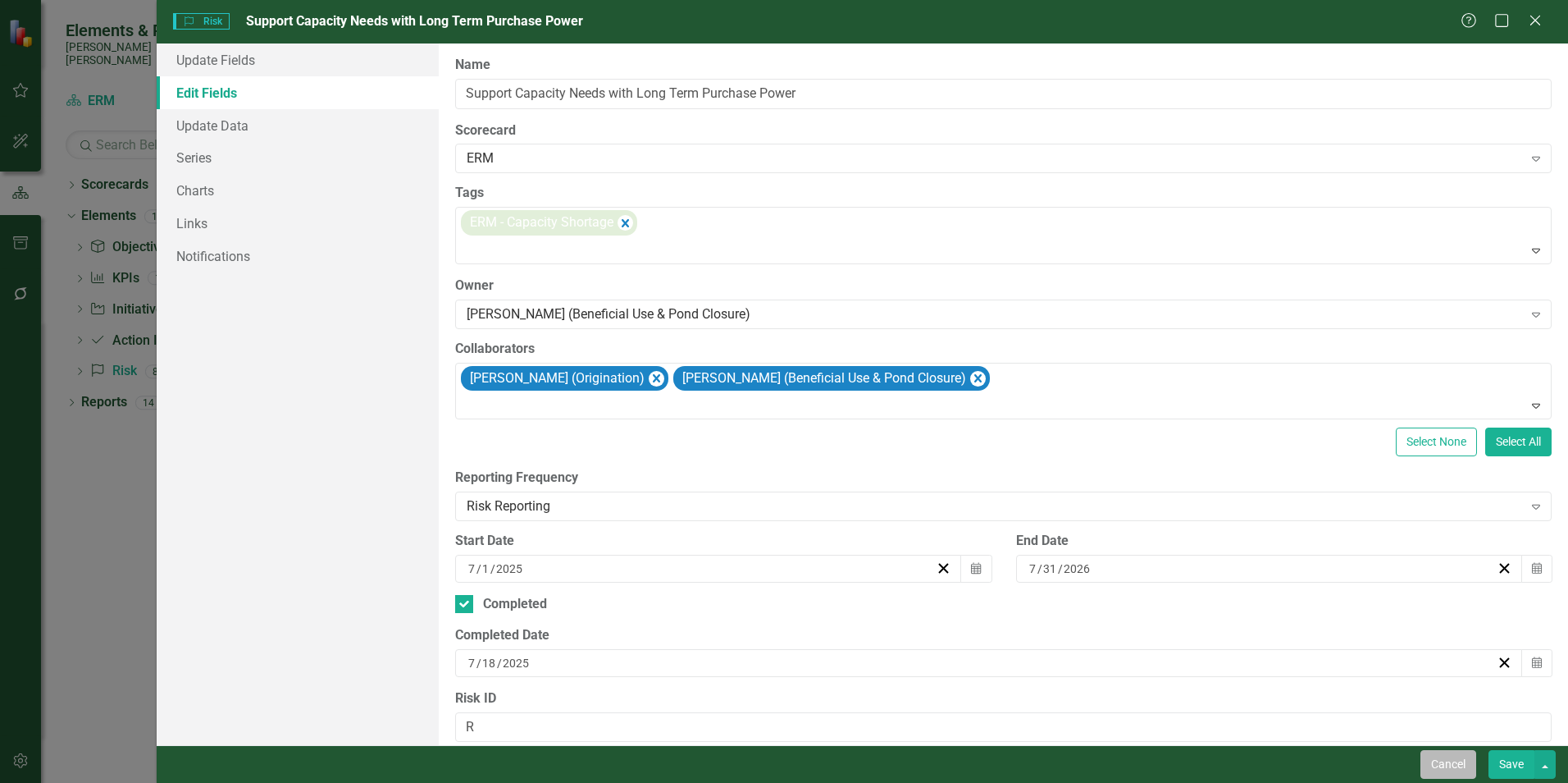
click at [1451, 762] on button "Cancel" at bounding box center [1448, 764] width 56 height 29
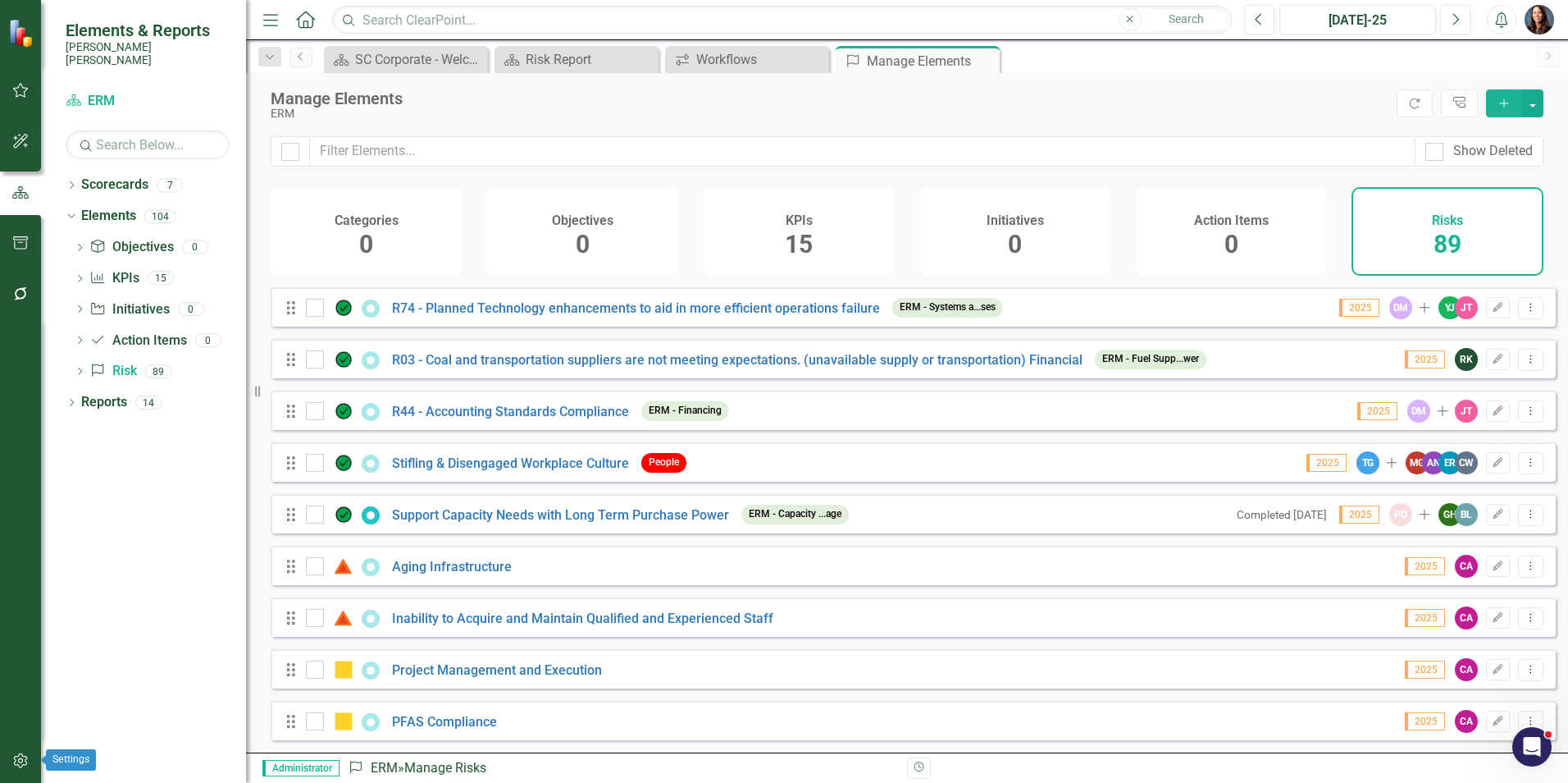
click at [22, 756] on icon "button" at bounding box center [21, 760] width 17 height 13
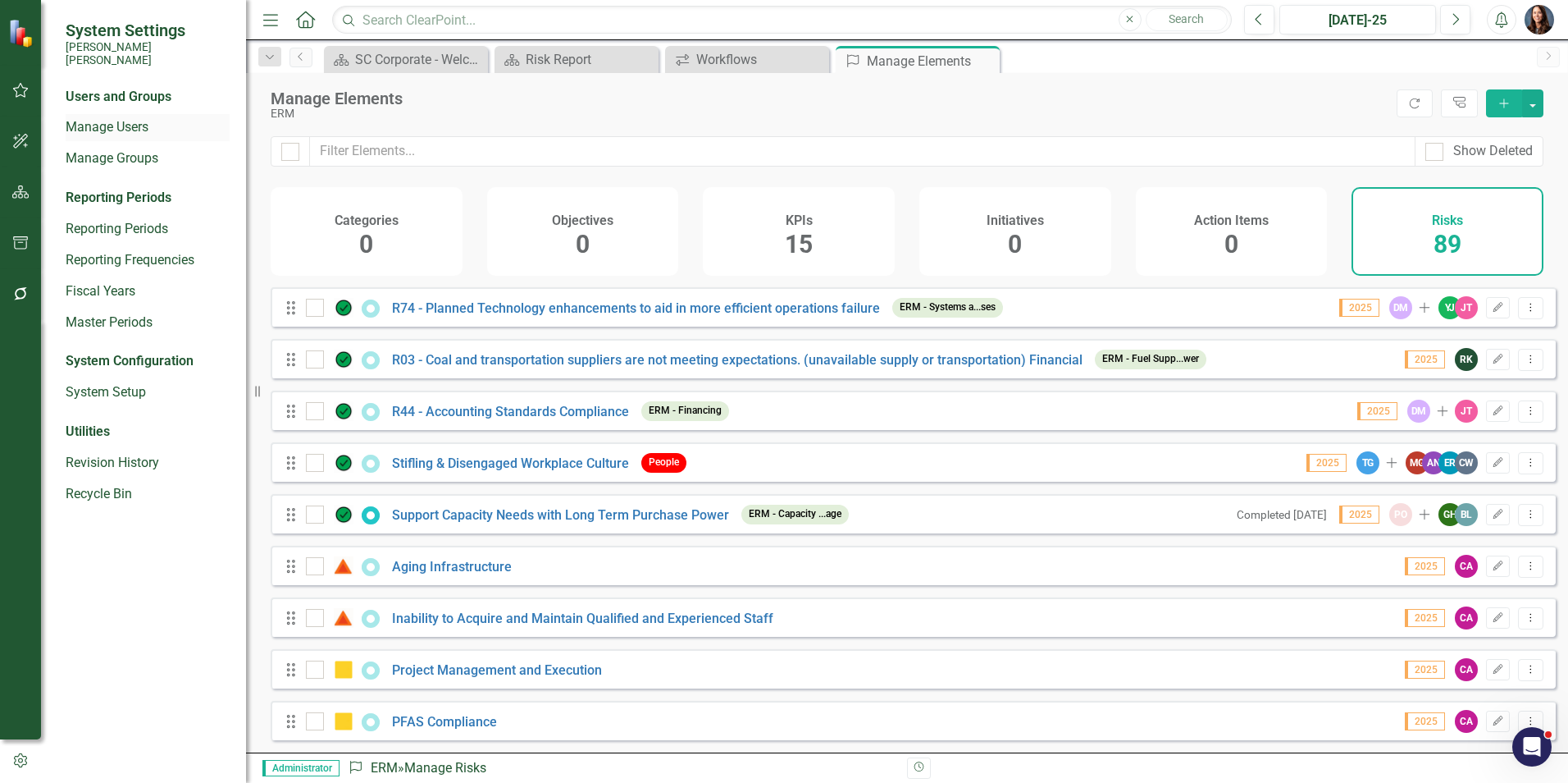
click at [101, 118] on link "Manage Users" at bounding box center [147, 127] width 164 height 19
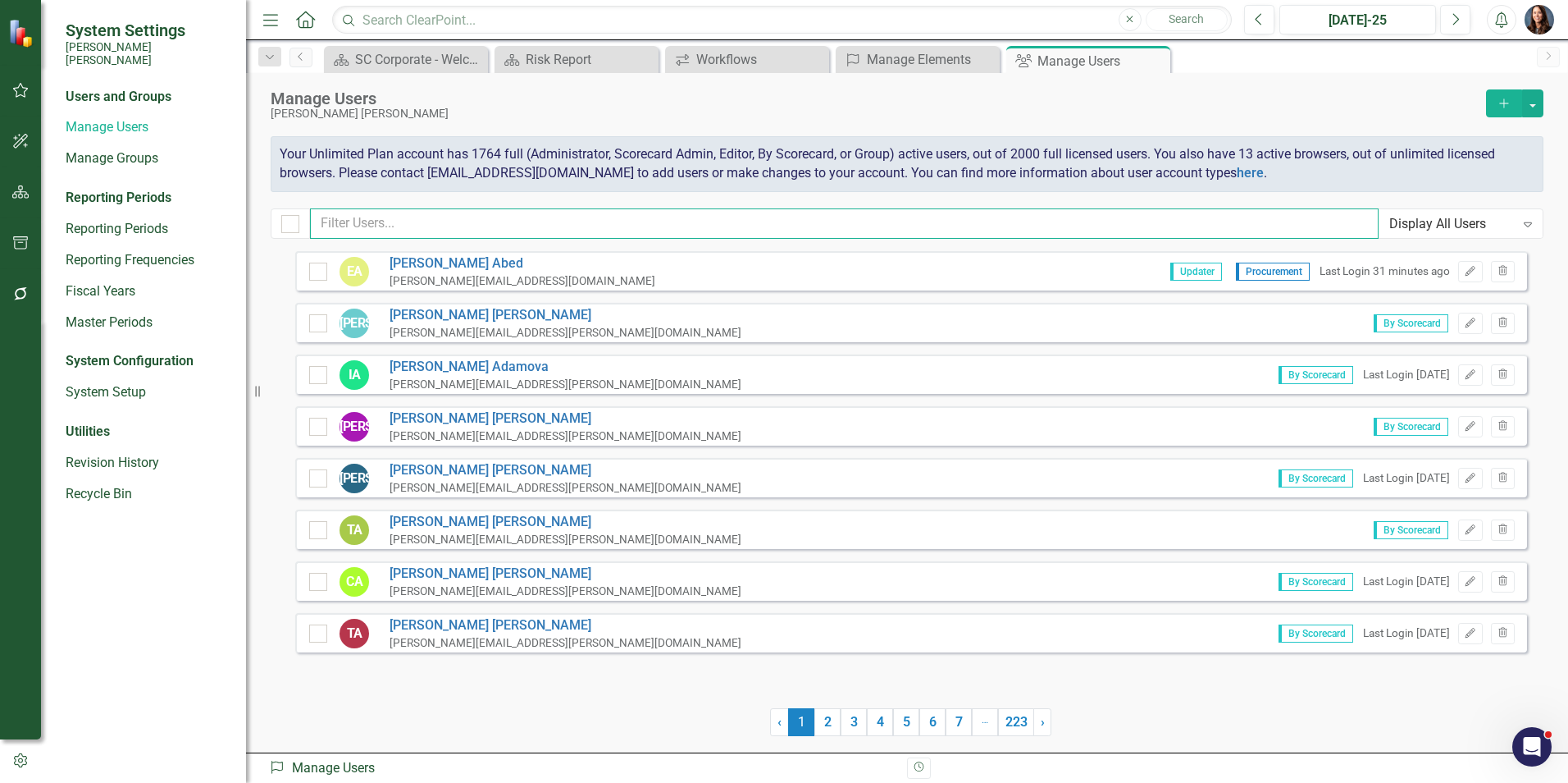
click at [364, 226] on input "text" at bounding box center [843, 223] width 1068 height 30
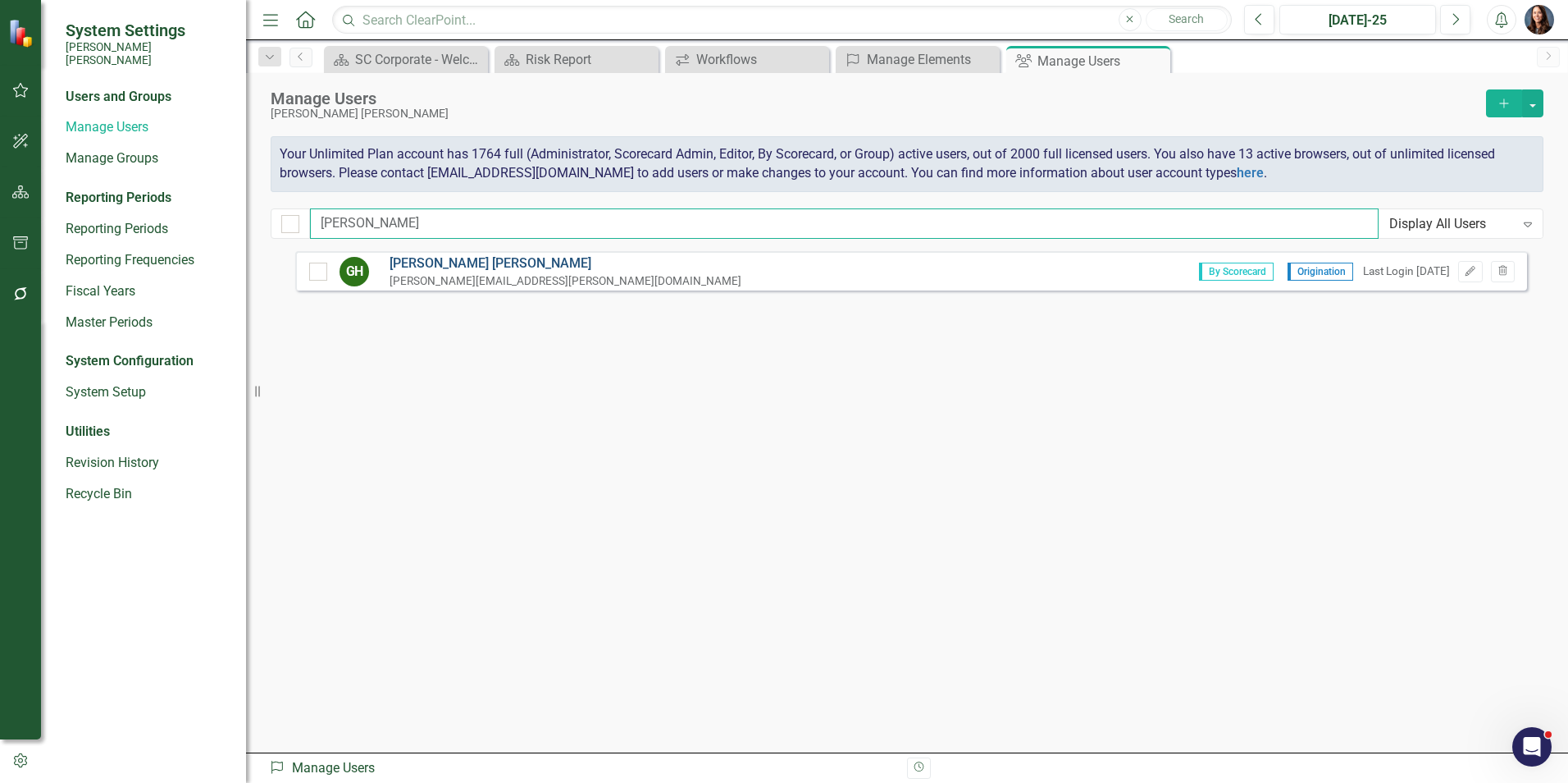
type input "glenda"
click at [419, 265] on link "Glenda Horne" at bounding box center [565, 264] width 351 height 19
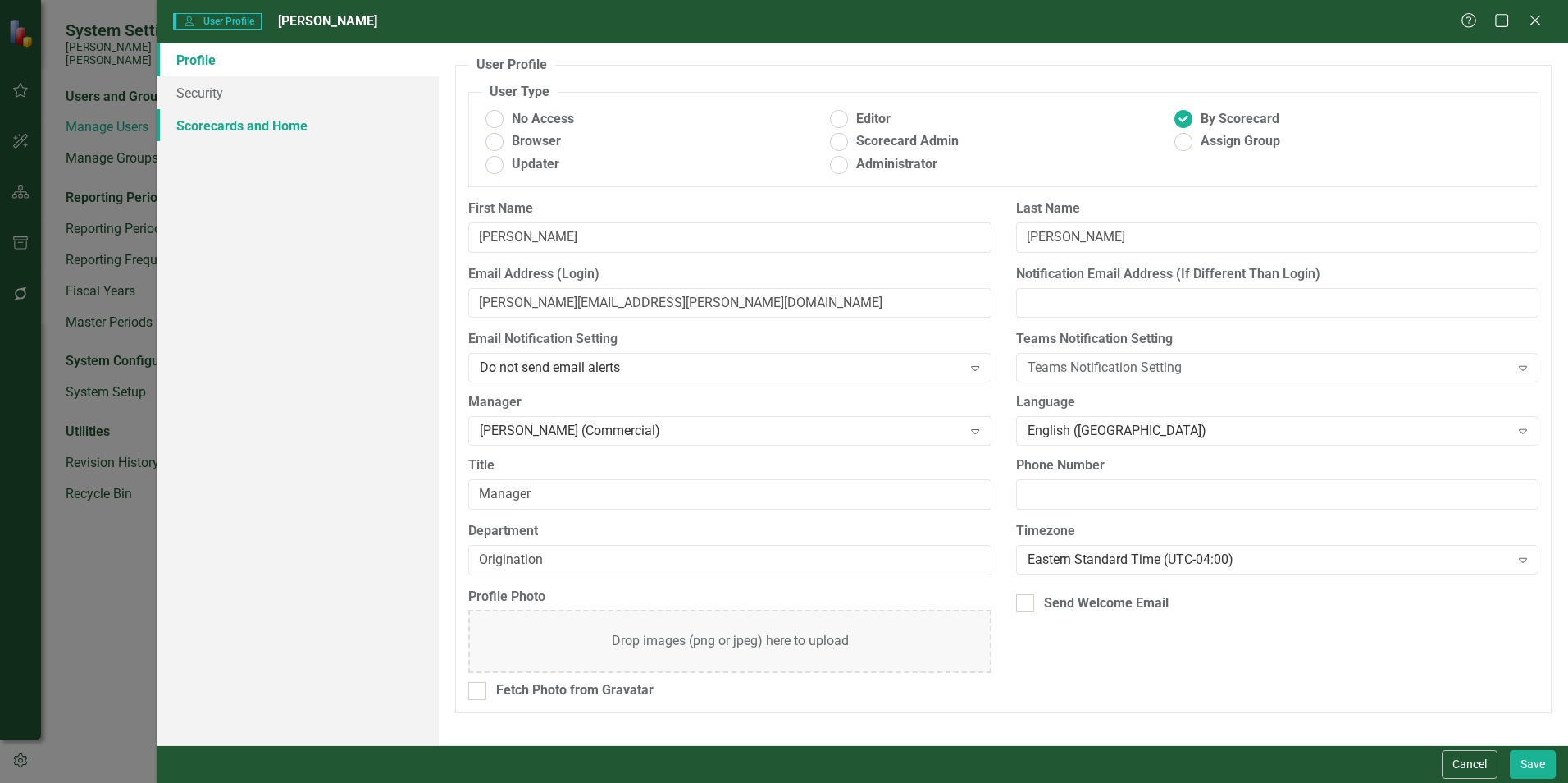
click at [242, 127] on link "Scorecards and Home" at bounding box center [297, 125] width 282 height 33
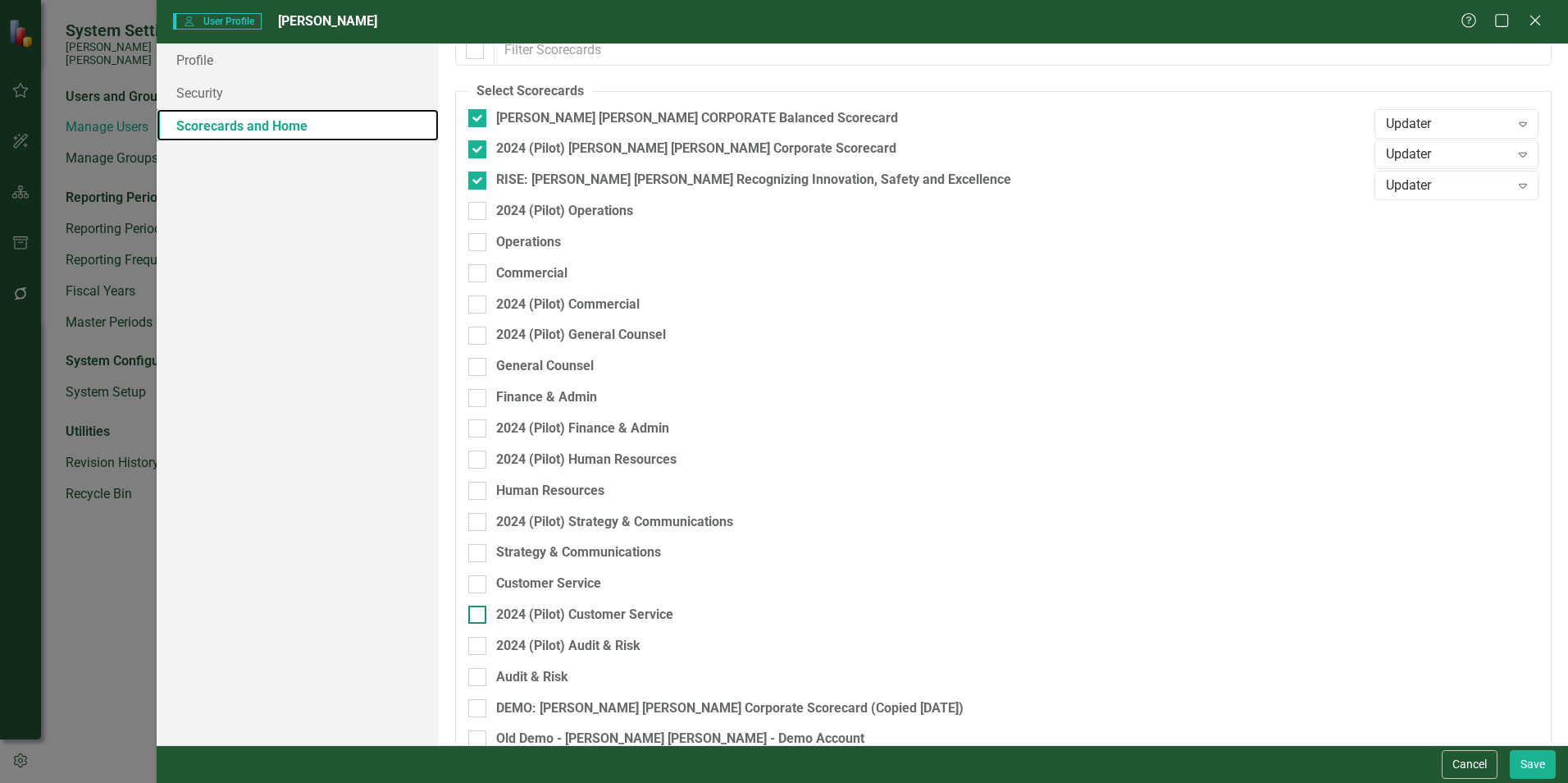
scroll to position [203, 0]
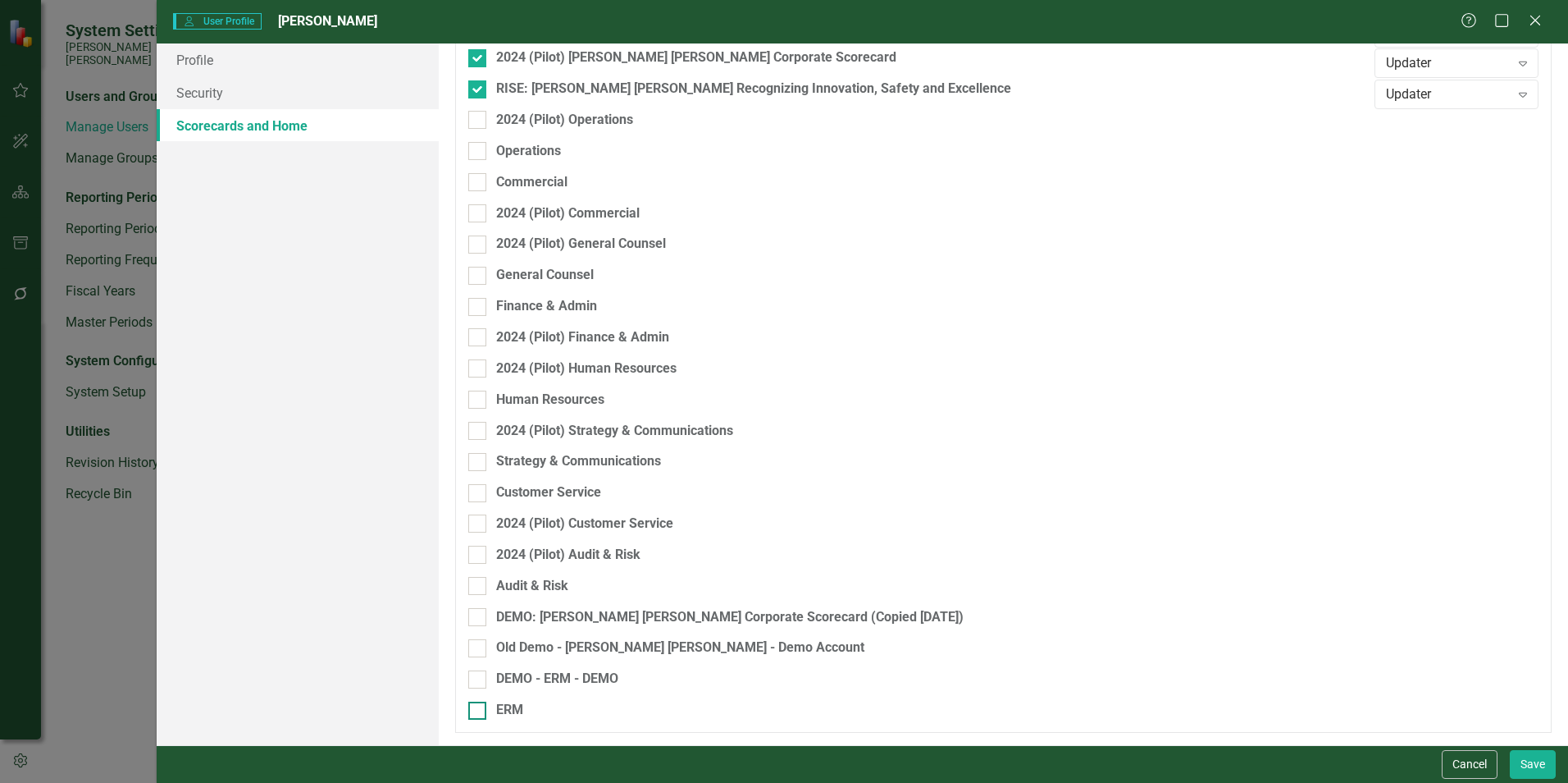
click at [486, 708] on div at bounding box center [477, 710] width 18 height 18
click at [479, 708] on input "ERM" at bounding box center [474, 707] width 11 height 11
checkbox input "true"
click at [1445, 724] on div "Browser Expand" at bounding box center [1456, 715] width 164 height 30
click at [1413, 640] on div "Updater" at bounding box center [1448, 633] width 138 height 19
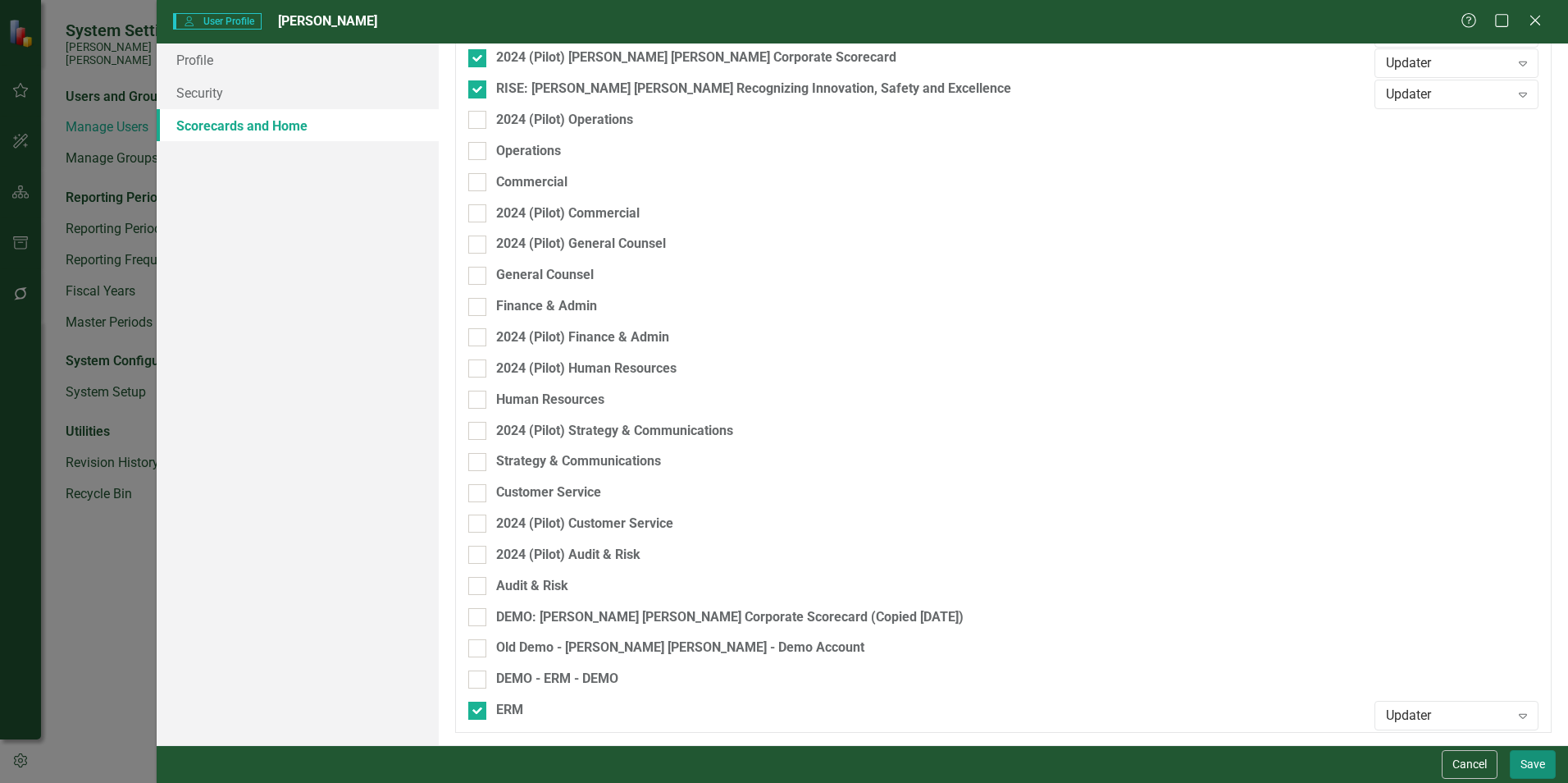
click at [1541, 765] on button "Save" at bounding box center [1532, 764] width 46 height 29
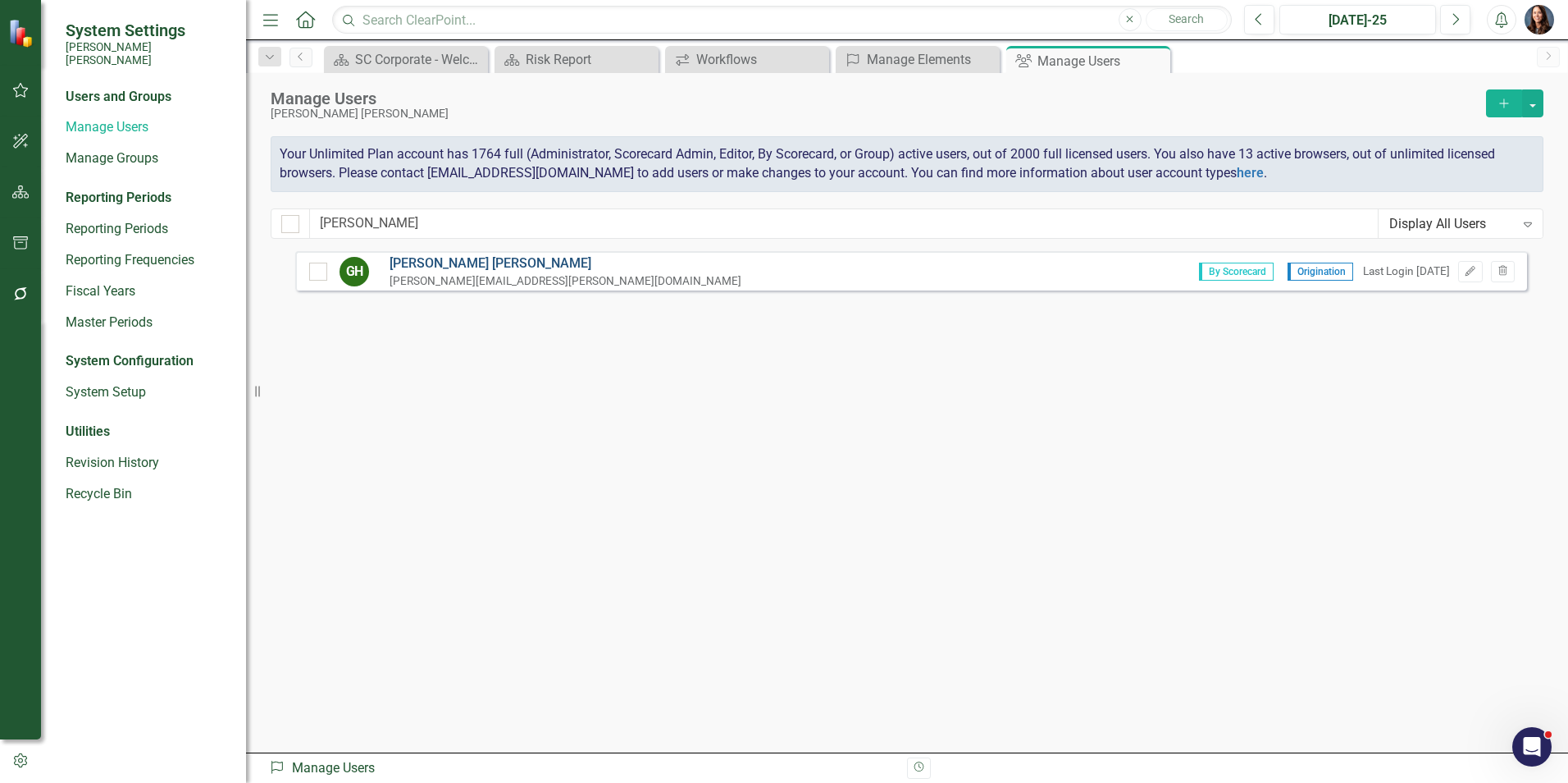
click at [434, 264] on link "Glenda Horne" at bounding box center [565, 264] width 351 height 19
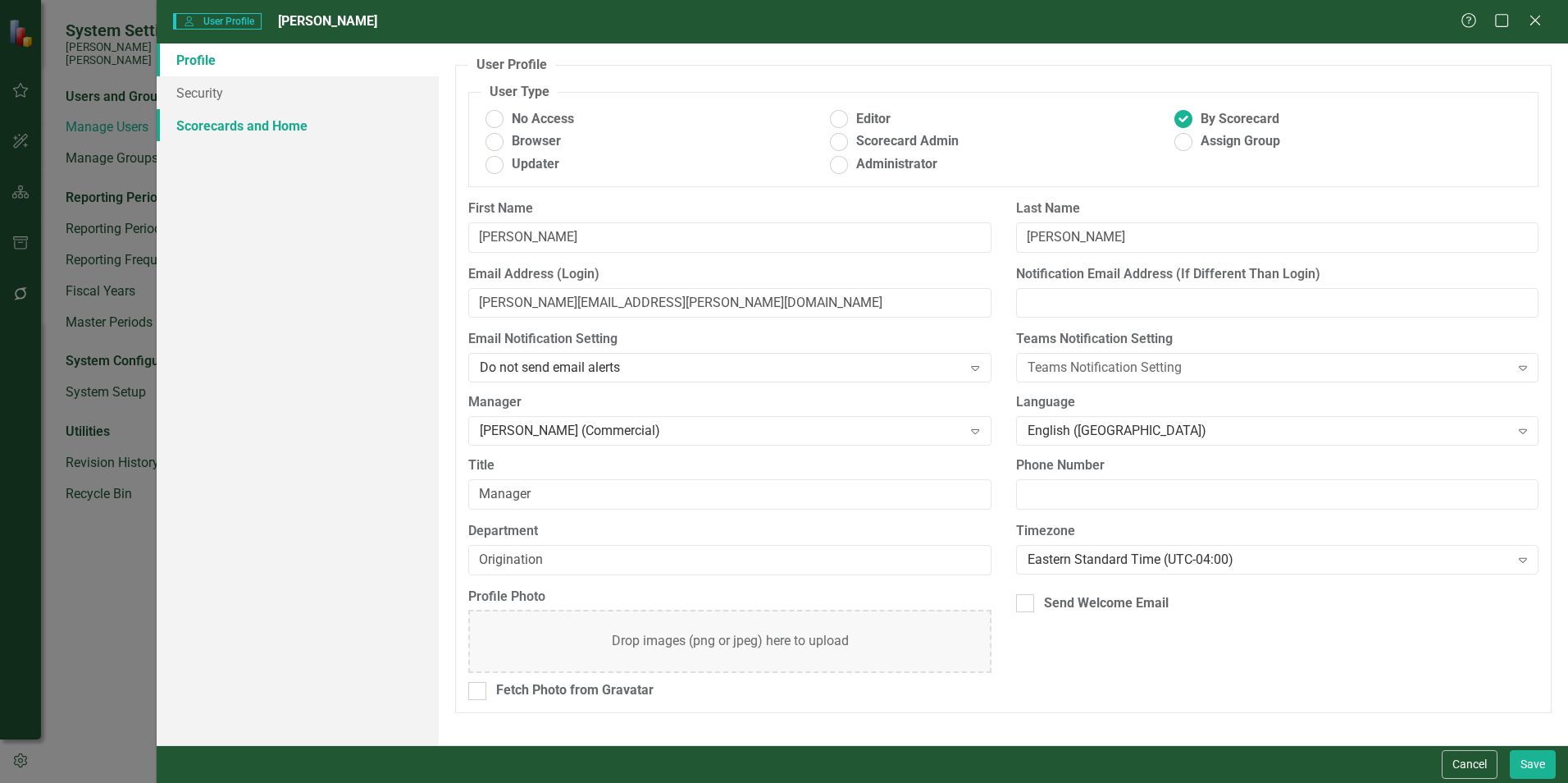
click at [267, 123] on link "Scorecards and Home" at bounding box center [297, 125] width 282 height 33
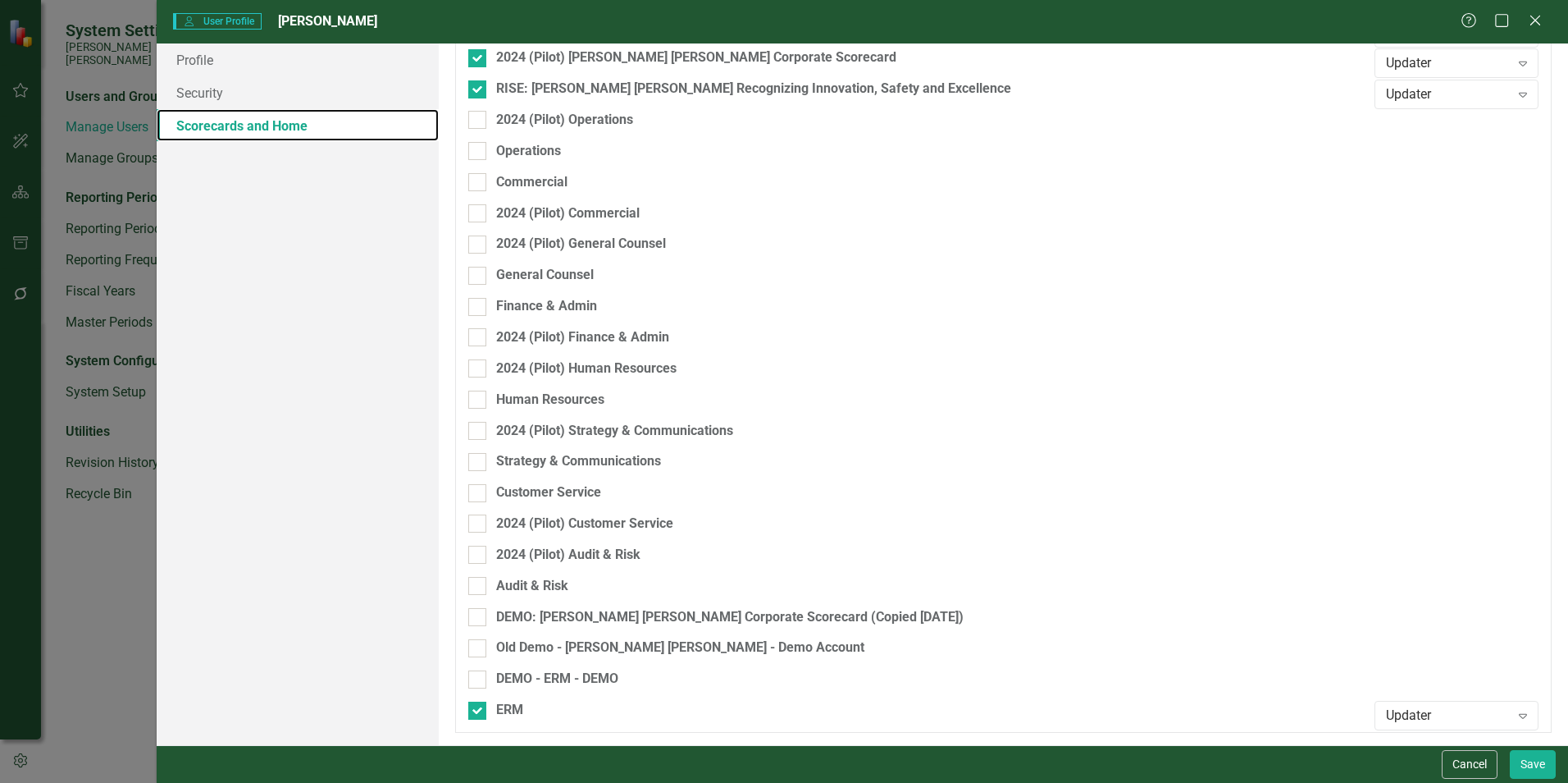
scroll to position [0, 0]
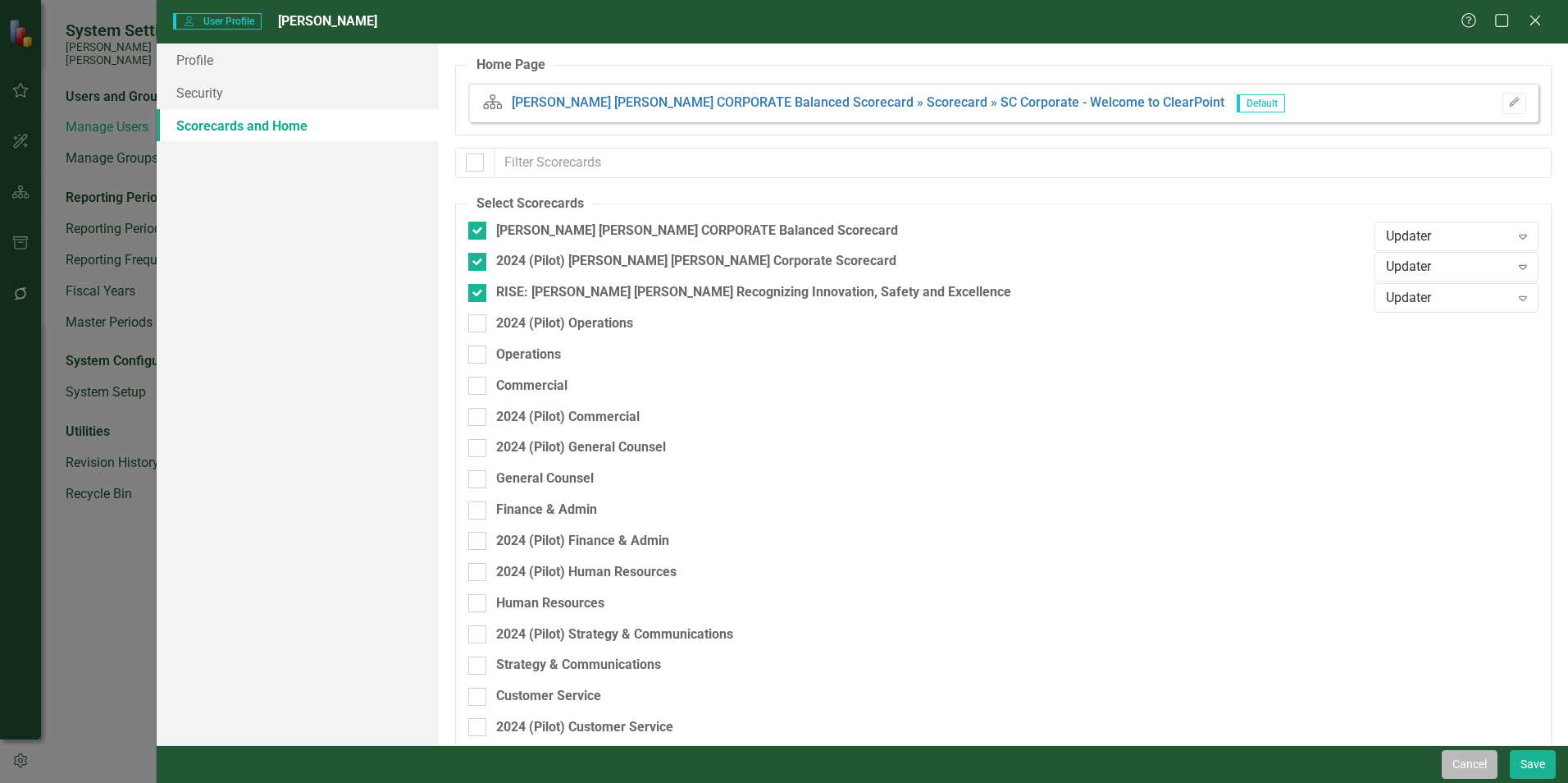
click at [1469, 766] on button "Cancel" at bounding box center [1469, 764] width 56 height 29
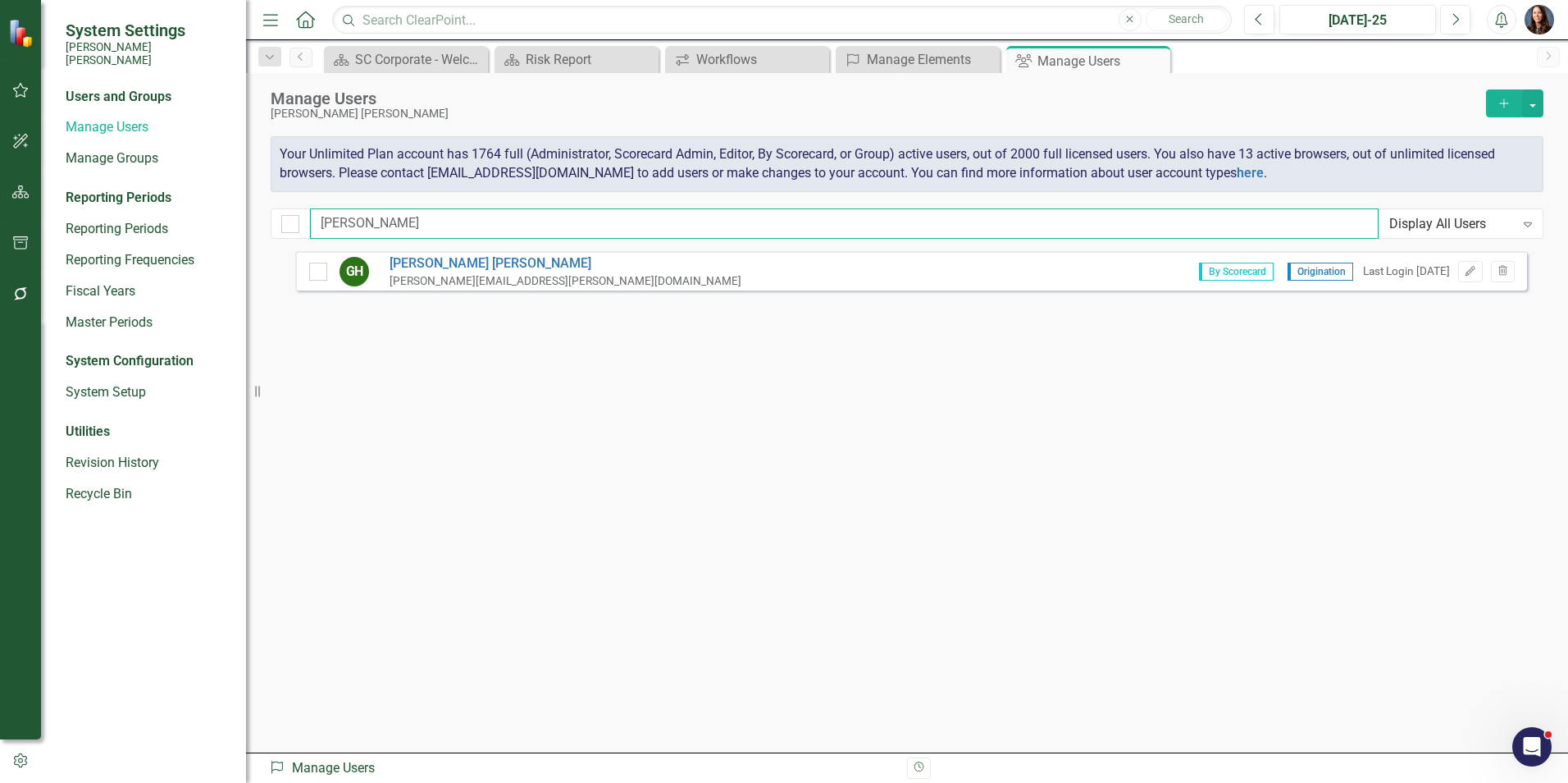
drag, startPoint x: 396, startPoint y: 226, endPoint x: 264, endPoint y: 226, distance: 132.0
click at [265, 226] on div "Manage Users Santee Cooper Add Your Unlimited Plan account has 1764 full (Admin…" at bounding box center [907, 162] width 1322 height 178
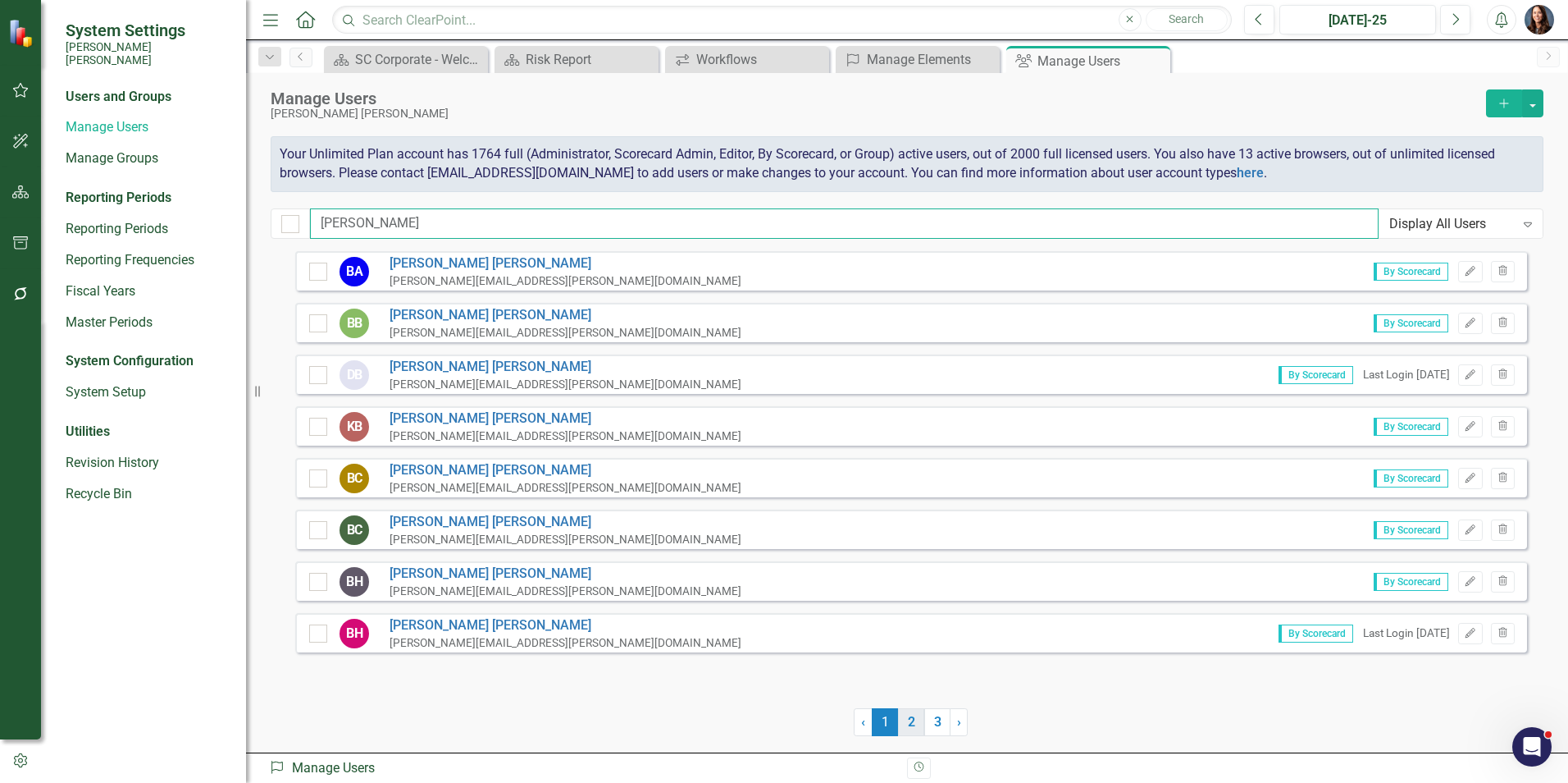
type input "brad"
click at [916, 719] on link "2" at bounding box center [910, 721] width 26 height 28
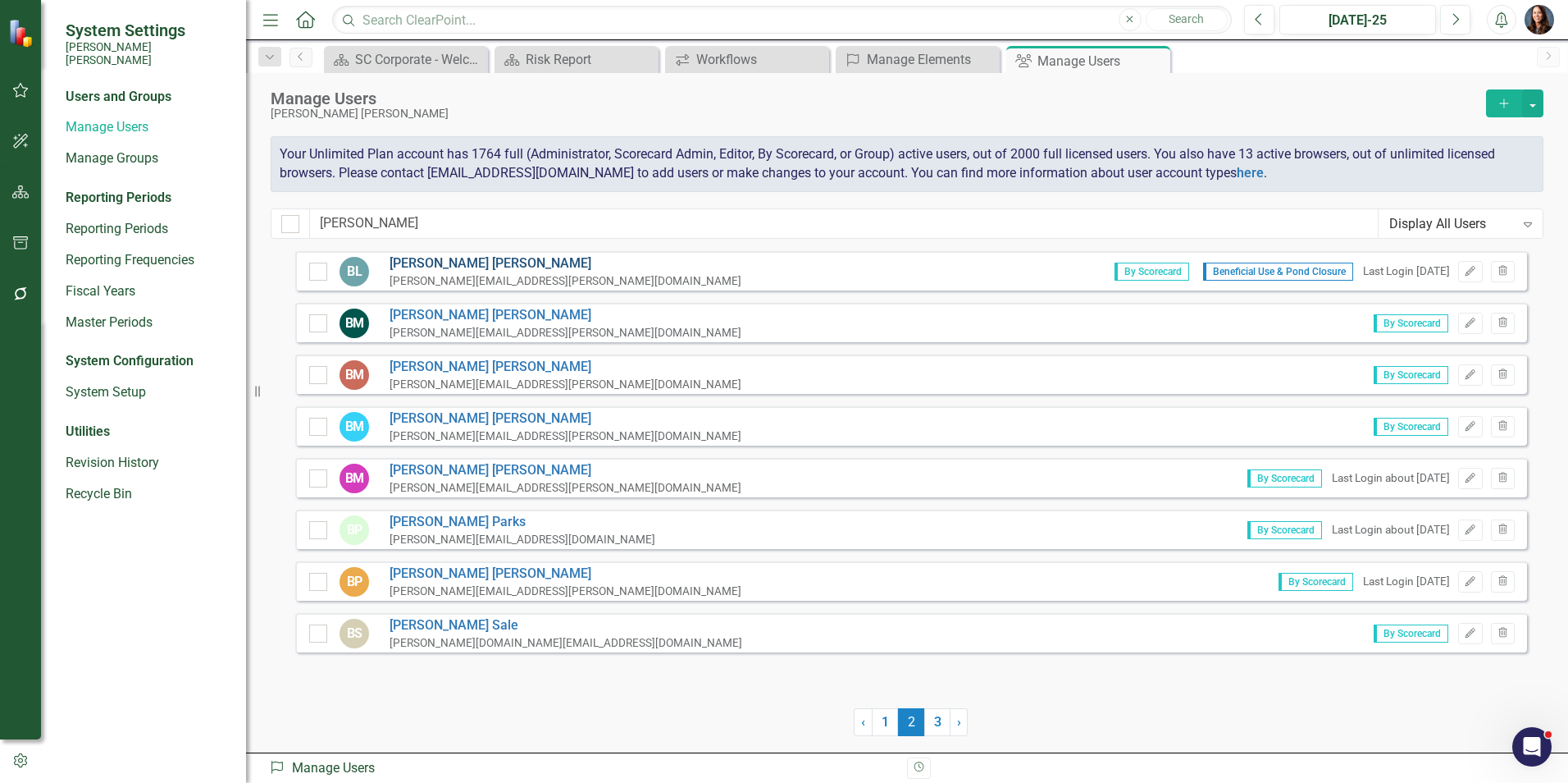
click at [427, 263] on link "Brad Lundy" at bounding box center [565, 264] width 351 height 19
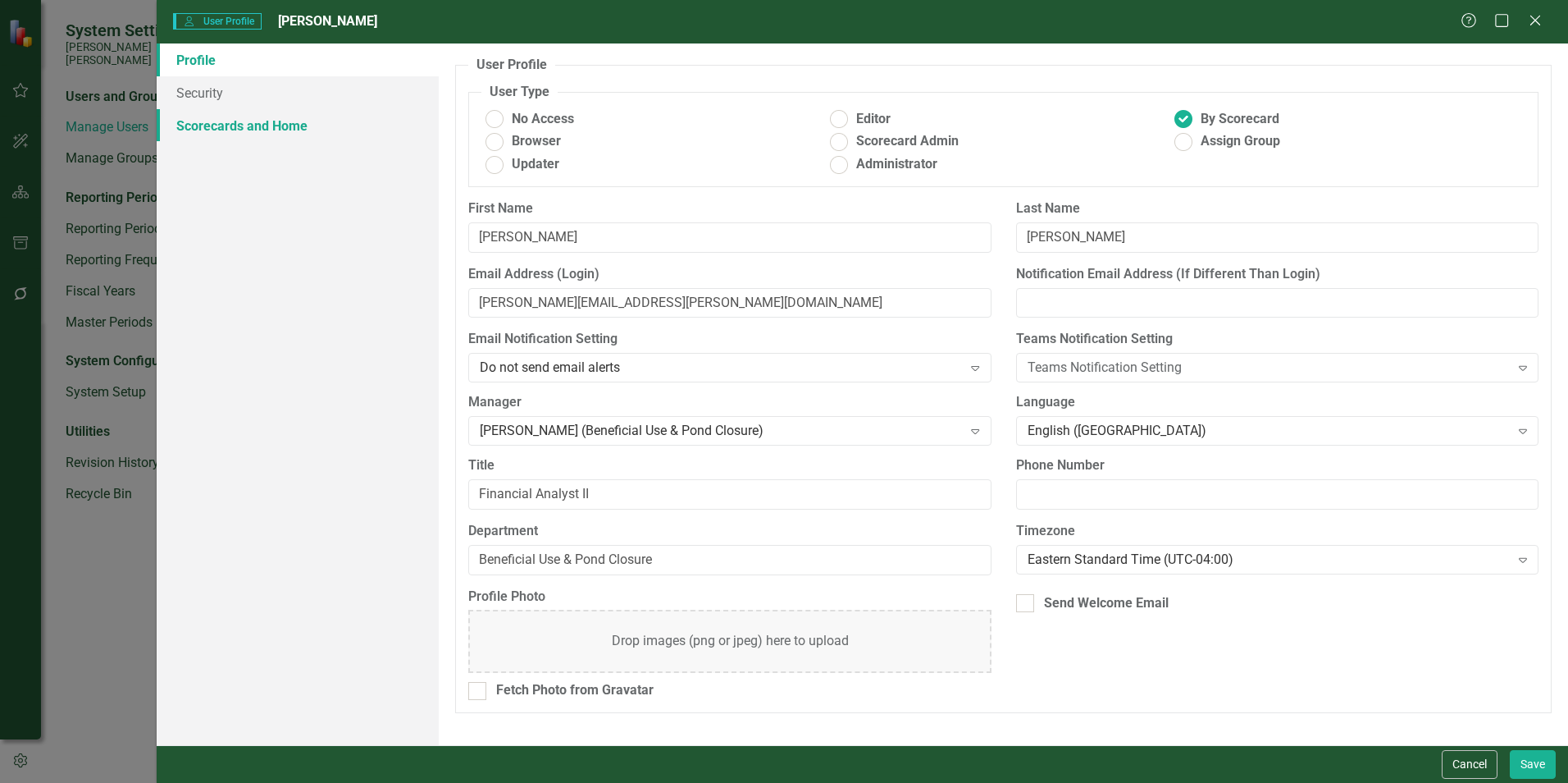
click at [286, 134] on link "Scorecards and Home" at bounding box center [297, 125] width 282 height 33
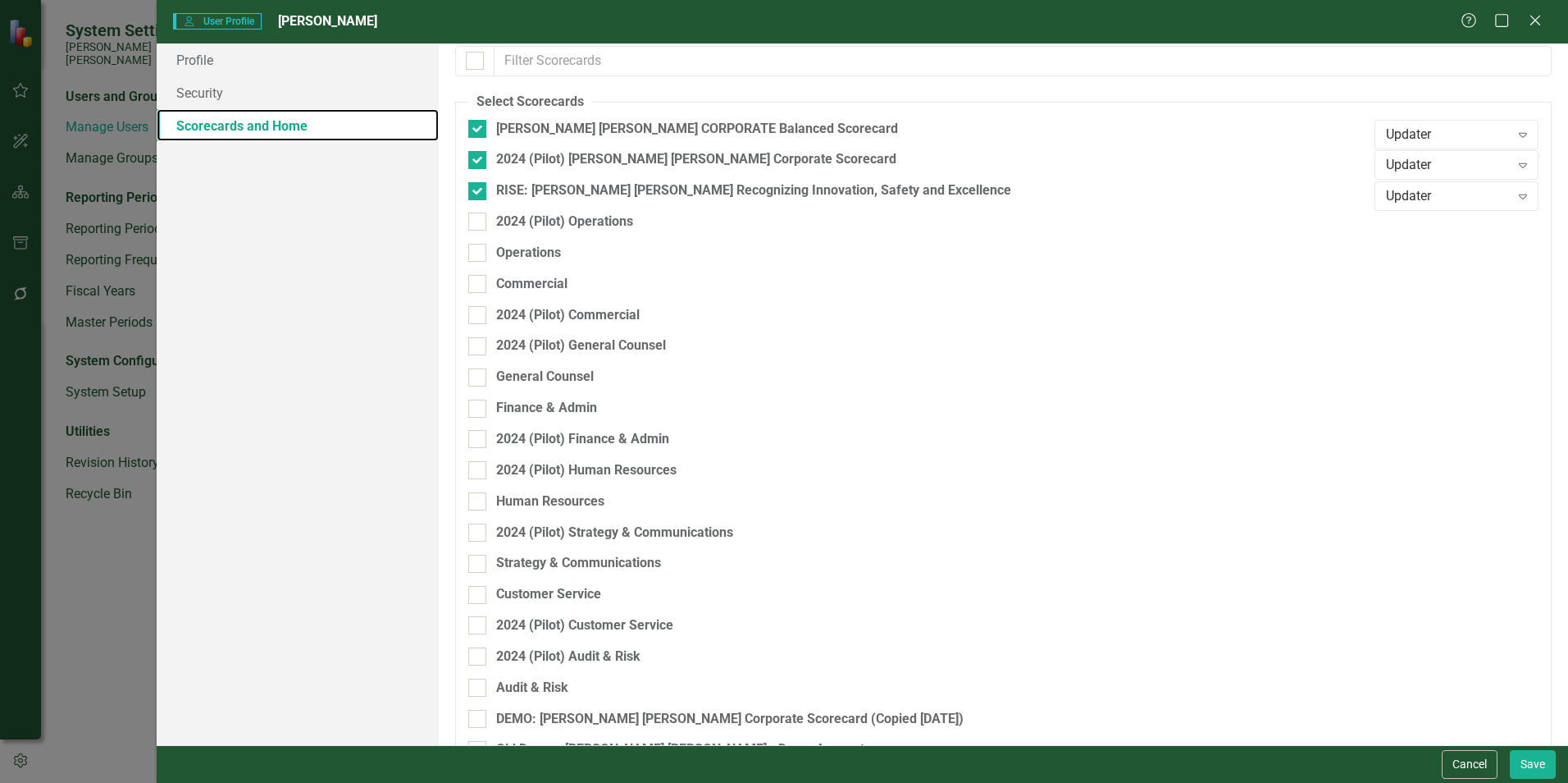
scroll to position [203, 0]
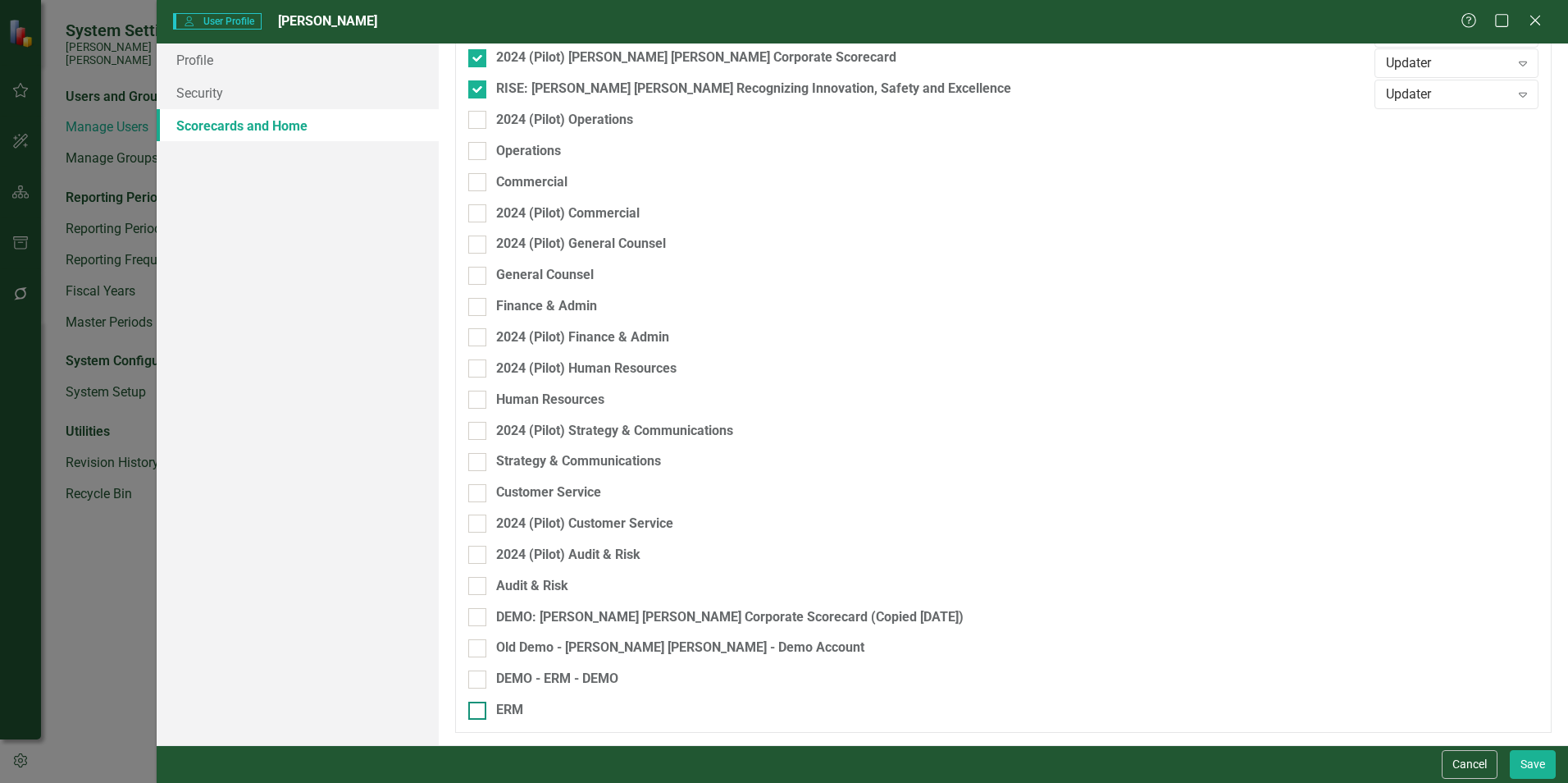
click at [497, 714] on div "ERM" at bounding box center [510, 710] width 27 height 19
click at [479, 712] on input "ERM" at bounding box center [474, 707] width 11 height 11
checkbox input "true"
click at [1424, 713] on div "Browser" at bounding box center [1448, 715] width 124 height 19
click at [1414, 632] on div "Updater" at bounding box center [1448, 633] width 138 height 19
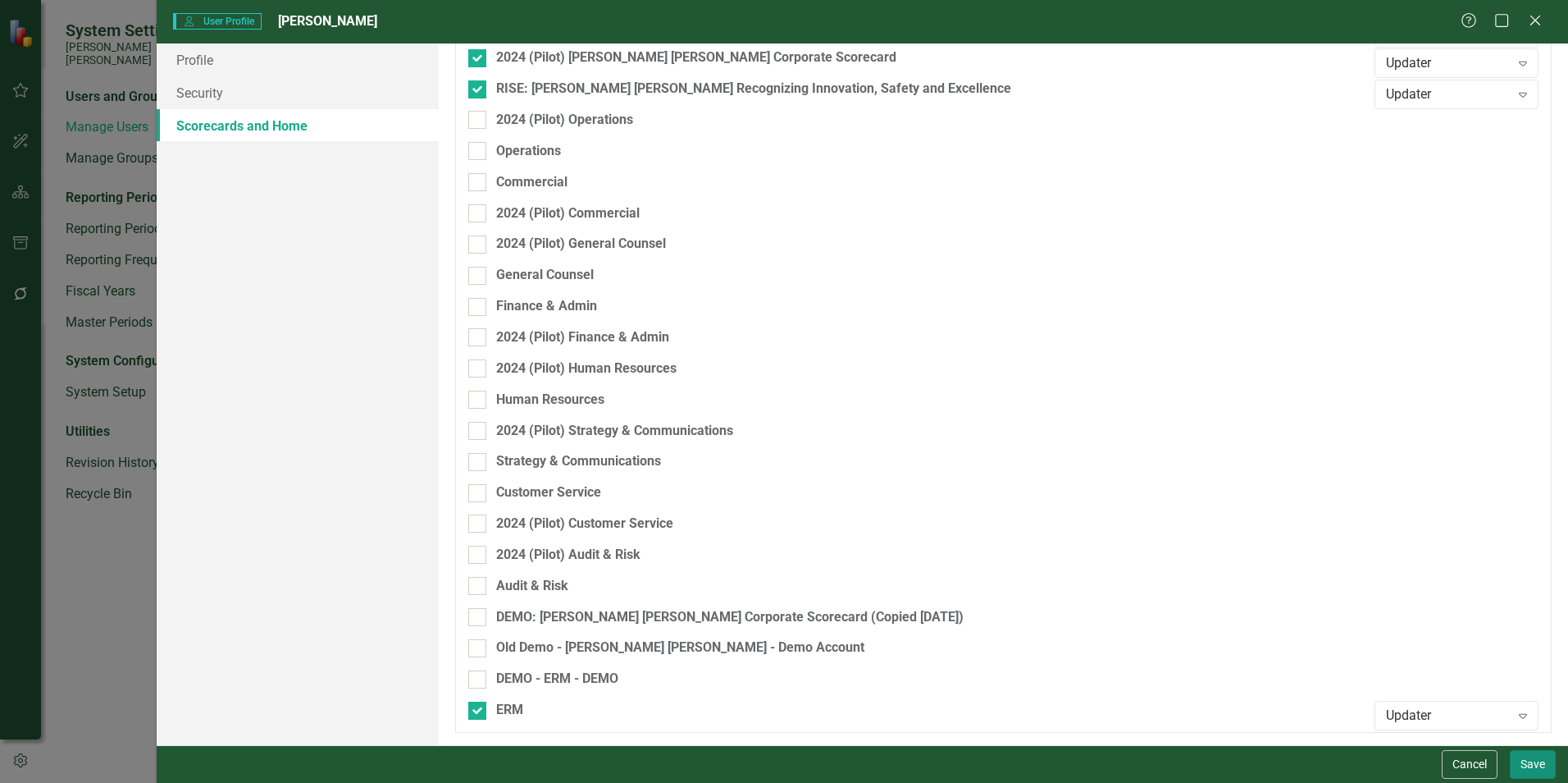
click at [1533, 766] on button "Save" at bounding box center [1532, 764] width 46 height 29
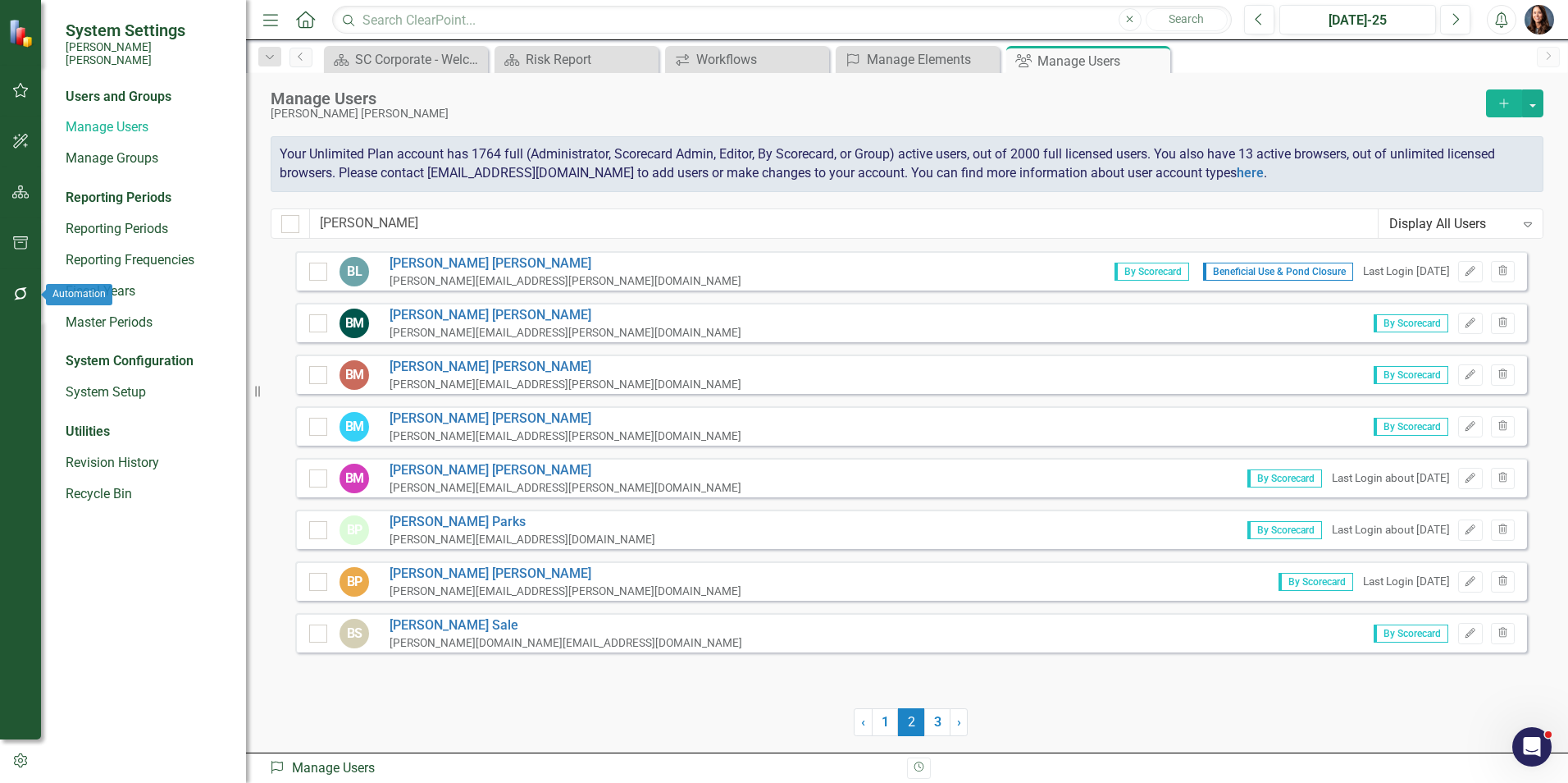
click at [19, 294] on icon "button" at bounding box center [21, 294] width 17 height 13
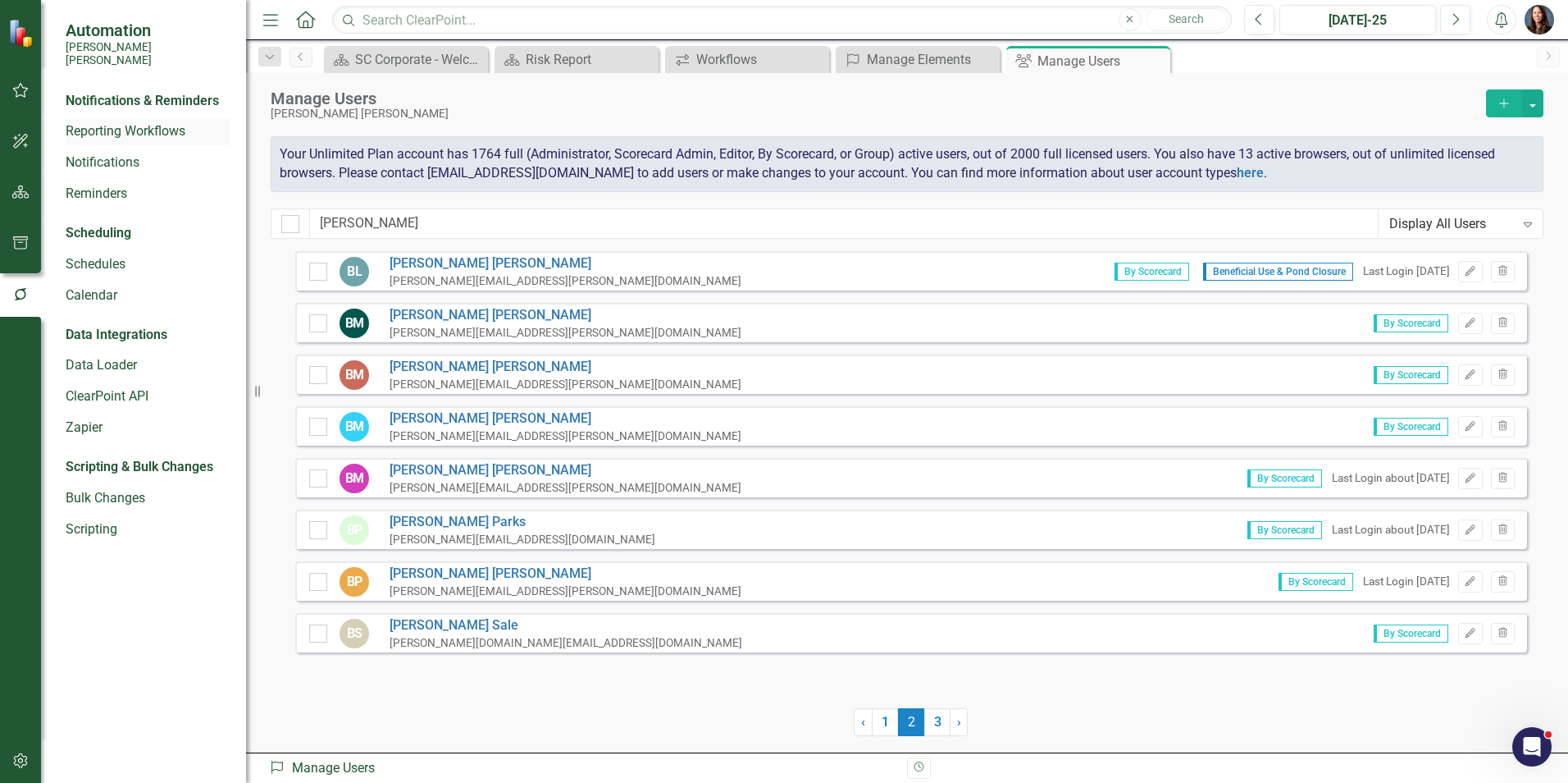
click at [135, 122] on link "Reporting Workflows" at bounding box center [147, 131] width 164 height 19
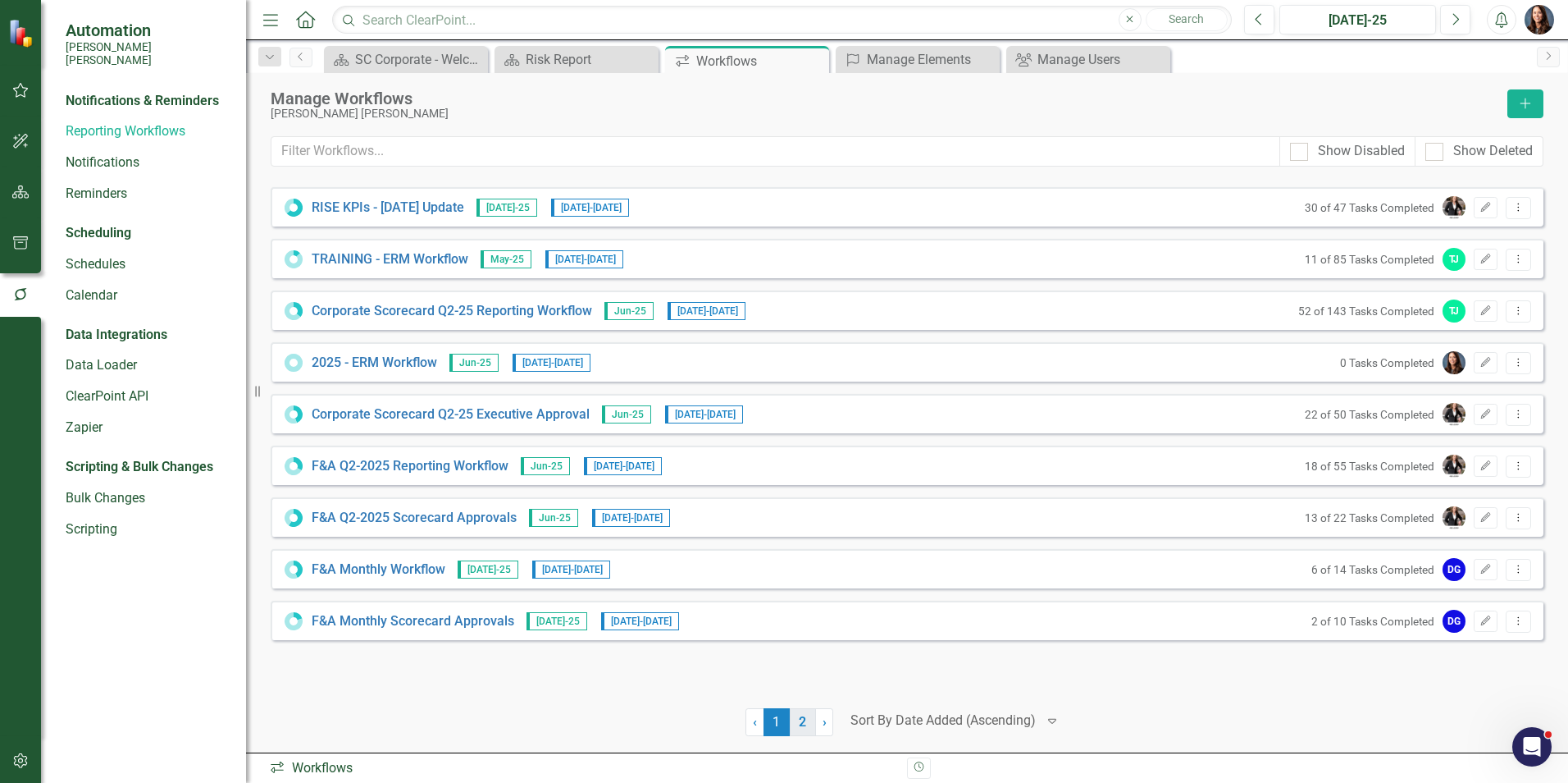
click at [802, 724] on link "2" at bounding box center [803, 721] width 26 height 28
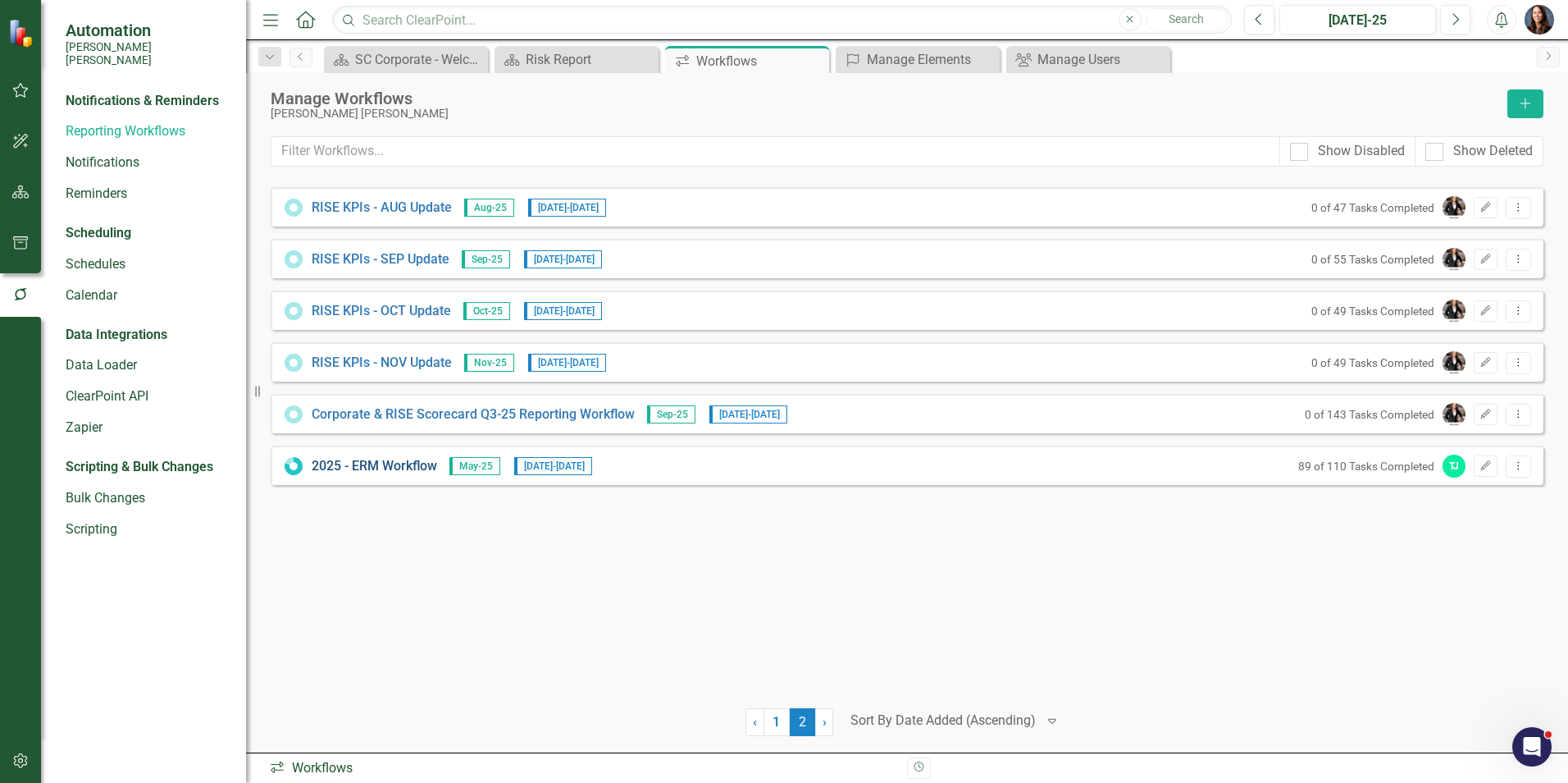
click at [366, 468] on link "2025 - ERM Workflow" at bounding box center [374, 466] width 125 height 19
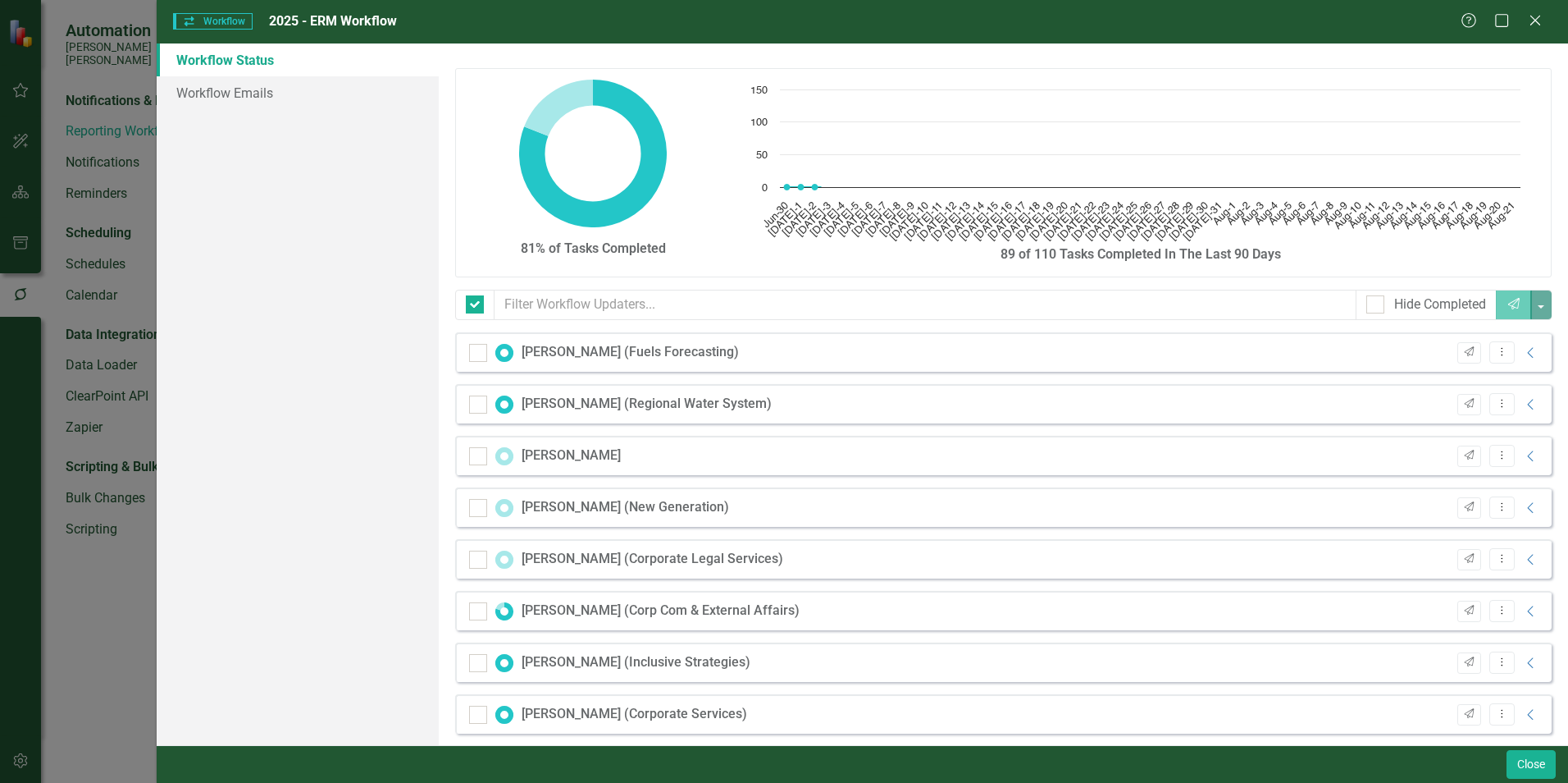
checkbox input "false"
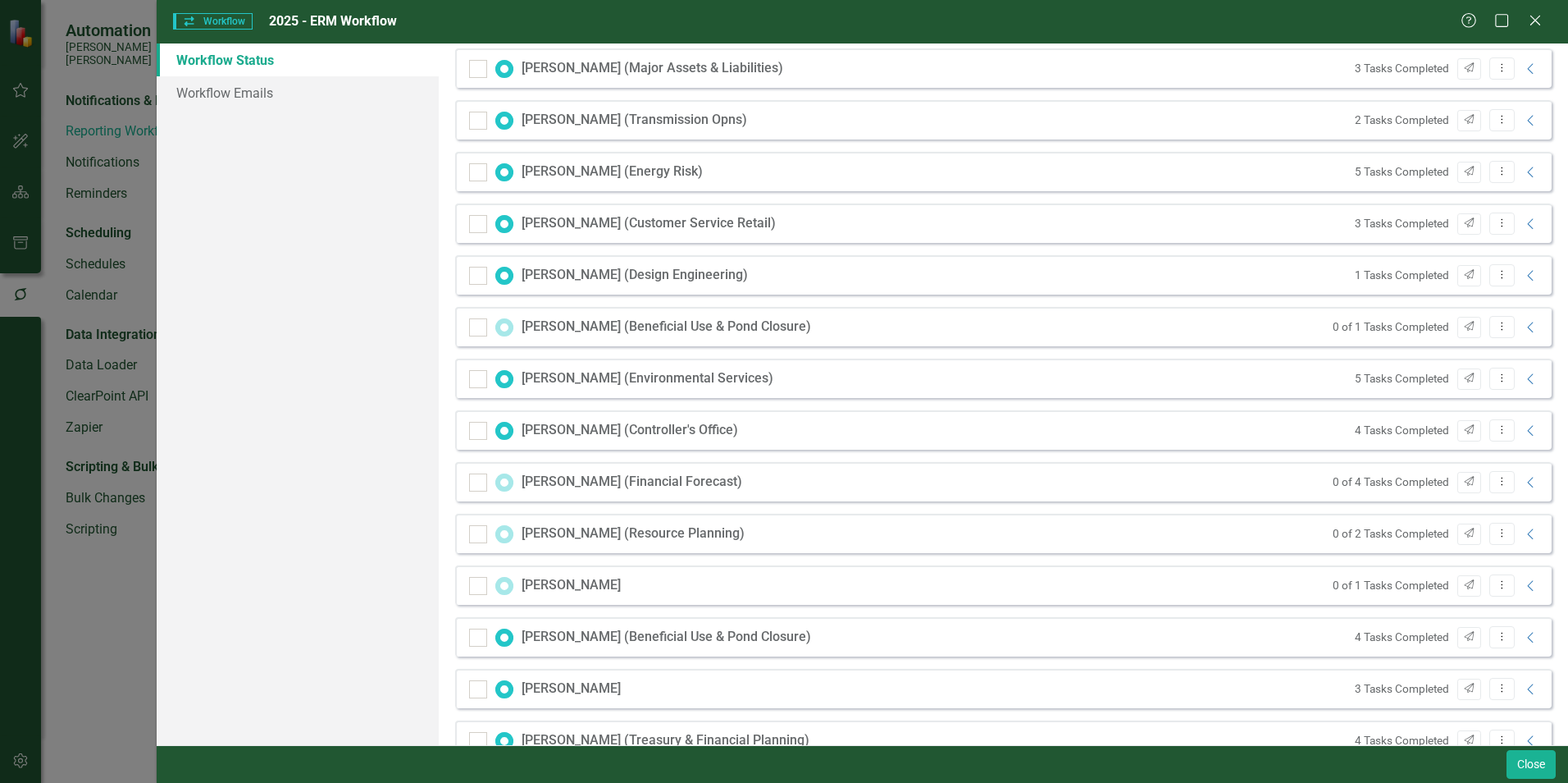
scroll to position [903, 0]
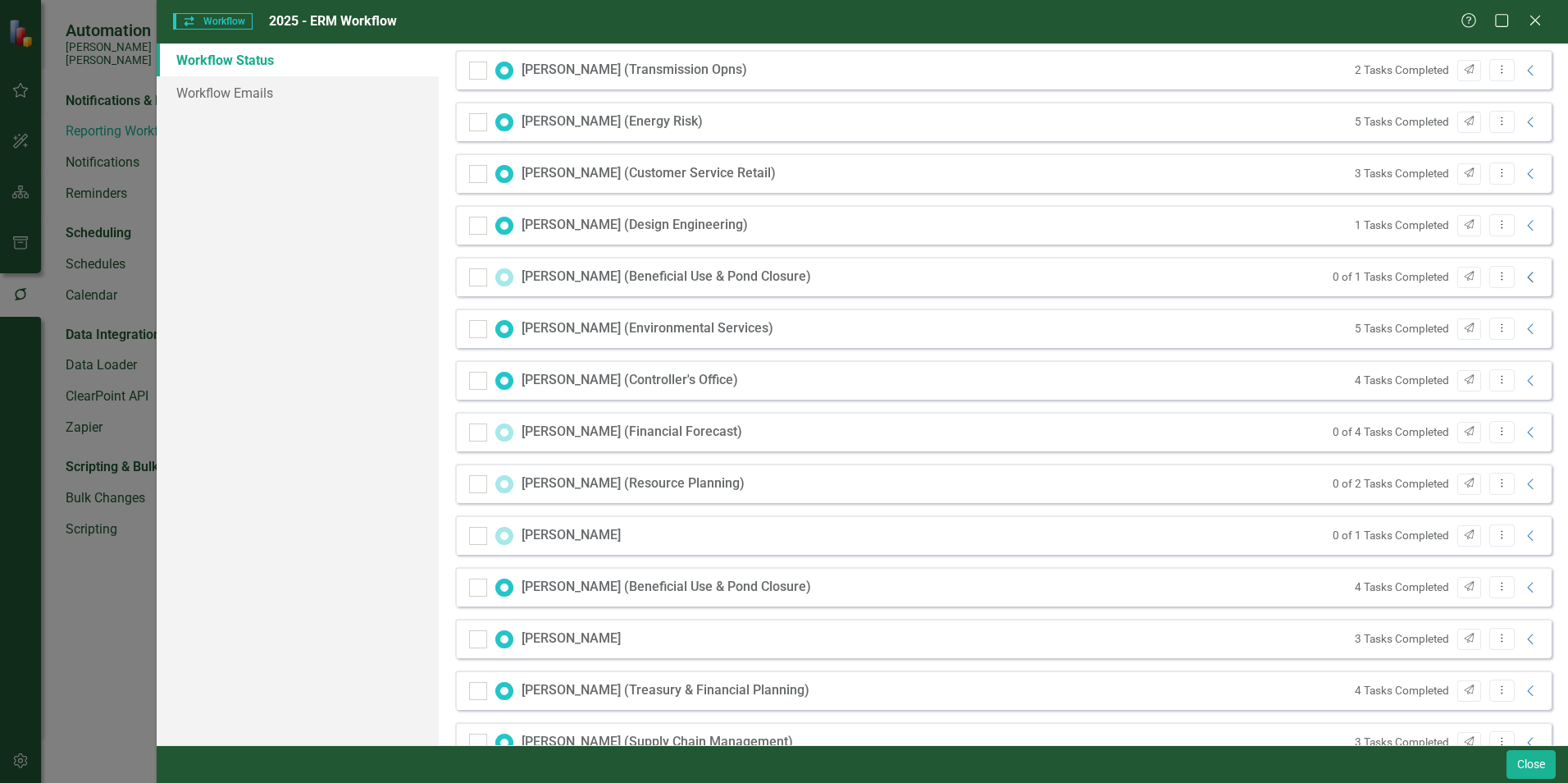
click at [1523, 276] on icon "Collapse" at bounding box center [1531, 277] width 16 height 13
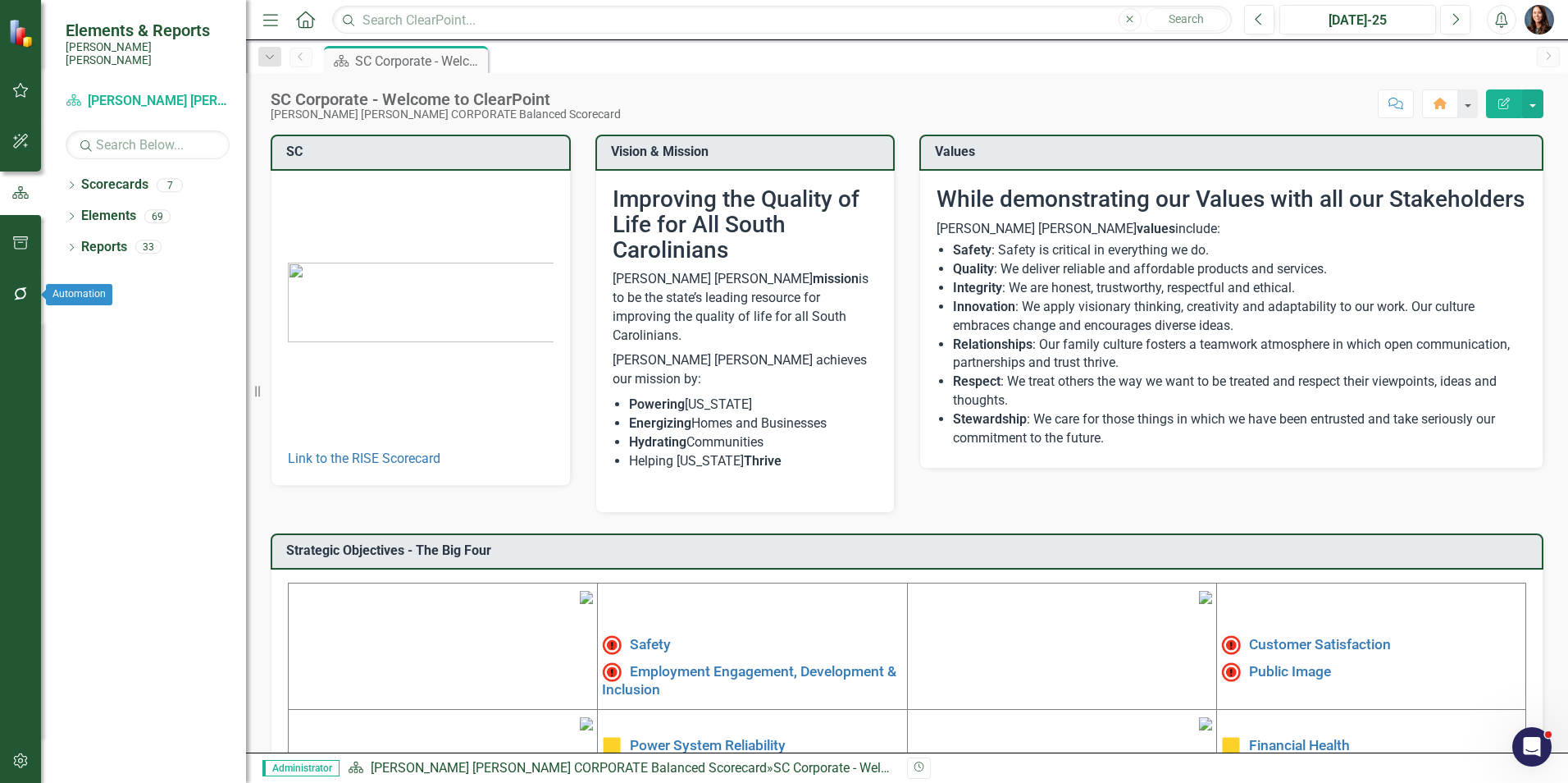
click at [18, 292] on icon "button" at bounding box center [21, 294] width 17 height 13
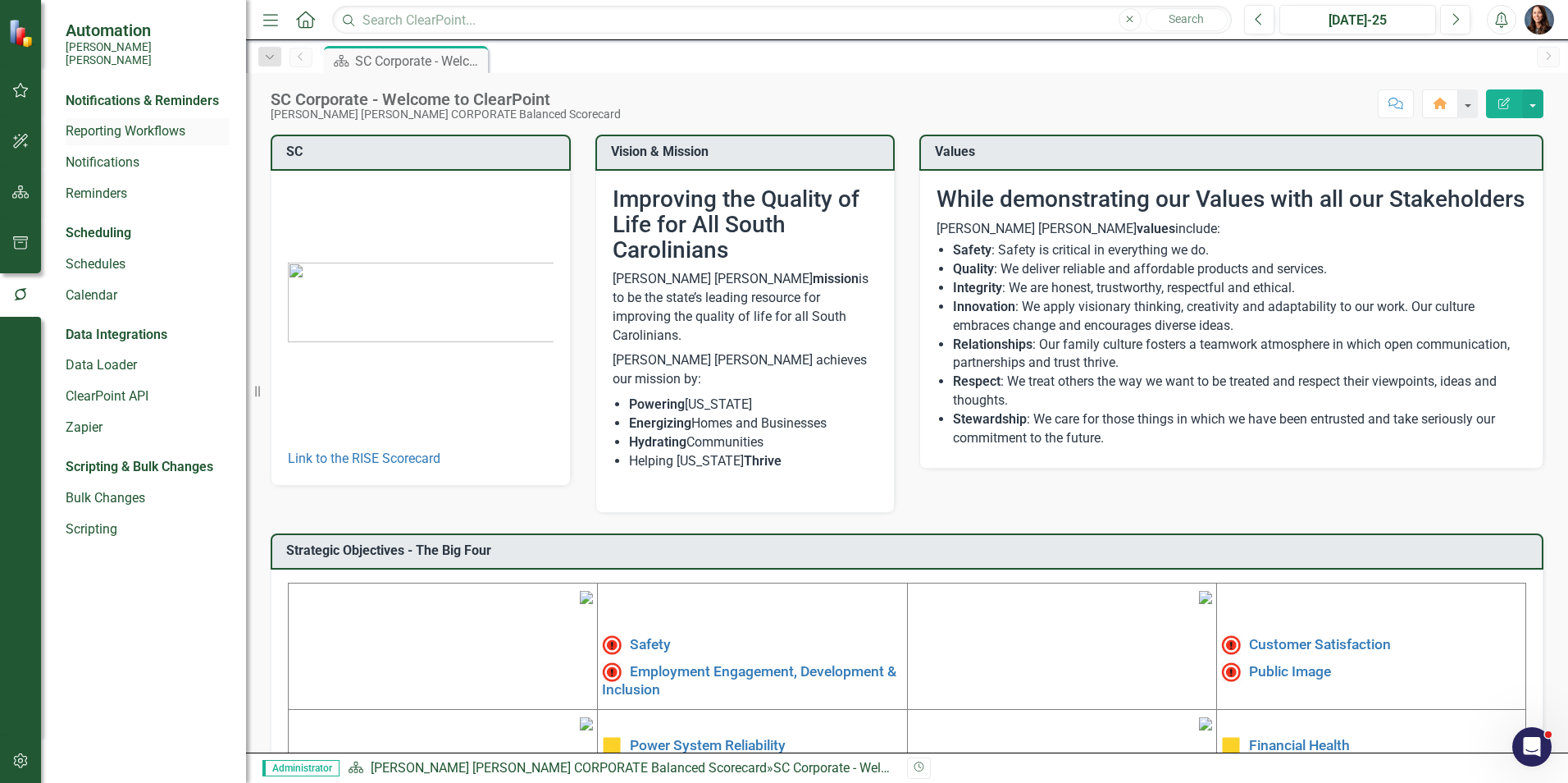
click at [120, 122] on link "Reporting Workflows" at bounding box center [147, 131] width 164 height 19
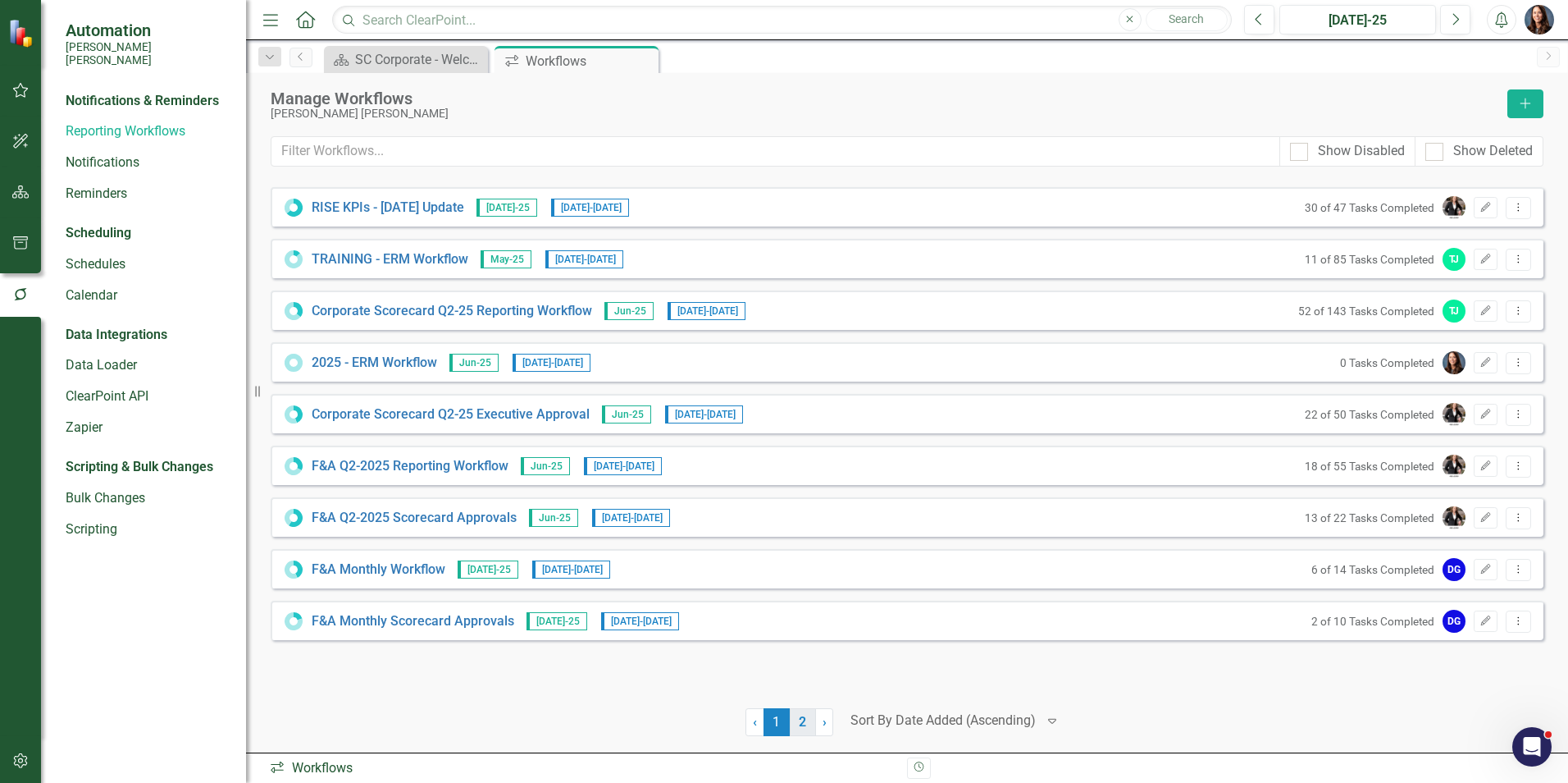
click at [800, 720] on link "2" at bounding box center [803, 721] width 26 height 28
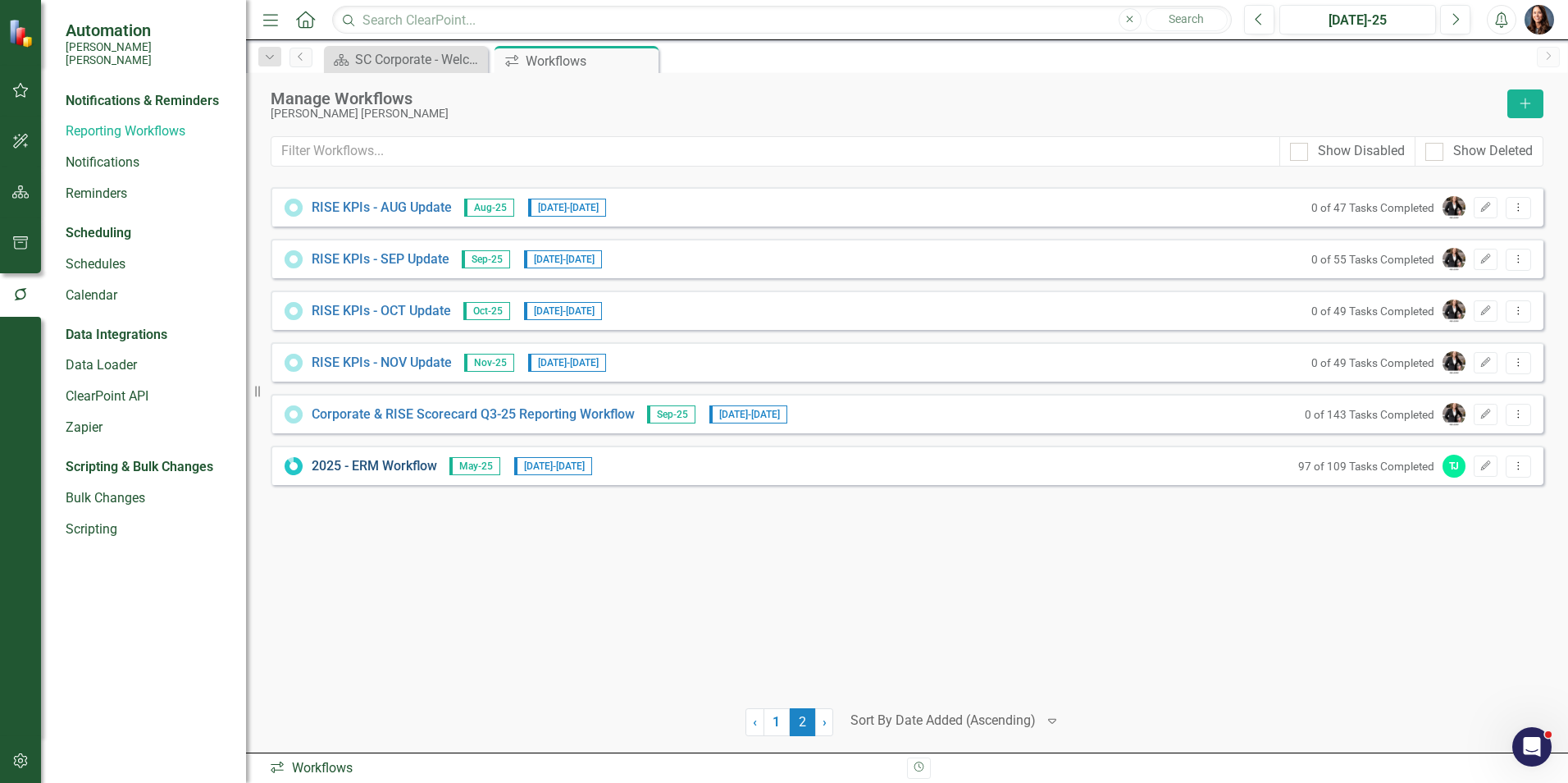
click at [367, 469] on link "2025 - ERM Workflow" at bounding box center [374, 466] width 125 height 19
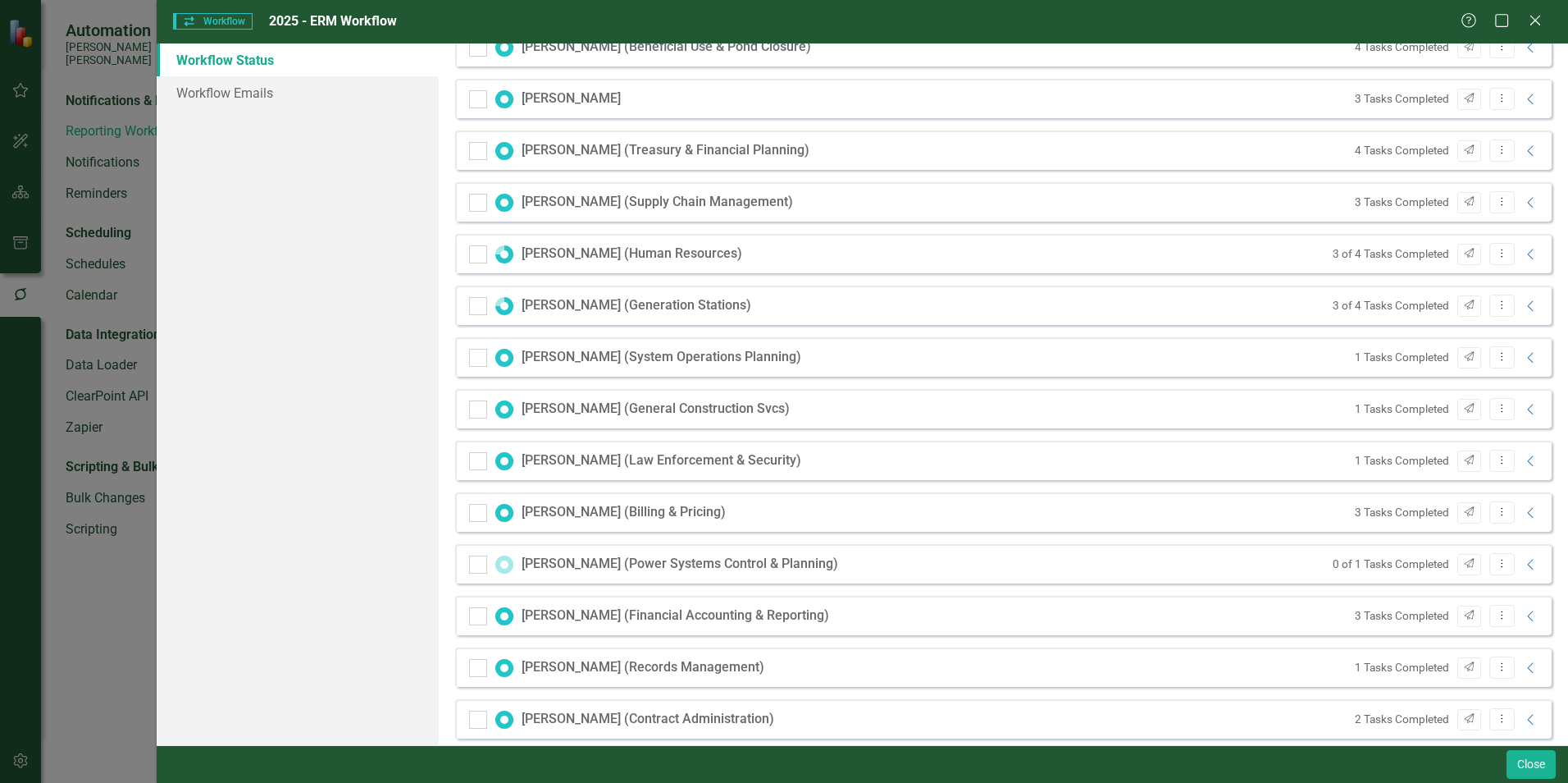
scroll to position [1360, 0]
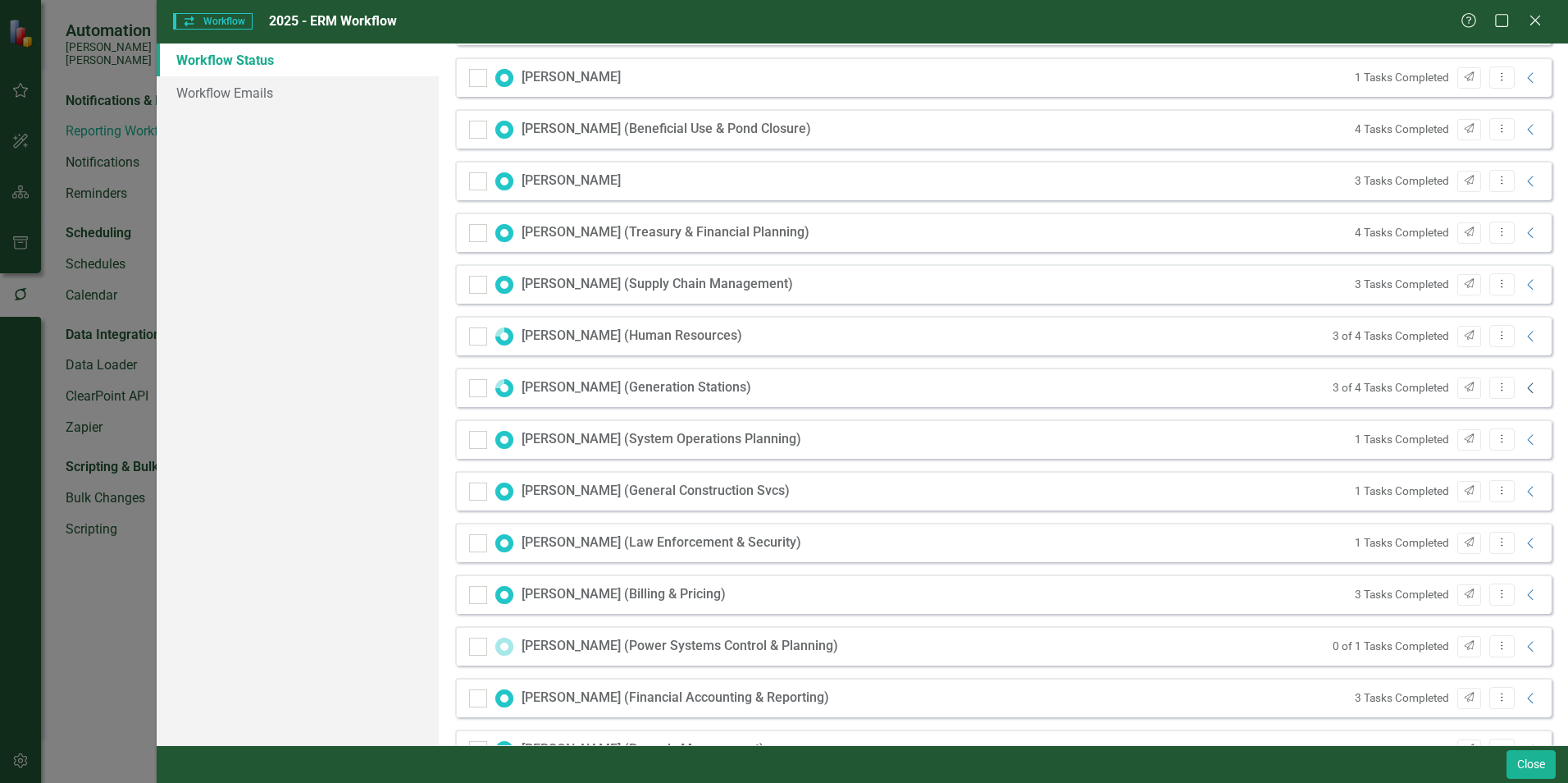
click at [1526, 391] on icon at bounding box center [1529, 388] width 5 height 11
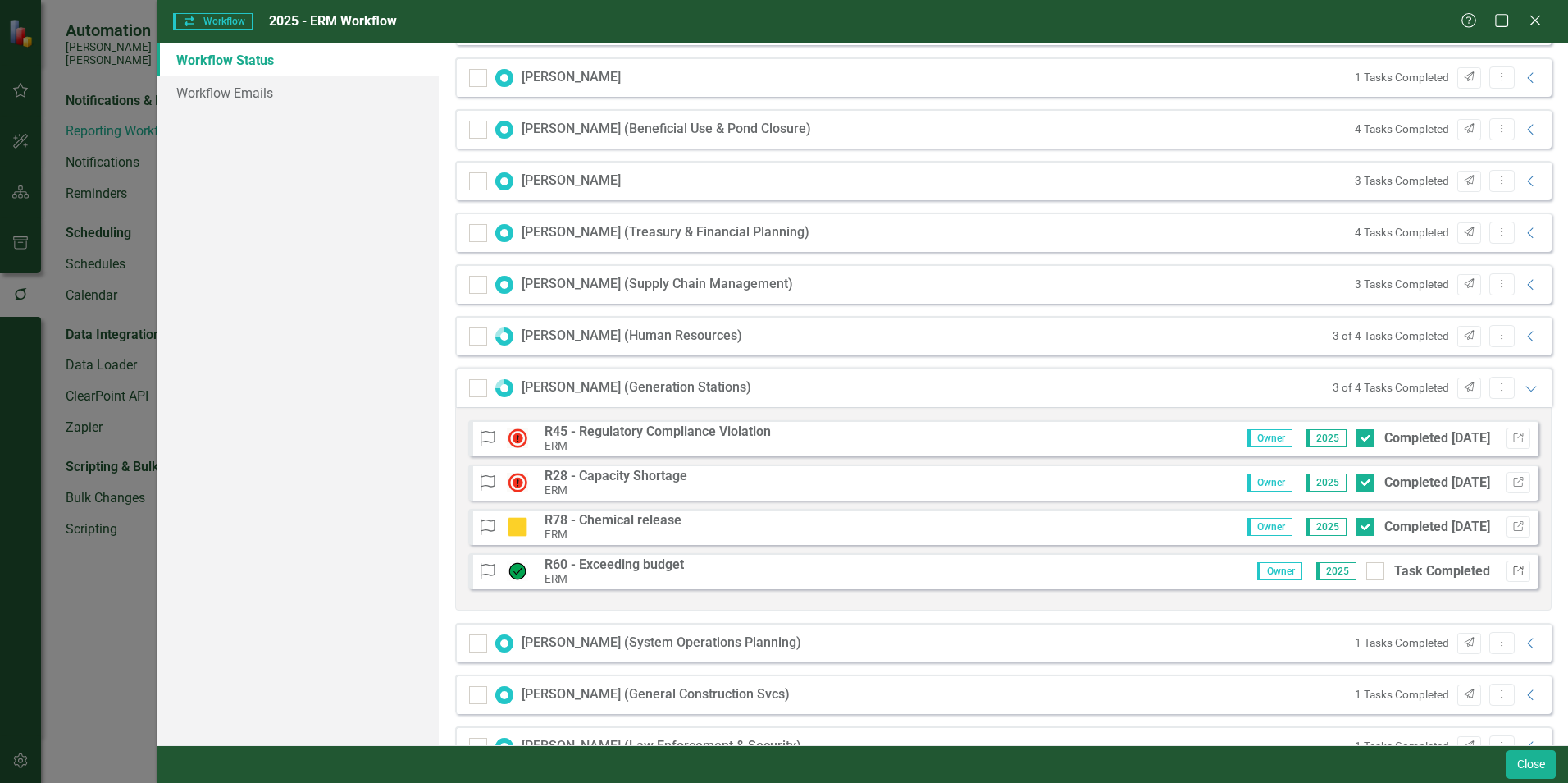
click at [1512, 573] on icon "Link" at bounding box center [1518, 571] width 13 height 10
click at [1512, 569] on icon "Link" at bounding box center [1518, 571] width 13 height 10
click at [1512, 435] on icon "Link" at bounding box center [1518, 438] width 13 height 10
click at [1512, 483] on icon "Link" at bounding box center [1518, 482] width 13 height 10
click at [1512, 525] on icon "Link" at bounding box center [1518, 527] width 13 height 10
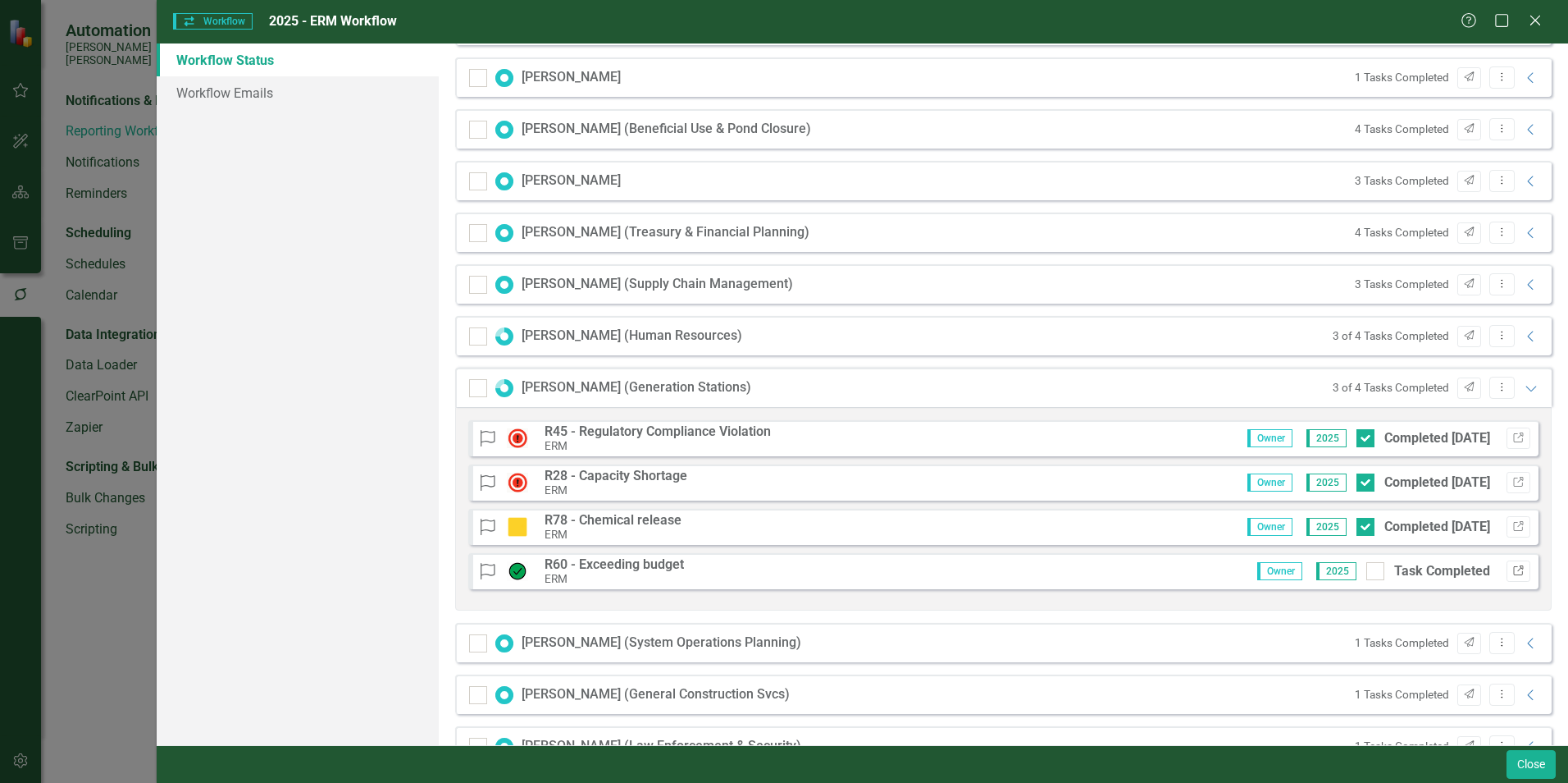
click at [1512, 568] on icon "Link" at bounding box center [1518, 571] width 13 height 10
click at [1366, 575] on div at bounding box center [1375, 571] width 18 height 18
click at [1366, 573] on input "Task Completed" at bounding box center [1371, 567] width 11 height 11
checkbox input "true"
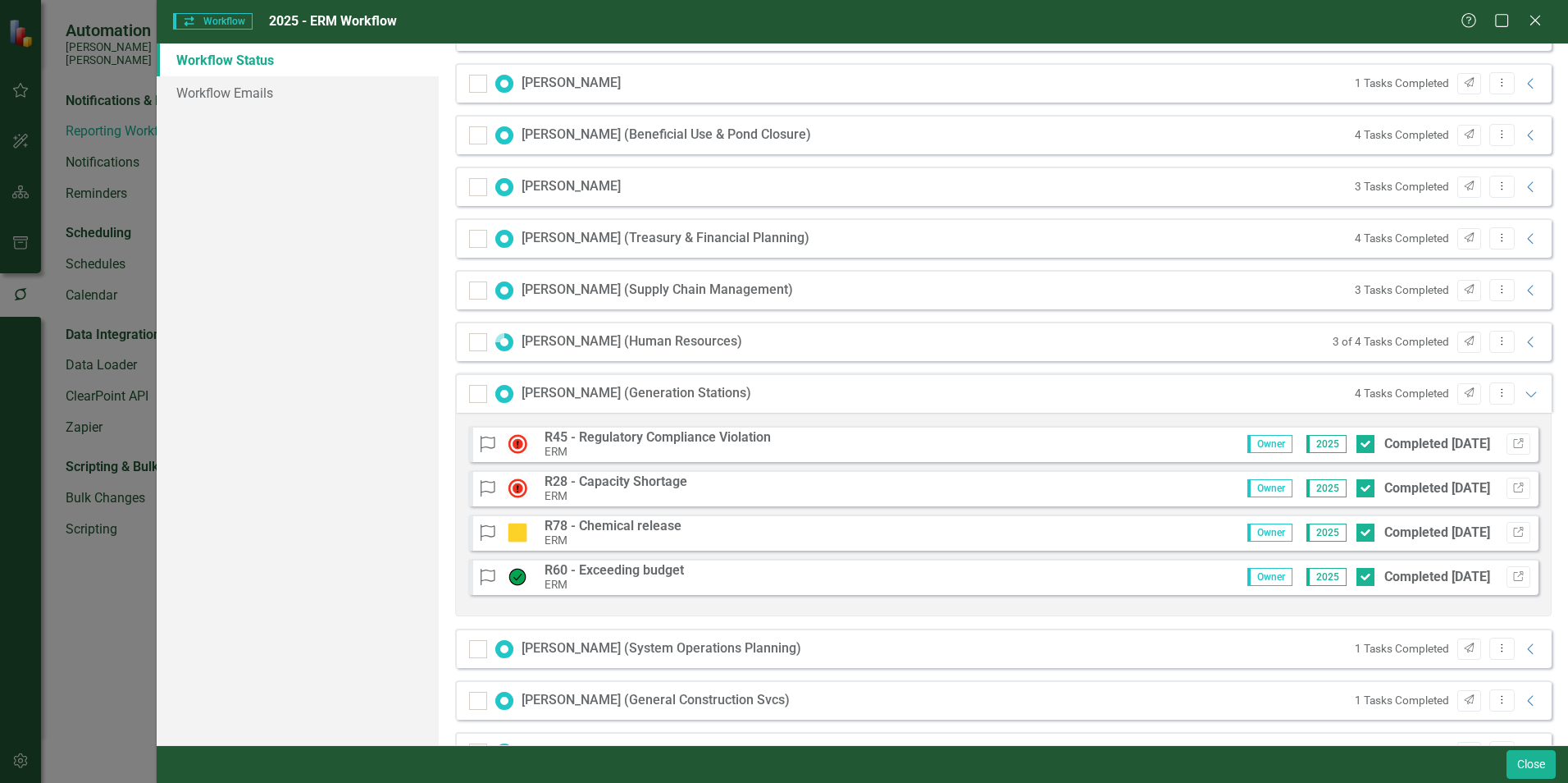
scroll to position [1318, 0]
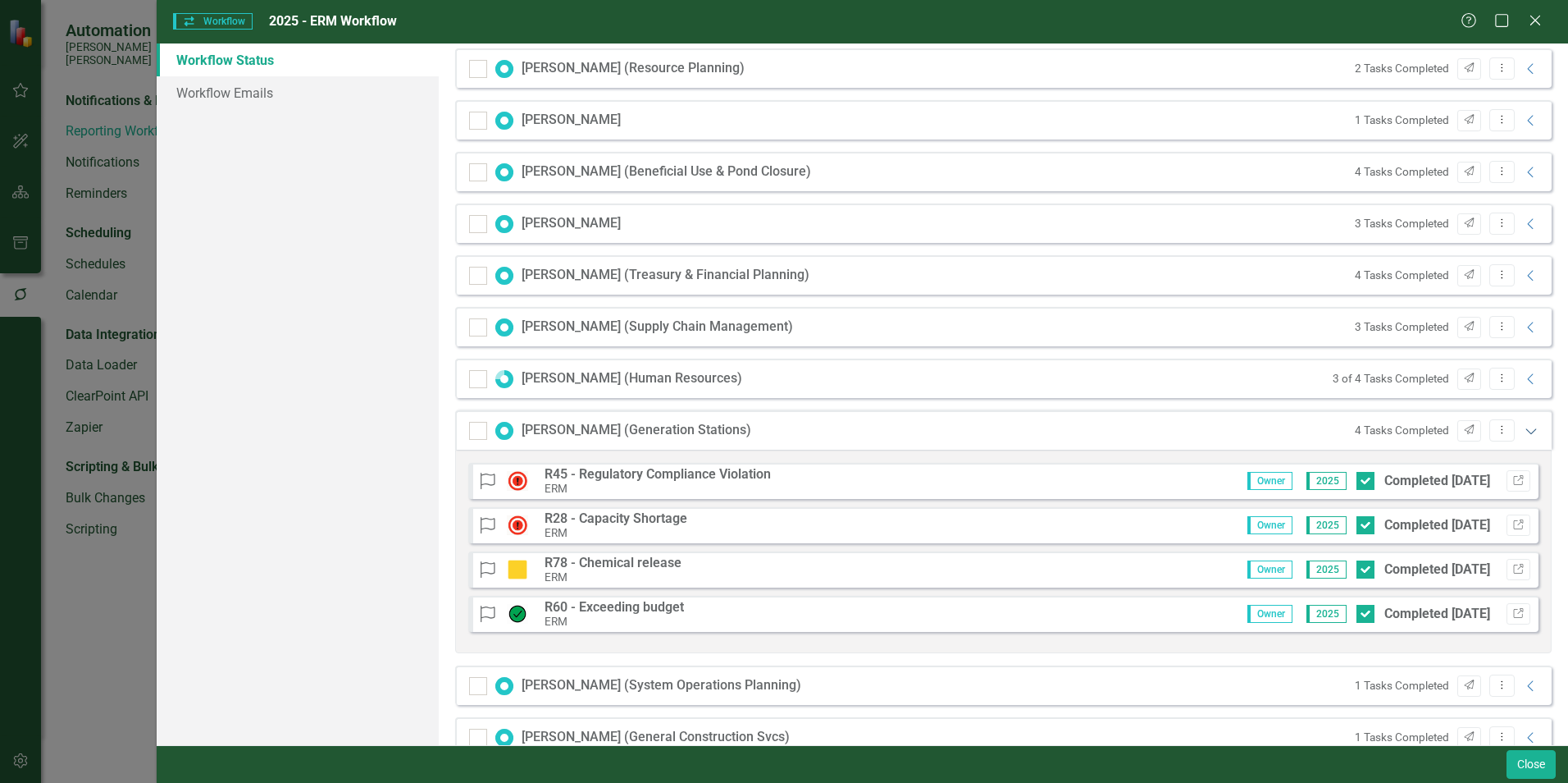
click at [1525, 433] on icon at bounding box center [1531, 431] width 11 height 5
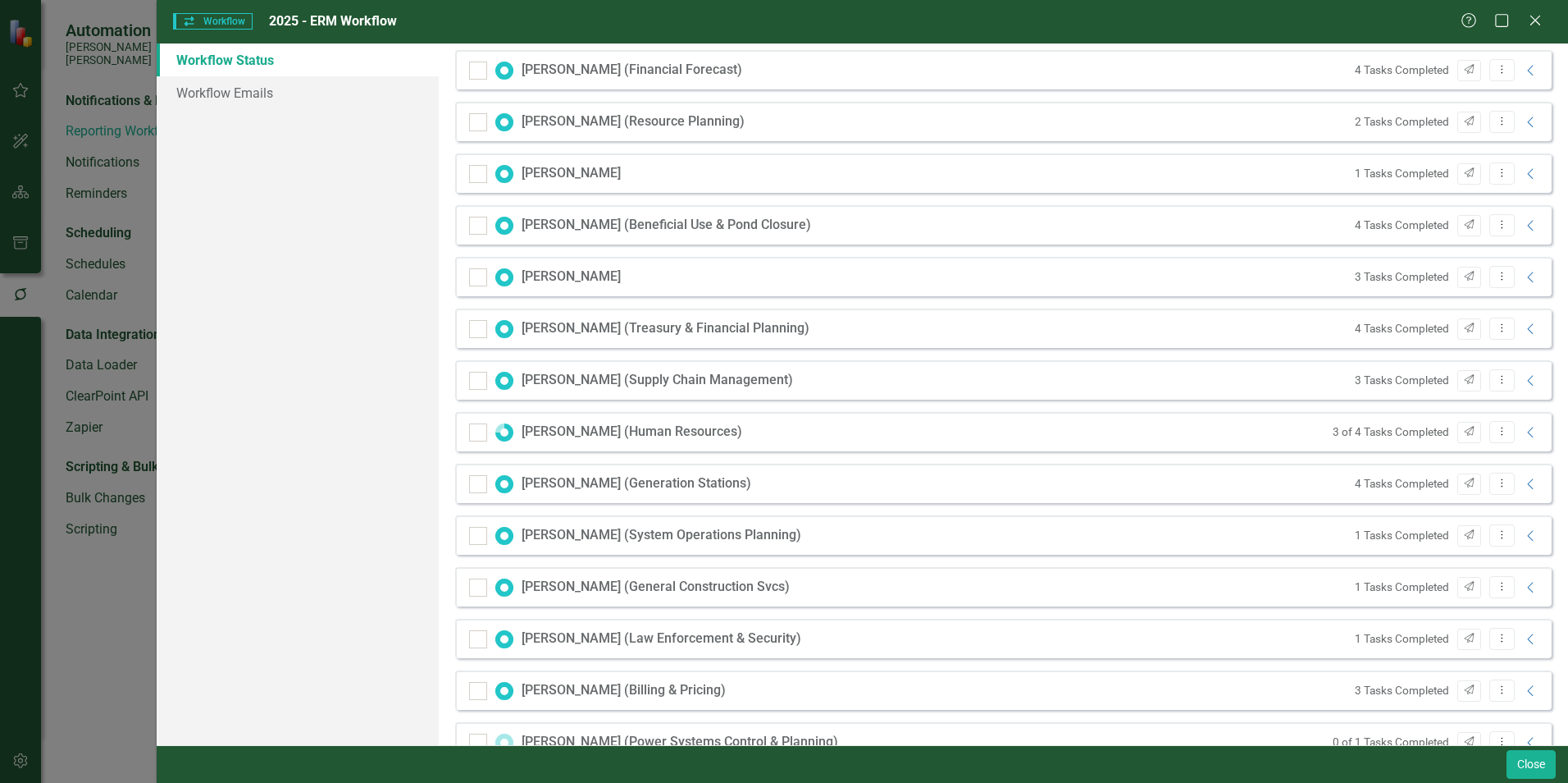
scroll to position [1235, 0]
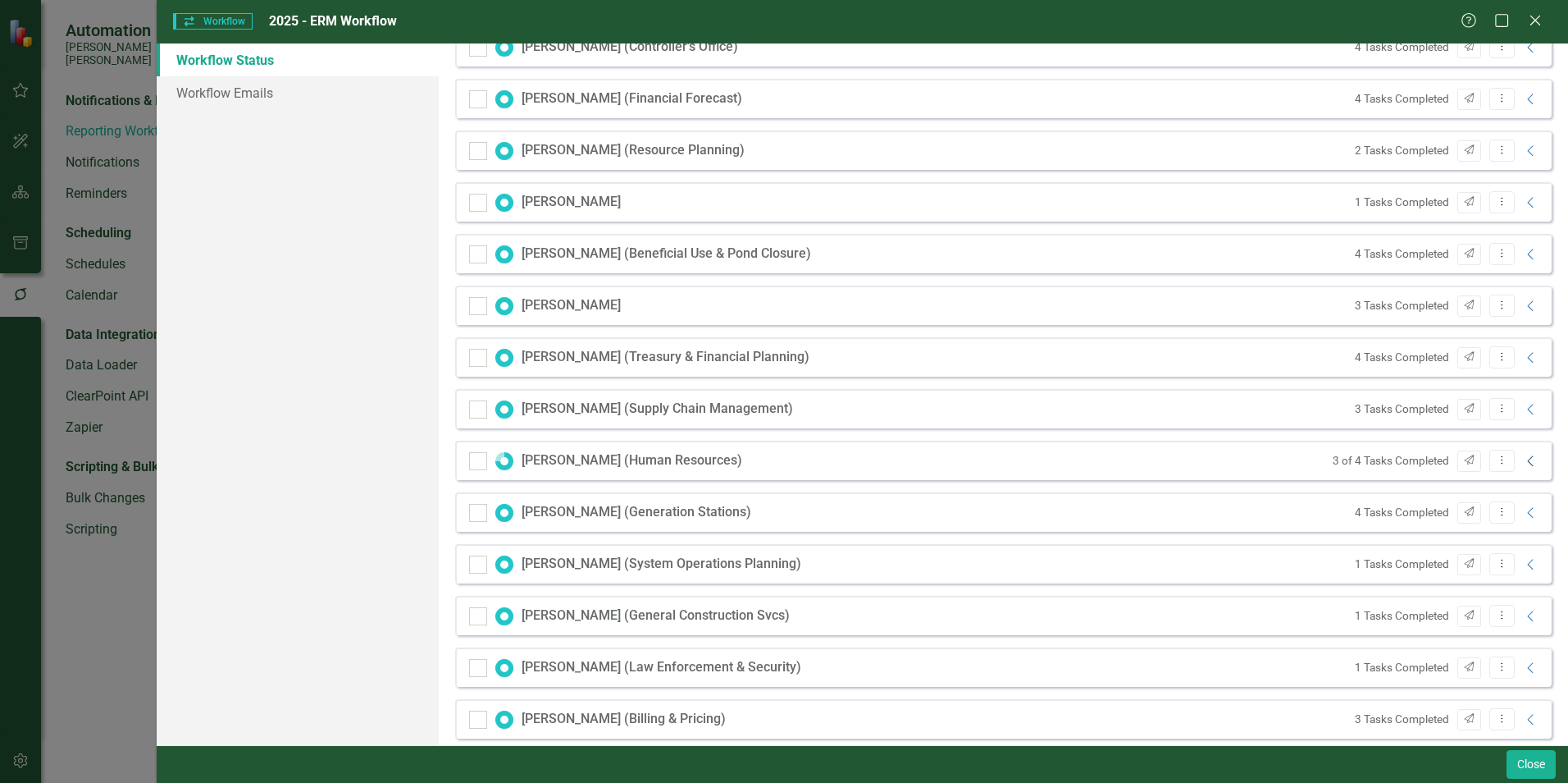
click at [1526, 459] on icon at bounding box center [1529, 460] width 5 height 11
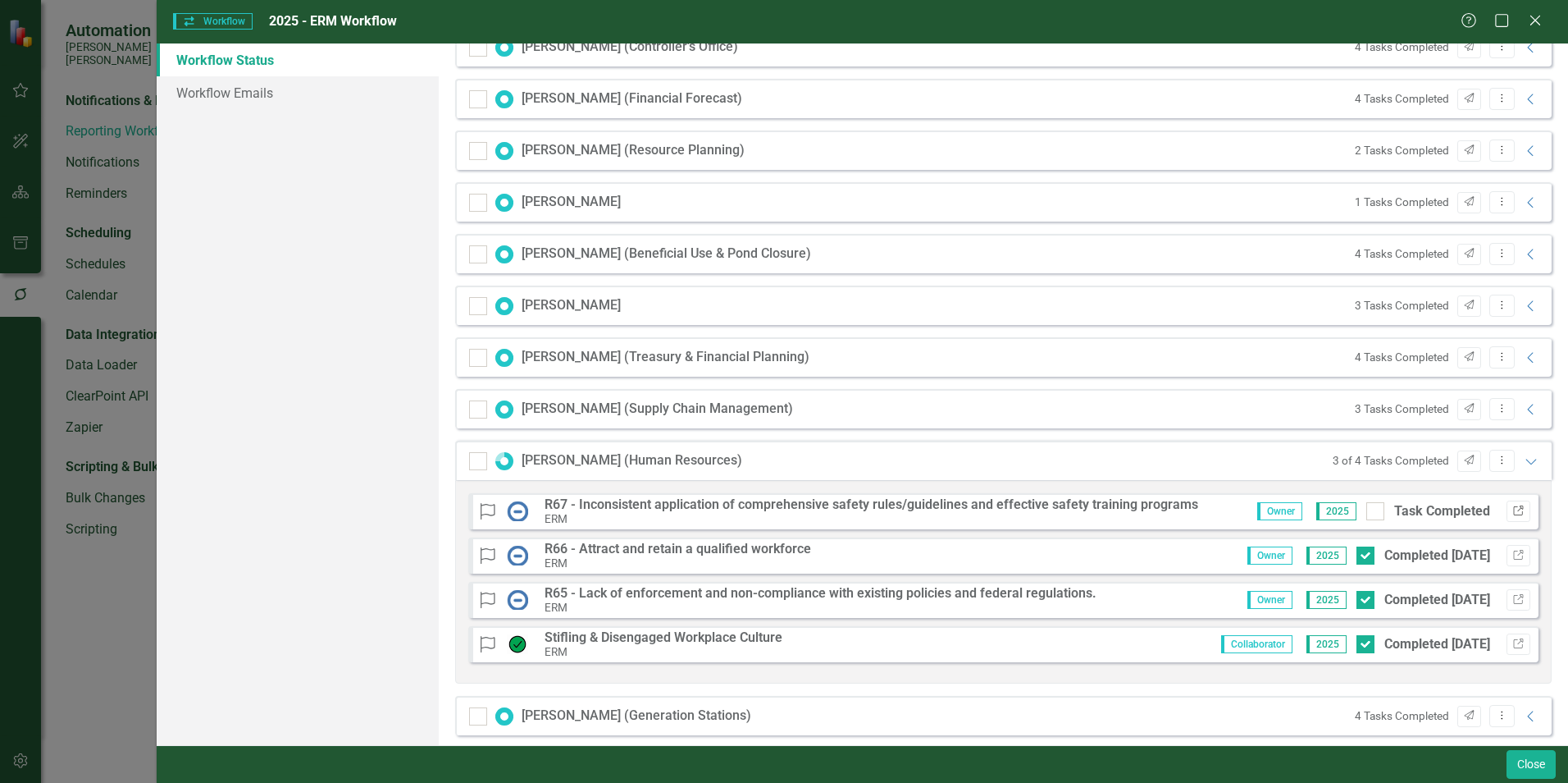
click at [1512, 510] on icon "Link" at bounding box center [1518, 511] width 13 height 10
click at [1512, 558] on icon "Link" at bounding box center [1518, 555] width 13 height 10
click at [1356, 554] on div at bounding box center [1365, 556] width 18 height 18
click at [1356, 554] on input "Completed [DATE]" at bounding box center [1361, 552] width 11 height 11
checkbox input "false"
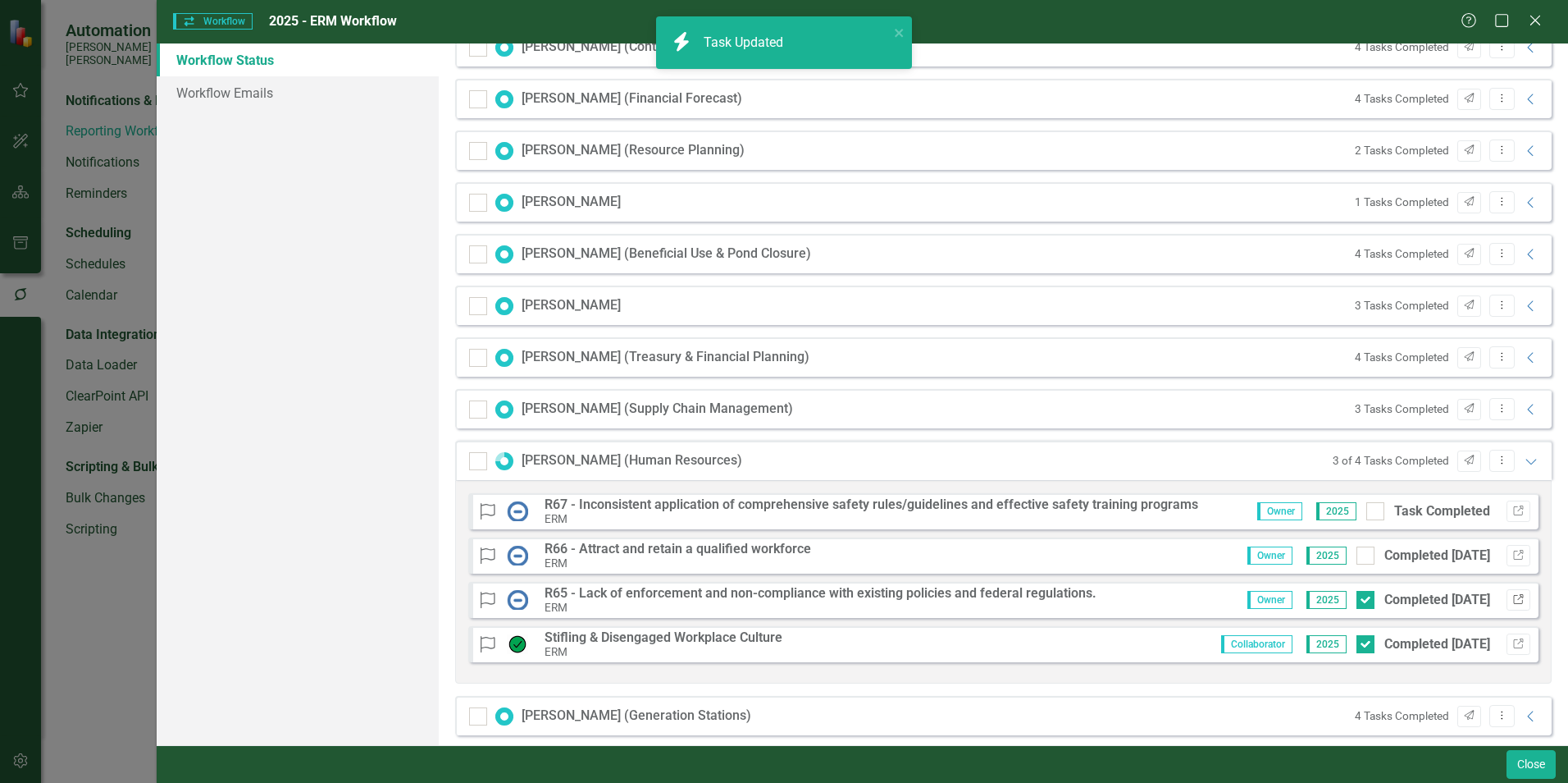
click at [1505, 598] on div "Risk R67 - Inconsistent application of comprehensive safety rules/guidelines an…" at bounding box center [1003, 582] width 1096 height 203
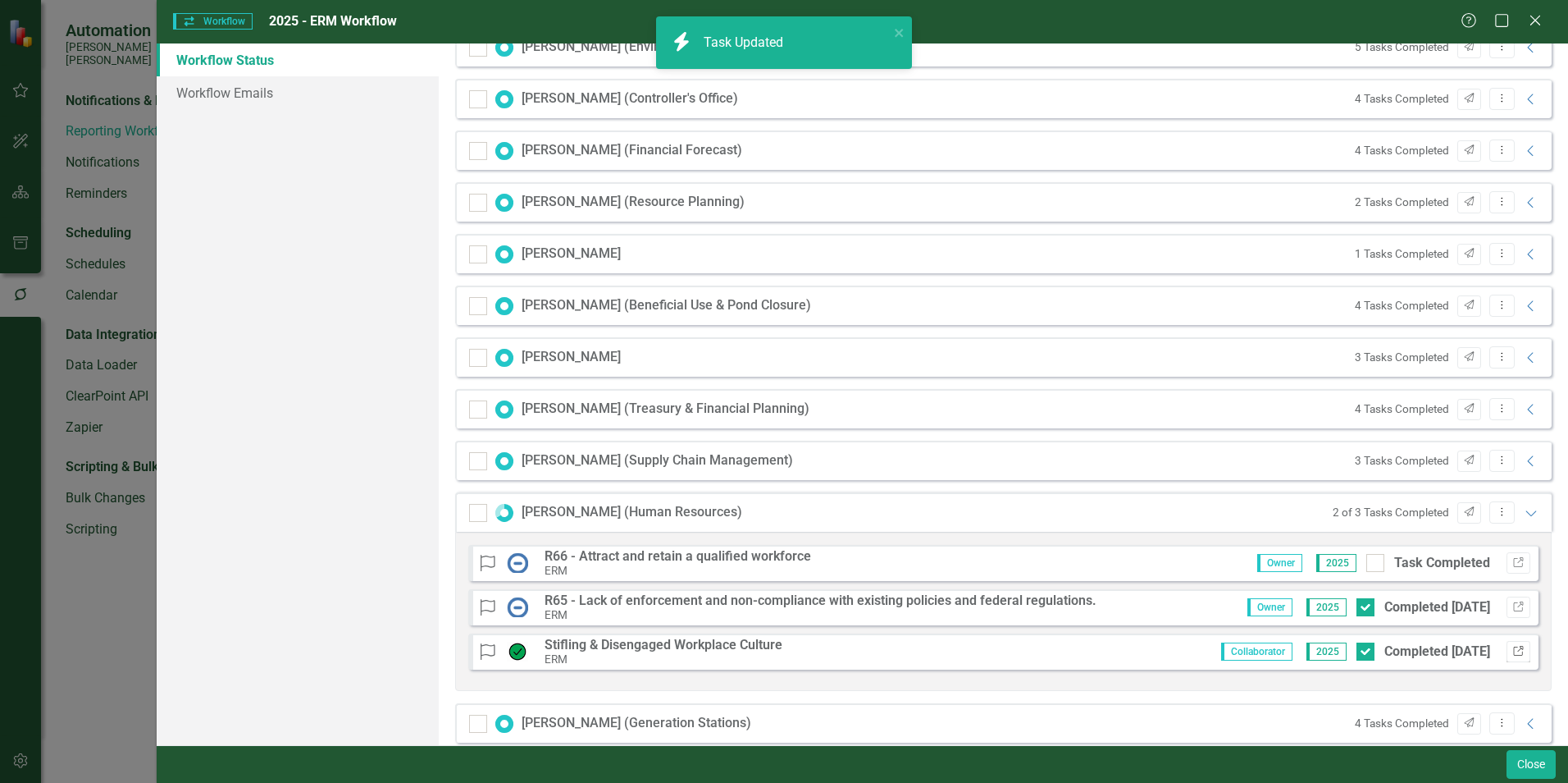
scroll to position [1287, 0]
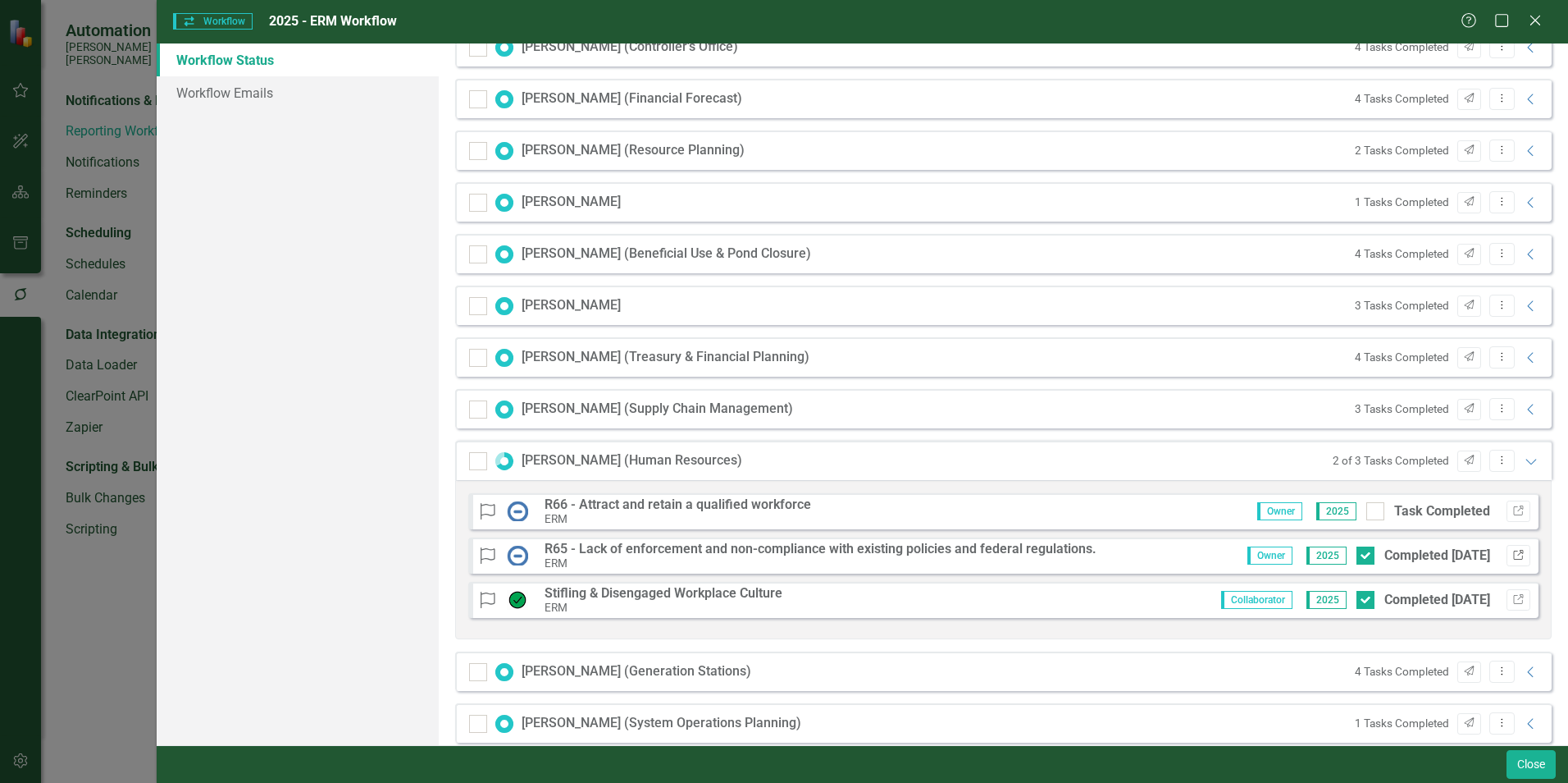
click at [1512, 557] on icon "Link" at bounding box center [1518, 555] width 13 height 10
click at [1356, 558] on div at bounding box center [1365, 556] width 18 height 18
click at [1356, 557] on input "Completed [DATE]" at bounding box center [1361, 552] width 11 height 11
checkbox input "false"
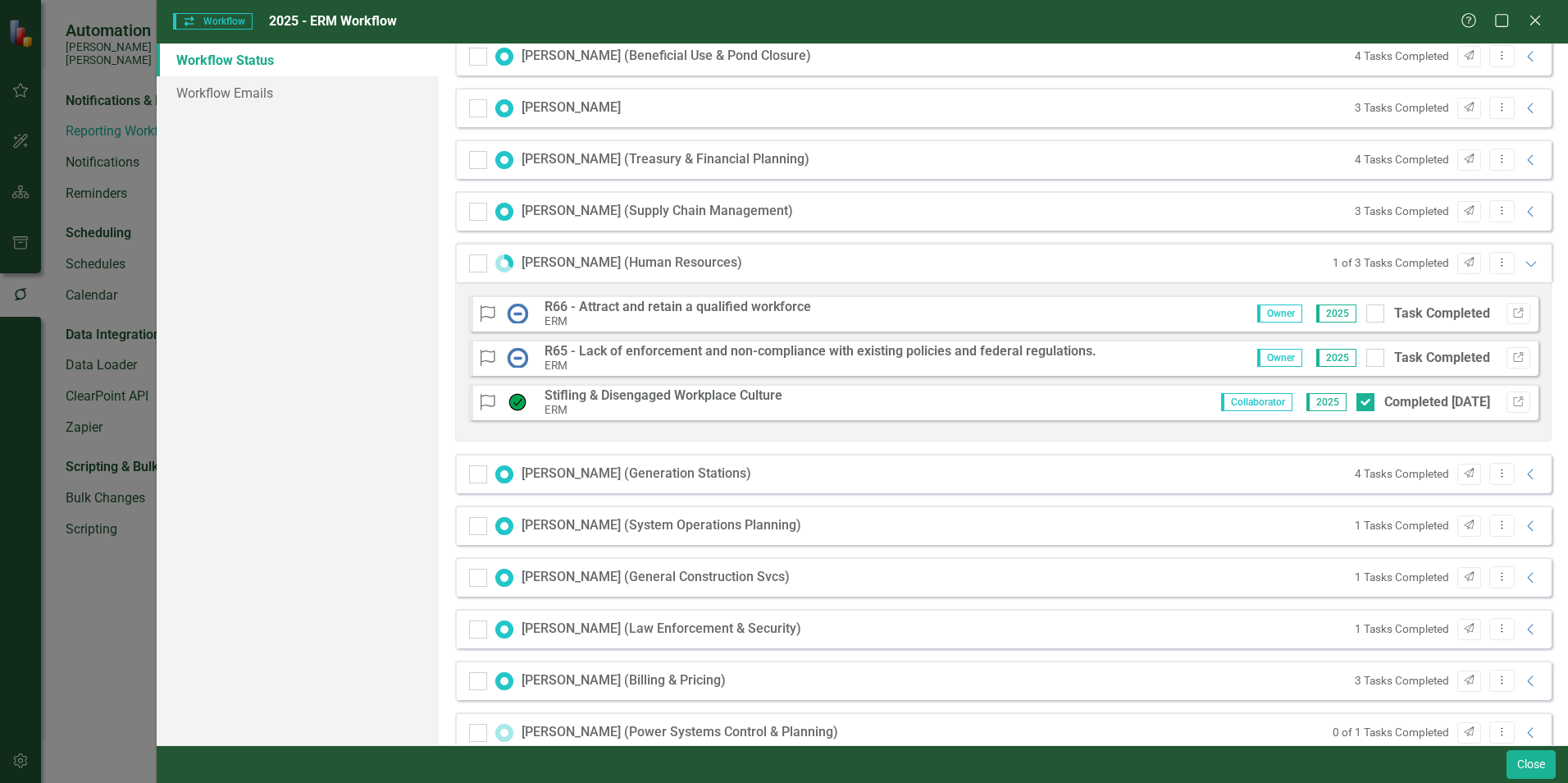
scroll to position [1489, 0]
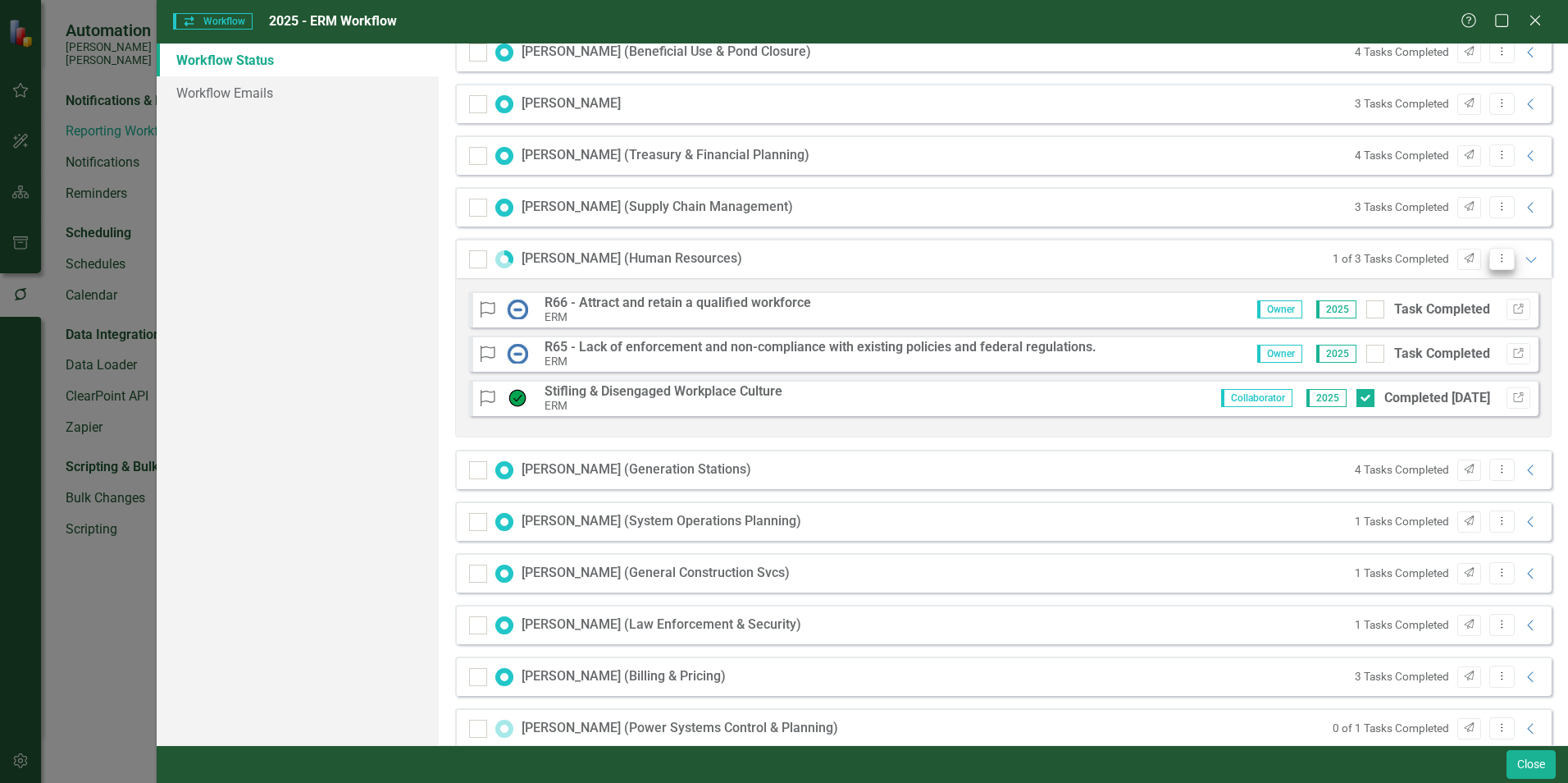
click at [1495, 260] on icon "Dropdown Menu" at bounding box center [1501, 258] width 14 height 11
click at [1398, 290] on link "Send Send Workflow Email" at bounding box center [1419, 285] width 162 height 30
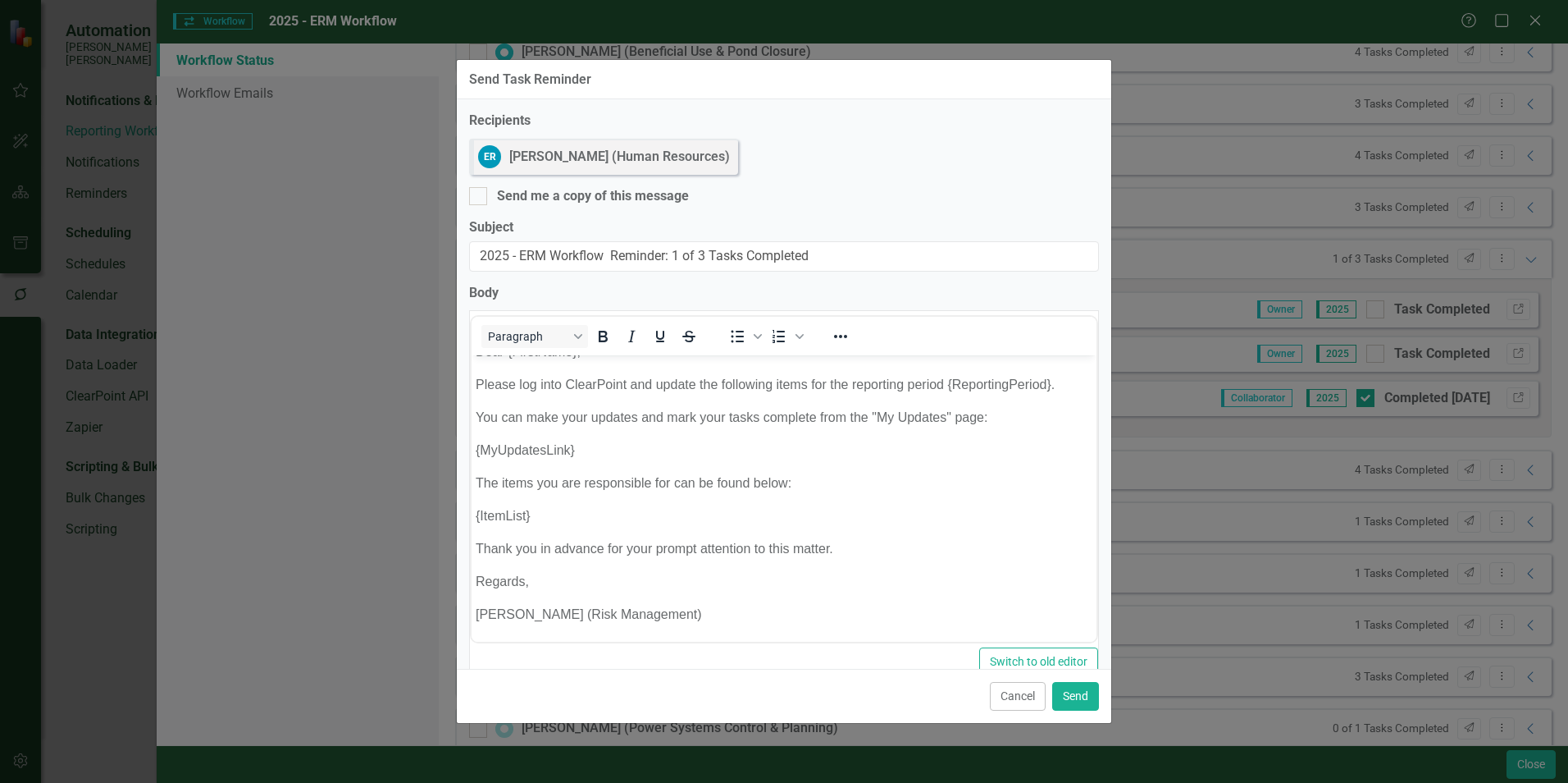
scroll to position [0, 0]
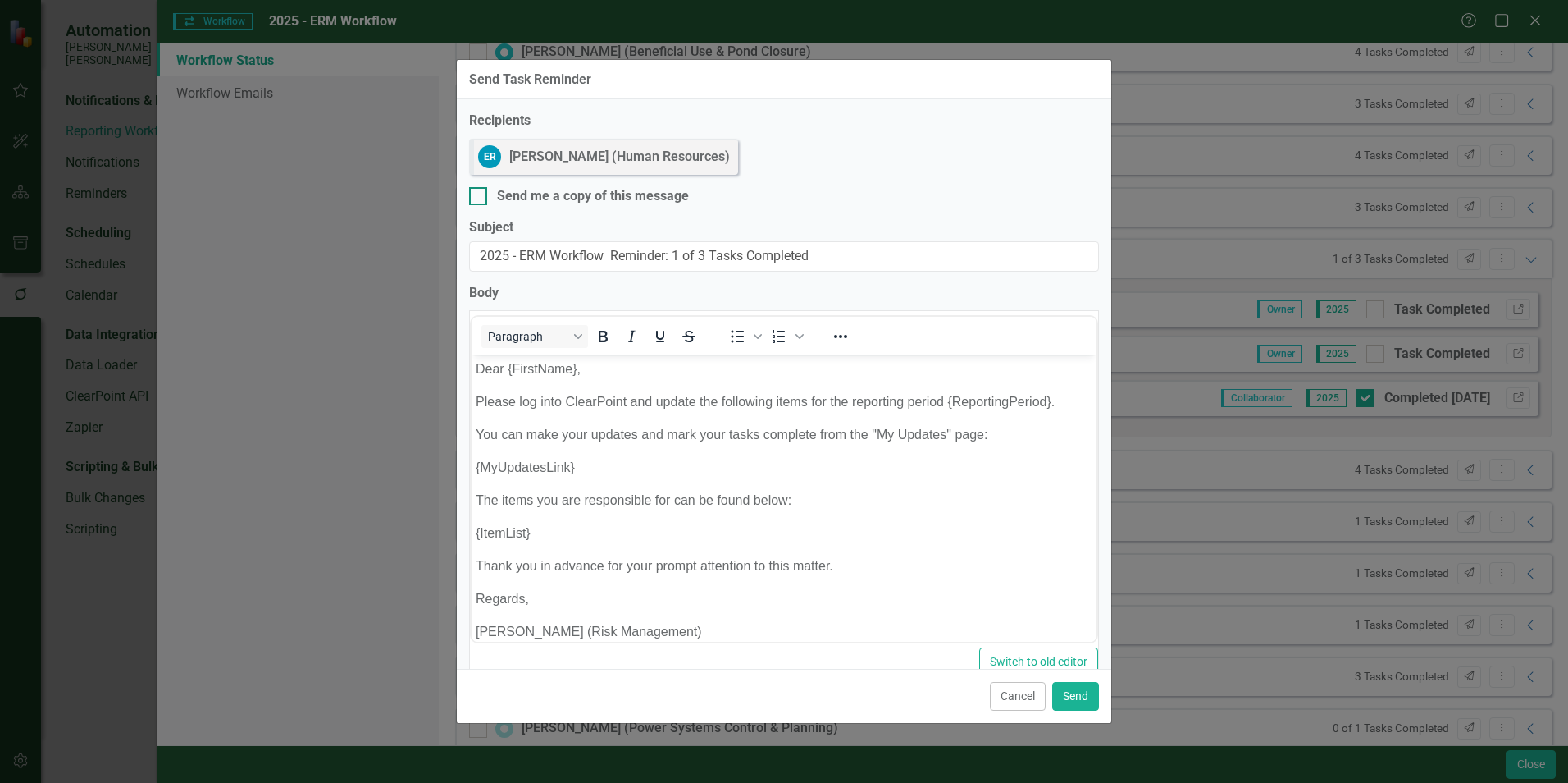
click at [476, 195] on input "Send me a copy of this message" at bounding box center [475, 192] width 11 height 11
checkbox input "true"
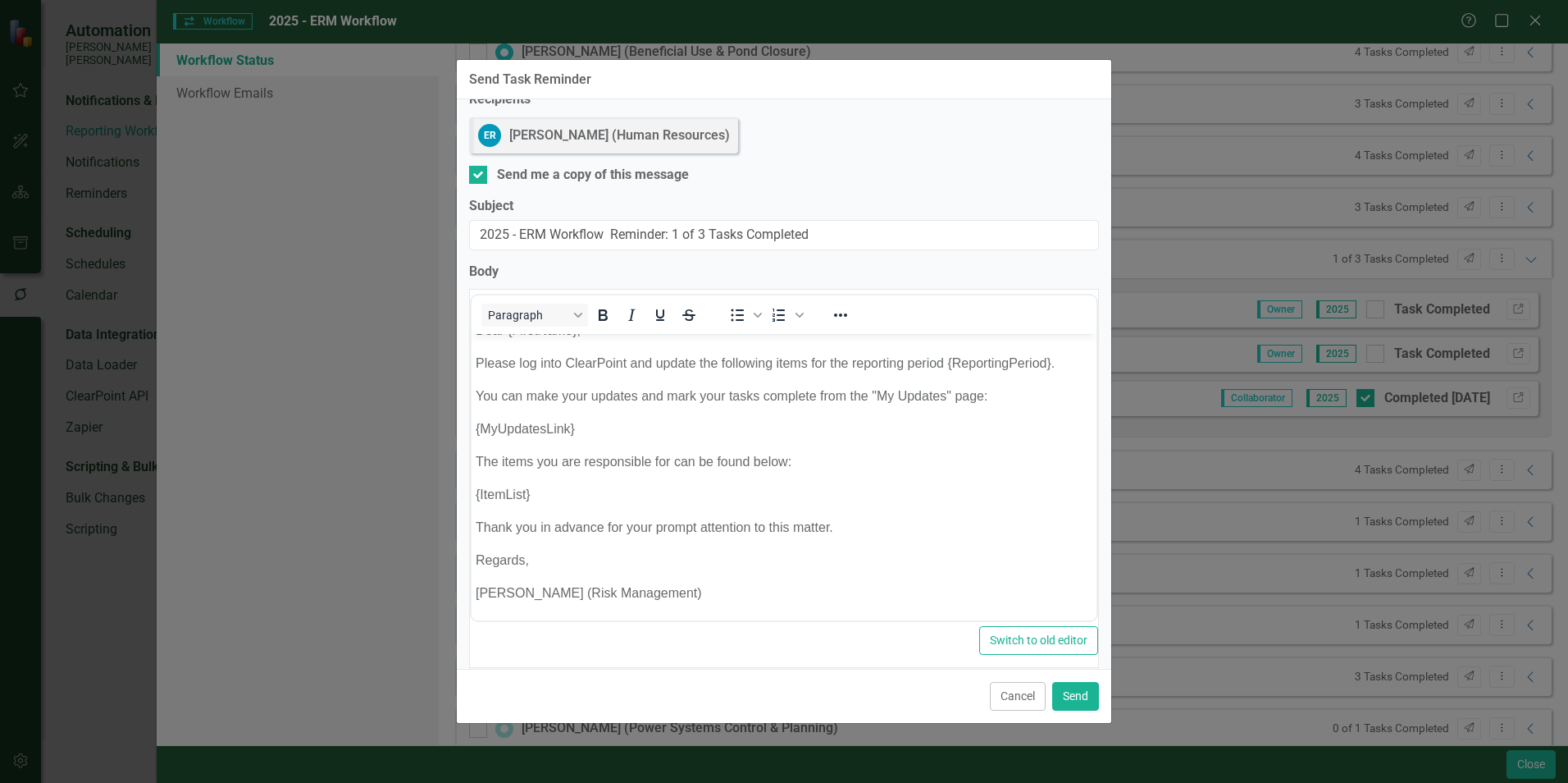
scroll to position [33, 0]
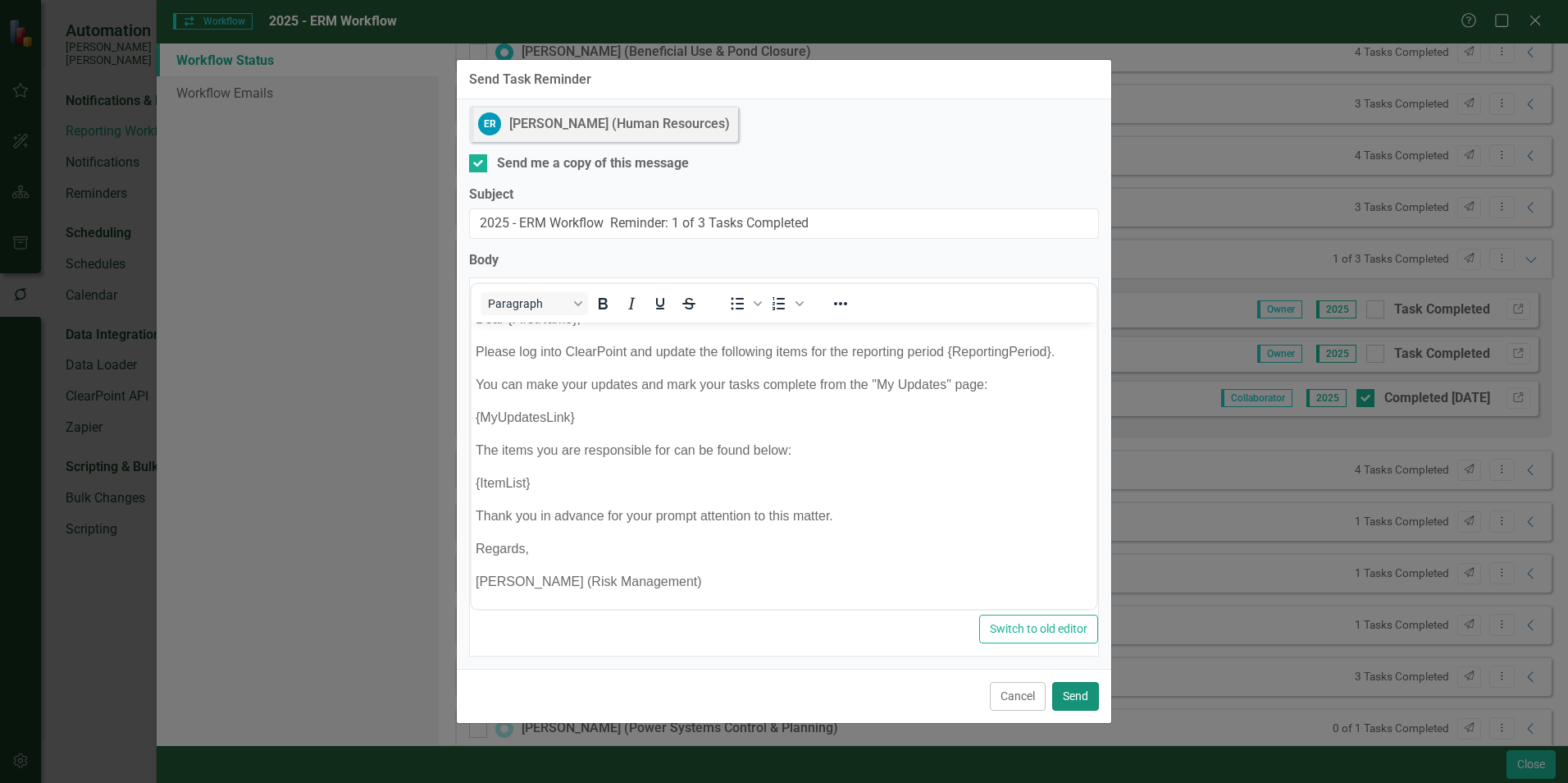
drag, startPoint x: 1072, startPoint y: 690, endPoint x: 1063, endPoint y: 694, distance: 9.8
click at [1073, 689] on button "Send" at bounding box center [1075, 696] width 47 height 29
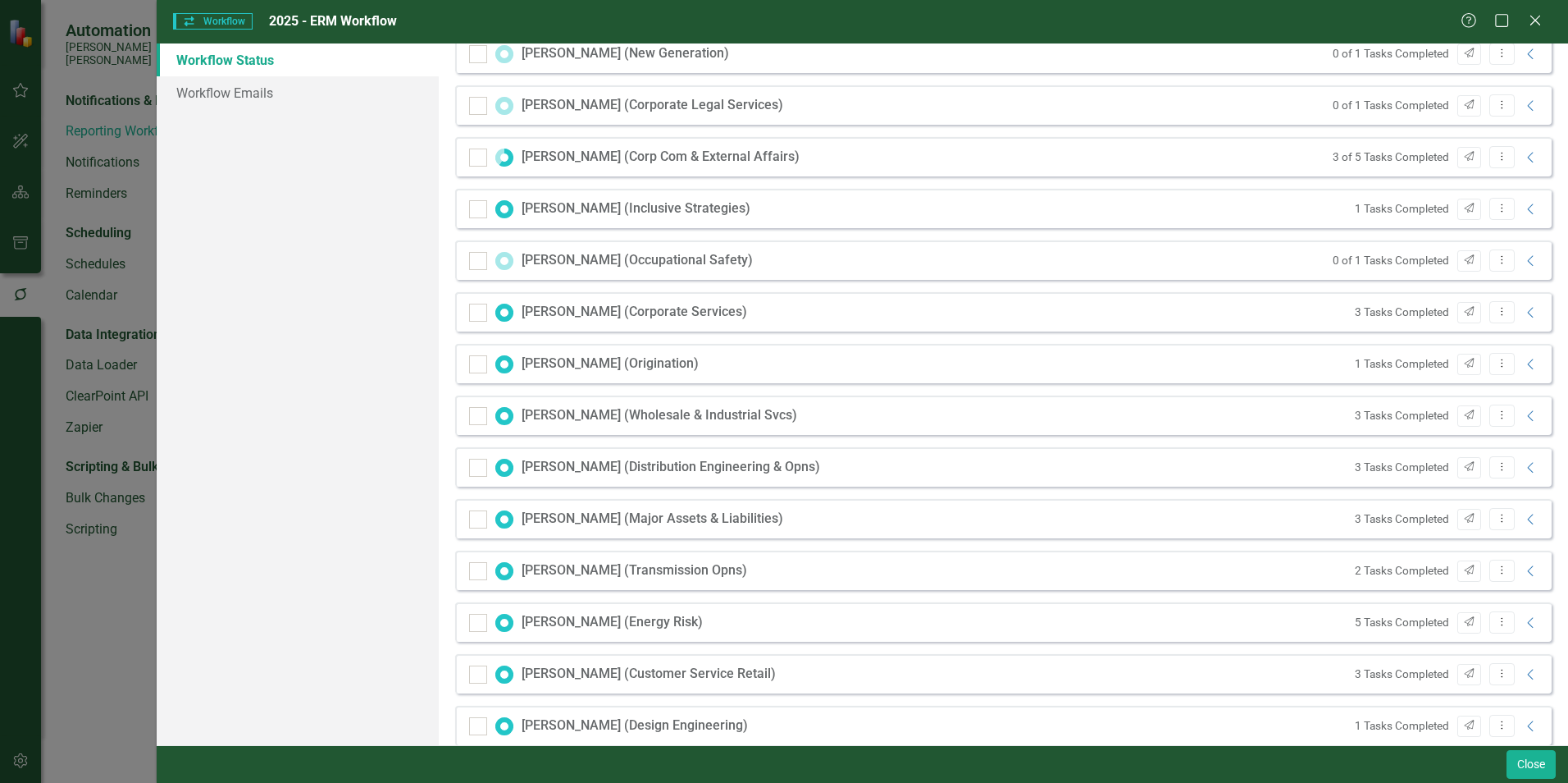
scroll to position [422, 0]
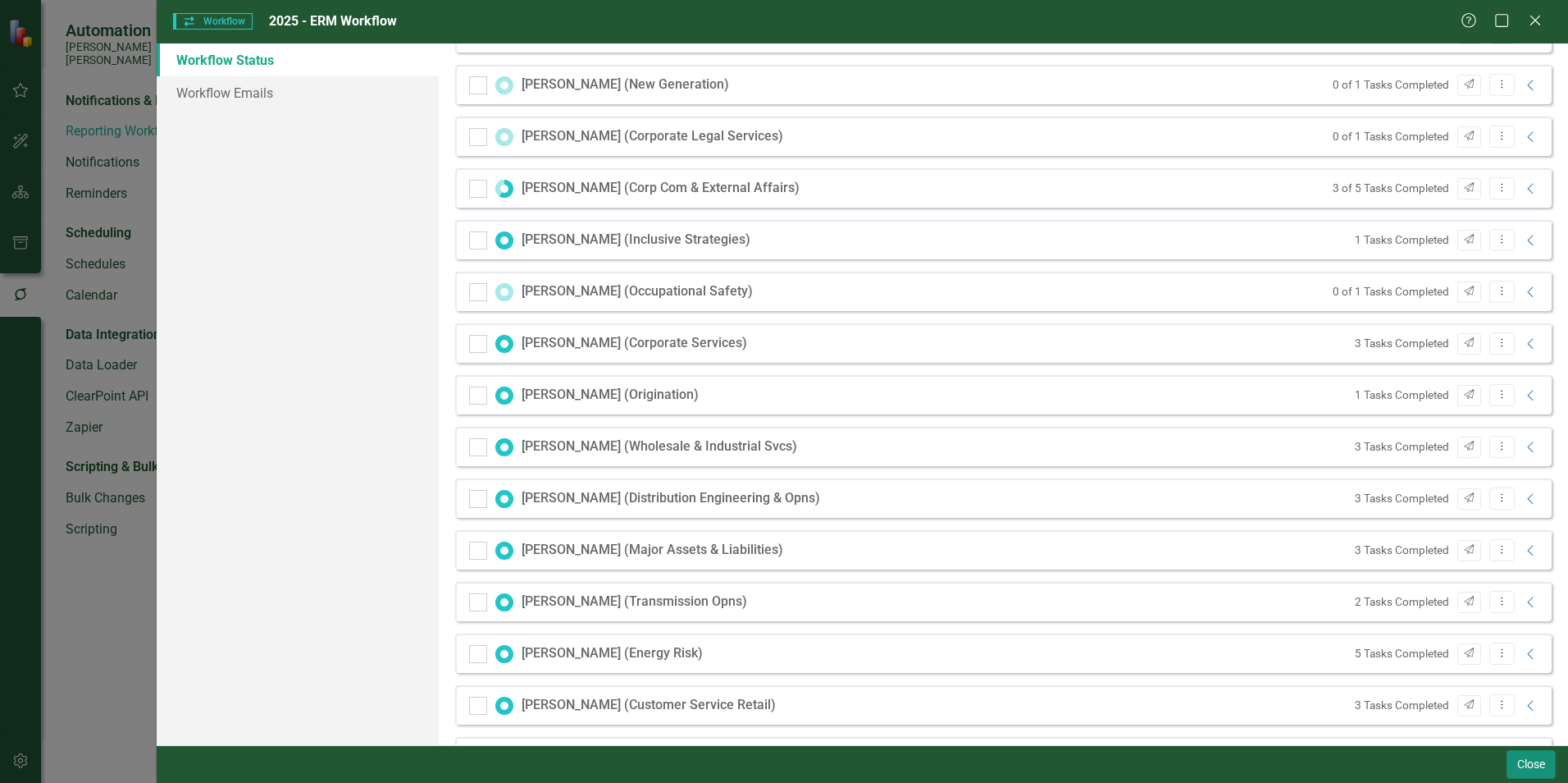
drag, startPoint x: 1534, startPoint y: 763, endPoint x: 14, endPoint y: 39, distance: 1683.6
click at [1533, 766] on button "Close" at bounding box center [1531, 764] width 49 height 29
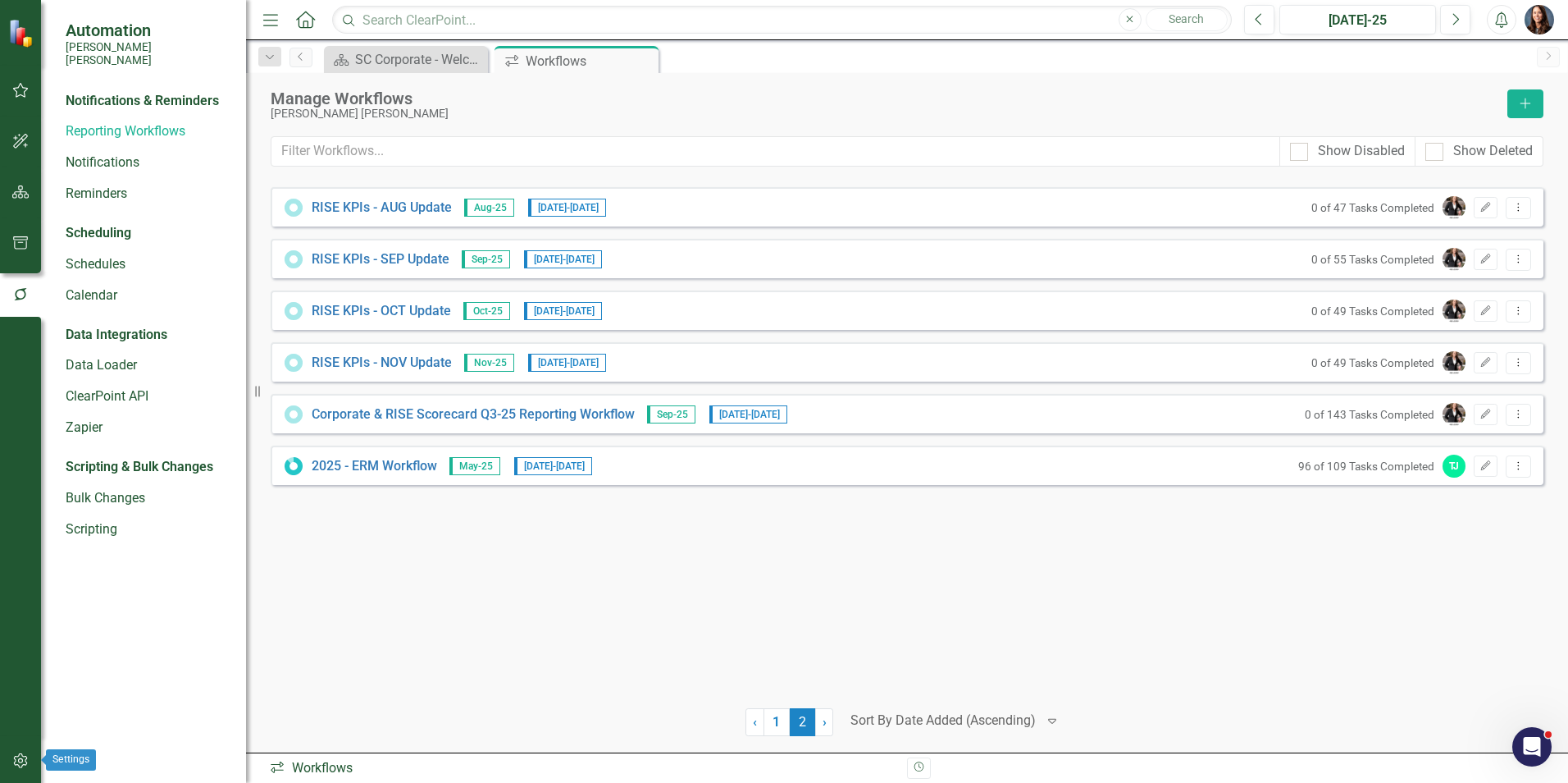
click at [17, 758] on icon "button" at bounding box center [21, 760] width 17 height 13
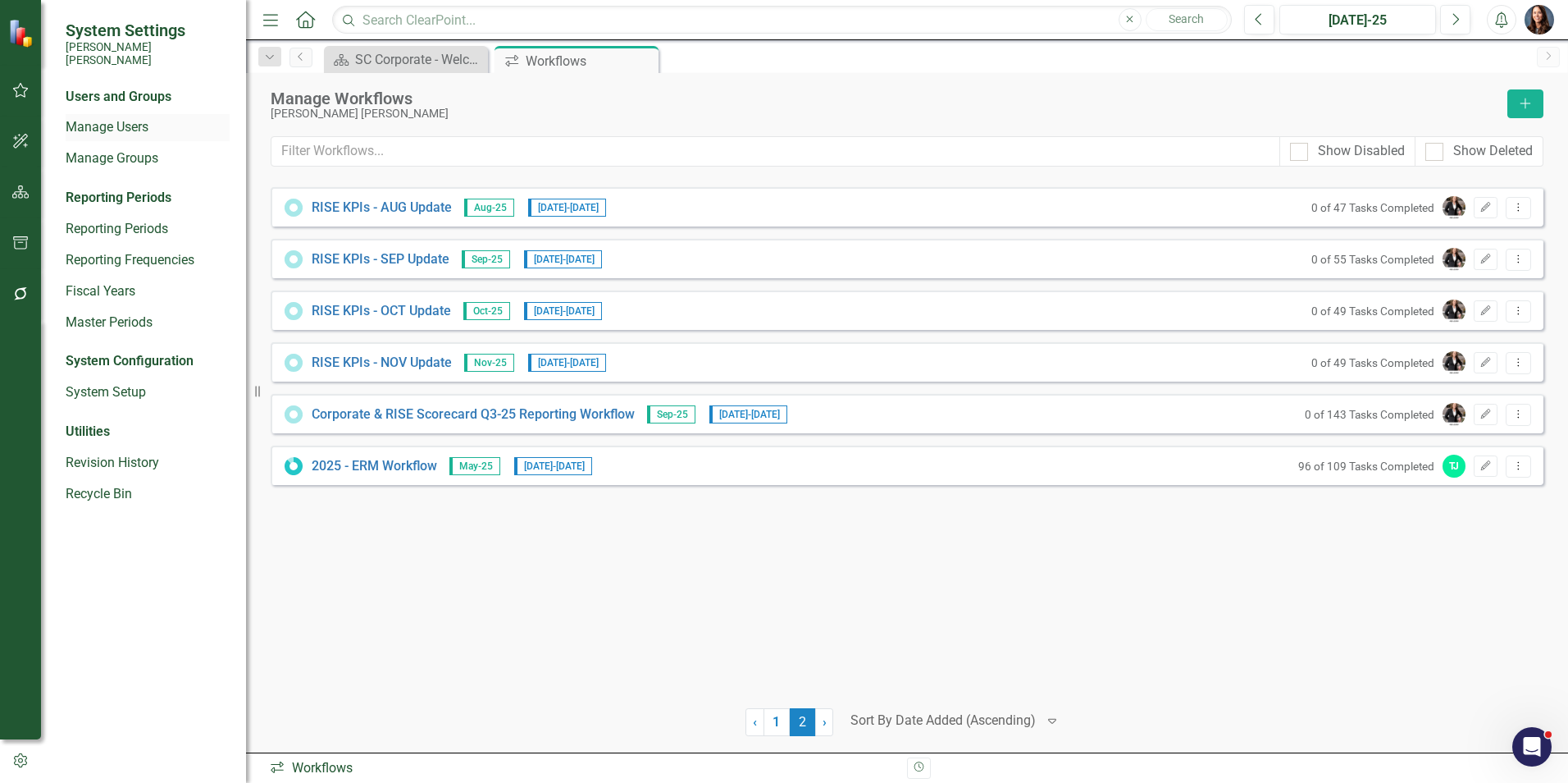
click at [107, 118] on link "Manage Users" at bounding box center [147, 127] width 164 height 19
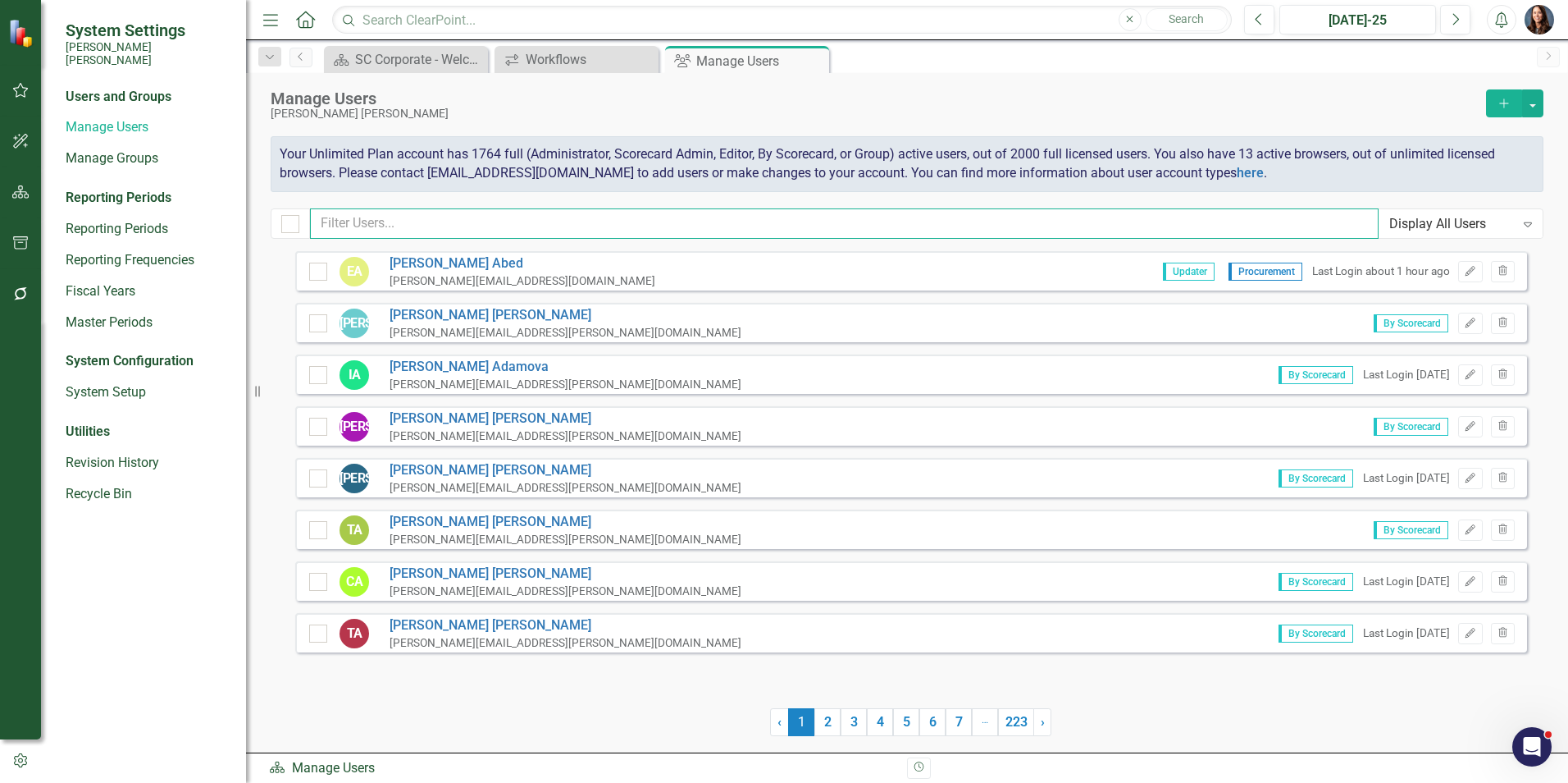
click at [389, 219] on input "text" at bounding box center [843, 223] width 1068 height 30
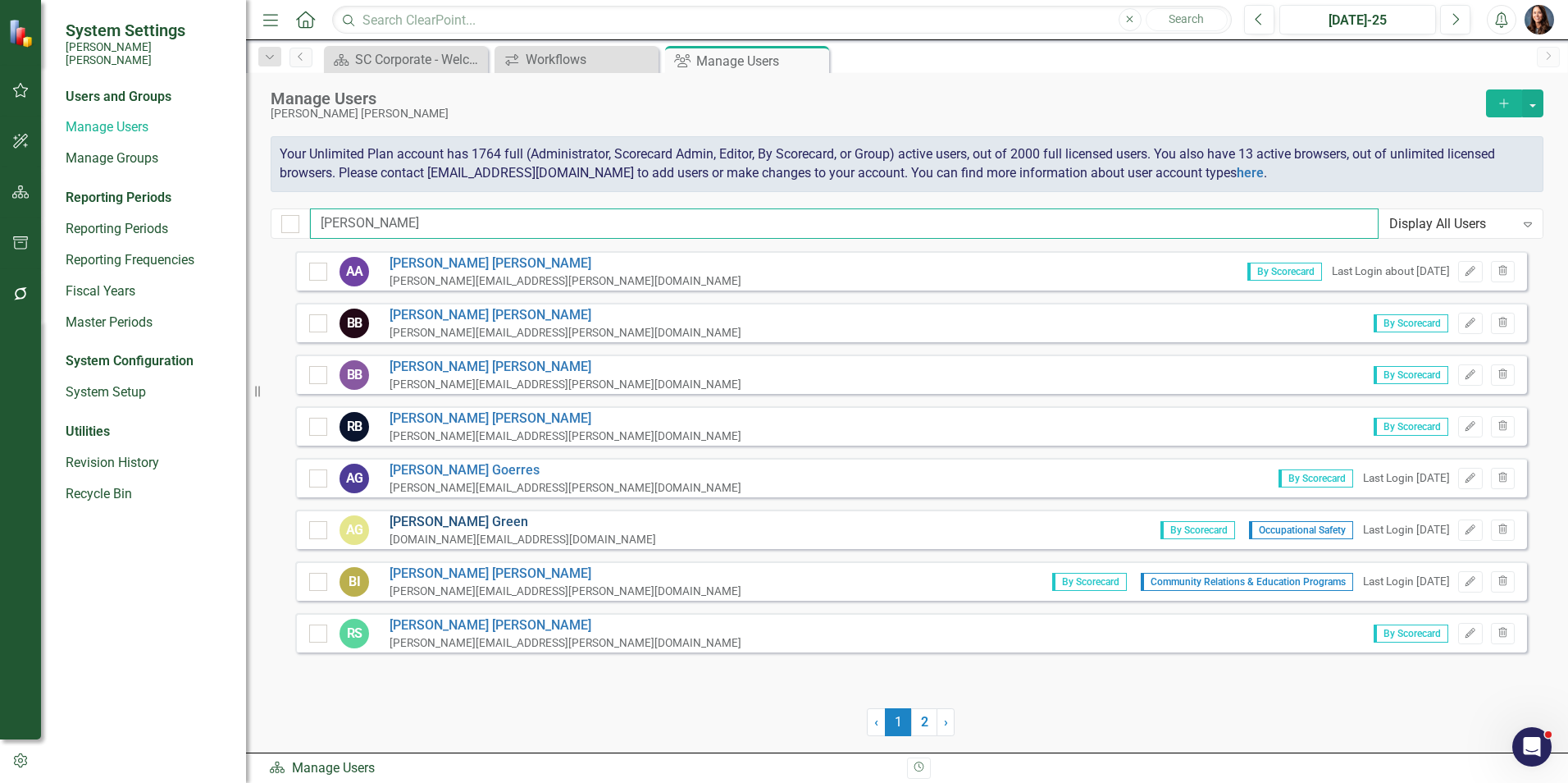
type input "[PERSON_NAME]"
click at [411, 524] on link "[PERSON_NAME]" at bounding box center [523, 522] width 266 height 19
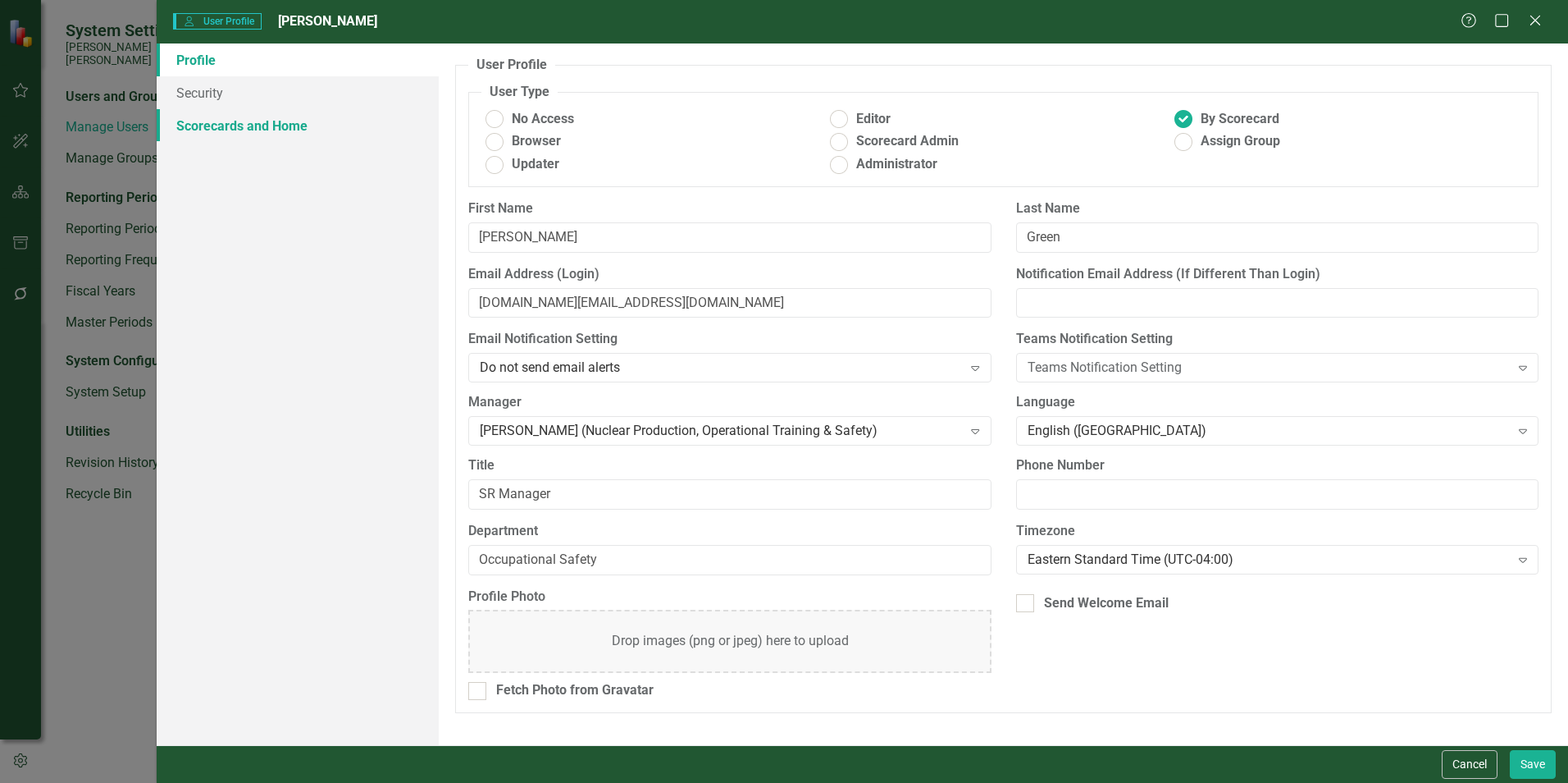
click at [281, 133] on link "Scorecards and Home" at bounding box center [297, 125] width 282 height 33
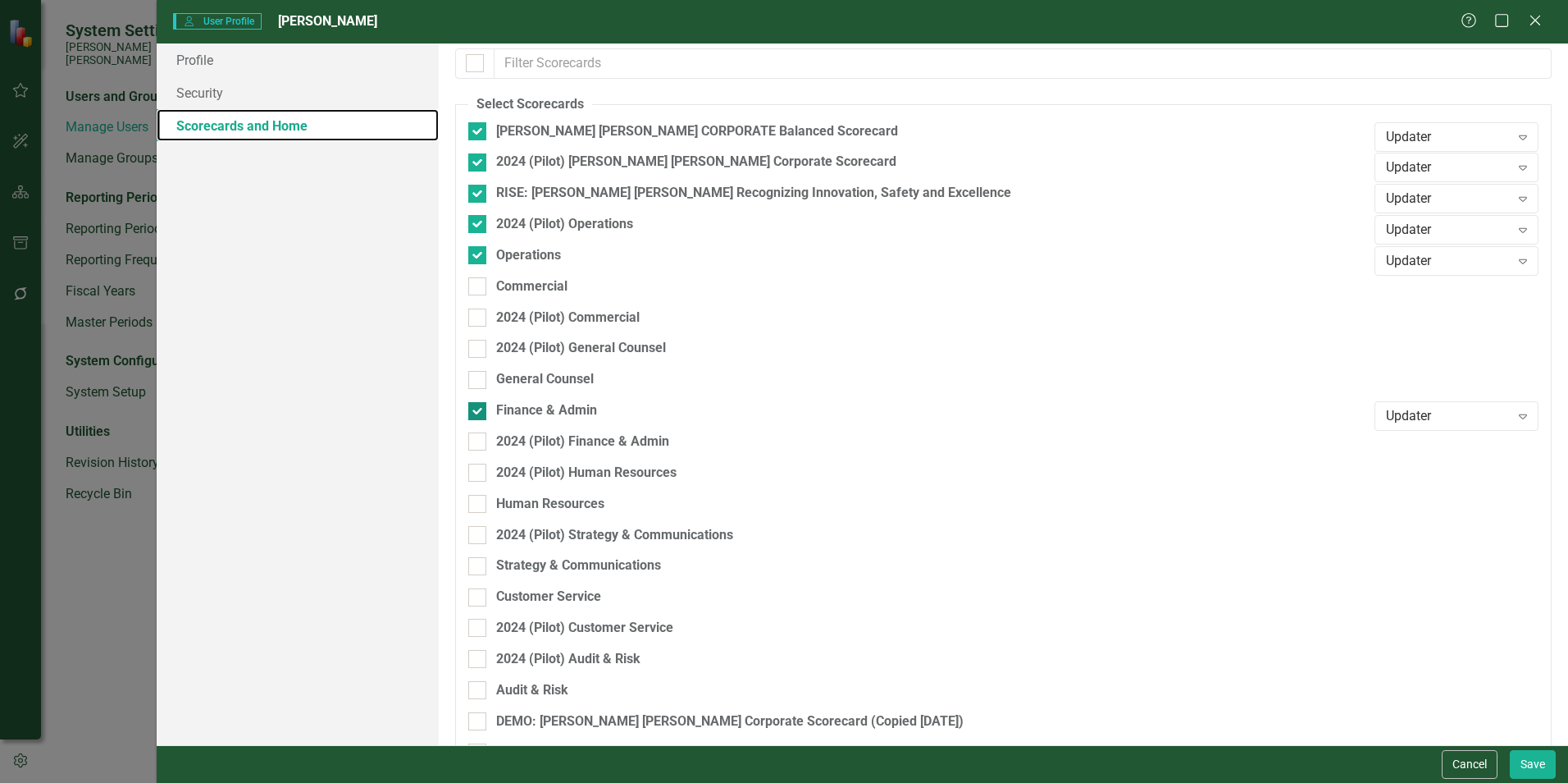
scroll to position [203, 0]
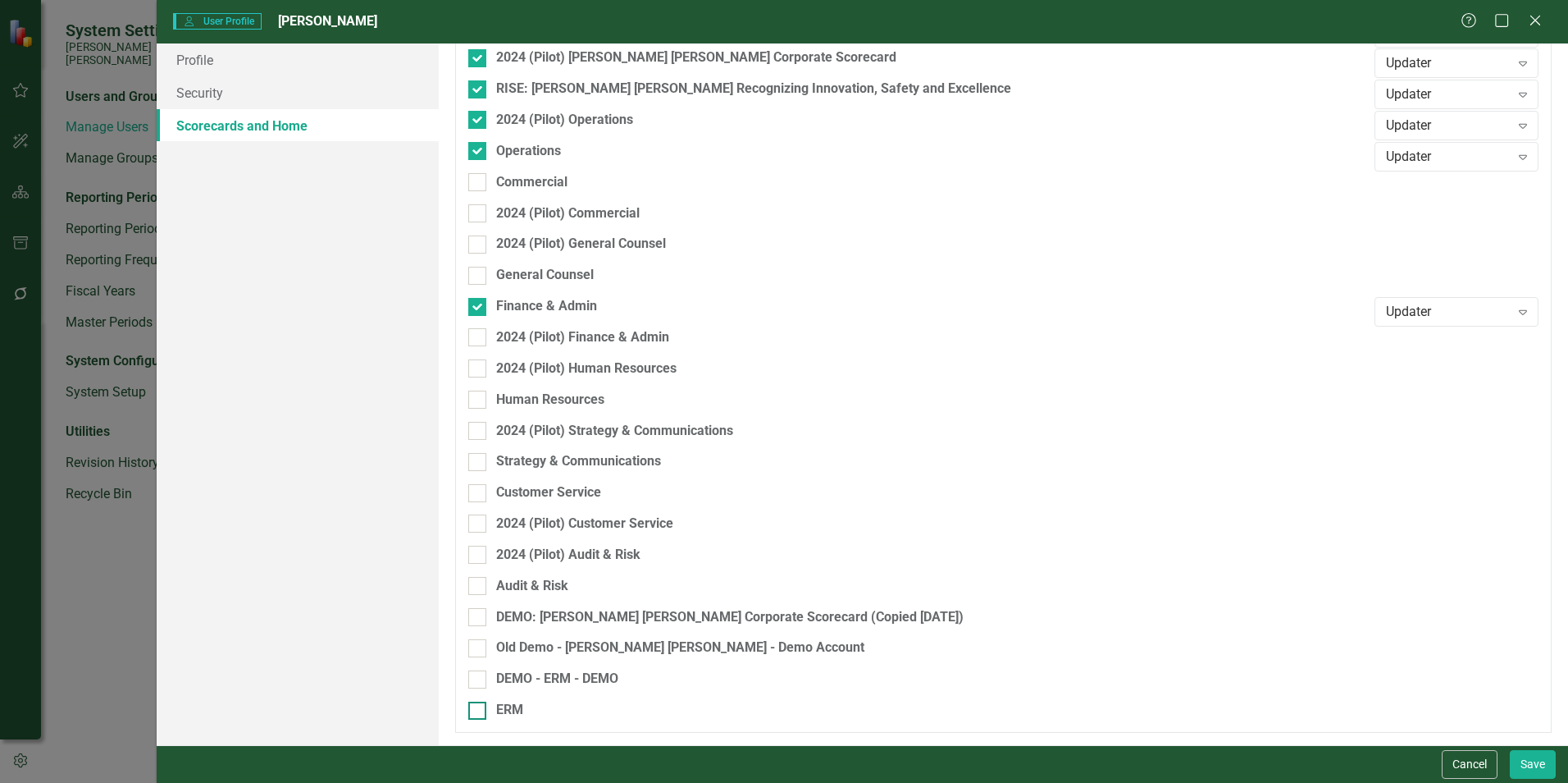
click at [493, 710] on div "ERM" at bounding box center [917, 710] width 898 height 19
click at [479, 710] on input "ERM" at bounding box center [474, 707] width 11 height 11
checkbox input "true"
click at [1399, 713] on div "Browser" at bounding box center [1448, 715] width 124 height 19
click at [1428, 657] on div "Editor" at bounding box center [1448, 660] width 138 height 19
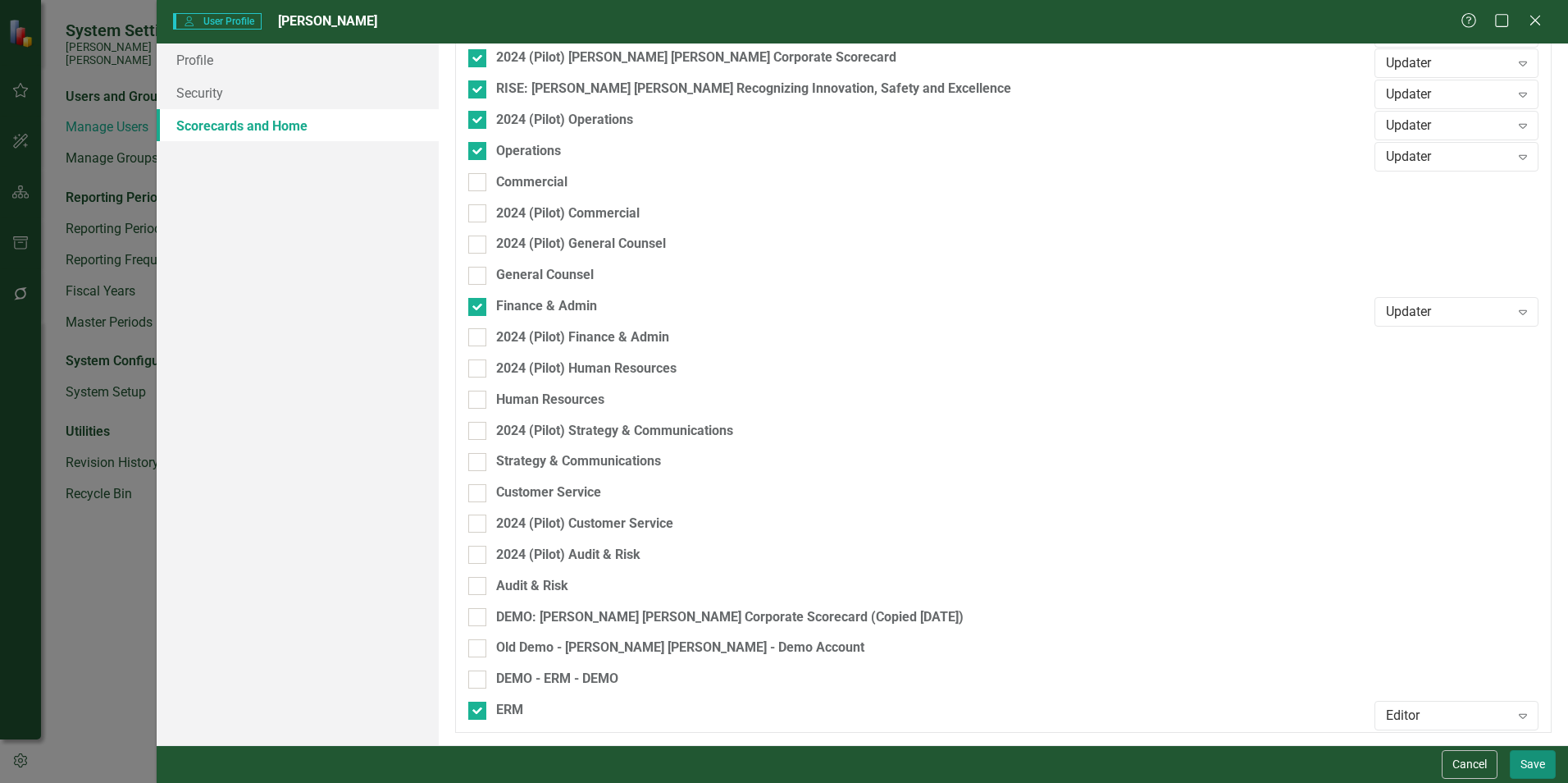
click at [1534, 751] on button "Save" at bounding box center [1532, 764] width 46 height 29
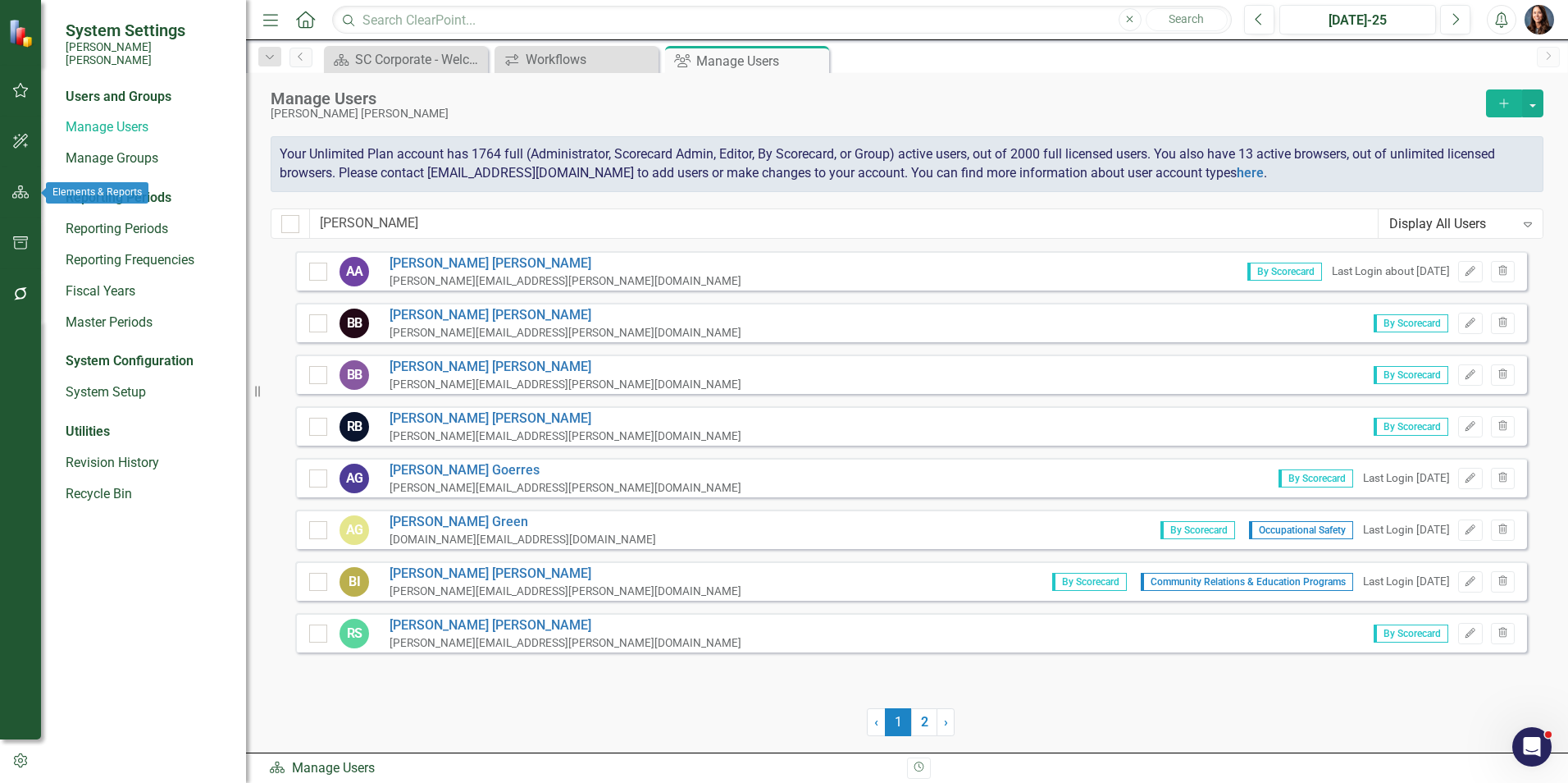
click at [23, 194] on icon "button" at bounding box center [21, 192] width 17 height 13
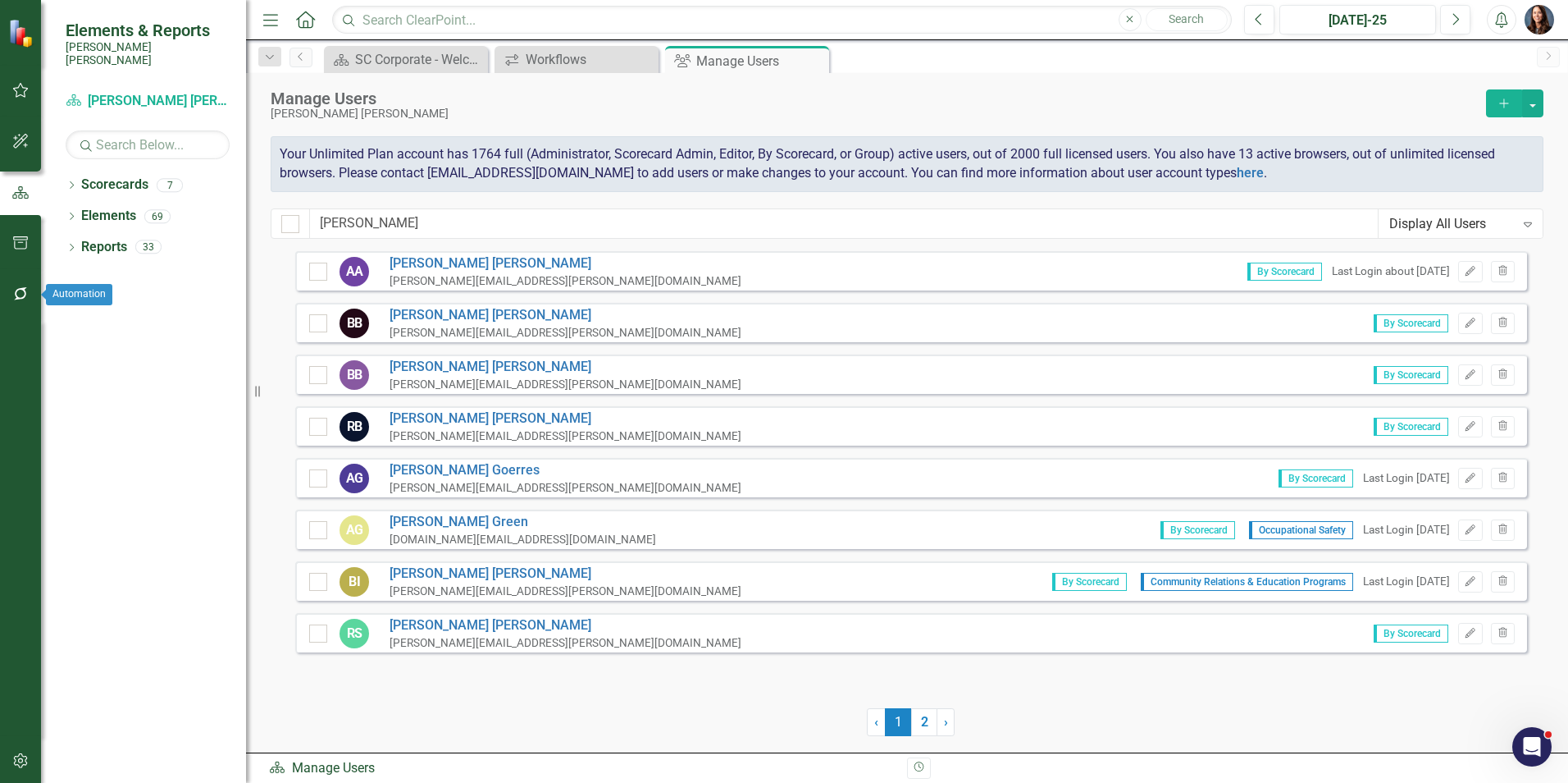
click at [25, 290] on icon "button" at bounding box center [21, 294] width 17 height 13
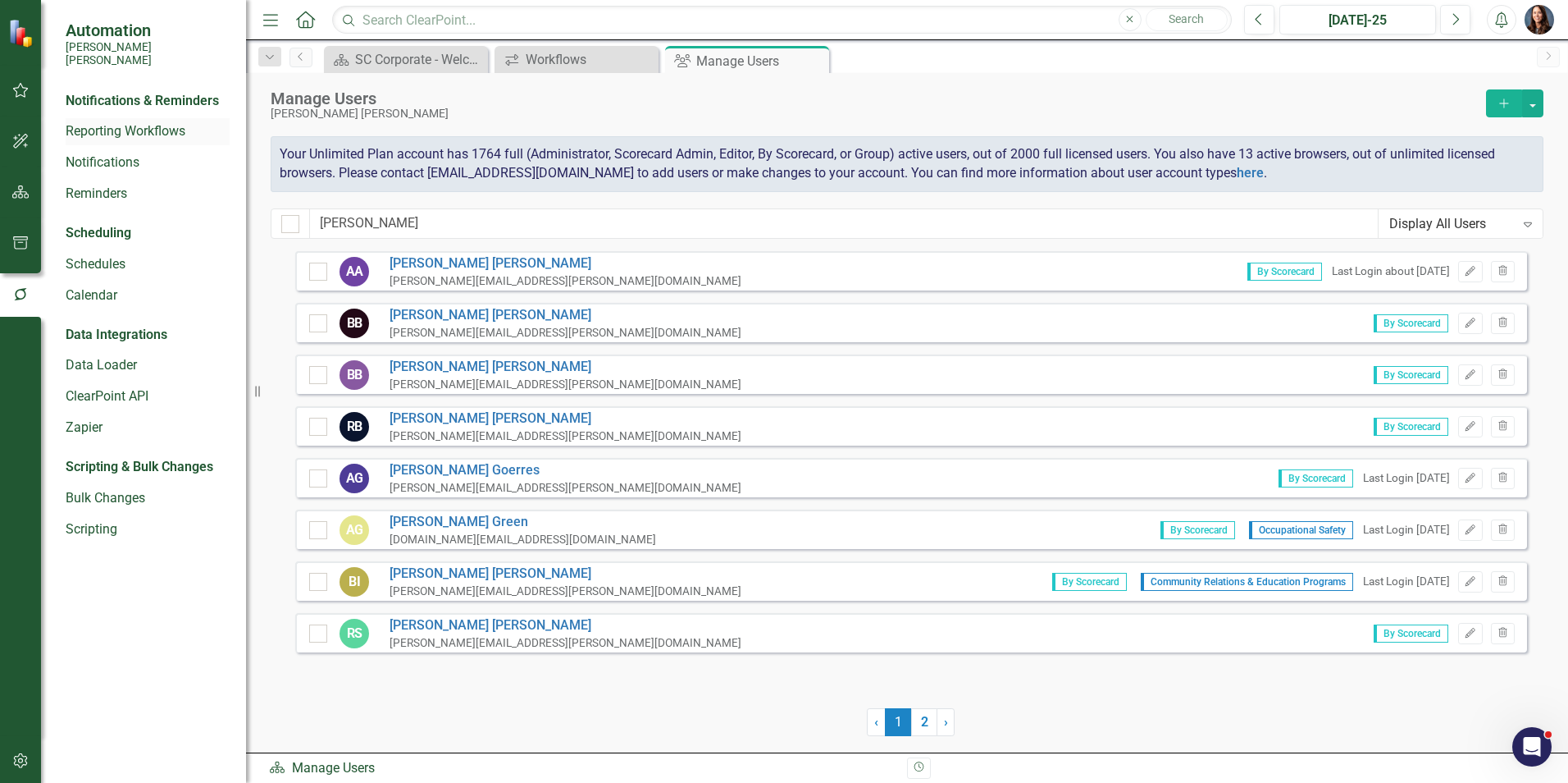
click at [131, 122] on link "Reporting Workflows" at bounding box center [147, 131] width 164 height 19
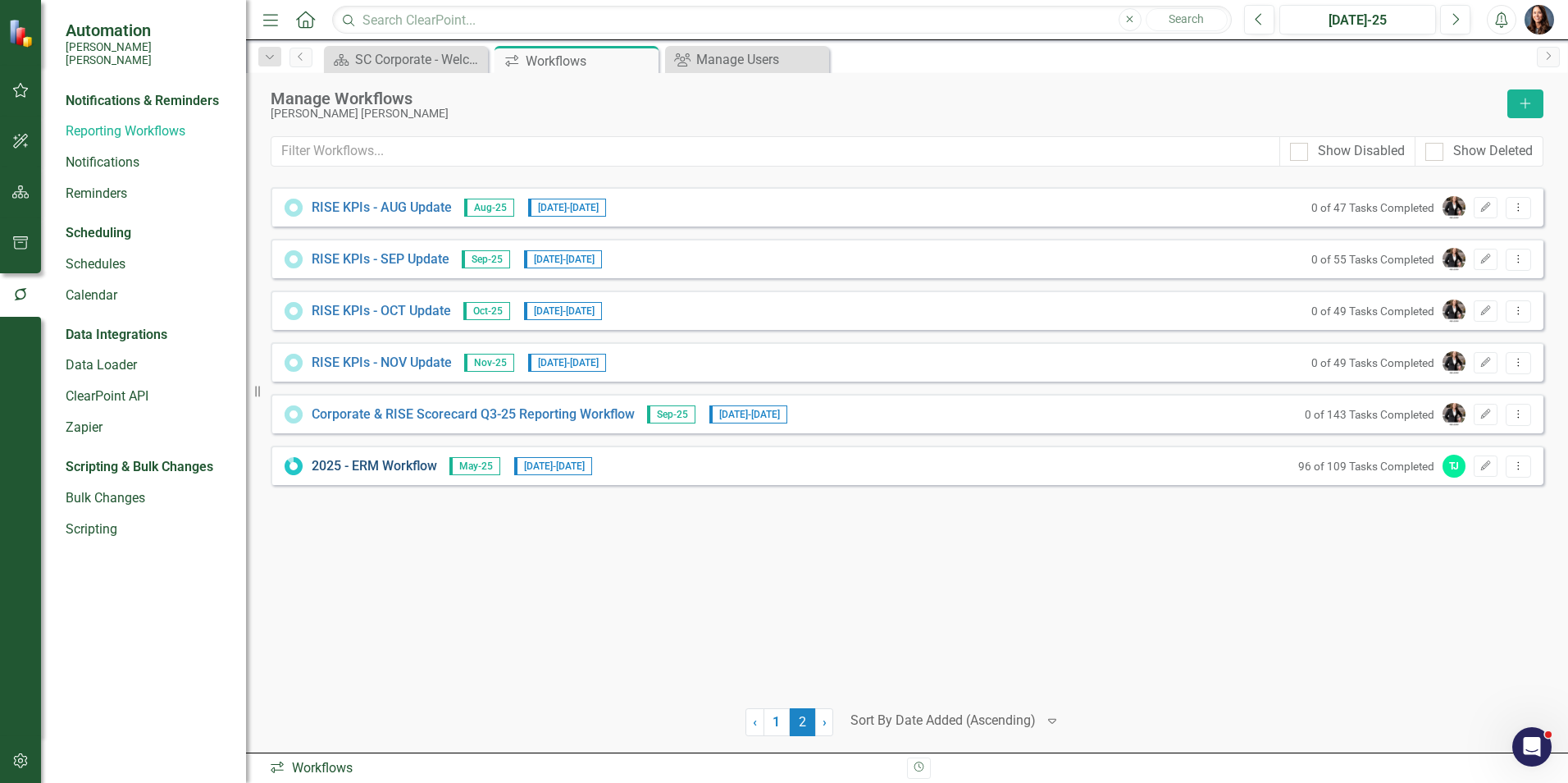
click at [384, 467] on link "2025 - ERM Workflow" at bounding box center [374, 466] width 125 height 19
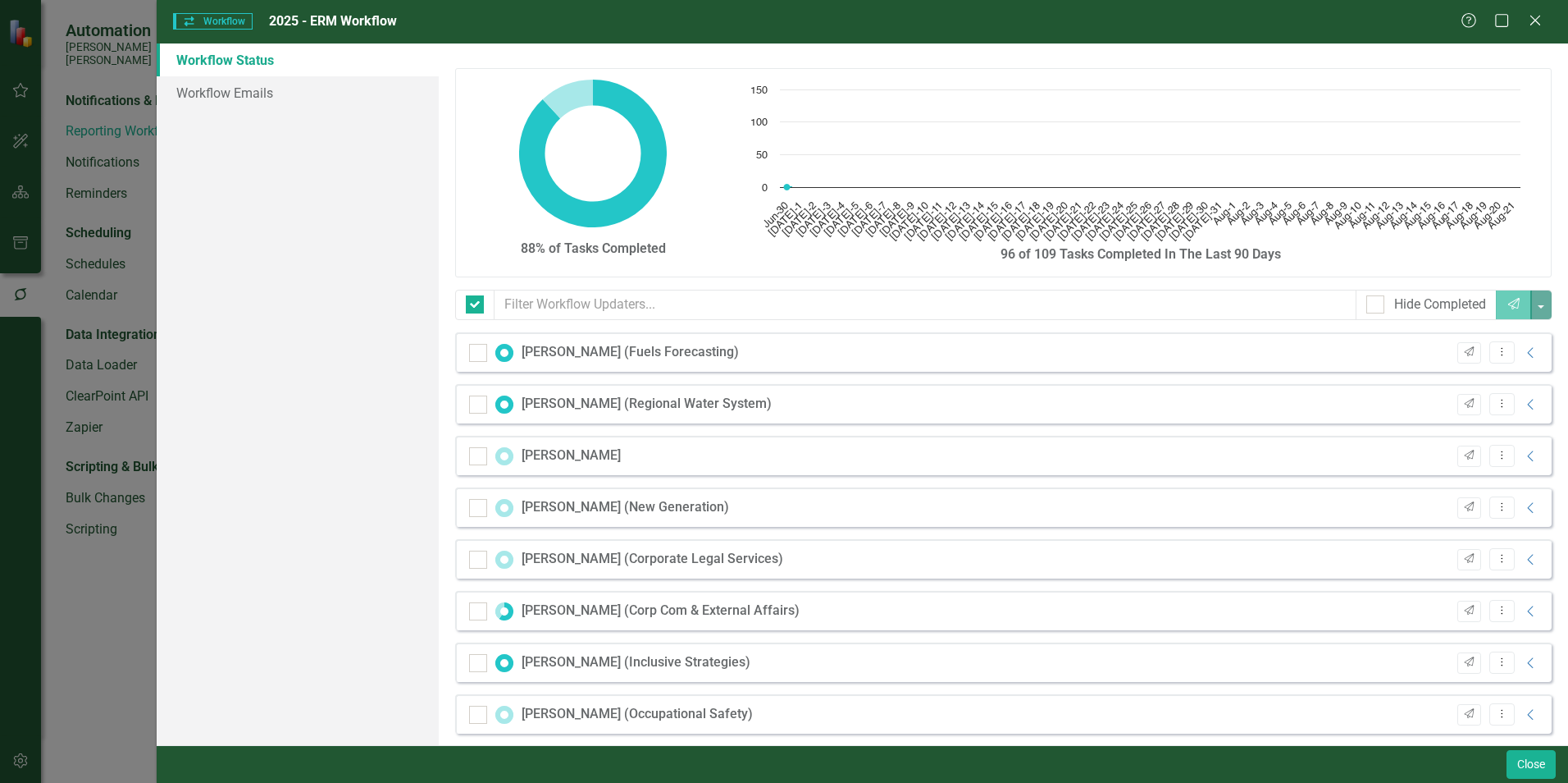
checkbox input "false"
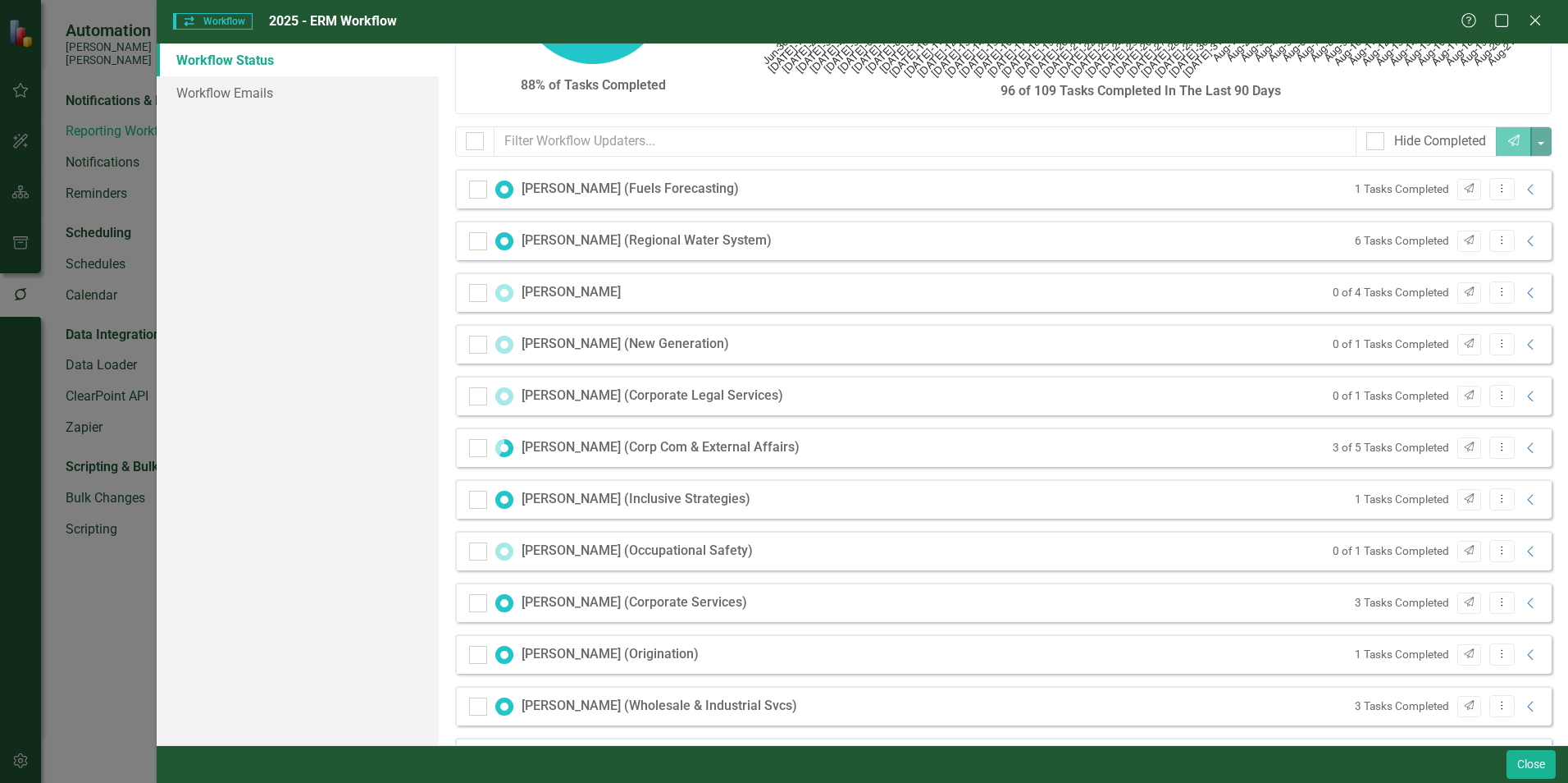
scroll to position [164, 0]
click at [1523, 550] on icon "Collapse" at bounding box center [1531, 550] width 16 height 13
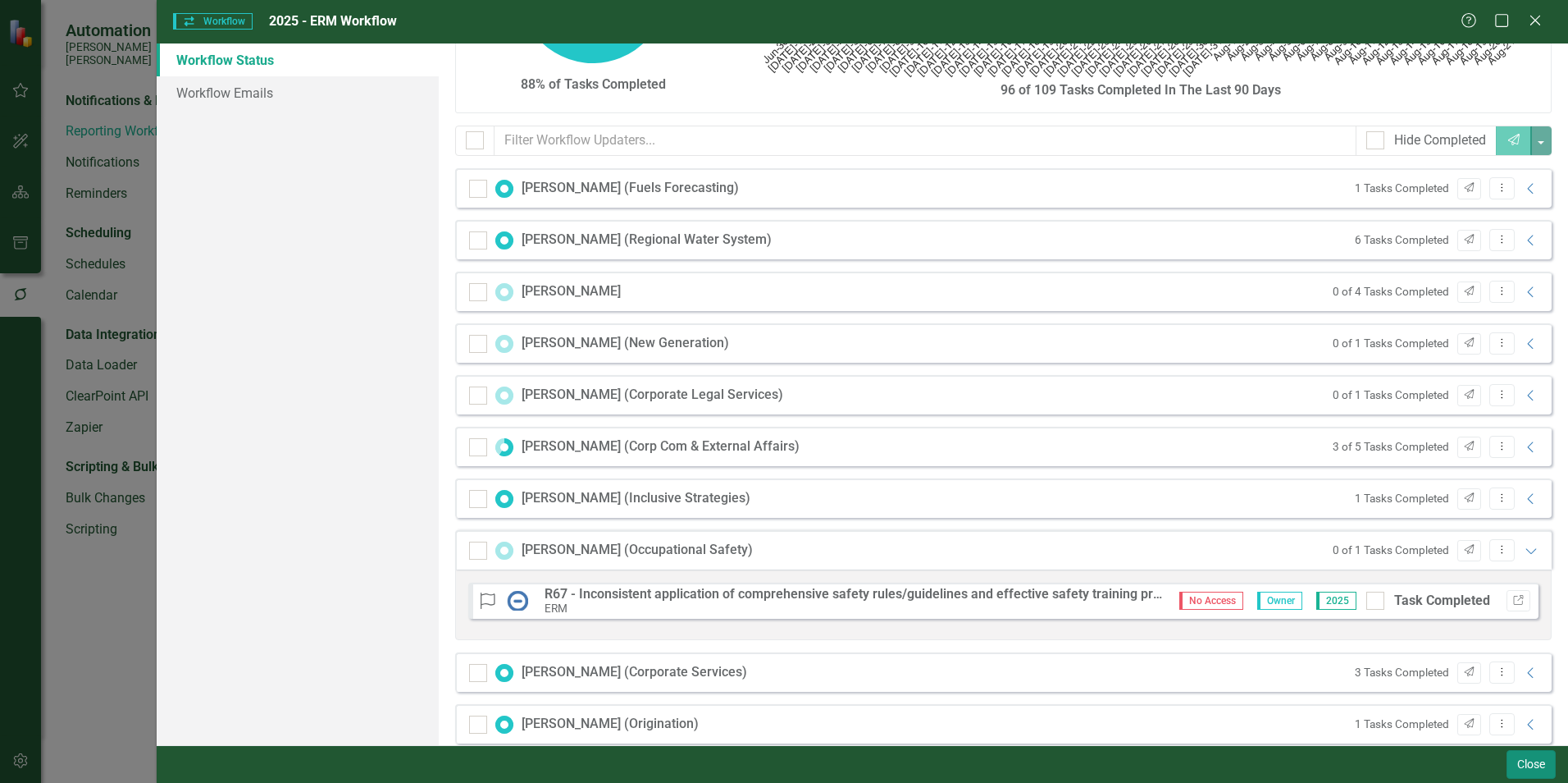
click at [1516, 768] on button "Close" at bounding box center [1531, 764] width 49 height 29
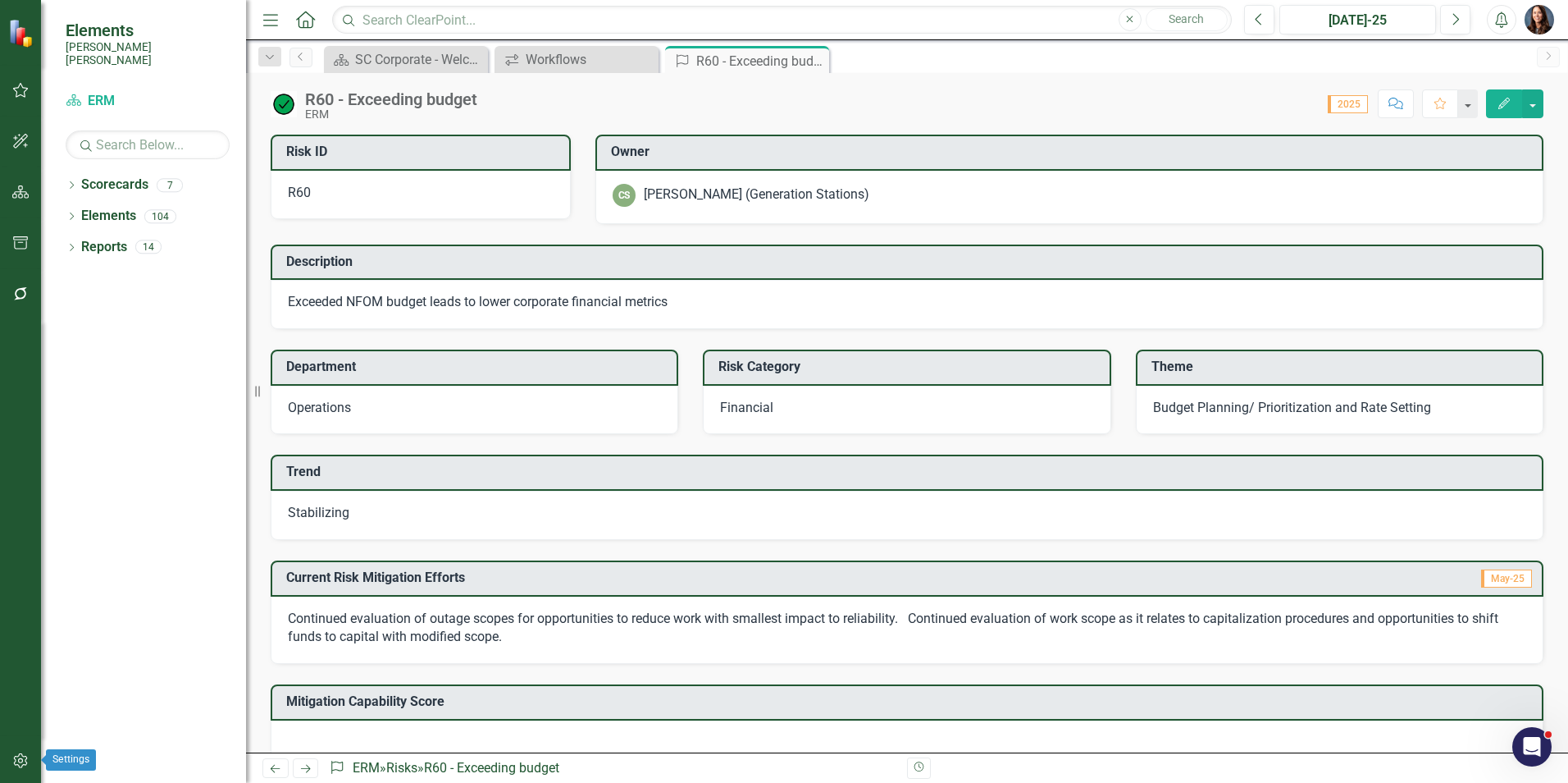
click at [20, 759] on icon "button" at bounding box center [19, 760] width 14 height 14
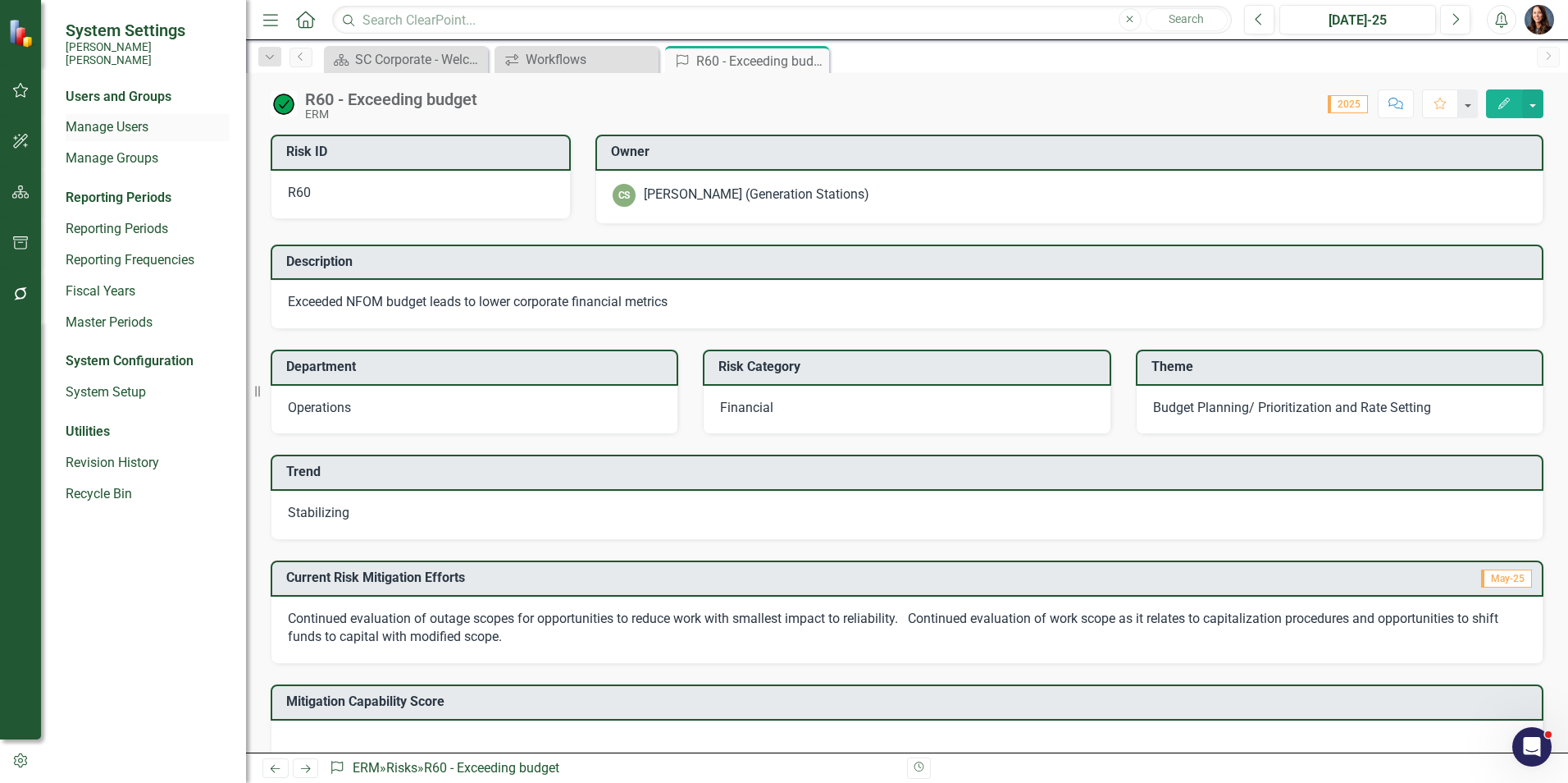
click at [102, 118] on link "Manage Users" at bounding box center [147, 127] width 164 height 19
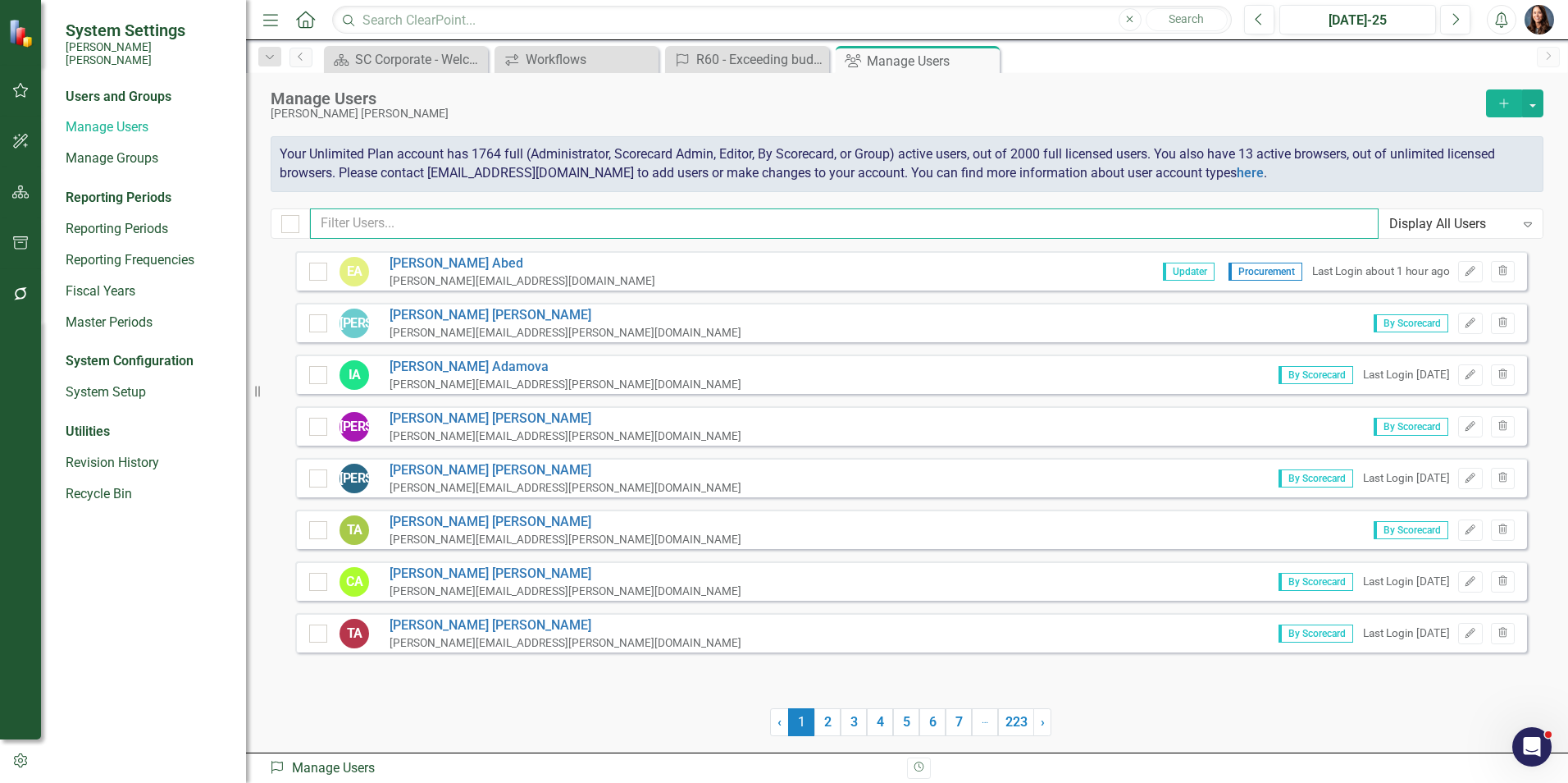
click at [341, 225] on input "text" at bounding box center [843, 223] width 1068 height 30
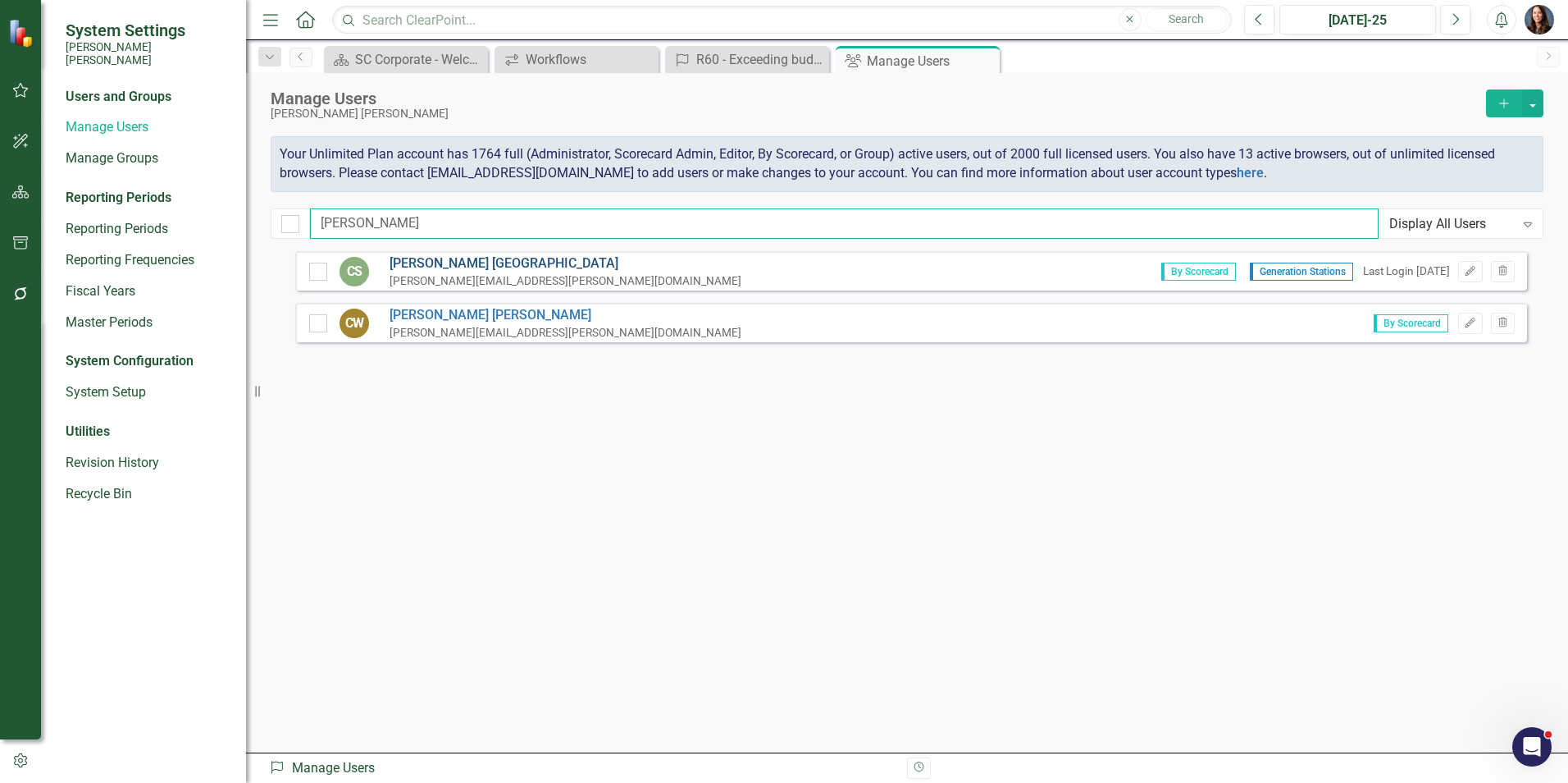
type input "[PERSON_NAME]"
click at [467, 264] on link "[PERSON_NAME]" at bounding box center [565, 264] width 351 height 19
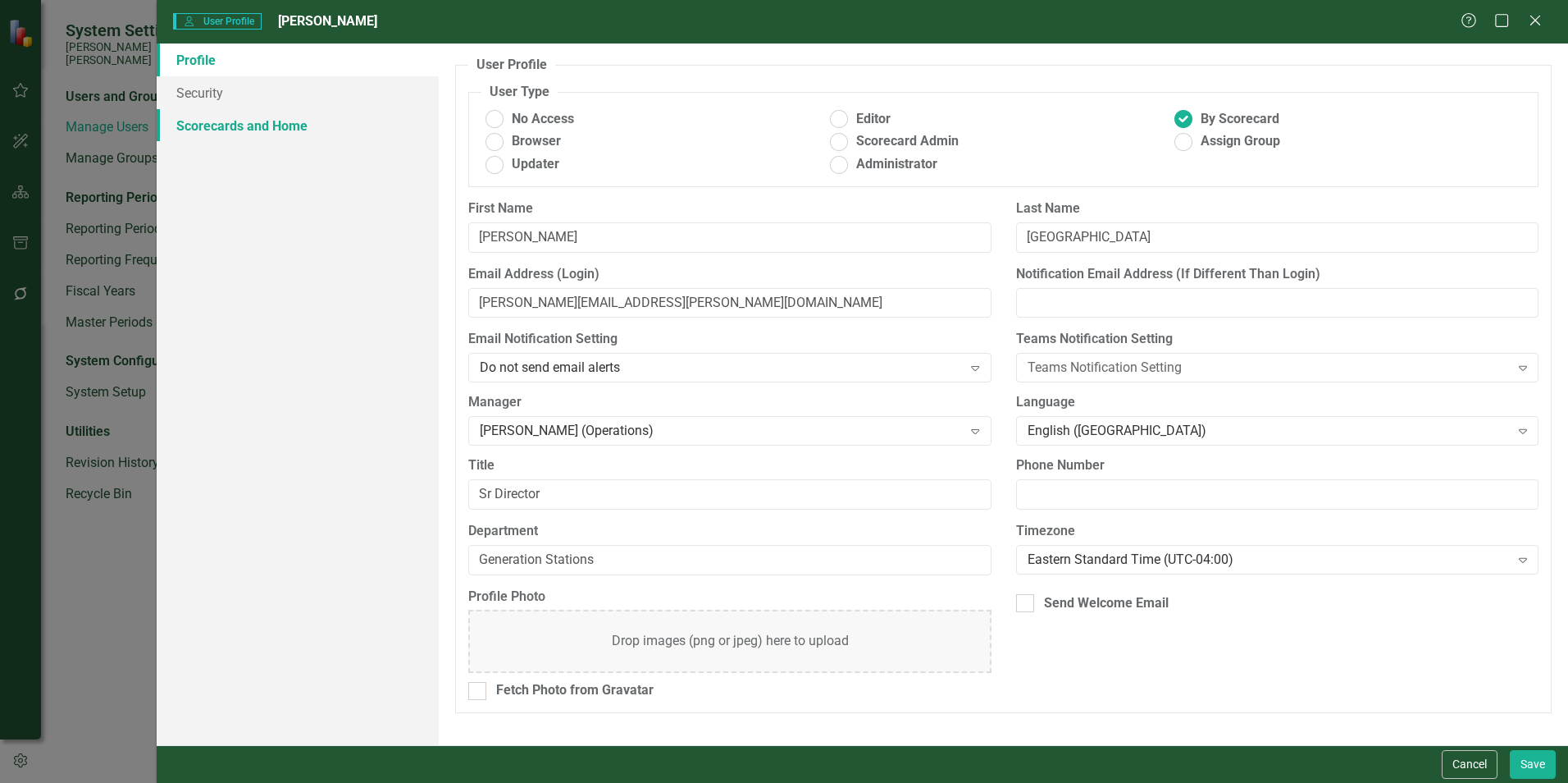
click at [257, 125] on link "Scorecards and Home" at bounding box center [297, 125] width 282 height 33
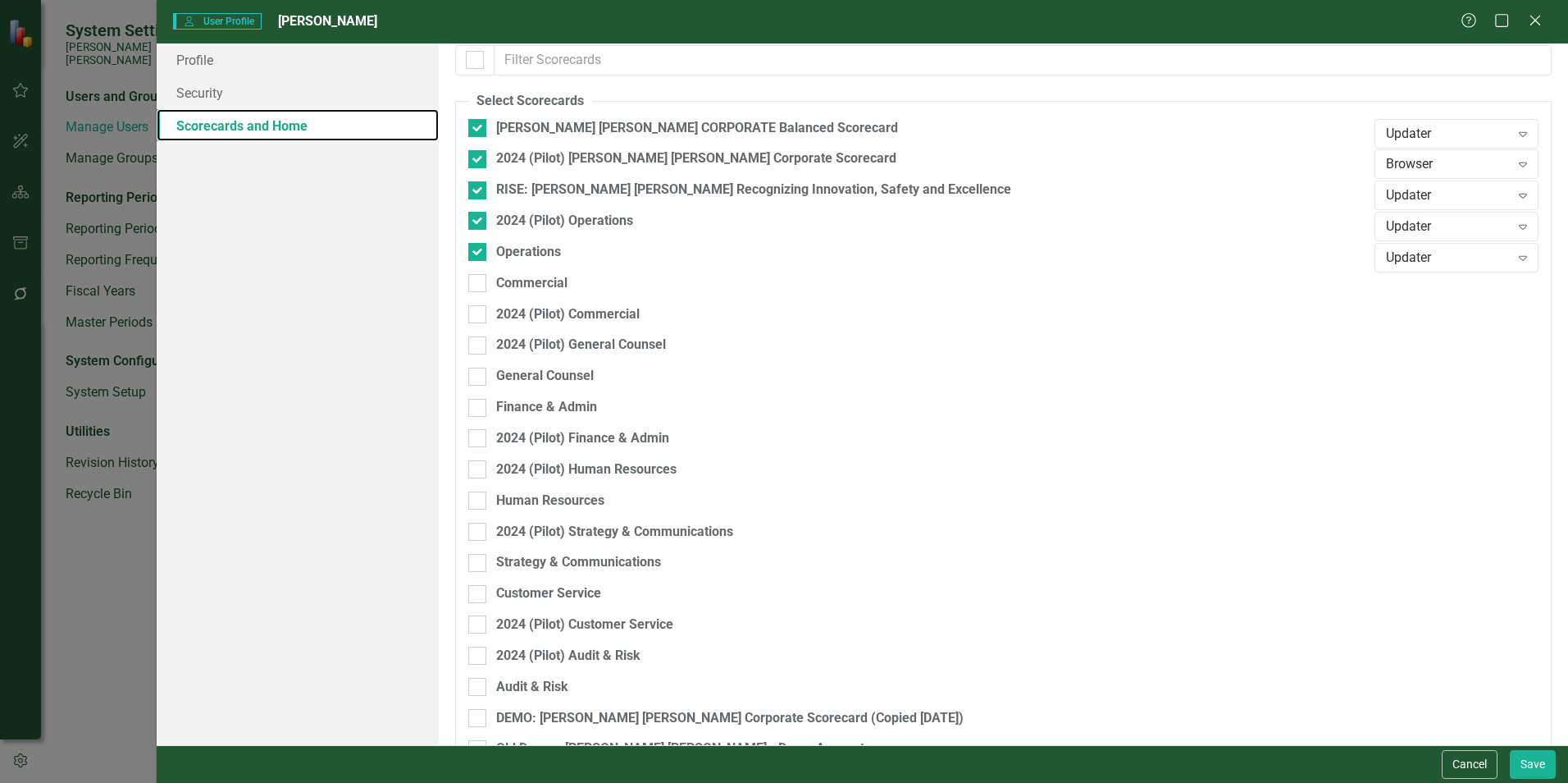
scroll to position [203, 0]
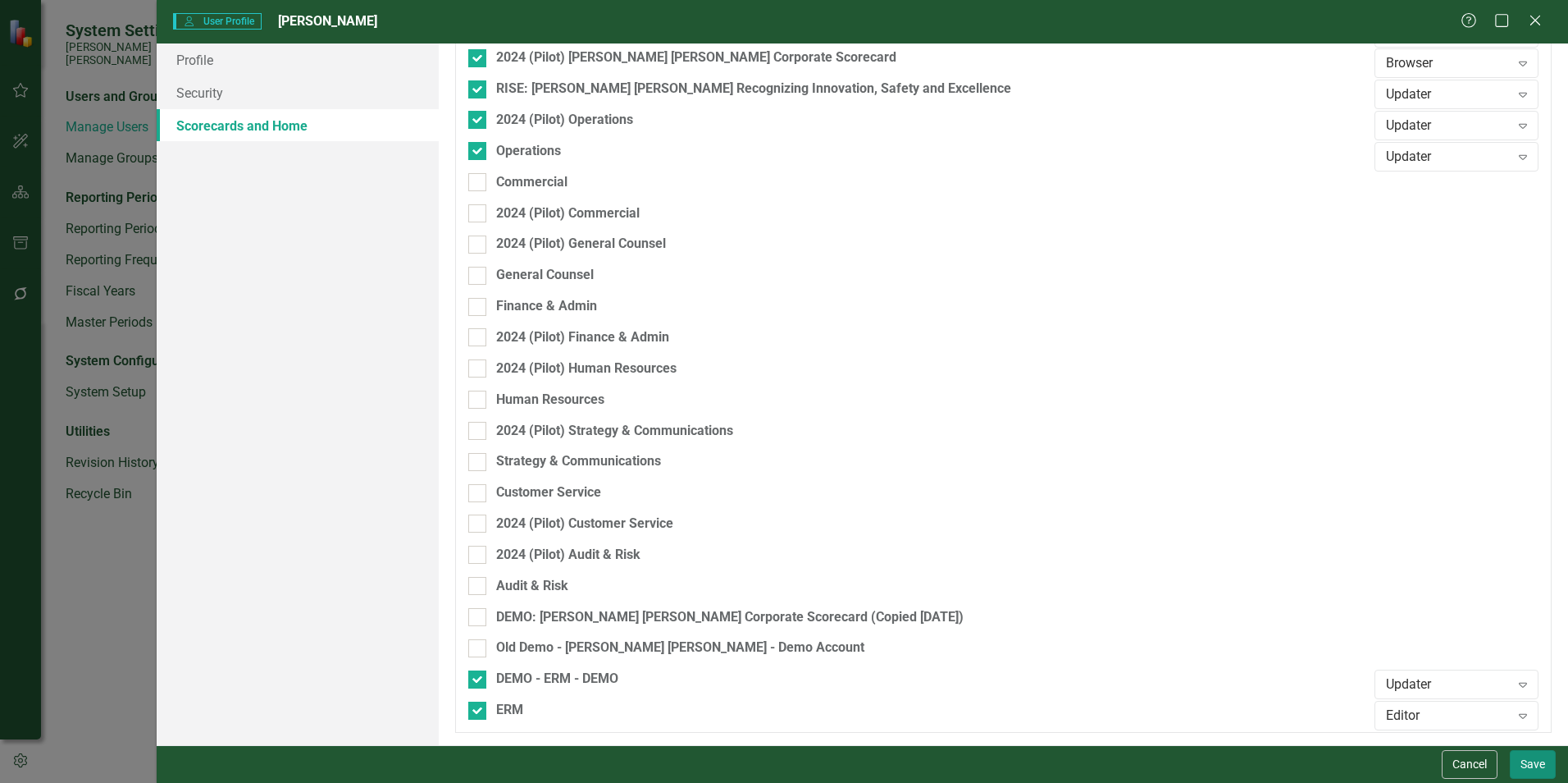
click at [1533, 763] on button "Save" at bounding box center [1532, 764] width 46 height 29
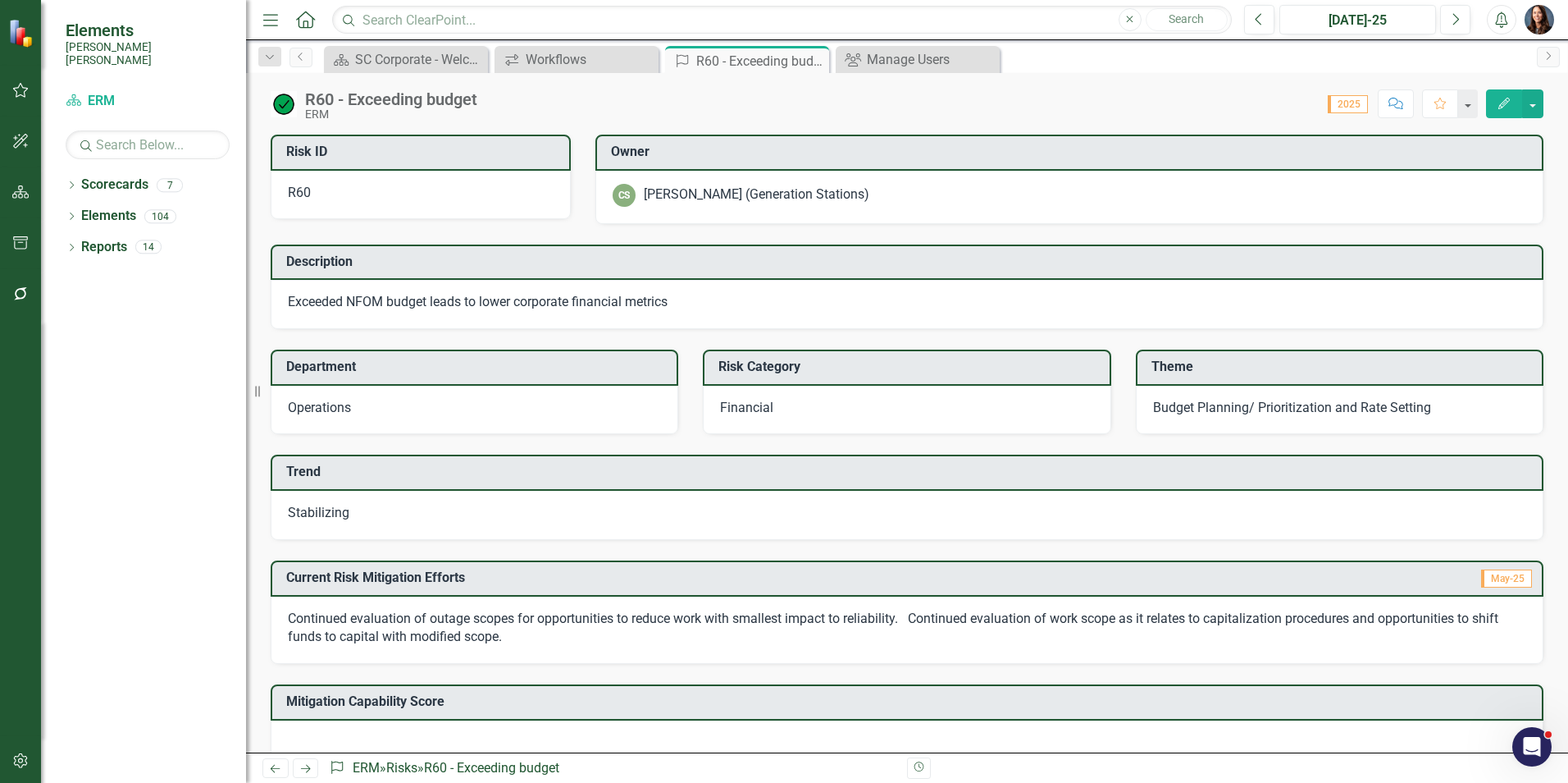
click at [1391, 109] on button "Comment" at bounding box center [1396, 104] width 36 height 29
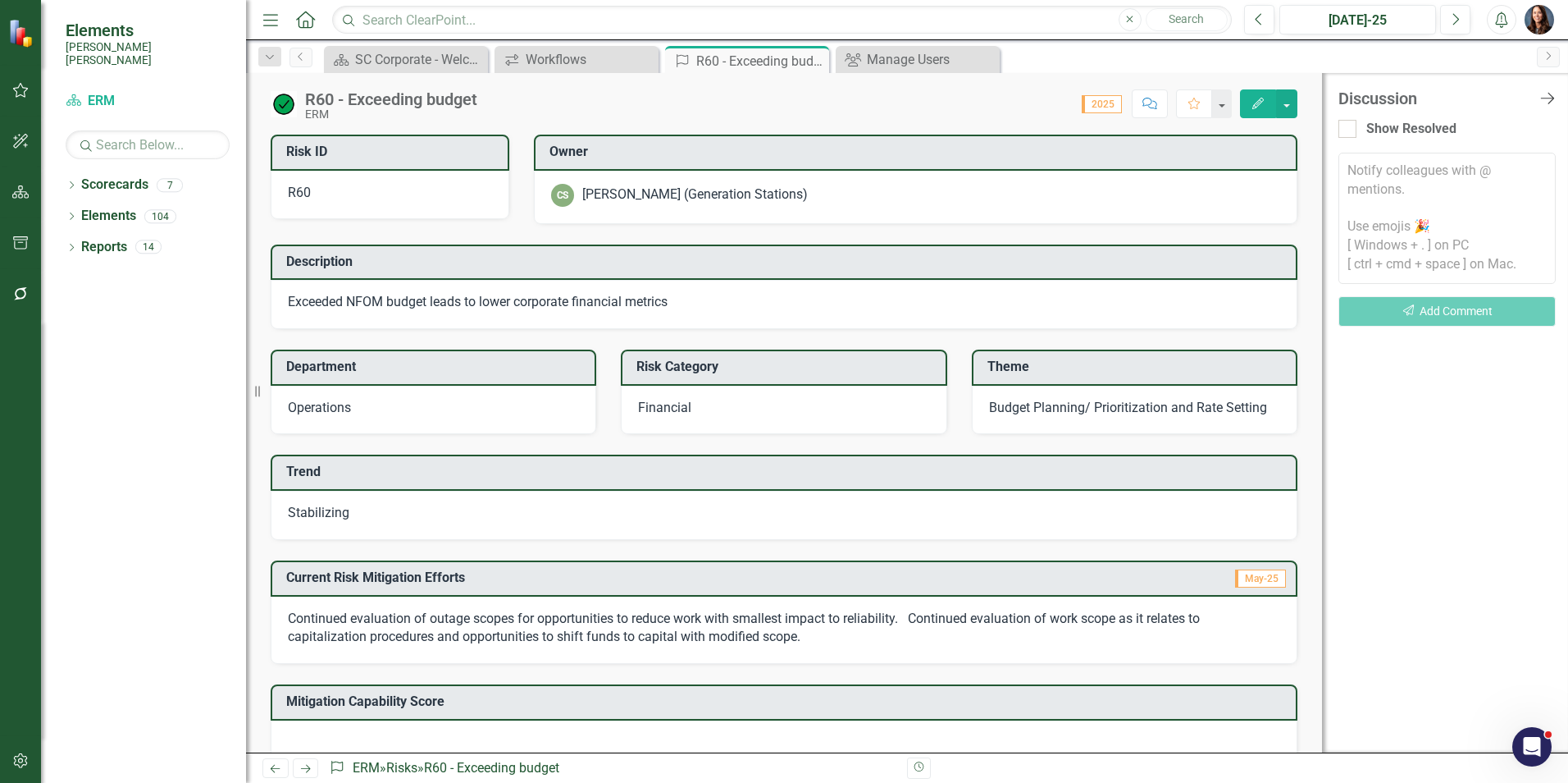
click at [1549, 102] on icon "Close Discussion Bar" at bounding box center [1546, 98] width 21 height 15
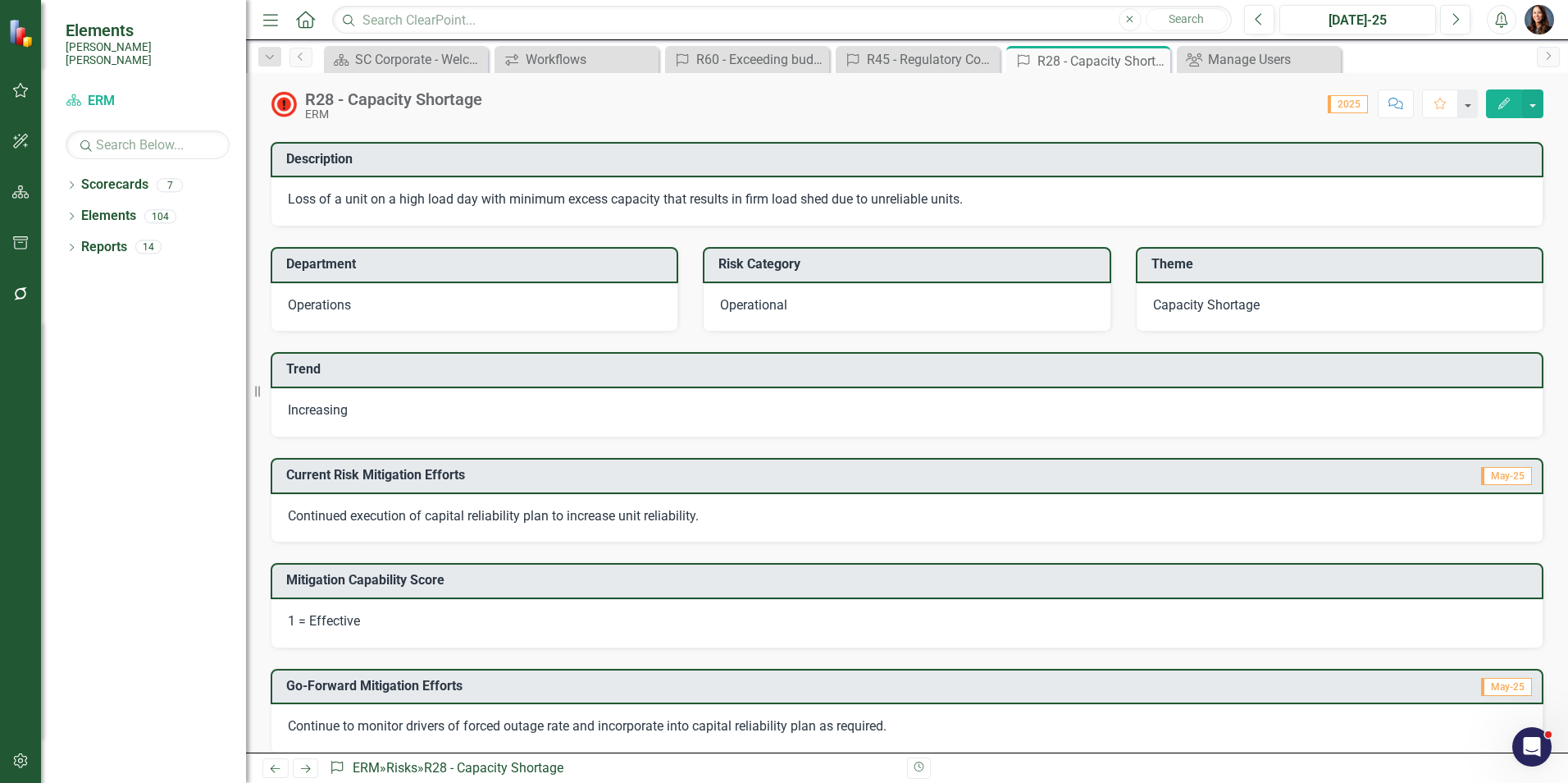
scroll to position [43, 0]
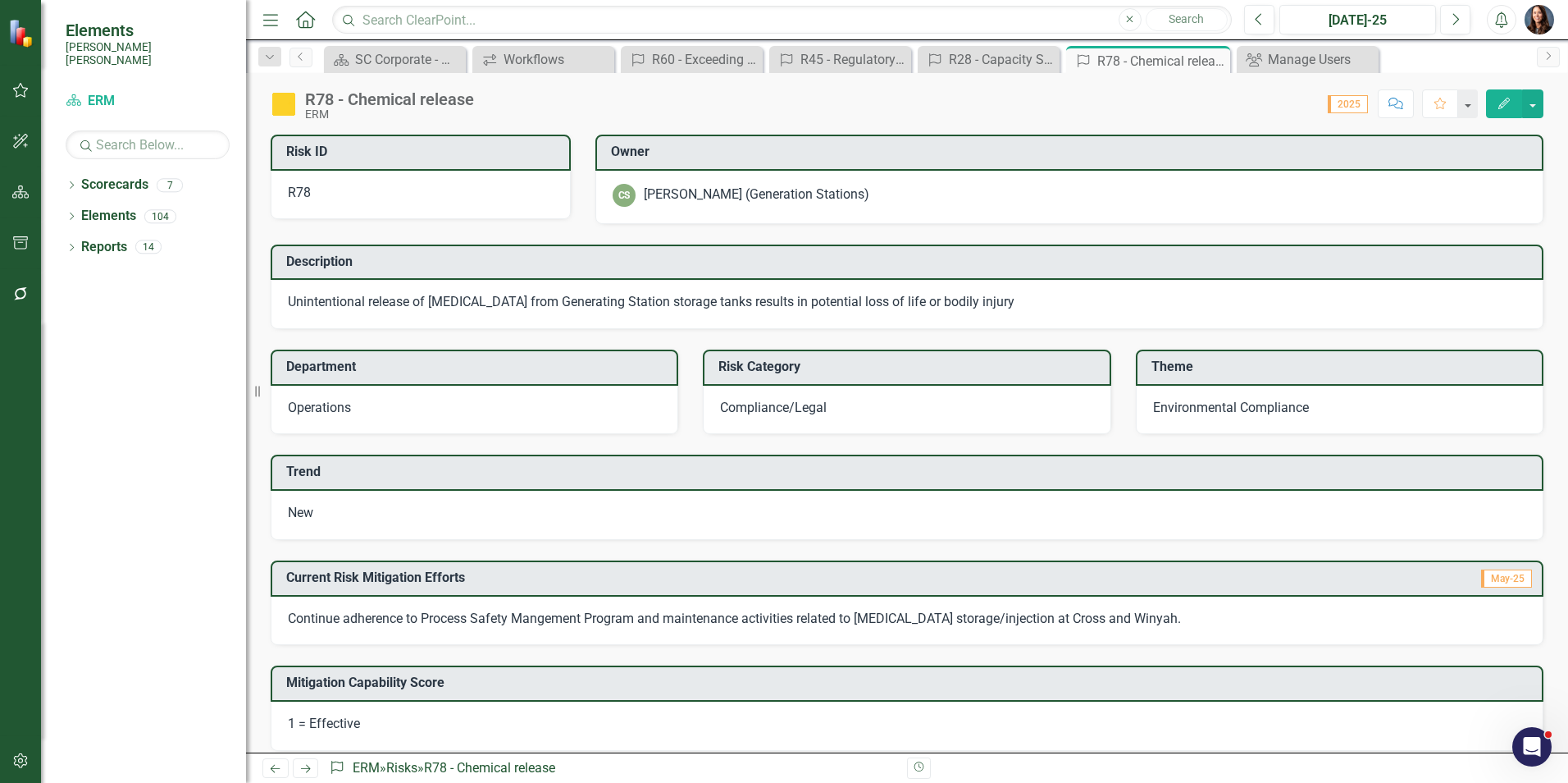
click at [477, 519] on div "New" at bounding box center [907, 515] width 1273 height 49
click at [353, 516] on div "New" at bounding box center [907, 515] width 1273 height 49
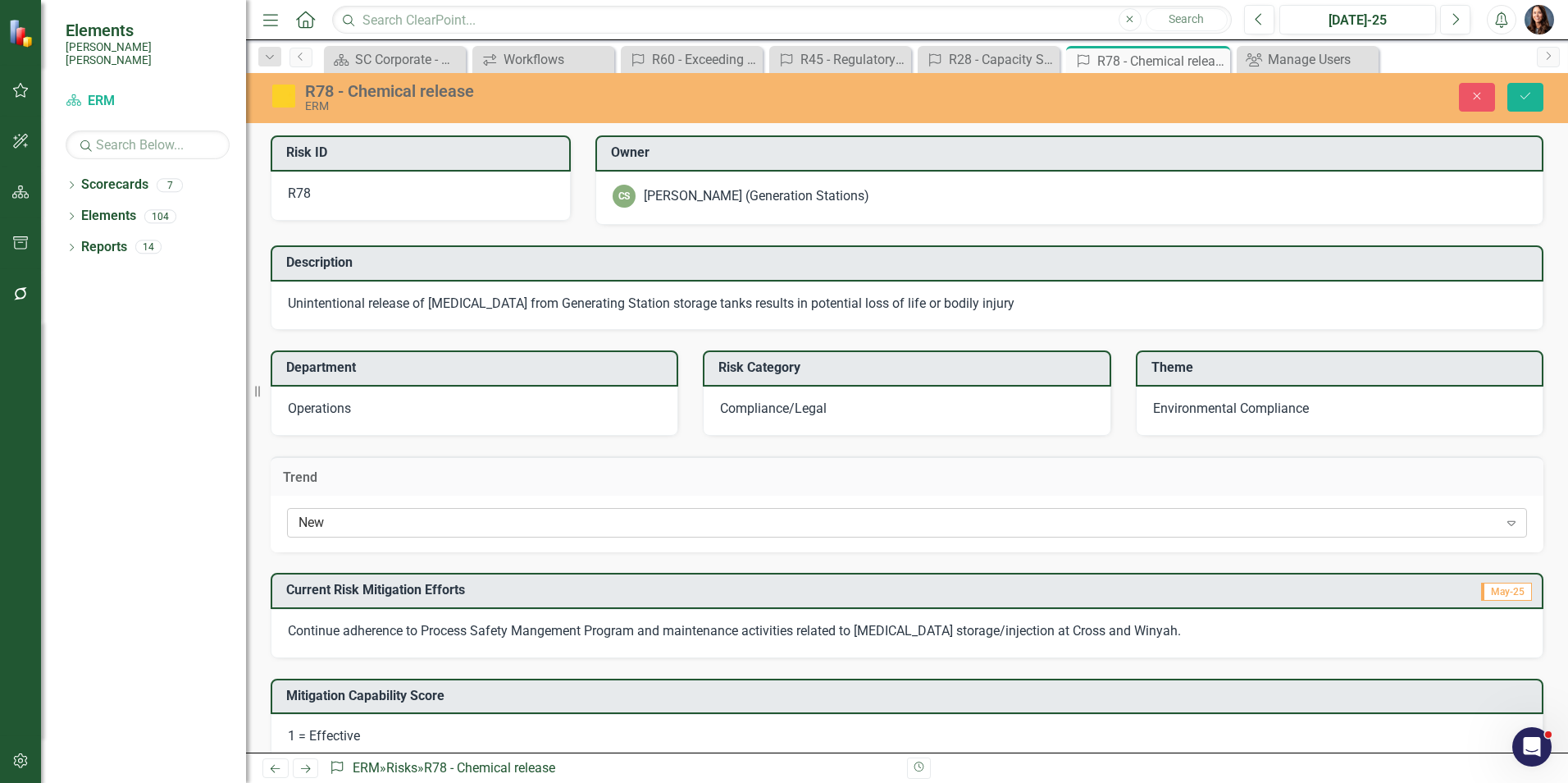
click at [355, 524] on div "New" at bounding box center [898, 523] width 1199 height 19
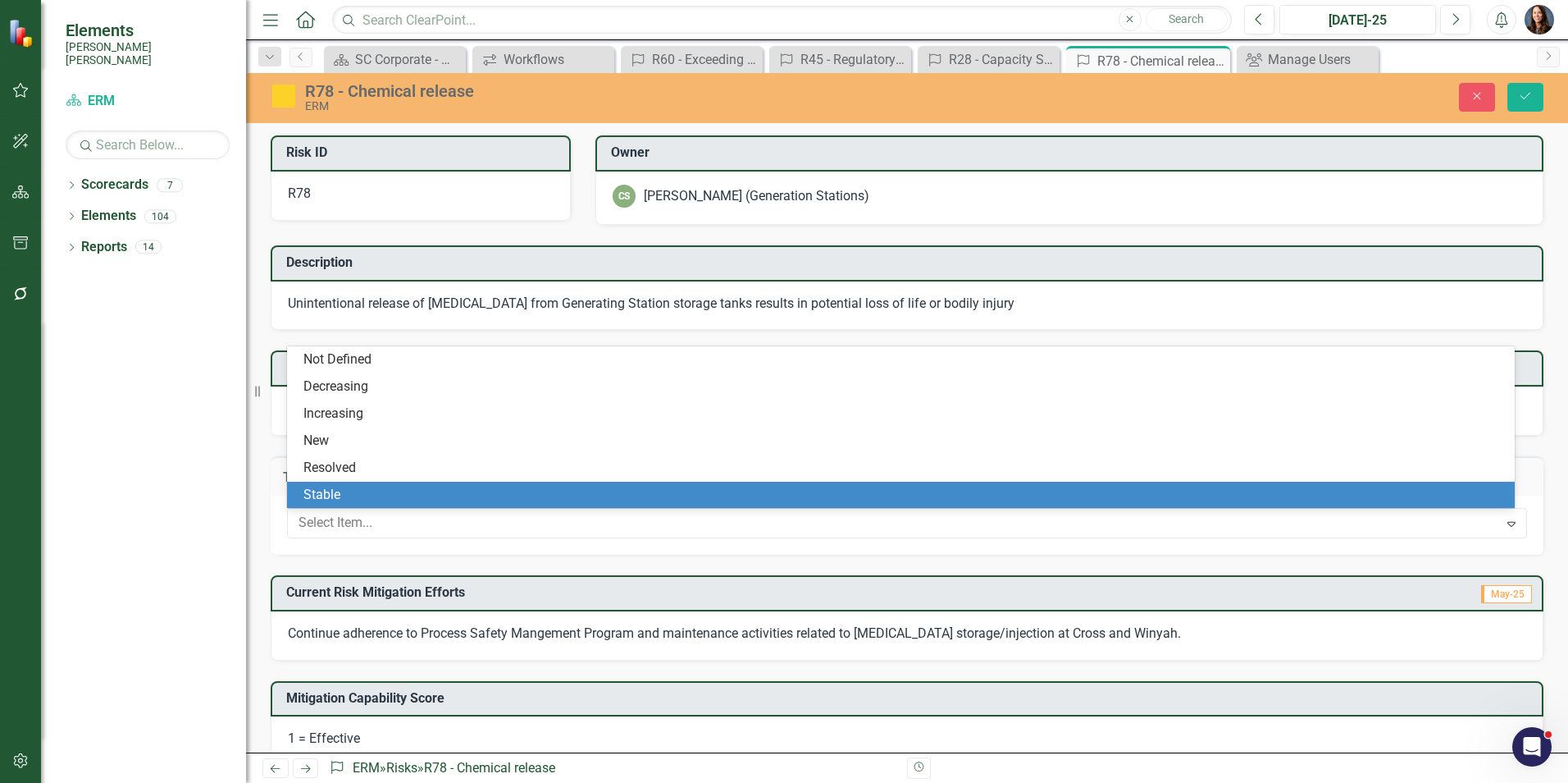
click at [360, 498] on div "Stable" at bounding box center [904, 495] width 1201 height 19
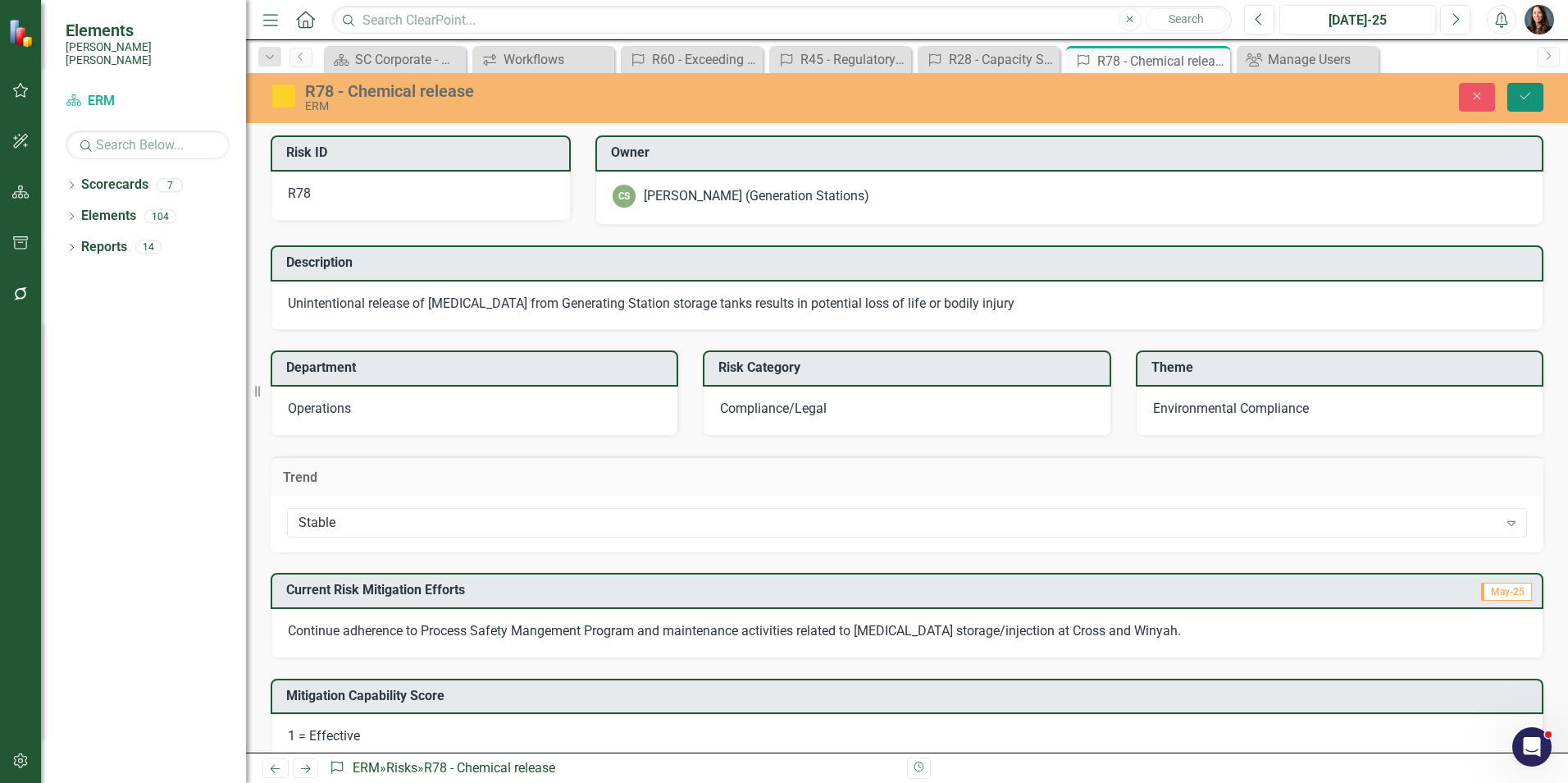
click at [1530, 103] on button "Save" at bounding box center [1525, 97] width 36 height 29
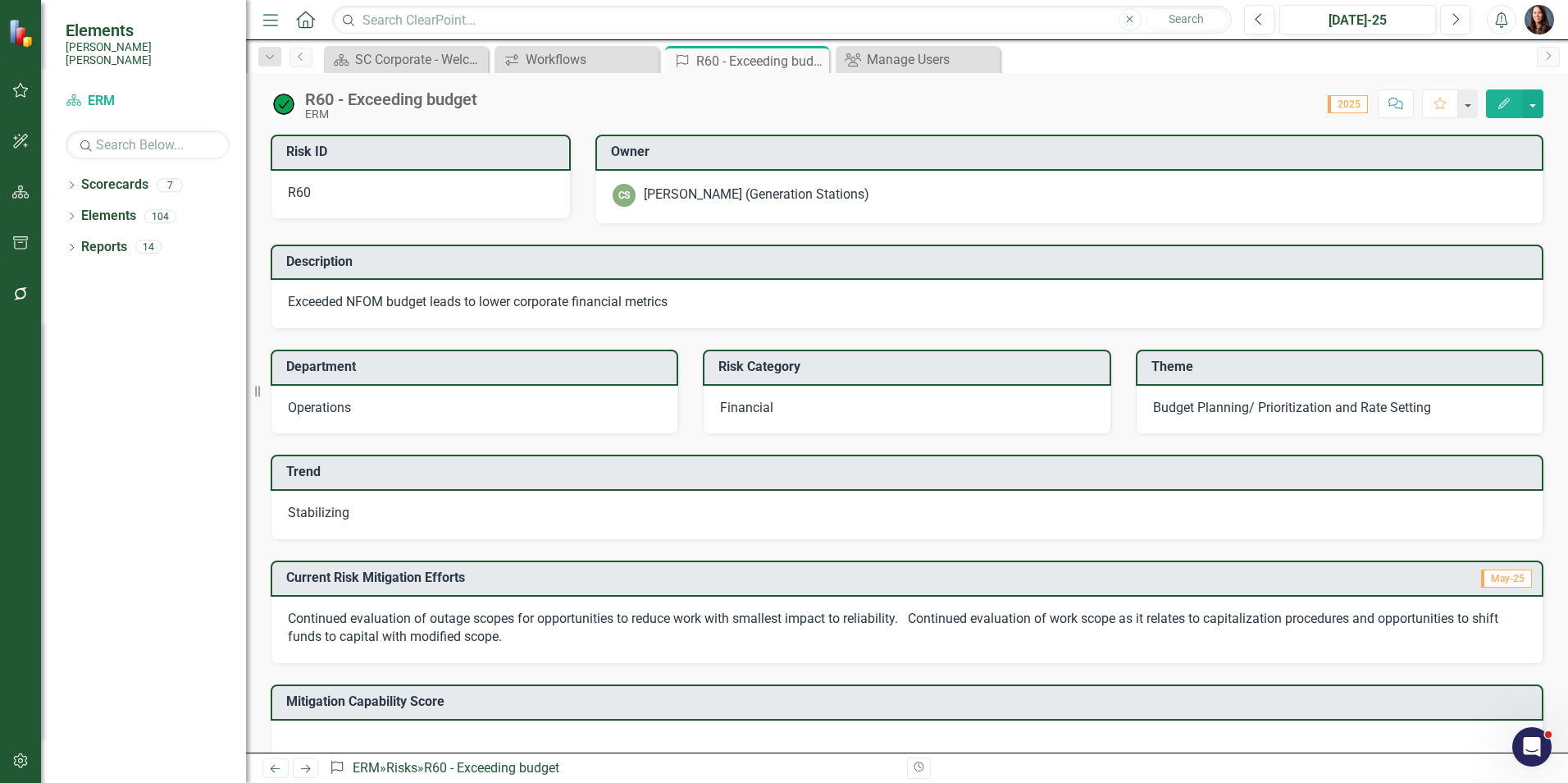
click at [1397, 104] on icon "Comment" at bounding box center [1396, 103] width 14 height 12
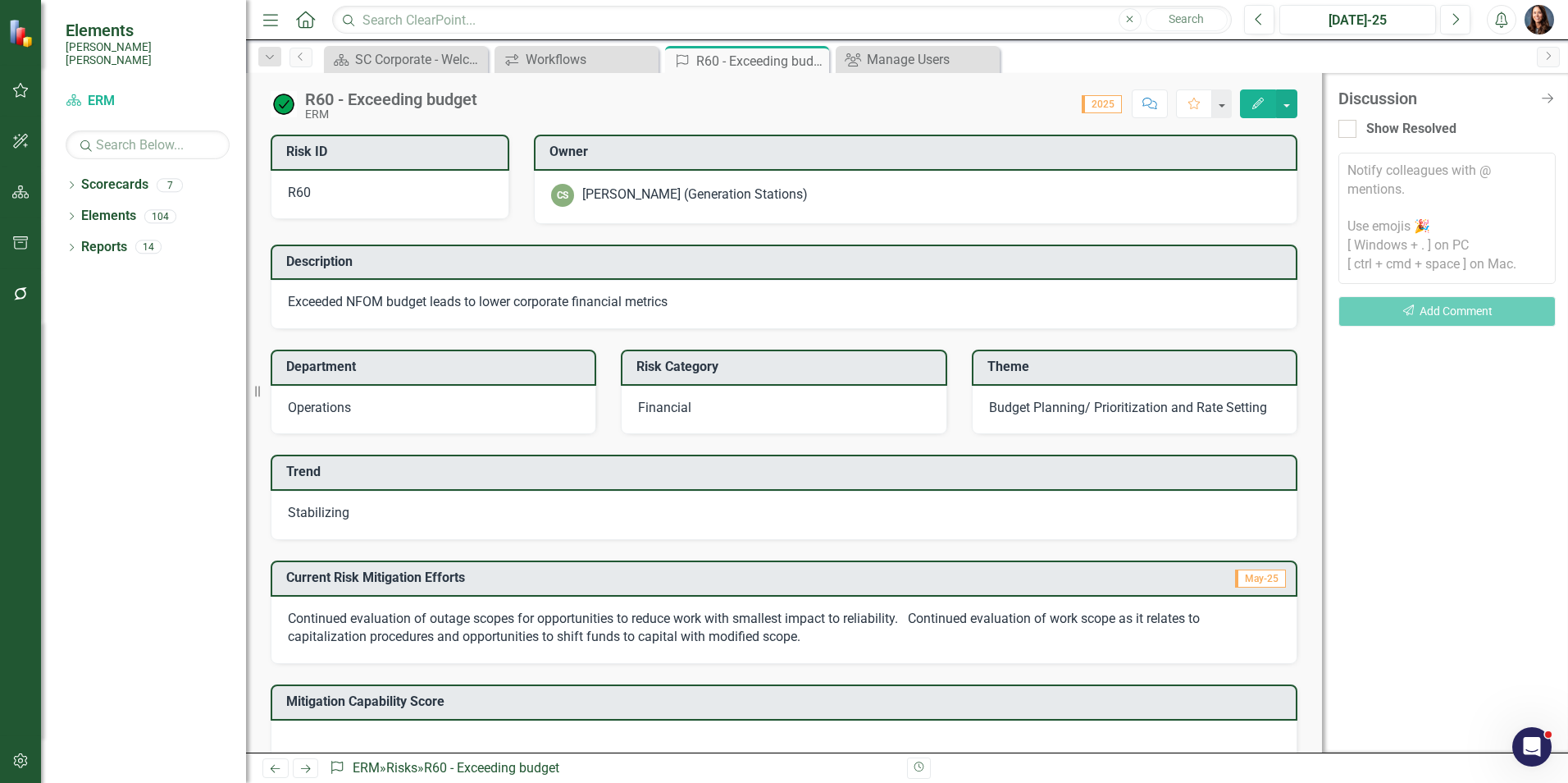
click at [1398, 179] on textarea at bounding box center [1447, 218] width 217 height 131
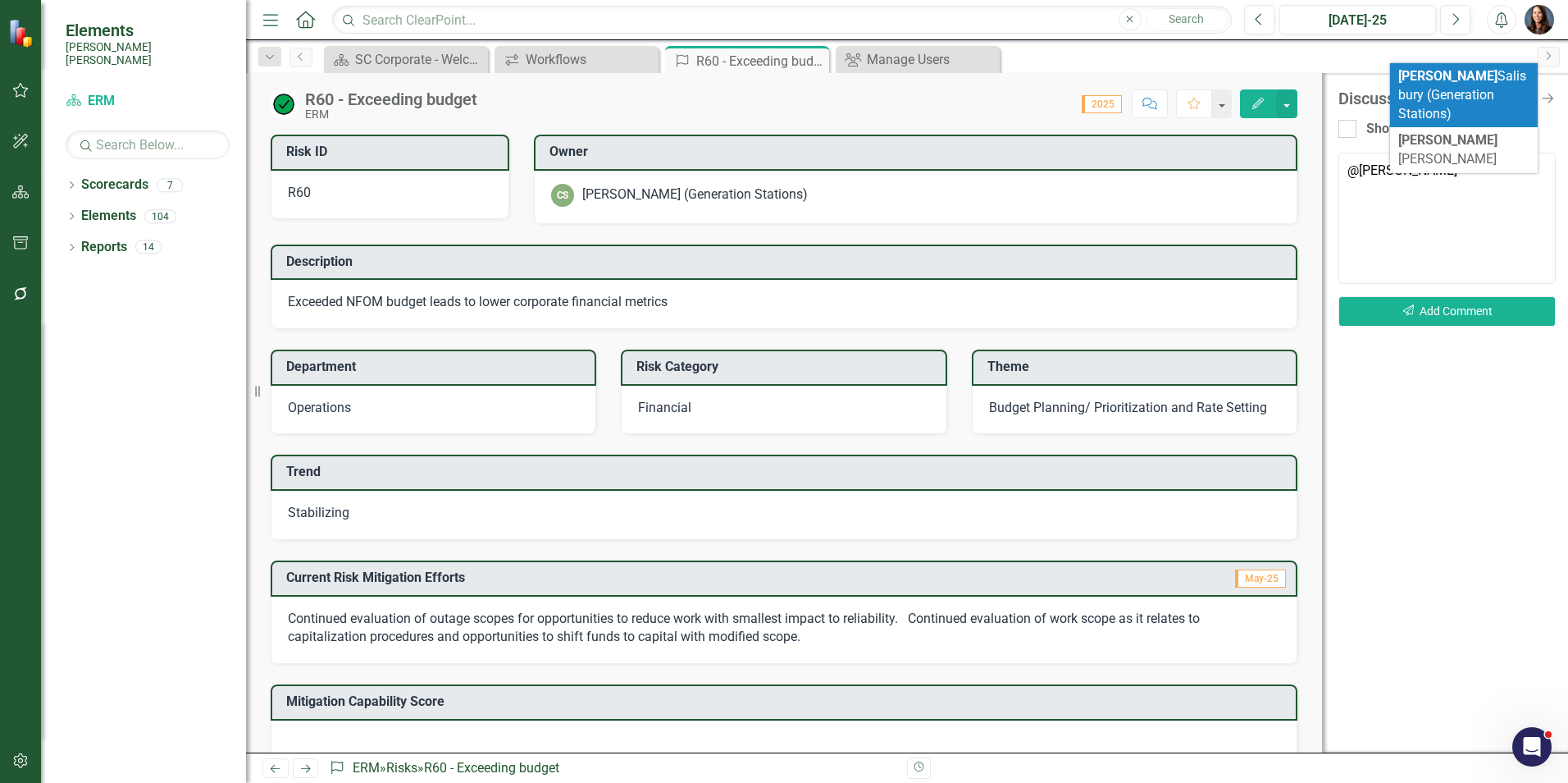
click at [1440, 80] on span "[PERSON_NAME] (Generation Stations)" at bounding box center [1461, 94] width 128 height 53
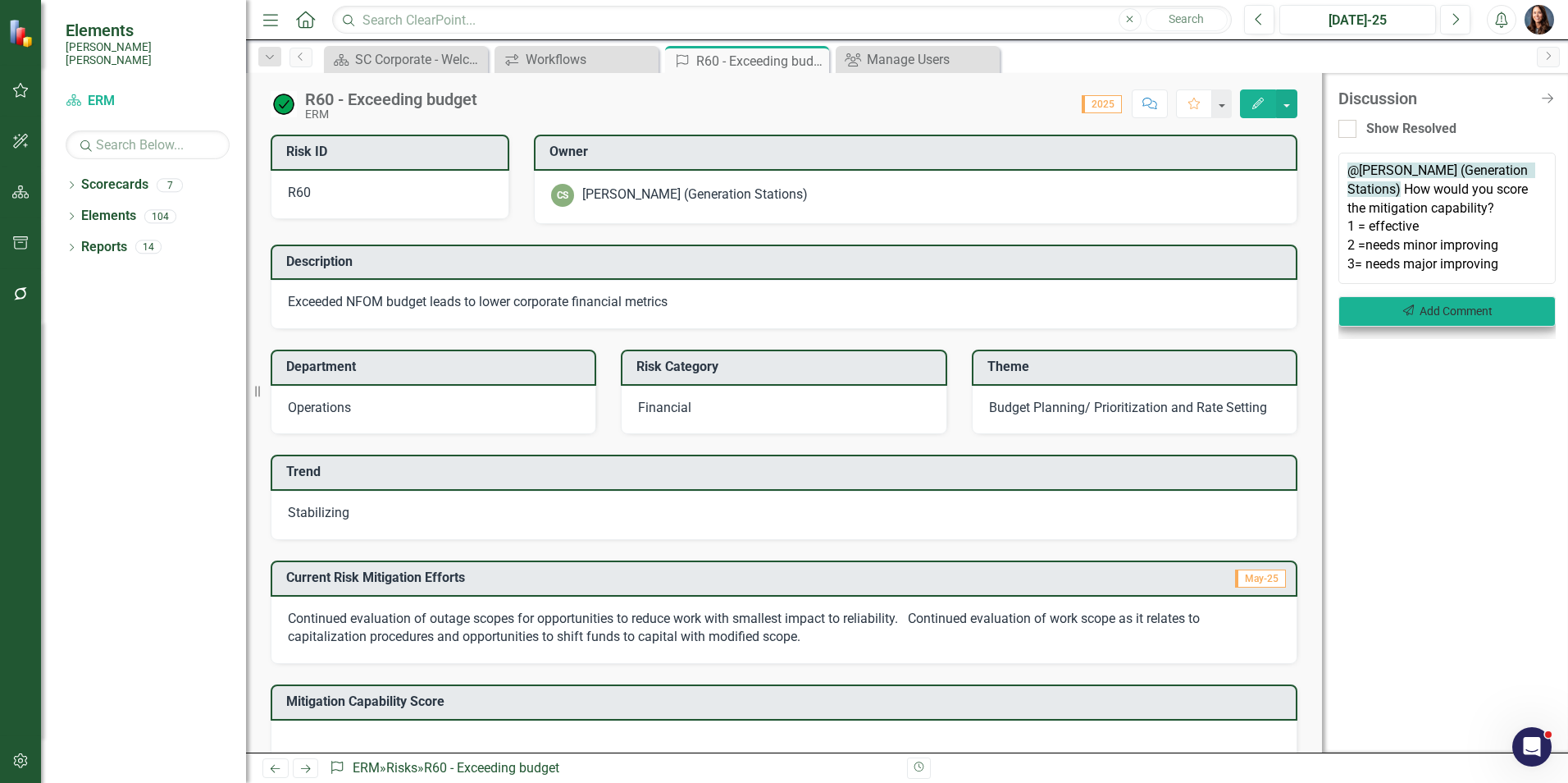
type textarea "@[PERSON_NAME] (Generation Stations) How would you score the mitigation capabil…"
click at [1411, 310] on icon "Send" at bounding box center [1409, 311] width 14 height 12
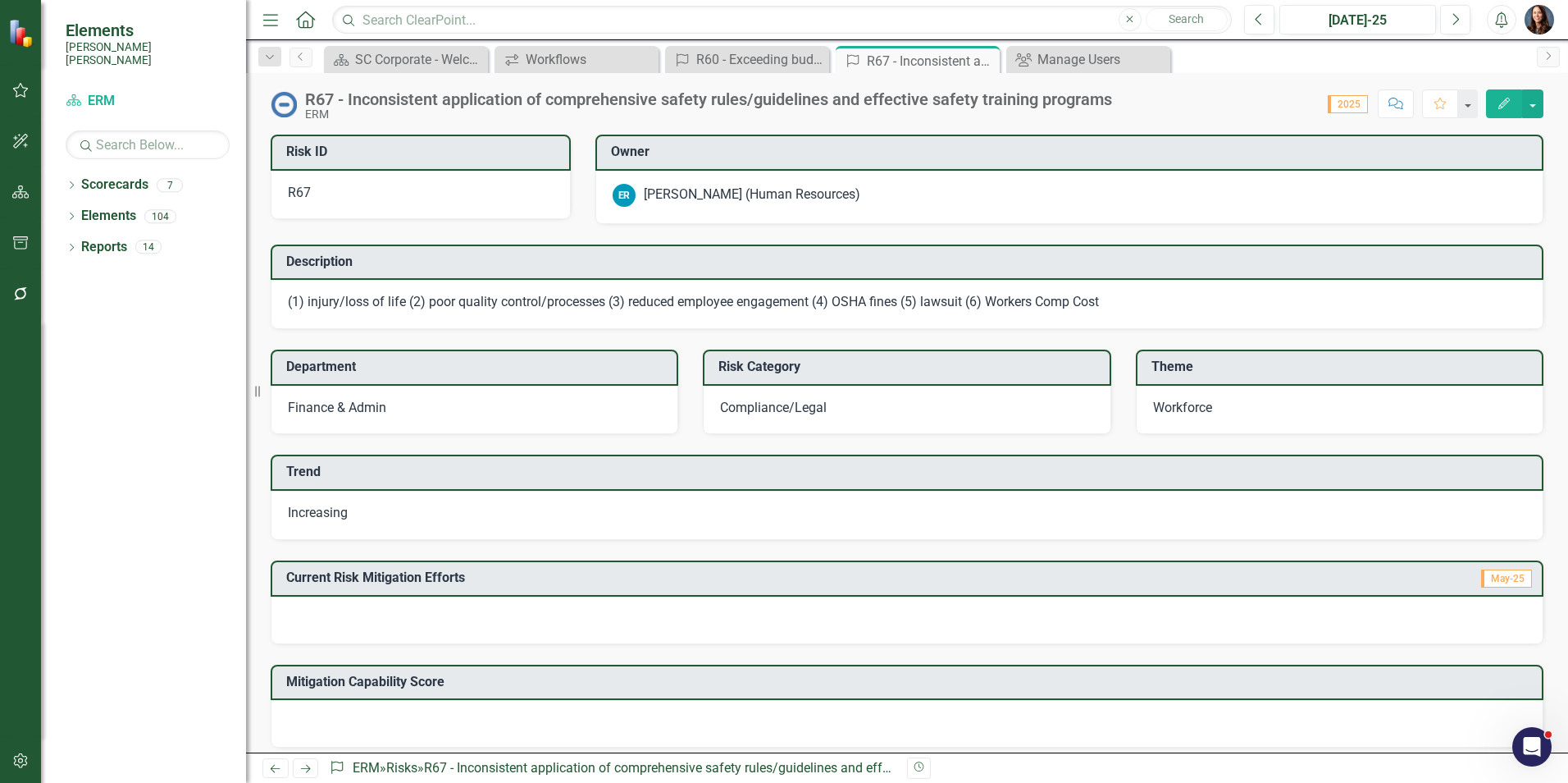
click at [838, 196] on div "[PERSON_NAME] (Human Resources)" at bounding box center [752, 195] width 216 height 19
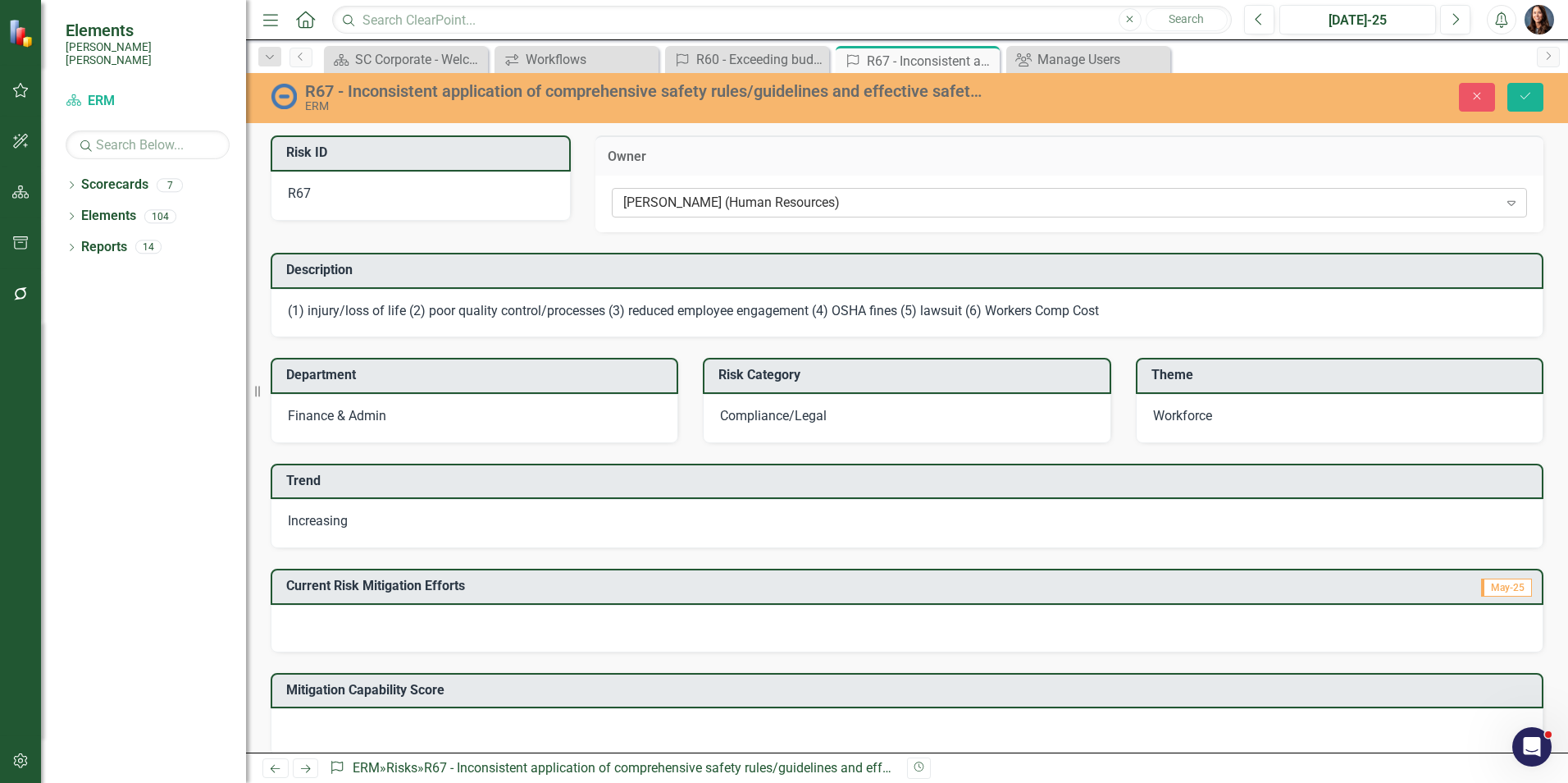
click at [901, 195] on div "[PERSON_NAME] (Human Resources)" at bounding box center [1061, 203] width 875 height 19
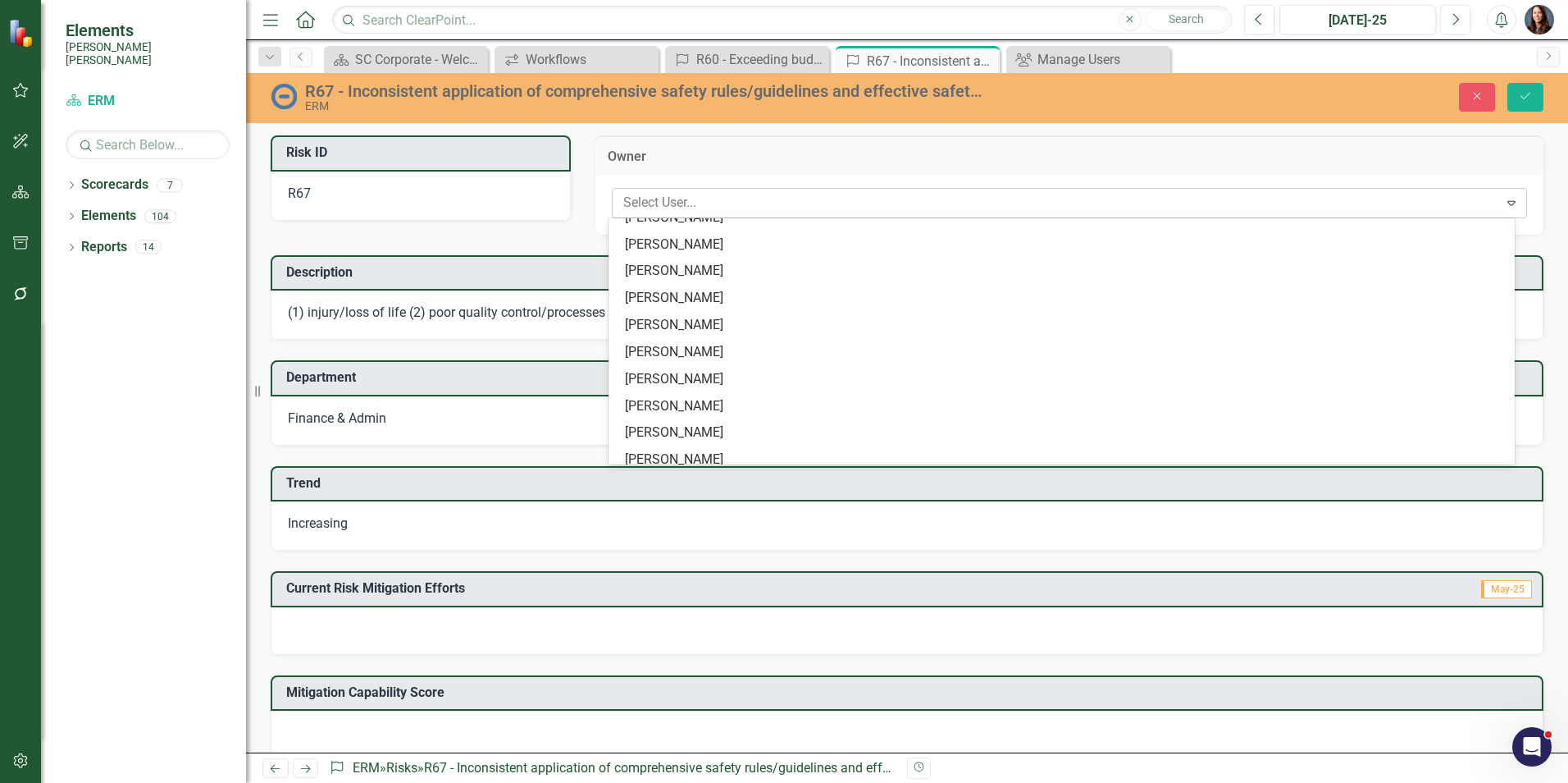
scroll to position [36400, 0]
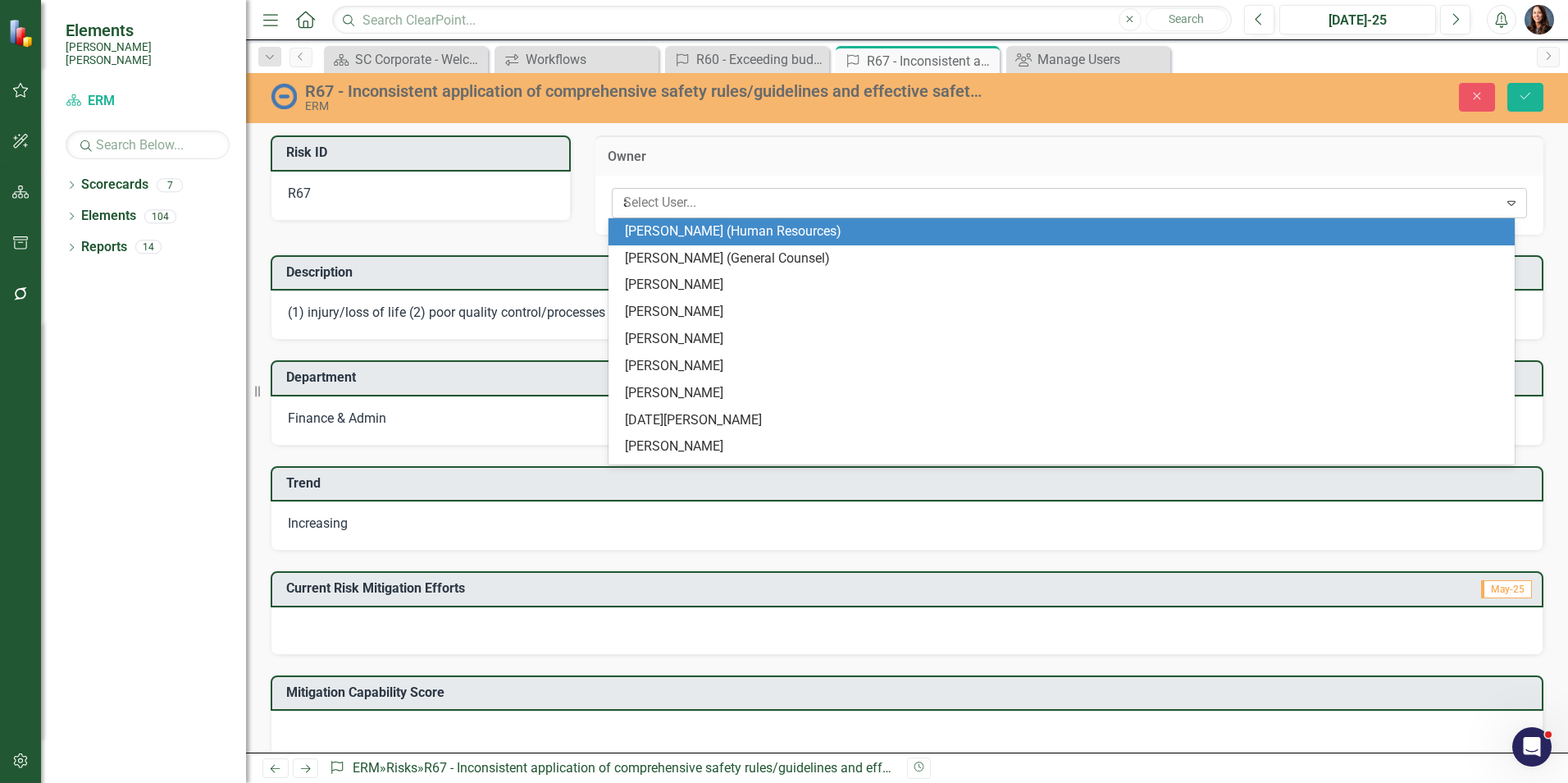
type input "[PERSON_NAME]"
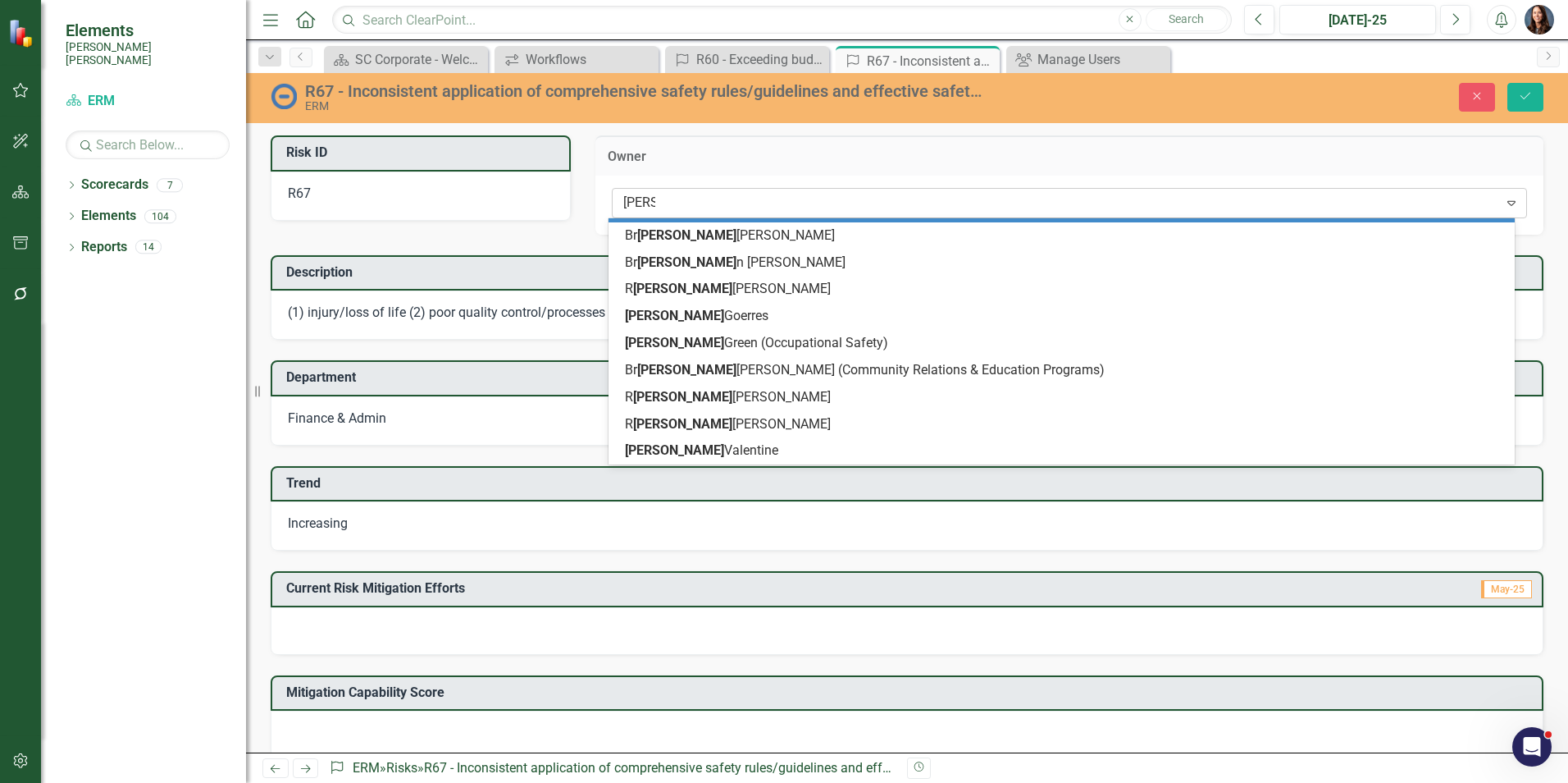
scroll to position [0, 0]
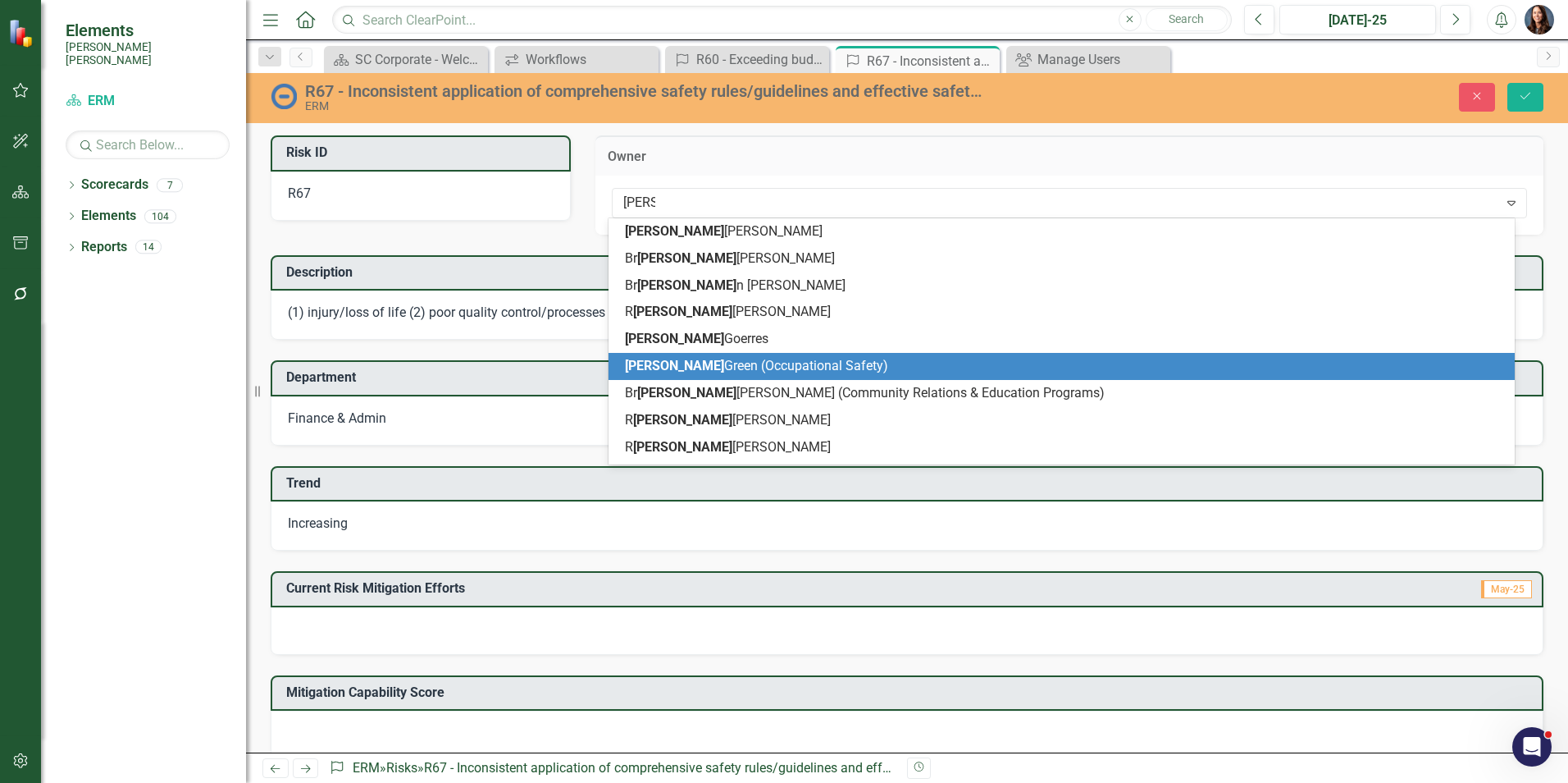
click at [774, 370] on span "[PERSON_NAME] (Occupational Safety)" at bounding box center [756, 365] width 264 height 15
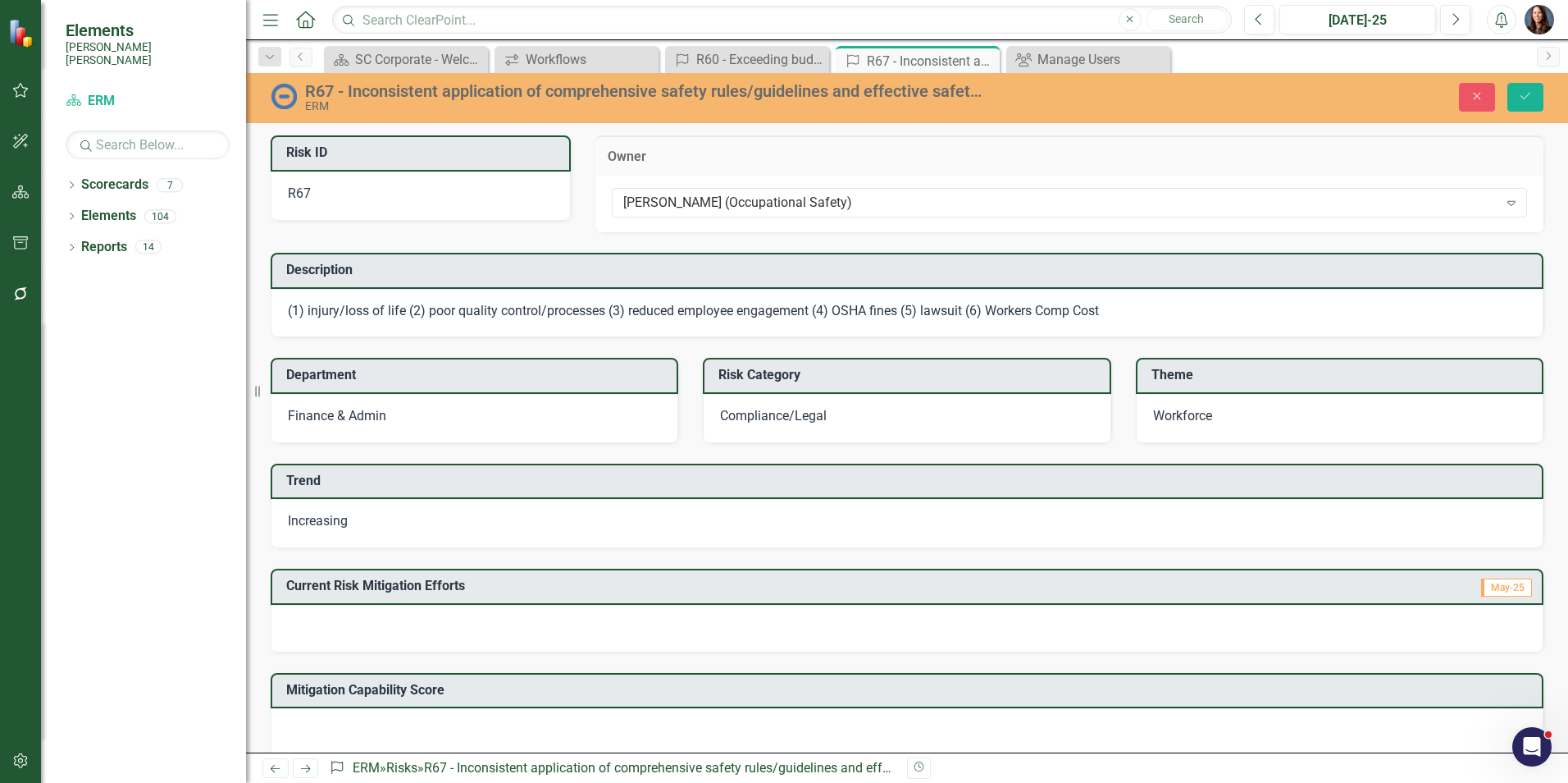
click at [370, 411] on span "Finance & Admin" at bounding box center [337, 415] width 99 height 15
click at [364, 413] on span "Finance & Admin" at bounding box center [337, 415] width 99 height 15
click at [365, 413] on span "Finance & Admin" at bounding box center [337, 415] width 99 height 15
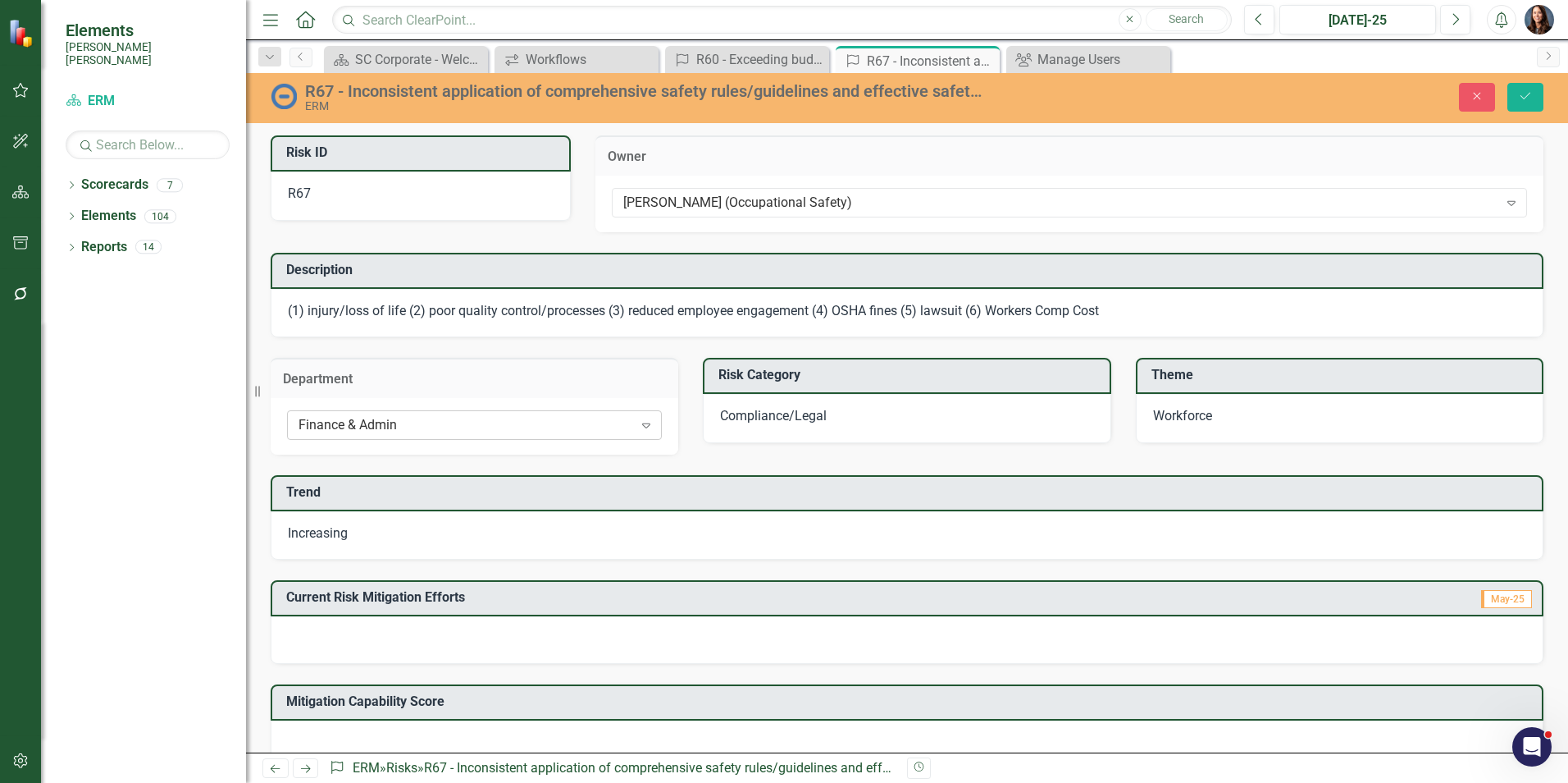
click at [570, 431] on div "Finance & Admin" at bounding box center [465, 425] width 334 height 19
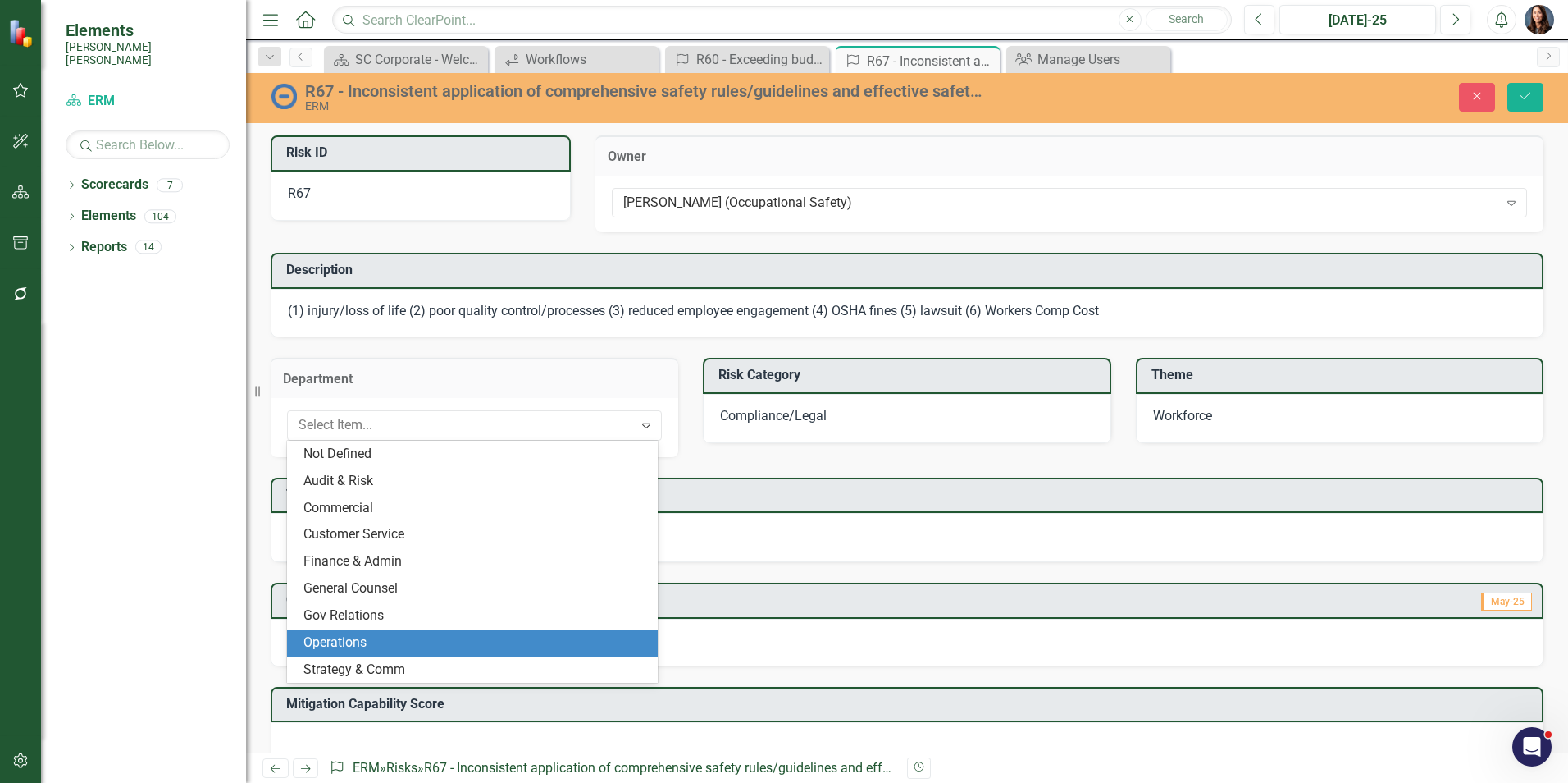
click at [351, 639] on div "Operations" at bounding box center [476, 643] width 344 height 19
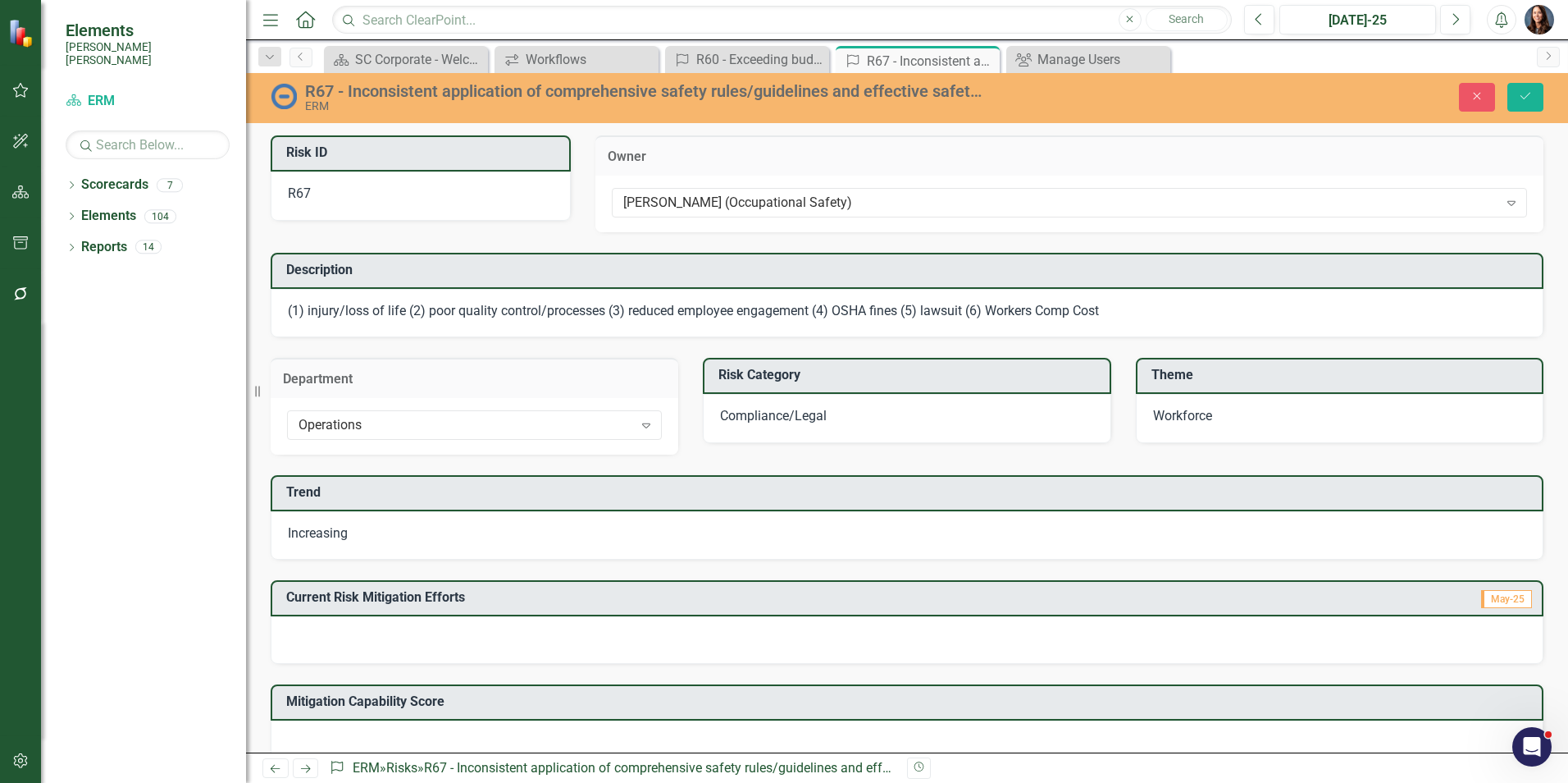
click at [262, 595] on div "Current Risk Mitigation Efforts May-25" at bounding box center [907, 611] width 1297 height 104
click at [314, 575] on div "Current Risk Mitigation Efforts May-25" at bounding box center [907, 611] width 1297 height 104
click at [315, 602] on h3 "Current Risk Mitigation Efforts" at bounding box center [768, 597] width 965 height 14
click at [1531, 92] on icon "Save" at bounding box center [1525, 96] width 14 height 12
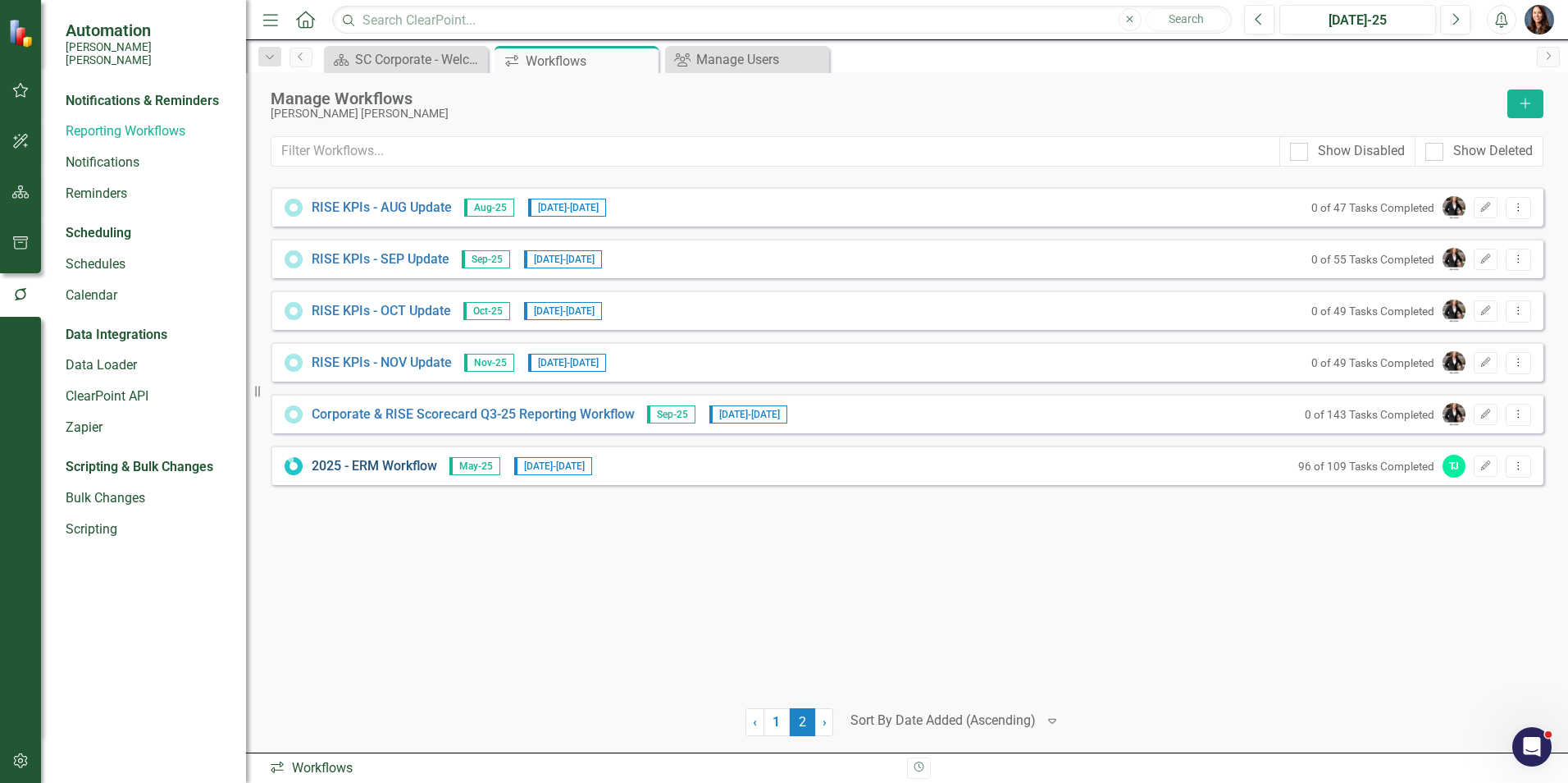
click at [405, 463] on link "2025 - ERM Workflow" at bounding box center [374, 466] width 125 height 19
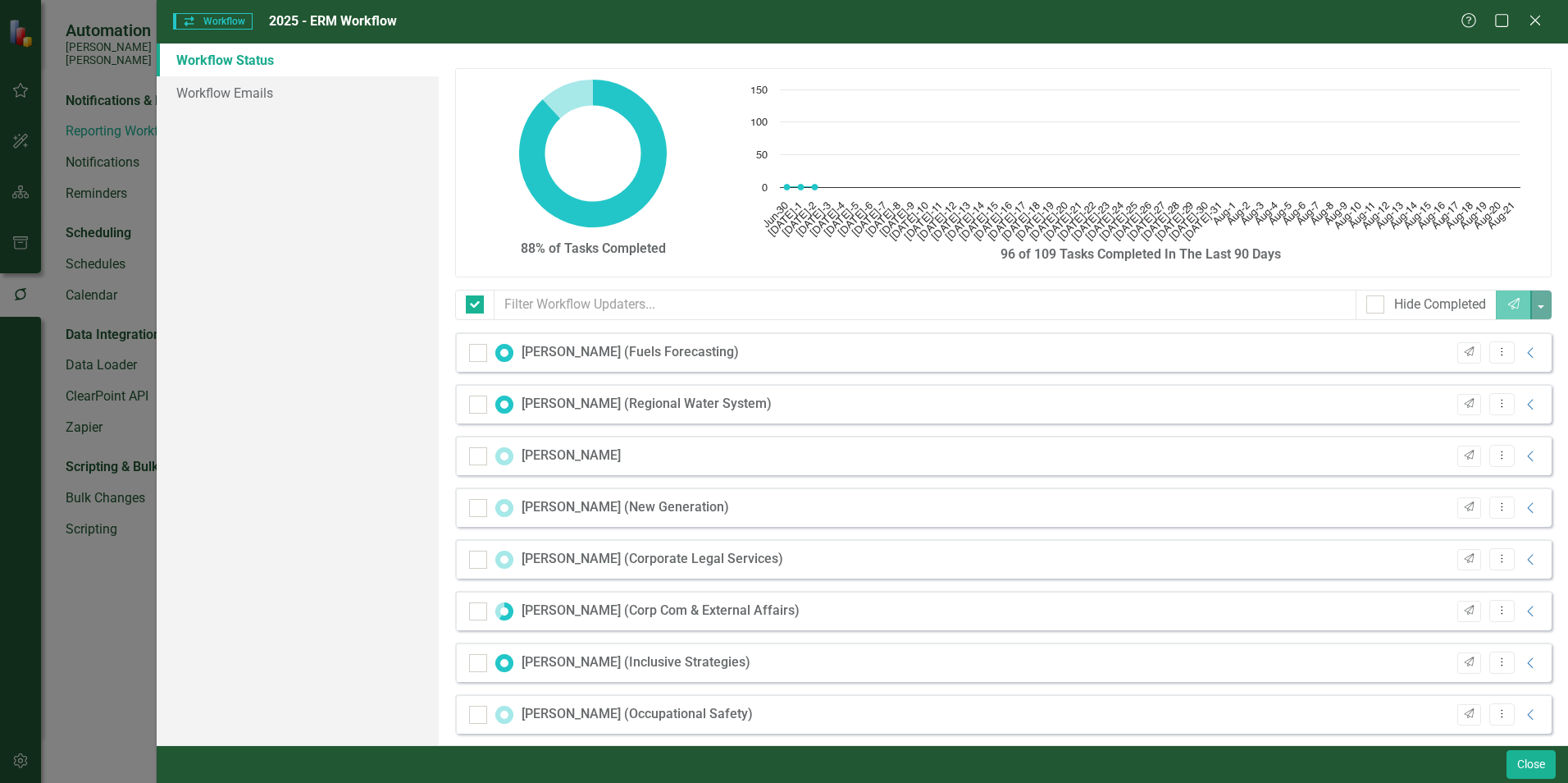
checkbox input "false"
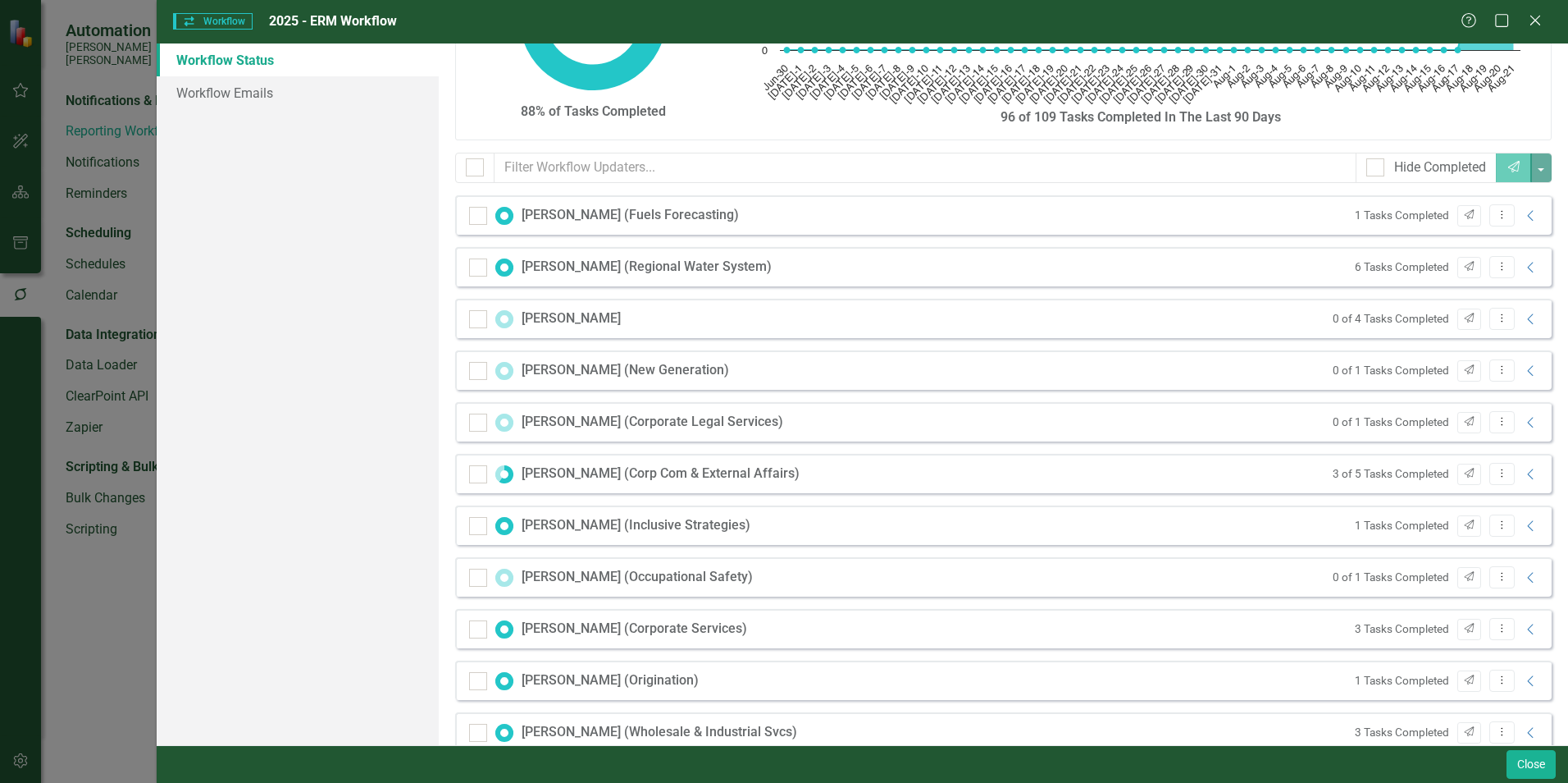
scroll to position [164, 0]
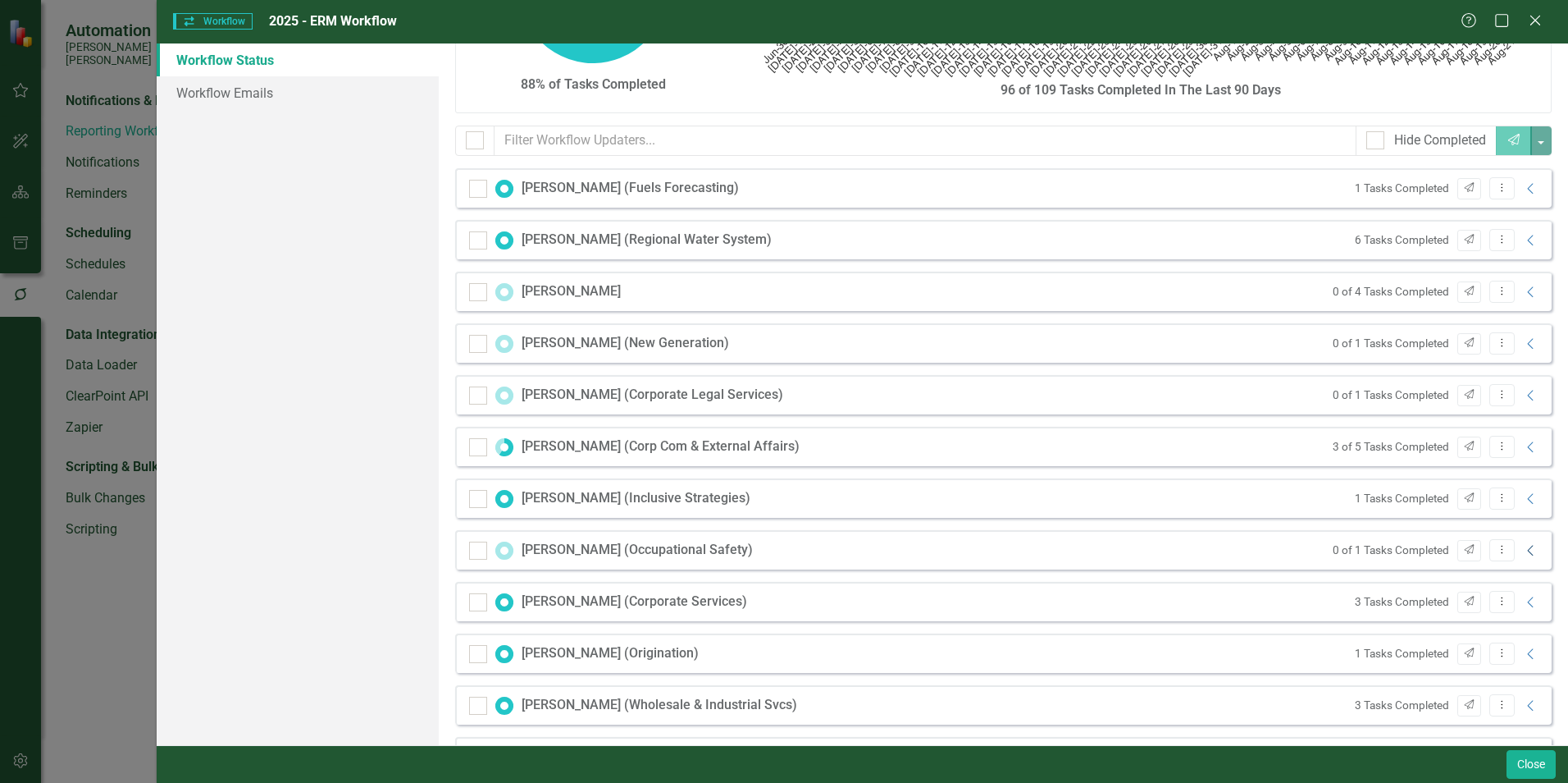
click at [1523, 551] on icon "Collapse" at bounding box center [1531, 550] width 16 height 13
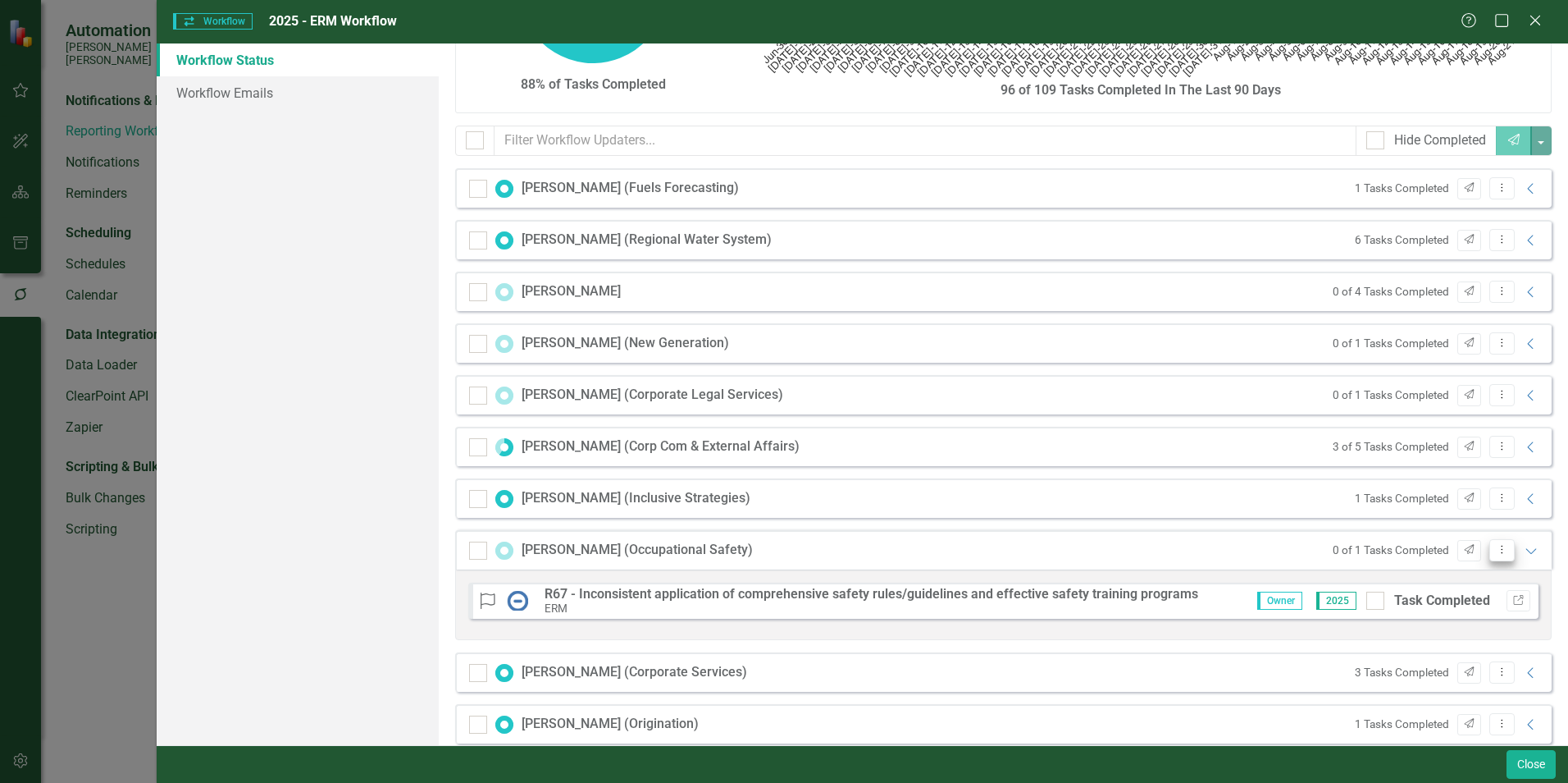
click at [1495, 550] on icon "Dropdown Menu" at bounding box center [1501, 549] width 14 height 11
click at [1414, 575] on link "Send Send Workflow Email" at bounding box center [1419, 576] width 162 height 30
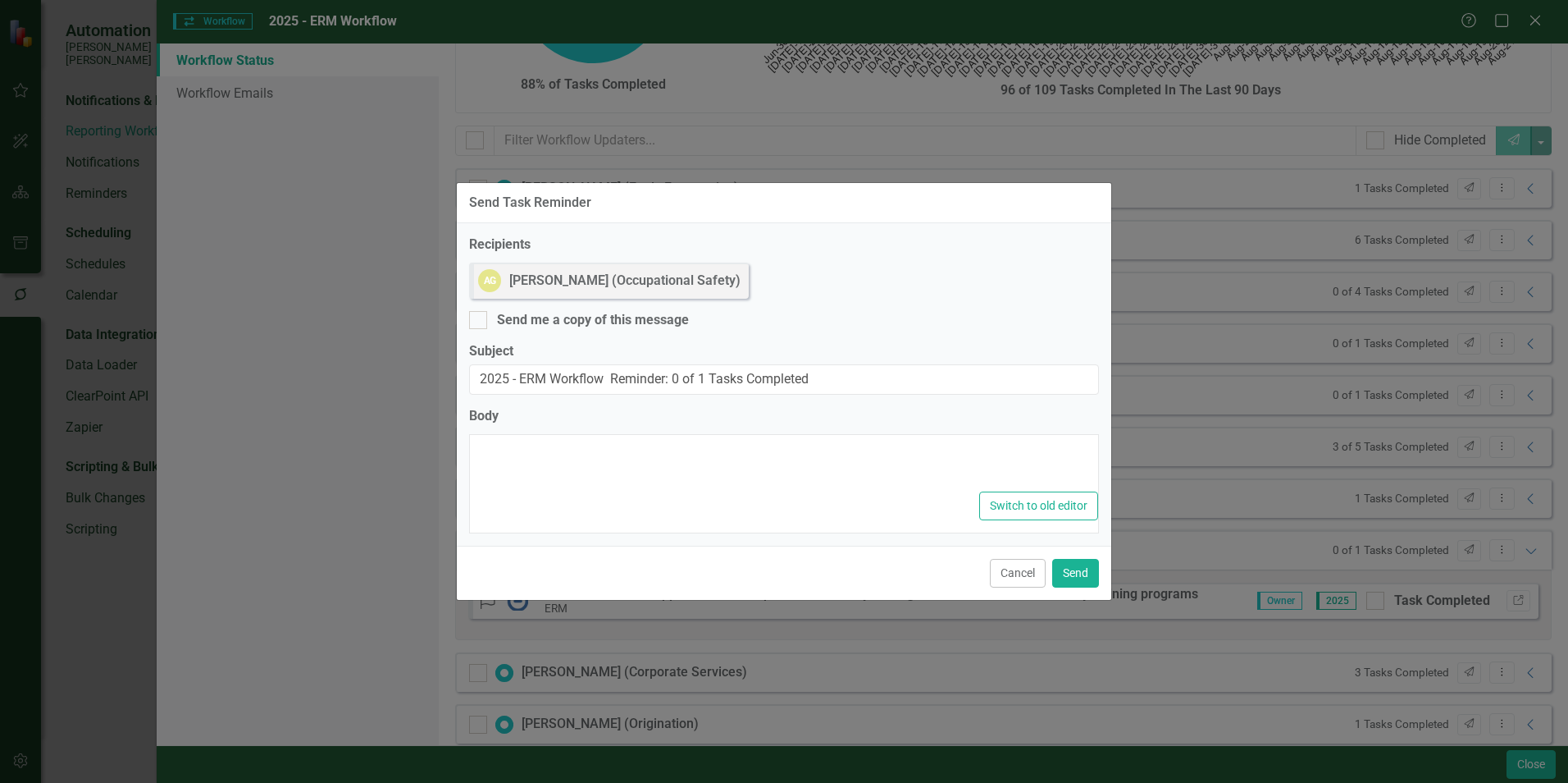
type textarea "<p>Dear {FirstName},</p><p>Please log into ClearPoint and update the following …"
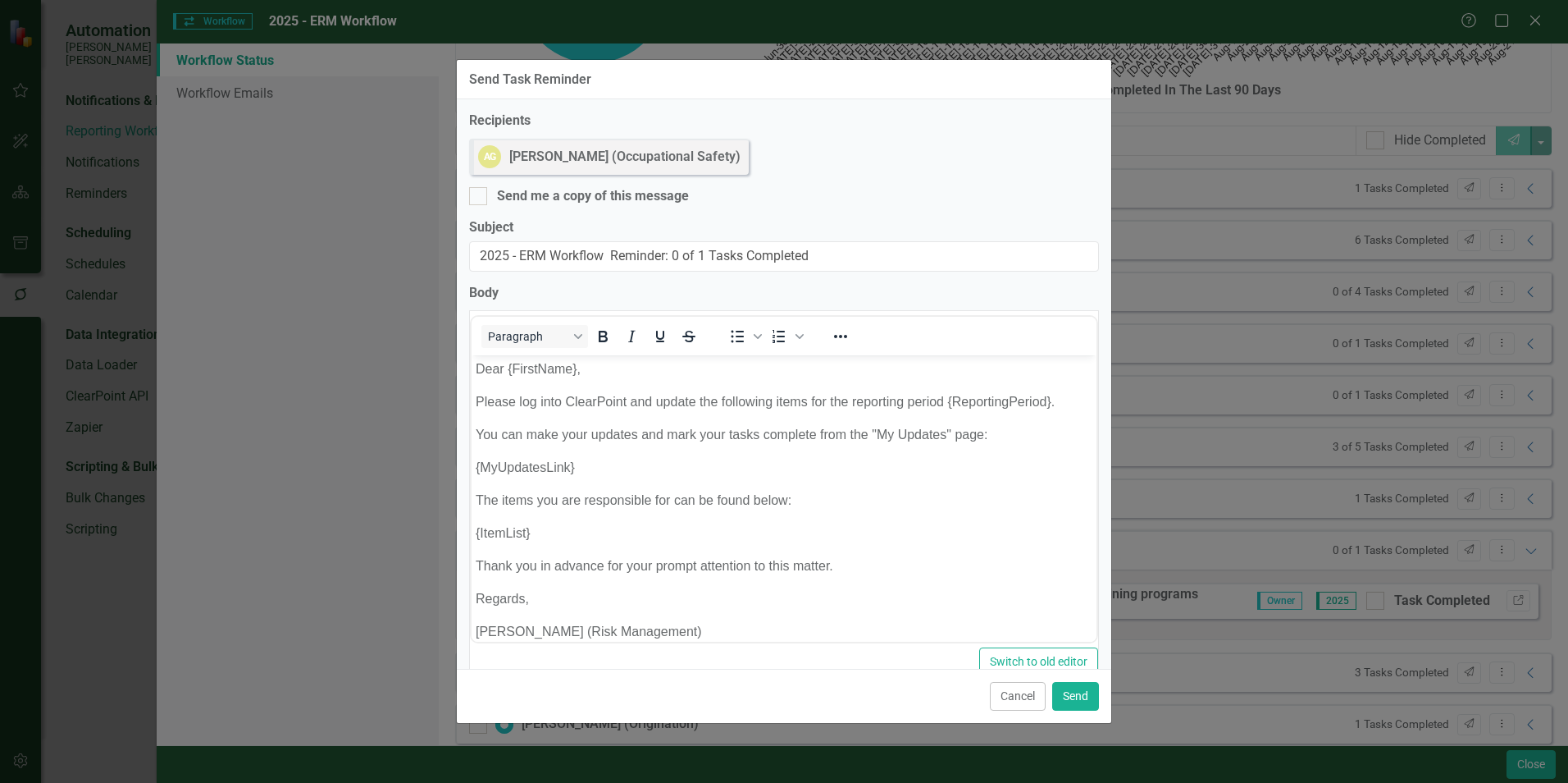
scroll to position [0, 0]
click at [483, 198] on div at bounding box center [478, 196] width 18 height 18
click at [480, 198] on input "Send me a copy of this message" at bounding box center [475, 192] width 11 height 11
checkbox input "true"
click at [1077, 696] on button "Send" at bounding box center [1075, 696] width 47 height 29
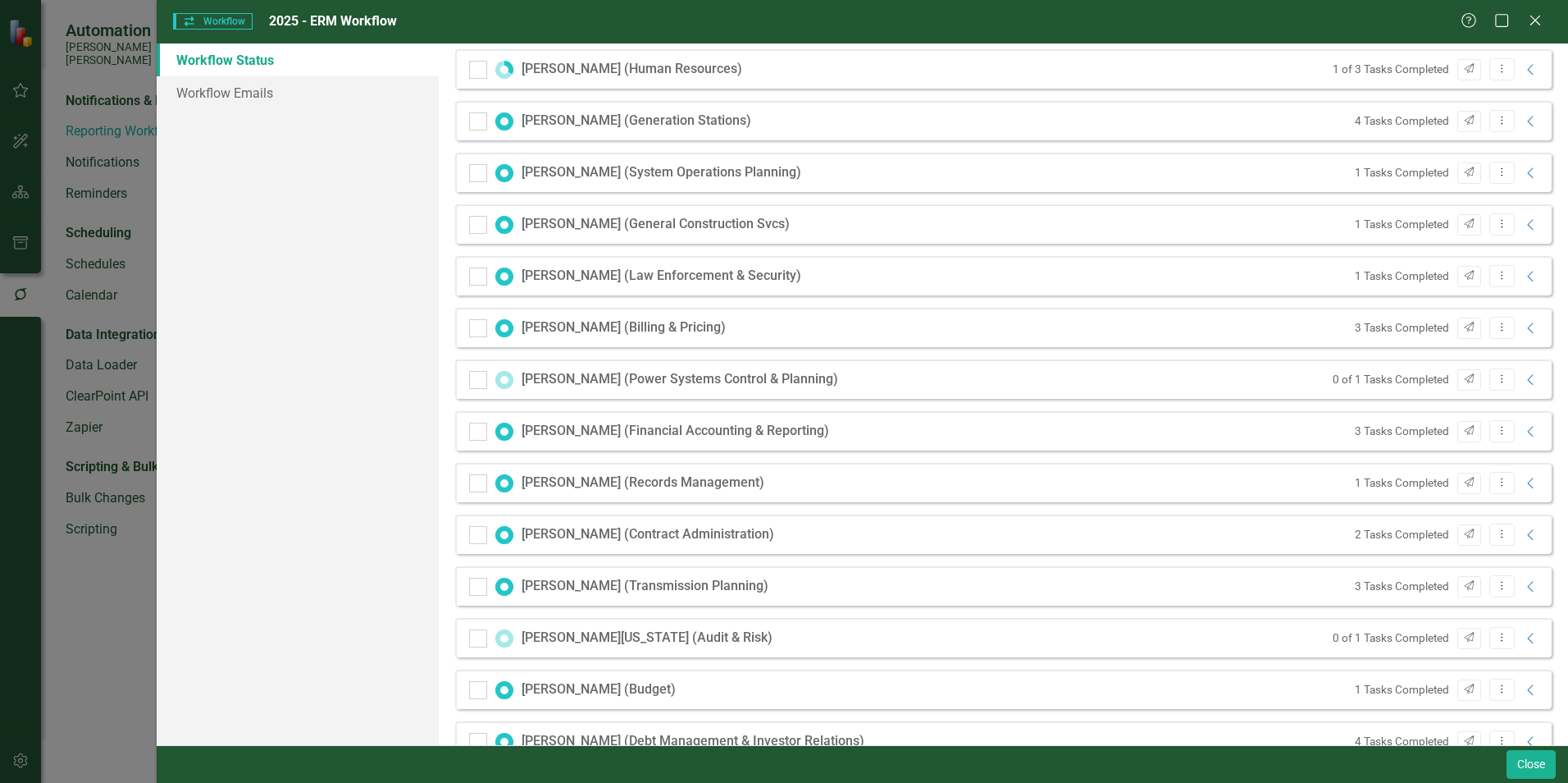
scroll to position [1723, 0]
